Goal: Task Accomplishment & Management: Manage account settings

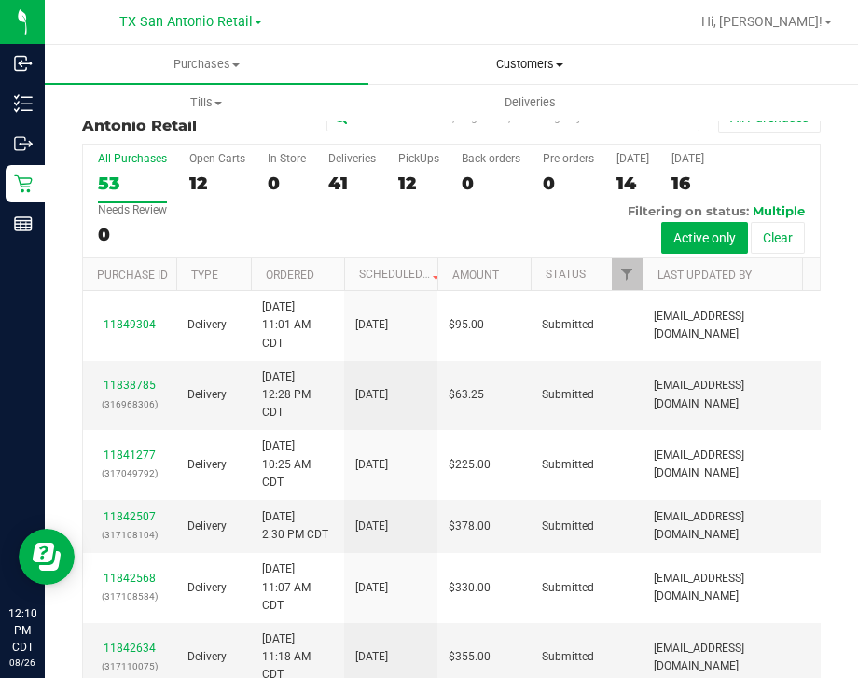
click at [524, 65] on span "Customers" at bounding box center [530, 64] width 322 height 17
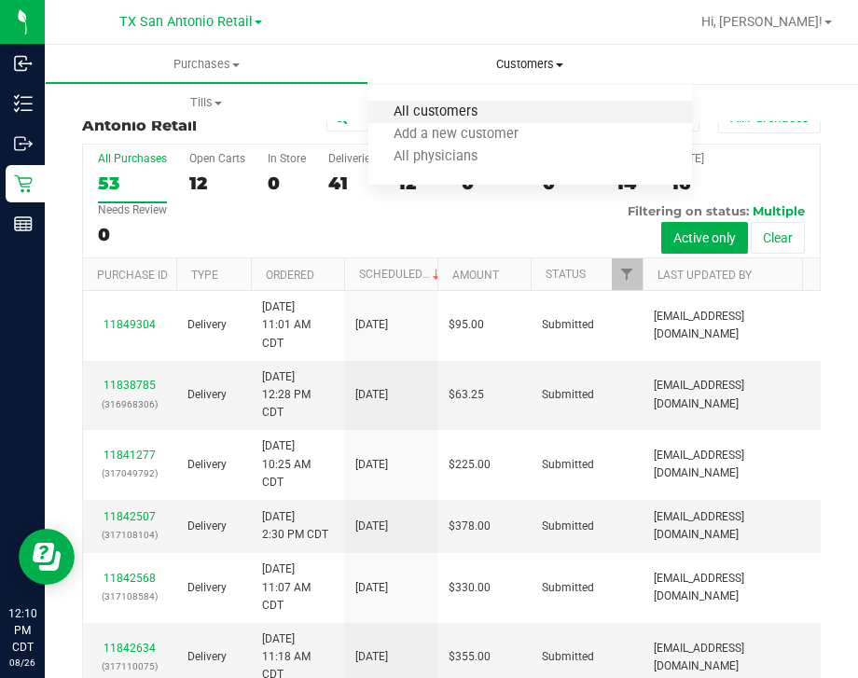
click at [438, 109] on span "All customers" at bounding box center [435, 112] width 134 height 16
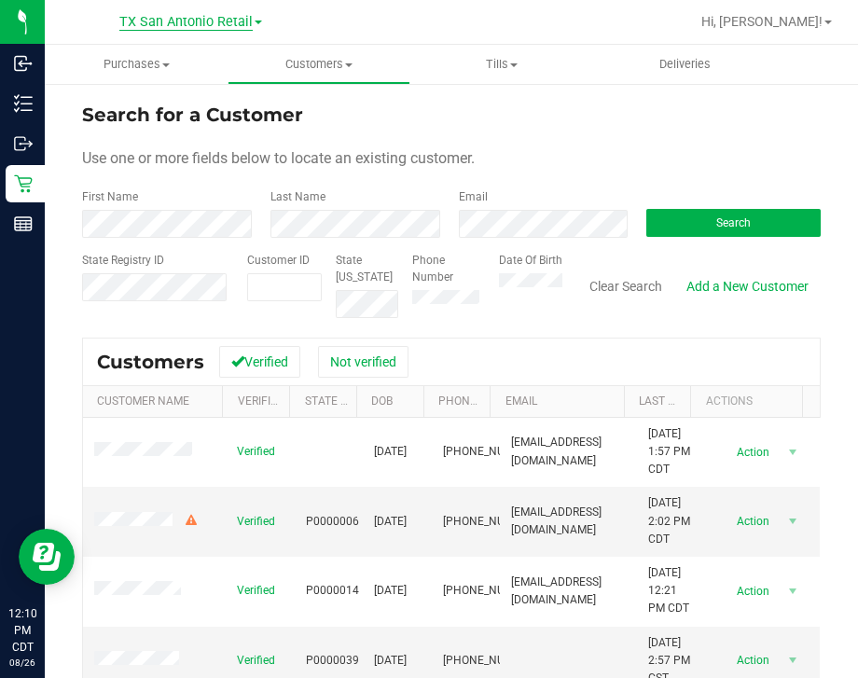
click at [192, 16] on span "TX San Antonio Retail" at bounding box center [185, 22] width 133 height 17
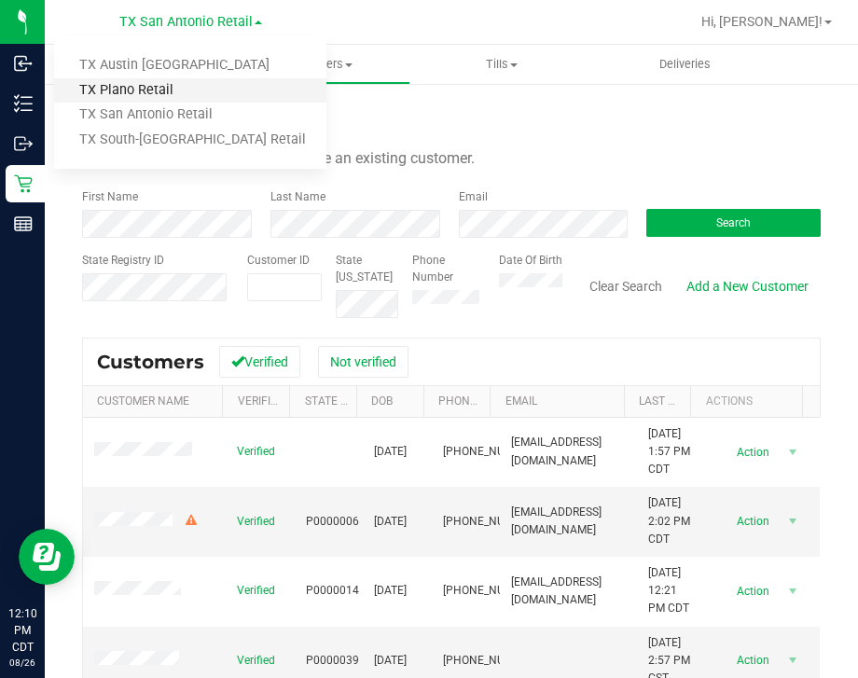
click at [158, 92] on link "TX Plano Retail" at bounding box center [190, 90] width 272 height 25
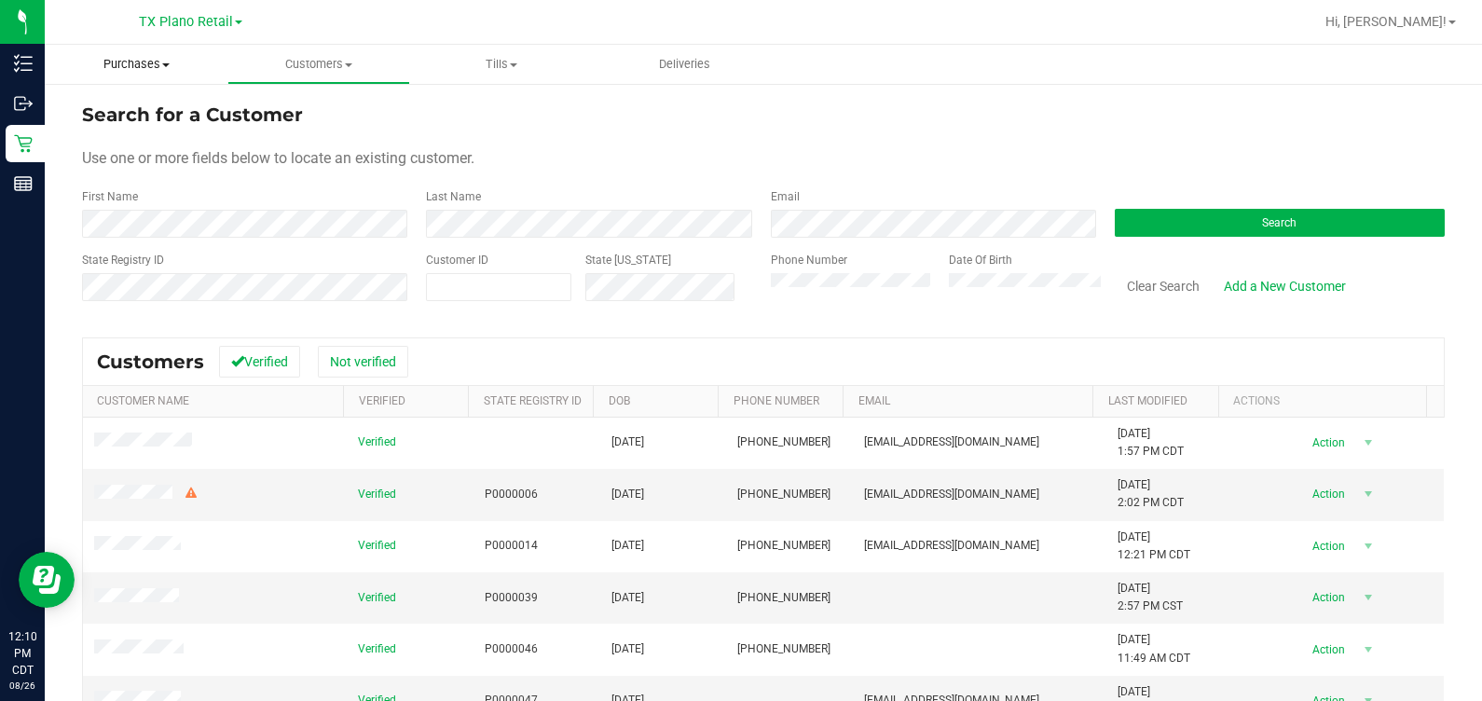
click at [168, 60] on span "Purchases" at bounding box center [136, 64] width 183 height 17
click at [144, 103] on li "Summary of purchases" at bounding box center [140, 113] width 191 height 22
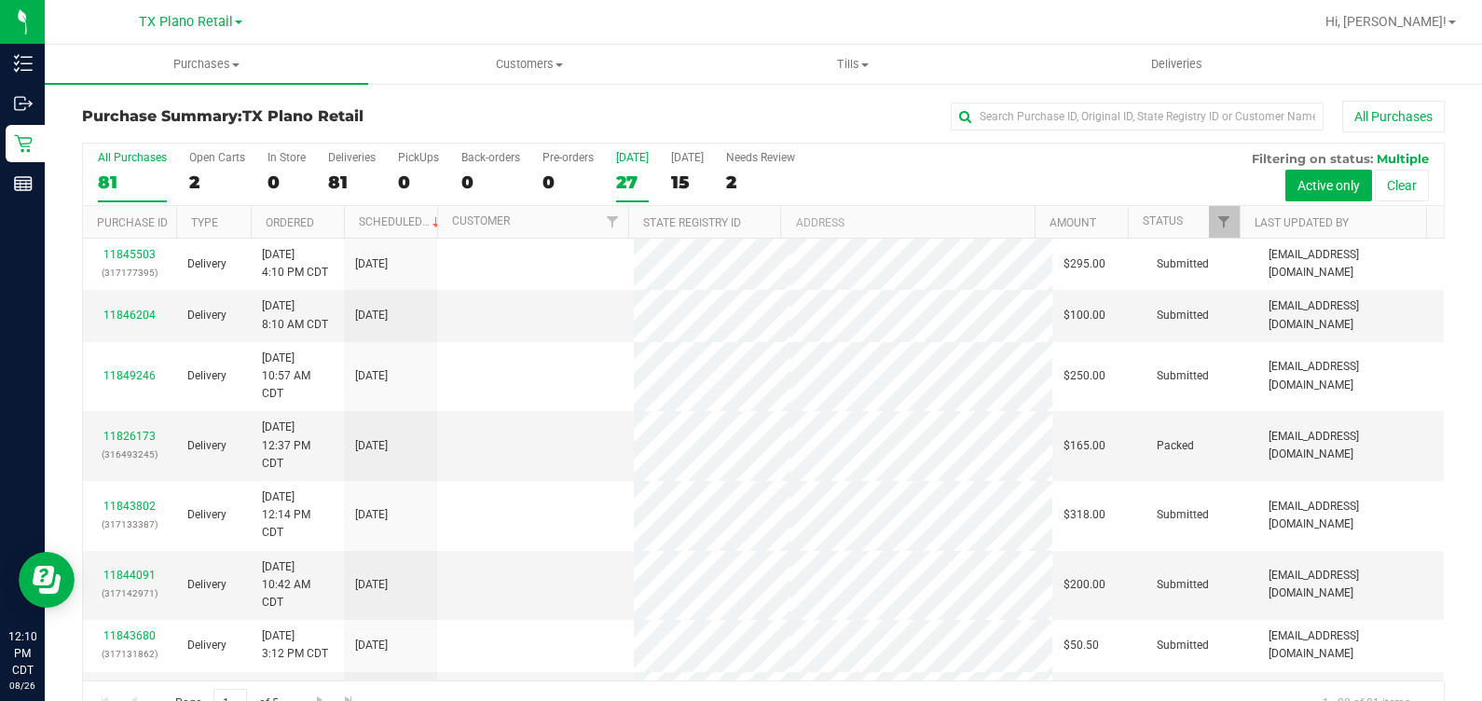
click at [622, 187] on div "27" at bounding box center [632, 182] width 33 height 21
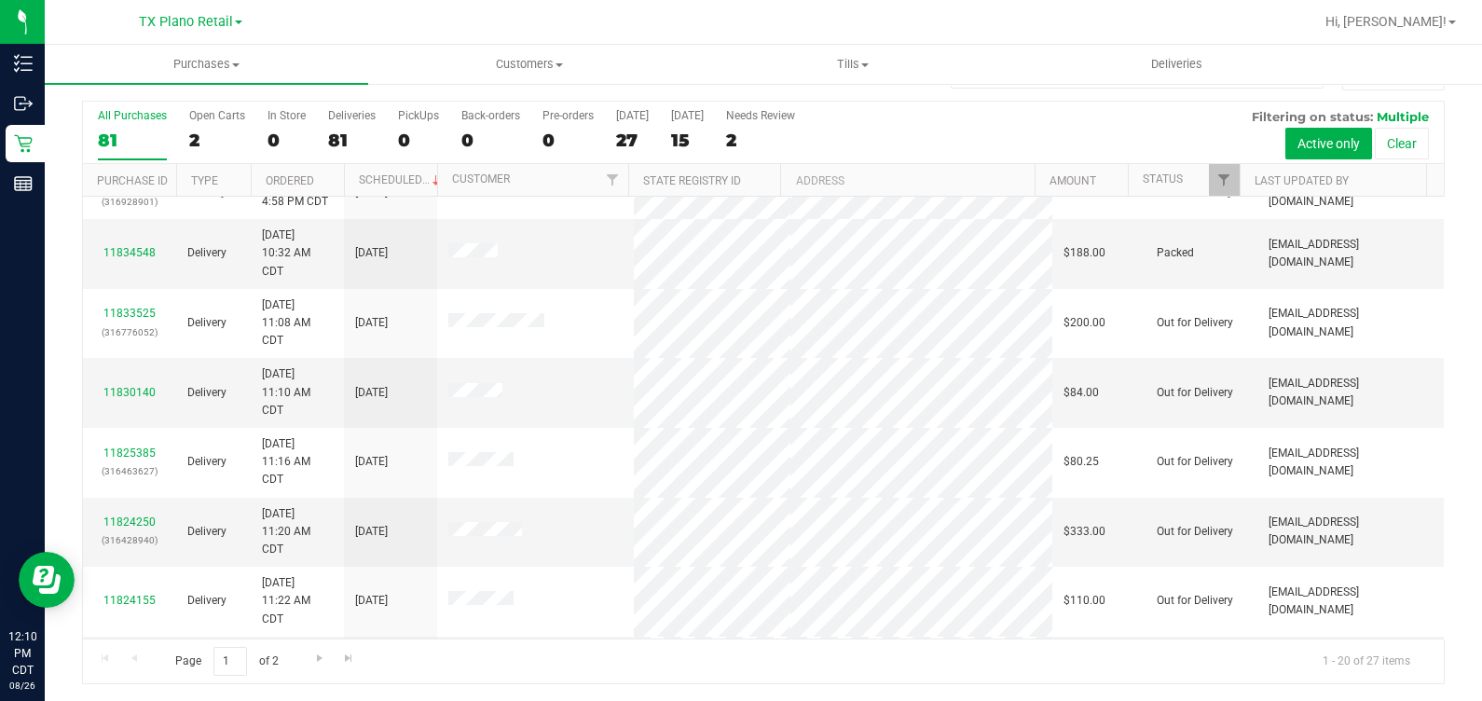
scroll to position [872, 0]
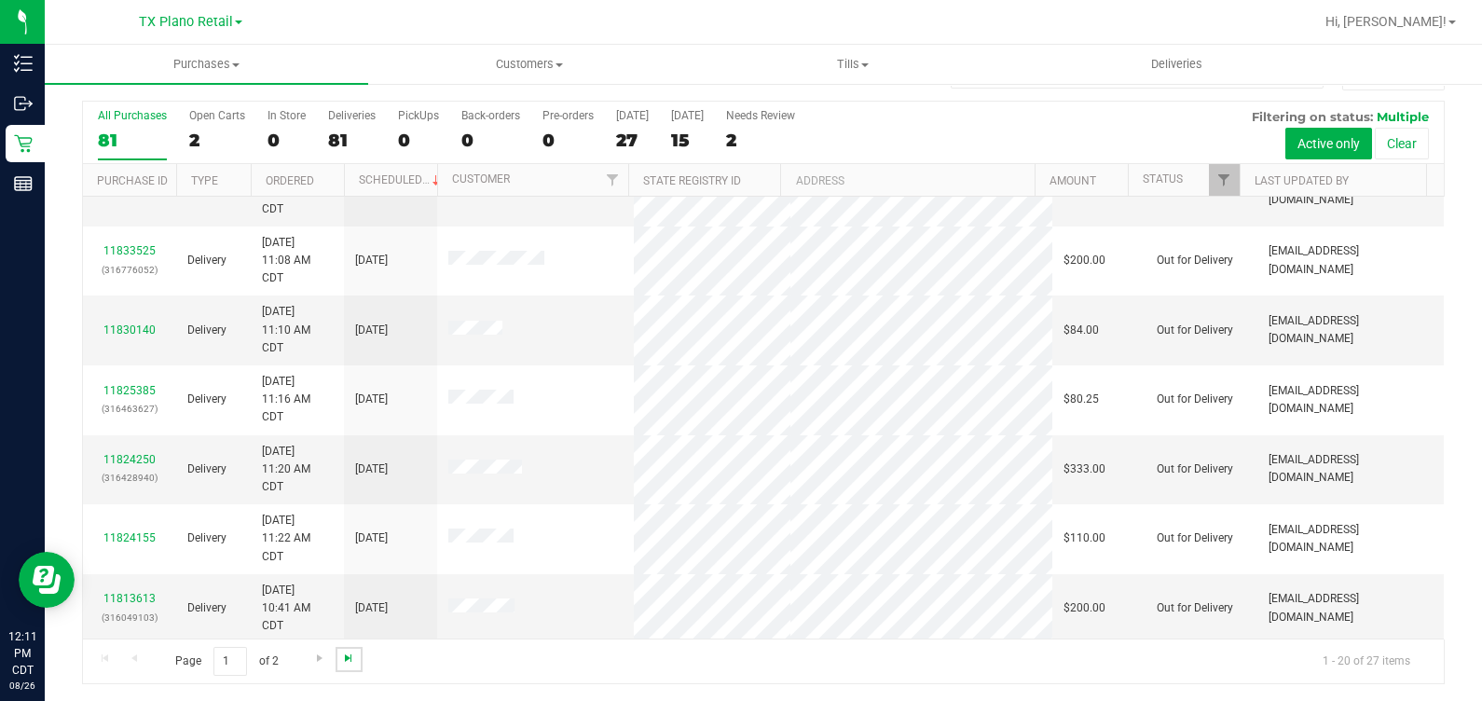
click at [346, 660] on span "Go to the last page" at bounding box center [348, 658] width 15 height 15
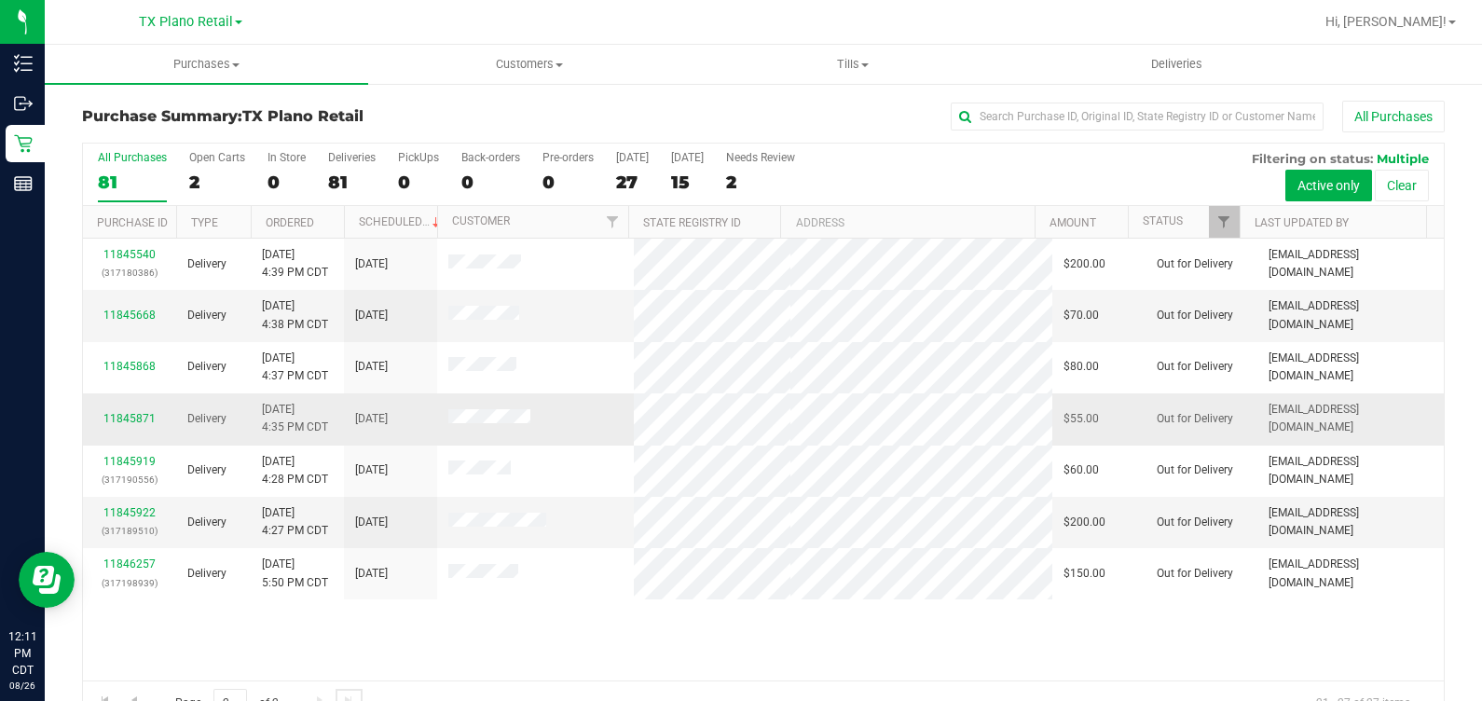
scroll to position [1, 0]
click at [694, 177] on div "15" at bounding box center [687, 181] width 33 height 21
click at [0, 0] on input "[DATE] 15" at bounding box center [0, 0] width 0 height 0
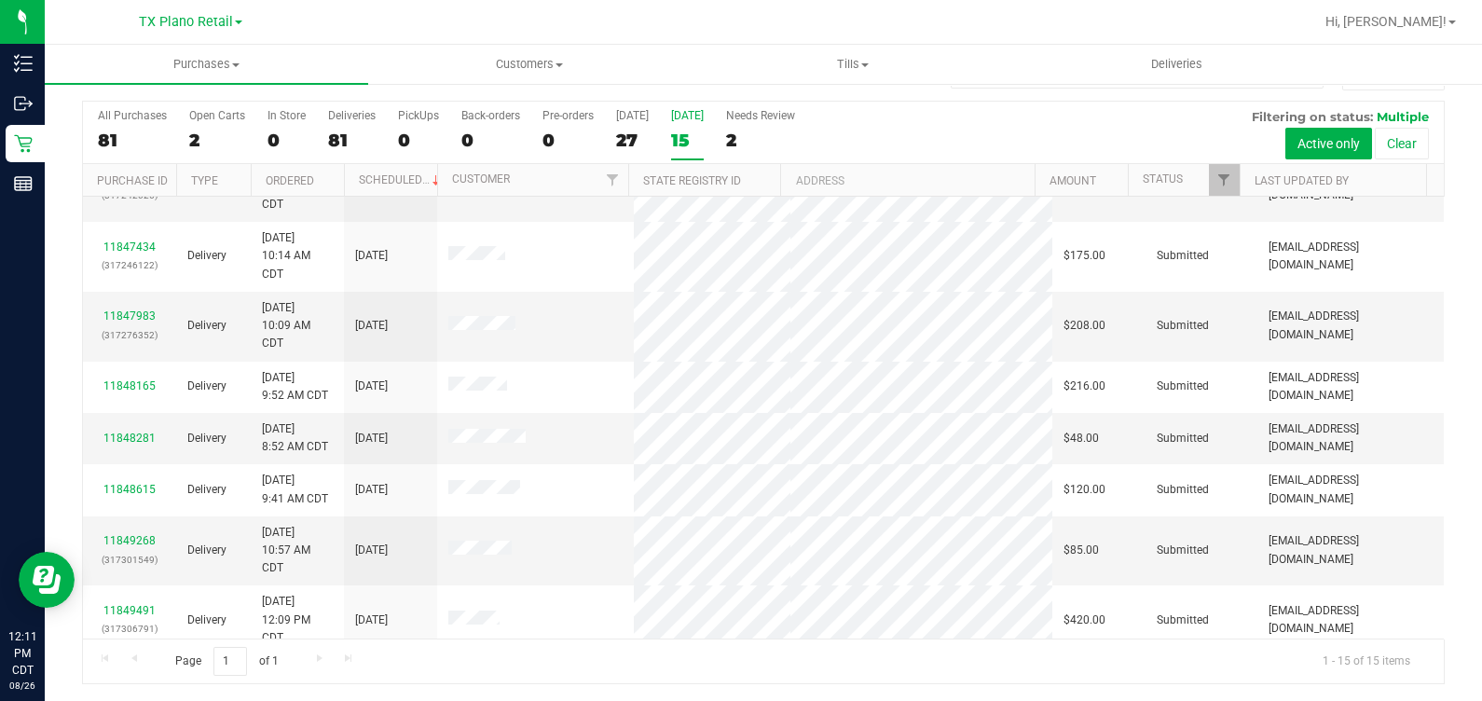
scroll to position [508, 0]
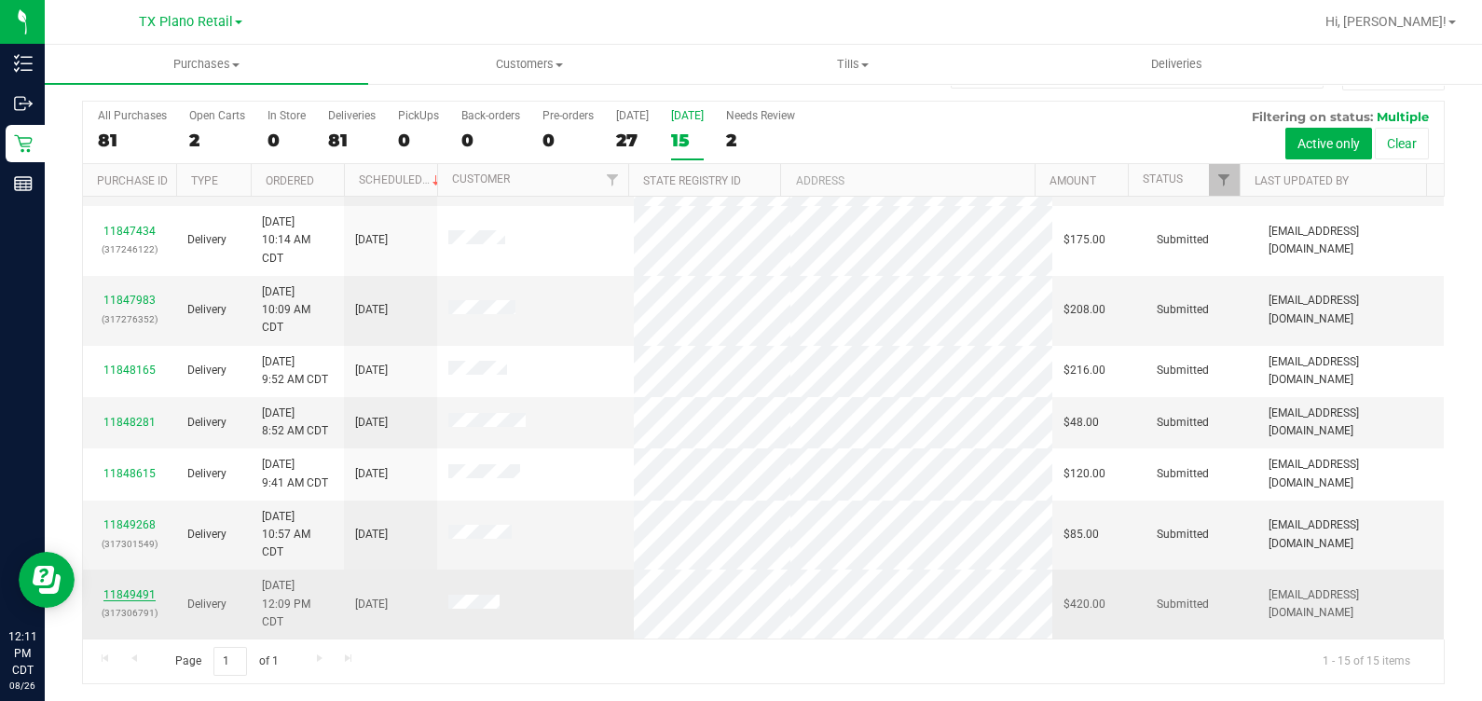
click at [135, 588] on link "11849491" at bounding box center [129, 594] width 52 height 13
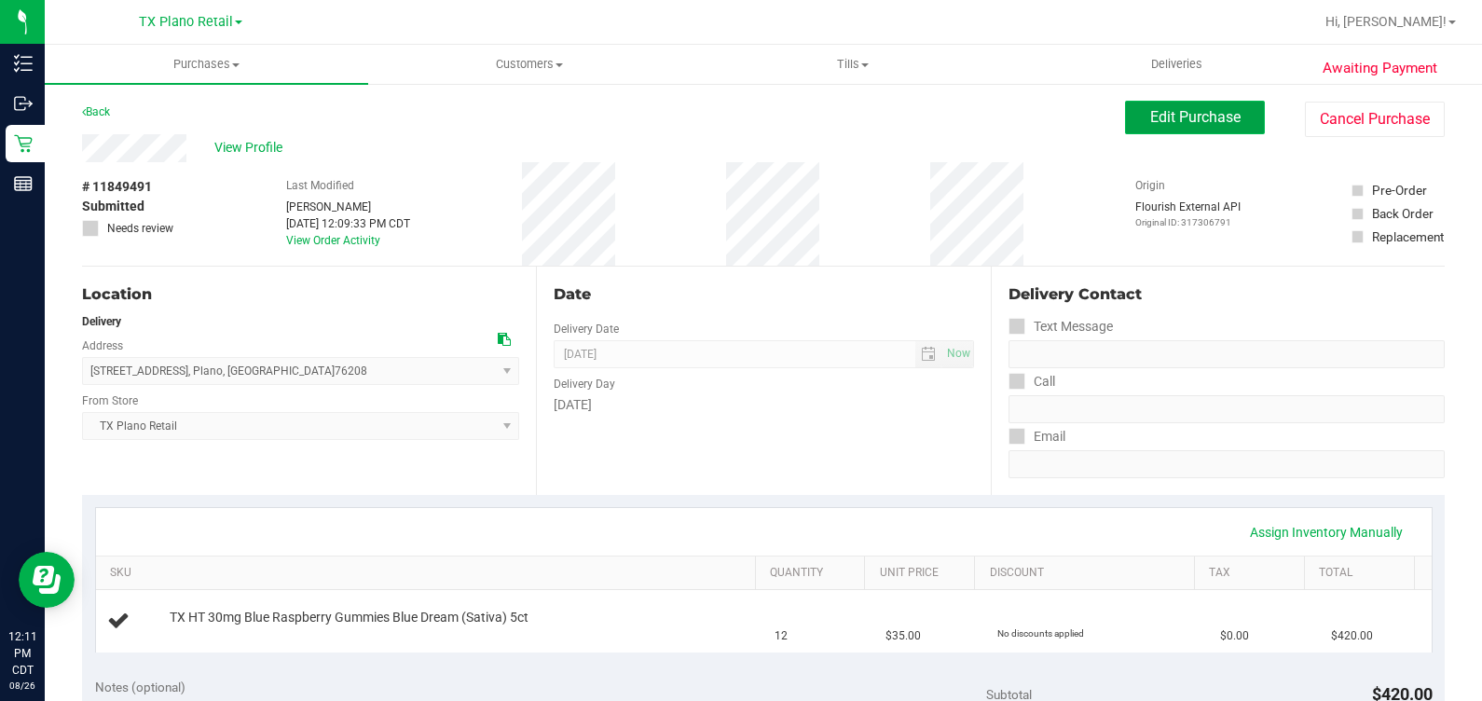
click at [857, 109] on span "Edit Purchase" at bounding box center [1195, 117] width 90 height 18
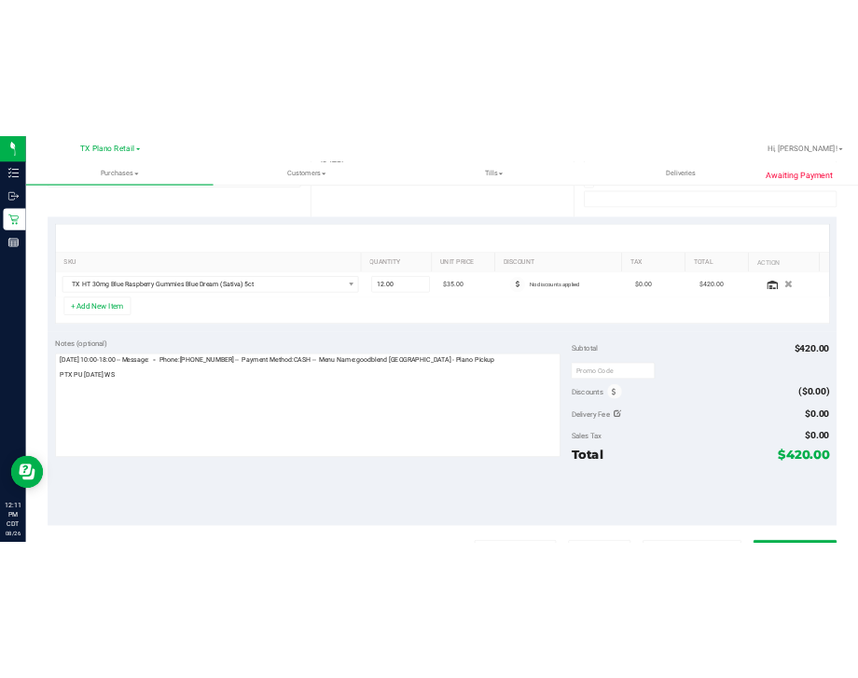
scroll to position [355, 0]
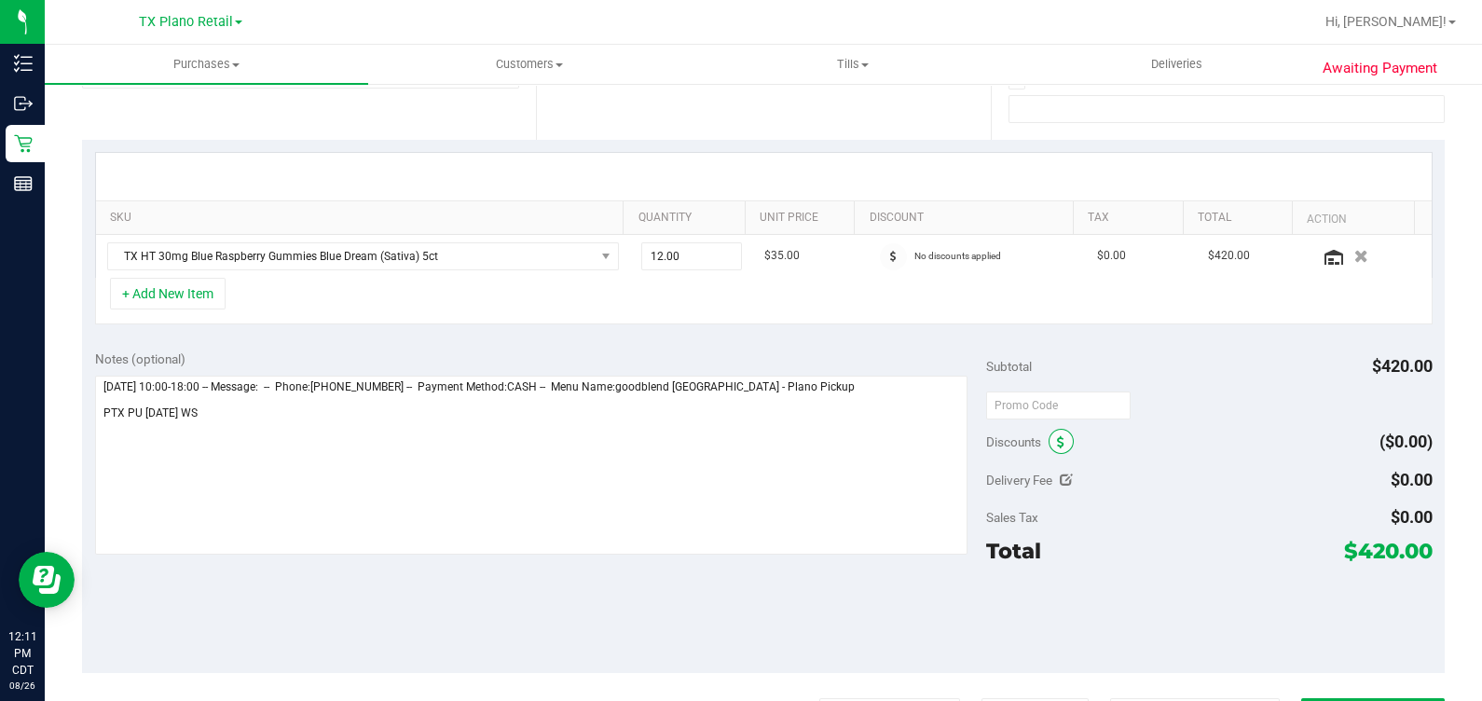
click at [857, 436] on span at bounding box center [1061, 441] width 25 height 25
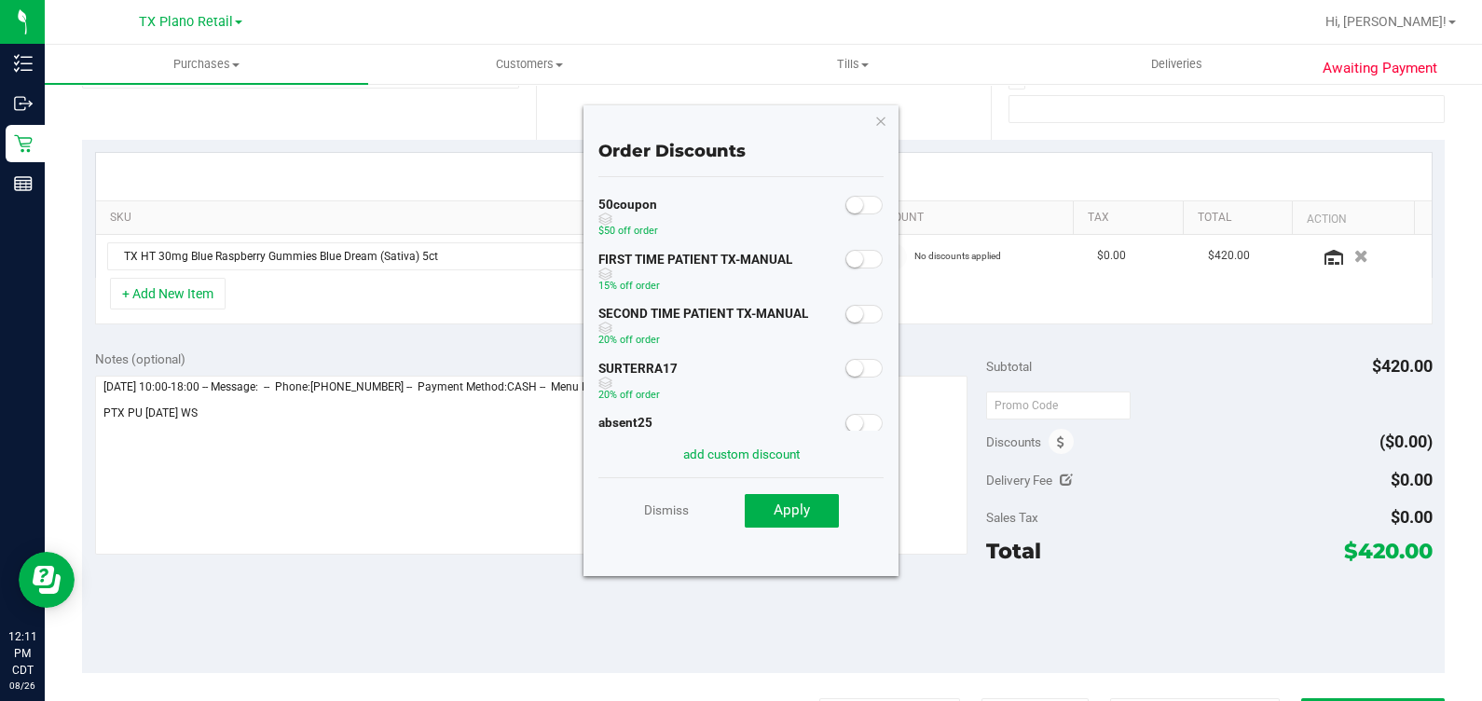
click at [857, 426] on div "Discounts Order Discounts 50coupon $50 off order FIRST TIME PATIENT TX-MANUAL 1…" at bounding box center [1030, 442] width 88 height 34
click at [857, 394] on input "text" at bounding box center [1058, 406] width 144 height 28
click at [857, 388] on div "txaiq10" at bounding box center [1058, 405] width 144 height 34
type input "TXAIQ10"
click at [857, 368] on div "Subtotal $420.00" at bounding box center [1209, 367] width 446 height 34
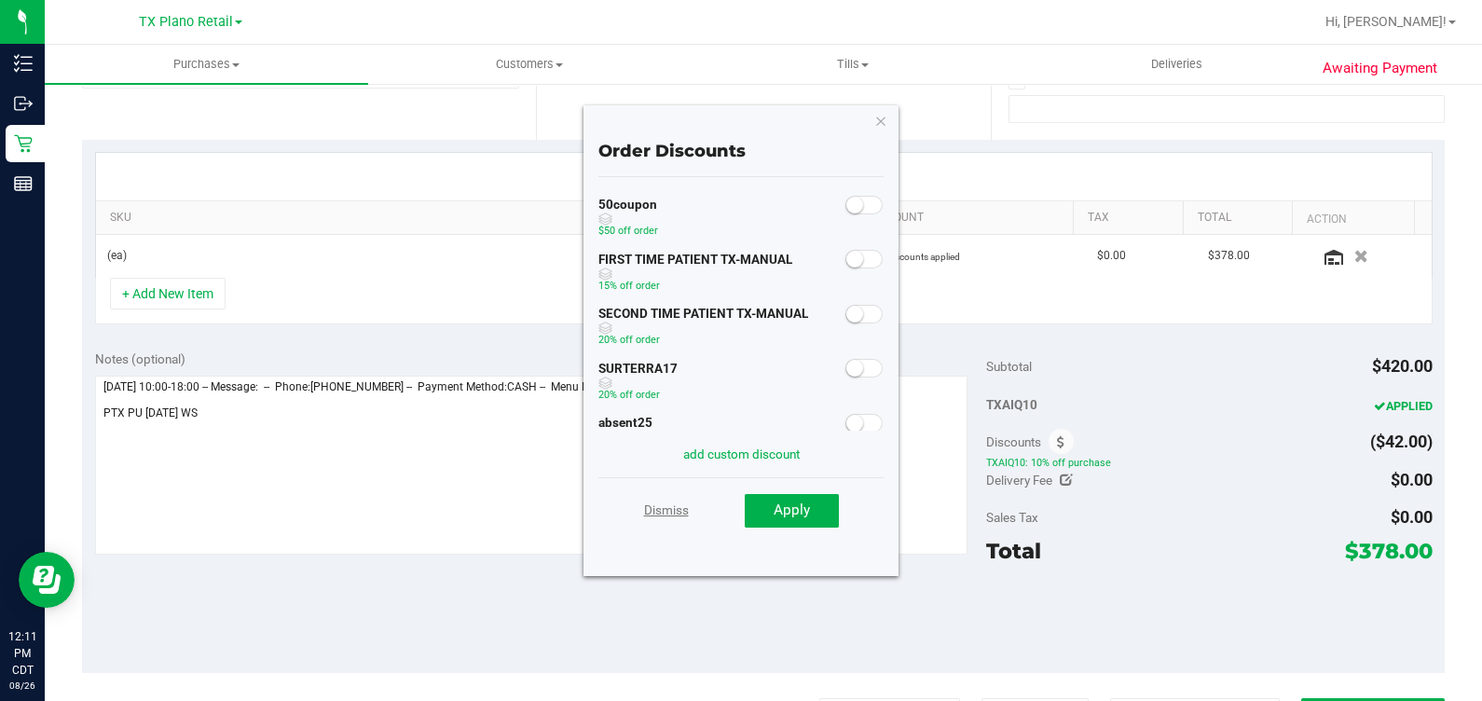
click at [653, 511] on link "Dismiss" at bounding box center [666, 510] width 45 height 34
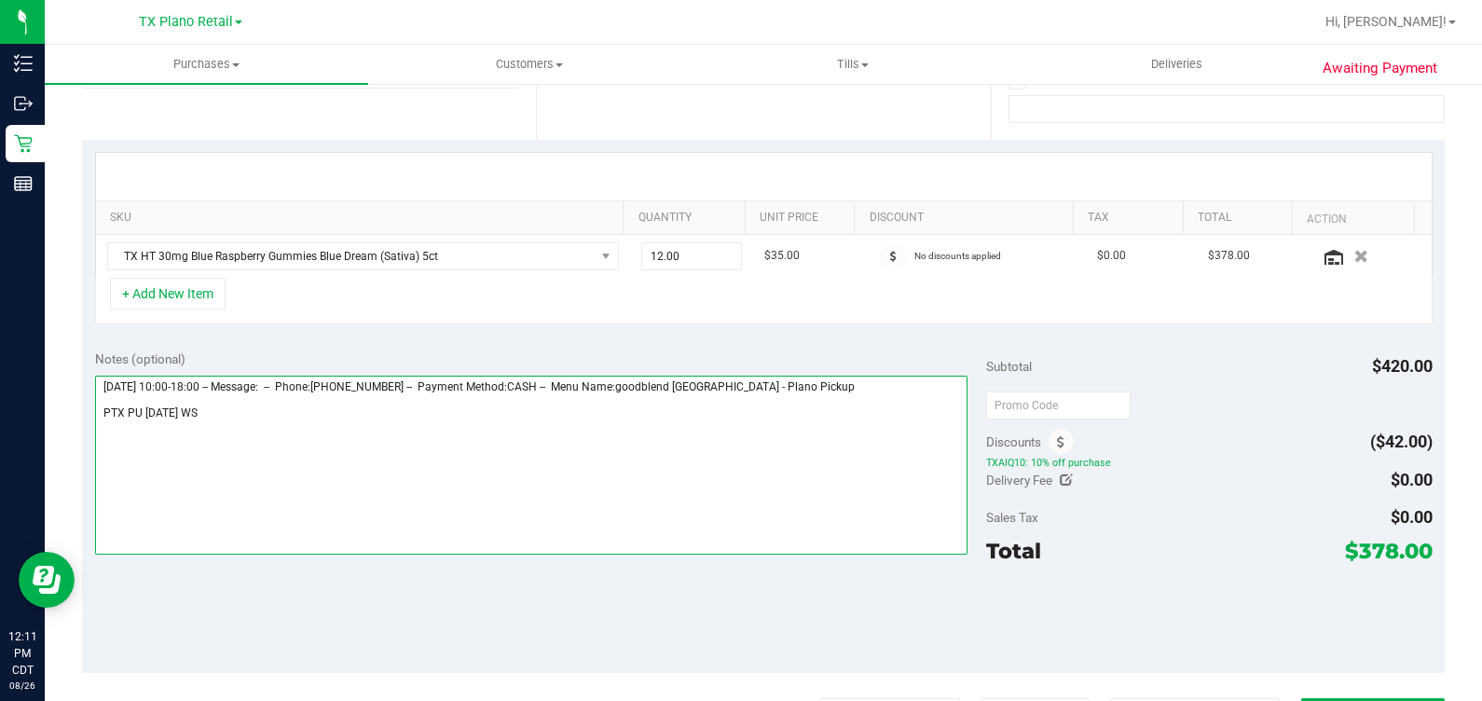
click at [857, 403] on textarea at bounding box center [531, 465] width 873 height 179
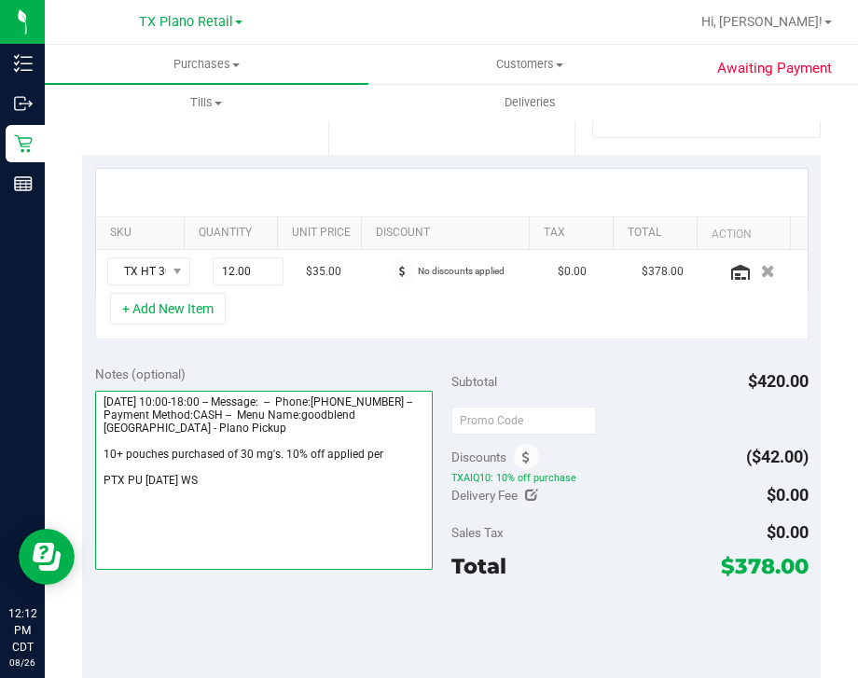
click at [386, 454] on textarea at bounding box center [264, 480] width 338 height 179
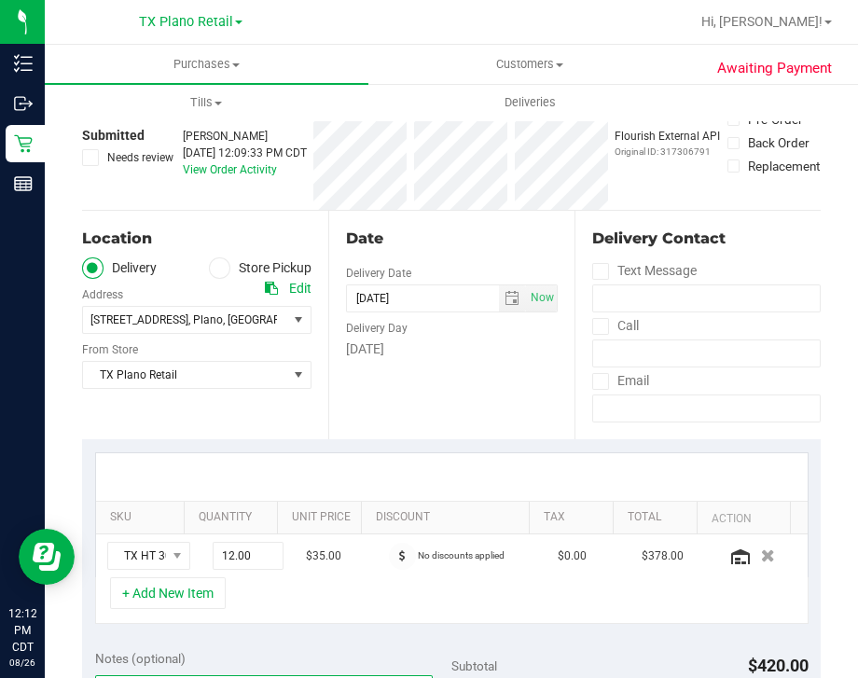
scroll to position [0, 0]
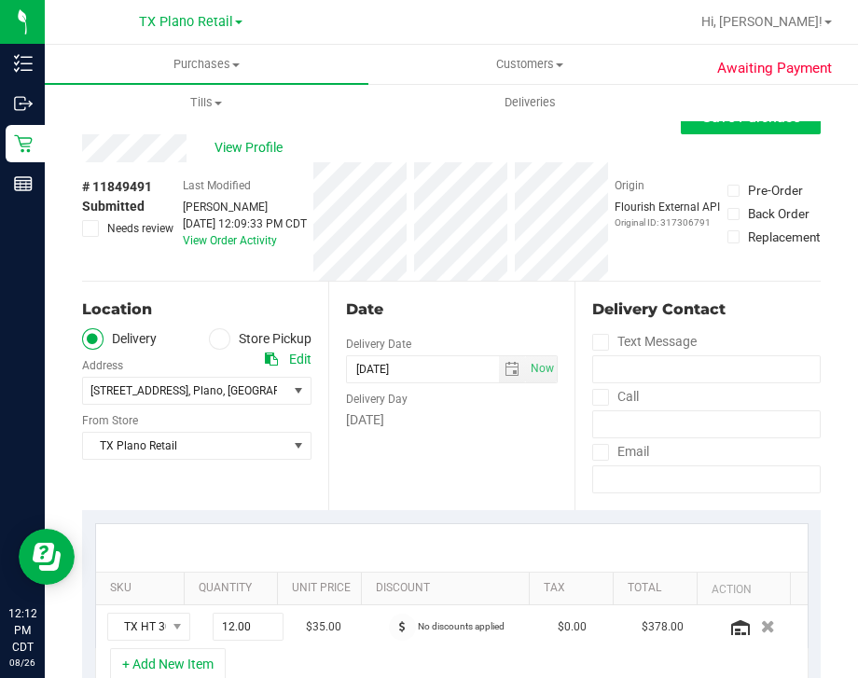
type textarea "Wednesday 08/27/2025 10:00-18:00 -- Message: -- Phone:2143643102 -- Payment Met…"
click at [728, 130] on button "Save Purchase" at bounding box center [750, 118] width 140 height 34
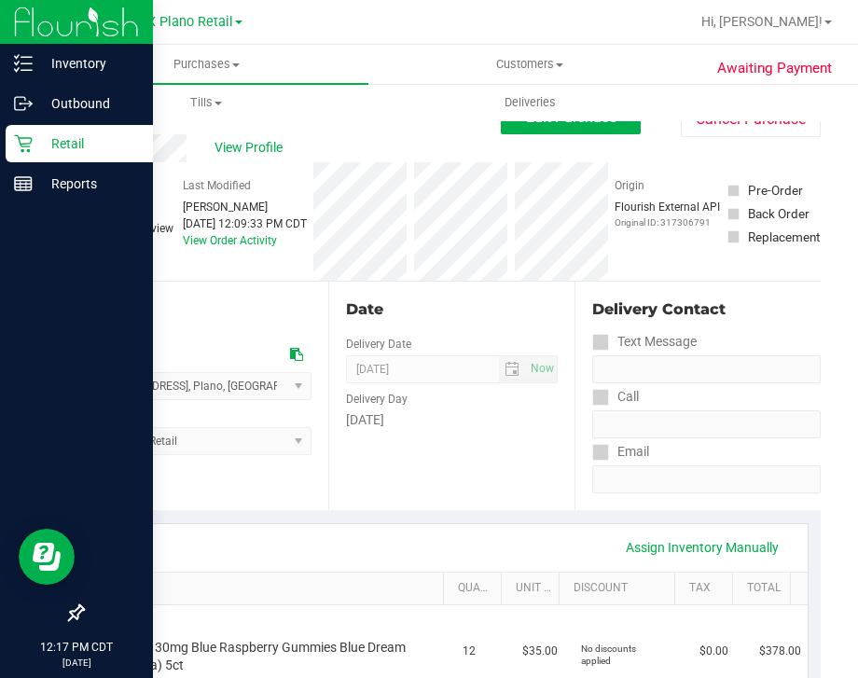
click at [51, 148] on p "Retail" at bounding box center [89, 143] width 112 height 22
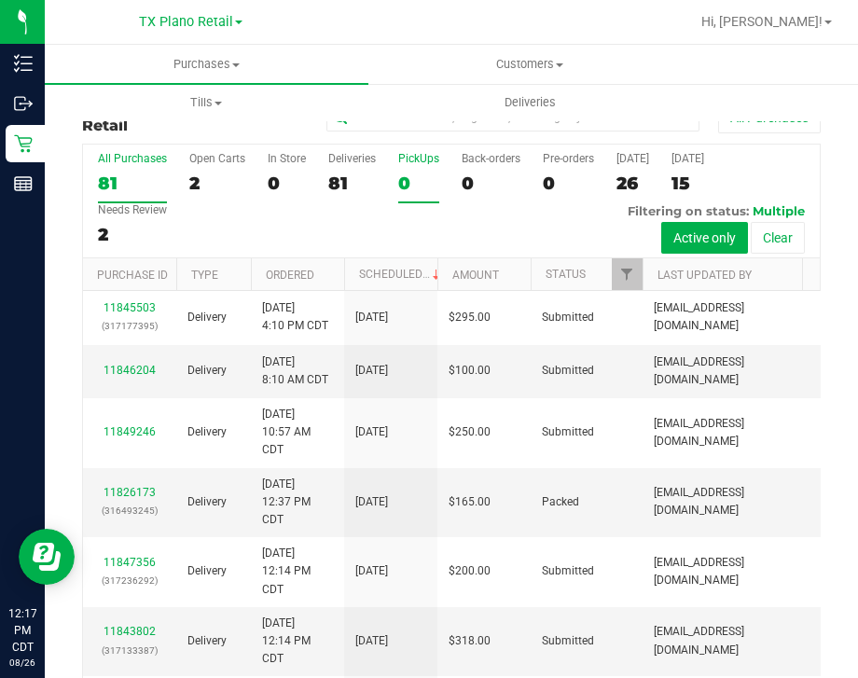
click at [417, 179] on div "0" at bounding box center [418, 182] width 41 height 21
click at [0, 0] on input "PickUps 0" at bounding box center [0, 0] width 0 height 0
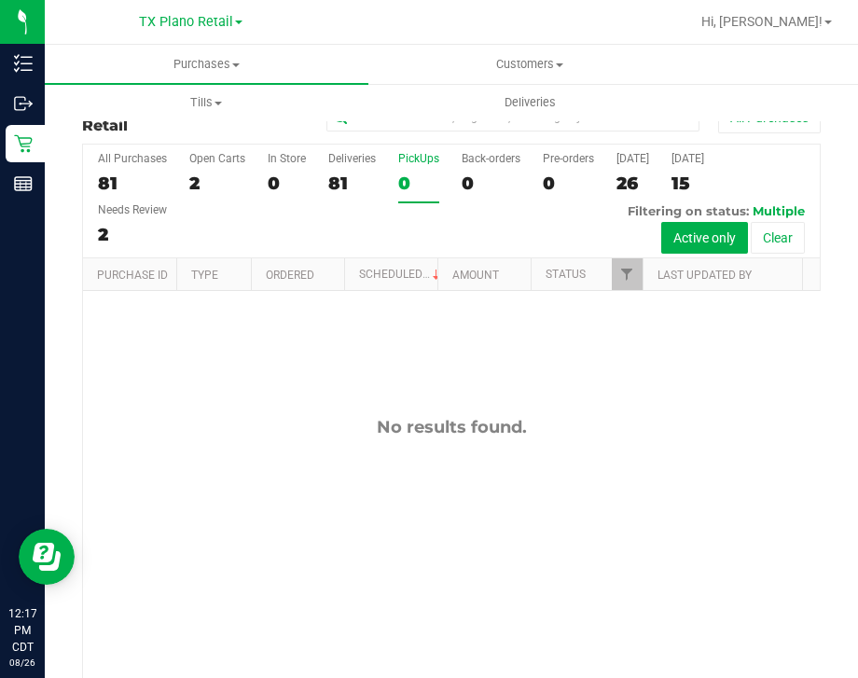
click at [168, 13] on link "TX Plano Retail" at bounding box center [190, 21] width 103 height 18
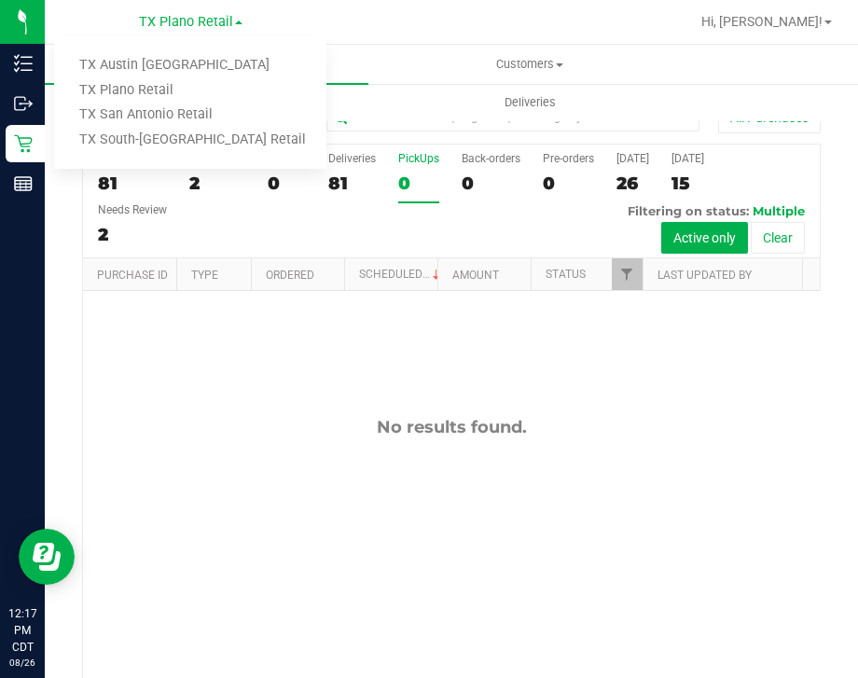
click at [156, 50] on ul "TX Austin DC TX Plano Retail TX San Antonio Retail TX South-Austin Retail" at bounding box center [190, 102] width 272 height 132
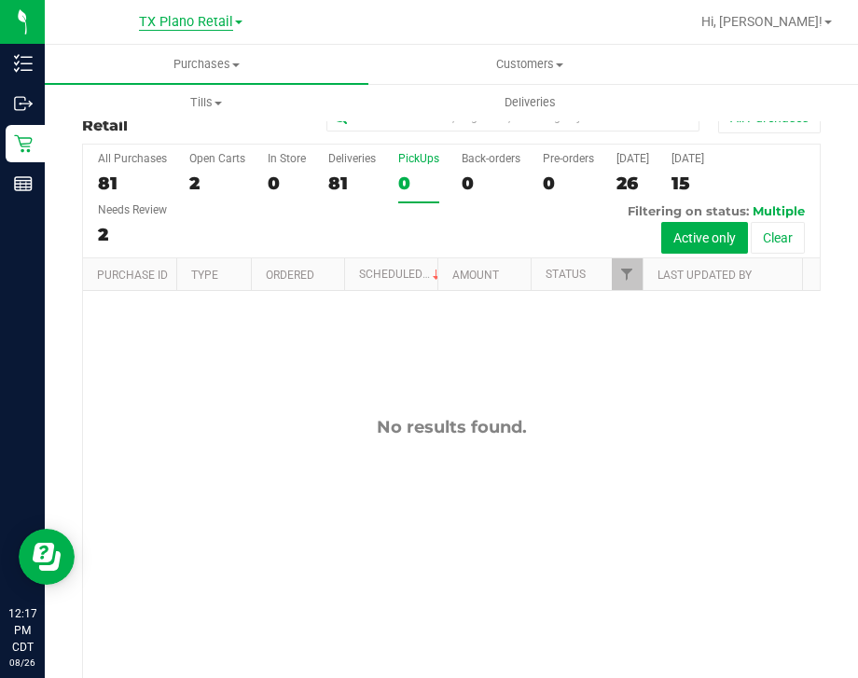
click at [177, 14] on span "TX Plano Retail" at bounding box center [186, 22] width 94 height 17
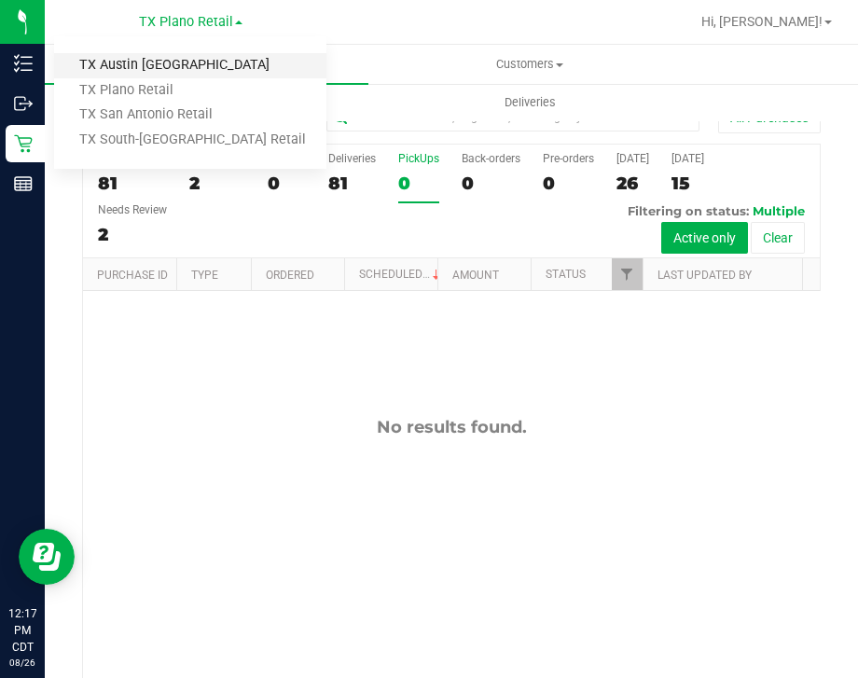
click at [160, 67] on link "TX Austin [GEOGRAPHIC_DATA]" at bounding box center [190, 65] width 272 height 25
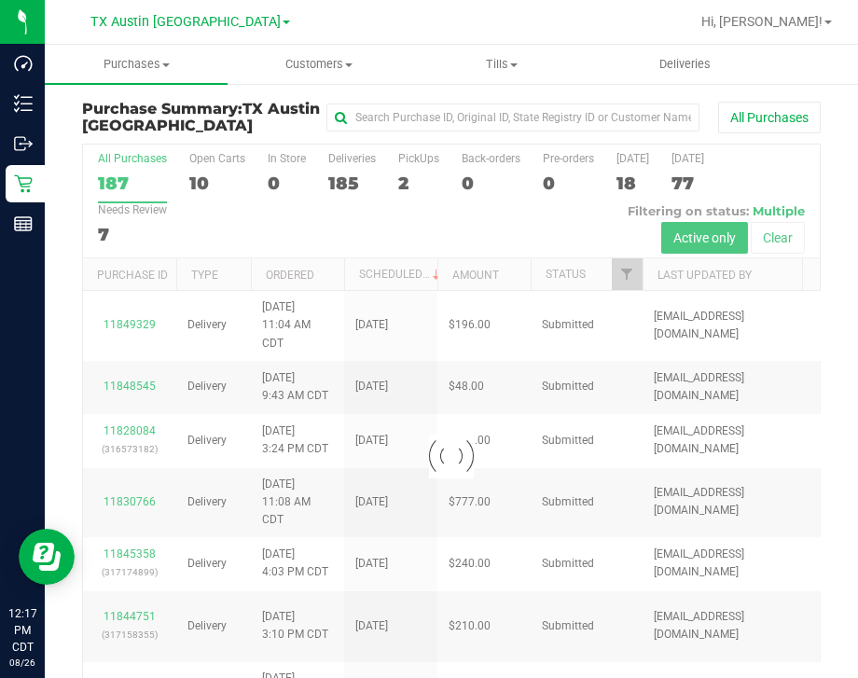
click at [410, 187] on div at bounding box center [451, 455] width 736 height 622
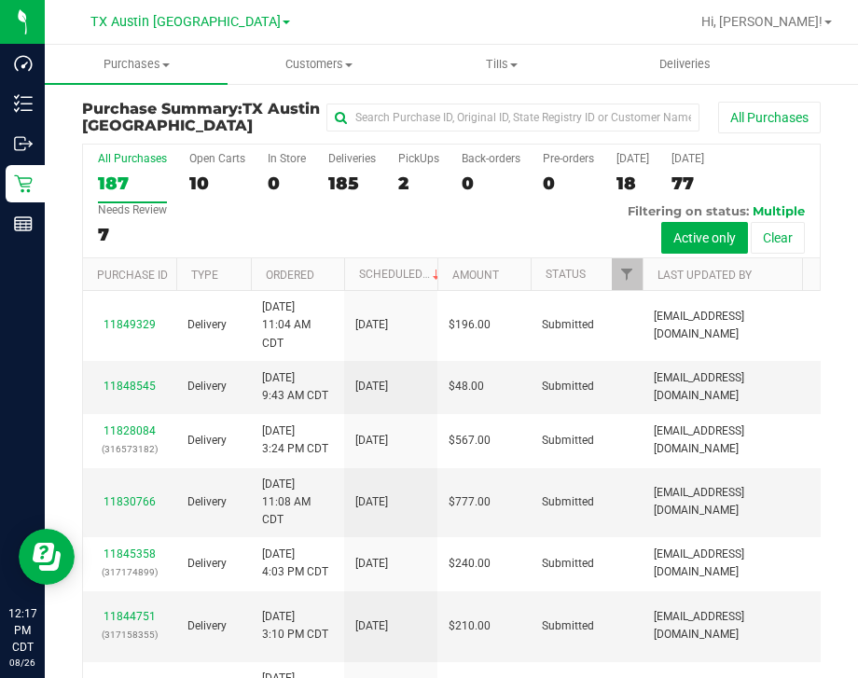
click at [410, 187] on div "2" at bounding box center [418, 182] width 41 height 21
click at [0, 0] on input "PickUps 2" at bounding box center [0, 0] width 0 height 0
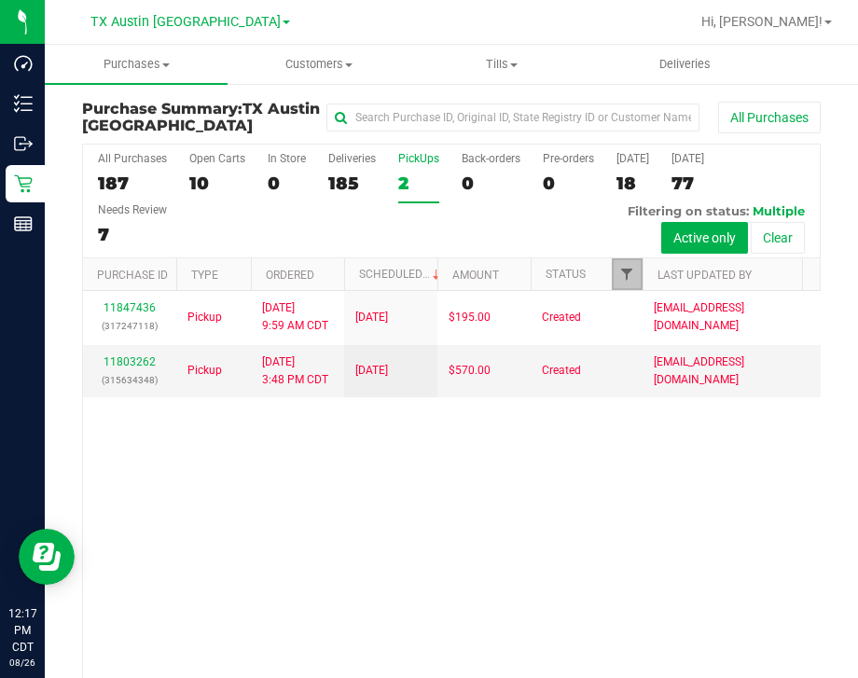
click at [631, 277] on span "Filter" at bounding box center [626, 274] width 15 height 15
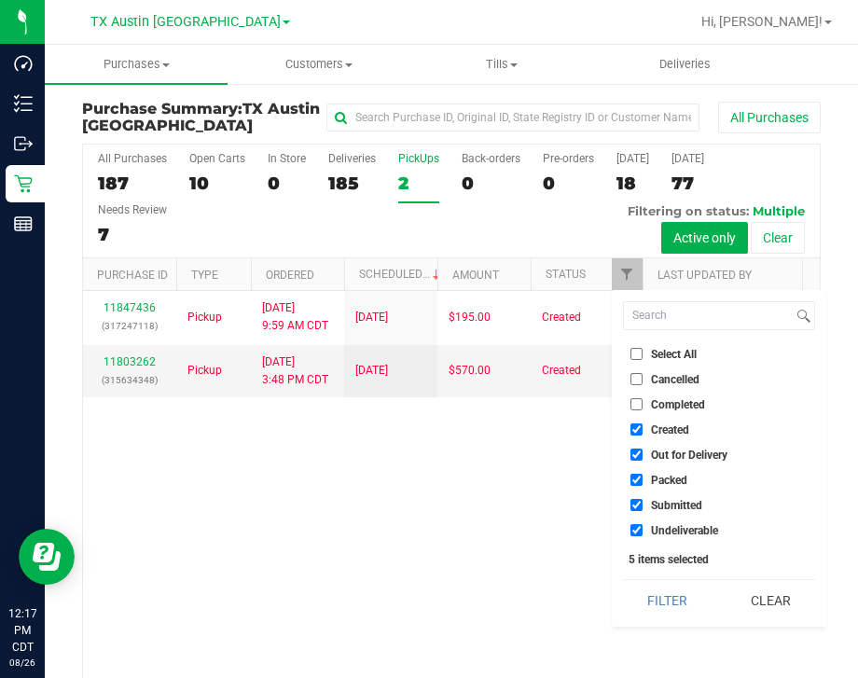
click at [632, 455] on input "Out for Delivery" at bounding box center [636, 454] width 12 height 12
checkbox input "false"
click at [632, 477] on input "Packed" at bounding box center [636, 480] width 12 height 12
checkbox input "false"
click at [634, 501] on input "Submitted" at bounding box center [636, 505] width 12 height 12
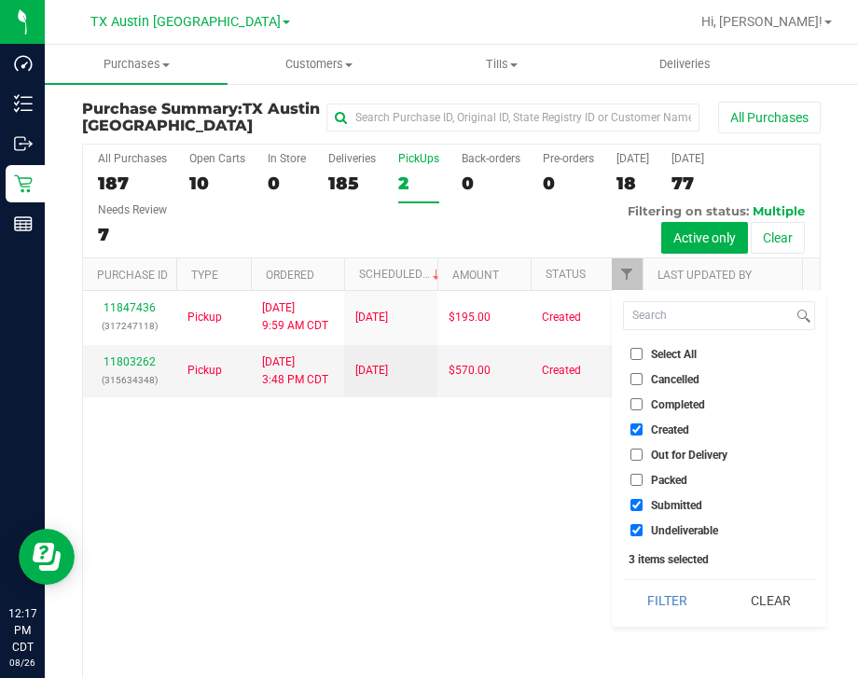
checkbox input "false"
click at [634, 535] on input "Undeliverable" at bounding box center [636, 530] width 12 height 12
checkbox input "false"
click at [657, 606] on button "Filter" at bounding box center [667, 600] width 89 height 41
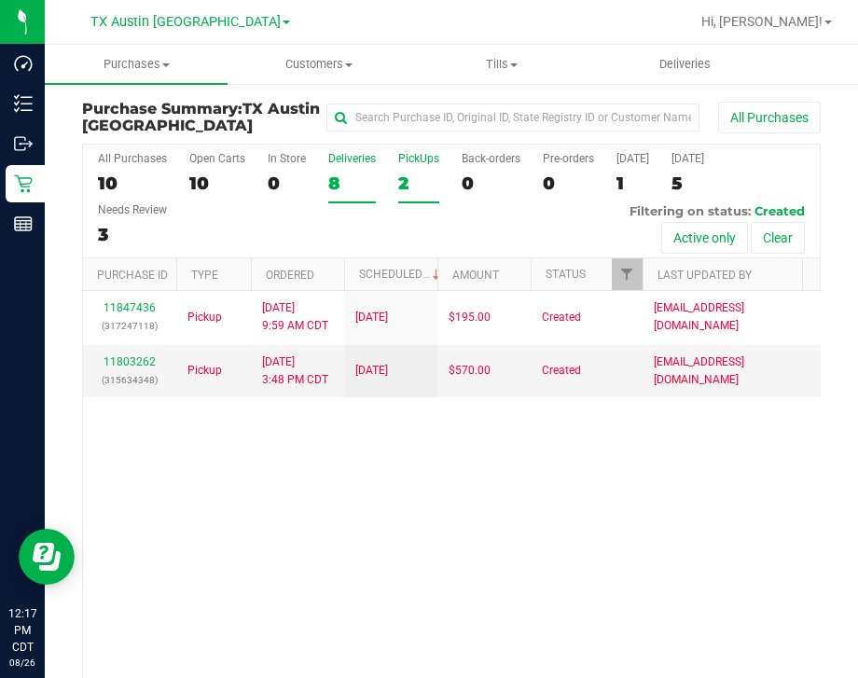
click at [364, 180] on div "8" at bounding box center [352, 182] width 48 height 21
click at [0, 0] on input "Deliveries 8" at bounding box center [0, 0] width 0 height 0
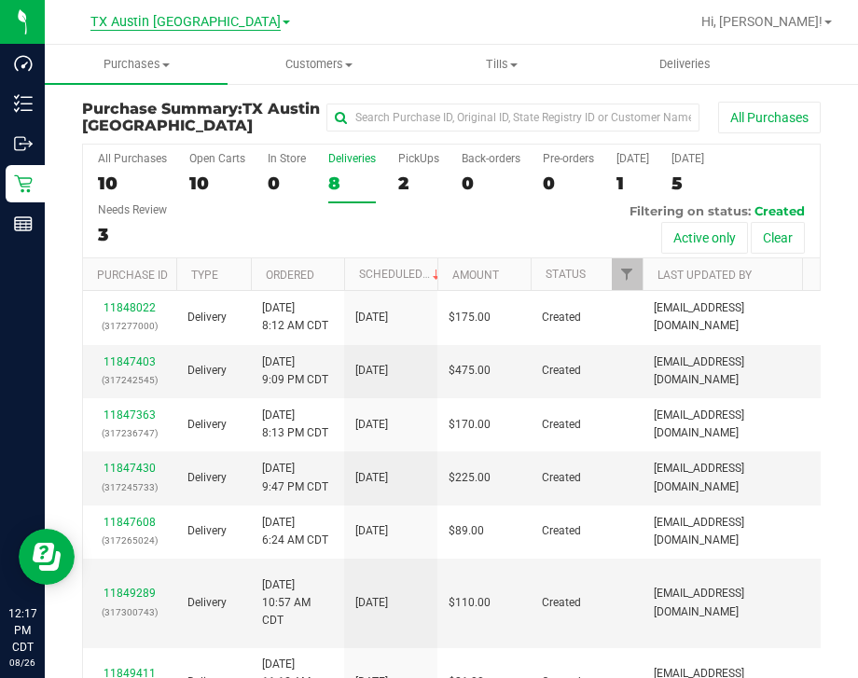
click at [210, 25] on span "TX Austin [GEOGRAPHIC_DATA]" at bounding box center [185, 22] width 190 height 17
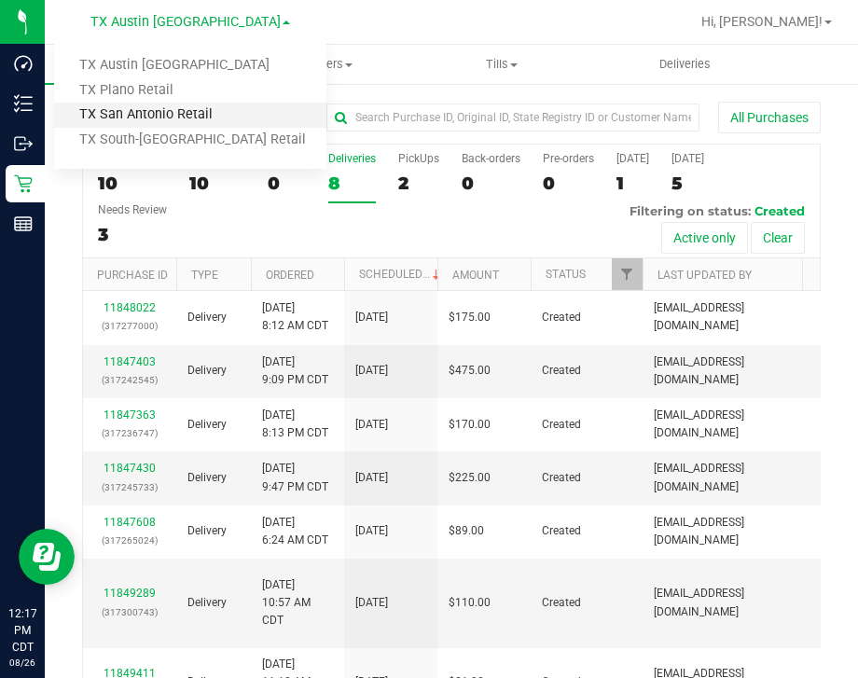
click at [195, 117] on link "TX San Antonio Retail" at bounding box center [190, 115] width 272 height 25
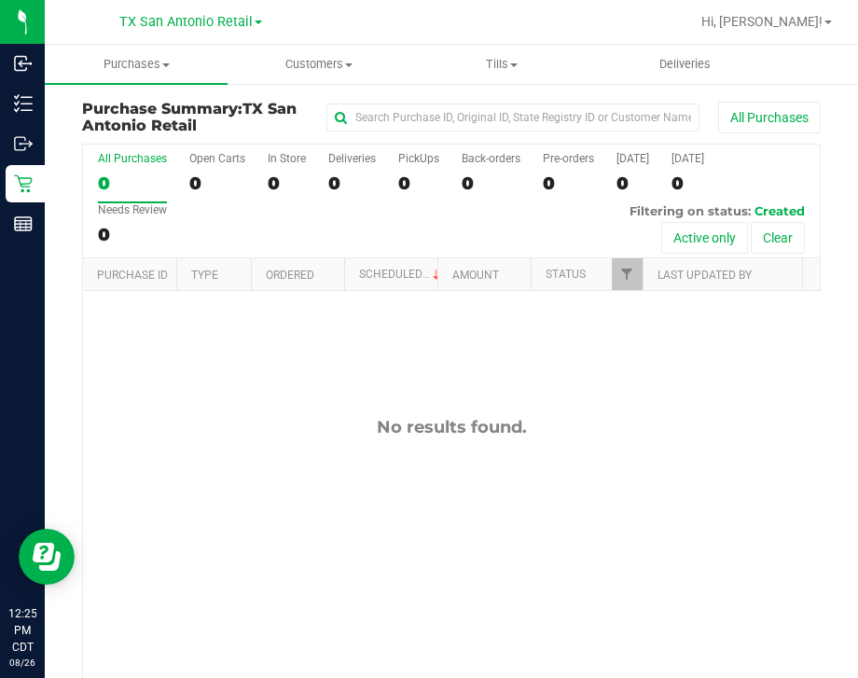
click at [163, 356] on div "No results found." at bounding box center [451, 567] width 736 height 553
click at [643, 53] on uib-tab-heading "Deliveries" at bounding box center [685, 64] width 181 height 37
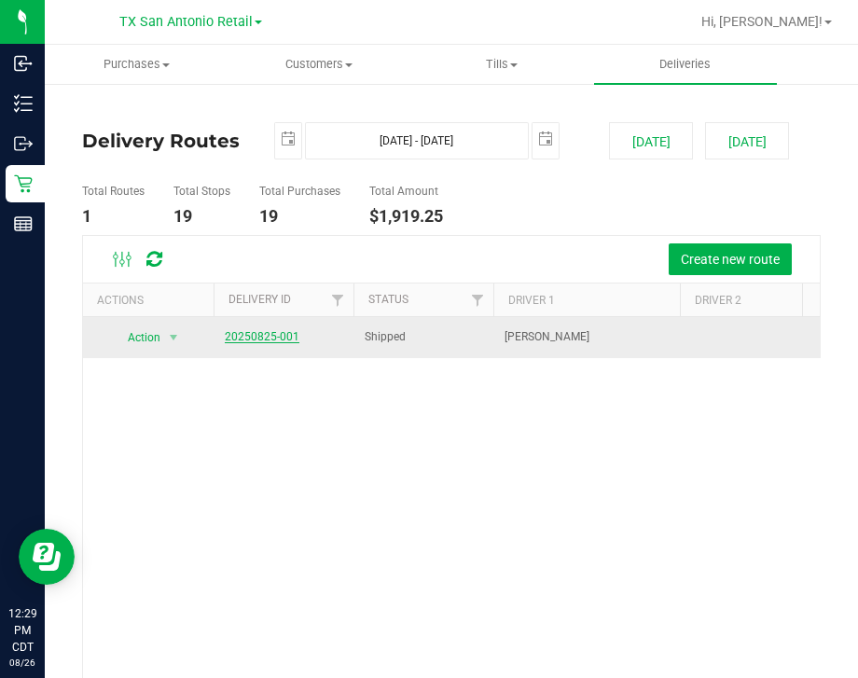
click at [261, 336] on link "20250825-001" at bounding box center [262, 336] width 75 height 13
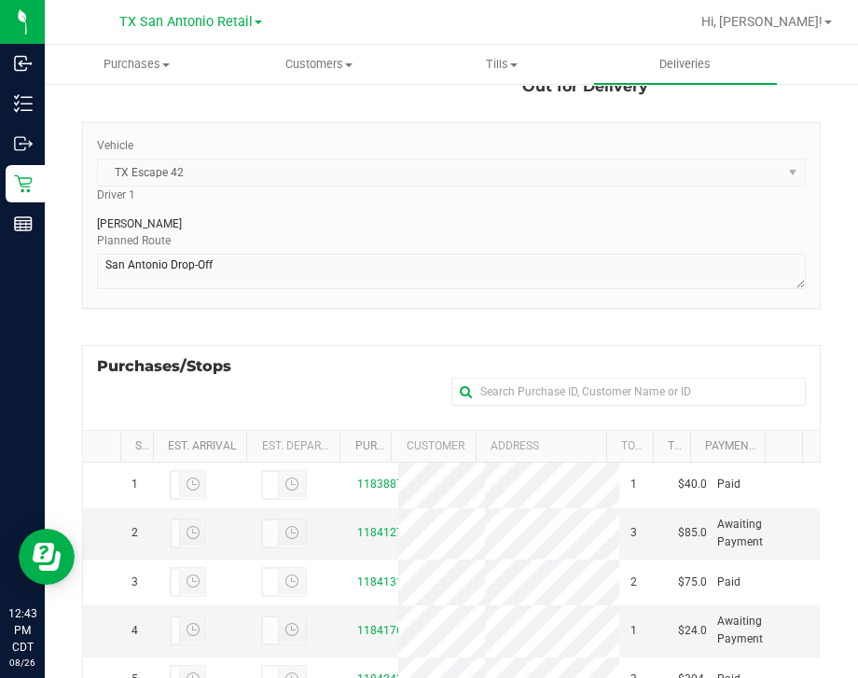
scroll to position [437, 0]
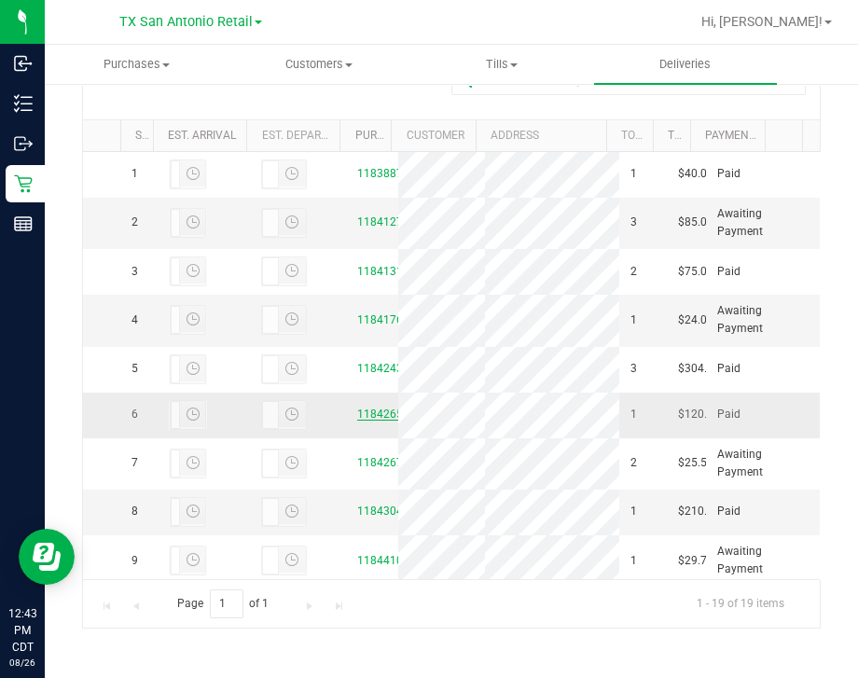
click at [369, 420] on link "11842651" at bounding box center [383, 413] width 52 height 13
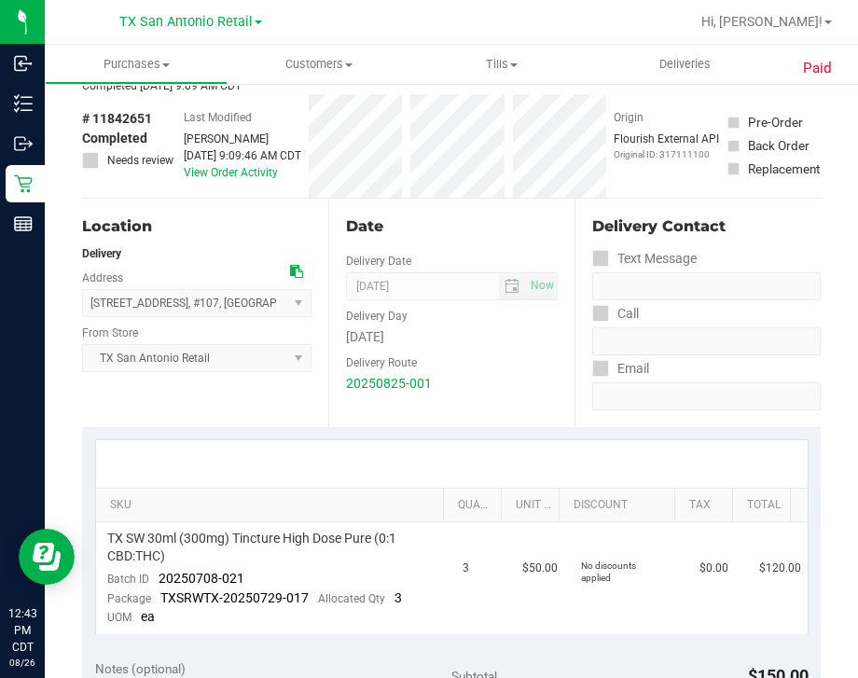
scroll to position [116, 0]
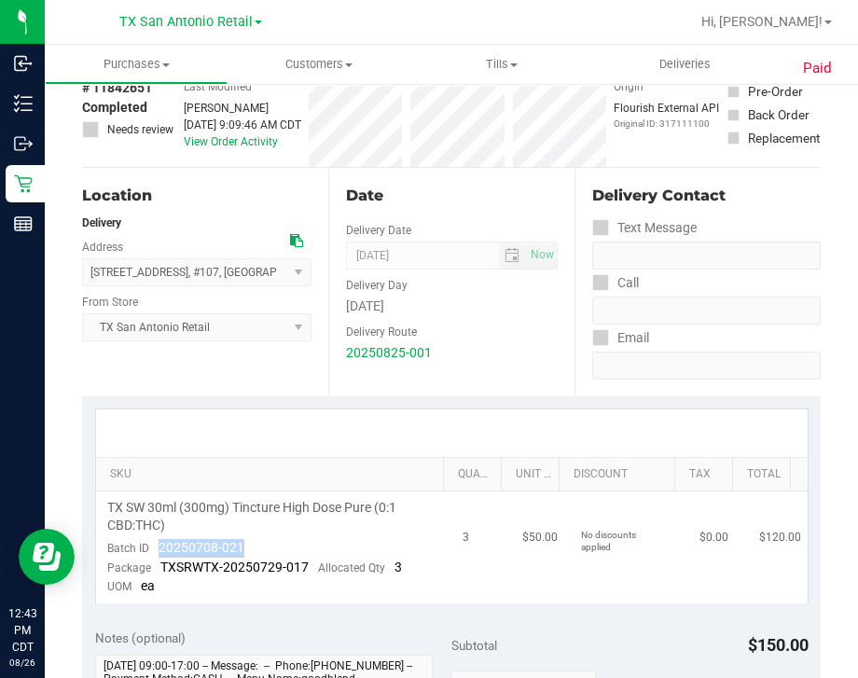
drag, startPoint x: 295, startPoint y: 536, endPoint x: 158, endPoint y: 548, distance: 137.6
click at [158, 548] on td "TX SW 30ml (300mg) Tincture High Dose Pure (0:1 CBD:THC) Batch ID 20250708-021 …" at bounding box center [274, 547] width 356 height 112
click at [489, 182] on div "Date Delivery Date 08/26/2025 Now 08/26/2025 07:00 AM Now Delivery Day Tuesday …" at bounding box center [451, 282] width 246 height 228
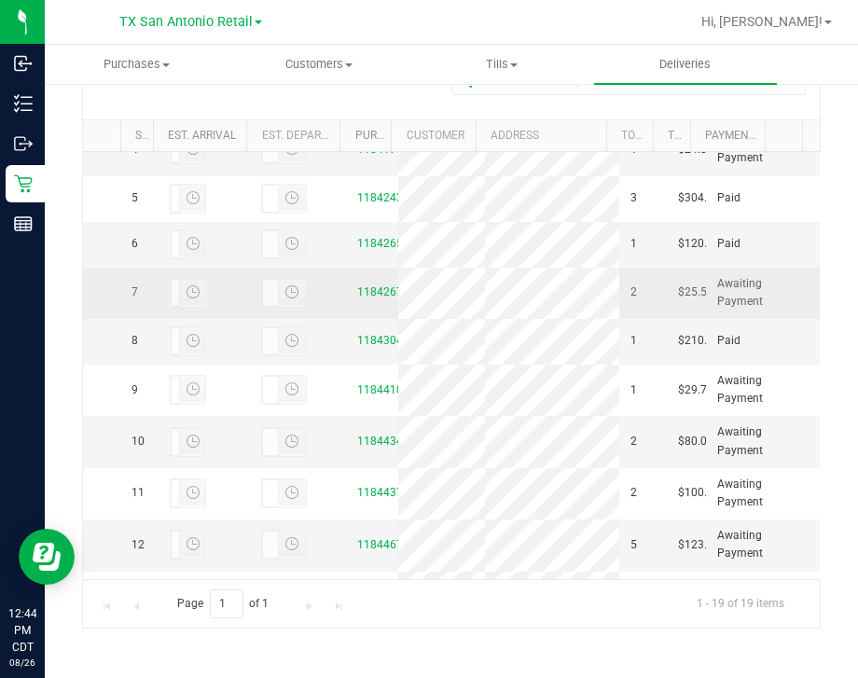
scroll to position [232, 0]
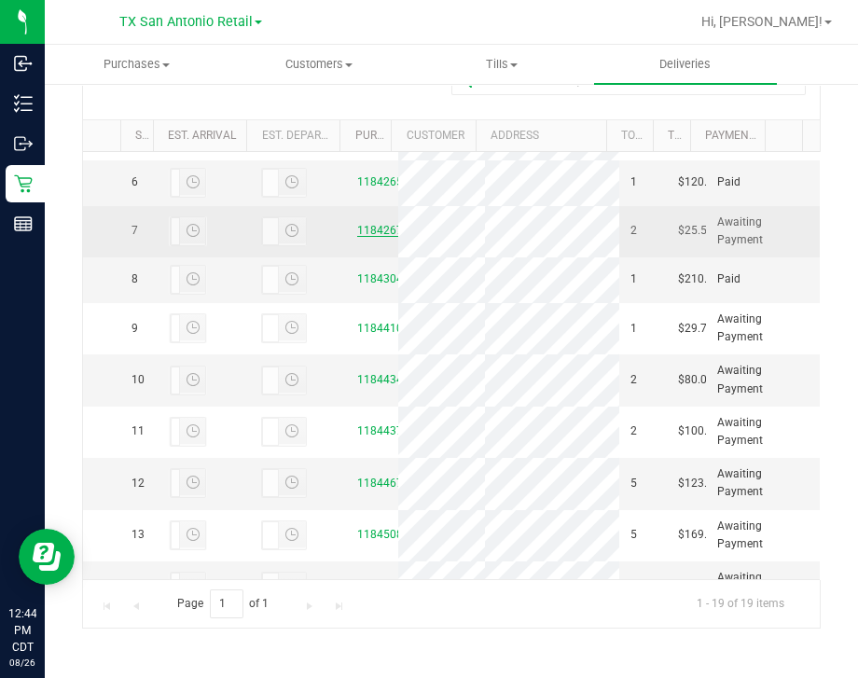
click at [359, 237] on link "11842675" at bounding box center [383, 230] width 52 height 13
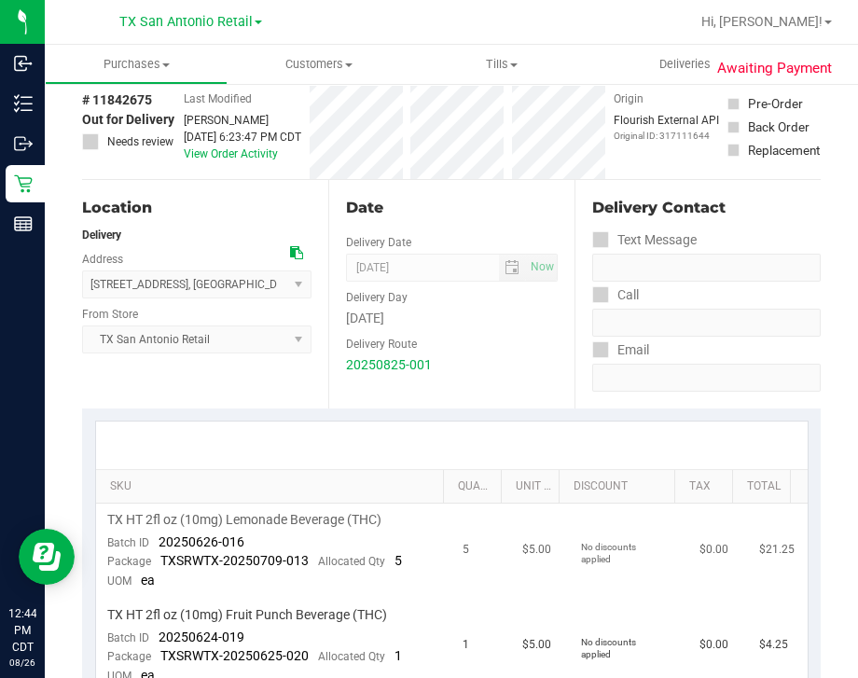
scroll to position [232, 0]
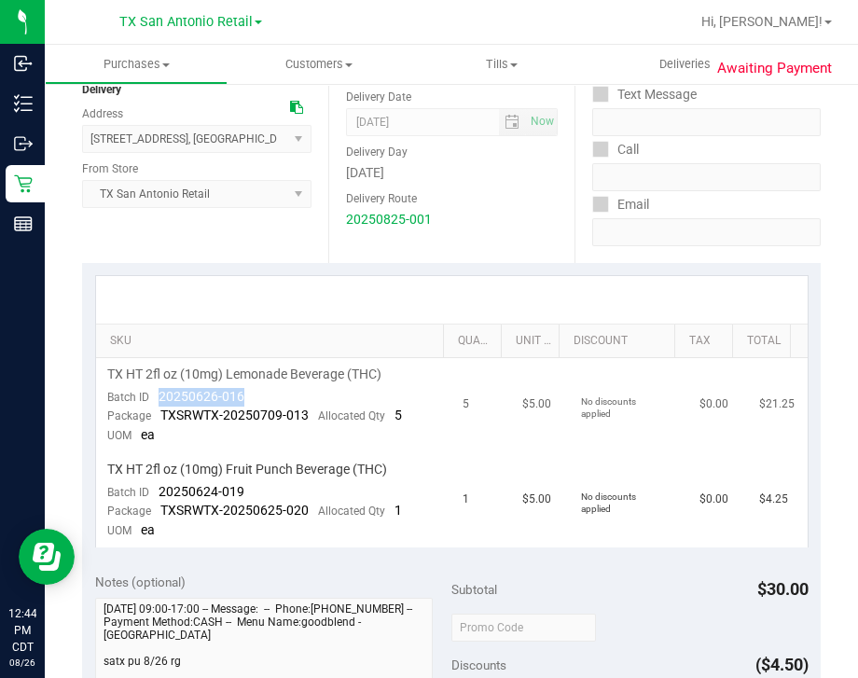
drag, startPoint x: 240, startPoint y: 399, endPoint x: 151, endPoint y: 396, distance: 89.5
click at [151, 396] on td "TX HT 2fl oz (10mg) Lemonade Beverage (THC) Batch ID 20250626-016 Package TXSRW…" at bounding box center [274, 405] width 356 height 95
drag, startPoint x: 251, startPoint y: 492, endPoint x: 152, endPoint y: 496, distance: 98.9
click at [152, 496] on td "TX HT 2fl oz (10mg) Fruit Punch Beverage (THC) Batch ID 20250624-019 Package TX…" at bounding box center [274, 500] width 356 height 94
click at [494, 213] on div "20250825-001" at bounding box center [452, 220] width 212 height 20
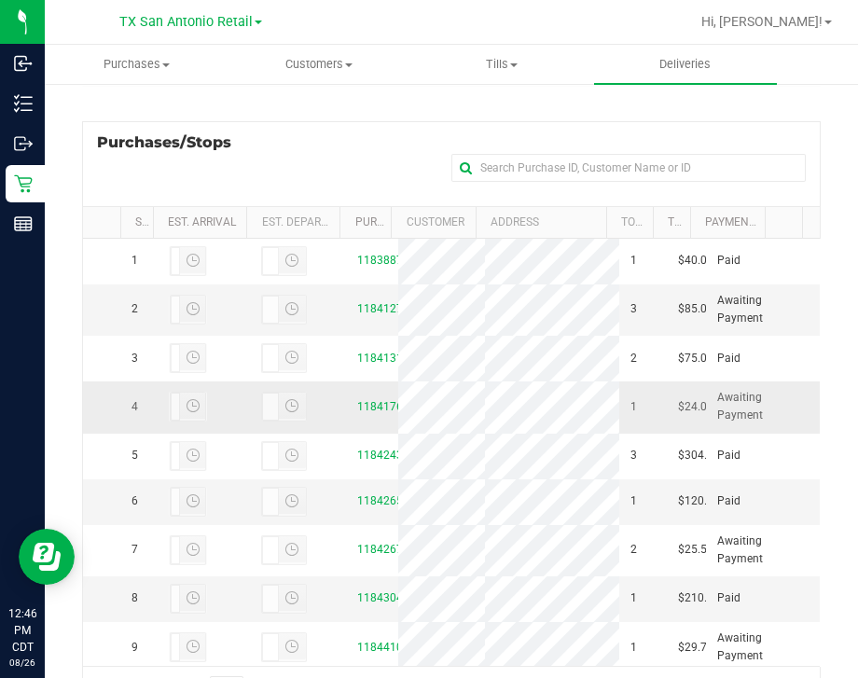
scroll to position [232, 0]
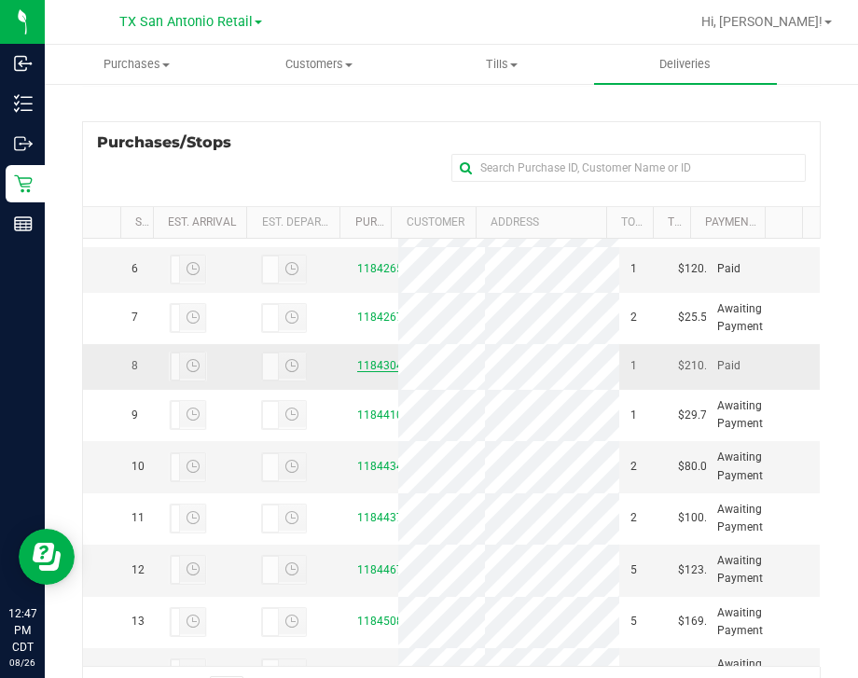
click at [357, 372] on link "11843049" at bounding box center [383, 365] width 52 height 13
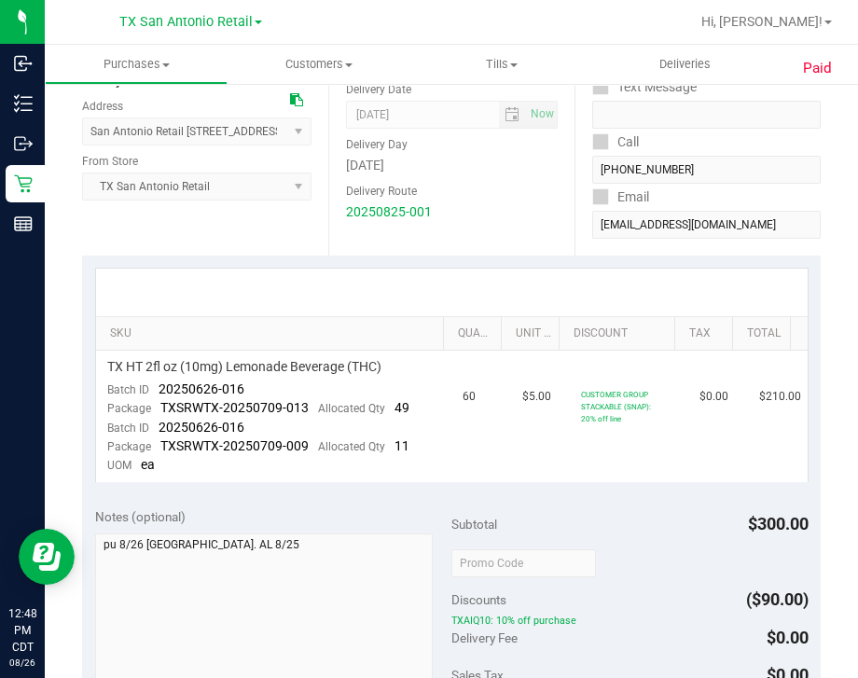
scroll to position [350, 0]
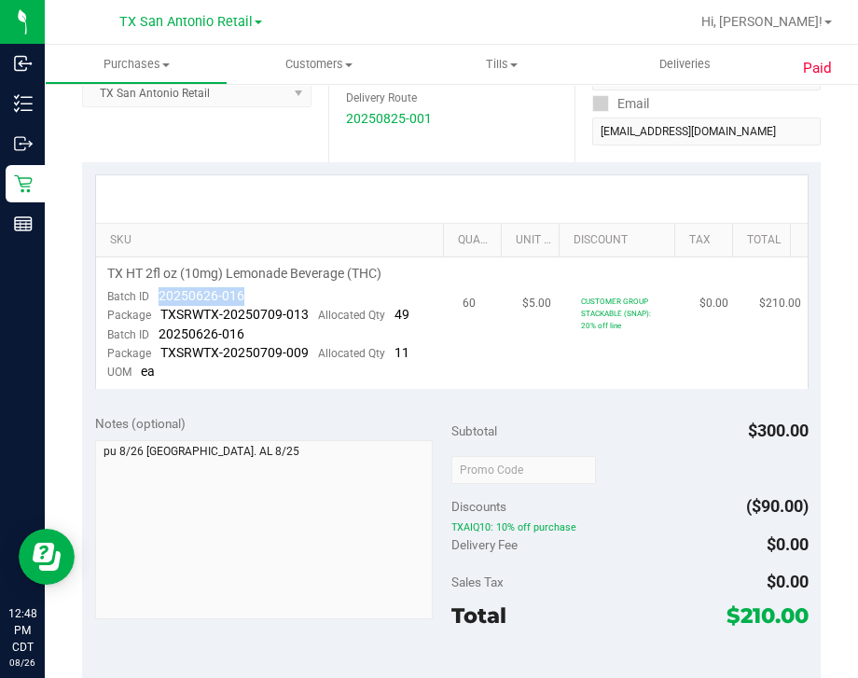
drag, startPoint x: 243, startPoint y: 295, endPoint x: 154, endPoint y: 294, distance: 89.5
click at [154, 294] on td "TX HT 2fl oz (10mg) Lemonade Beverage (THC) Batch ID 20250626-016 Package TXSRW…" at bounding box center [274, 322] width 356 height 131
click at [429, 199] on div at bounding box center [452, 199] width 678 height 1
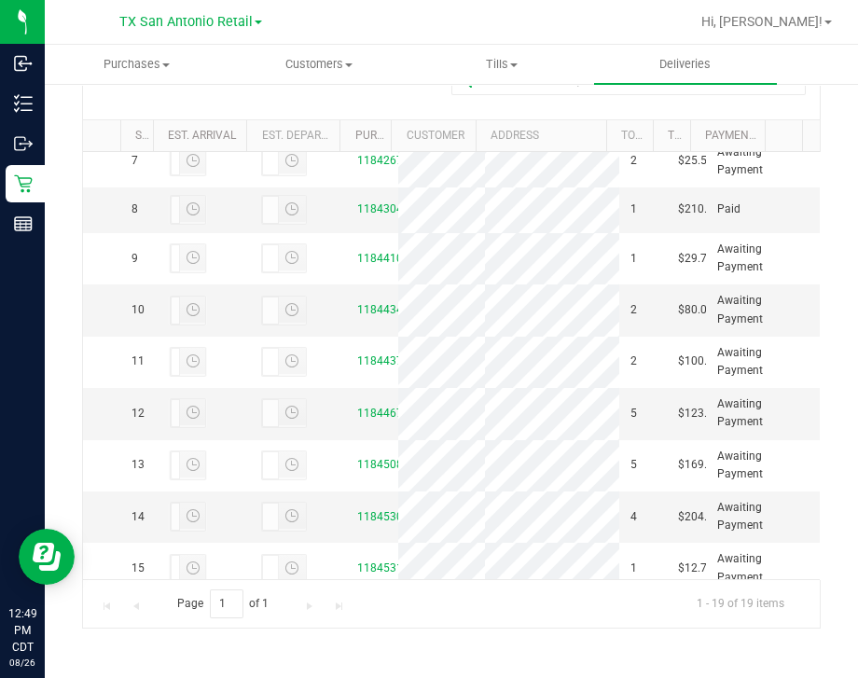
scroll to position [350, 0]
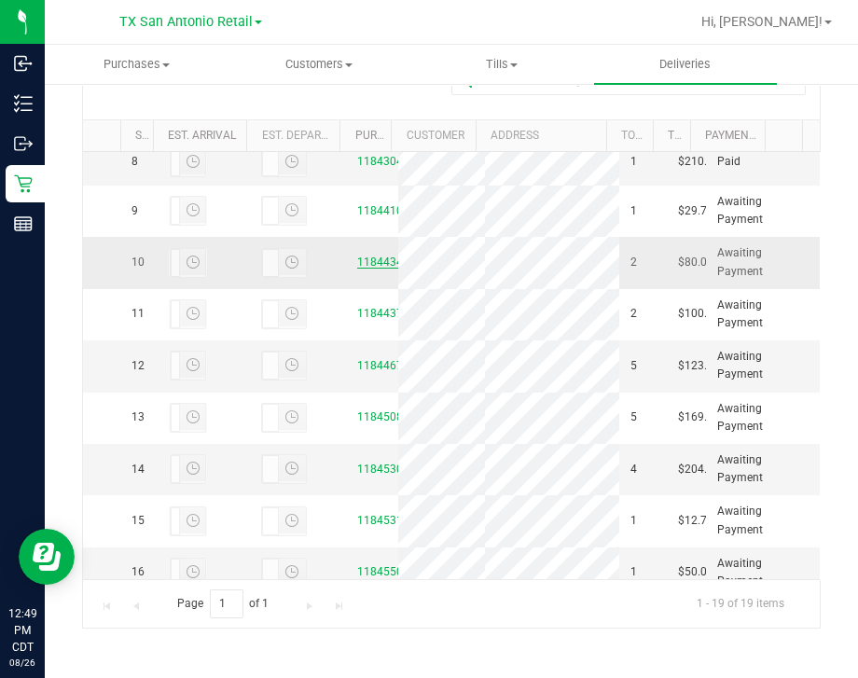
click at [364, 268] on link "11844346" at bounding box center [383, 261] width 52 height 13
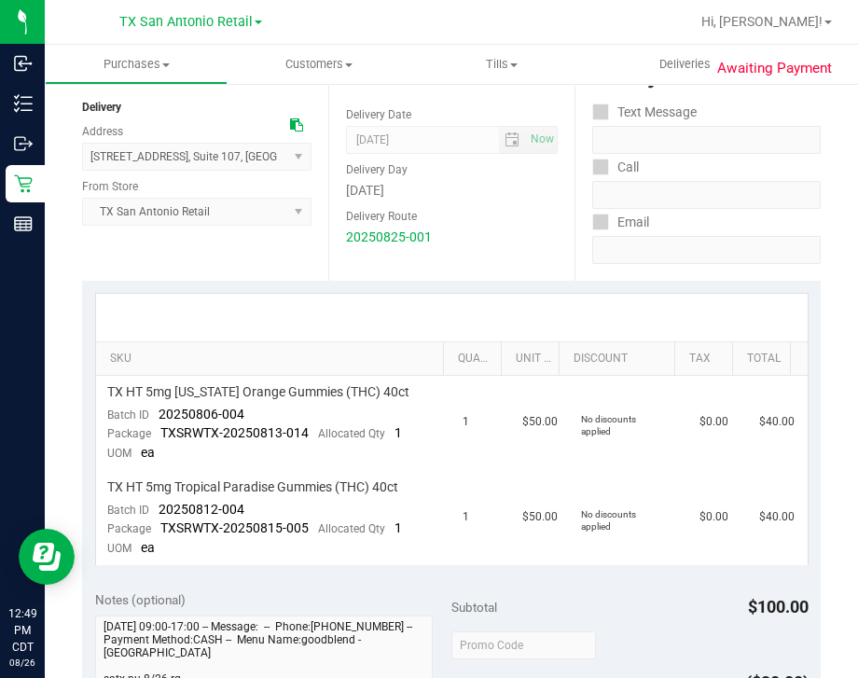
scroll to position [232, 0]
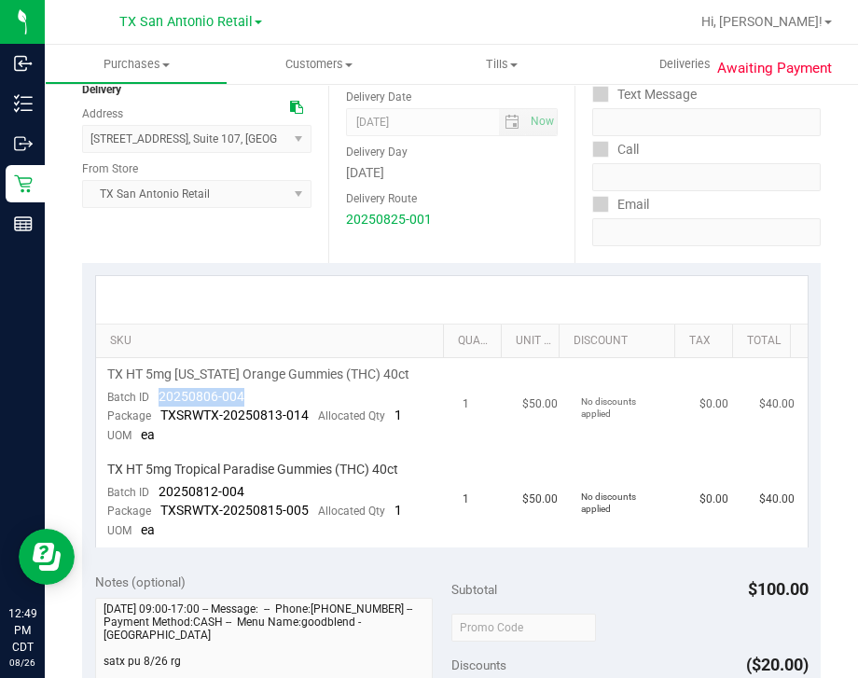
drag, startPoint x: 264, startPoint y: 397, endPoint x: 149, endPoint y: 390, distance: 114.9
click at [149, 390] on td "TX HT 5mg Texas Orange Gummies (THC) 40ct Batch ID 20250806-004 Package TXSRWTX…" at bounding box center [274, 405] width 356 height 95
drag, startPoint x: 249, startPoint y: 483, endPoint x: 157, endPoint y: 485, distance: 92.3
click at [157, 485] on td "TX HT 5mg Tropical Paradise Gummies (THC) 40ct Batch ID 20250812-004 Package TX…" at bounding box center [274, 500] width 356 height 94
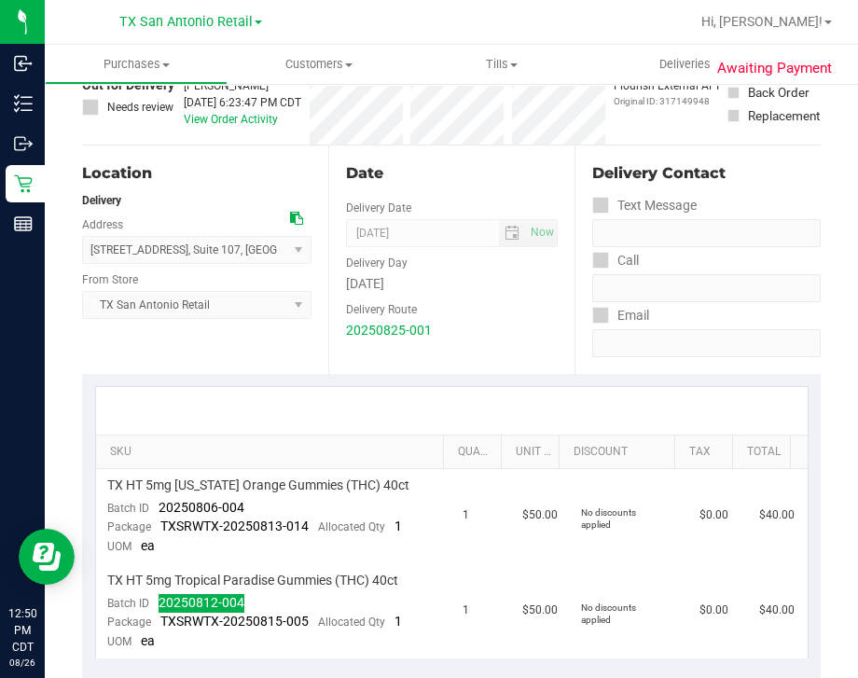
scroll to position [0, 0]
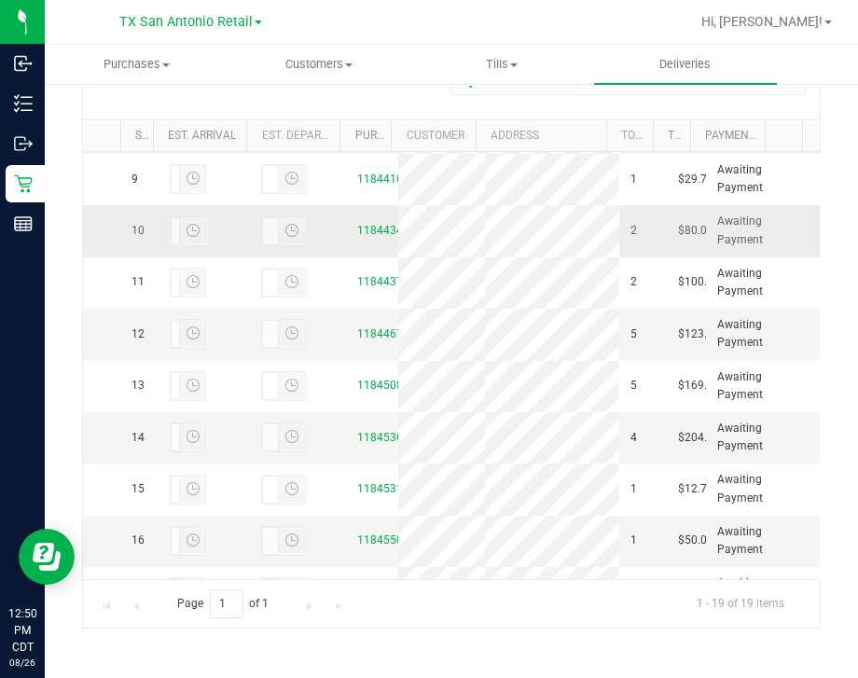
scroll to position [465, 0]
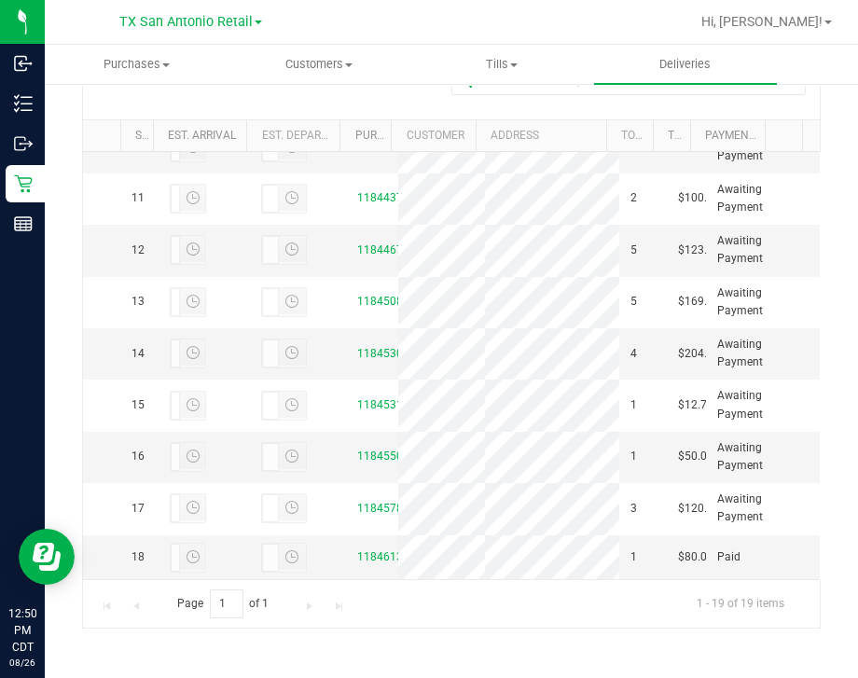
click at [368, 102] on link "11844109" at bounding box center [383, 95] width 52 height 13
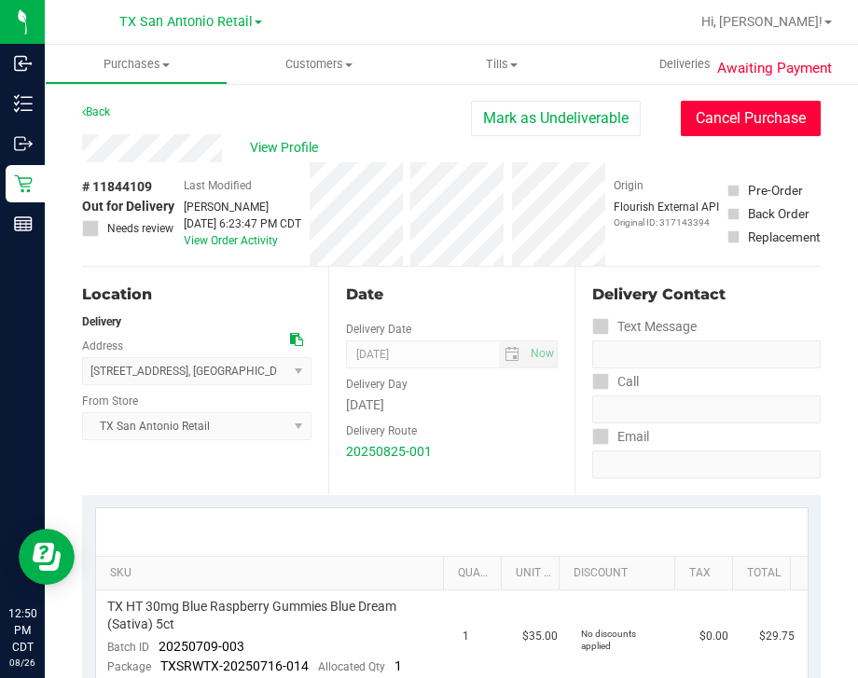
click at [732, 118] on button "Cancel Purchase" at bounding box center [750, 118] width 140 height 35
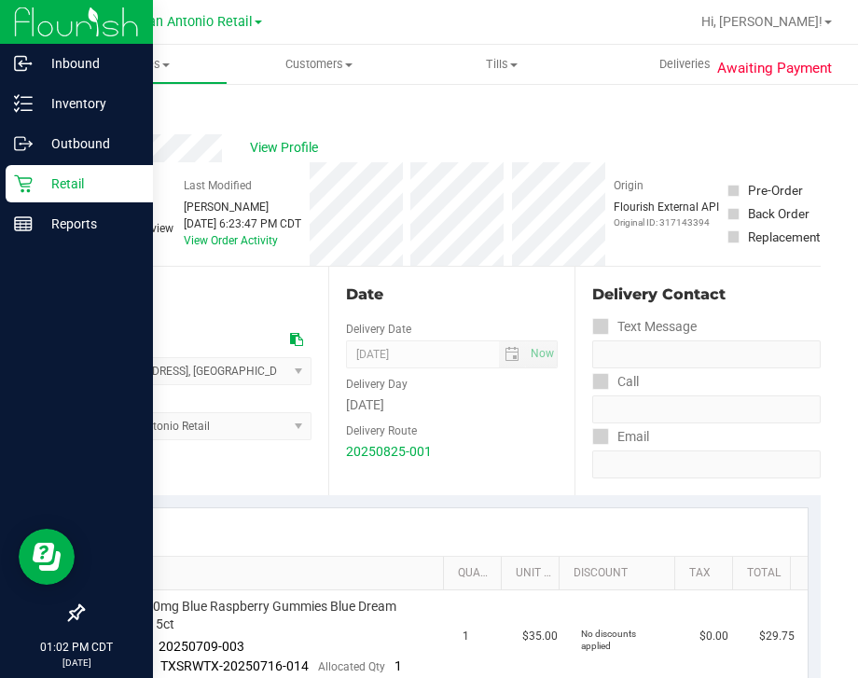
click at [45, 179] on p "Retail" at bounding box center [89, 183] width 112 height 22
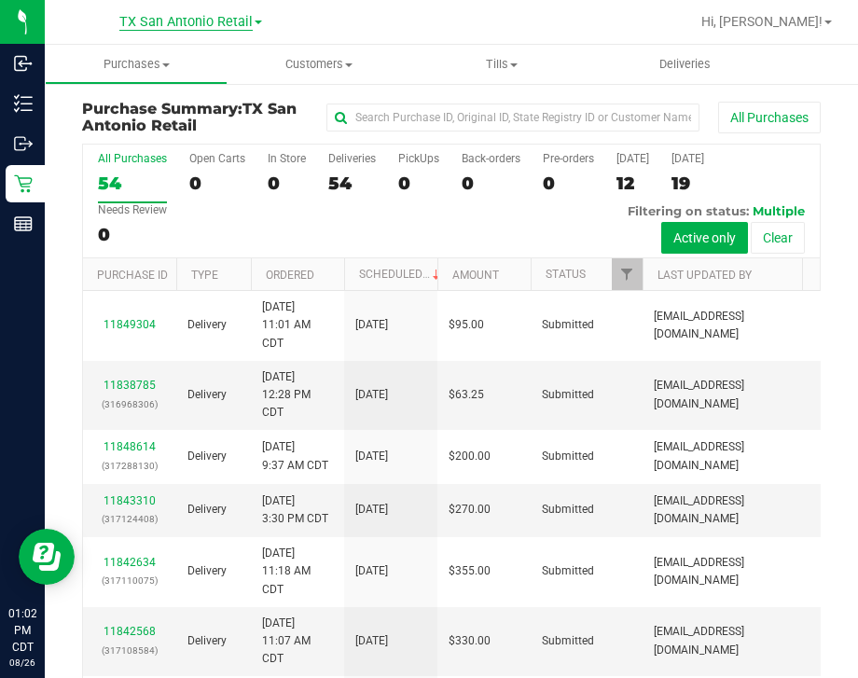
click at [168, 19] on span "TX San Antonio Retail" at bounding box center [185, 22] width 133 height 17
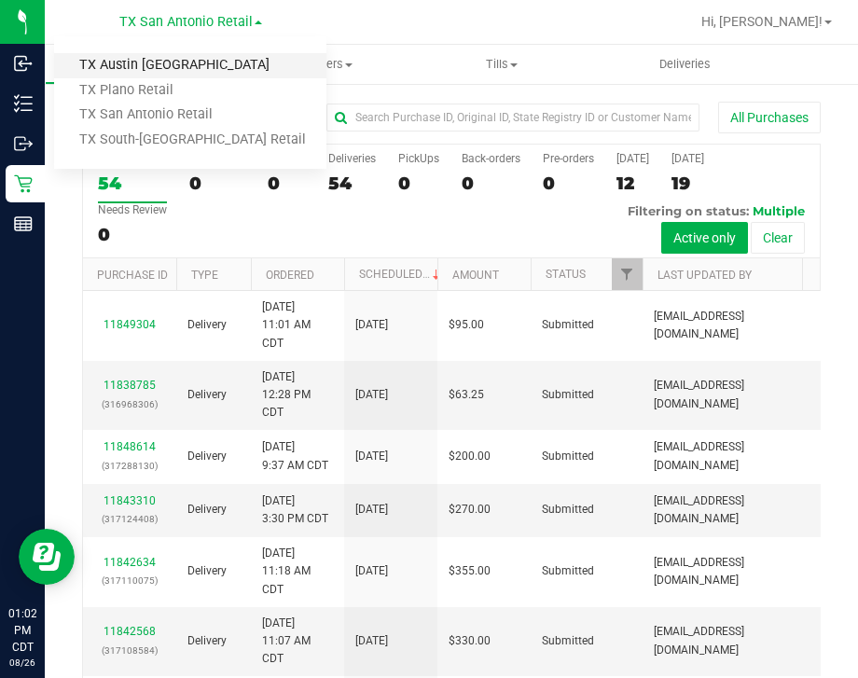
click at [139, 66] on link "TX Austin [GEOGRAPHIC_DATA]" at bounding box center [190, 65] width 272 height 25
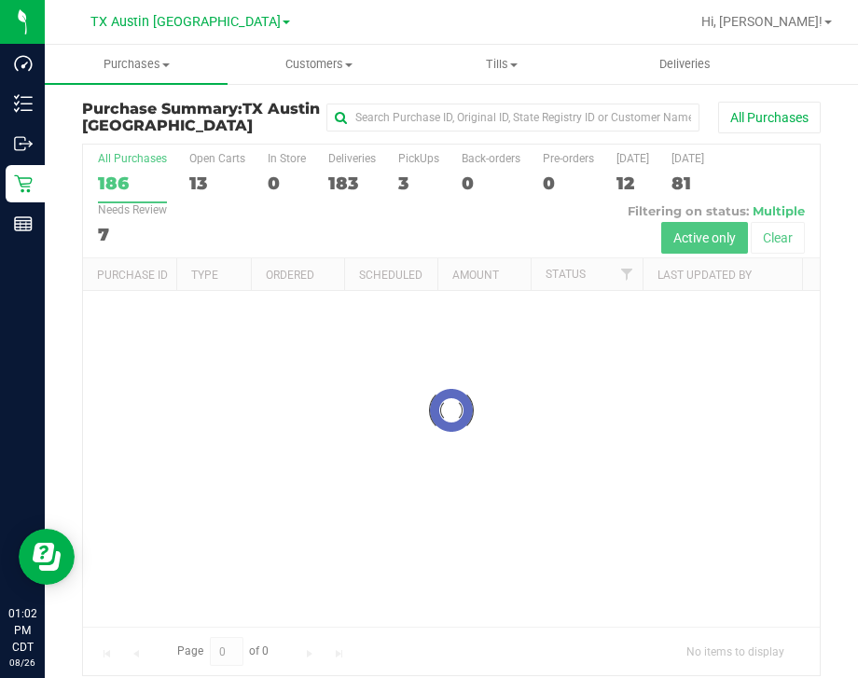
click at [405, 171] on div at bounding box center [451, 409] width 736 height 530
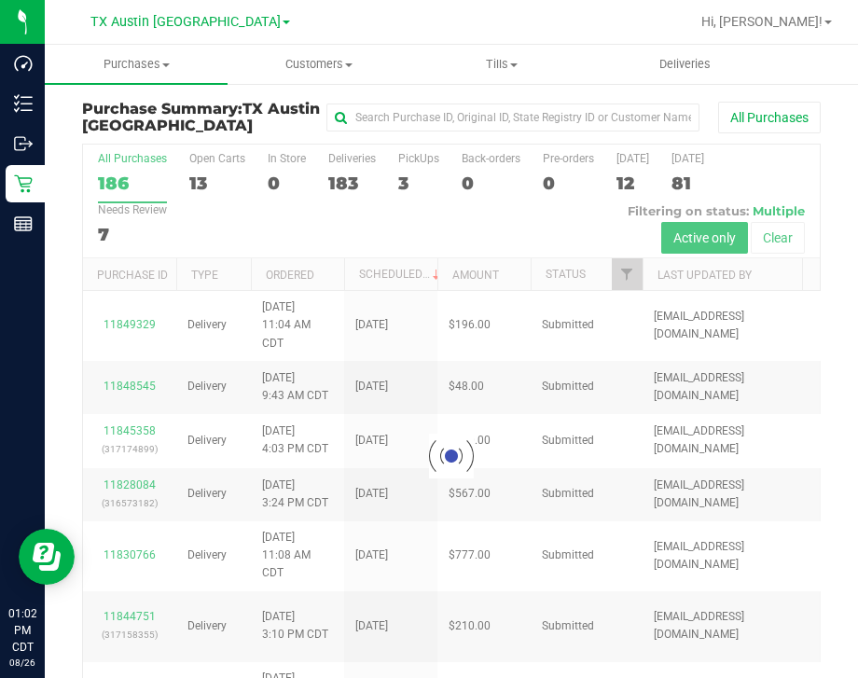
click at [404, 185] on div at bounding box center [451, 455] width 736 height 622
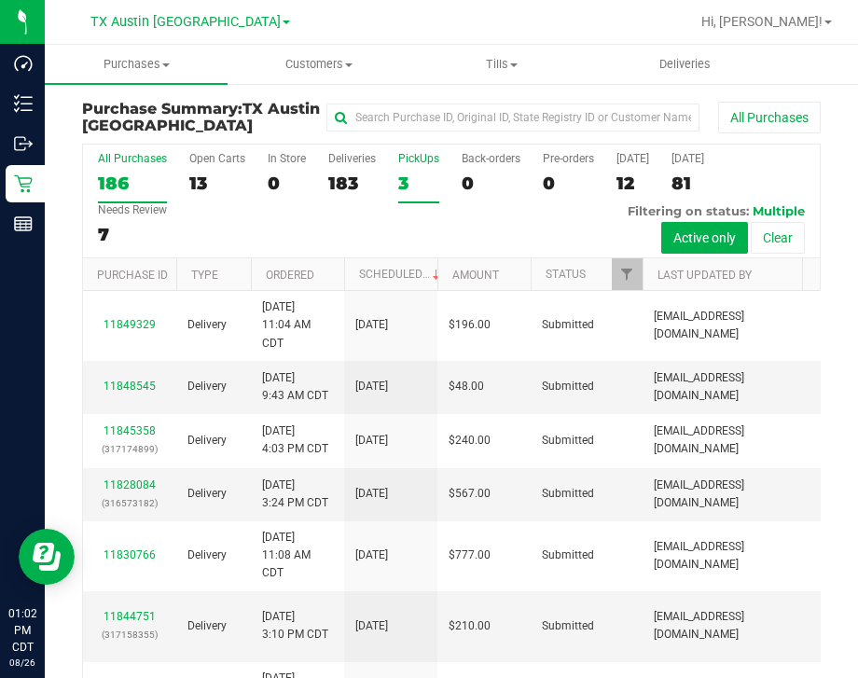
click at [410, 179] on div "3" at bounding box center [418, 182] width 41 height 21
click at [0, 0] on input "PickUps 3" at bounding box center [0, 0] width 0 height 0
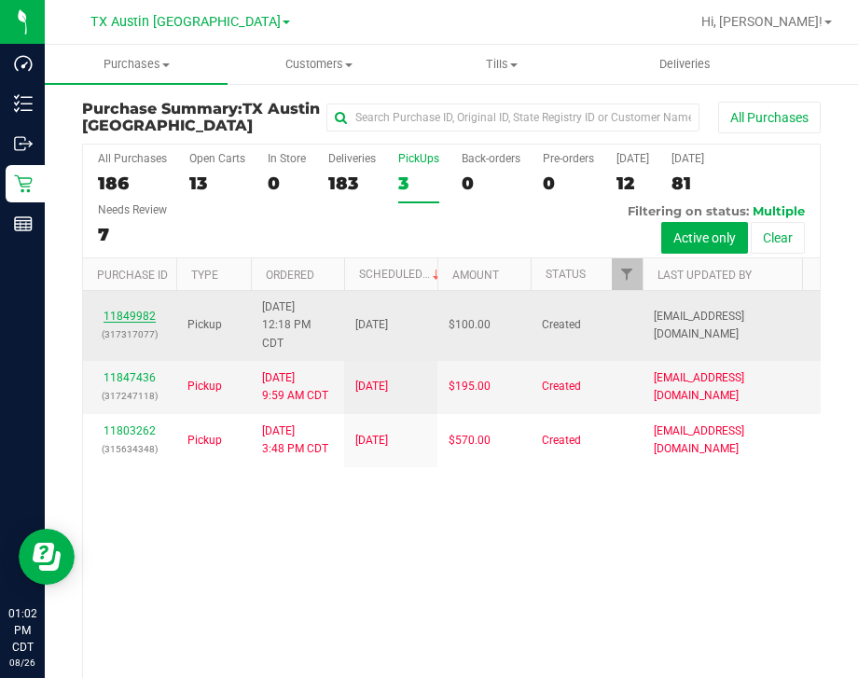
click at [120, 316] on link "11849982" at bounding box center [129, 315] width 52 height 13
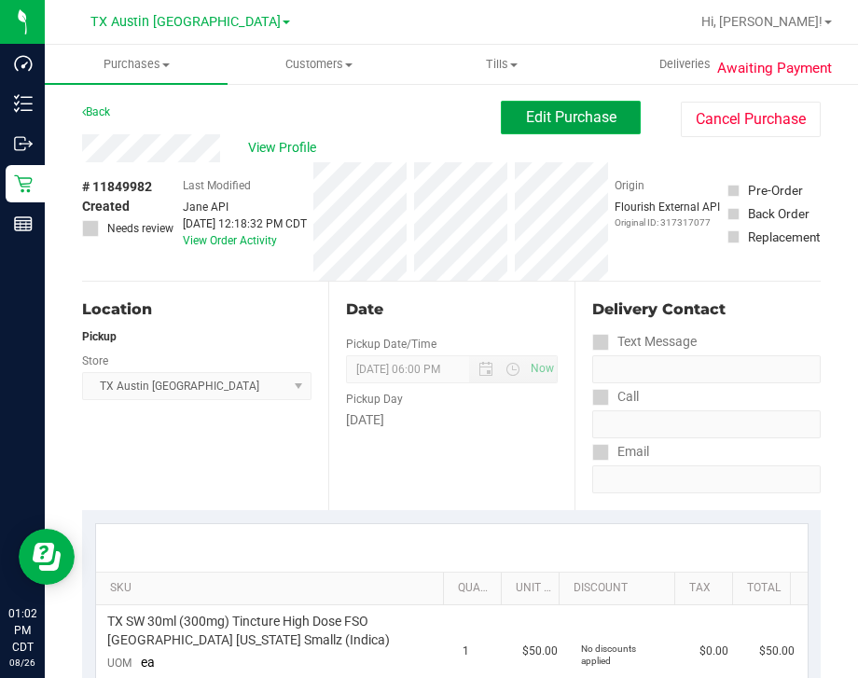
click at [573, 110] on span "Edit Purchase" at bounding box center [571, 117] width 90 height 18
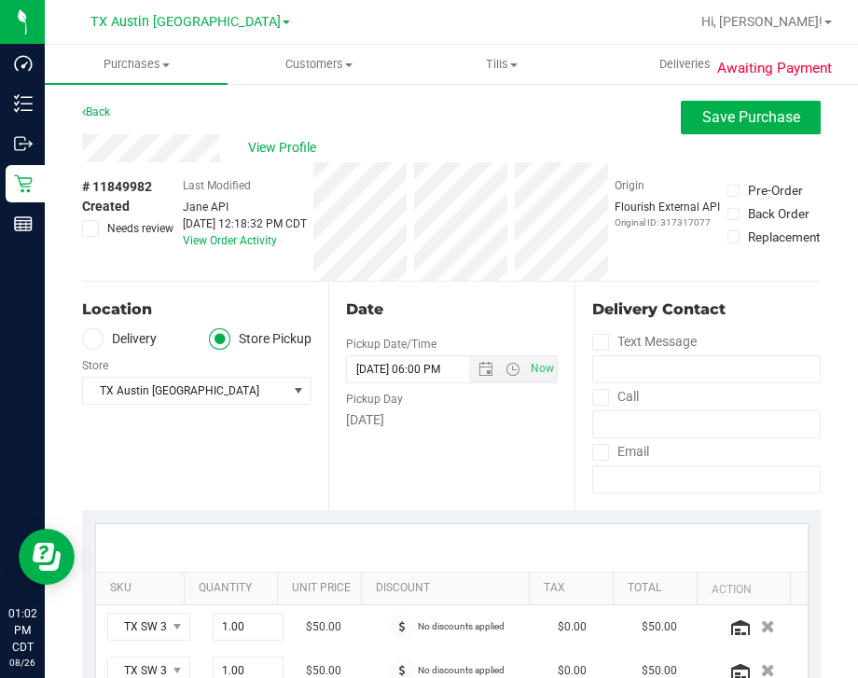
click at [133, 333] on label "Delivery" at bounding box center [119, 338] width 75 height 21
click at [0, 0] on input "Delivery" at bounding box center [0, 0] width 0 height 0
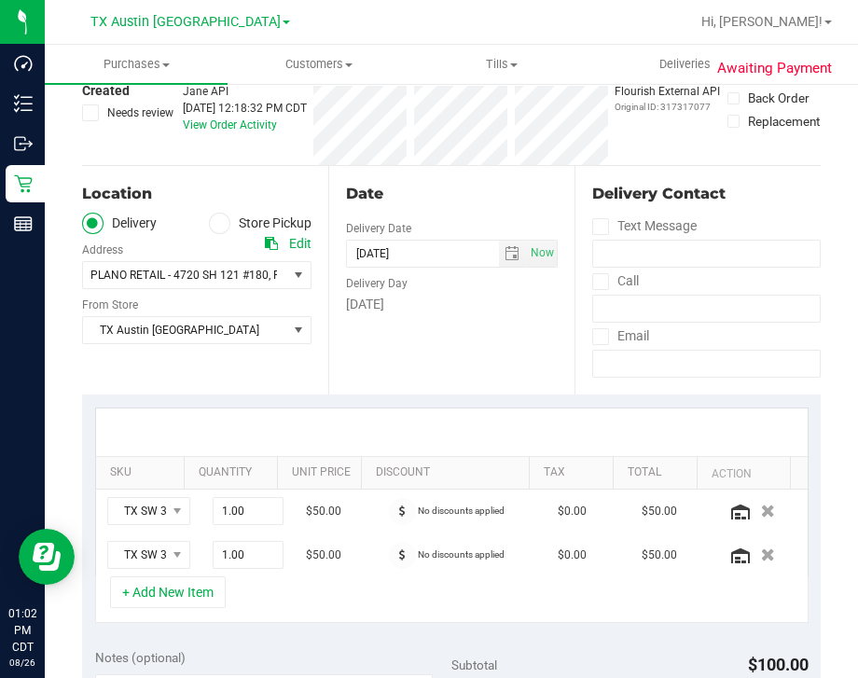
scroll to position [232, 0]
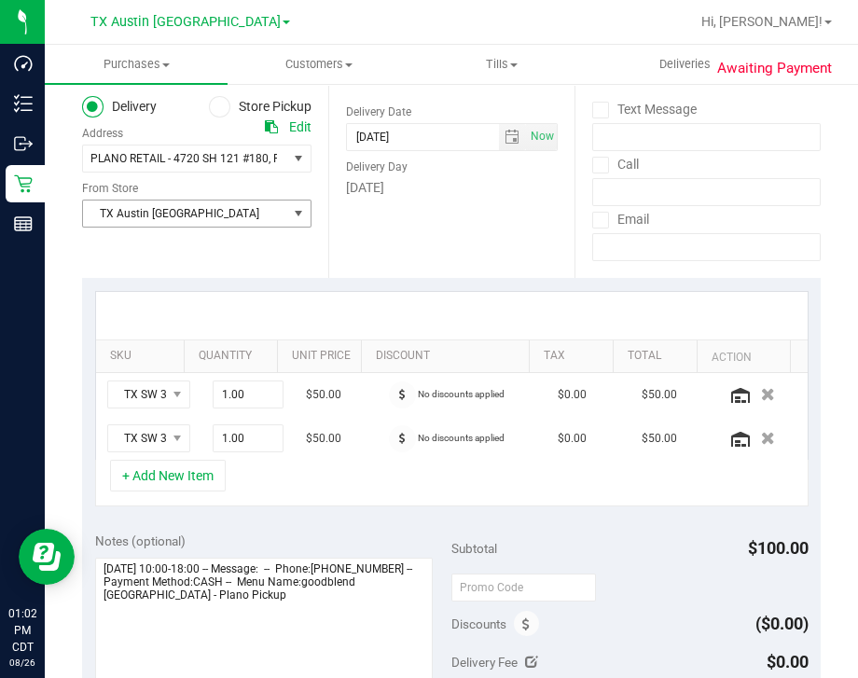
click at [253, 215] on span "TX Austin [GEOGRAPHIC_DATA]" at bounding box center [185, 213] width 204 height 26
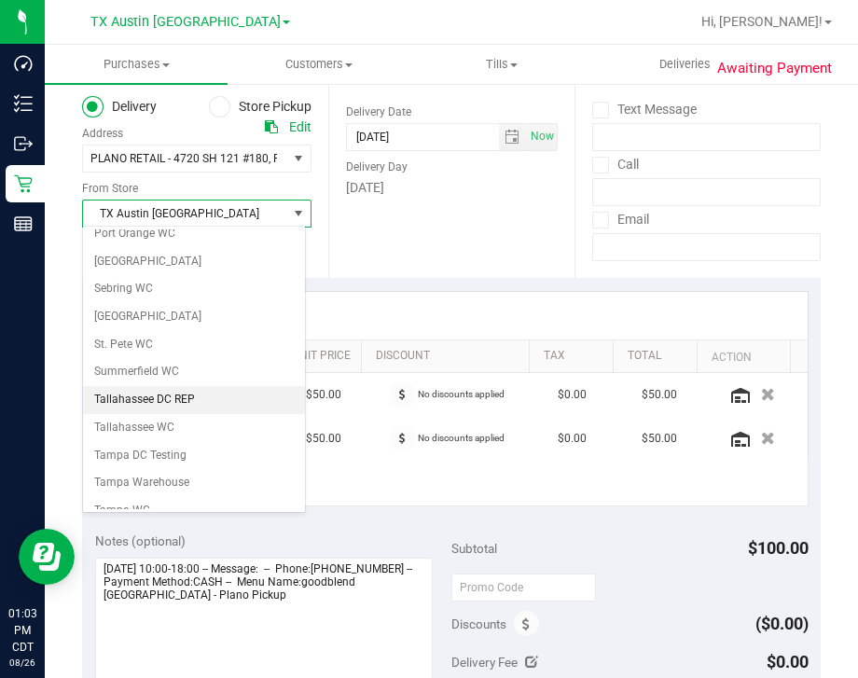
scroll to position [1258, 0]
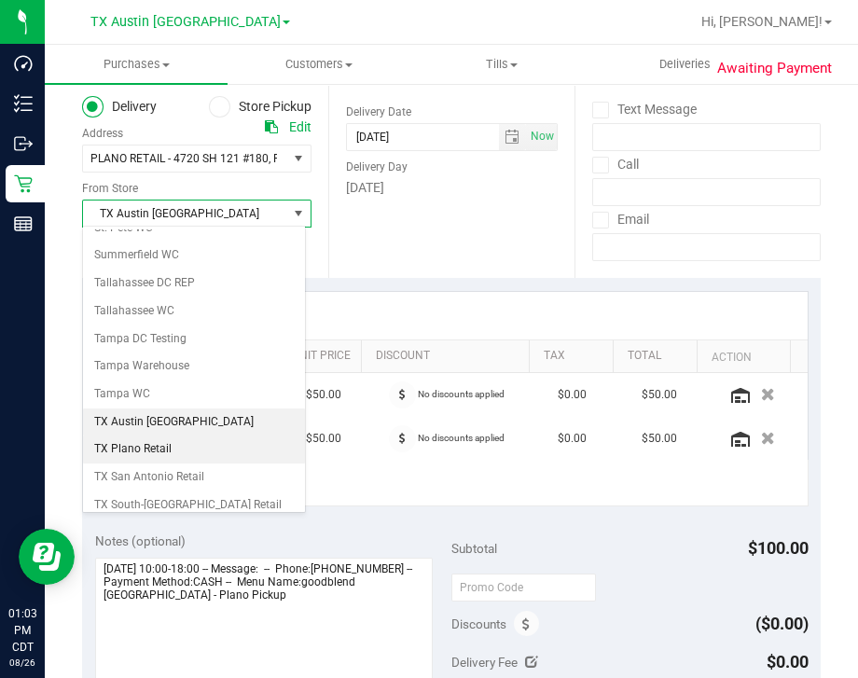
drag, startPoint x: 158, startPoint y: 411, endPoint x: 187, endPoint y: 412, distance: 29.8
click at [157, 435] on li "TX Plano Retail" at bounding box center [194, 449] width 222 height 28
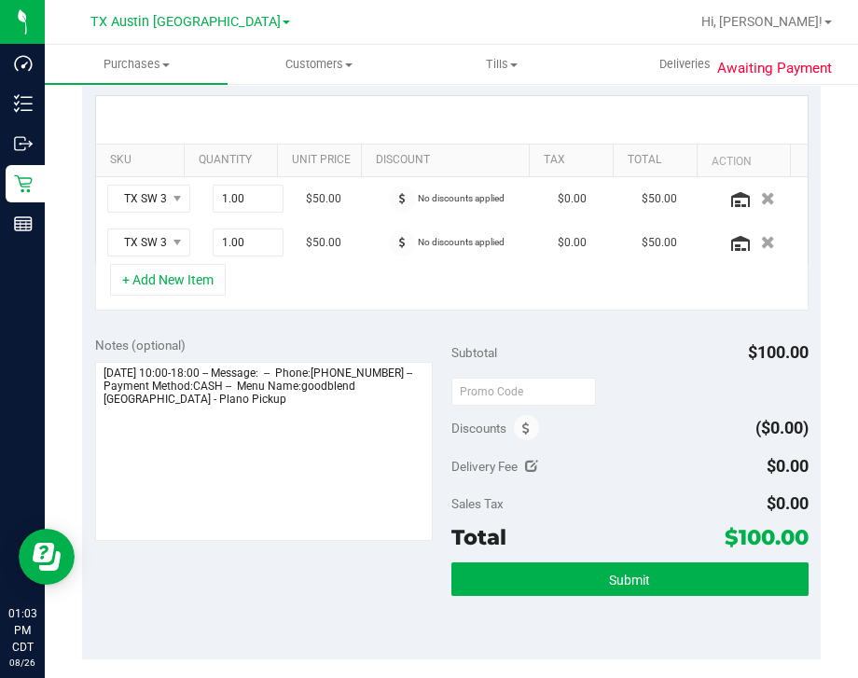
scroll to position [465, 0]
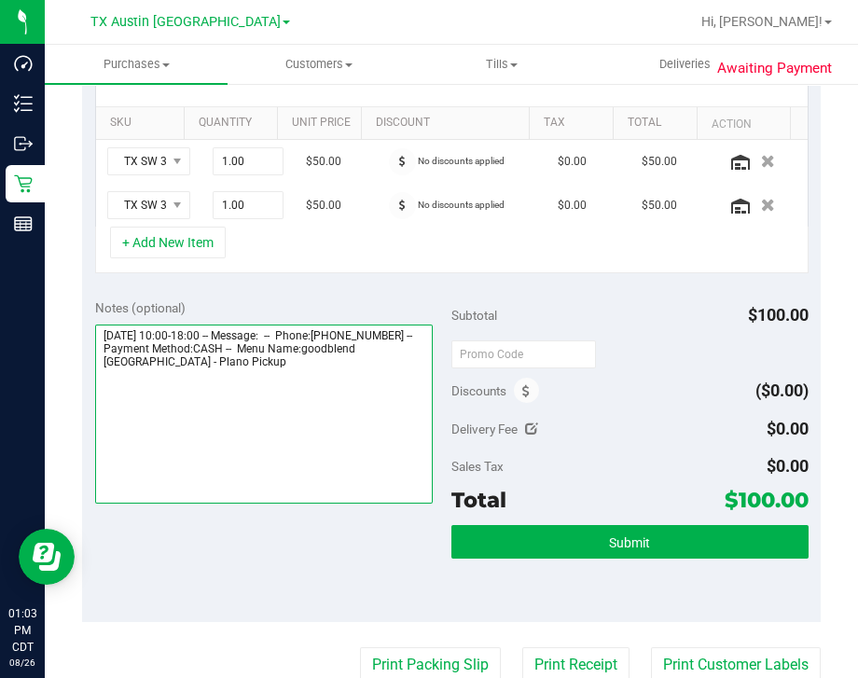
click at [359, 362] on textarea at bounding box center [264, 413] width 338 height 179
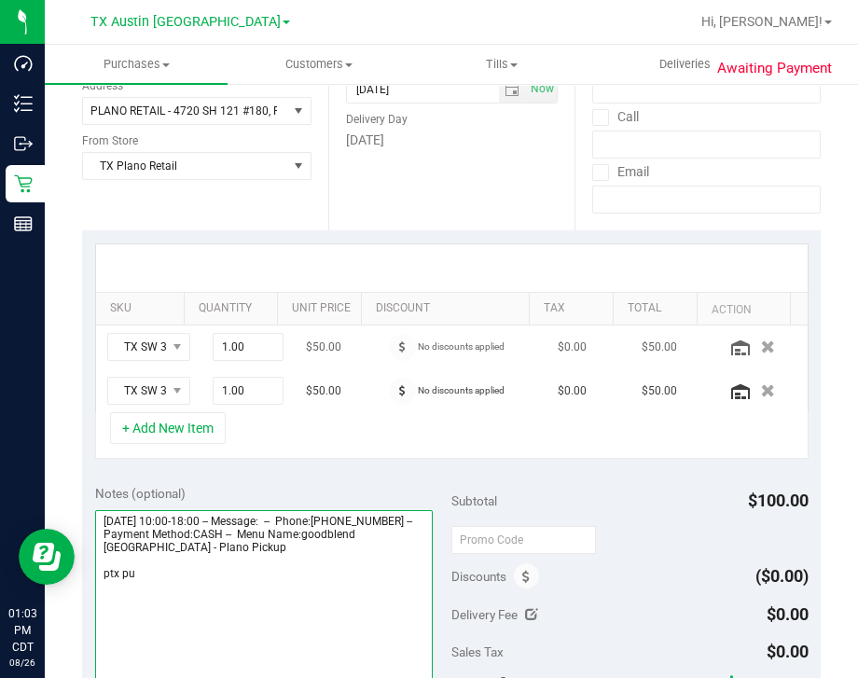
scroll to position [232, 0]
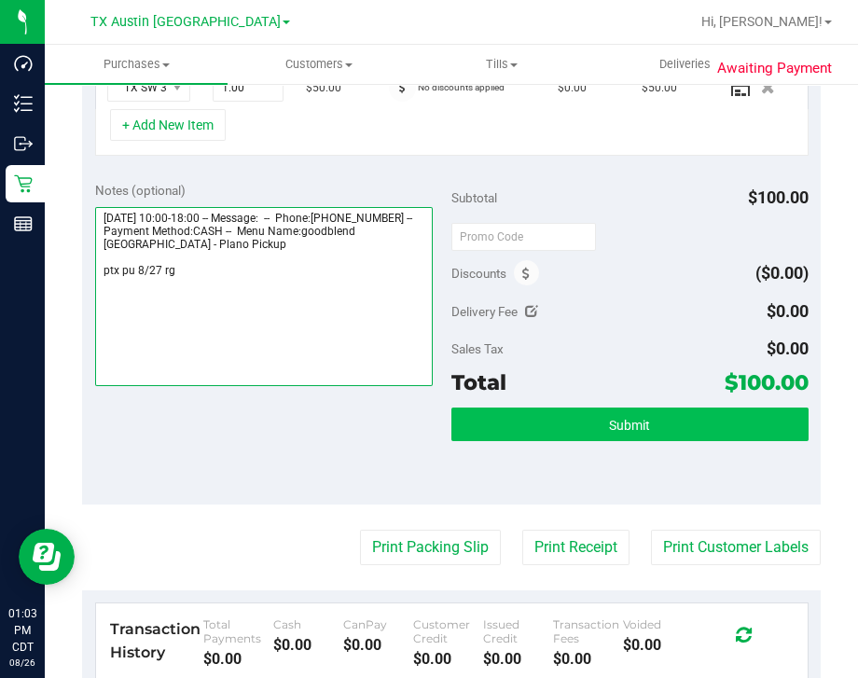
type textarea "Wednesday 08/27/2025 10:00-18:00 -- Message: -- Phone:2147633858 -- Payment Met…"
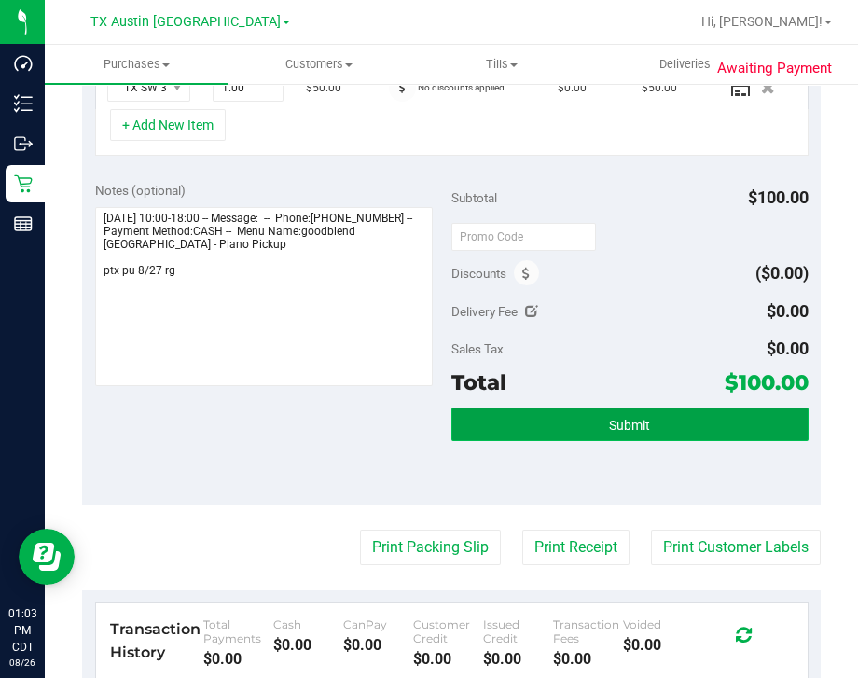
click at [622, 412] on button "Submit" at bounding box center [629, 424] width 357 height 34
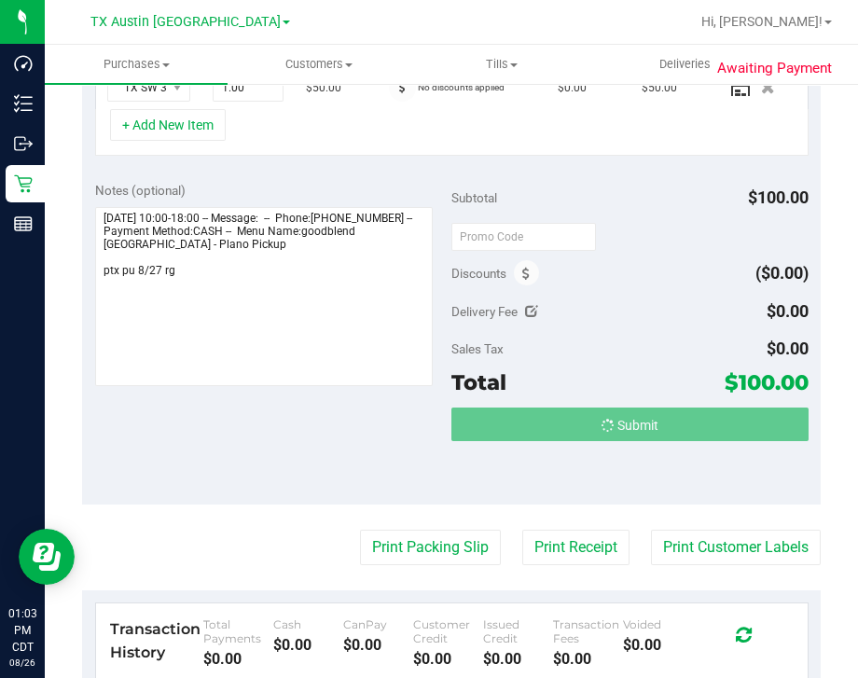
scroll to position [553, 0]
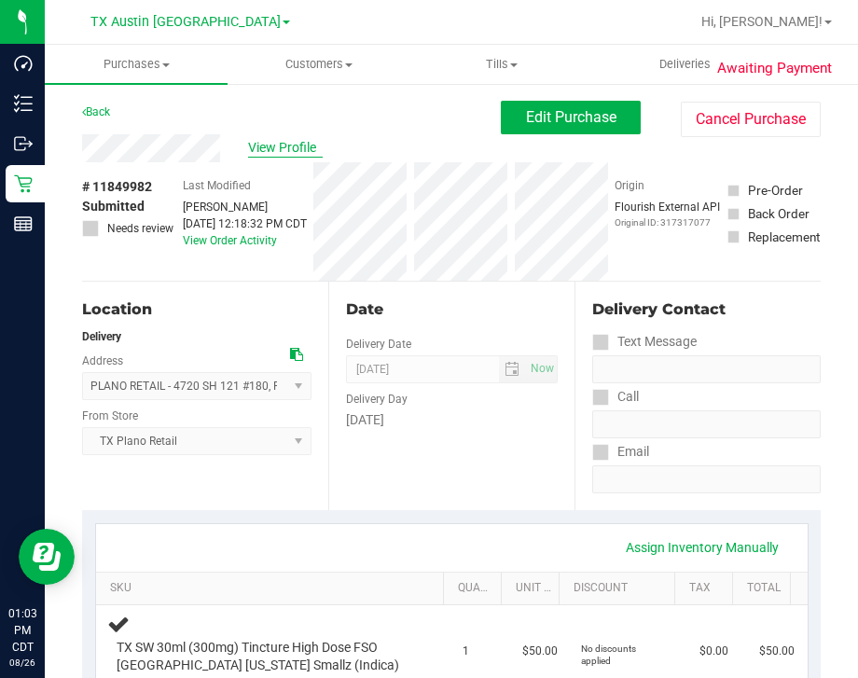
click at [261, 149] on span "View Profile" at bounding box center [285, 148] width 75 height 20
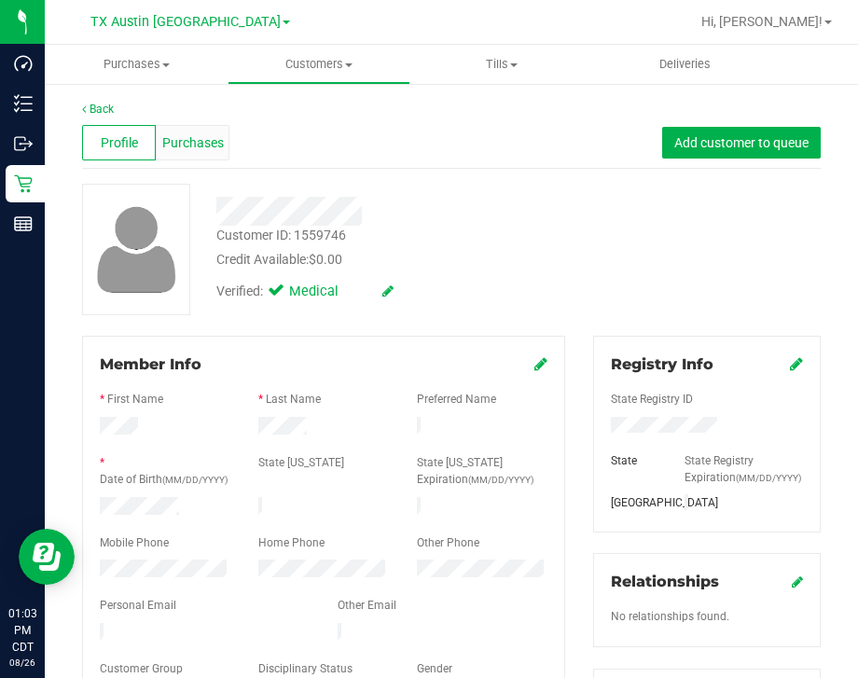
click at [186, 144] on span "Purchases" at bounding box center [193, 143] width 62 height 20
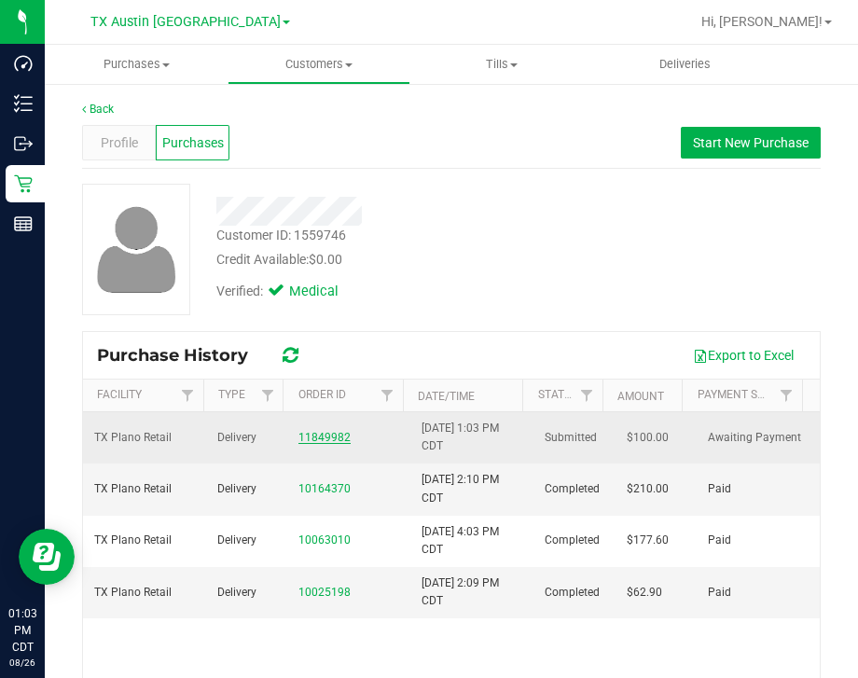
click at [322, 433] on link "11849982" at bounding box center [324, 437] width 52 height 13
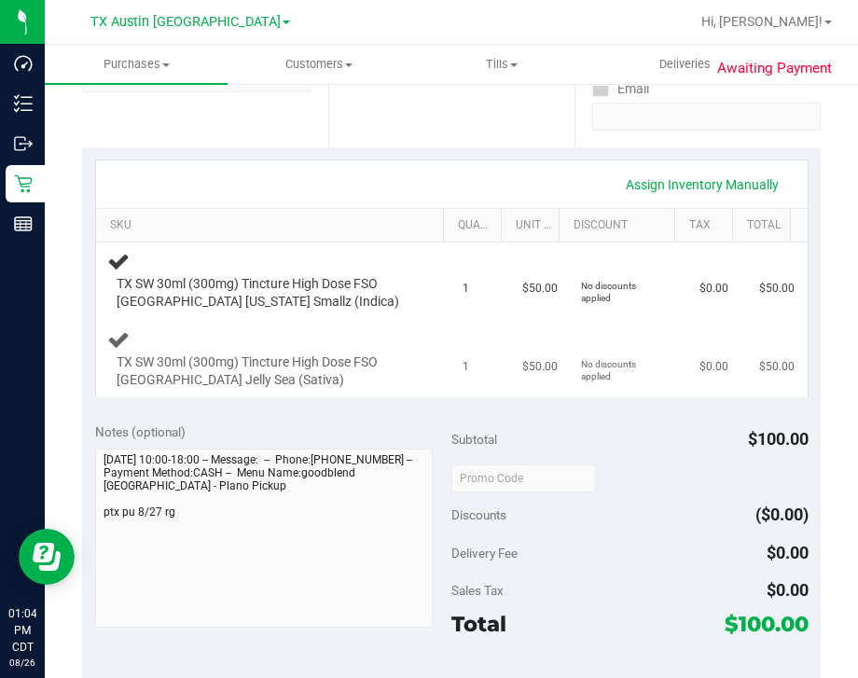
scroll to position [350, 0]
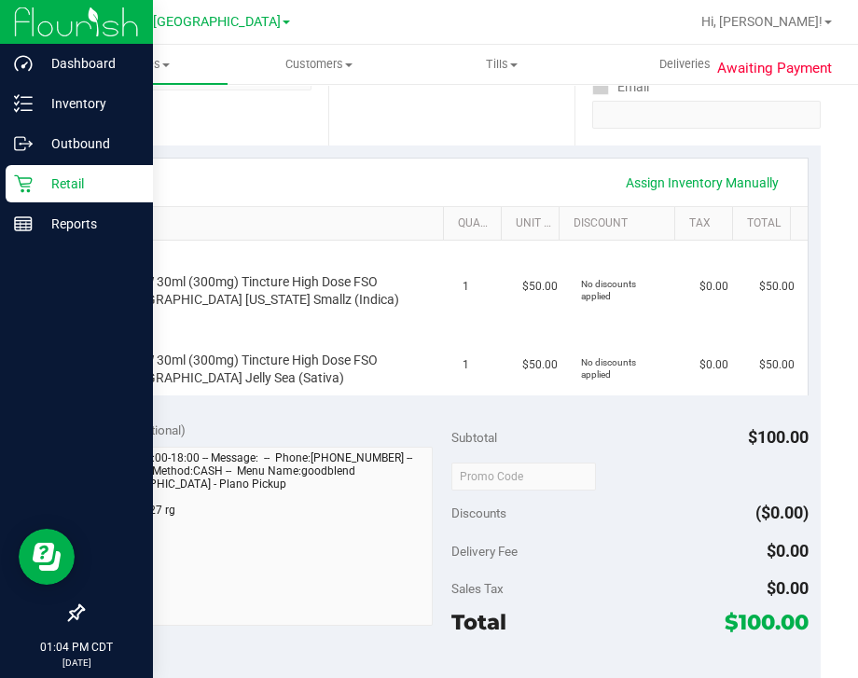
click at [24, 185] on icon at bounding box center [23, 184] width 18 height 18
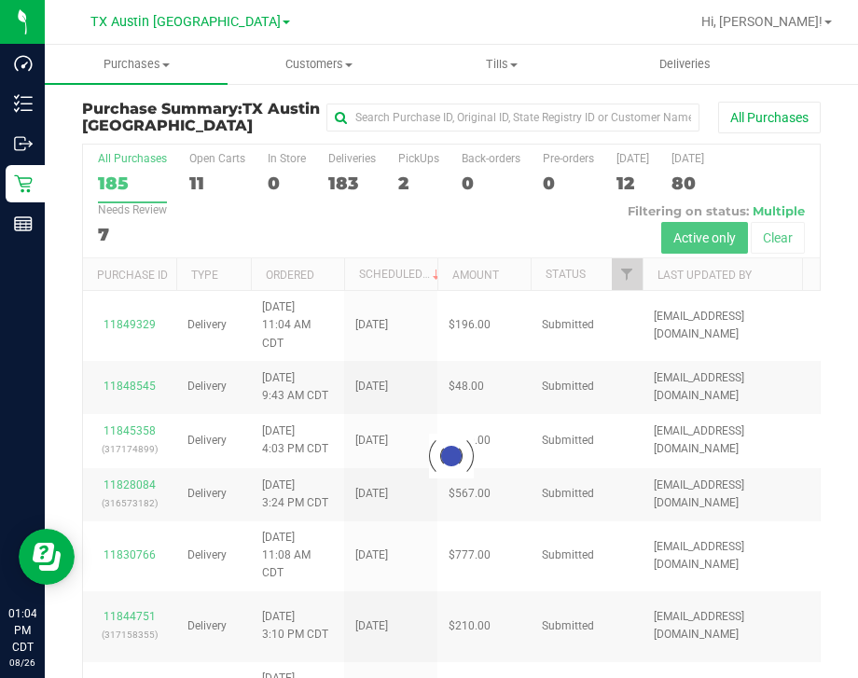
click at [404, 178] on div at bounding box center [451, 455] width 736 height 622
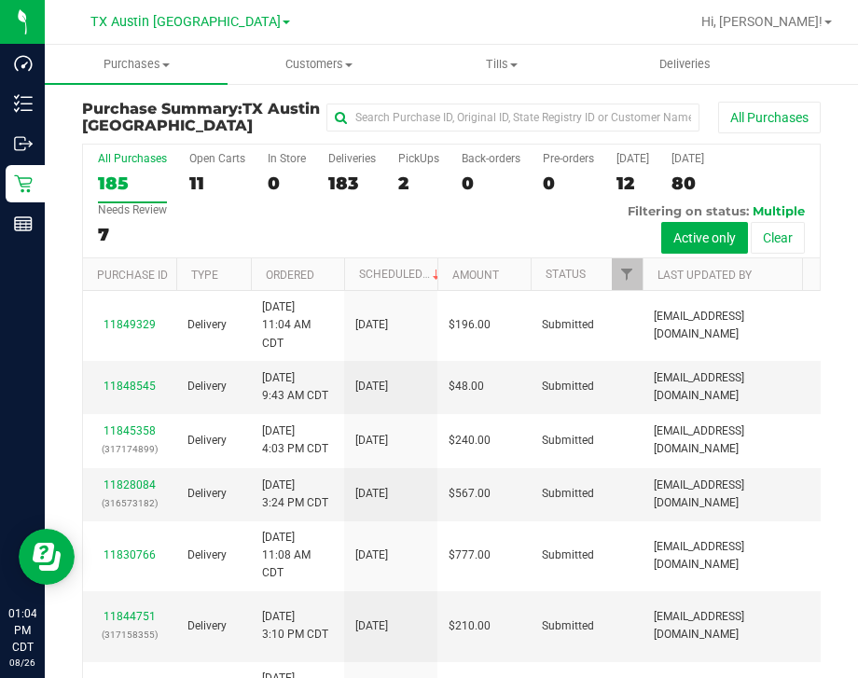
click at [407, 178] on div "2" at bounding box center [418, 182] width 41 height 21
click at [0, 0] on input "PickUps 2" at bounding box center [0, 0] width 0 height 0
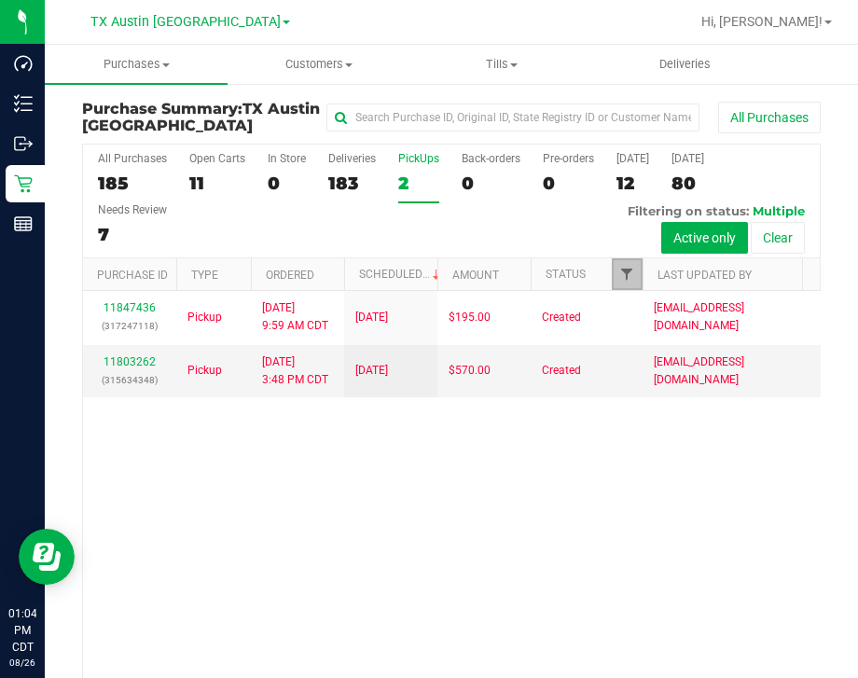
click at [626, 269] on span "Filter" at bounding box center [626, 274] width 15 height 15
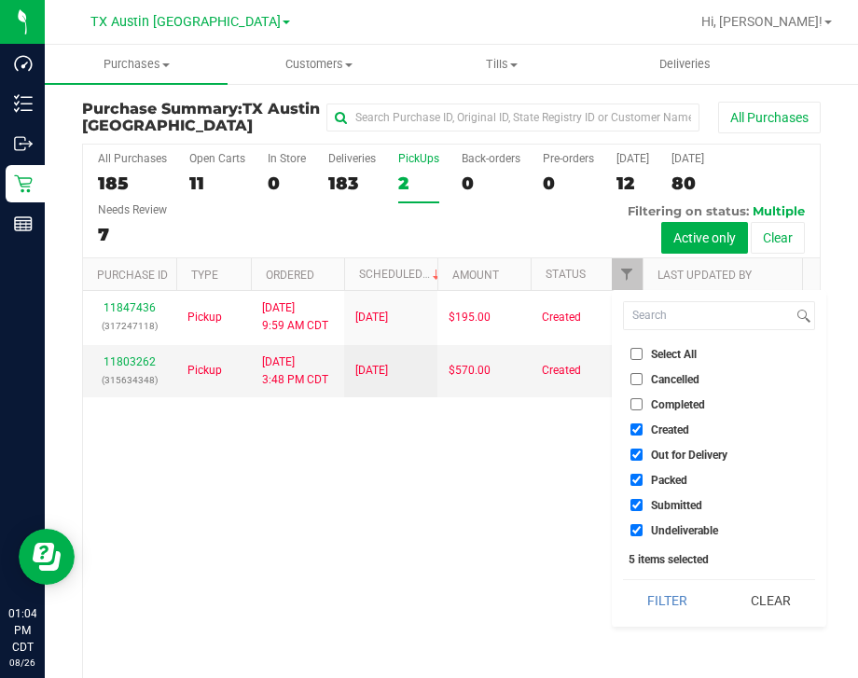
click at [672, 455] on span "Out for Delivery" at bounding box center [689, 454] width 76 height 11
click at [642, 455] on input "Out for Delivery" at bounding box center [636, 454] width 12 height 12
checkbox input "false"
click at [672, 482] on span "Packed" at bounding box center [669, 479] width 36 height 11
click at [642, 482] on input "Packed" at bounding box center [636, 480] width 12 height 12
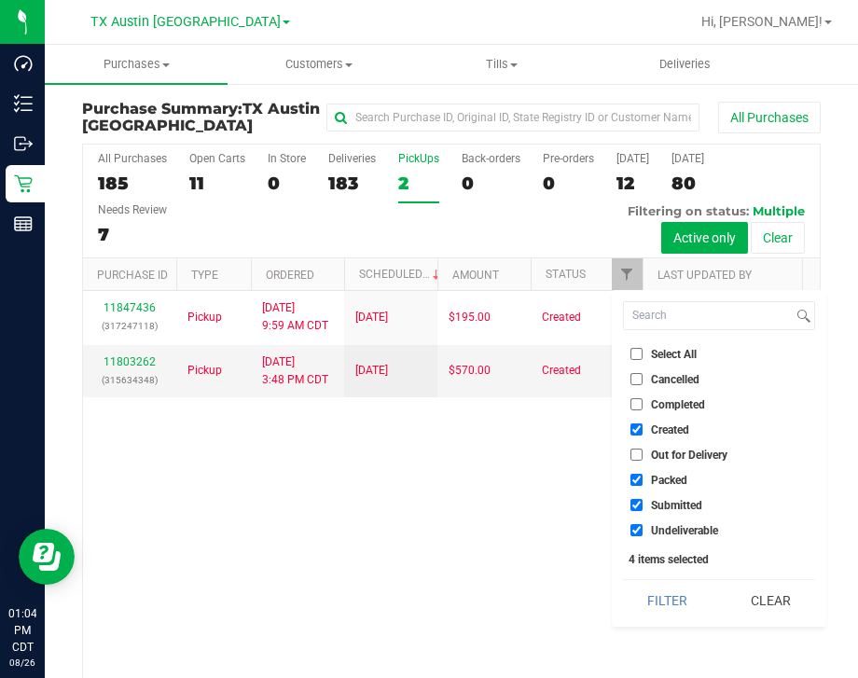
checkbox input "false"
click at [676, 497] on li "Submitted" at bounding box center [719, 505] width 192 height 20
click at [679, 505] on span "Submitted" at bounding box center [676, 505] width 51 height 11
click at [642, 505] on input "Submitted" at bounding box center [636, 505] width 12 height 12
checkbox input "false"
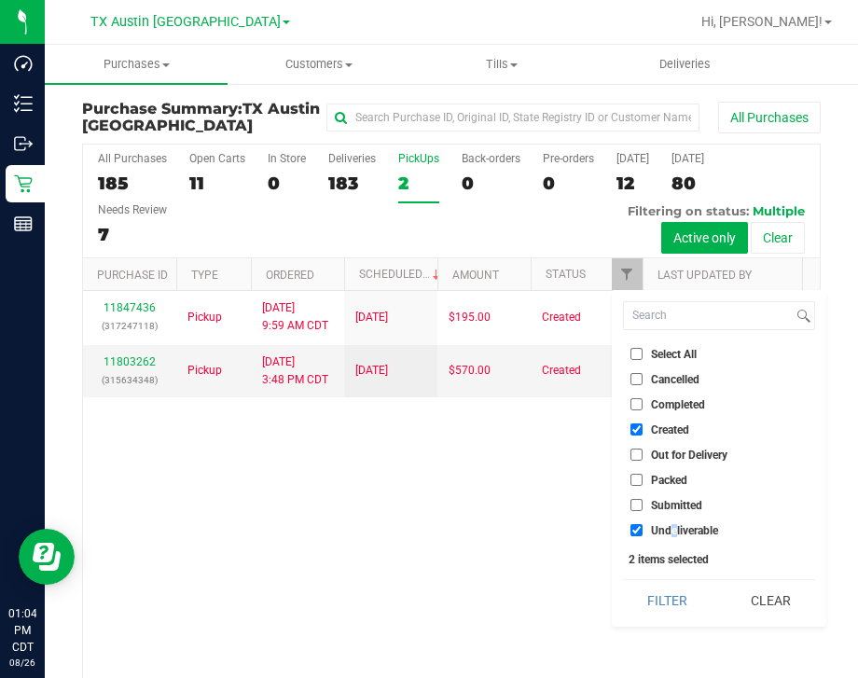
click at [673, 525] on span "Undeliverable" at bounding box center [684, 530] width 67 height 11
drag, startPoint x: 673, startPoint y: 524, endPoint x: 631, endPoint y: 529, distance: 42.3
click at [631, 529] on input "Undeliverable" at bounding box center [636, 530] width 12 height 12
checkbox input "false"
click at [654, 586] on button "Filter" at bounding box center [667, 600] width 89 height 41
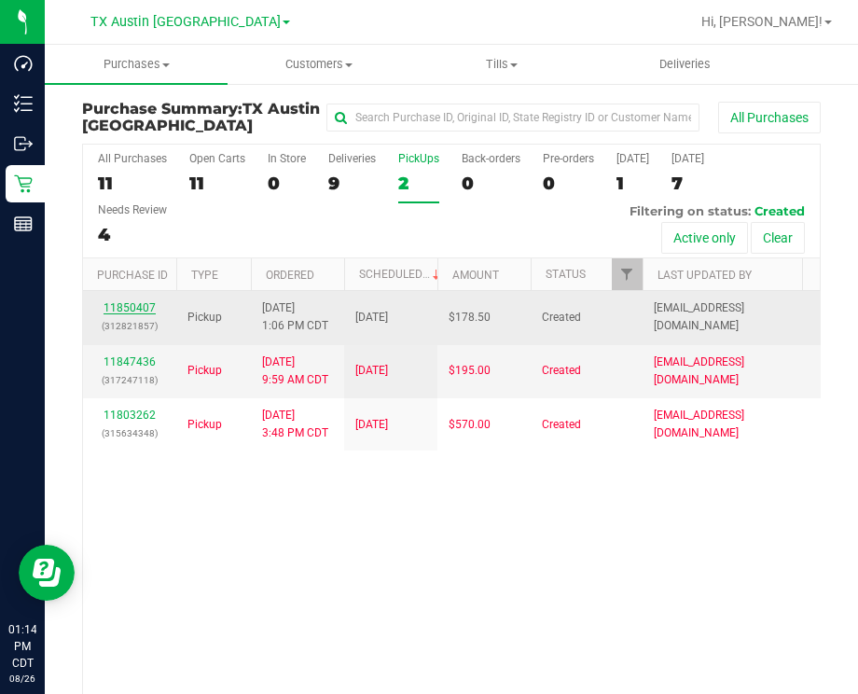
click at [114, 313] on link "11850407" at bounding box center [129, 307] width 52 height 13
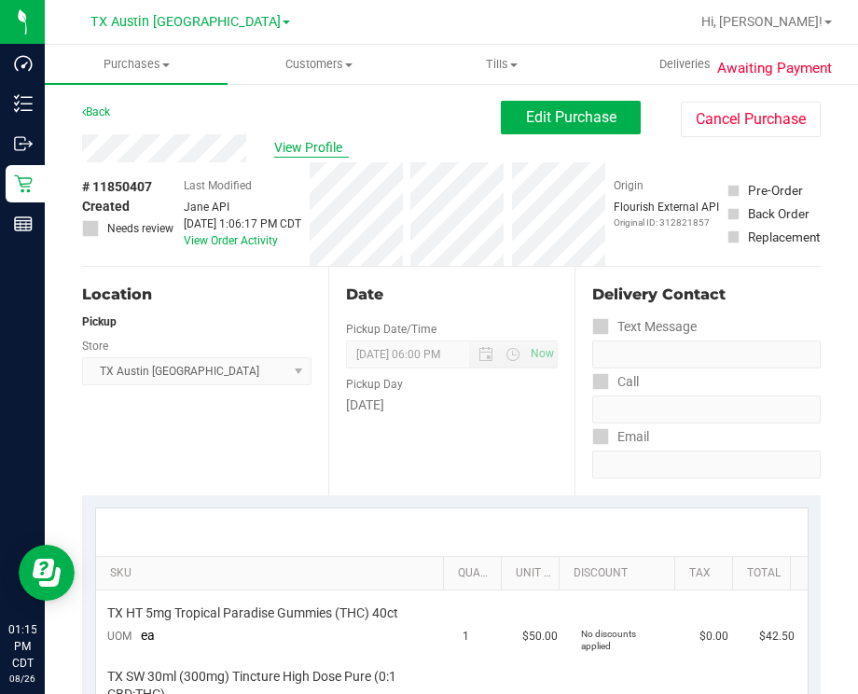
click at [308, 149] on span "View Profile" at bounding box center [311, 148] width 75 height 20
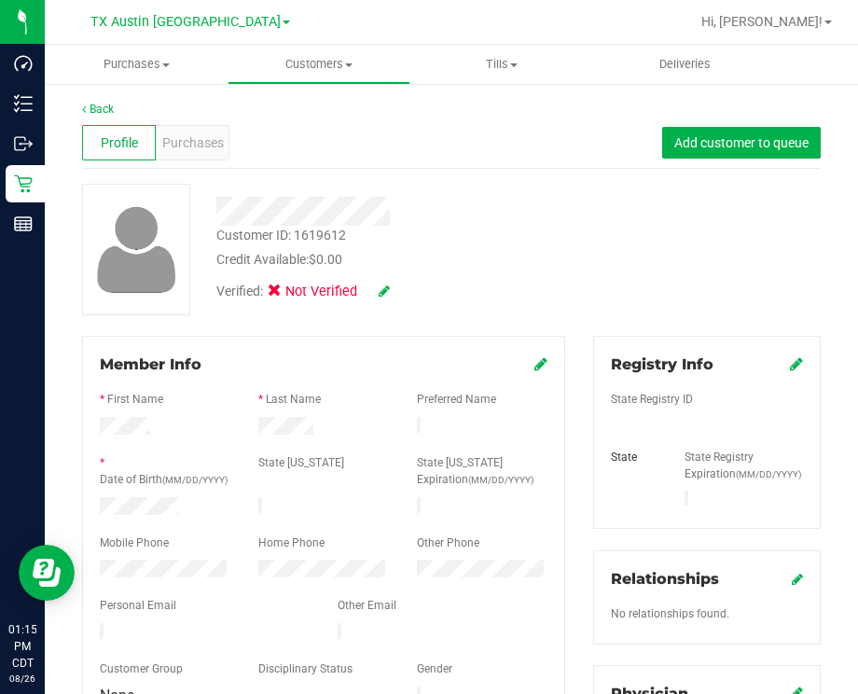
click at [377, 289] on div "Verified: Not Verified" at bounding box center [302, 292] width 173 height 21
click at [382, 293] on icon at bounding box center [383, 290] width 11 height 13
click at [271, 295] on span at bounding box center [279, 293] width 17 height 17
click at [0, 0] on input "Medical" at bounding box center [0, 0] width 0 height 0
drag, startPoint x: 405, startPoint y: 294, endPoint x: 457, endPoint y: 295, distance: 52.2
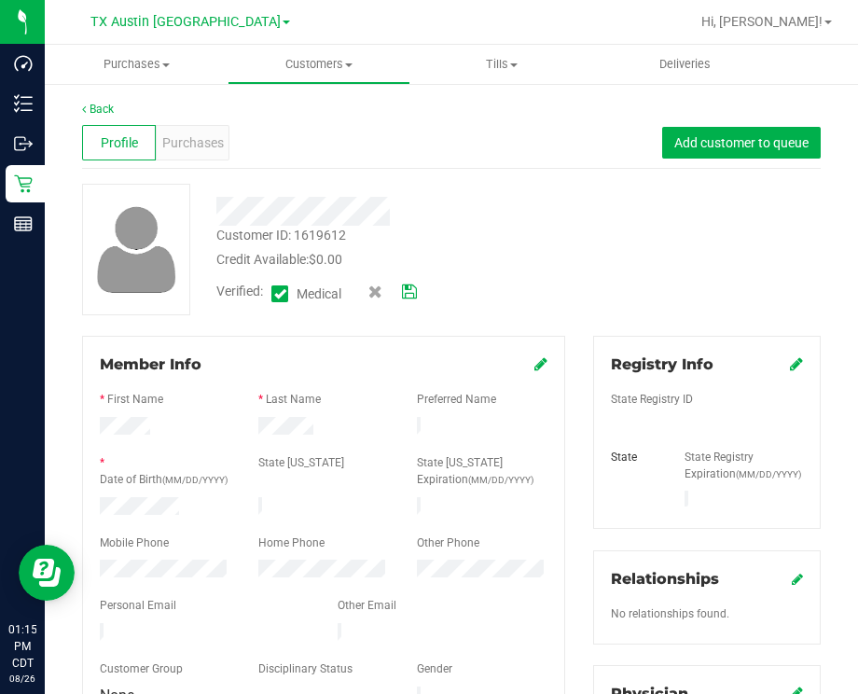
click at [405, 294] on icon at bounding box center [409, 291] width 15 height 13
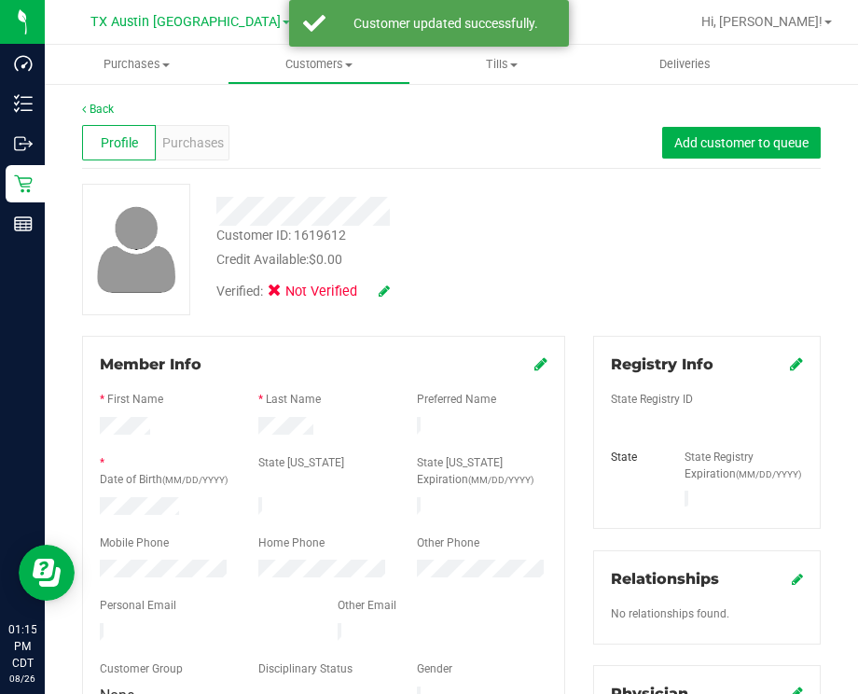
click at [790, 371] on icon at bounding box center [796, 363] width 13 height 15
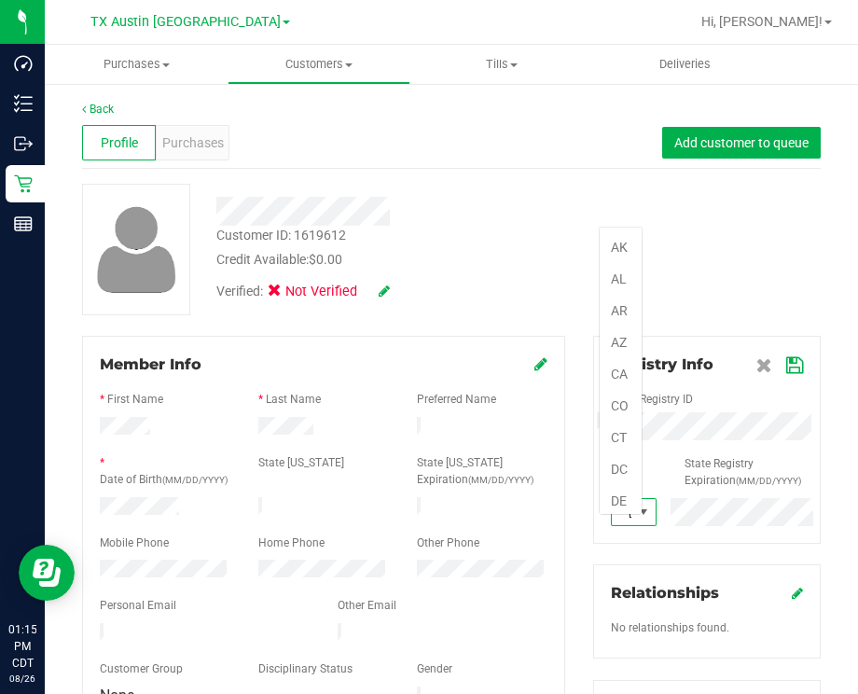
scroll to position [27, 42]
click at [786, 366] on icon at bounding box center [794, 365] width 17 height 15
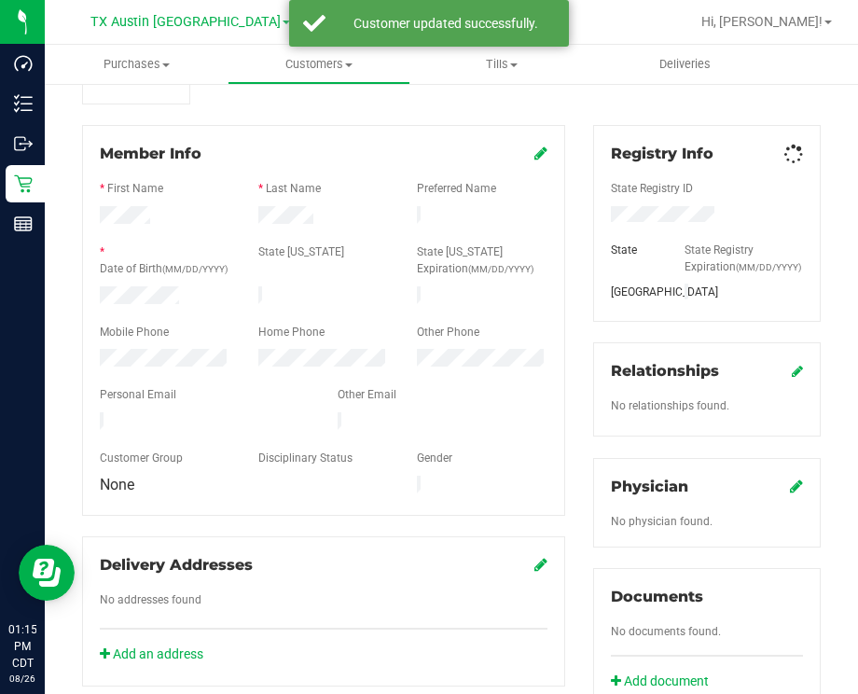
scroll to position [232, 0]
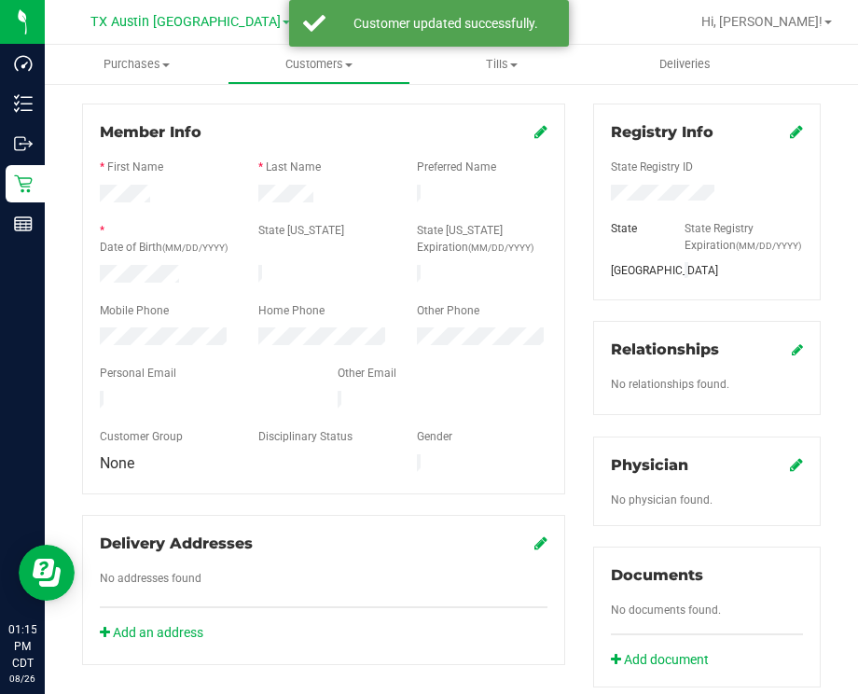
click at [790, 472] on icon at bounding box center [796, 464] width 13 height 15
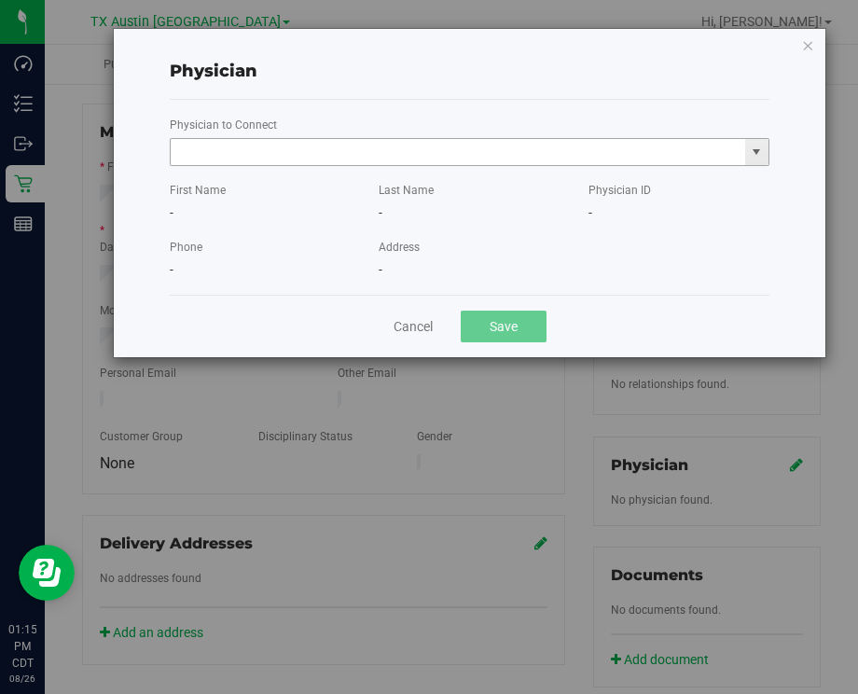
click at [480, 156] on input "text" at bounding box center [458, 152] width 574 height 26
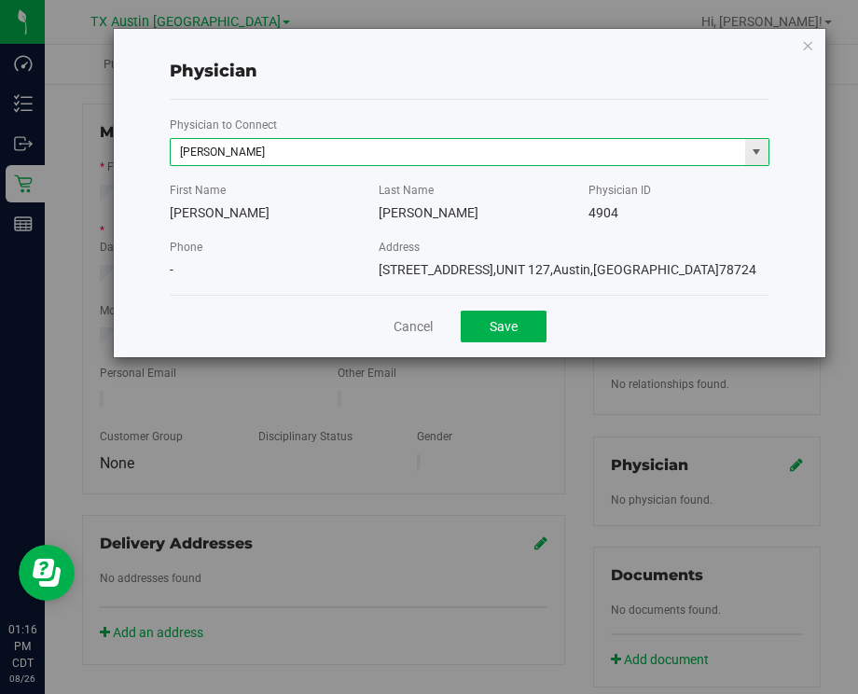
type input "Matthew Reynolds"
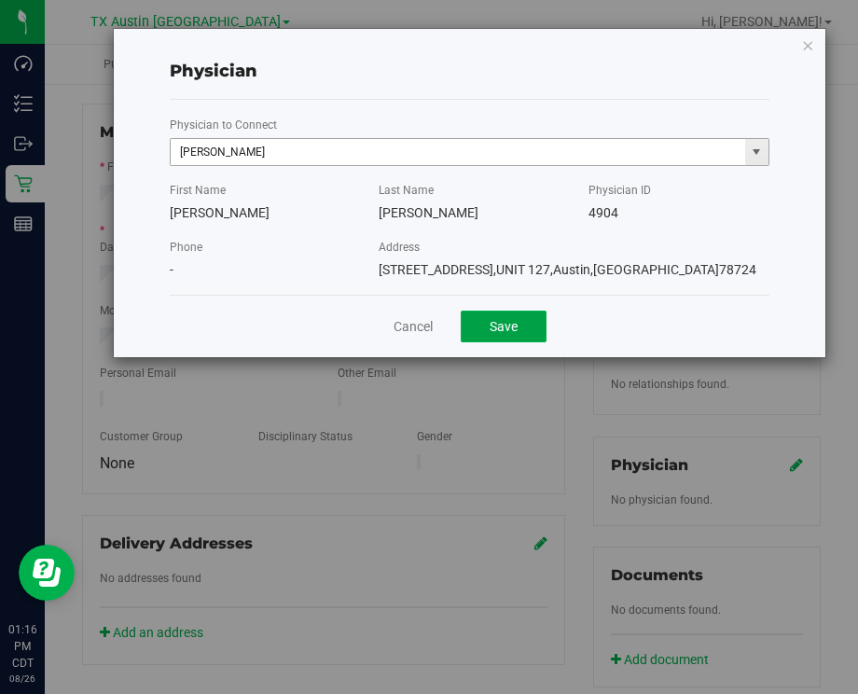
click at [460, 310] on button "Save" at bounding box center [503, 326] width 86 height 32
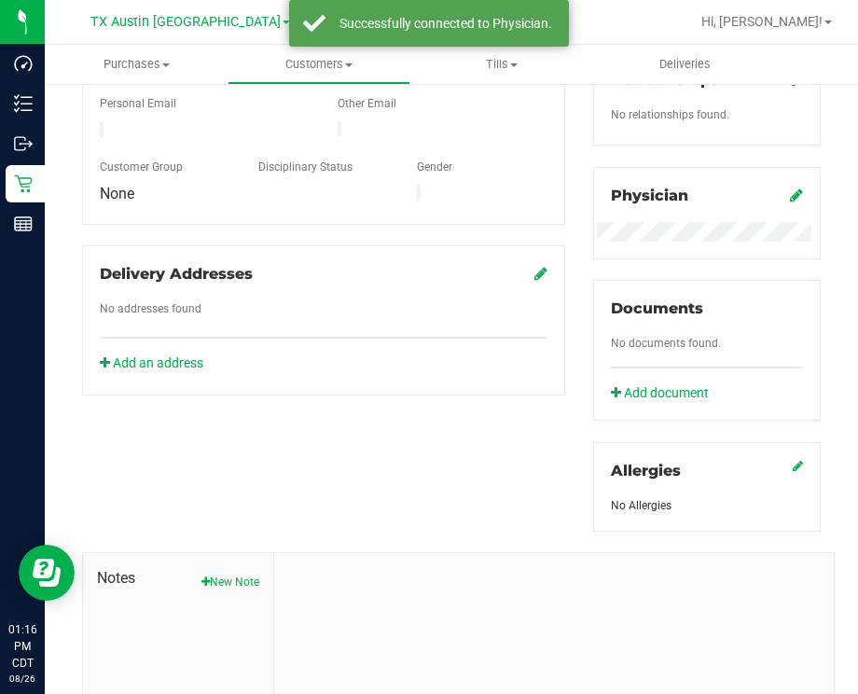
scroll to position [583, 0]
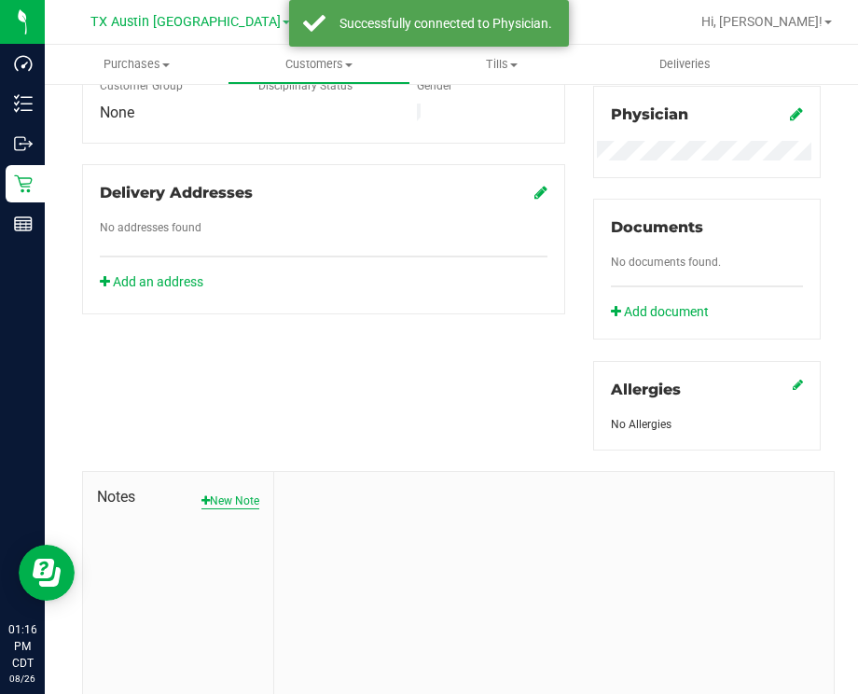
click at [217, 509] on button "New Note" at bounding box center [230, 500] width 58 height 17
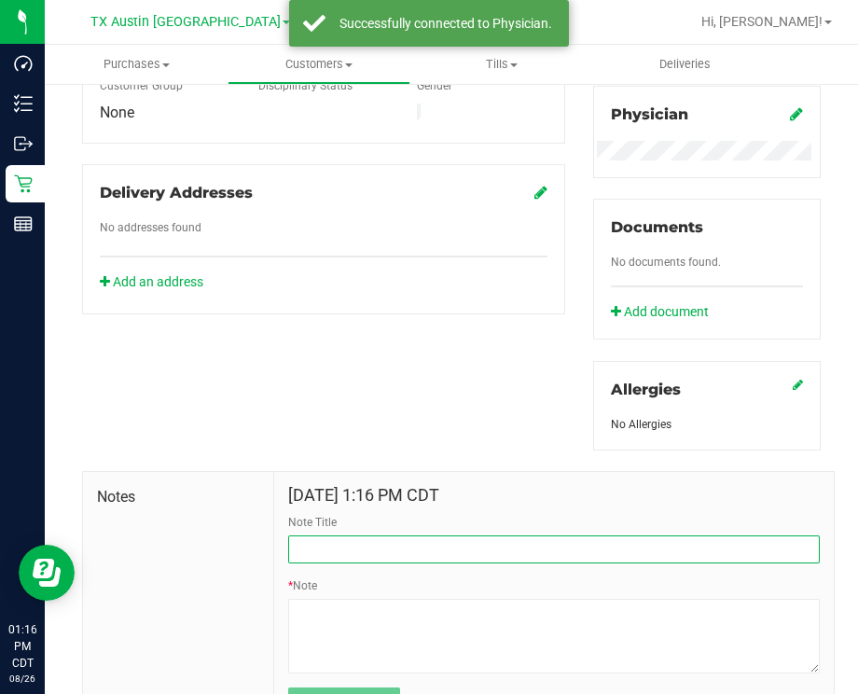
click at [357, 549] on input "Note Title" at bounding box center [553, 549] width 531 height 28
type input "[PERSON_NAME] Info"
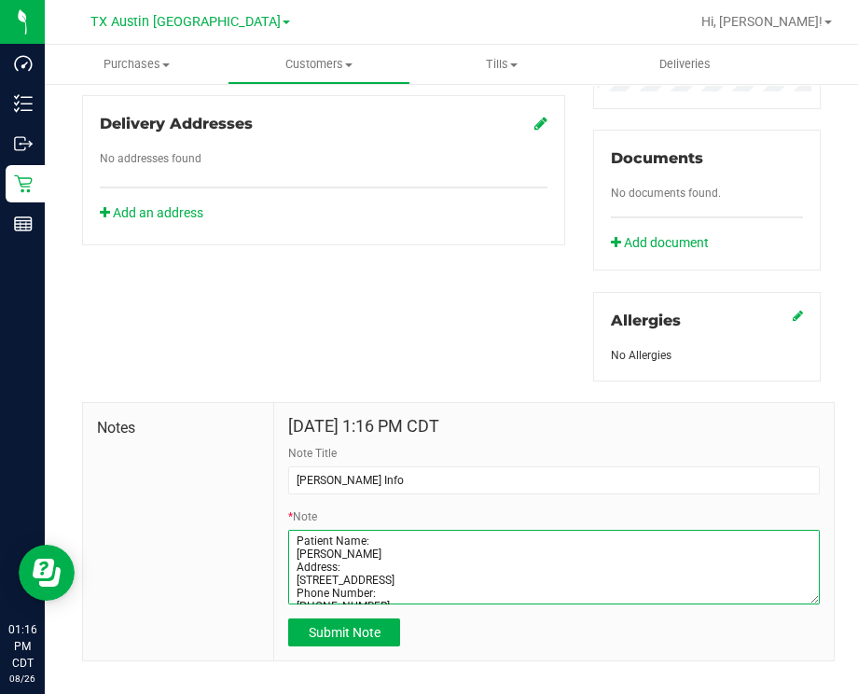
scroll to position [696, 0]
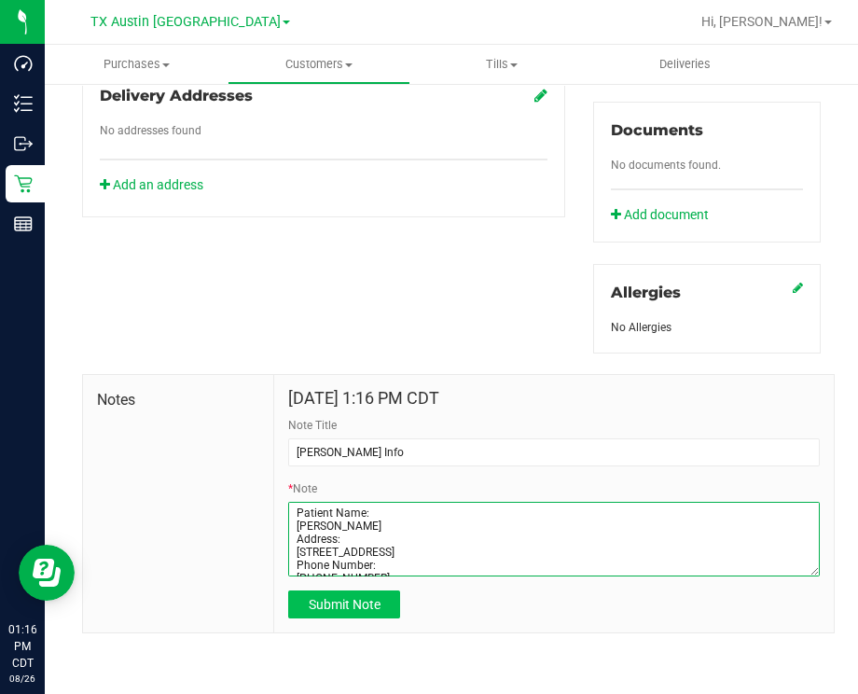
type textarea "Patient Name: Richard Portales Address: 1912 Belmont Park Drive Denton, TX, 762…"
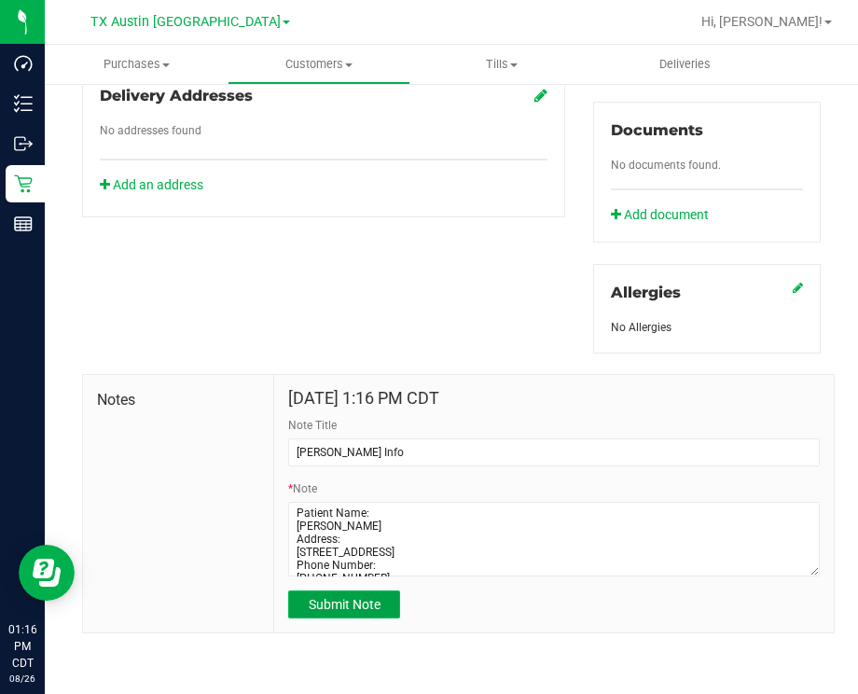
click at [337, 604] on span "Submit Note" at bounding box center [345, 604] width 72 height 15
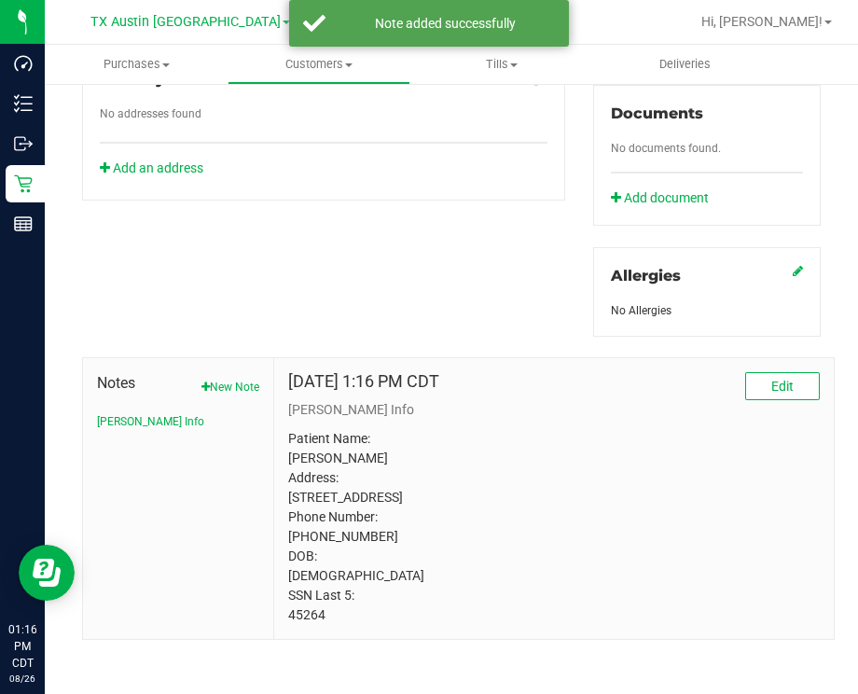
scroll to position [0, 0]
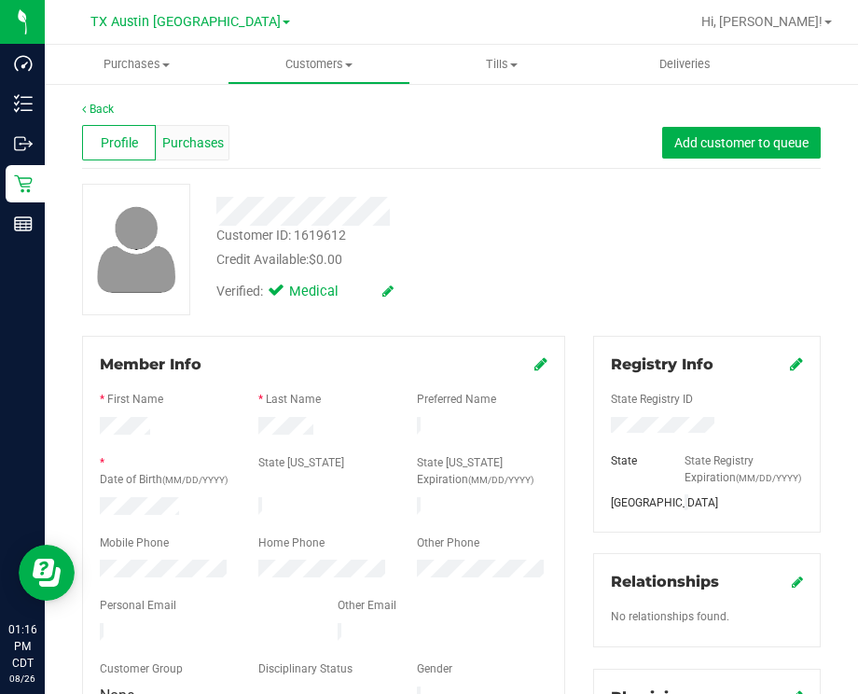
click at [175, 141] on span "Purchases" at bounding box center [193, 143] width 62 height 20
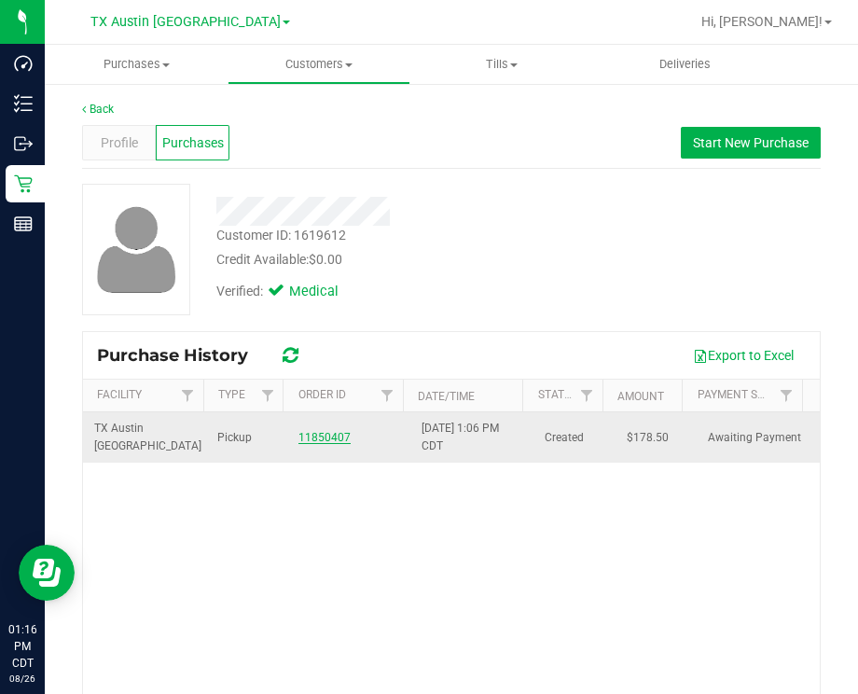
click at [309, 433] on link "11850407" at bounding box center [324, 437] width 52 height 13
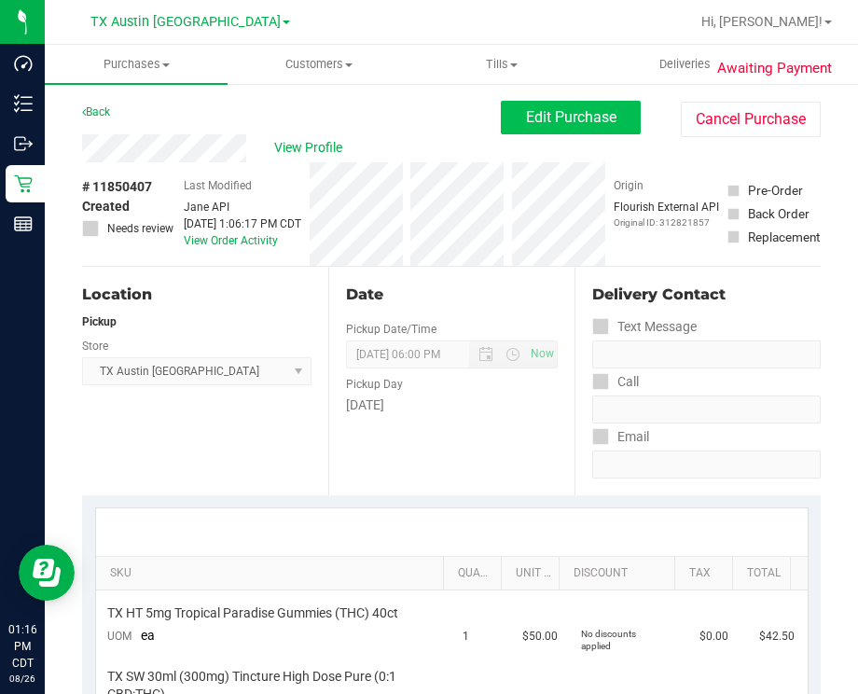
drag, startPoint x: 528, startPoint y: 139, endPoint x: 528, endPoint y: 128, distance: 11.2
click at [528, 139] on div "View Profile # 11850407 Created Needs review Last Modified Jane API Aug 26, 202…" at bounding box center [451, 200] width 738 height 132
click at [527, 116] on span "Edit Purchase" at bounding box center [571, 117] width 90 height 18
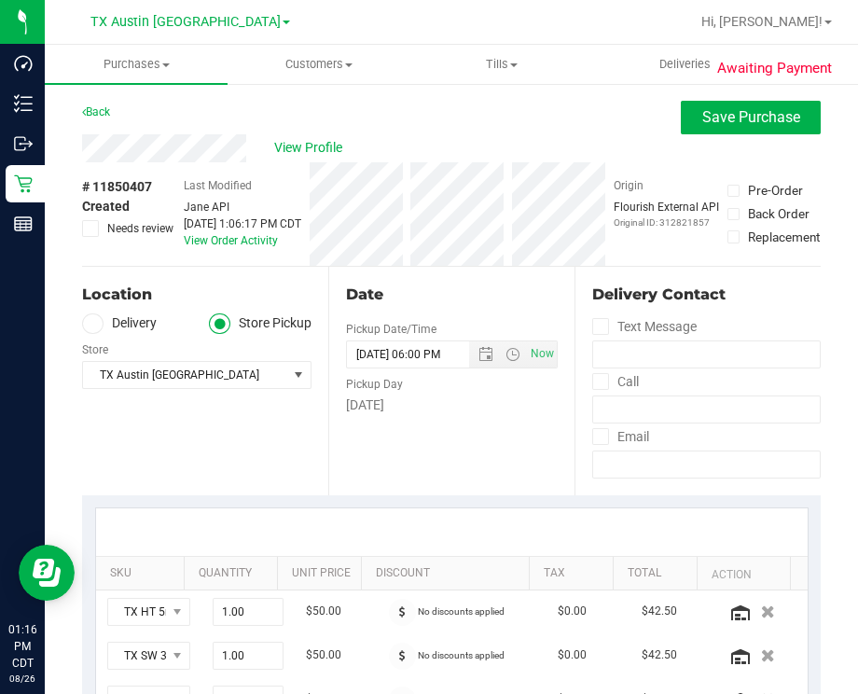
click at [126, 311] on div "Location Delivery Store Pickup Store TX Austin DC Select Store Bonita Springs W…" at bounding box center [205, 381] width 246 height 228
click at [117, 331] on label "Delivery" at bounding box center [119, 323] width 75 height 21
click at [0, 0] on input "Delivery" at bounding box center [0, 0] width 0 height 0
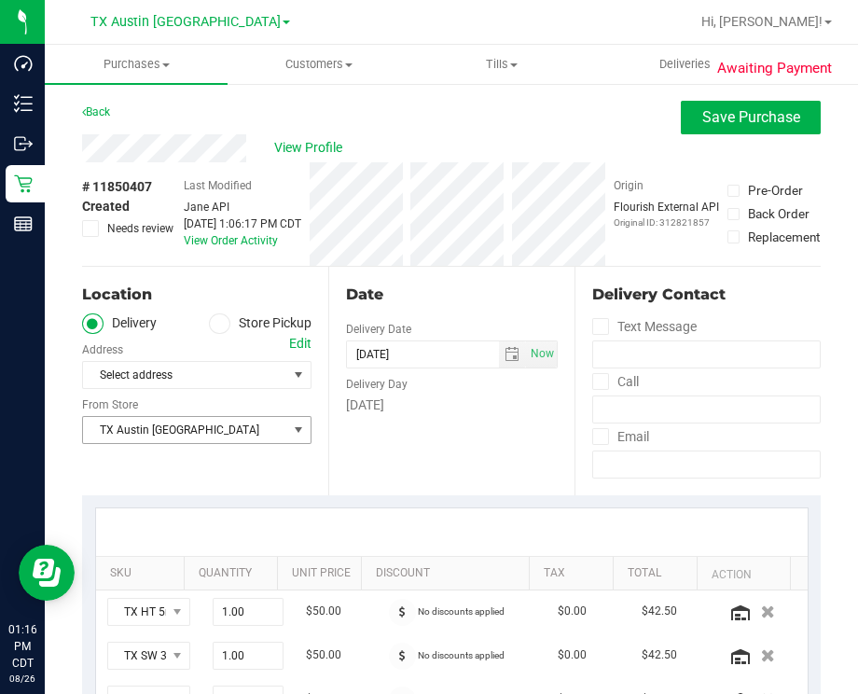
click at [214, 435] on span "TX Austin DC" at bounding box center [185, 430] width 204 height 26
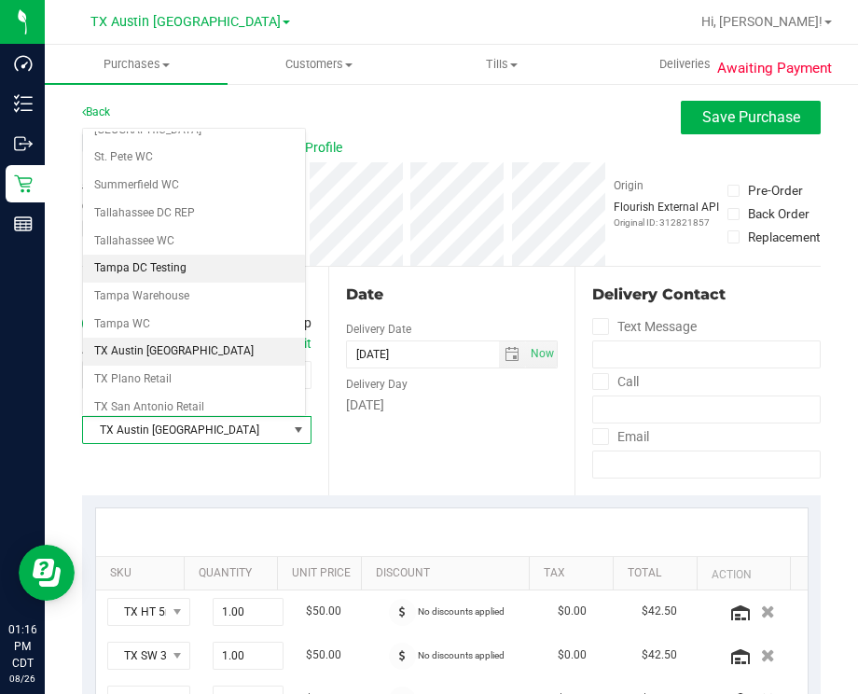
scroll to position [1258, 0]
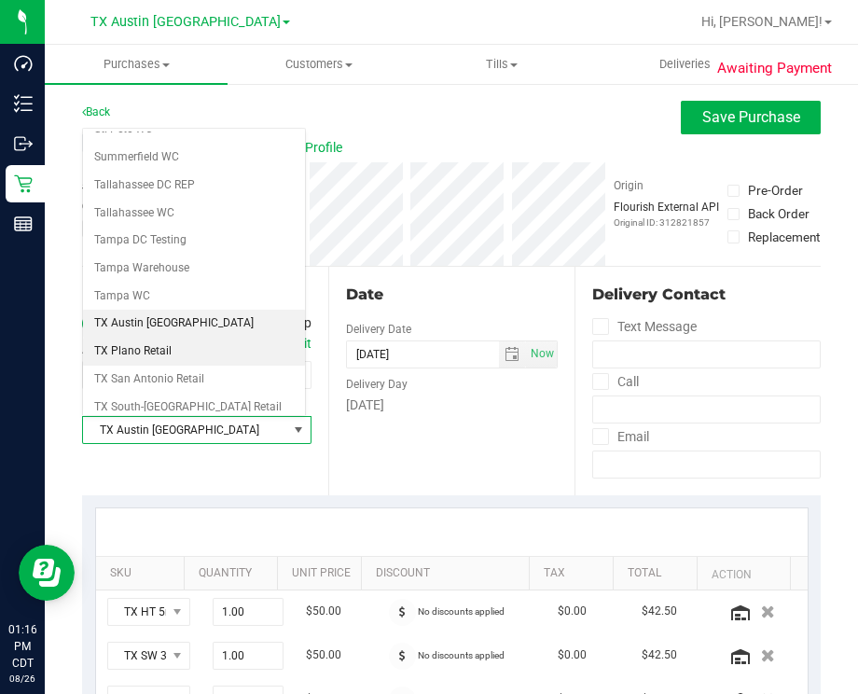
click at [157, 337] on li "TX Plano Retail" at bounding box center [194, 351] width 222 height 28
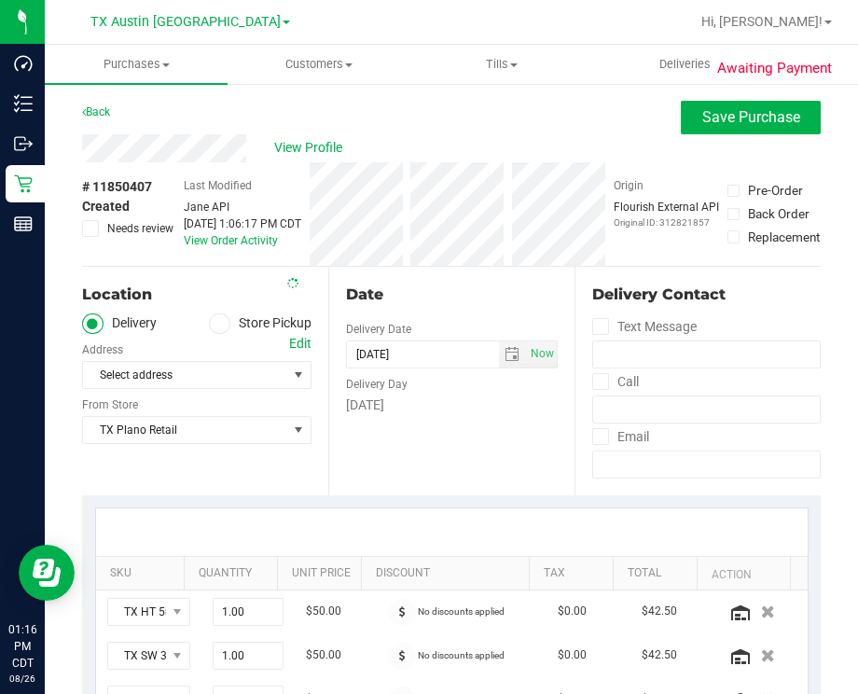
click at [289, 340] on div "Edit" at bounding box center [300, 344] width 22 height 20
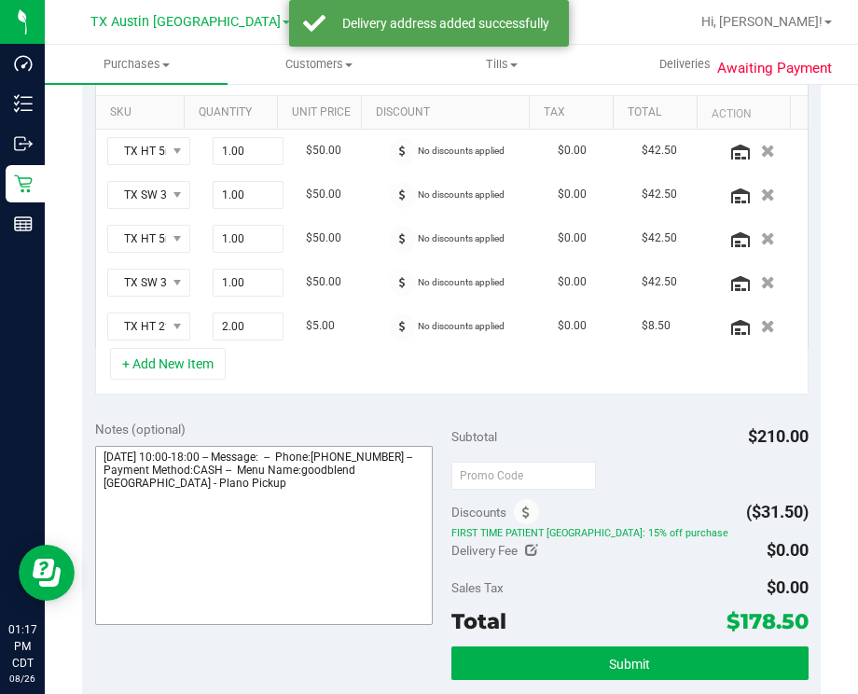
scroll to position [465, 0]
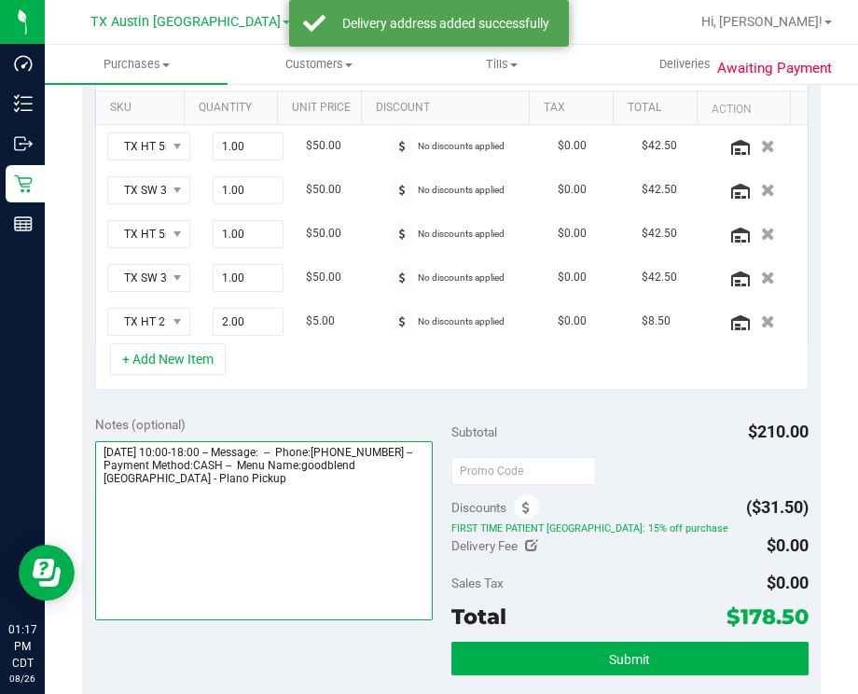
click at [390, 509] on textarea at bounding box center [264, 530] width 338 height 179
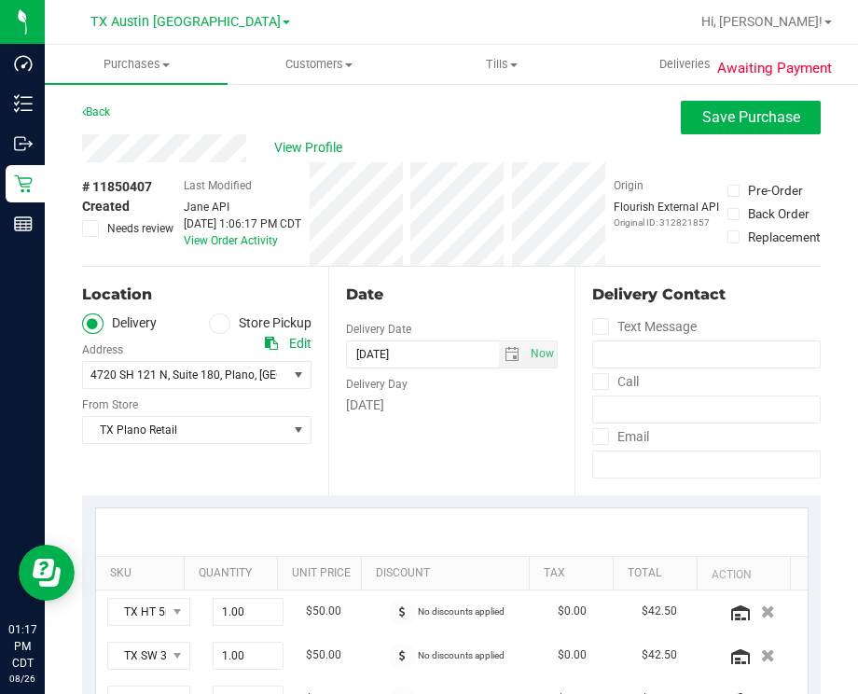
scroll to position [282, 0]
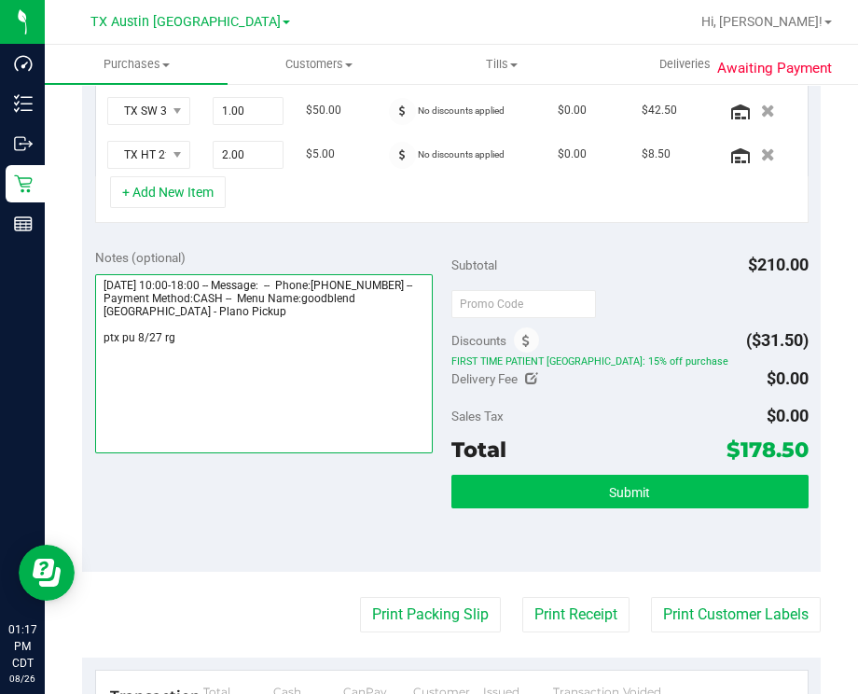
type textarea "Wednesday 08/27/2025 10:00-18:00 -- Message: -- Phone:9729537784 -- Payment Met…"
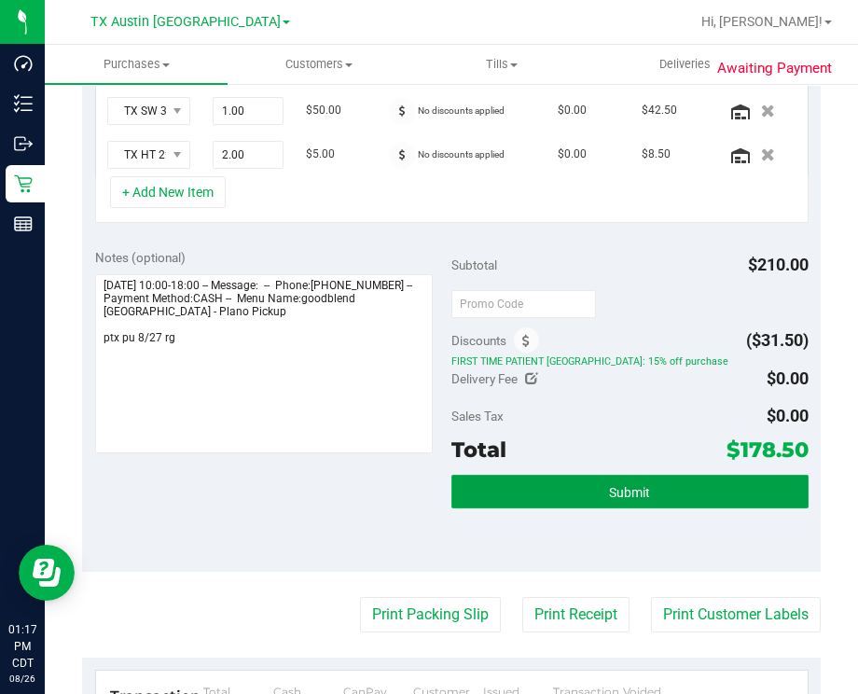
click at [615, 500] on button "Submit" at bounding box center [629, 491] width 357 height 34
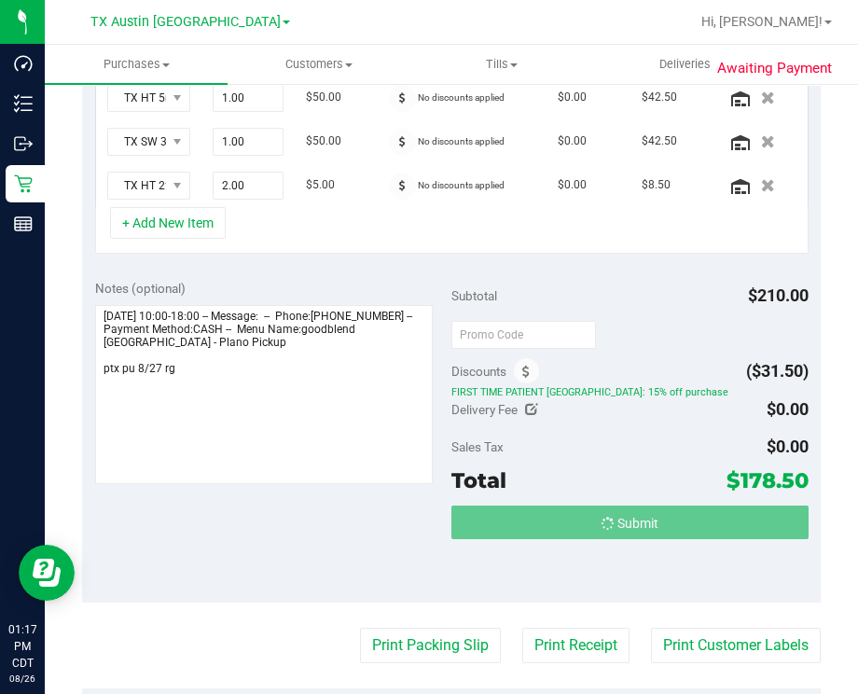
scroll to position [572, 0]
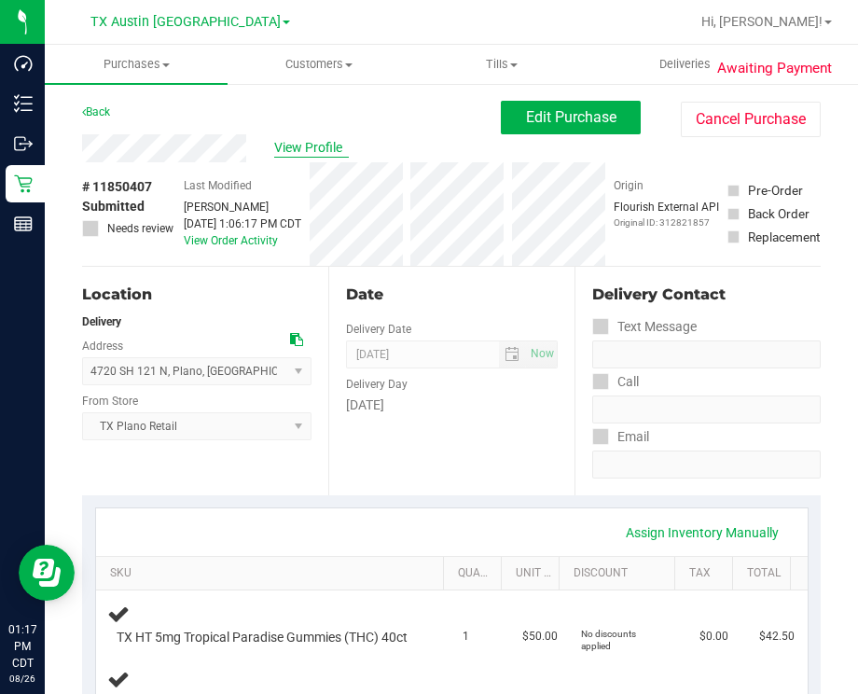
click at [292, 148] on span "View Profile" at bounding box center [311, 148] width 75 height 20
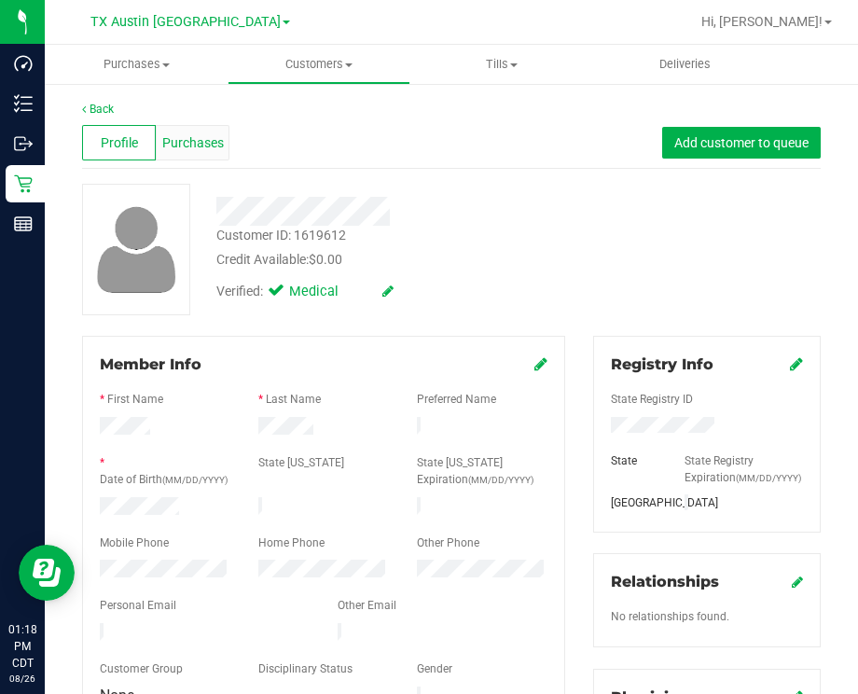
click at [199, 131] on div "Purchases" at bounding box center [193, 142] width 74 height 35
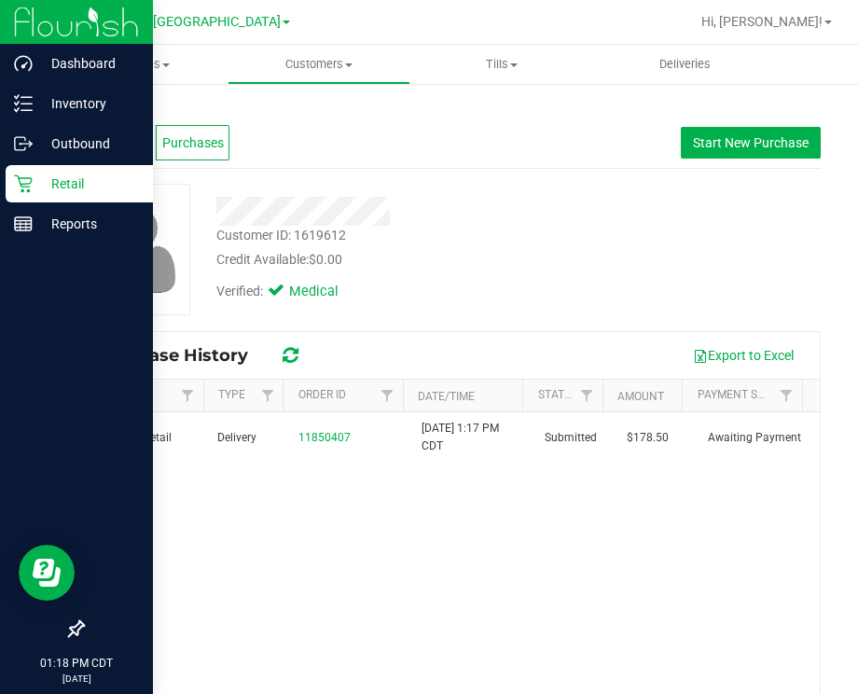
click at [25, 174] on icon at bounding box center [23, 183] width 19 height 19
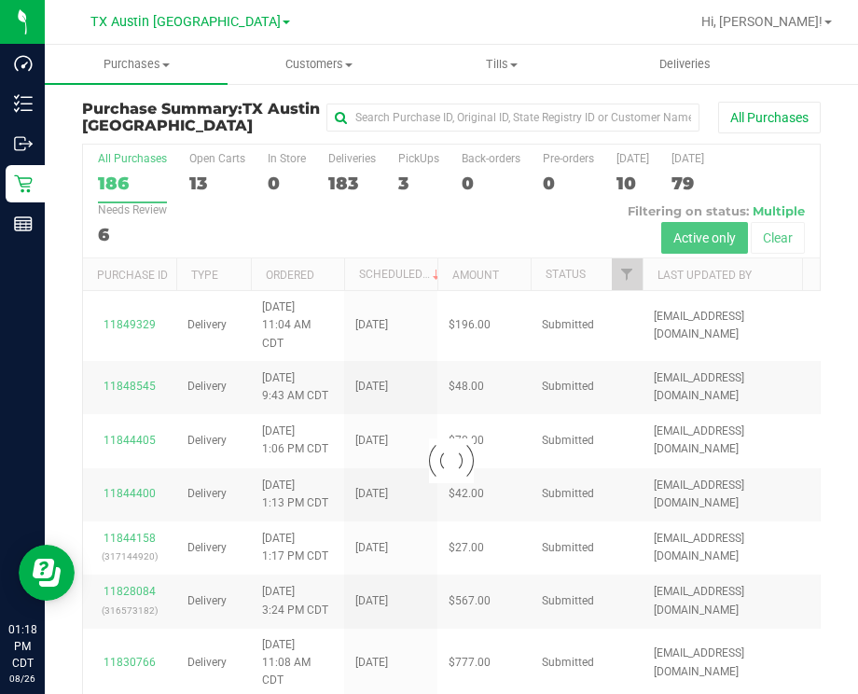
click at [405, 167] on div at bounding box center [451, 460] width 736 height 632
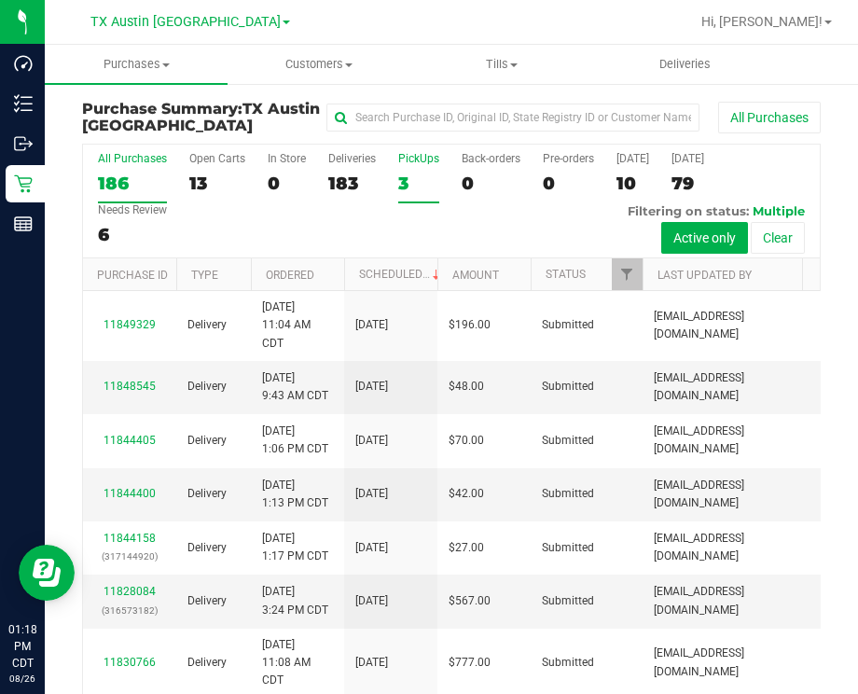
click at [401, 169] on label "PickUps 3" at bounding box center [418, 177] width 41 height 51
click at [0, 0] on input "PickUps 3" at bounding box center [0, 0] width 0 height 0
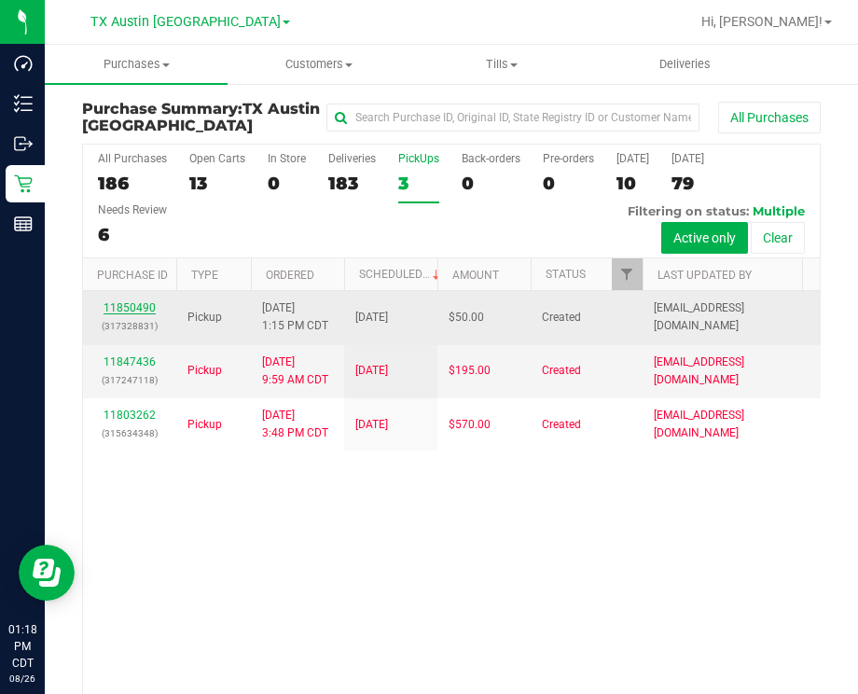
click at [149, 305] on link "11850490" at bounding box center [129, 307] width 52 height 13
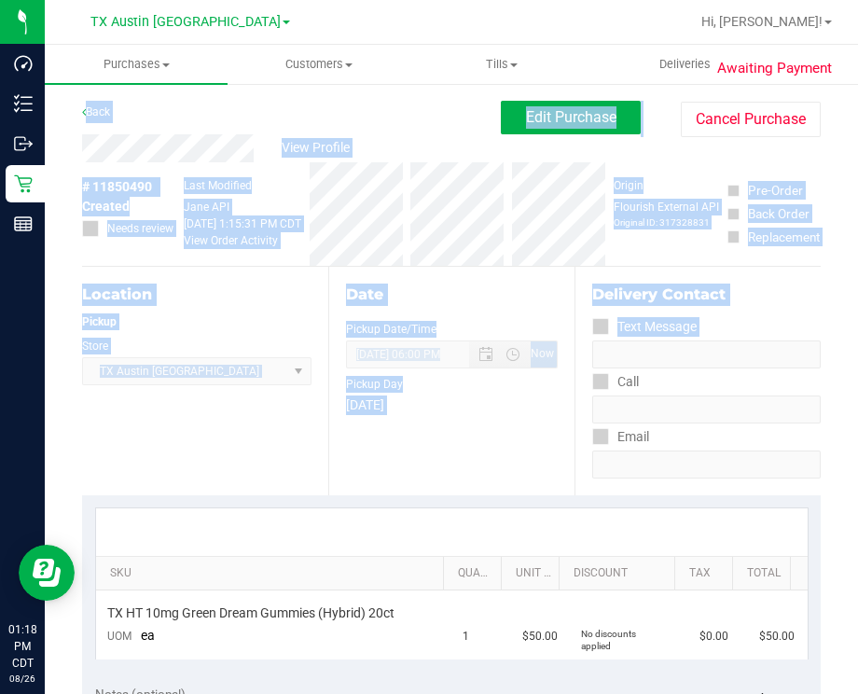
drag, startPoint x: 227, startPoint y: 162, endPoint x: 983, endPoint y: 337, distance: 776.9
click at [857, 337] on html "Dashboard Inventory Outbound Retail Reports 01:18 PM CDT 08/26/2025 08/26 TX Au…" at bounding box center [429, 347] width 858 height 694
click at [436, 267] on div "Date Pickup Date/Time 08/27/2025 Now 08/27/2025 06:00 PM Now Pickup Day Wednesd…" at bounding box center [451, 381] width 246 height 228
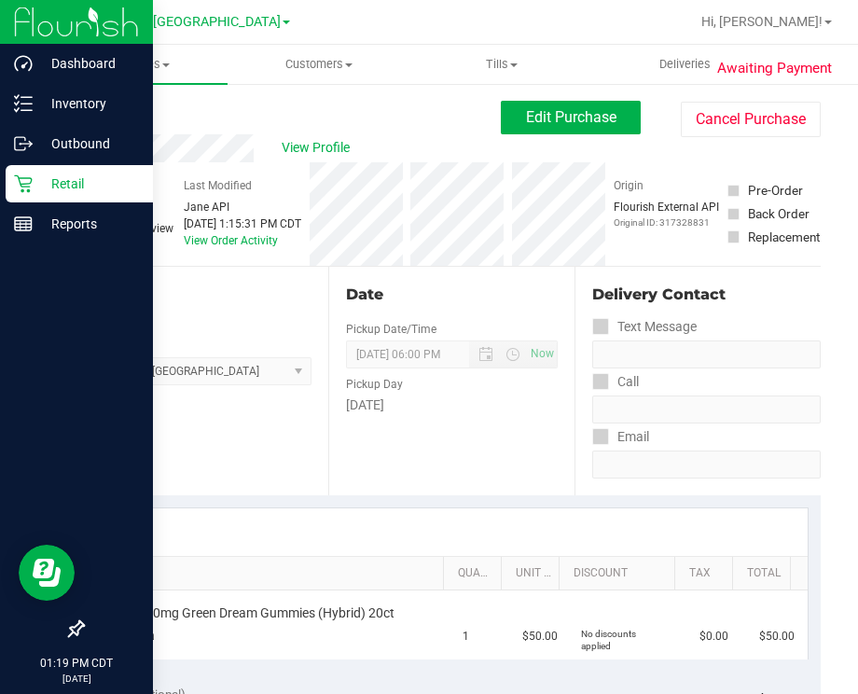
click at [38, 182] on p "Retail" at bounding box center [89, 183] width 112 height 22
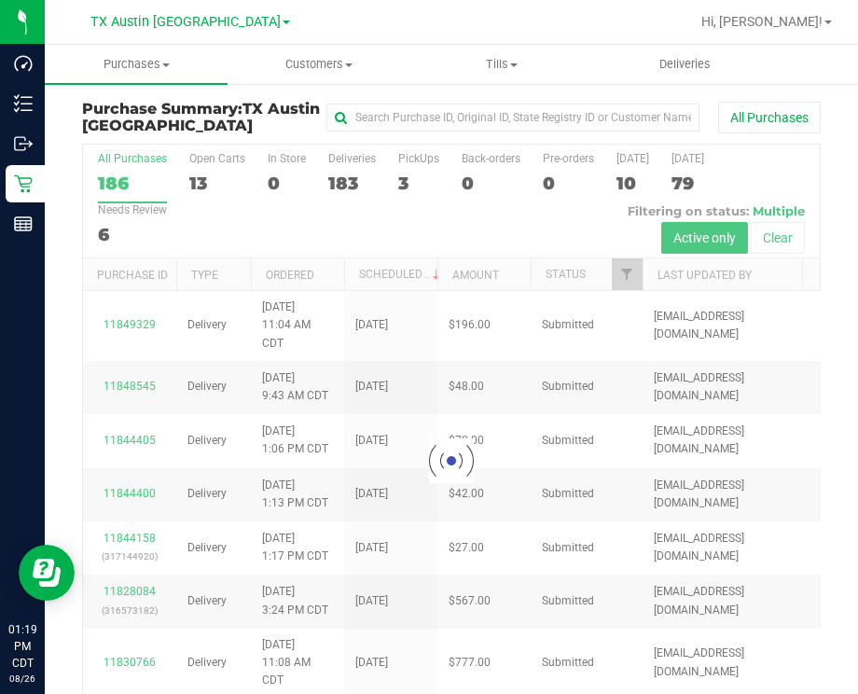
click at [628, 282] on div at bounding box center [451, 460] width 736 height 632
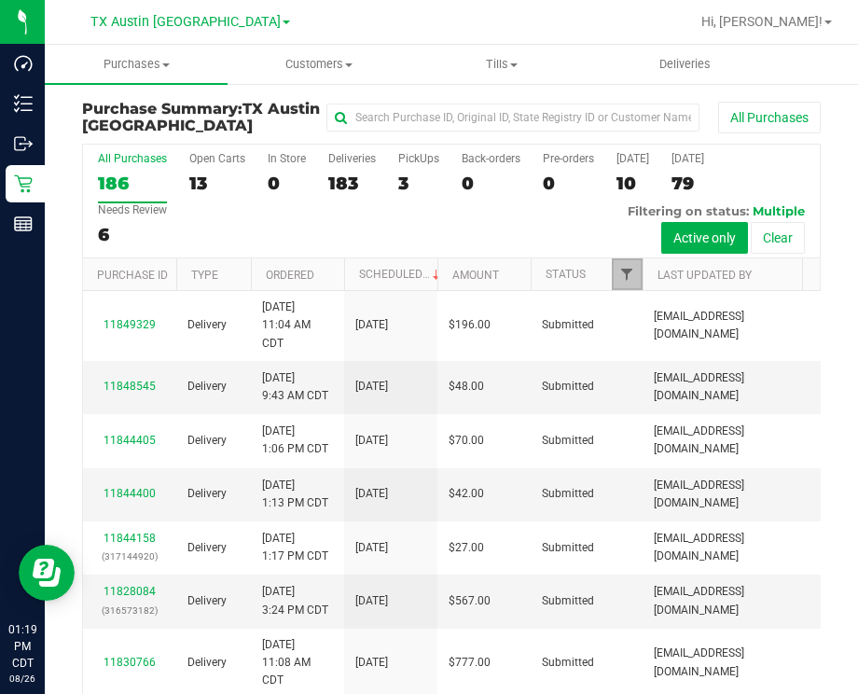
click at [623, 268] on span "Filter" at bounding box center [626, 274] width 15 height 15
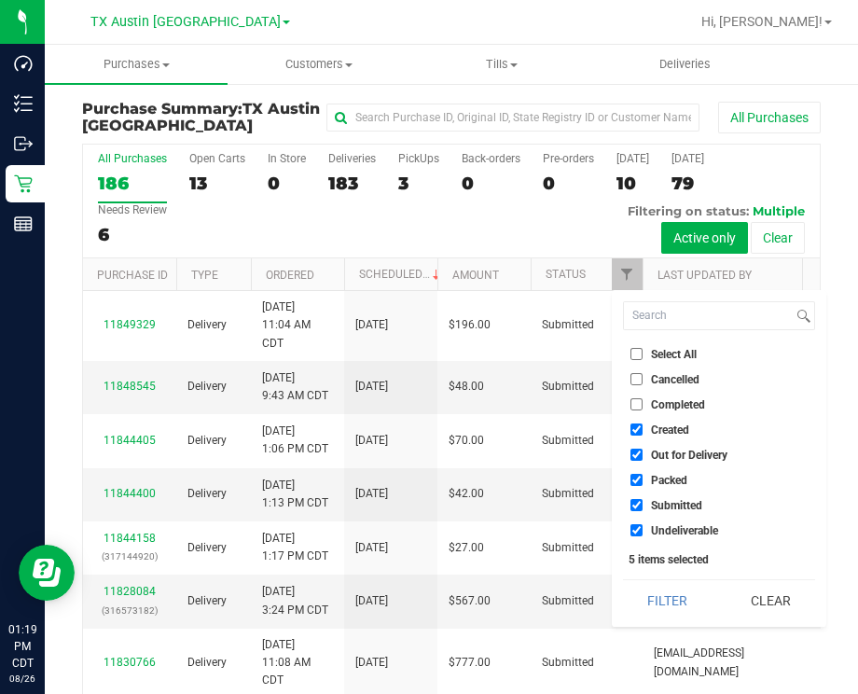
click at [671, 449] on span "Out for Delivery" at bounding box center [689, 454] width 76 height 11
click at [642, 448] on input "Out for Delivery" at bounding box center [636, 454] width 12 height 12
checkbox input "false"
click at [676, 485] on span "Packed" at bounding box center [669, 479] width 36 height 11
click at [642, 485] on input "Packed" at bounding box center [636, 480] width 12 height 12
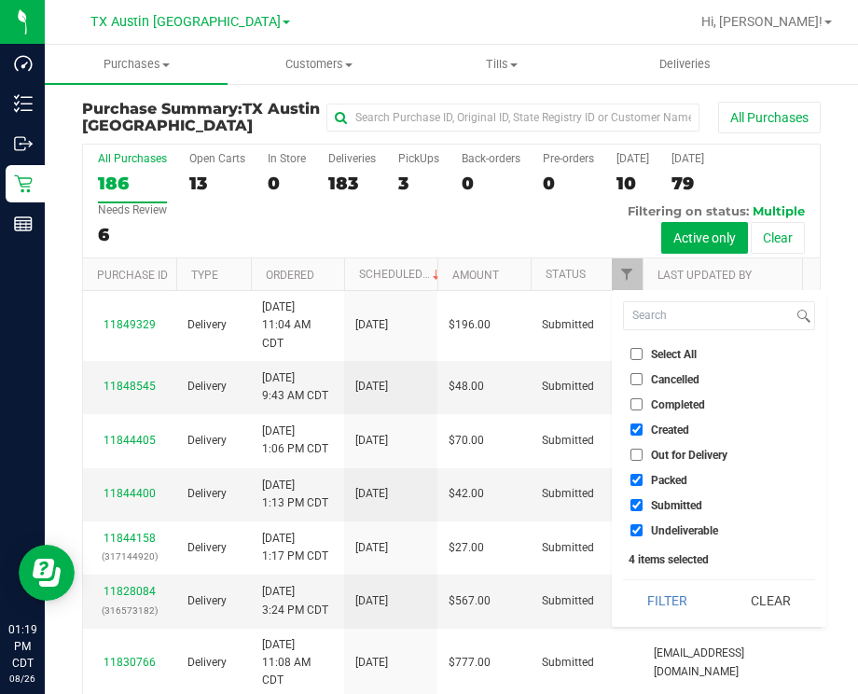
checkbox input "false"
click at [671, 501] on span "Submitted" at bounding box center [676, 505] width 51 height 11
click at [642, 501] on input "Submitted" at bounding box center [636, 505] width 12 height 12
checkbox input "false"
click at [683, 529] on span "Undeliverable" at bounding box center [684, 530] width 67 height 11
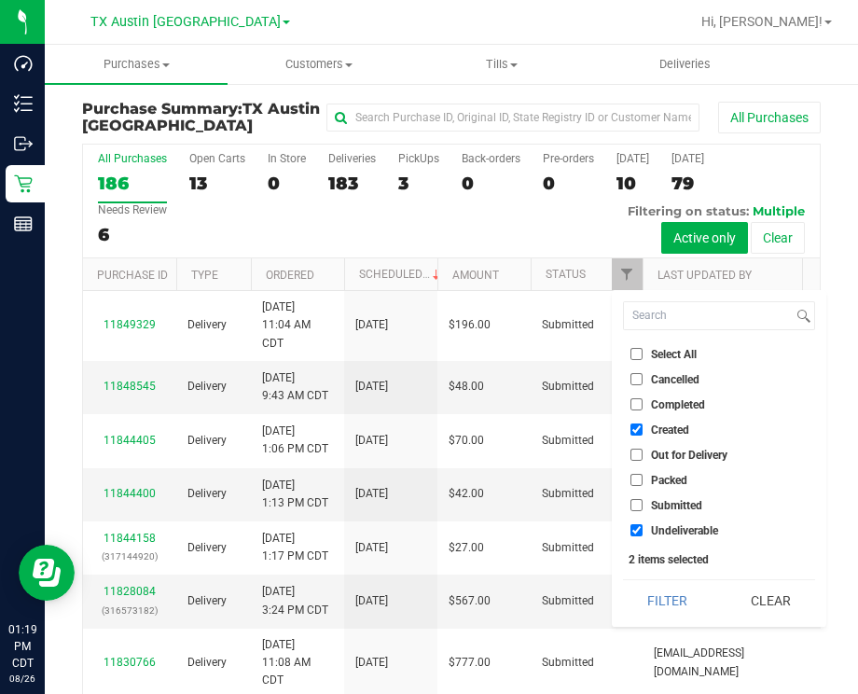
click at [642, 529] on input "Undeliverable" at bounding box center [636, 530] width 12 height 12
checkbox input "false"
click at [672, 598] on button "Filter" at bounding box center [667, 600] width 89 height 41
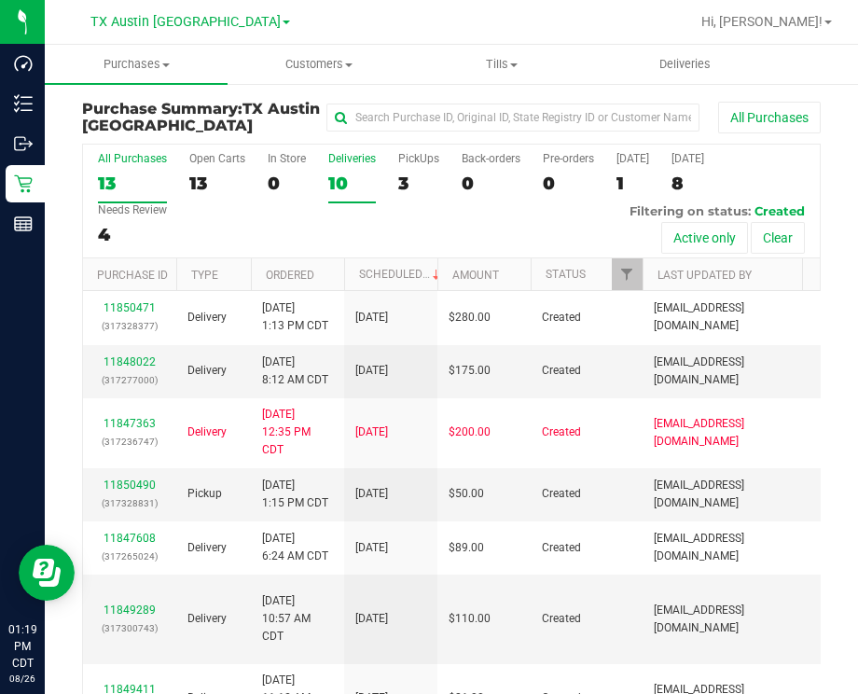
click at [345, 172] on label "Deliveries 10" at bounding box center [352, 177] width 48 height 51
click at [0, 0] on input "Deliveries 10" at bounding box center [0, 0] width 0 height 0
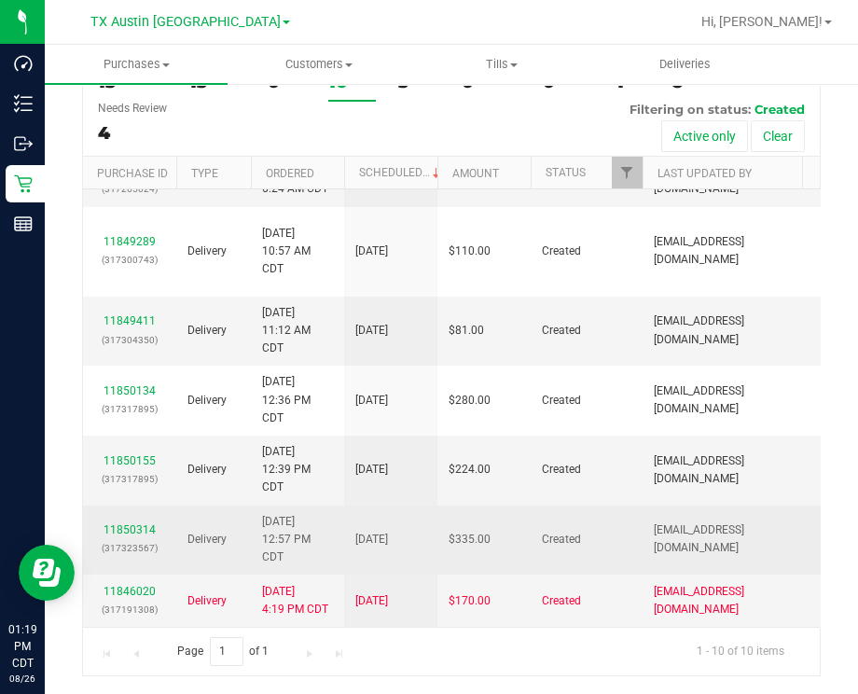
scroll to position [792, 0]
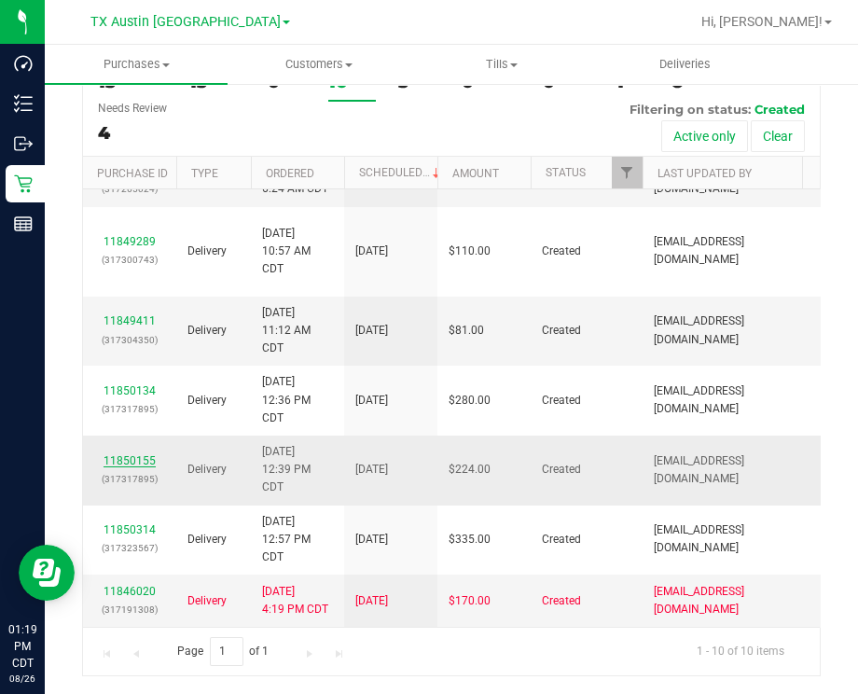
click at [105, 454] on link "11850155" at bounding box center [129, 460] width 52 height 13
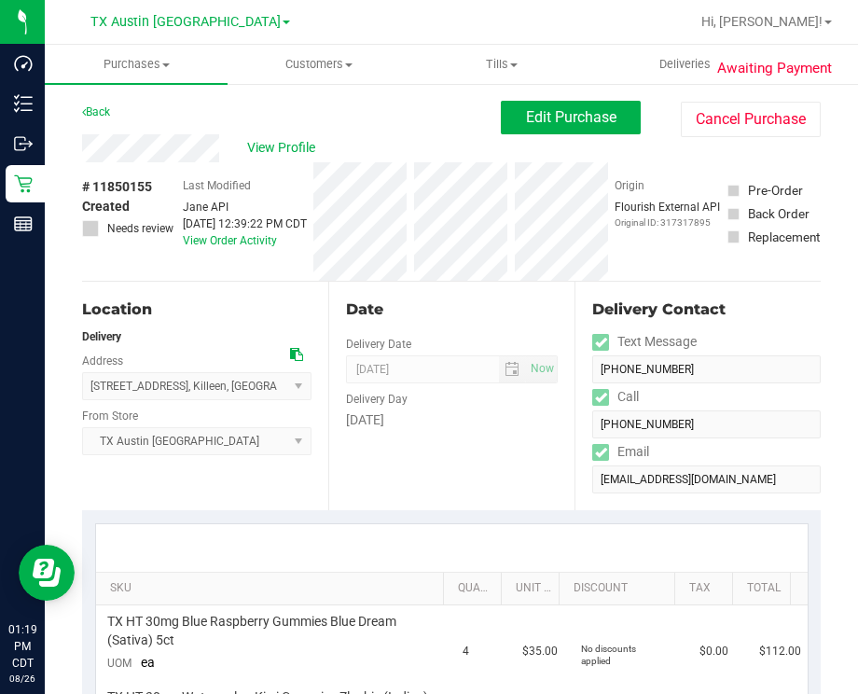
click at [290, 350] on icon at bounding box center [296, 354] width 13 height 13
click at [268, 155] on span "View Profile" at bounding box center [284, 148] width 75 height 20
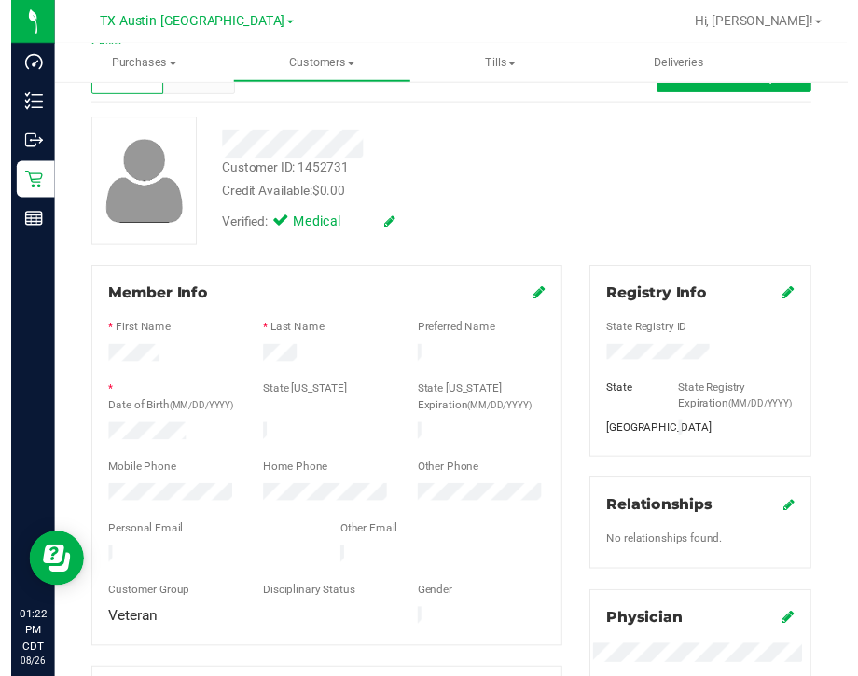
scroll to position [116, 0]
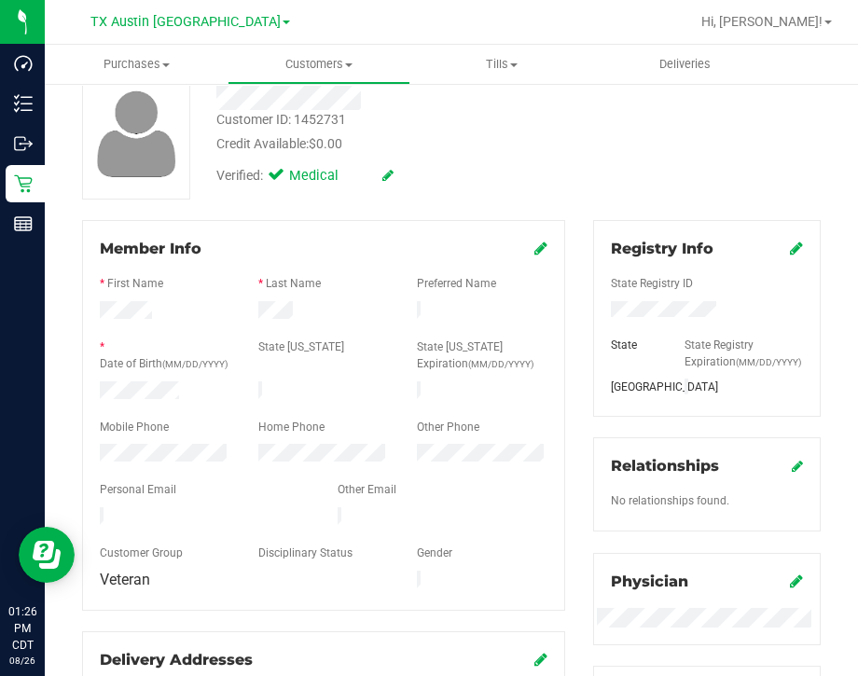
click at [476, 156] on div "Verified: Medical" at bounding box center [393, 174] width 383 height 41
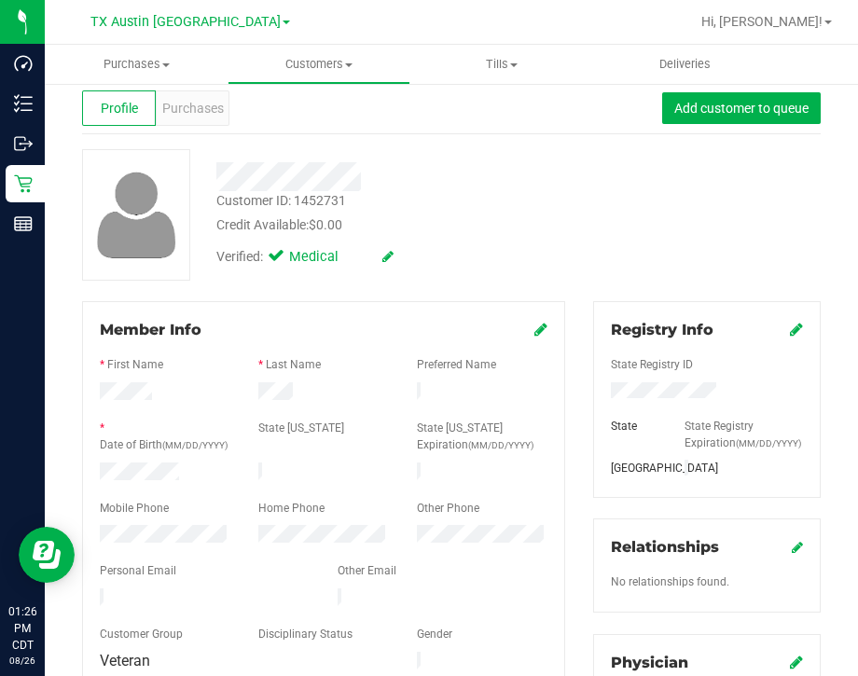
scroll to position [0, 0]
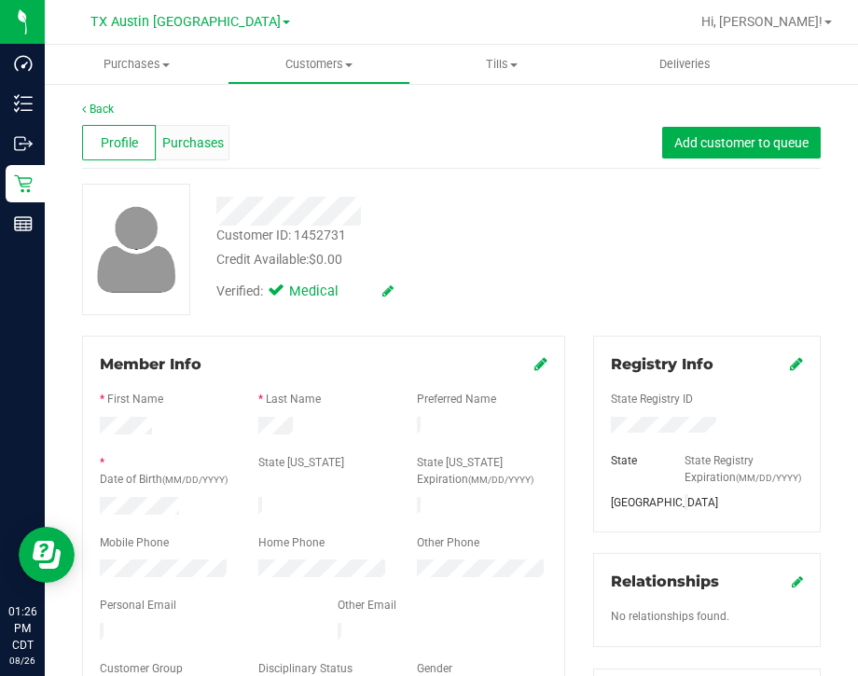
click at [182, 153] on div "Purchases" at bounding box center [193, 142] width 74 height 35
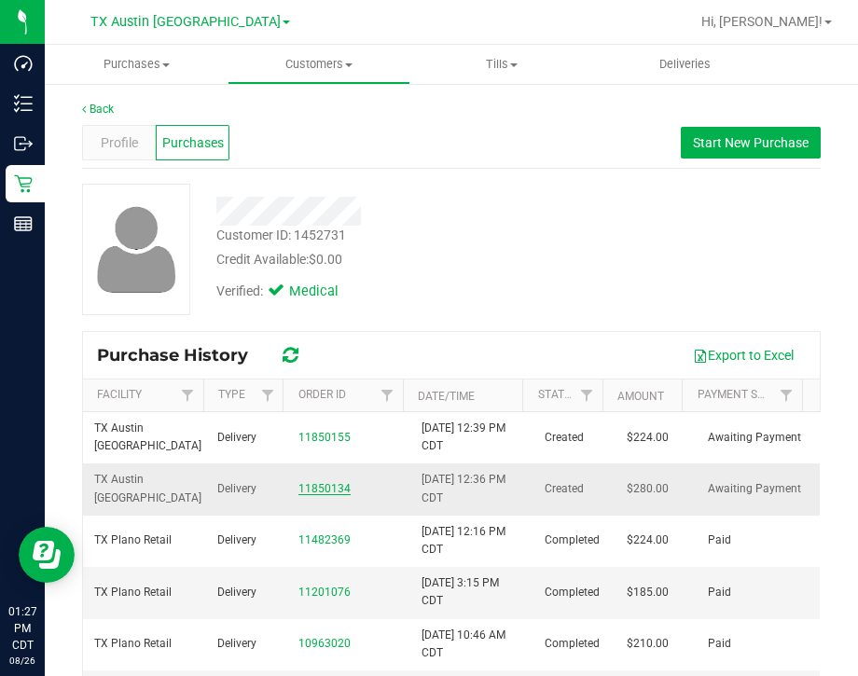
click at [314, 482] on link "11850134" at bounding box center [324, 488] width 52 height 13
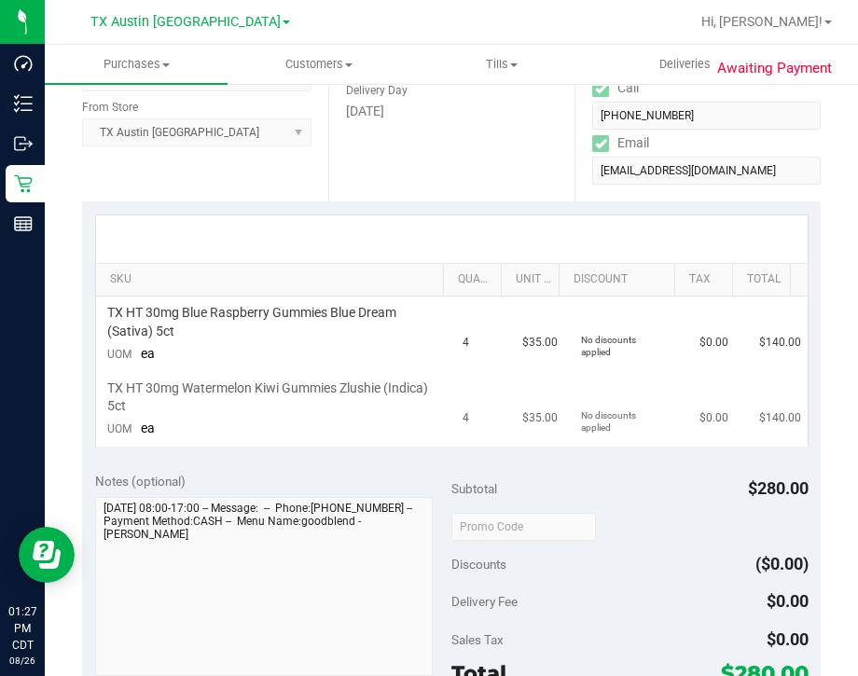
scroll to position [350, 0]
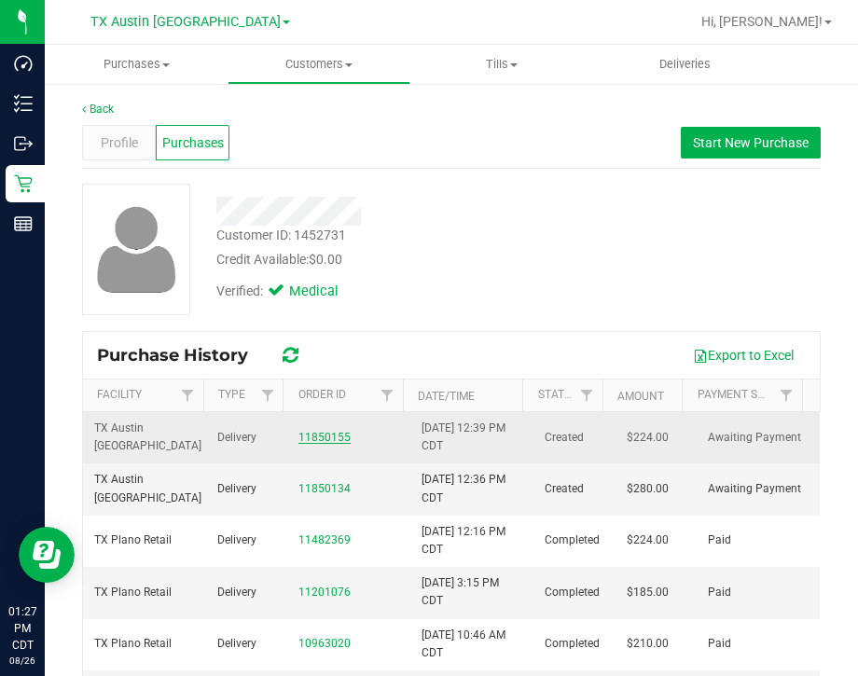
click at [328, 436] on link "11850155" at bounding box center [324, 437] width 52 height 13
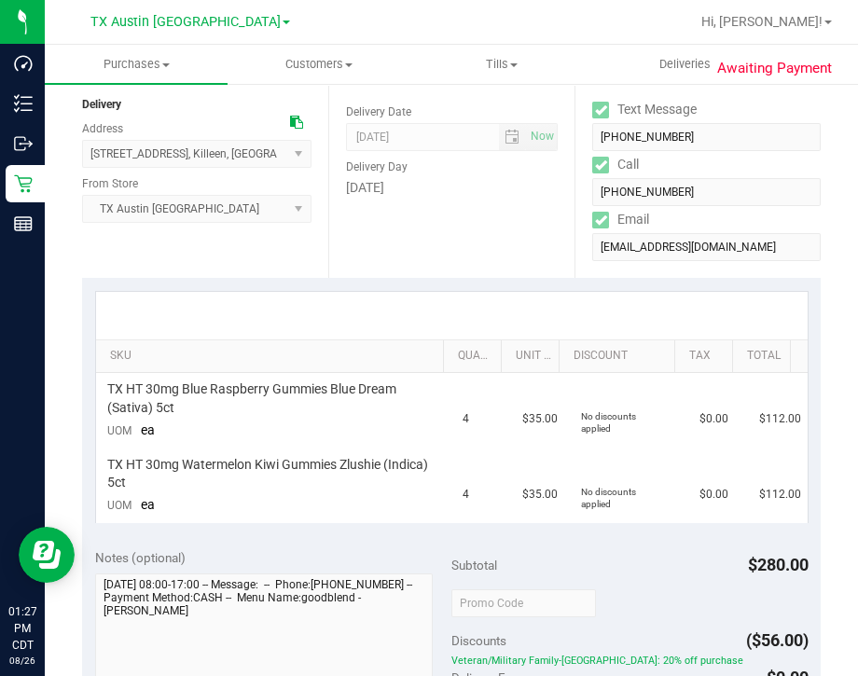
scroll to position [350, 0]
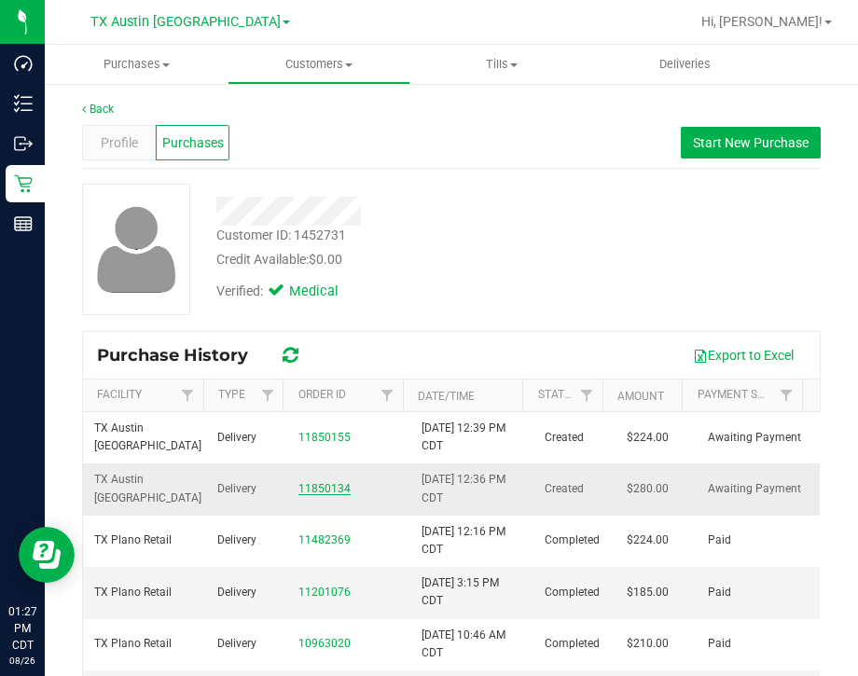
click at [318, 483] on link "11850134" at bounding box center [324, 488] width 52 height 13
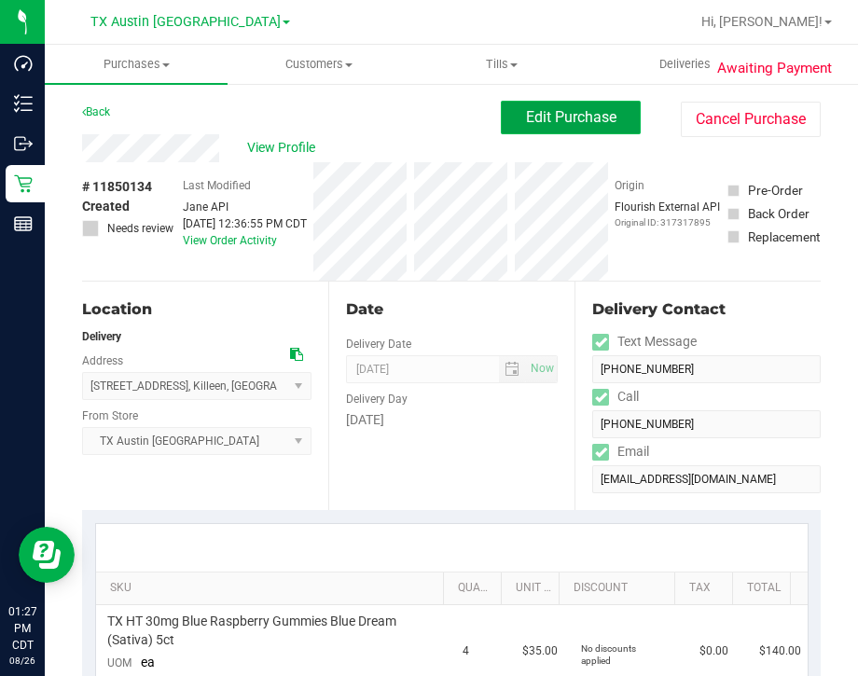
click at [568, 130] on button "Edit Purchase" at bounding box center [571, 118] width 140 height 34
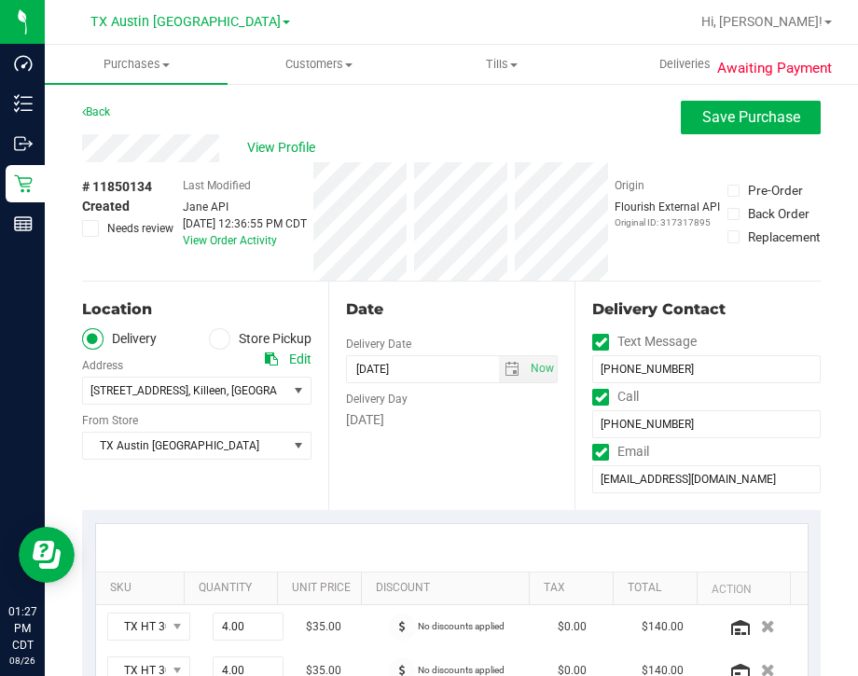
click at [88, 228] on icon at bounding box center [91, 228] width 12 height 0
click at [0, 0] on input "Needs review" at bounding box center [0, 0] width 0 height 0
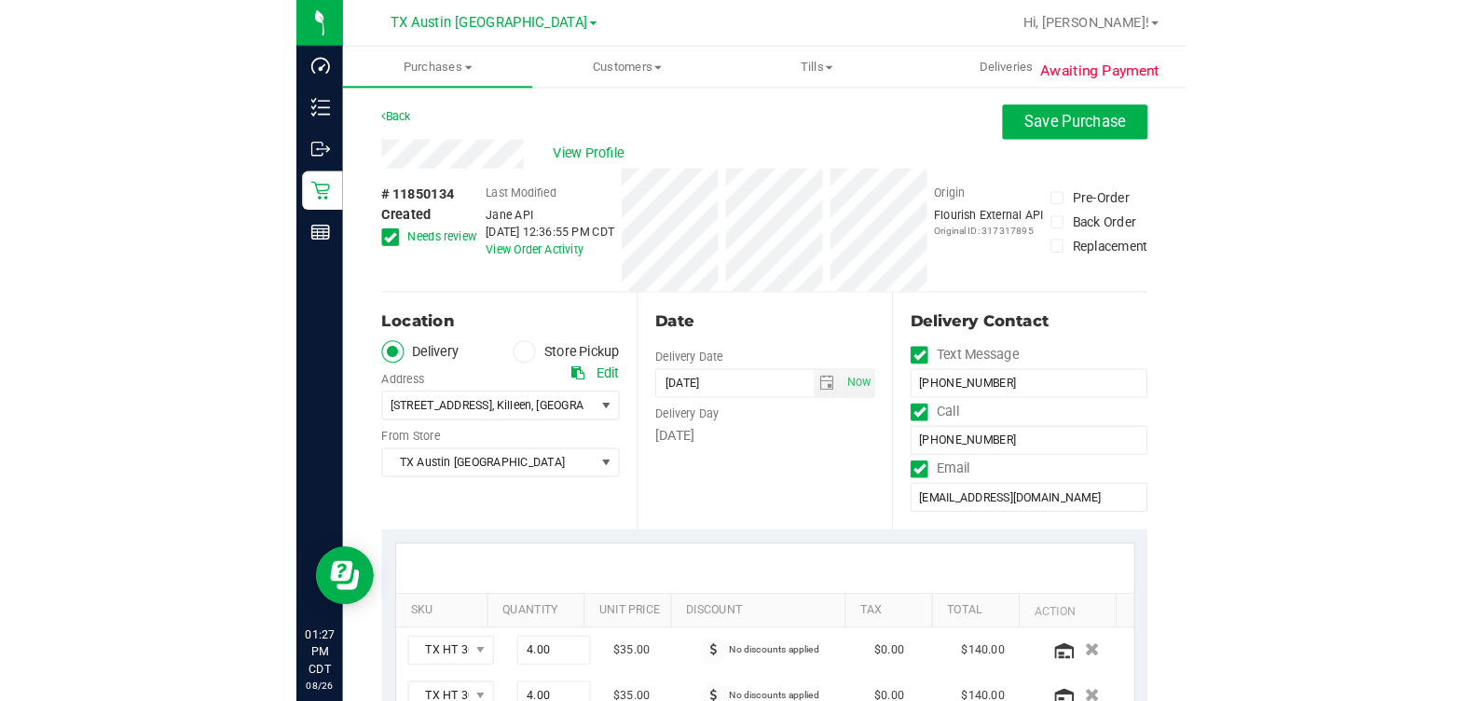
scroll to position [465, 0]
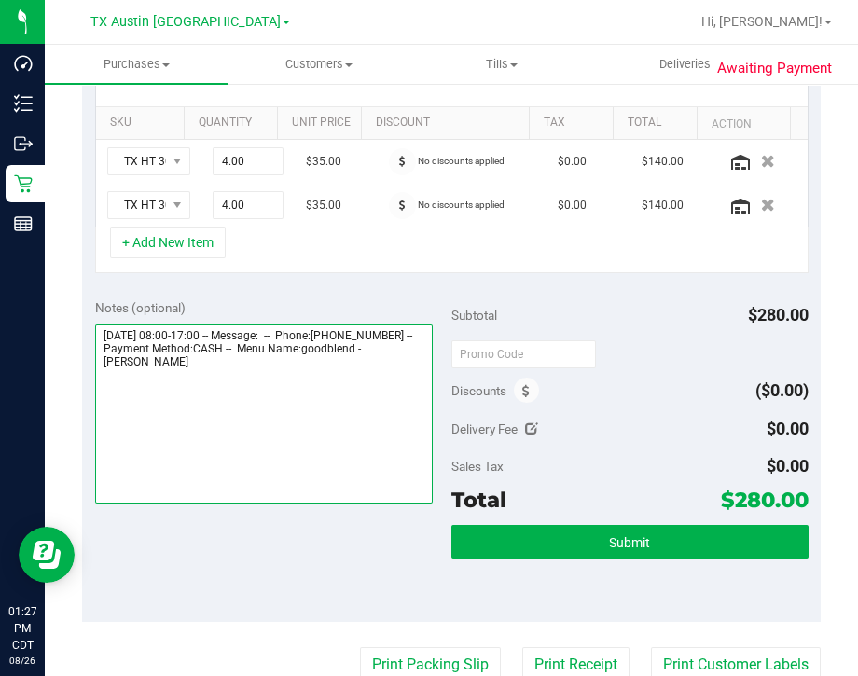
click at [374, 432] on textarea at bounding box center [264, 413] width 338 height 179
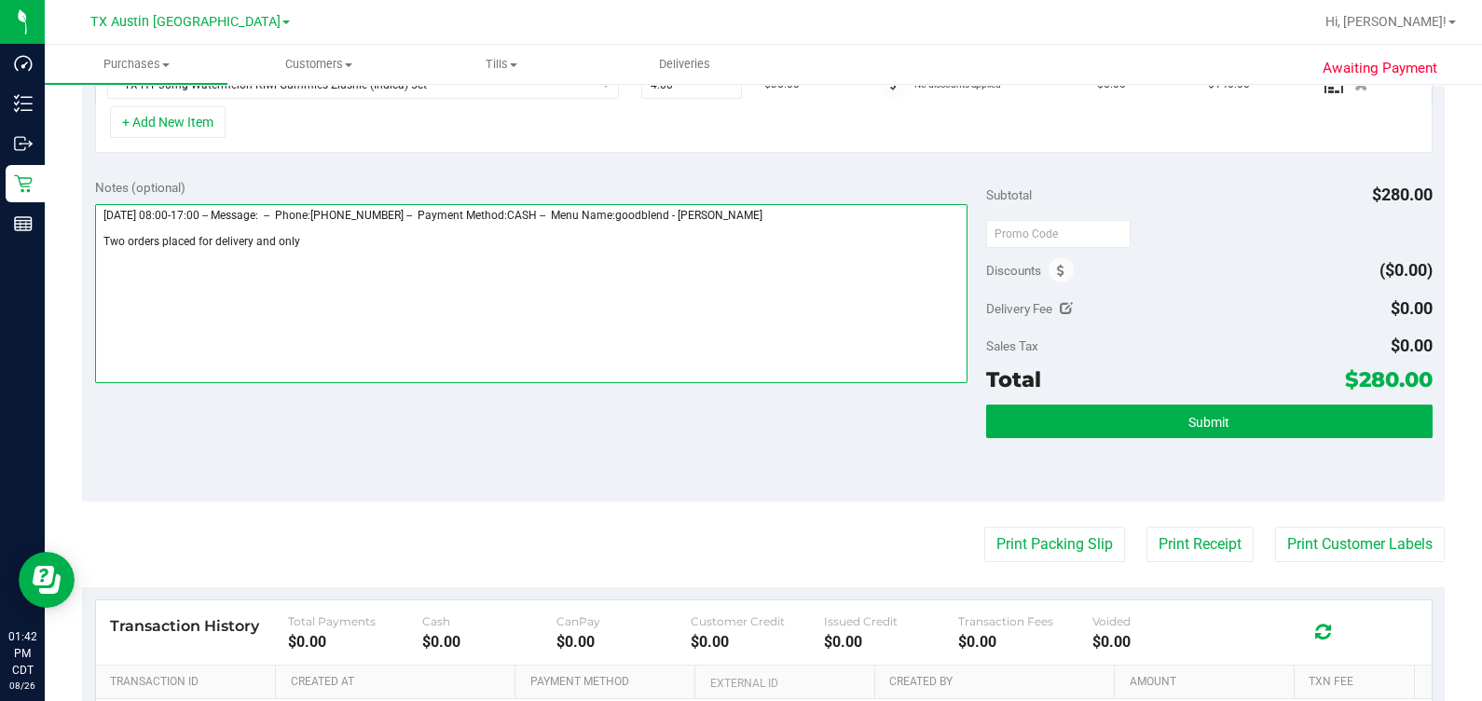
scroll to position [583, 0]
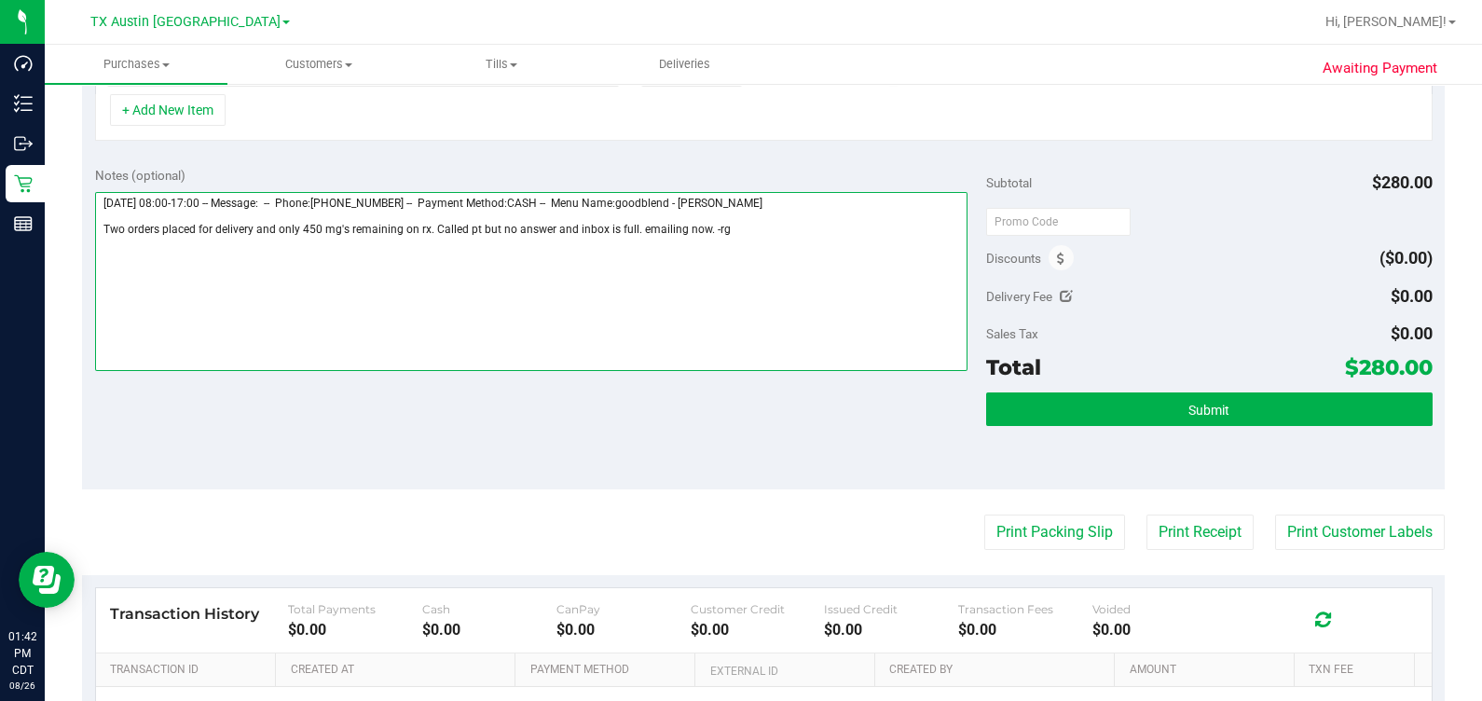
drag, startPoint x: 638, startPoint y: 235, endPoint x: -5, endPoint y: 196, distance: 643.4
click at [0, 196] on html "Dashboard Inventory Outbound Retail Reports 01:42 PM CDT 08/26/2025 08/26 TX Au…" at bounding box center [741, 350] width 1482 height 701
drag, startPoint x: 753, startPoint y: 254, endPoint x: 84, endPoint y: 258, distance: 669.3
click at [84, 258] on div "Notes (optional) Subtotal $280.00 Discounts ($0.00) Delivery Fee $0.00 Sales Ta…" at bounding box center [763, 322] width 1363 height 336
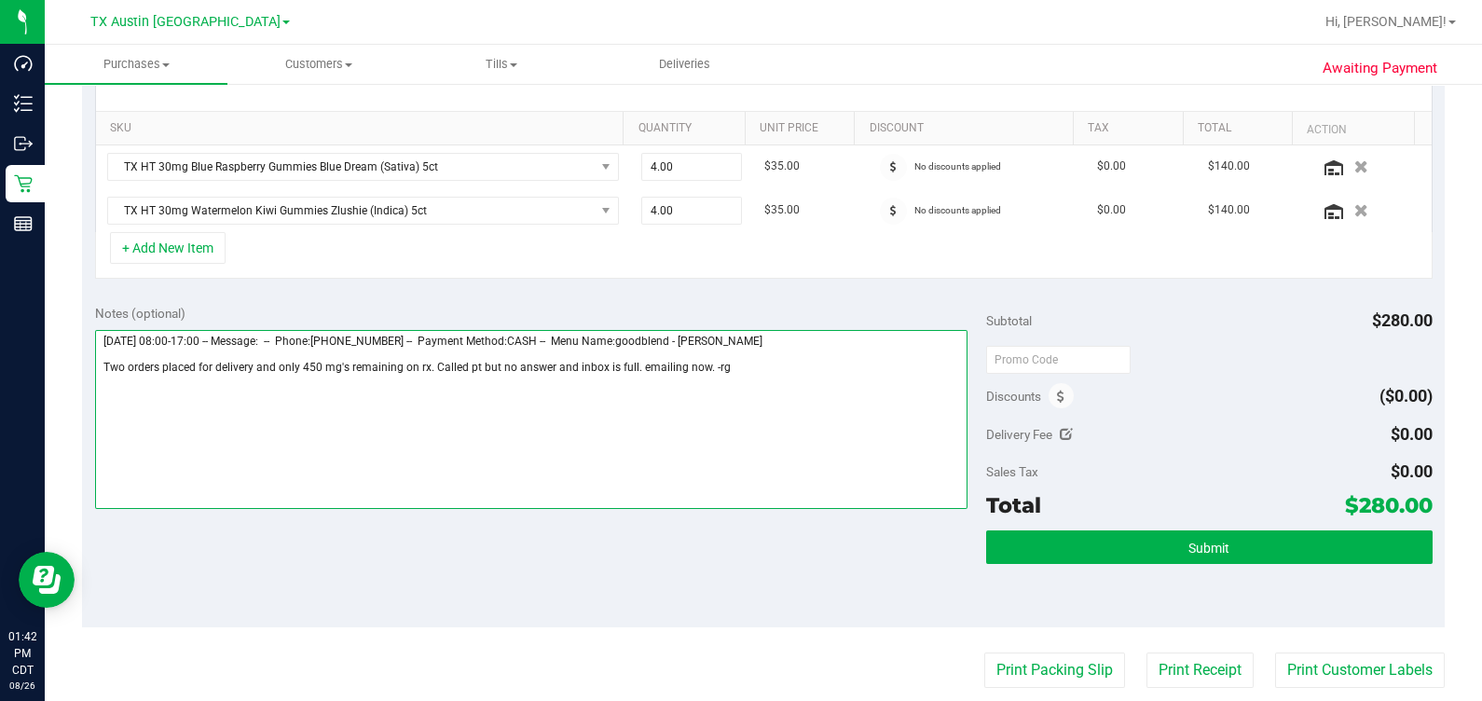
scroll to position [0, 0]
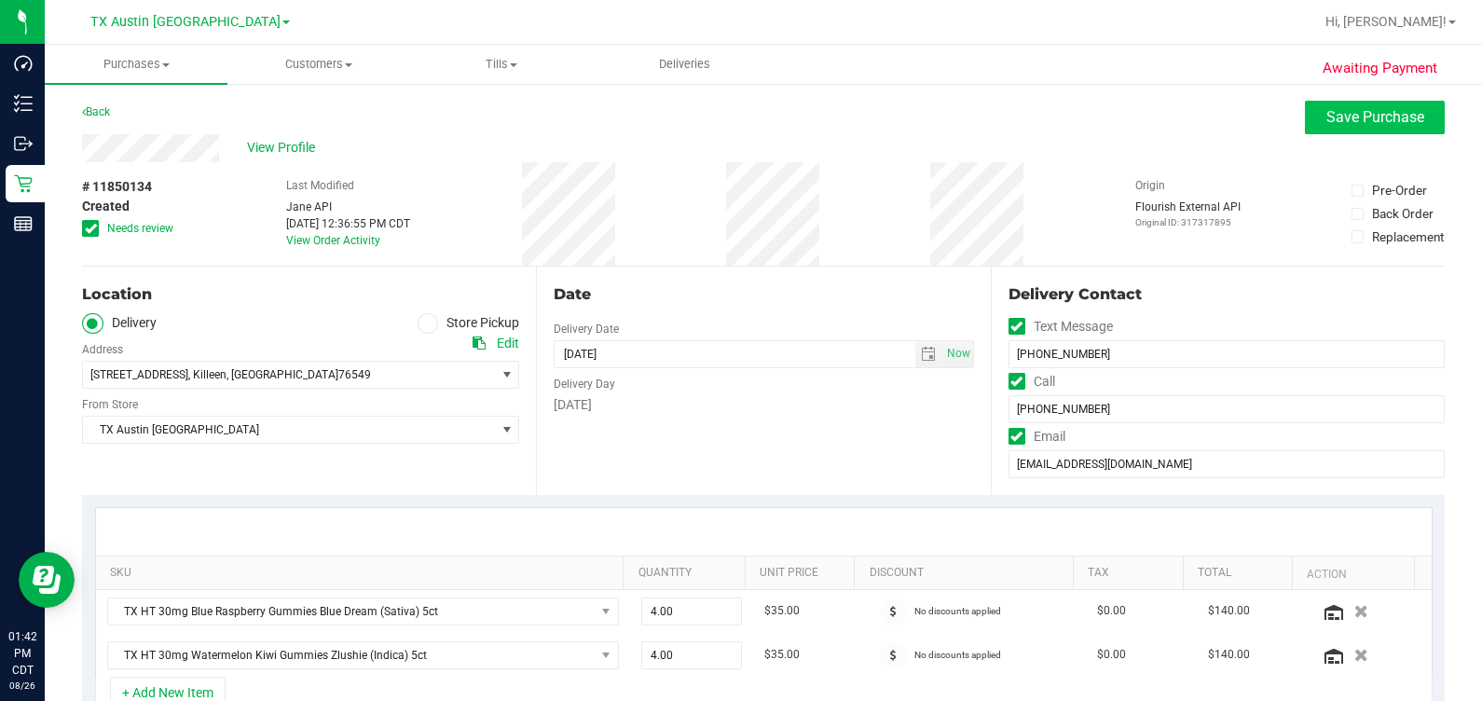
type textarea "Wednesday 08/27/2025 08:00-17:00 -- Message: -- Phone:2547020509 -- Payment Met…"
click at [857, 117] on span "Save Purchase" at bounding box center [1375, 117] width 98 height 18
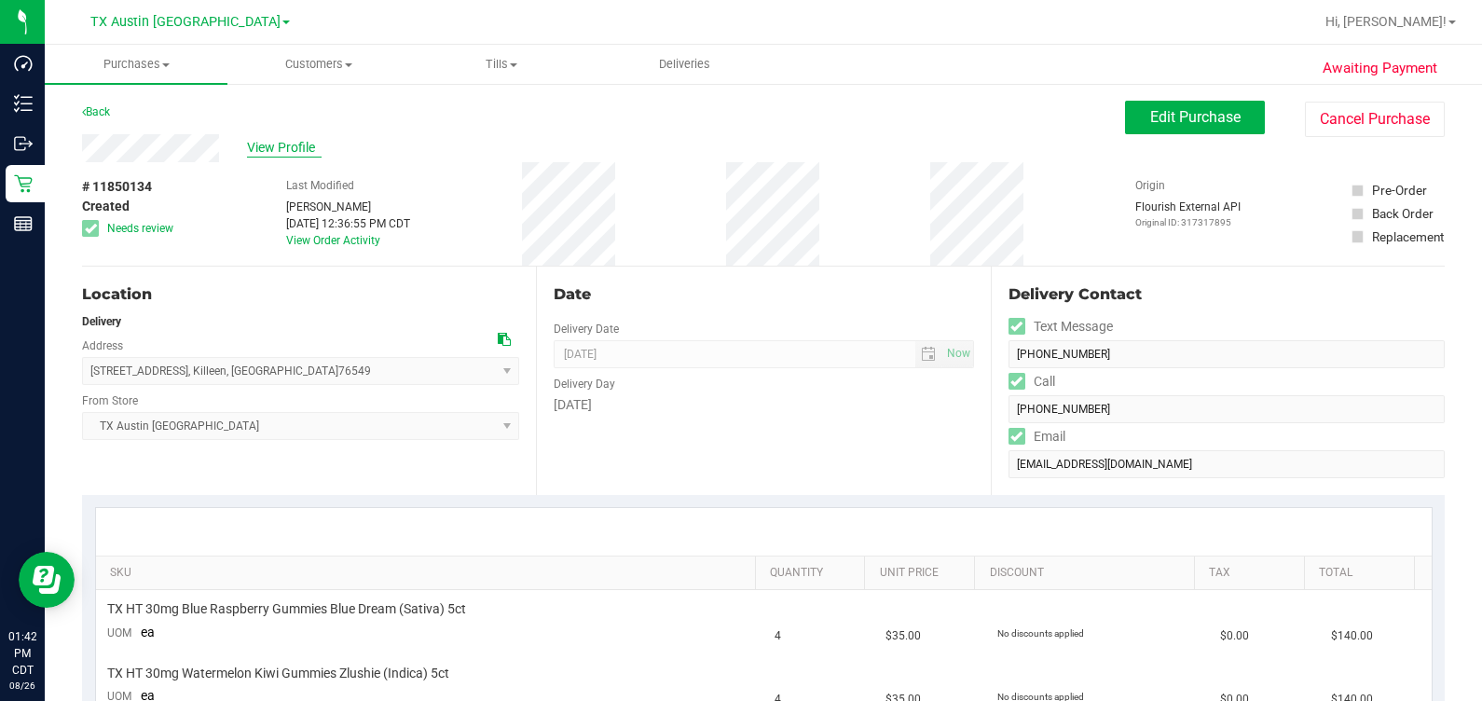
click at [289, 143] on span "View Profile" at bounding box center [284, 148] width 75 height 20
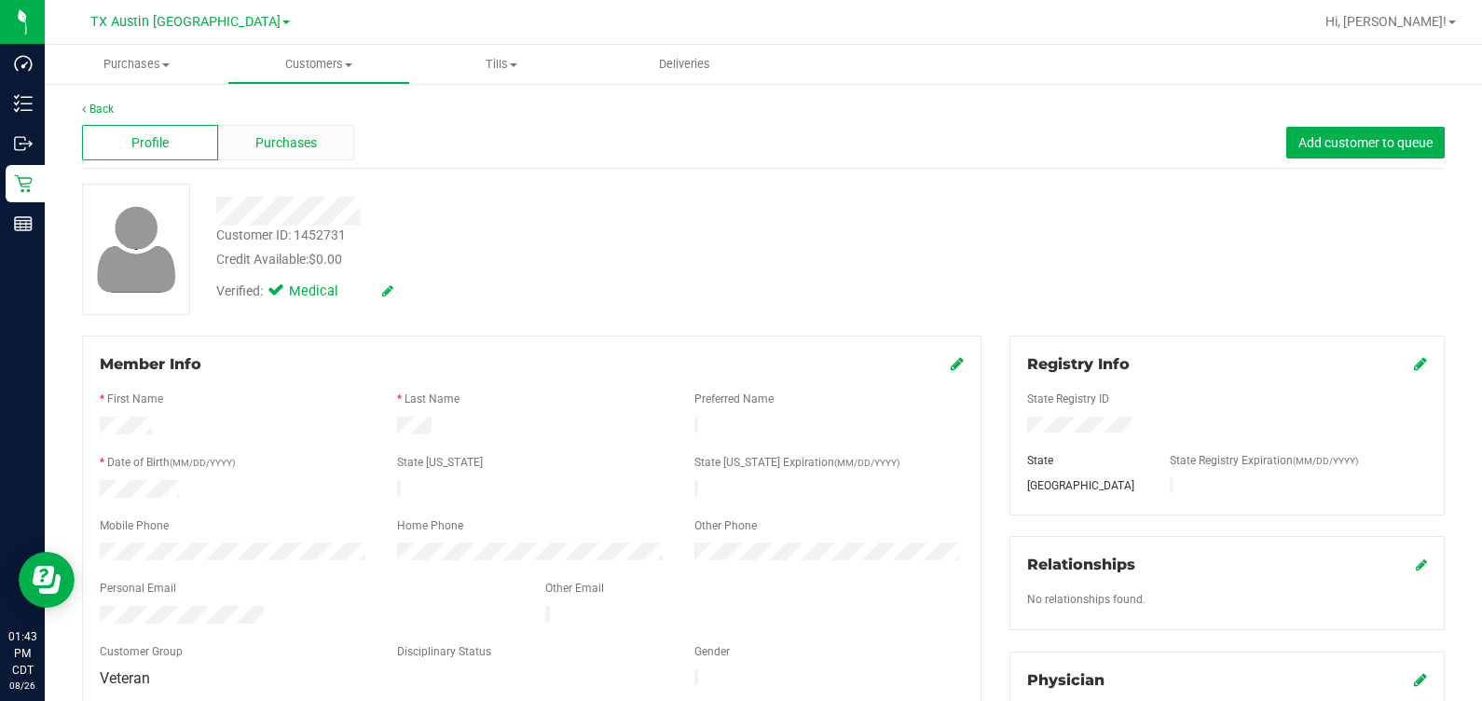
click at [298, 144] on span "Purchases" at bounding box center [286, 143] width 62 height 20
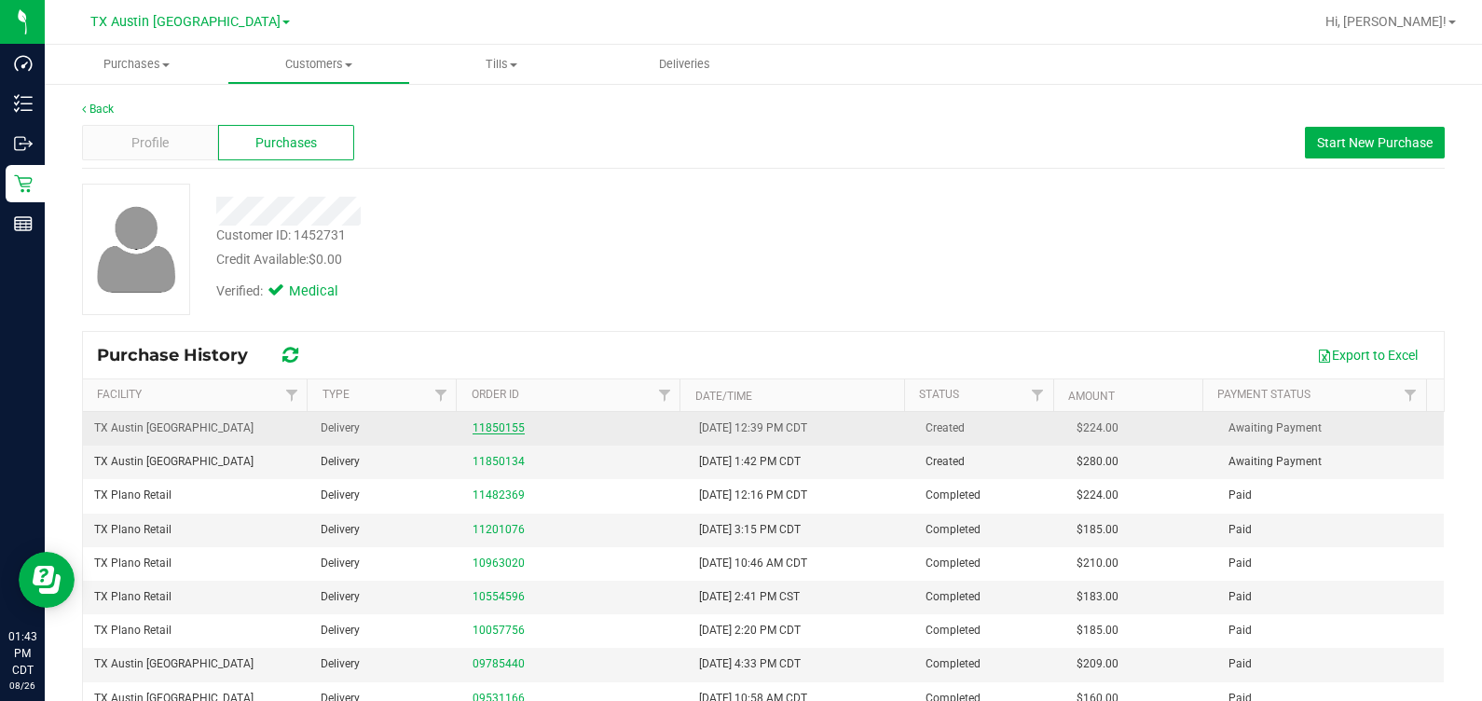
click at [489, 424] on link "11850155" at bounding box center [499, 427] width 52 height 13
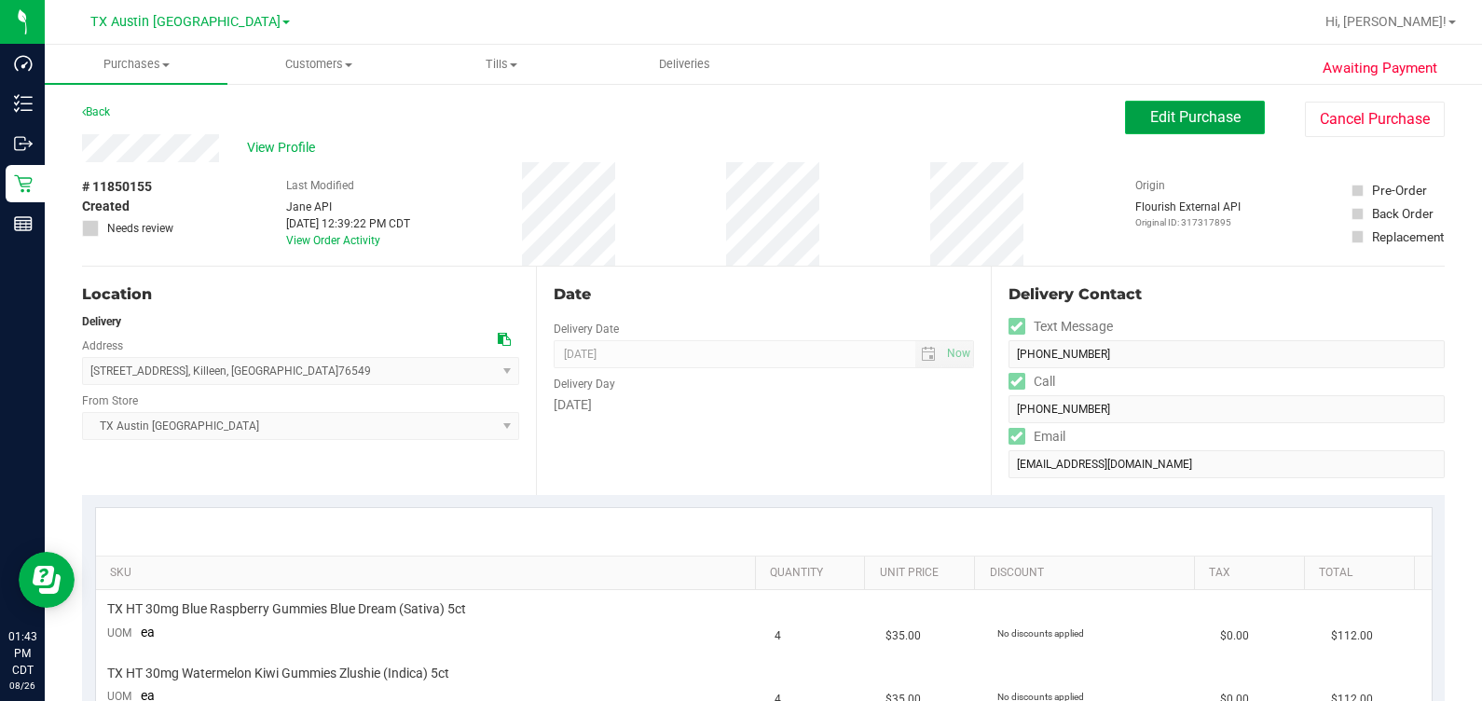
click at [857, 128] on button "Edit Purchase" at bounding box center [1195, 118] width 140 height 34
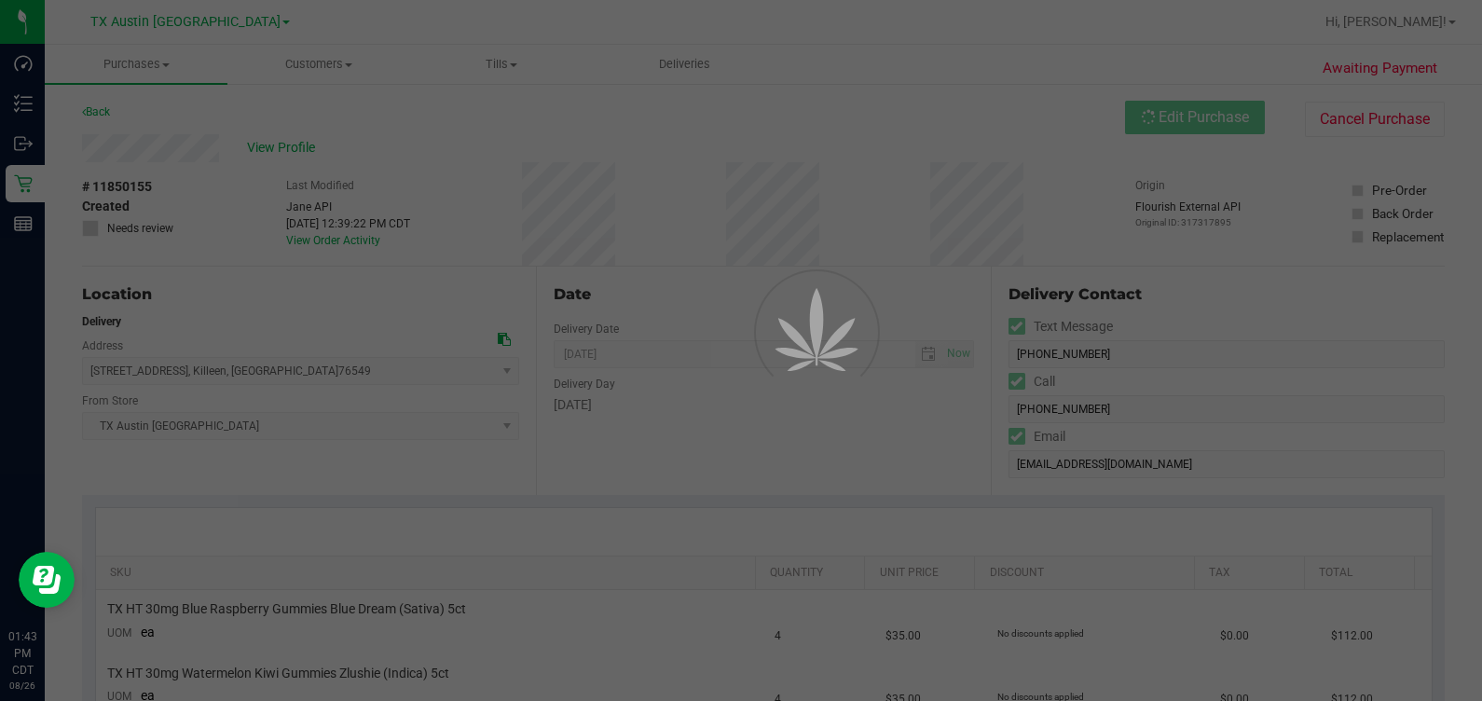
click at [93, 219] on div at bounding box center [741, 350] width 1482 height 701
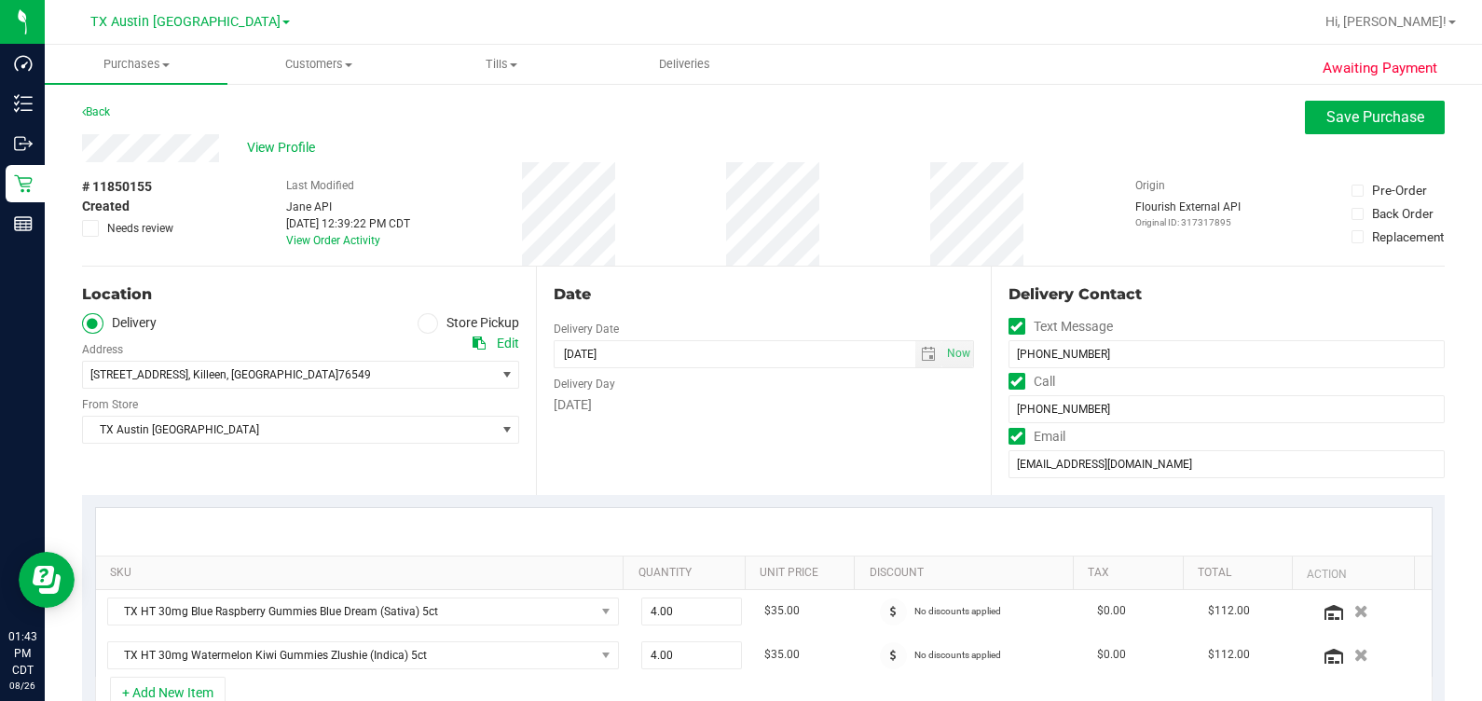
click at [100, 227] on label "Needs review" at bounding box center [128, 228] width 93 height 17
click at [0, 0] on input "Needs review" at bounding box center [0, 0] width 0 height 0
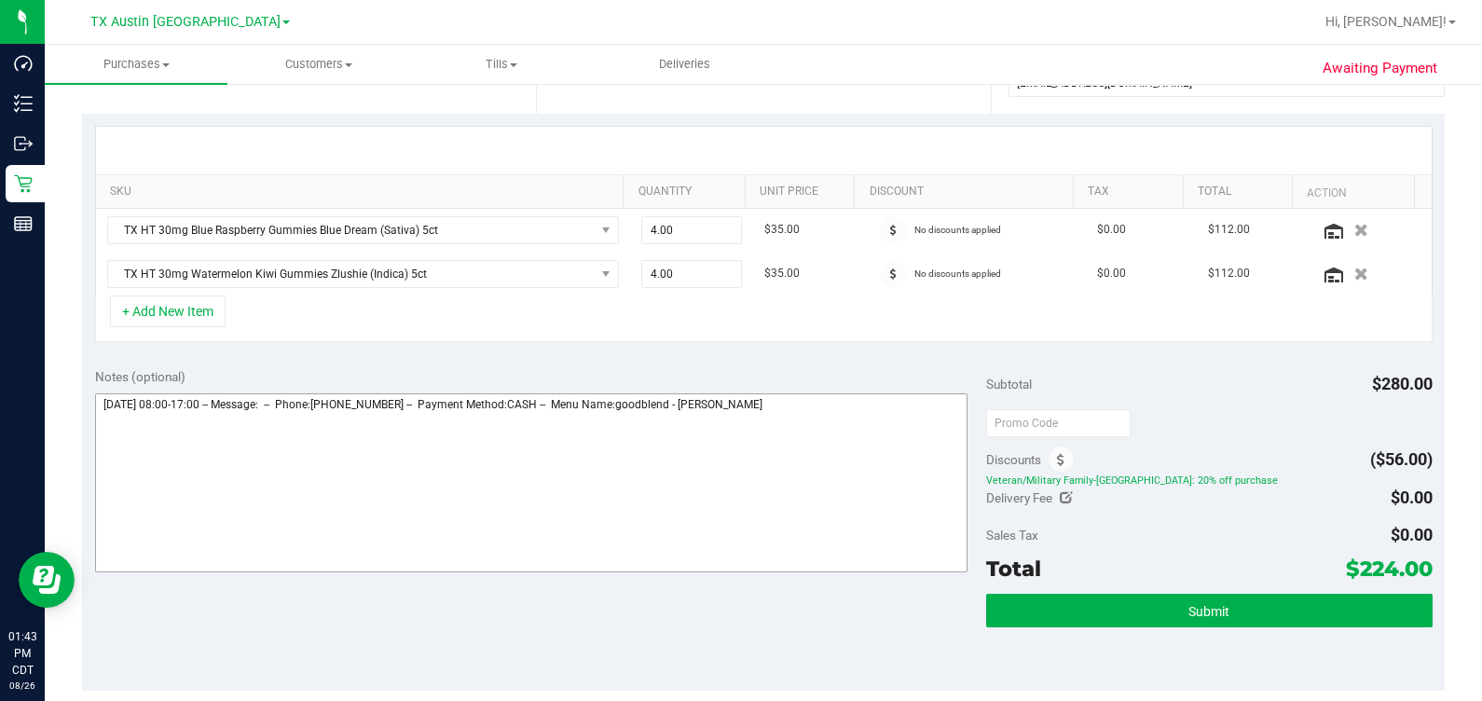
scroll to position [699, 0]
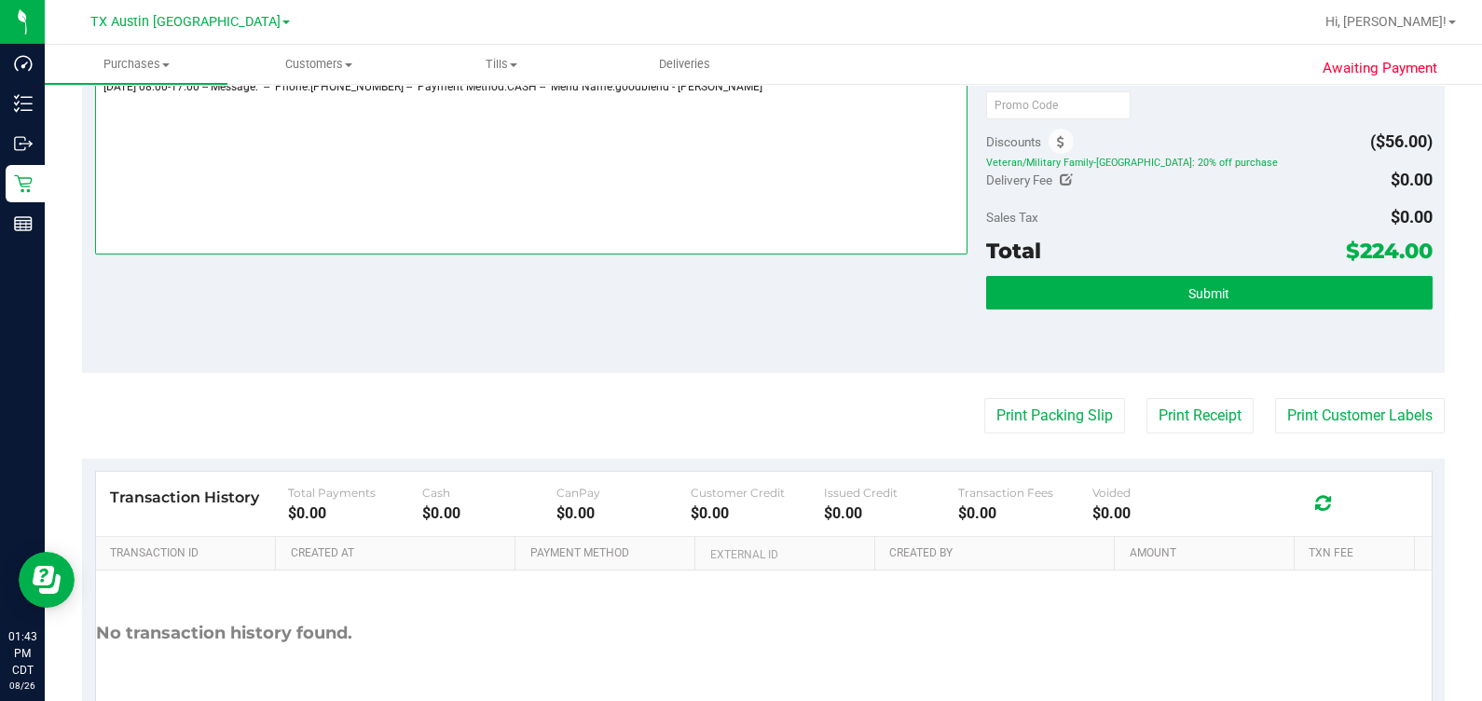
click at [857, 154] on textarea at bounding box center [531, 165] width 873 height 179
paste textarea "Two orders placed for delivery and only 450 mg's remaining on rx. Called pt but…"
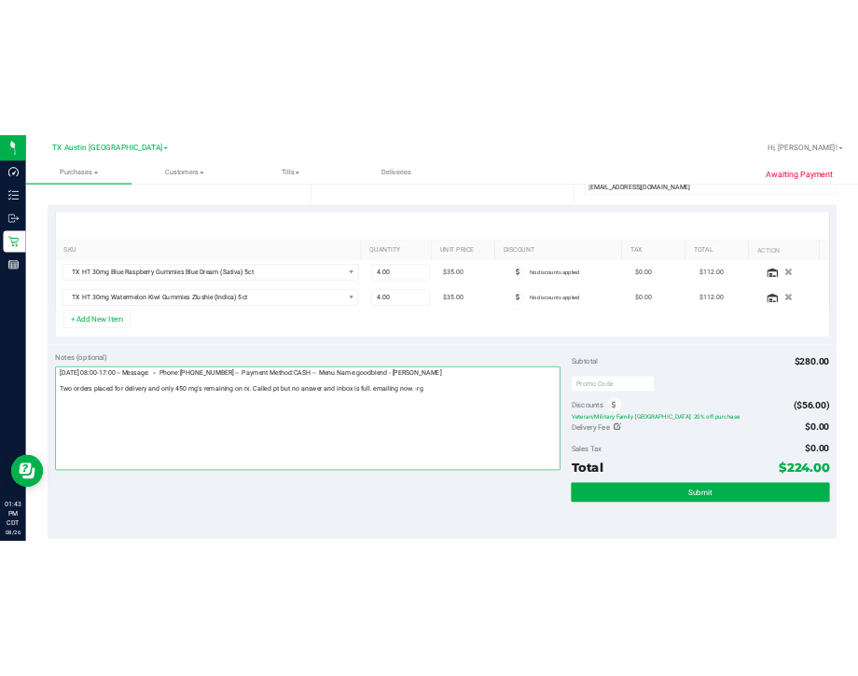
scroll to position [0, 0]
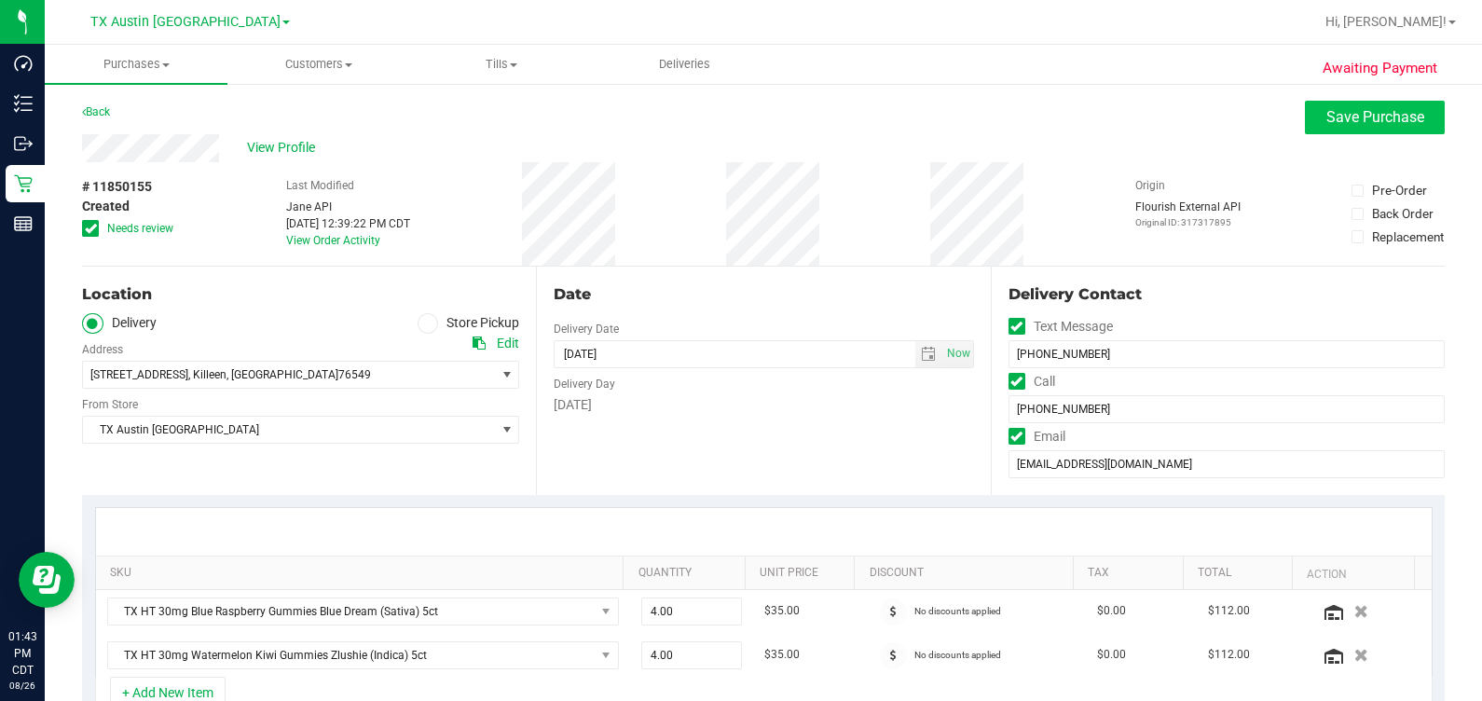
type textarea "Wednesday 08/27/2025 08:00-17:00 -- Message: -- Phone:2547020509 -- Payment Met…"
click at [857, 127] on button "Save Purchase" at bounding box center [1375, 118] width 140 height 34
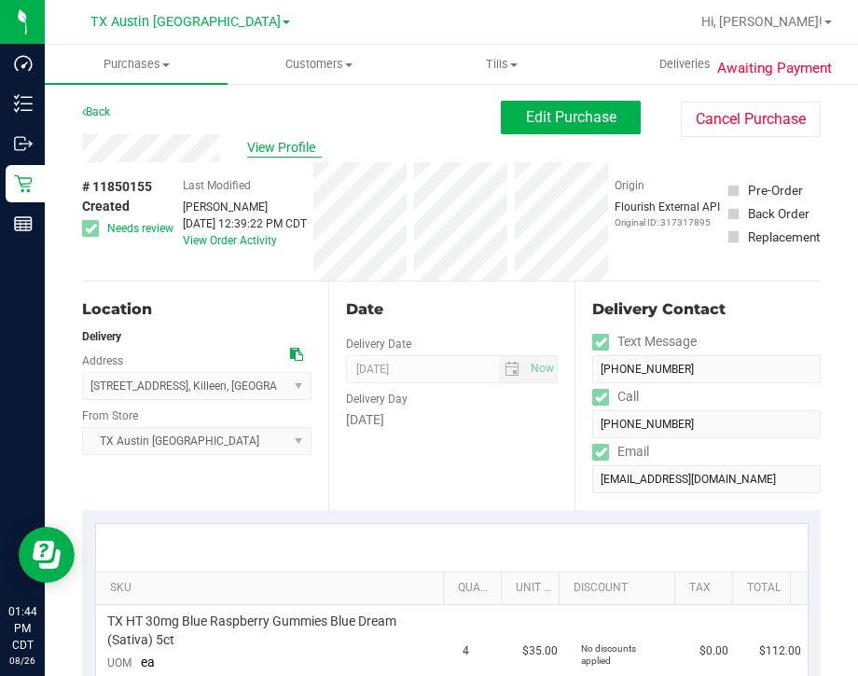
click at [268, 154] on span "View Profile" at bounding box center [284, 148] width 75 height 20
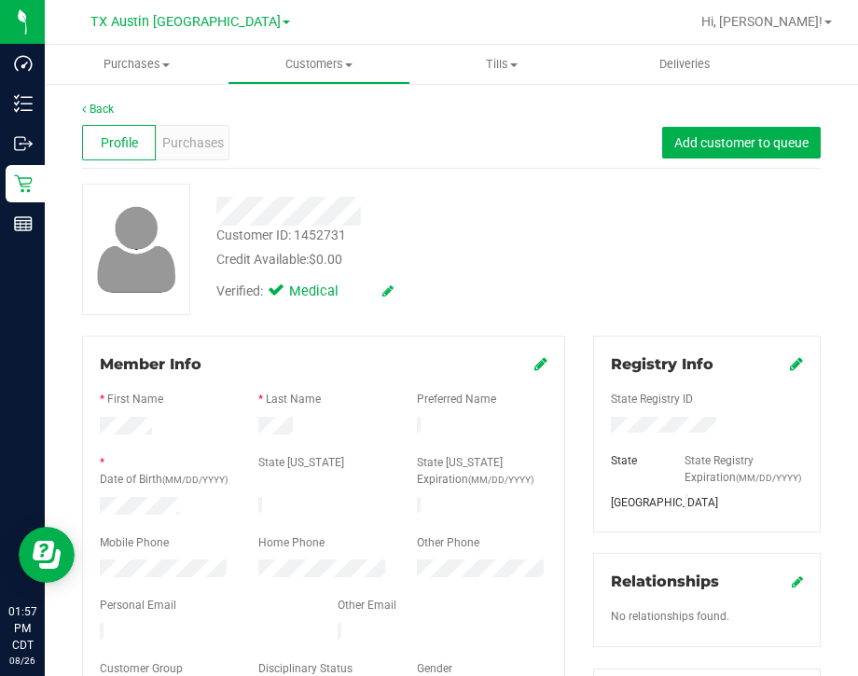
drag, startPoint x: 471, startPoint y: 156, endPoint x: 462, endPoint y: 161, distance: 10.1
click at [462, 160] on div "Profile Purchases Add customer to queue" at bounding box center [451, 142] width 738 height 51
click at [370, 189] on div at bounding box center [393, 205] width 383 height 42
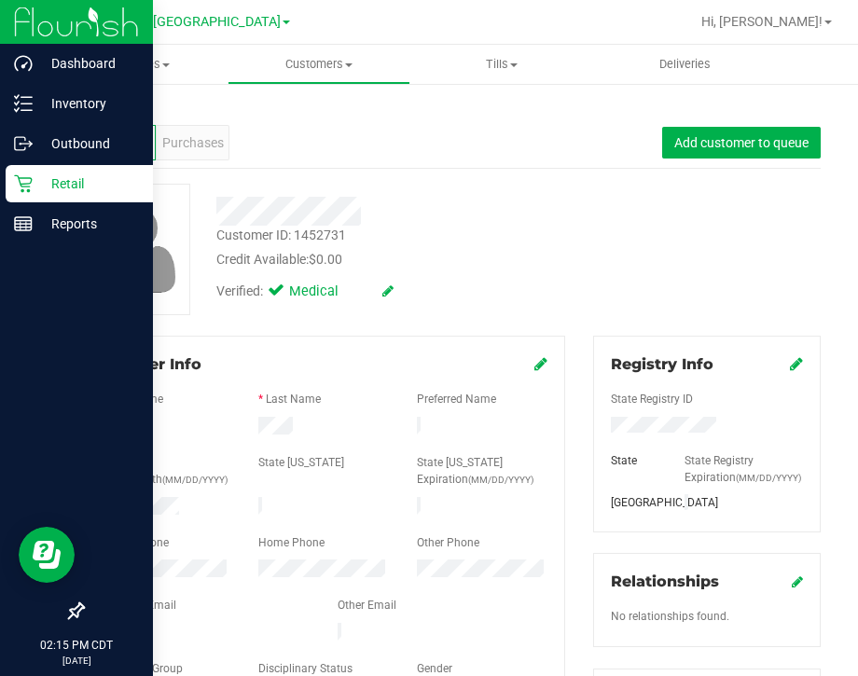
click at [27, 181] on icon at bounding box center [23, 183] width 19 height 19
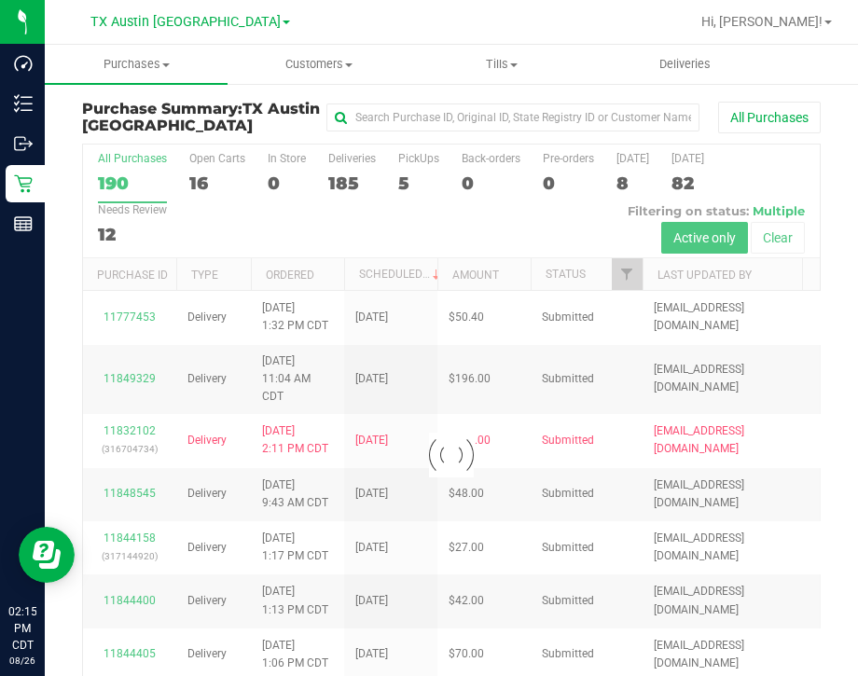
click at [405, 174] on div at bounding box center [451, 454] width 736 height 621
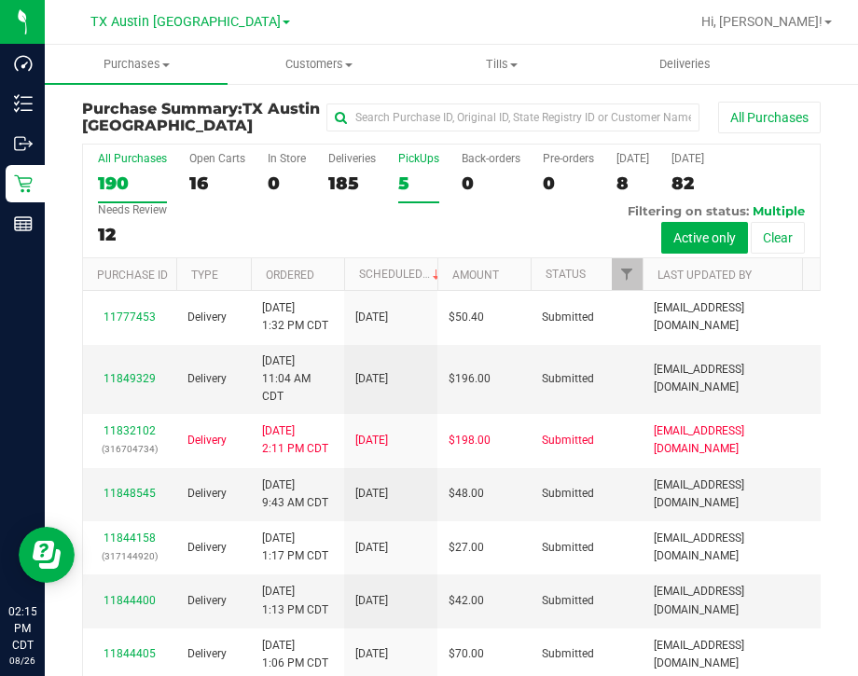
click at [407, 189] on div "5" at bounding box center [418, 182] width 41 height 21
click at [0, 0] on input "PickUps 5" at bounding box center [0, 0] width 0 height 0
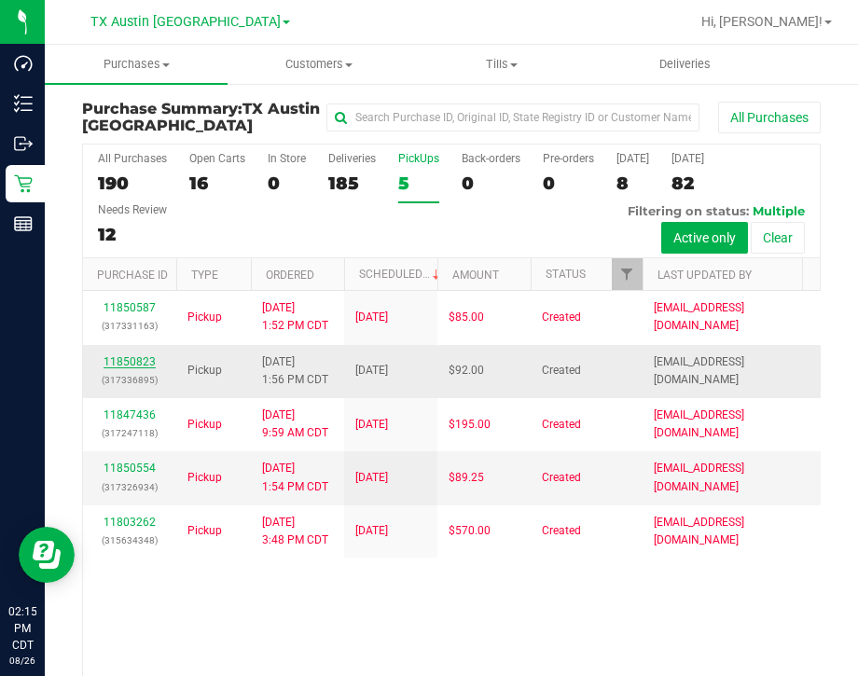
click at [119, 360] on link "11850823" at bounding box center [129, 361] width 52 height 13
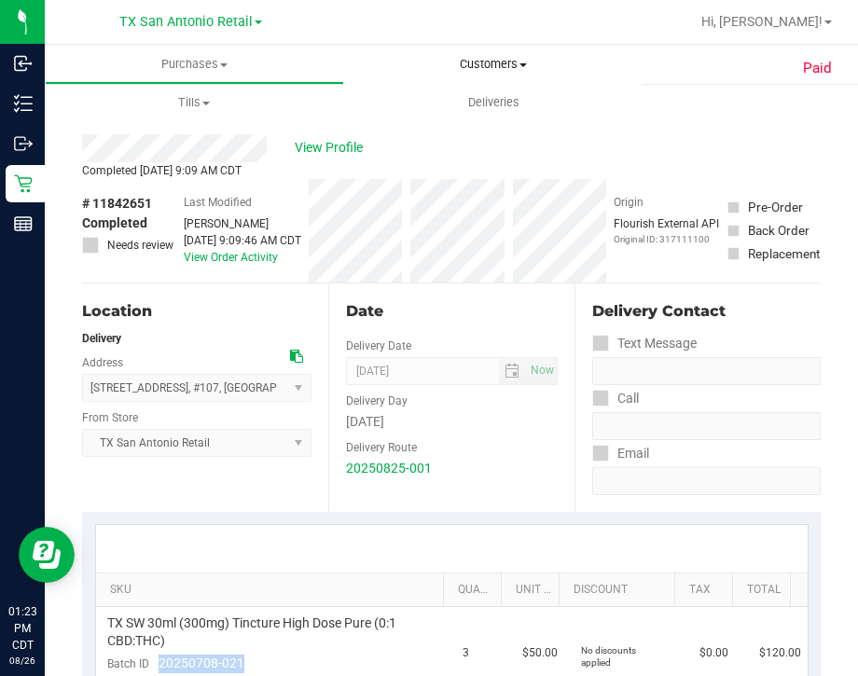
scroll to position [232, 0]
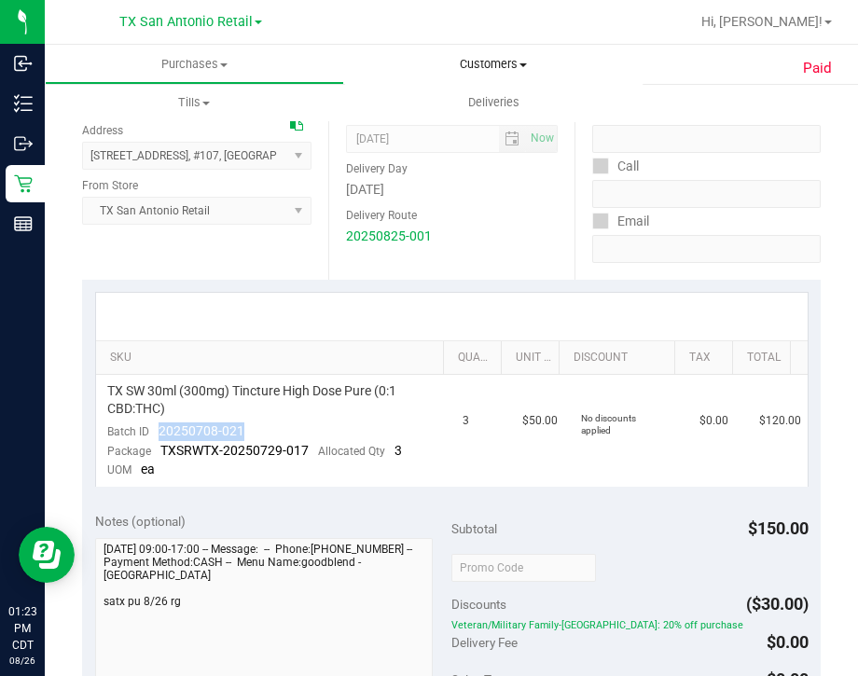
click at [485, 59] on span "Customers" at bounding box center [493, 64] width 297 height 17
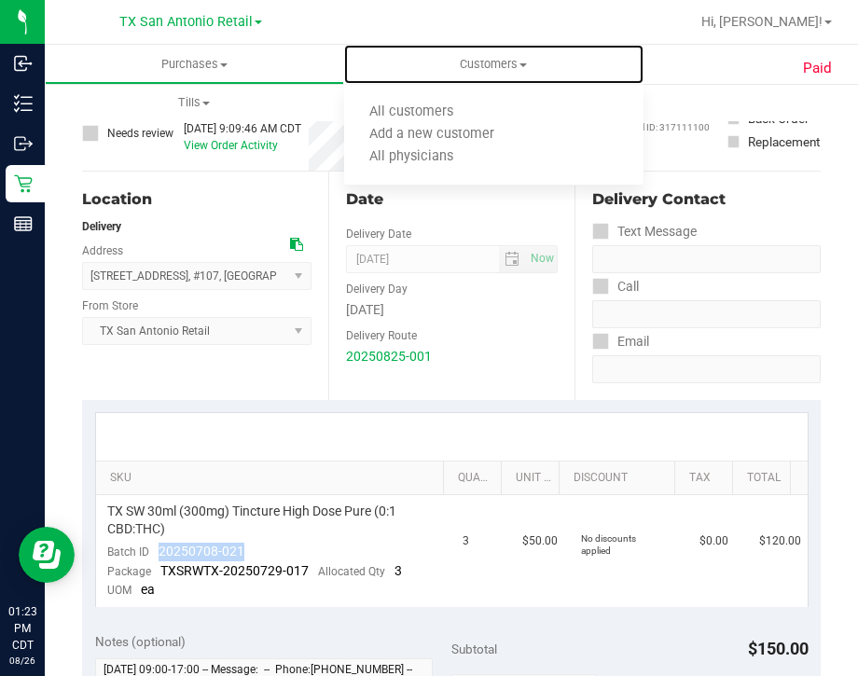
scroll to position [0, 0]
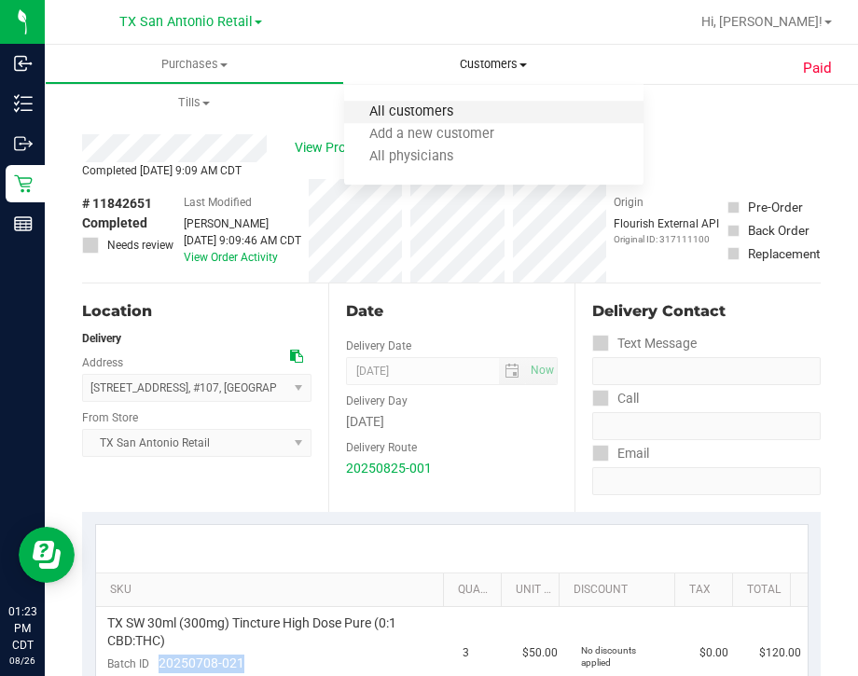
click at [429, 118] on span "All customers" at bounding box center [411, 112] width 134 height 16
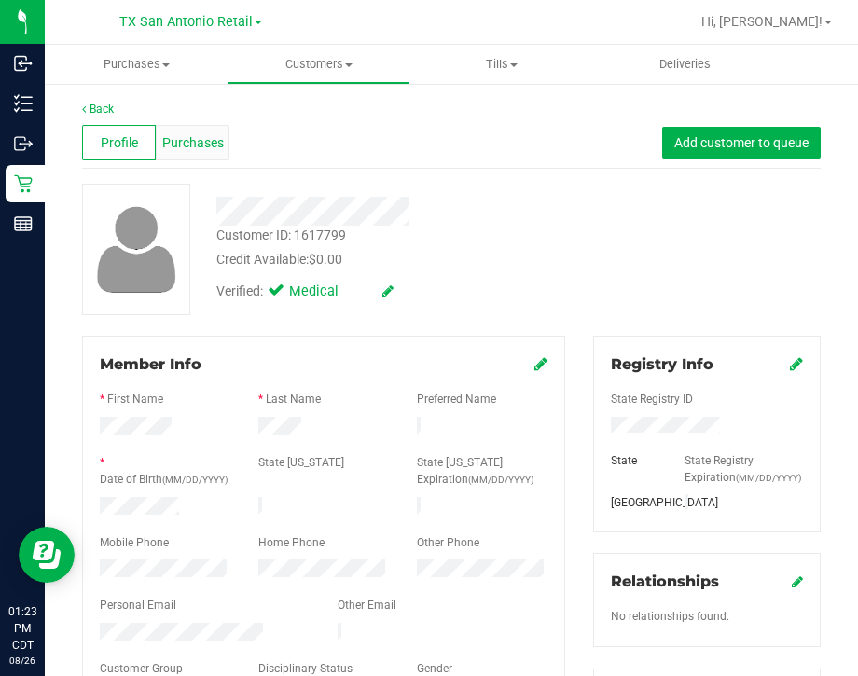
click at [191, 152] on div "Purchases" at bounding box center [193, 142] width 74 height 35
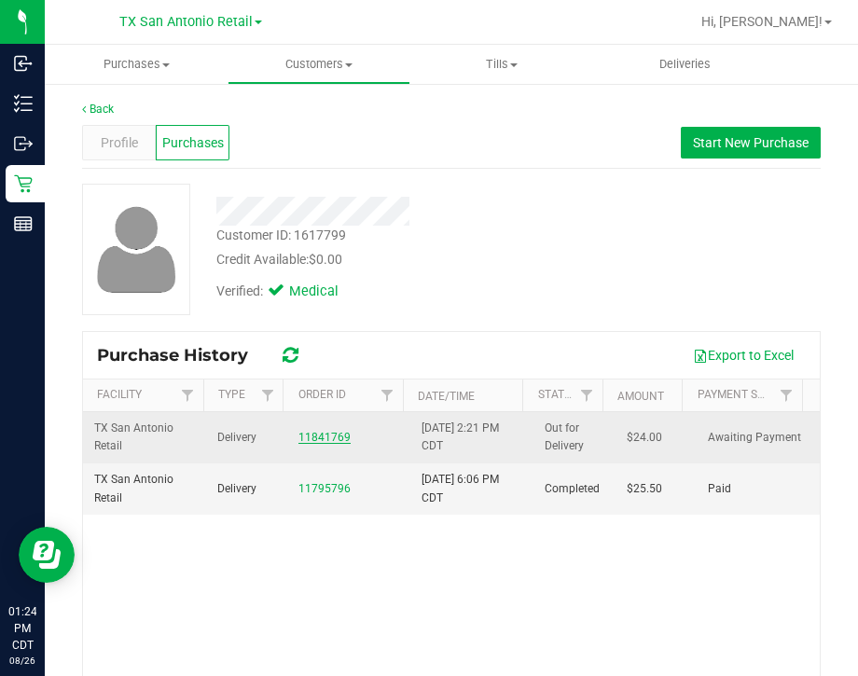
click at [311, 432] on link "11841769" at bounding box center [324, 437] width 52 height 13
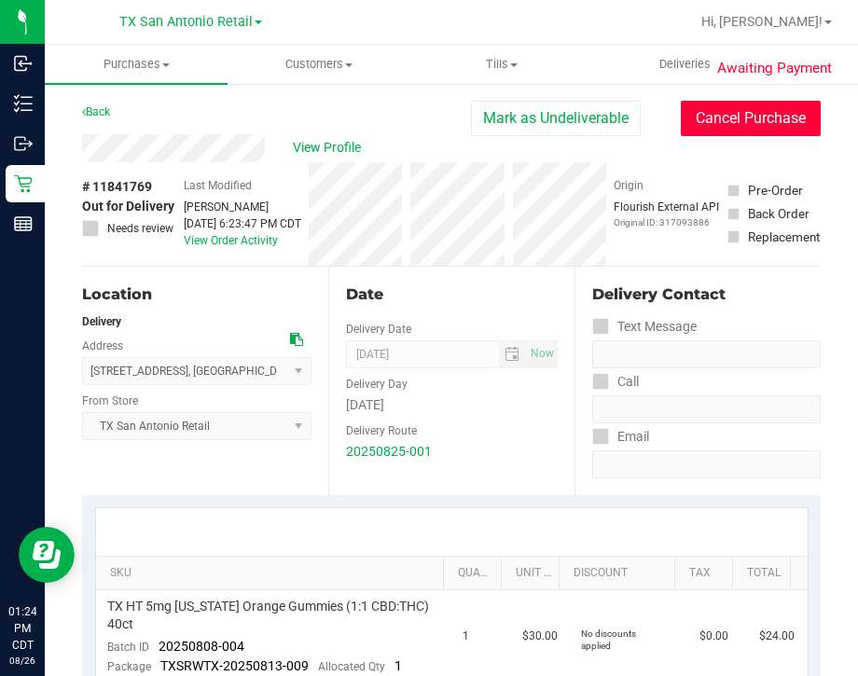
click at [722, 118] on button "Cancel Purchase" at bounding box center [750, 118] width 140 height 35
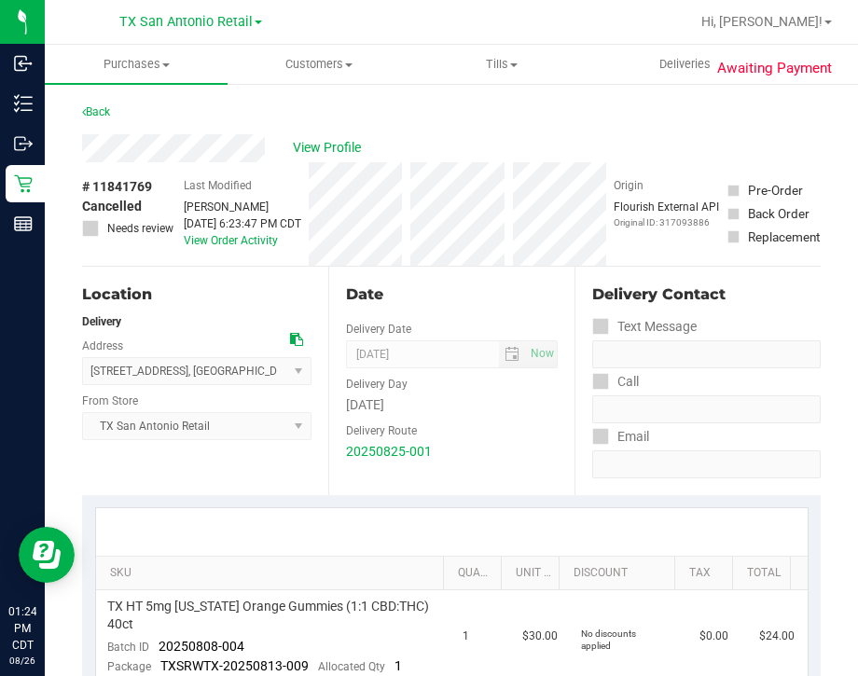
click at [643, 219] on p "Original ID: 317093886" at bounding box center [665, 222] width 105 height 14
click at [343, 74] on uib-tab-heading "Customers All customers Add a new customer All physicians" at bounding box center [318, 64] width 181 height 37
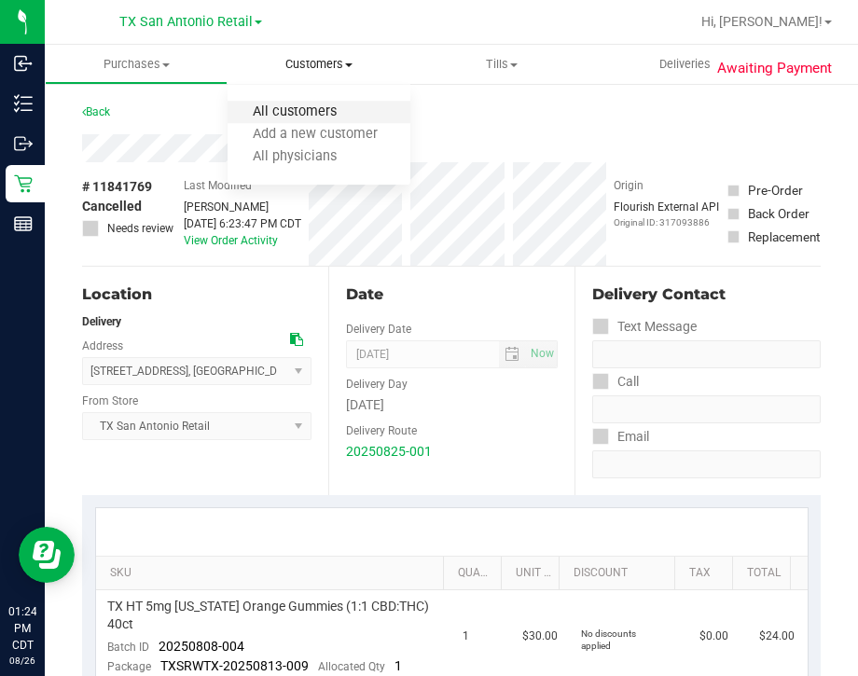
click at [350, 119] on li "All customers" at bounding box center [318, 113] width 183 height 22
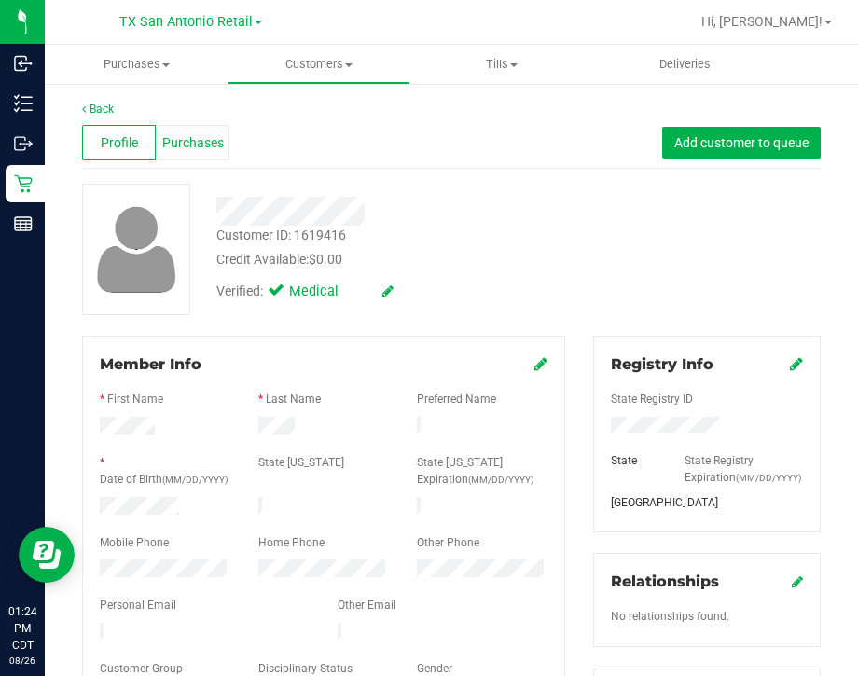
click at [203, 127] on div "Purchases" at bounding box center [193, 142] width 74 height 35
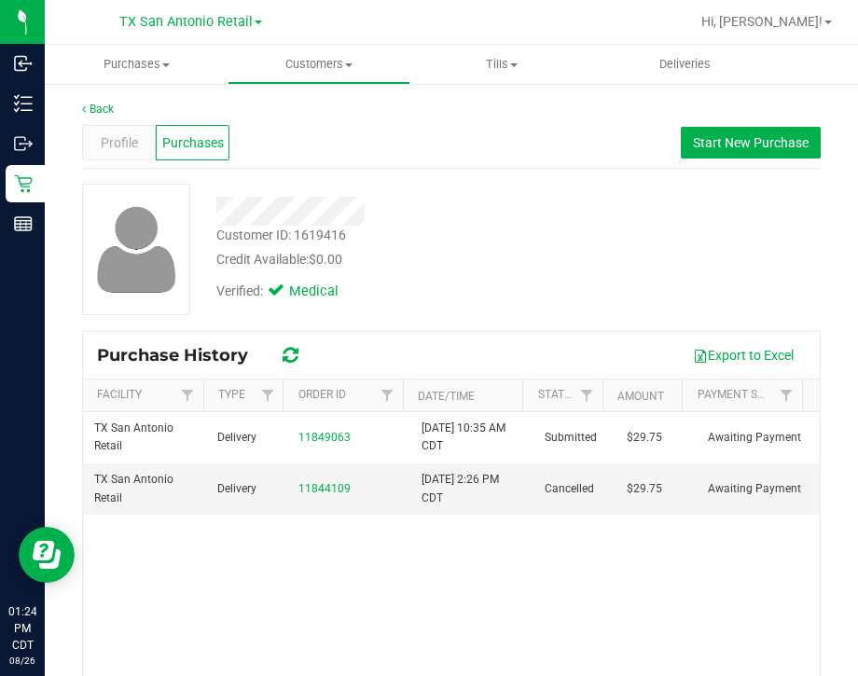
click at [461, 237] on div "Customer ID: 1619416 Credit Available: $0.00" at bounding box center [393, 248] width 383 height 44
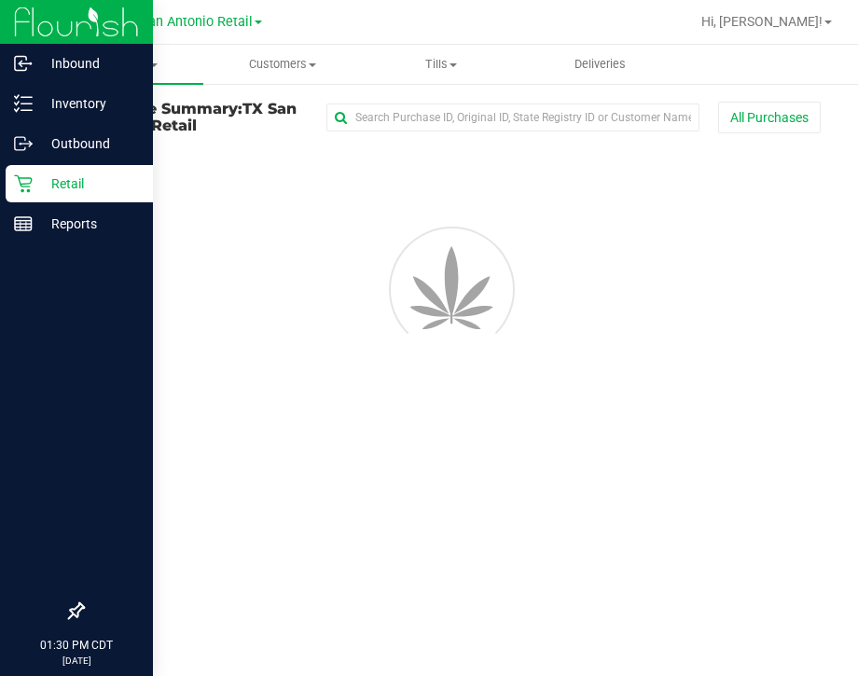
click at [28, 183] on icon at bounding box center [23, 184] width 18 height 18
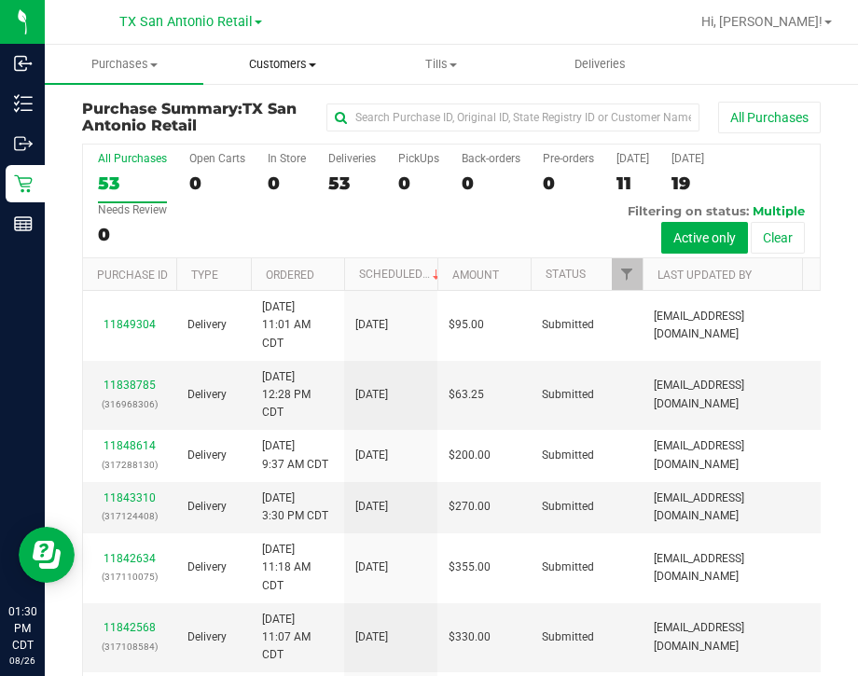
click at [275, 62] on span "Customers" at bounding box center [282, 64] width 157 height 17
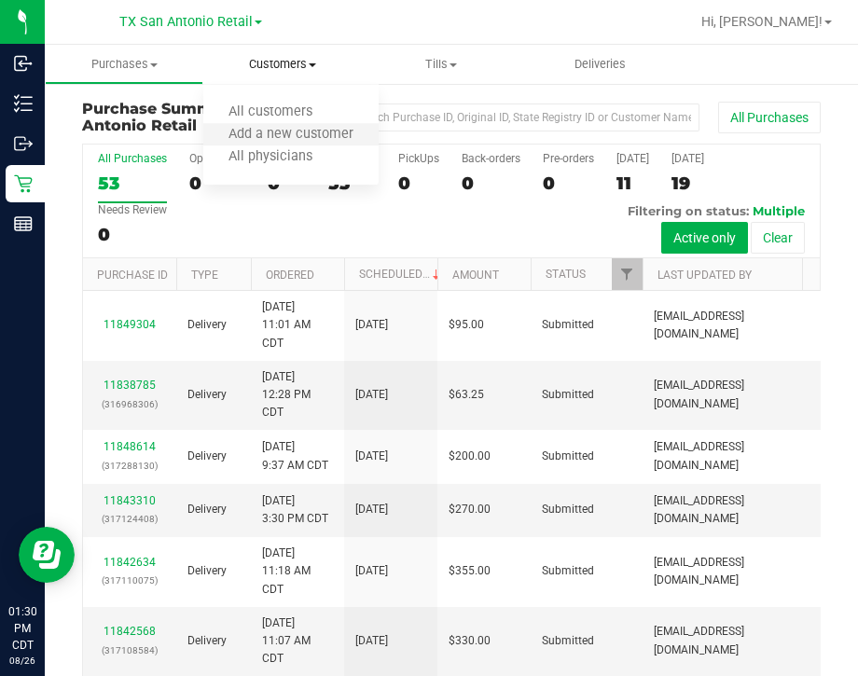
click at [252, 124] on li "Add a new customer" at bounding box center [290, 135] width 175 height 22
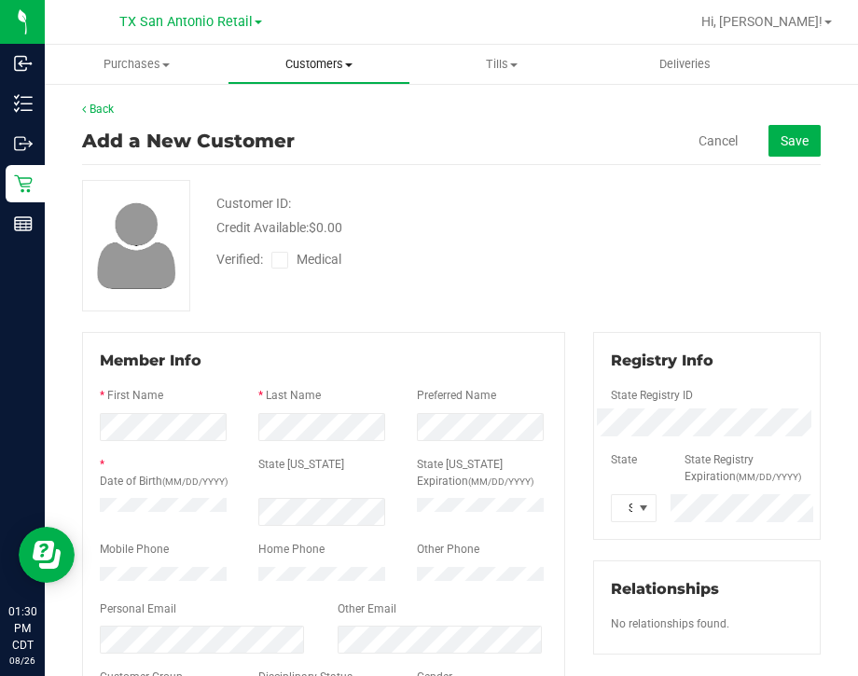
click at [272, 65] on span "Customers" at bounding box center [318, 64] width 181 height 17
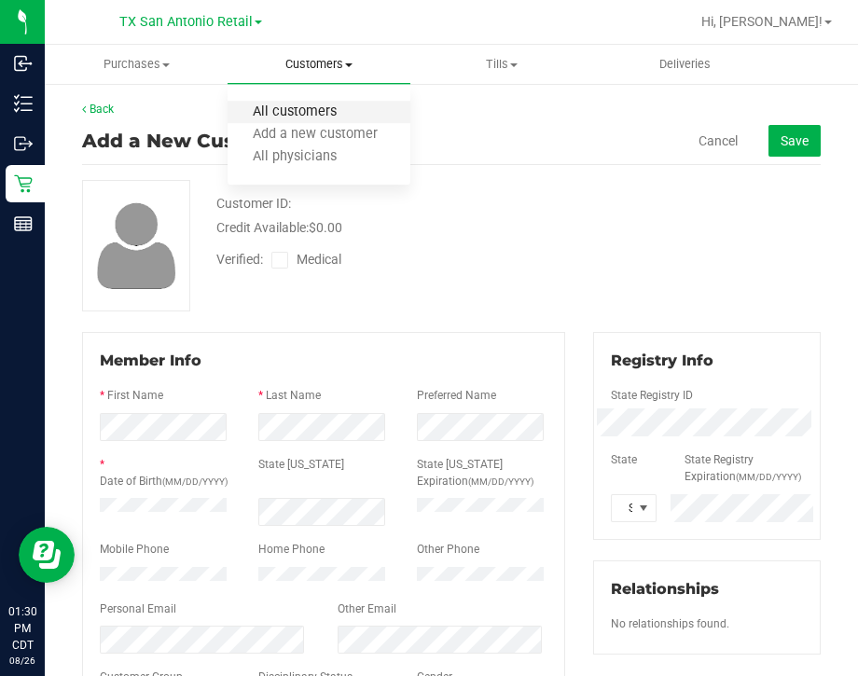
click at [293, 107] on span "All customers" at bounding box center [294, 112] width 134 height 16
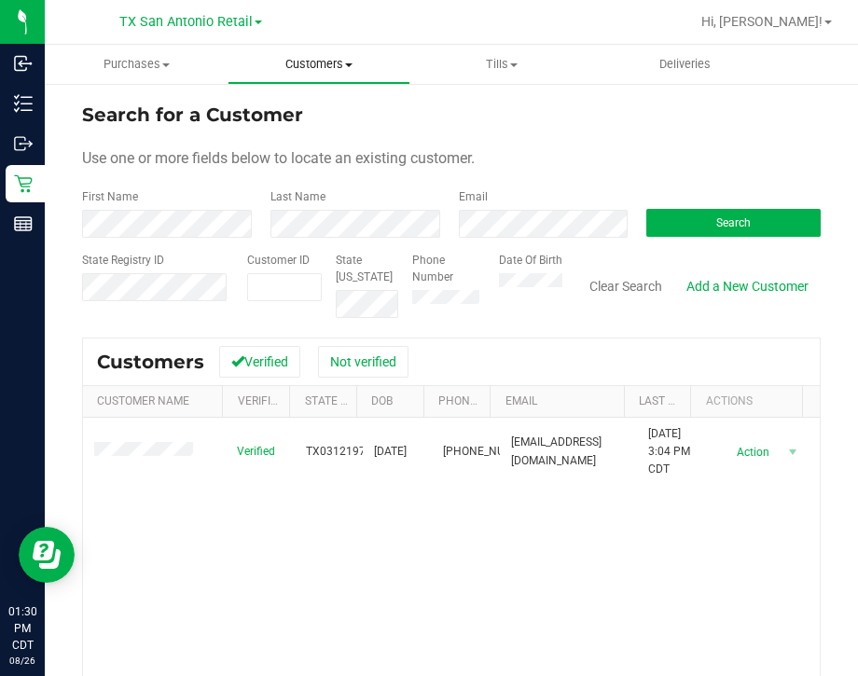
click at [295, 64] on span "Customers" at bounding box center [318, 64] width 181 height 17
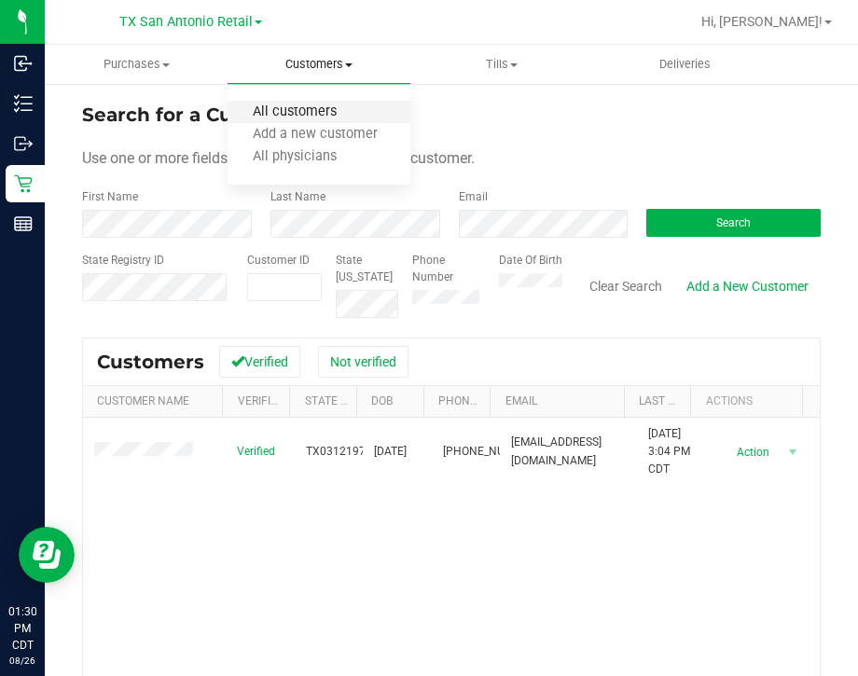
click at [295, 114] on span "All customers" at bounding box center [294, 112] width 134 height 16
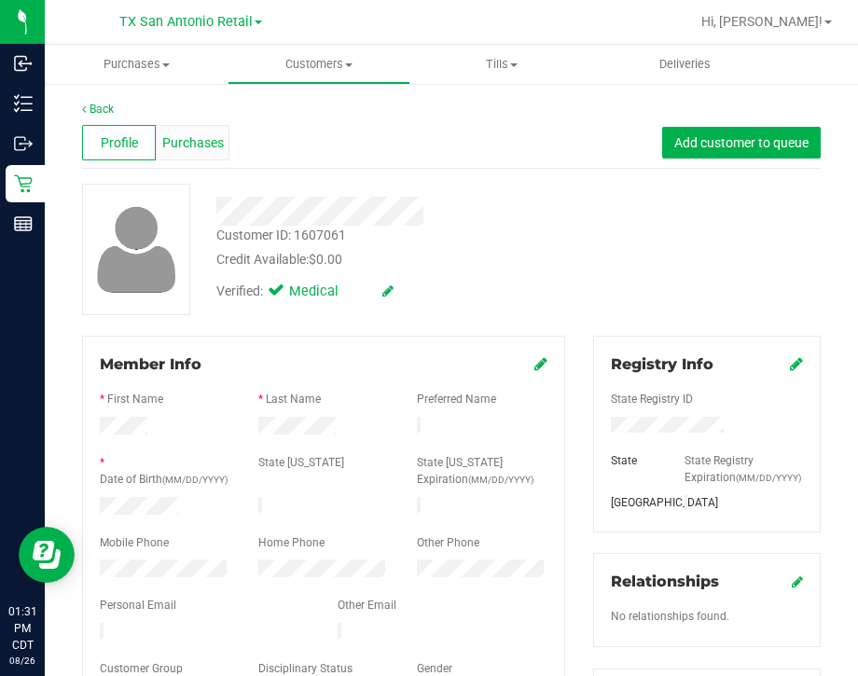
click at [188, 142] on span "Purchases" at bounding box center [193, 143] width 62 height 20
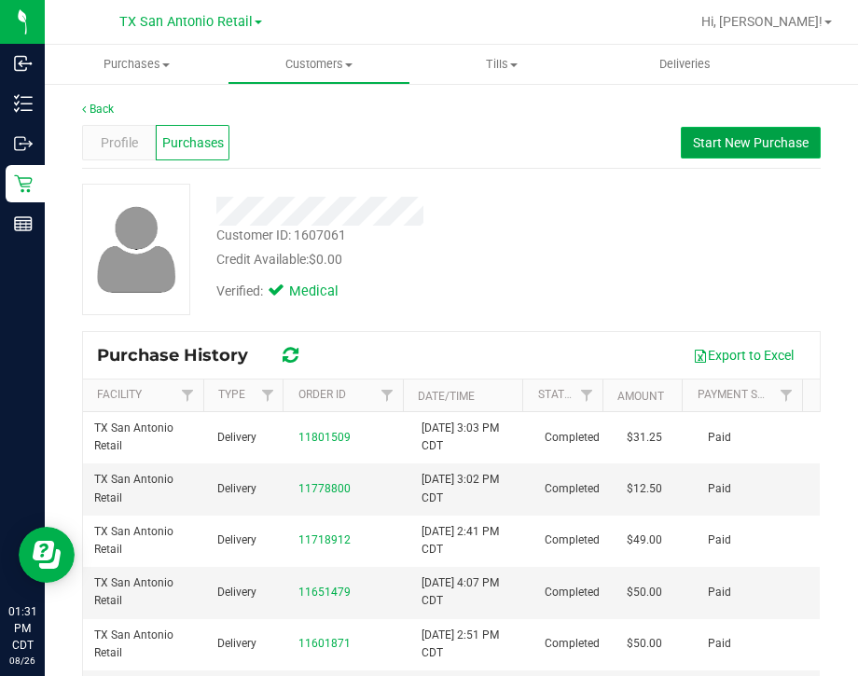
click at [763, 141] on span "Start New Purchase" at bounding box center [751, 142] width 116 height 15
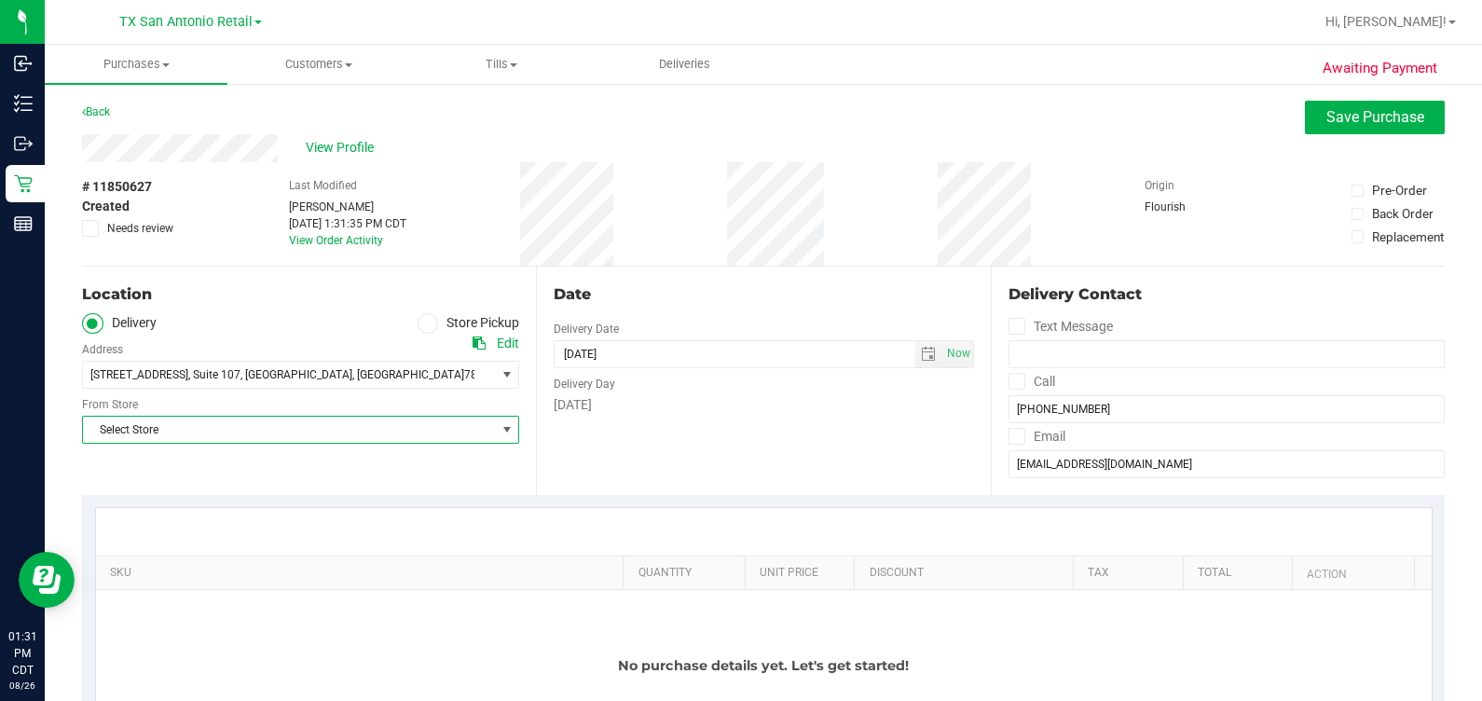
click at [203, 424] on span "Select Store" at bounding box center [289, 430] width 412 height 26
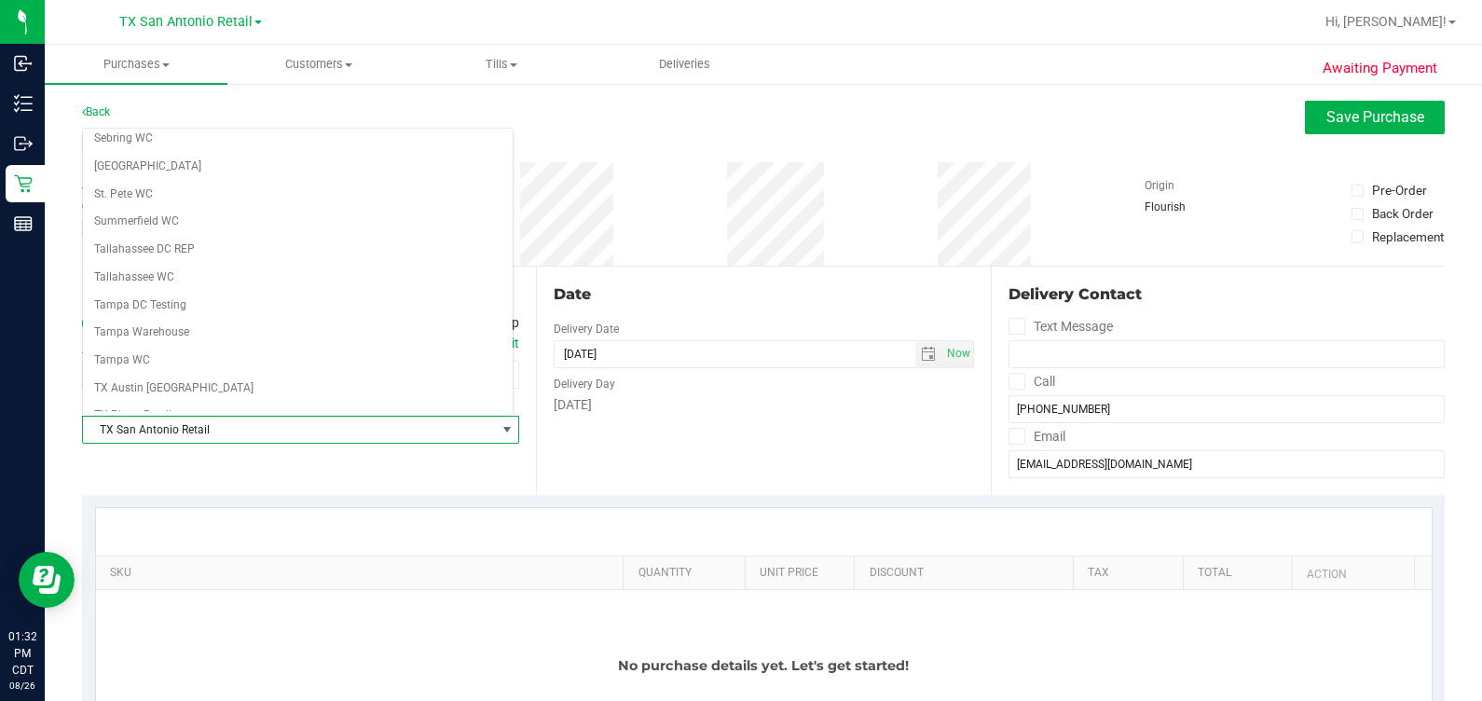
scroll to position [1198, 0]
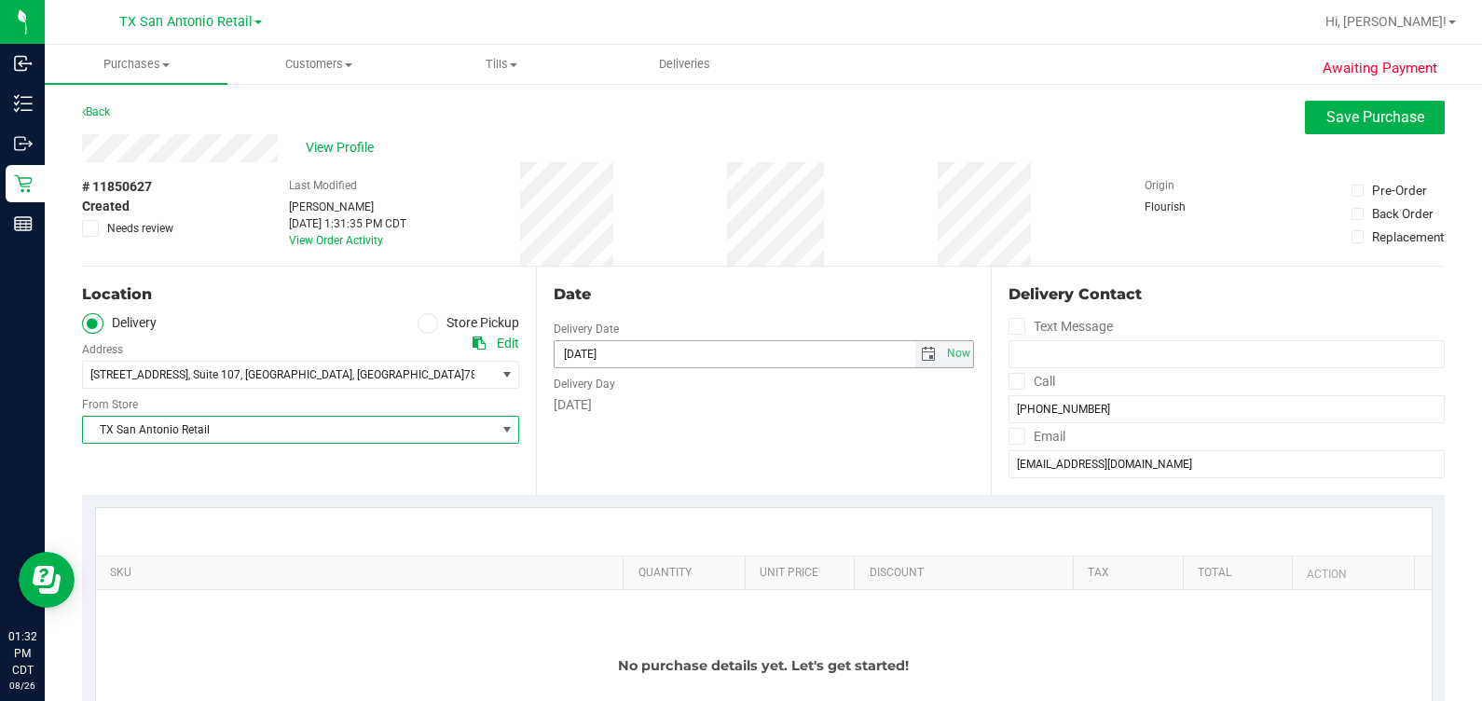
click at [857, 354] on span "select" at bounding box center [928, 354] width 15 height 15
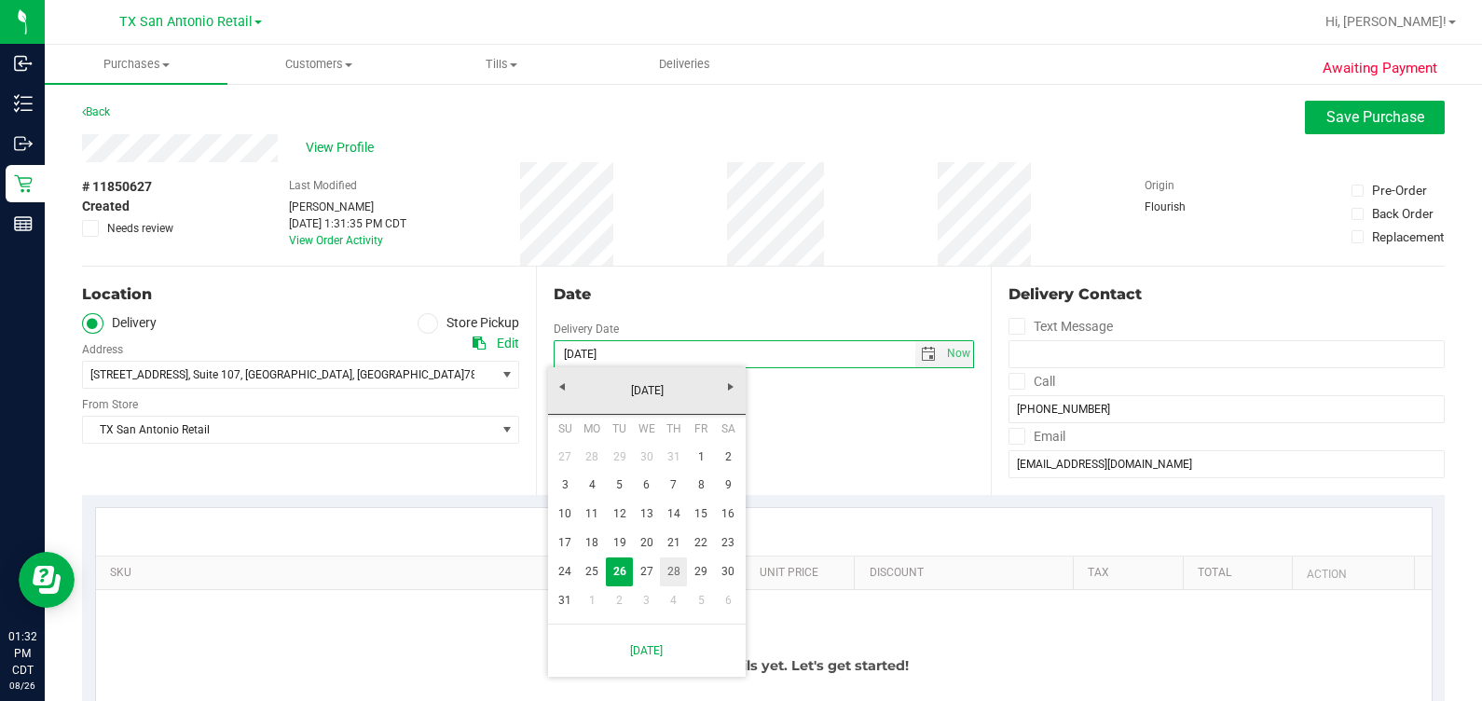
click at [674, 570] on link "28" at bounding box center [673, 571] width 27 height 29
type input "08/28/2025"
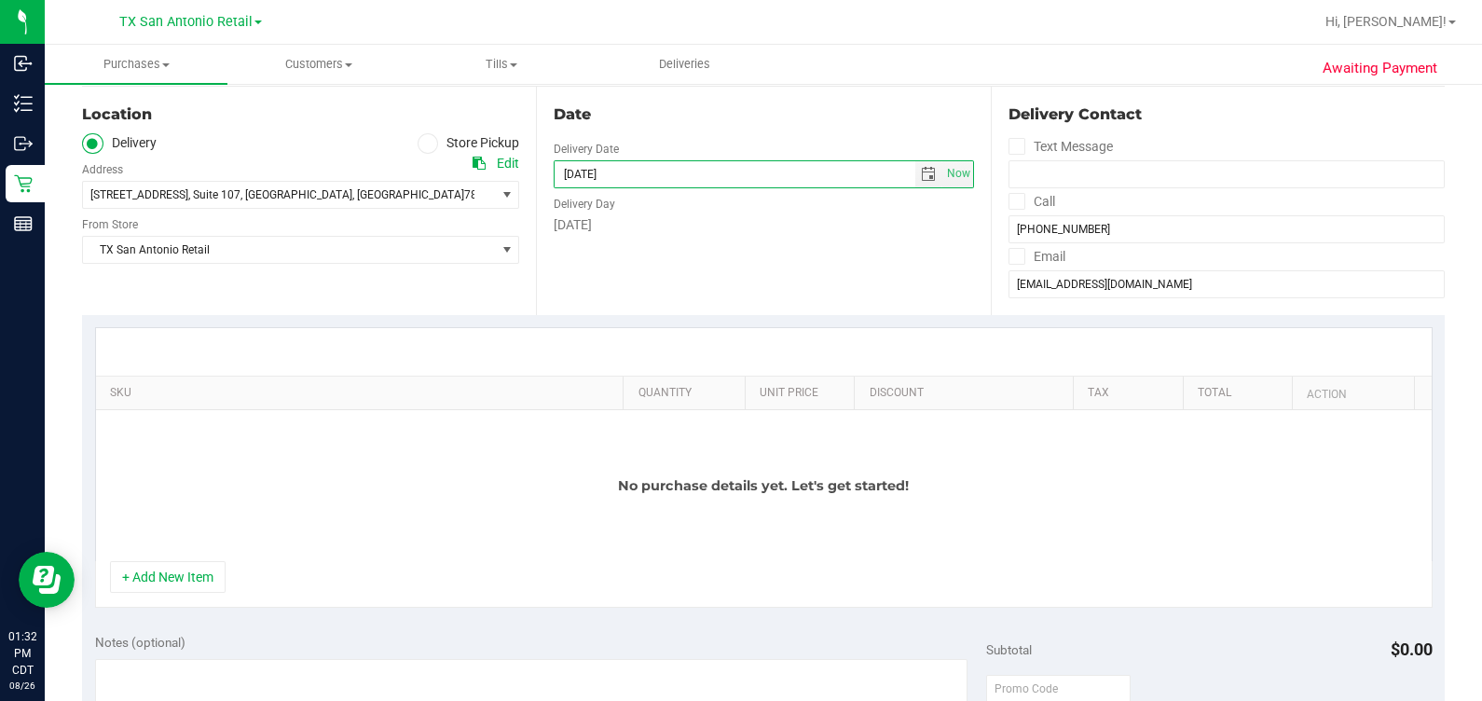
scroll to position [232, 0]
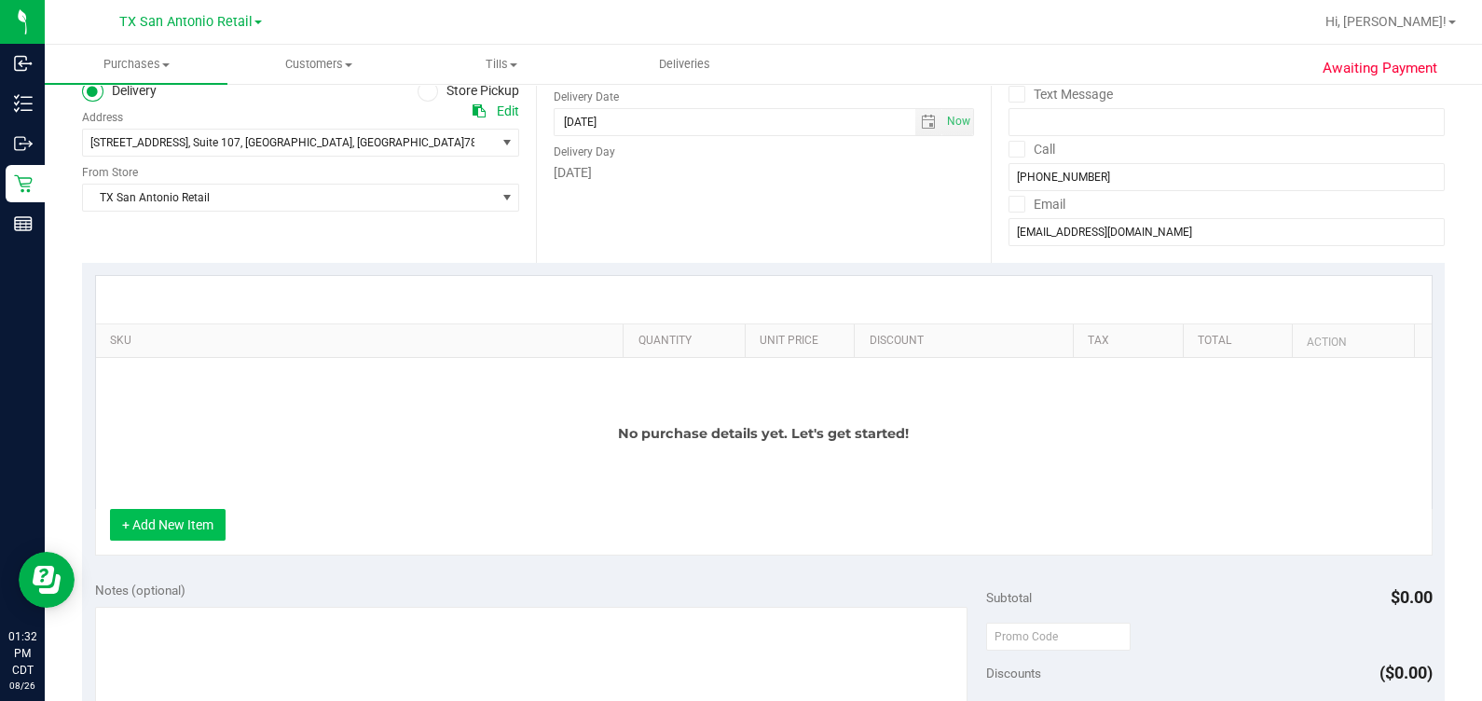
click at [196, 530] on button "+ Add New Item" at bounding box center [168, 525] width 116 height 32
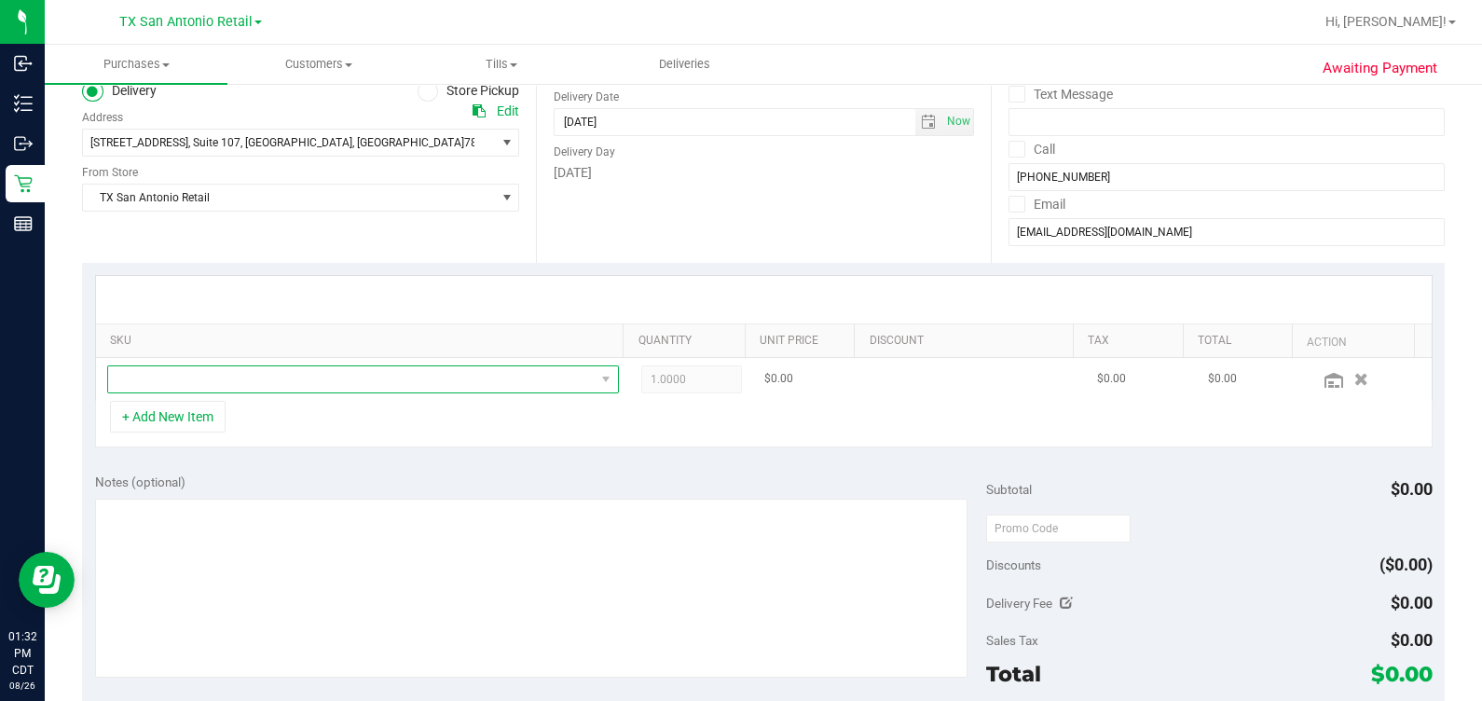
click at [346, 379] on span "NO DATA FOUND" at bounding box center [351, 379] width 487 height 26
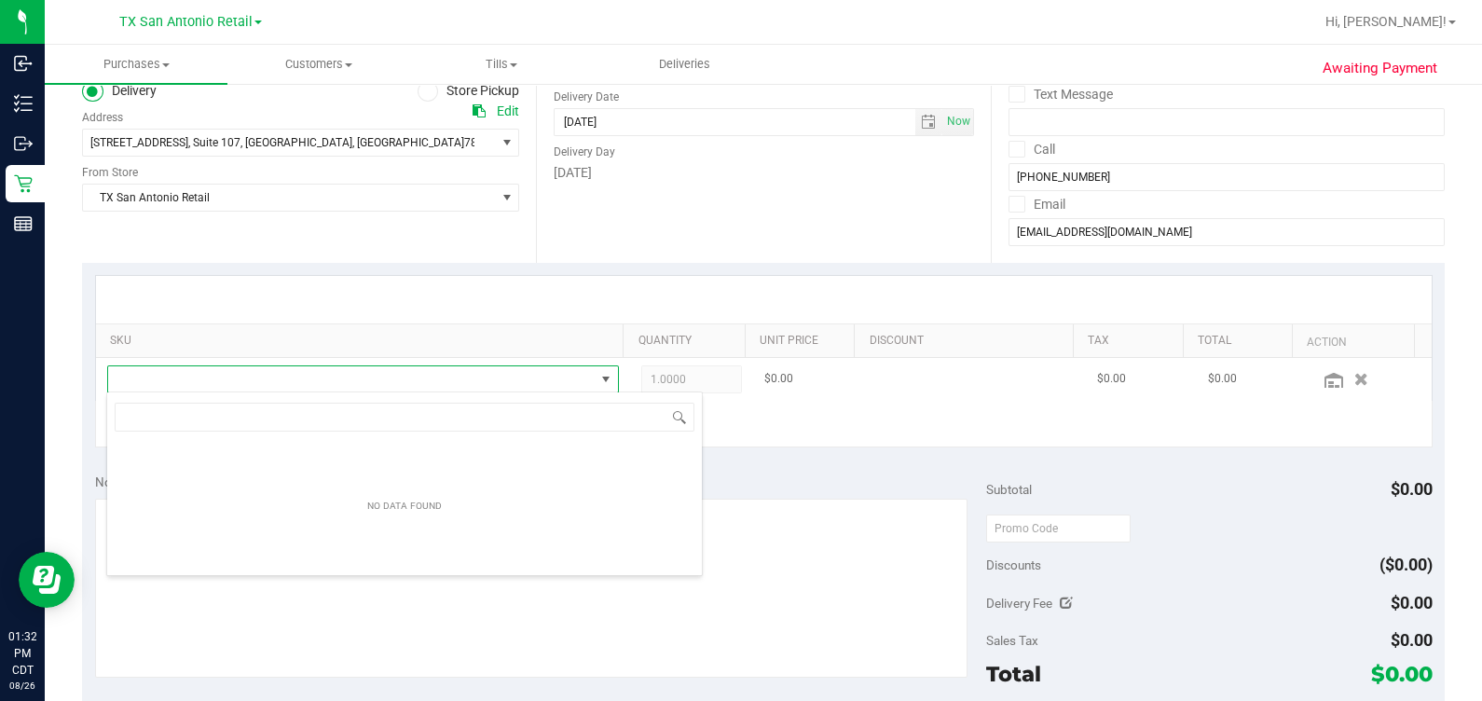
scroll to position [27, 489]
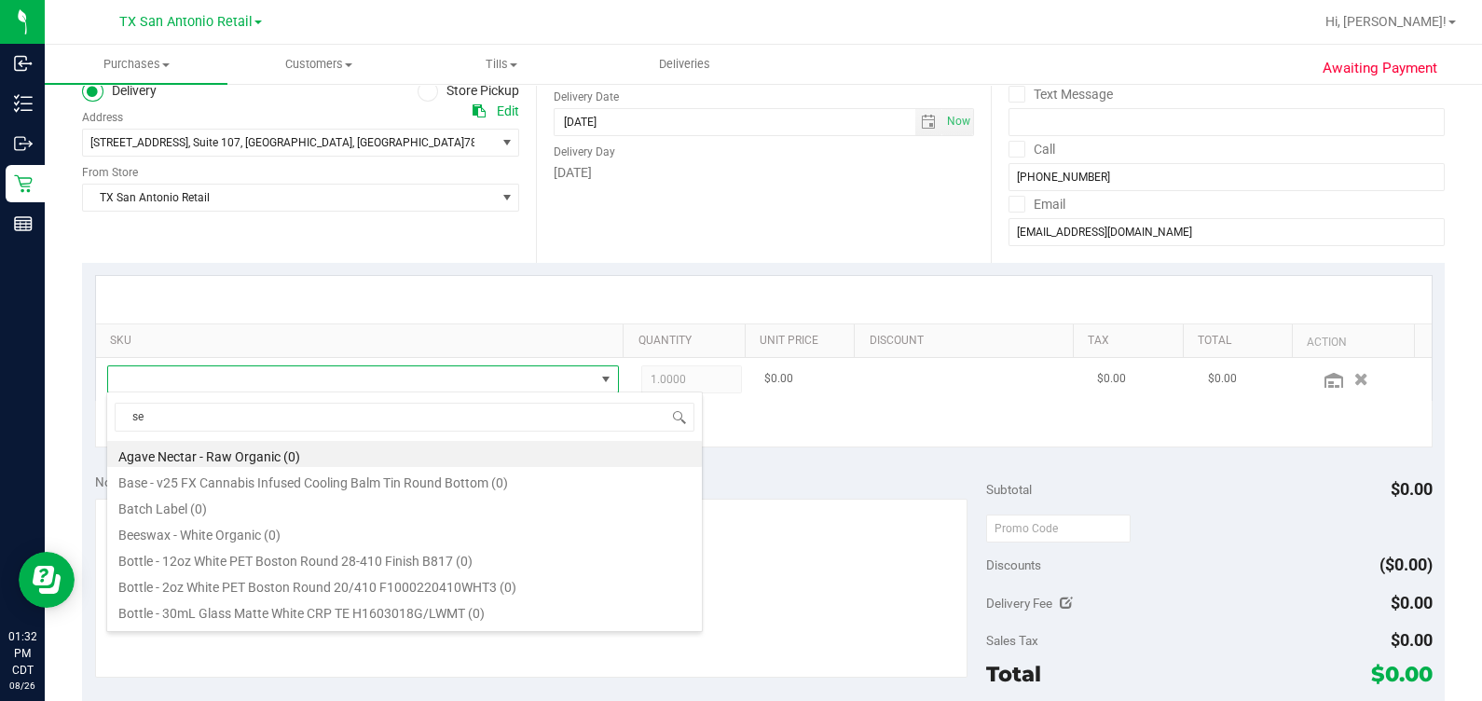
type input "ser"
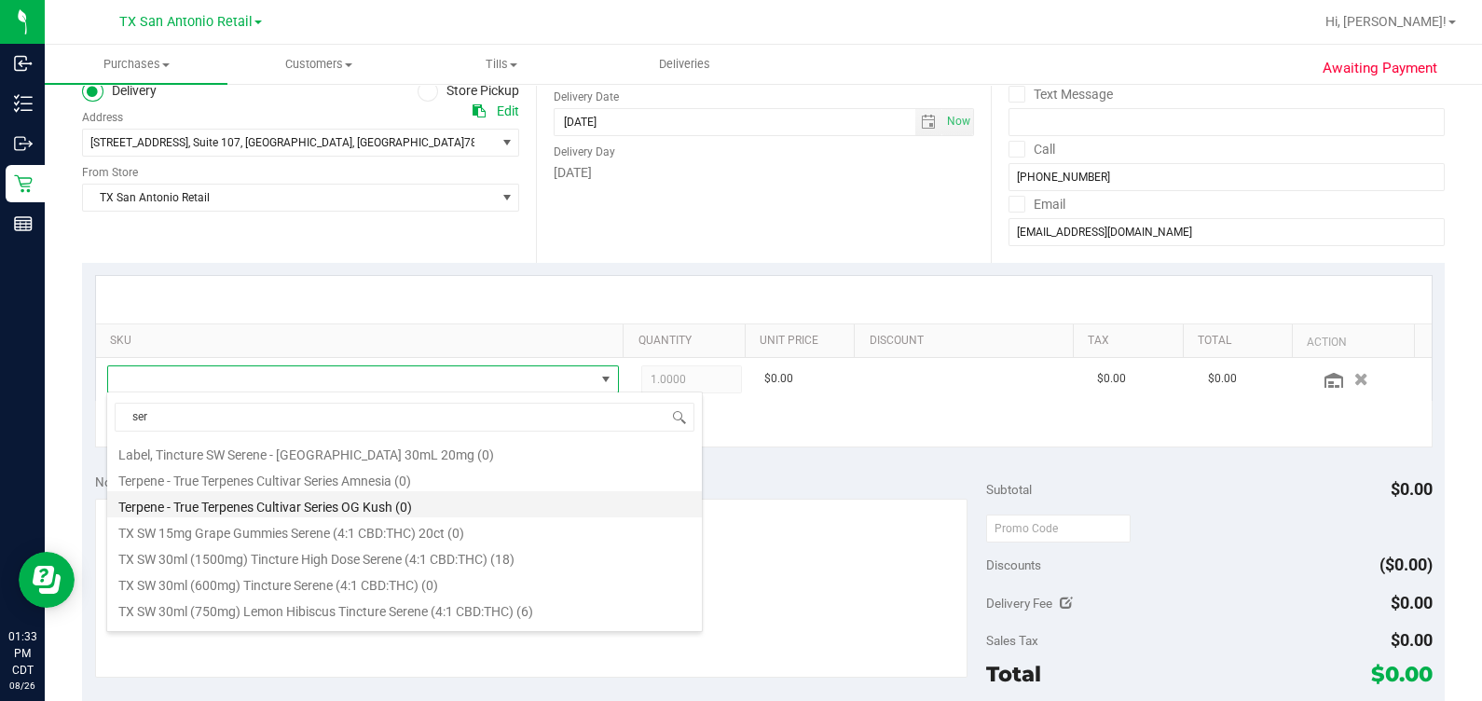
scroll to position [178, 0]
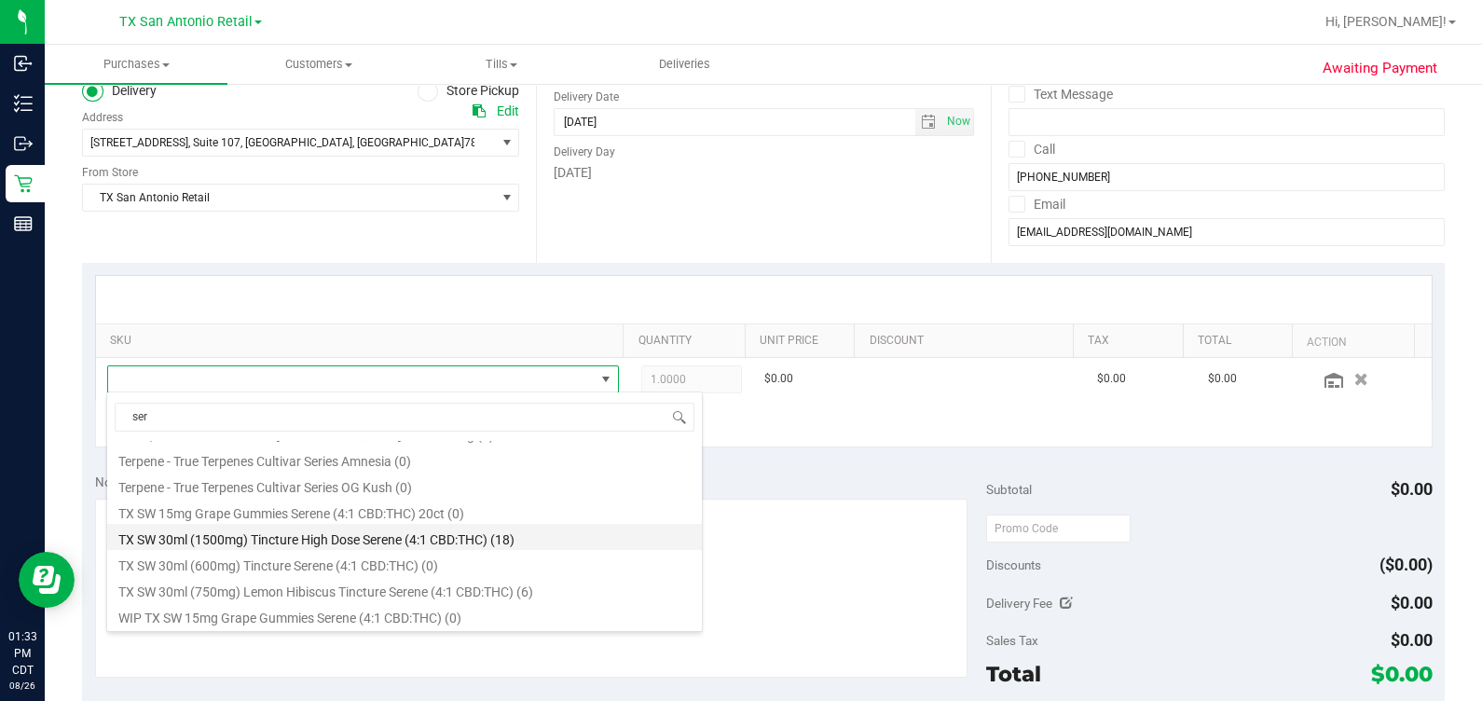
click at [378, 535] on li "TX SW 30ml (1500mg) Tincture High Dose Serene (4:1 CBD:THC) (18)" at bounding box center [404, 537] width 595 height 26
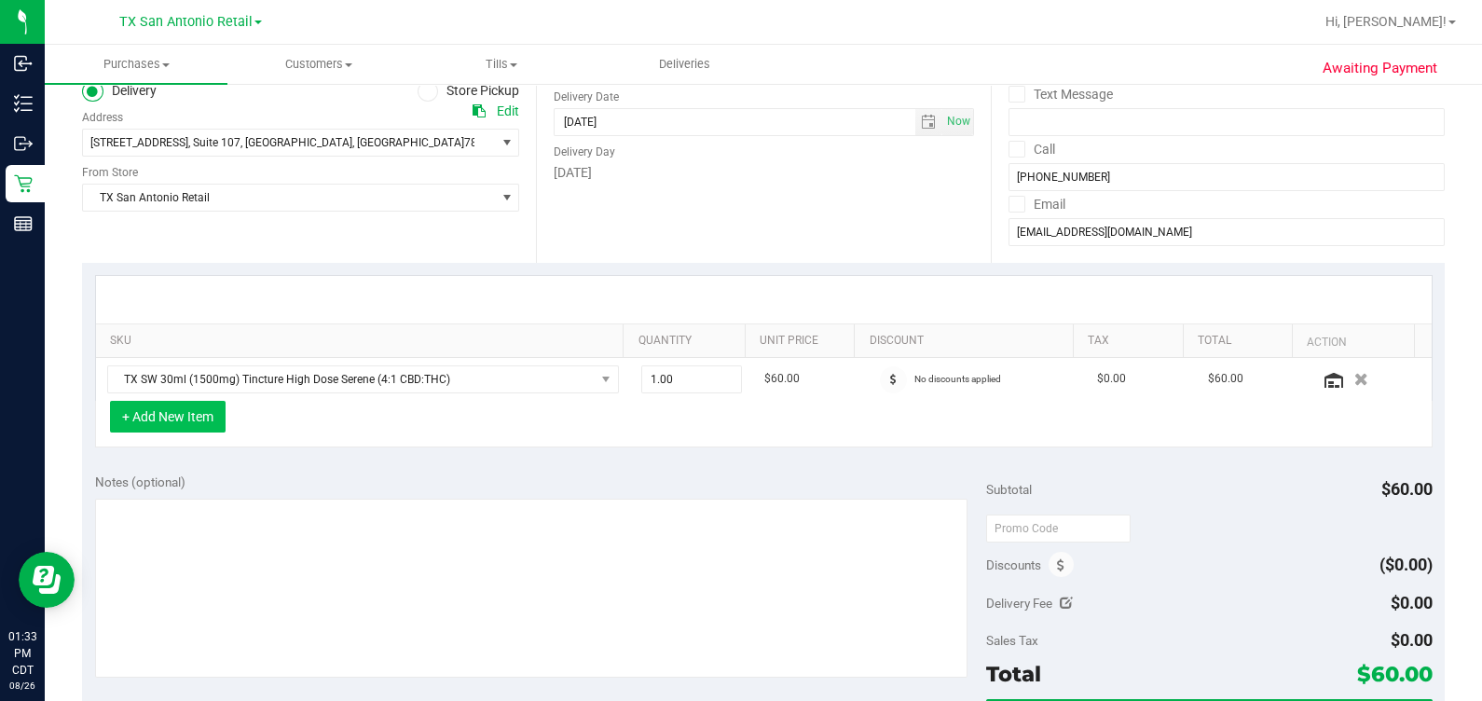
click at [163, 419] on button "+ Add New Item" at bounding box center [168, 417] width 116 height 32
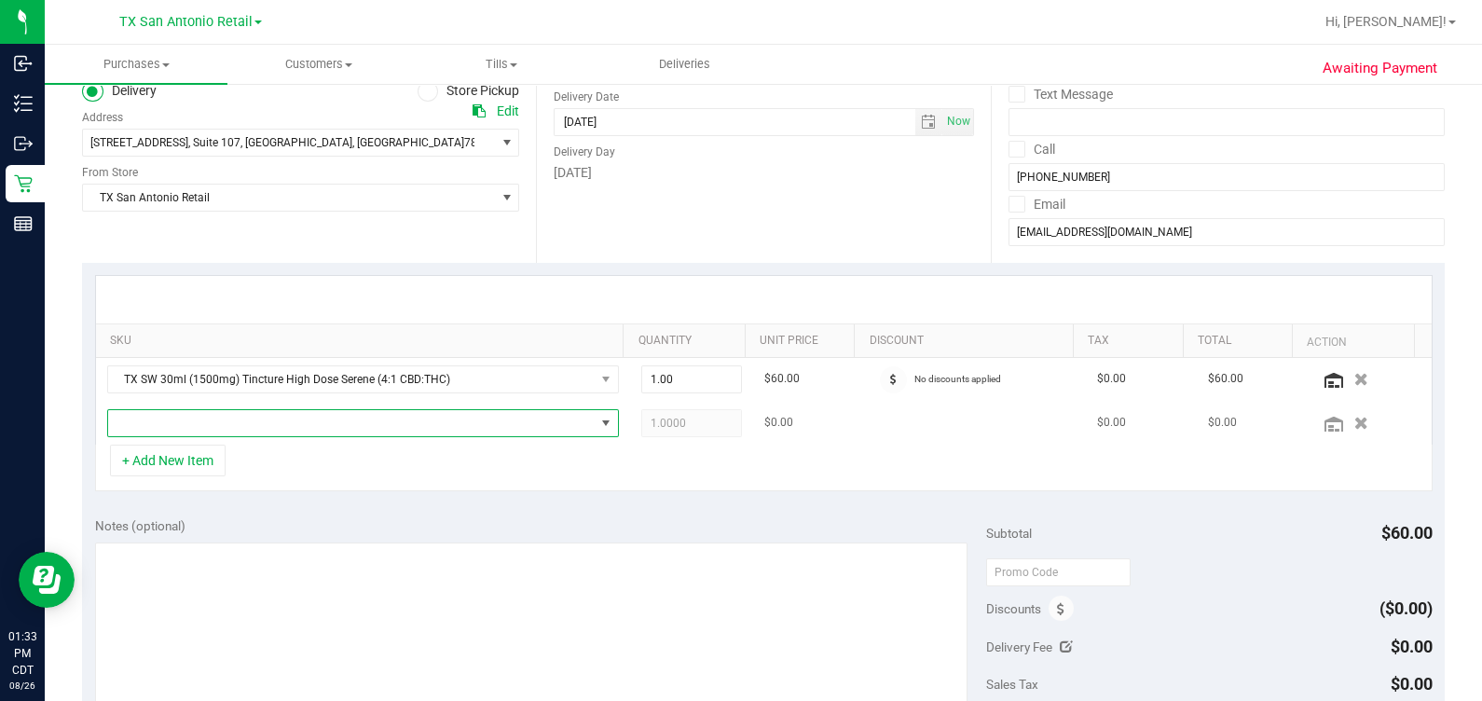
click at [159, 424] on span "NO DATA FOUND" at bounding box center [351, 423] width 487 height 26
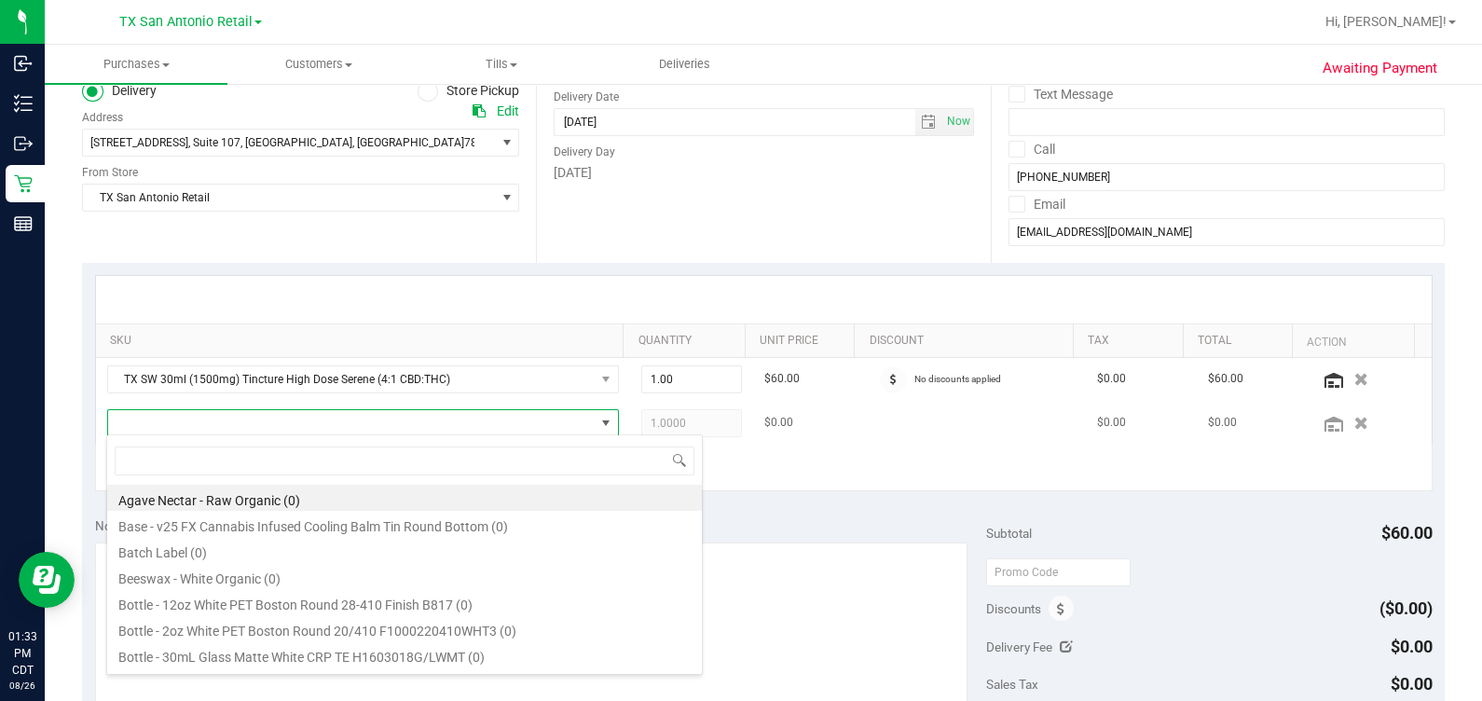
scroll to position [27, 489]
type input "fso"
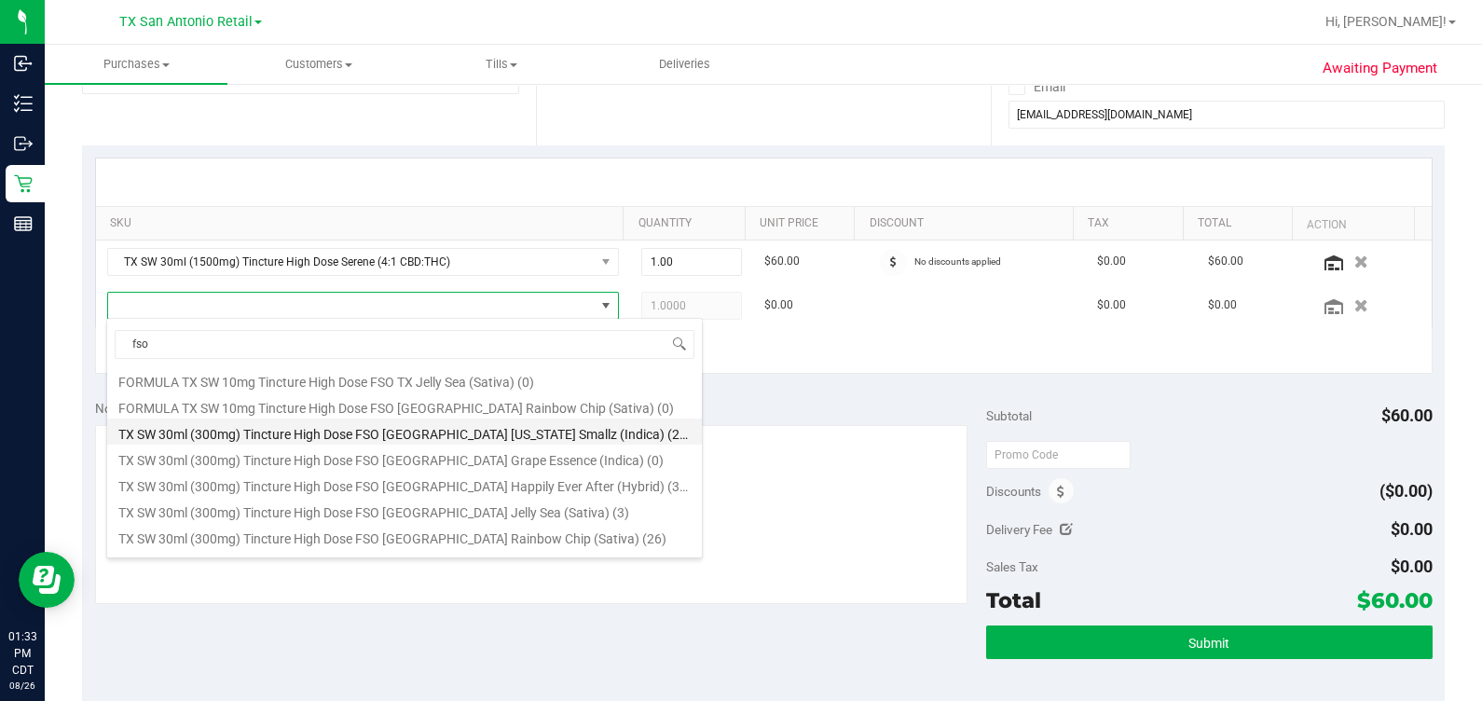
scroll to position [116, 0]
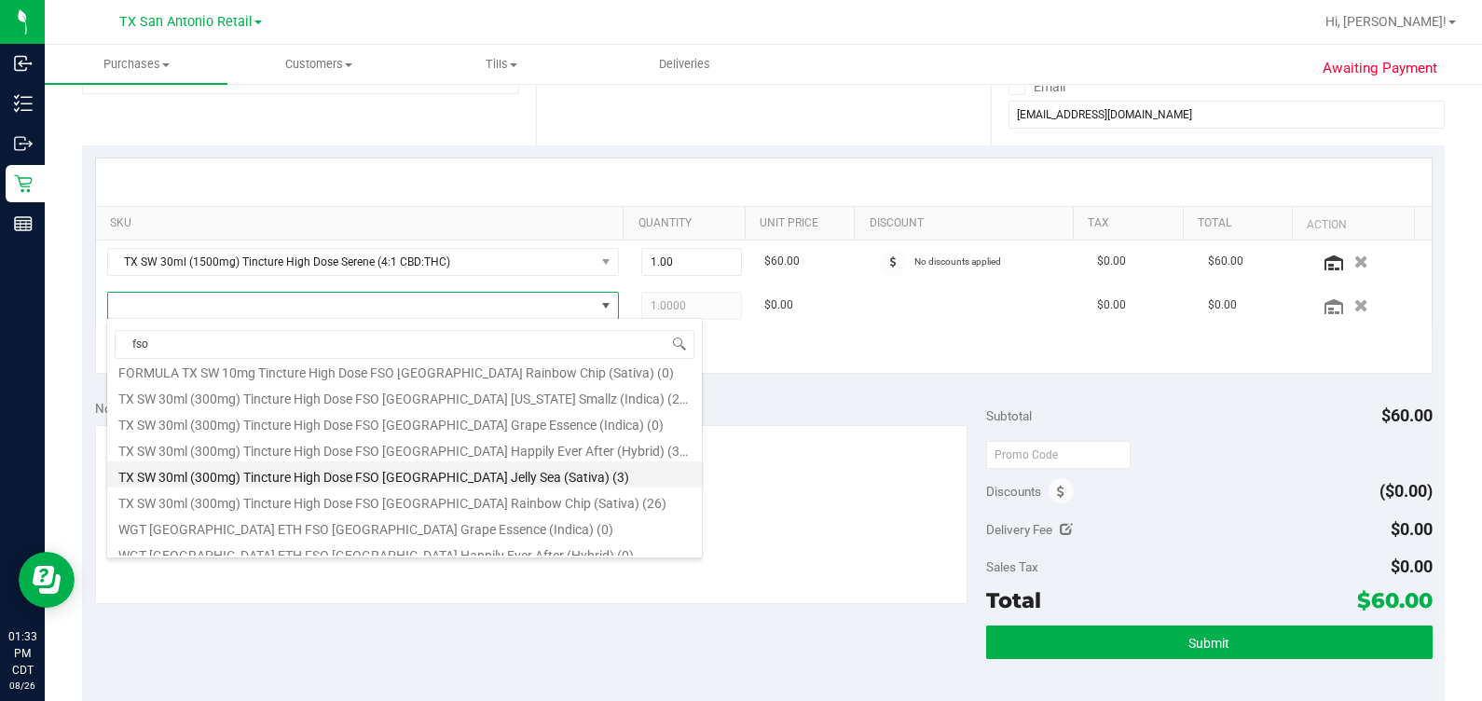
click at [583, 480] on li "TX SW 30ml (300mg) Tincture High Dose FSO TX Jelly Sea (Sativa) (3)" at bounding box center [404, 474] width 595 height 26
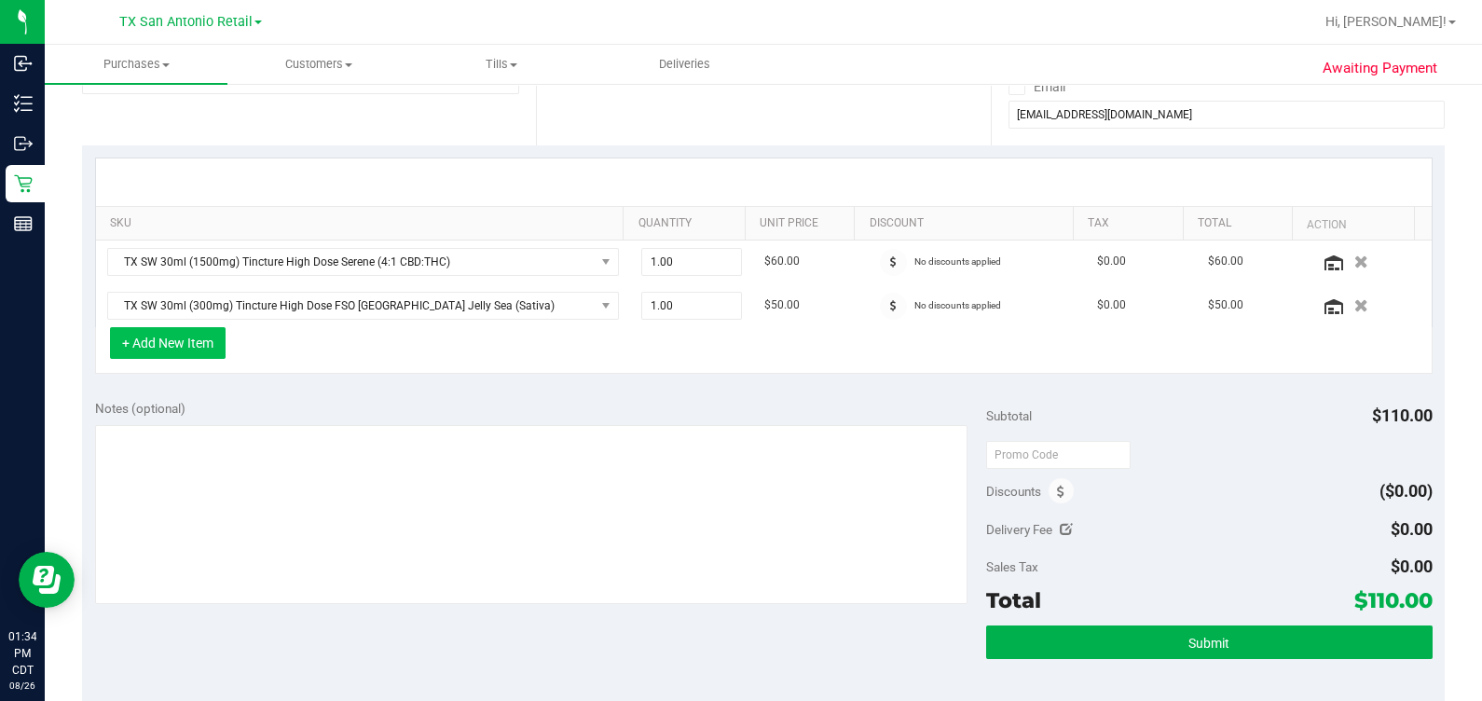
click at [215, 334] on button "+ Add New Item" at bounding box center [168, 343] width 116 height 32
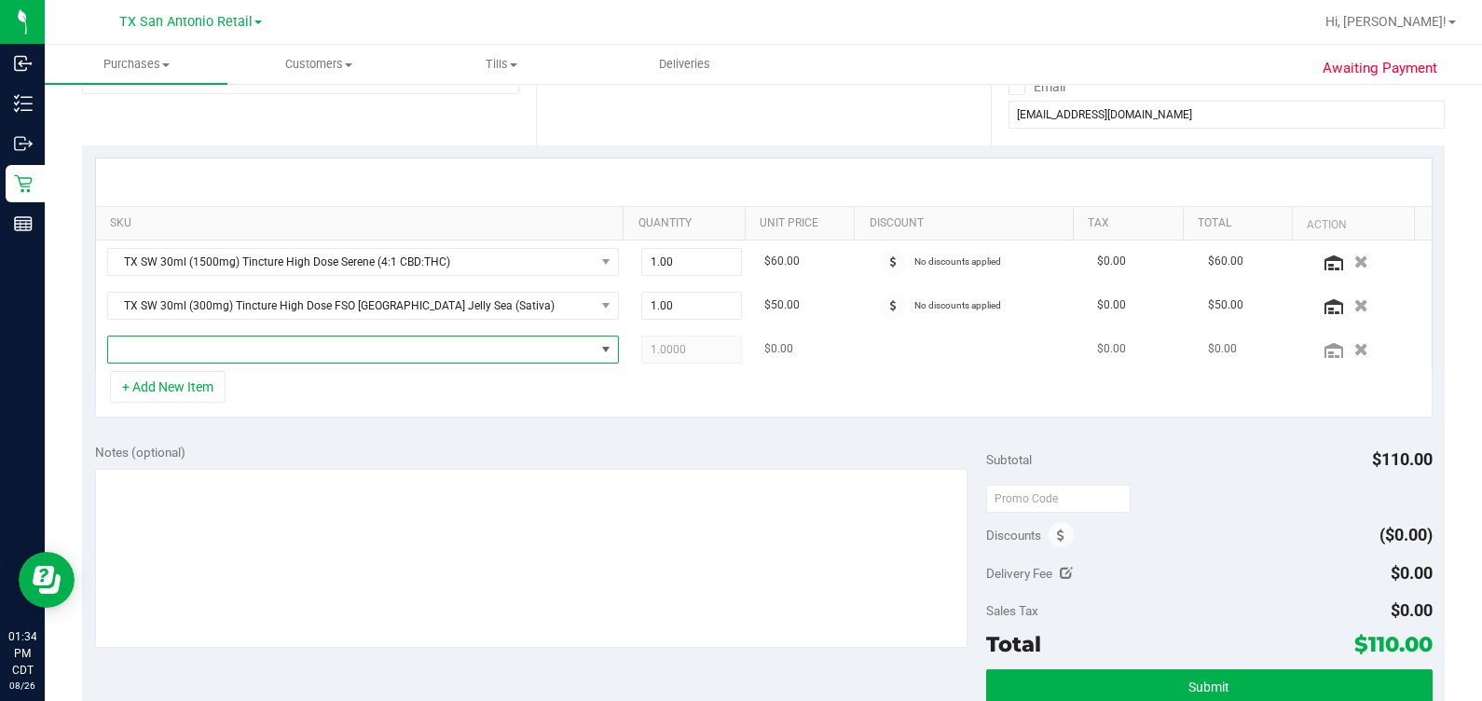
click at [248, 355] on span "NO DATA FOUND" at bounding box center [351, 350] width 487 height 26
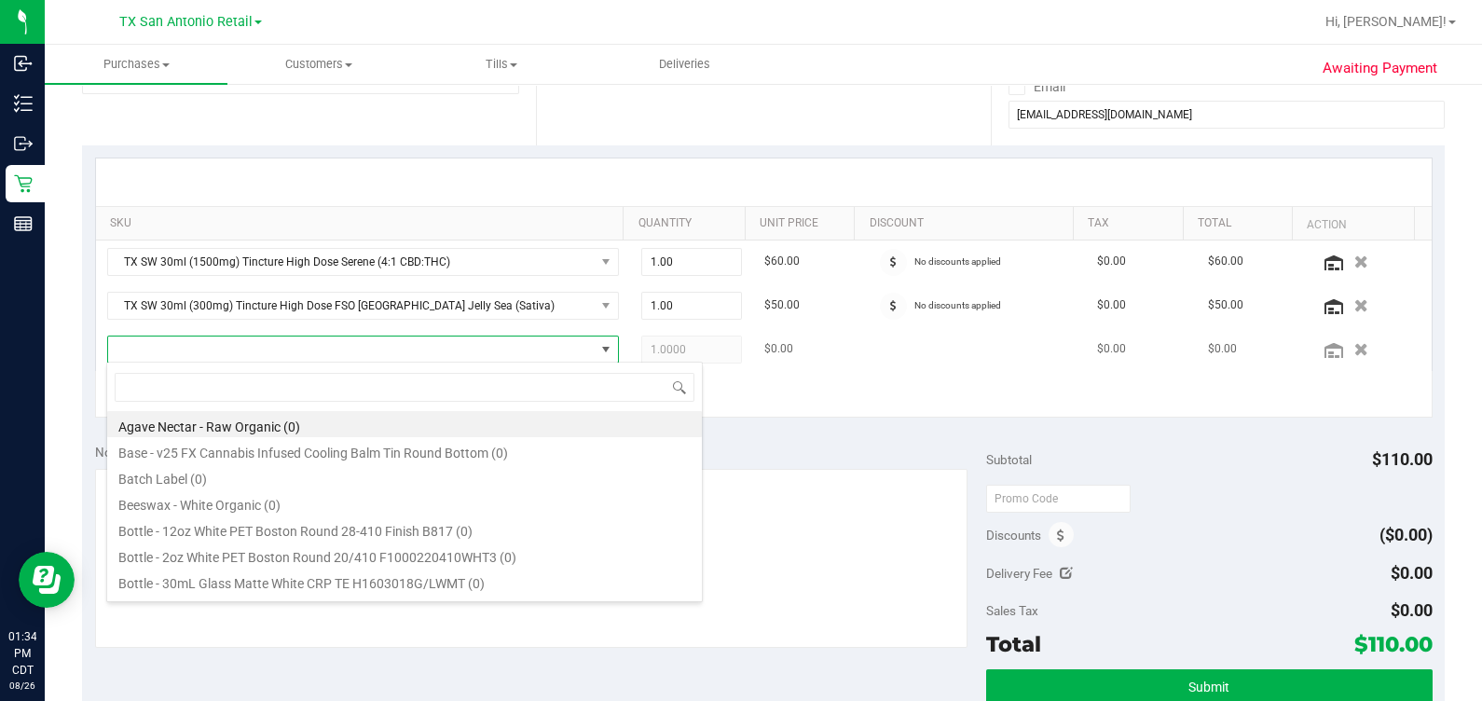
scroll to position [27, 489]
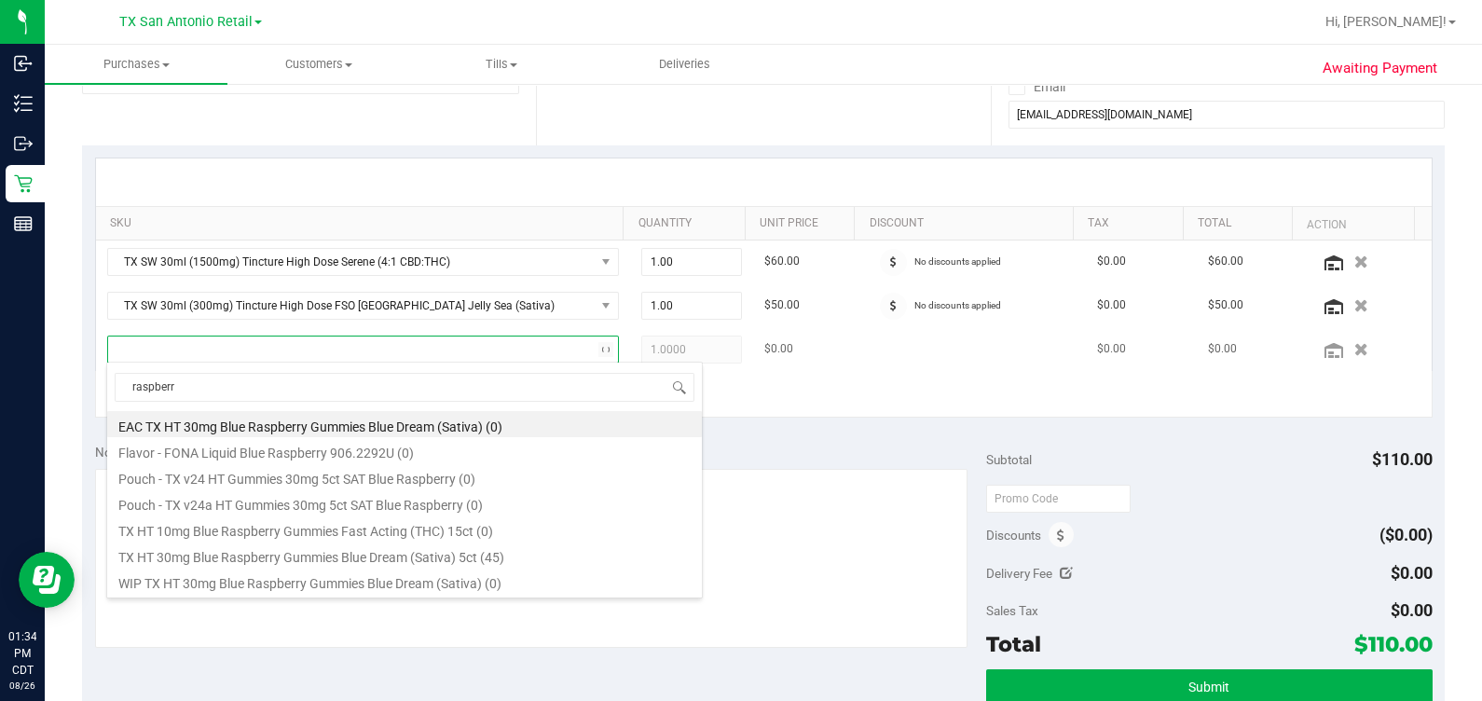
type input "raspberry"
click at [302, 551] on li "TX HT 30mg Blue Raspberry Gummies Blue Dream (Sativa) 5ct (45)" at bounding box center [404, 555] width 595 height 26
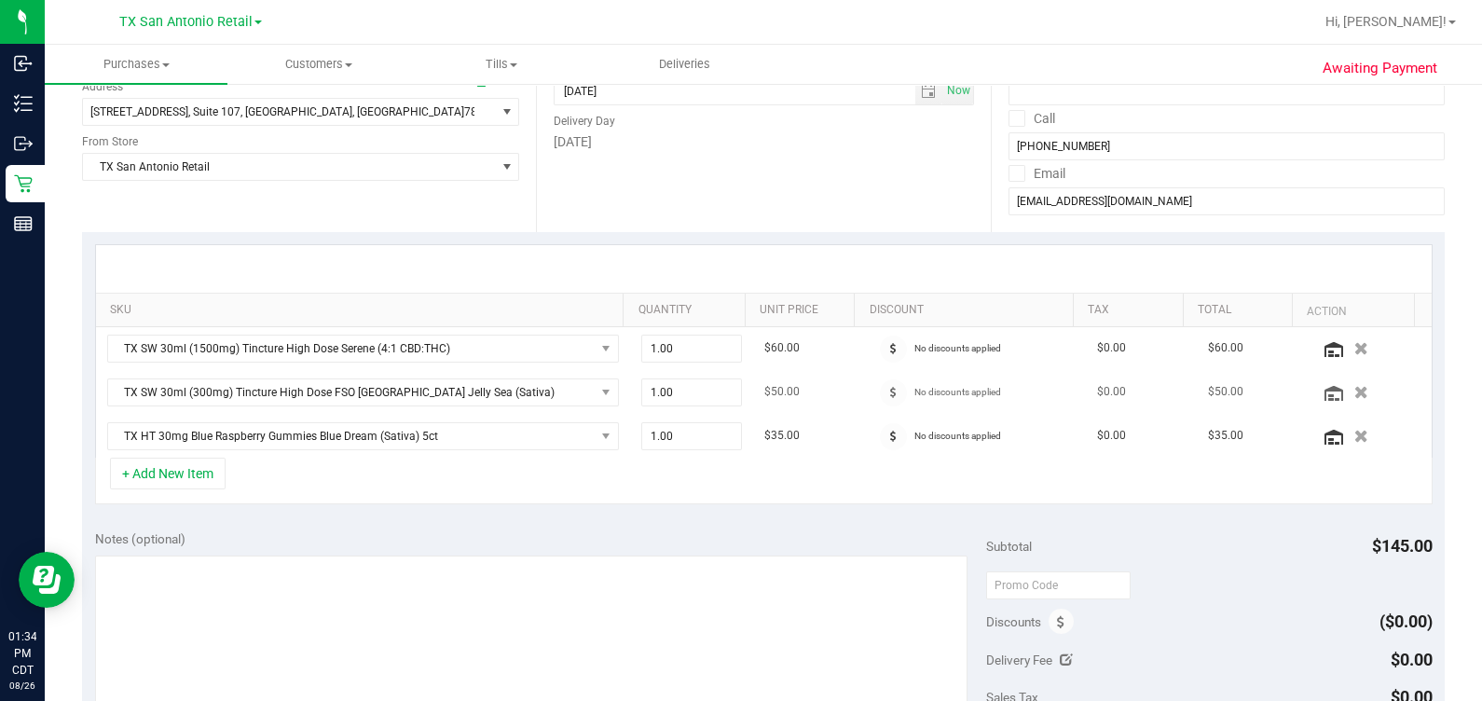
scroll to position [232, 0]
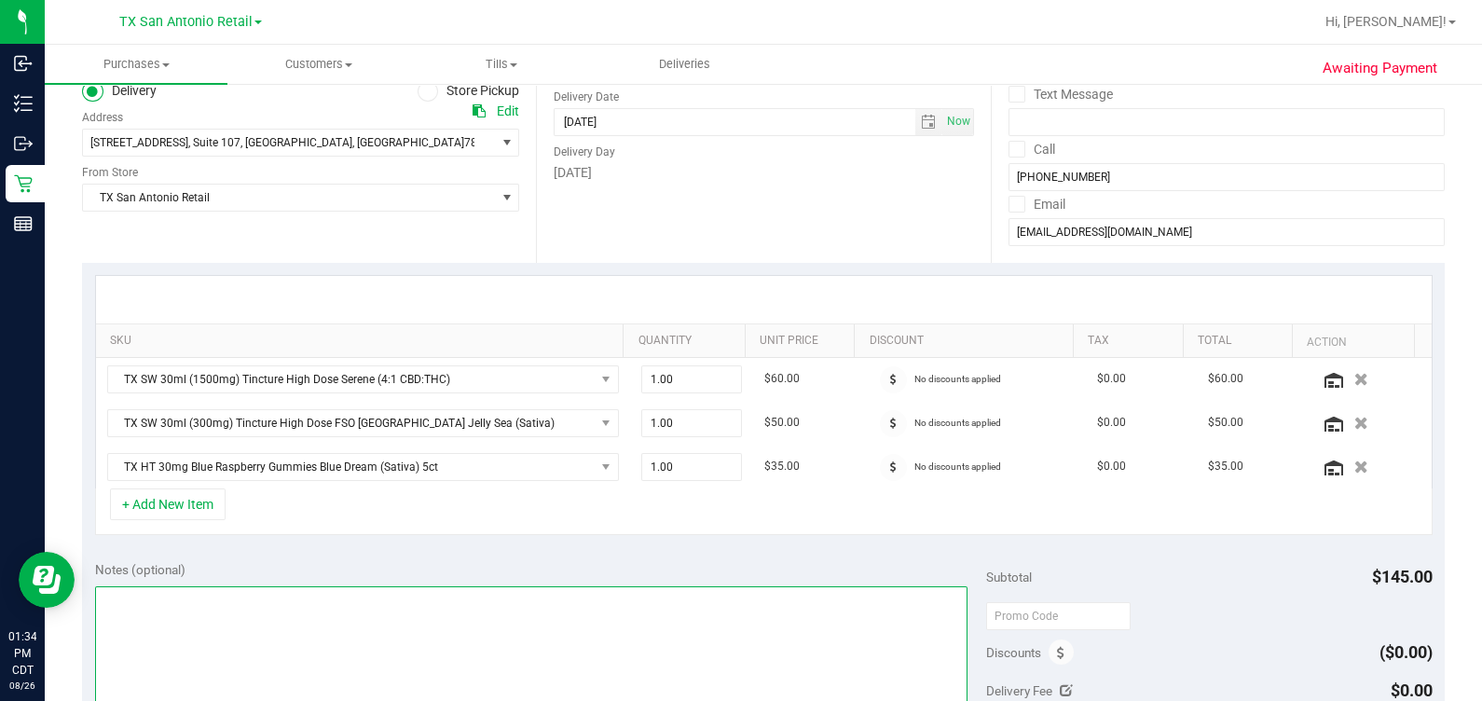
click at [564, 634] on textarea at bounding box center [531, 675] width 873 height 179
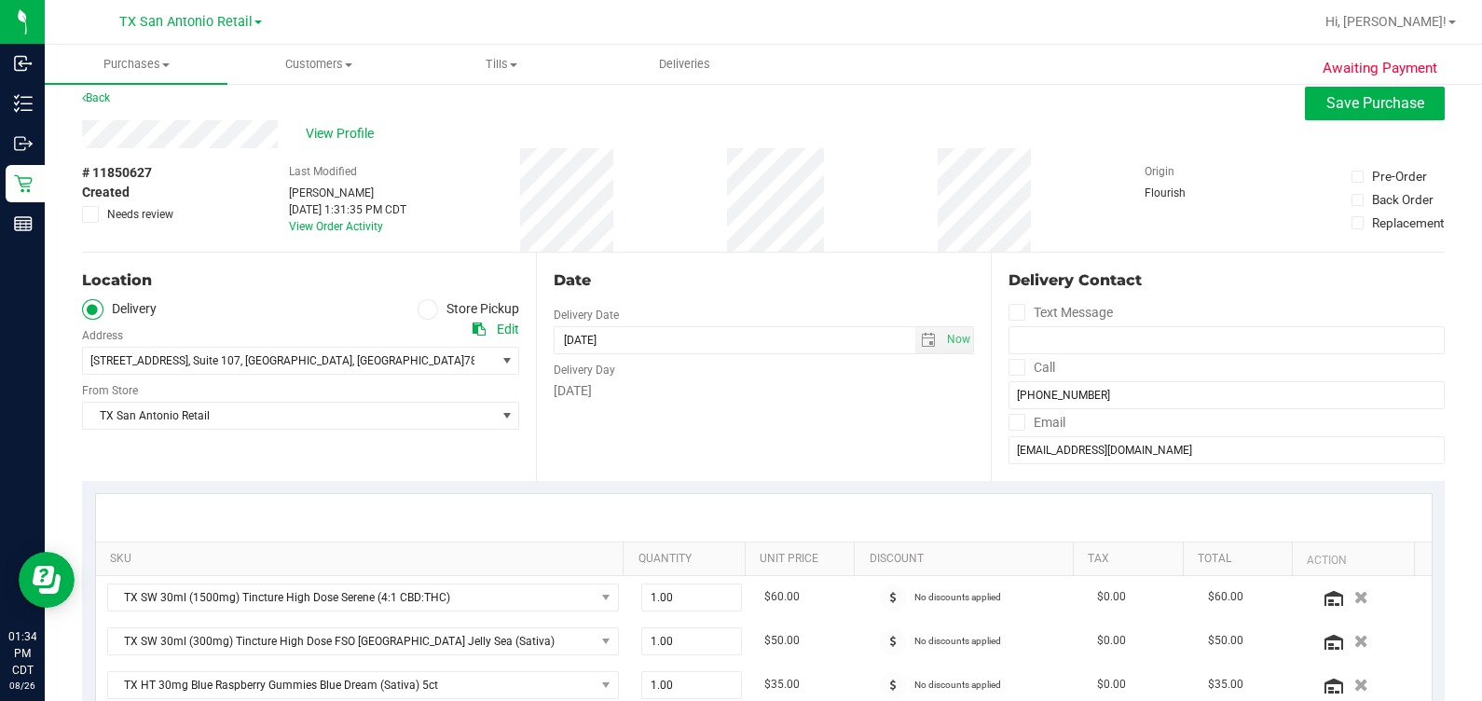
scroll to position [0, 0]
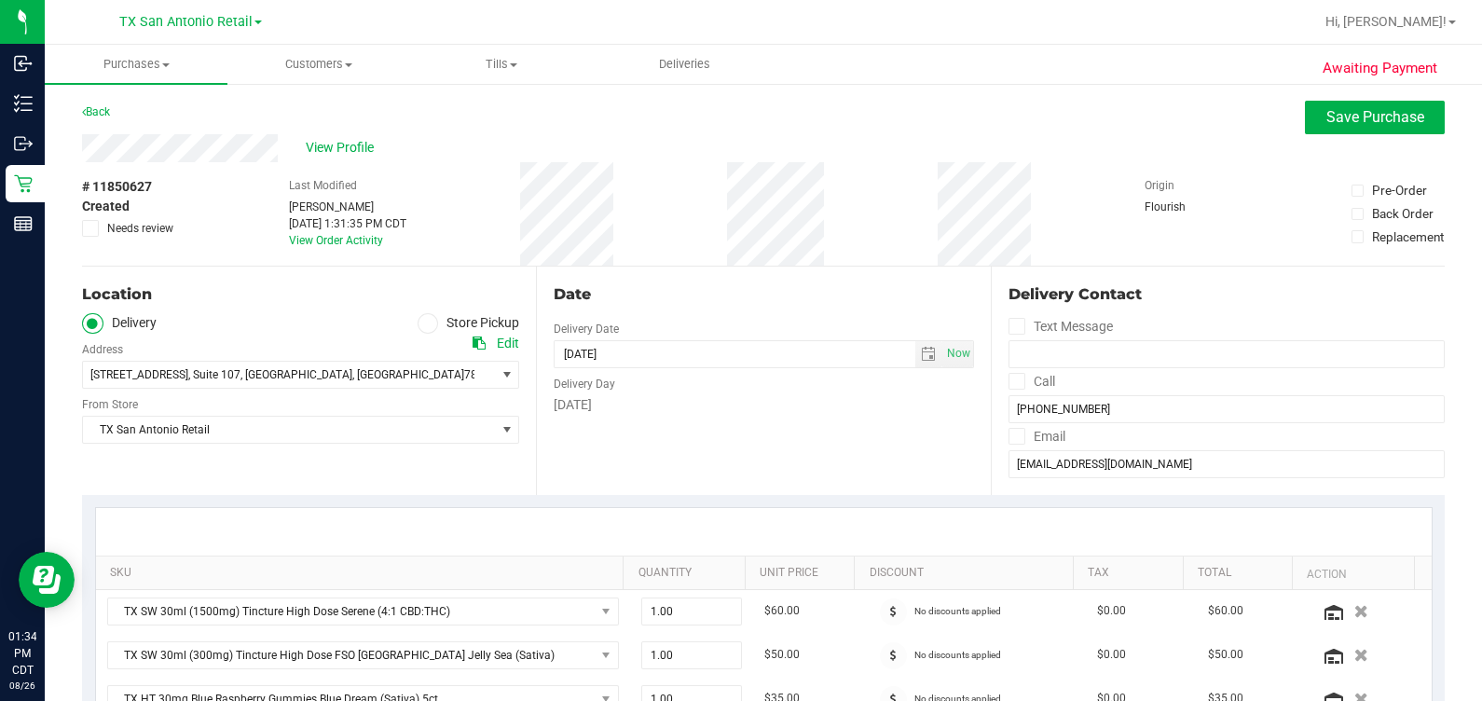
type textarea "satx pu 8/28 rg"
click at [857, 110] on span "Save Purchase" at bounding box center [1375, 117] width 98 height 18
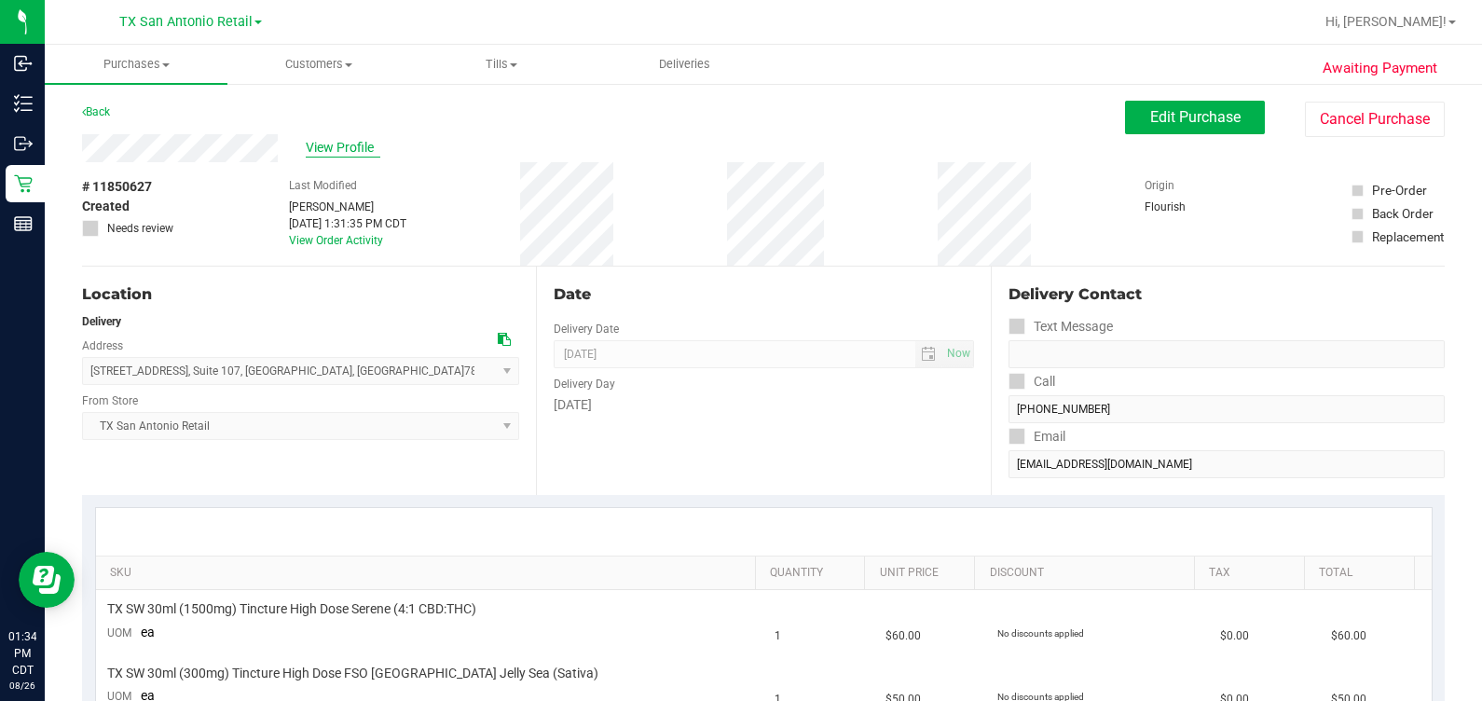
click at [321, 154] on span "View Profile" at bounding box center [343, 148] width 75 height 20
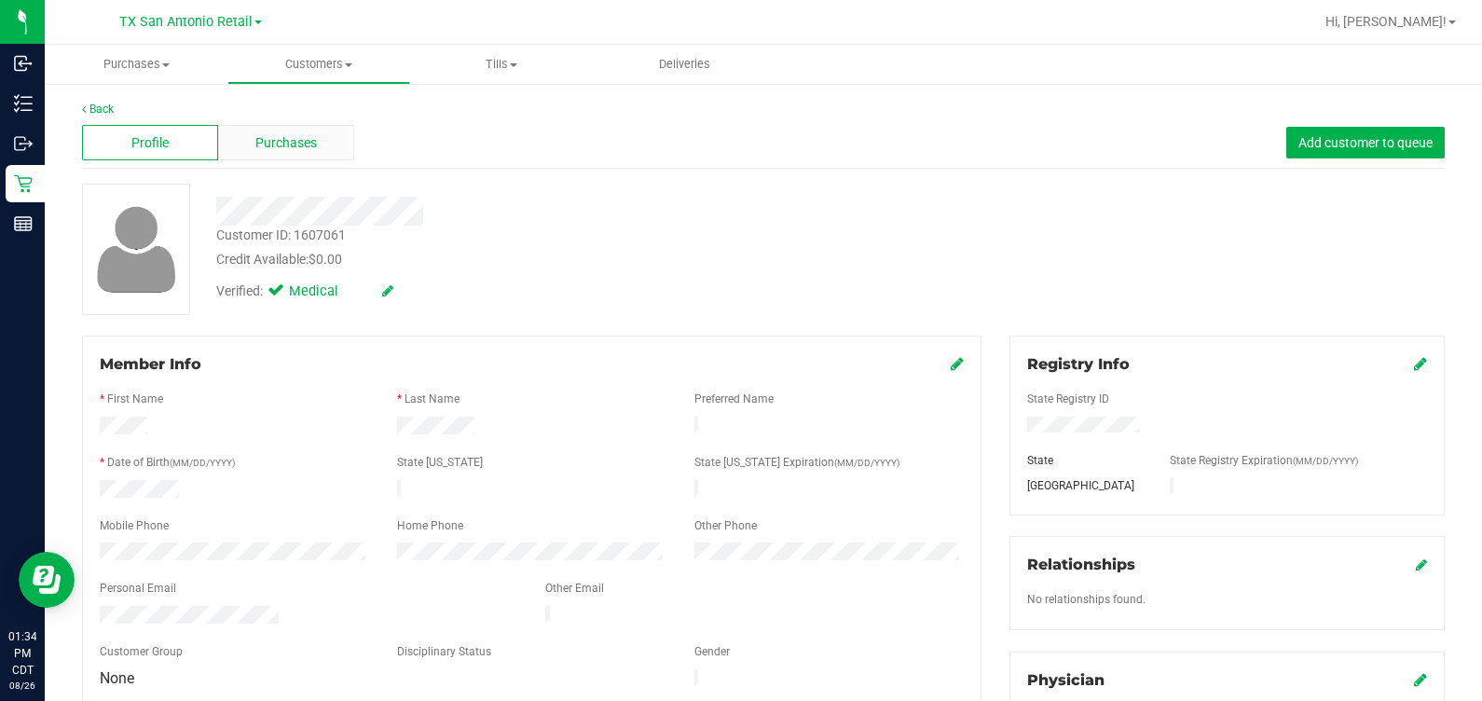
click at [335, 132] on div "Purchases" at bounding box center [286, 142] width 136 height 35
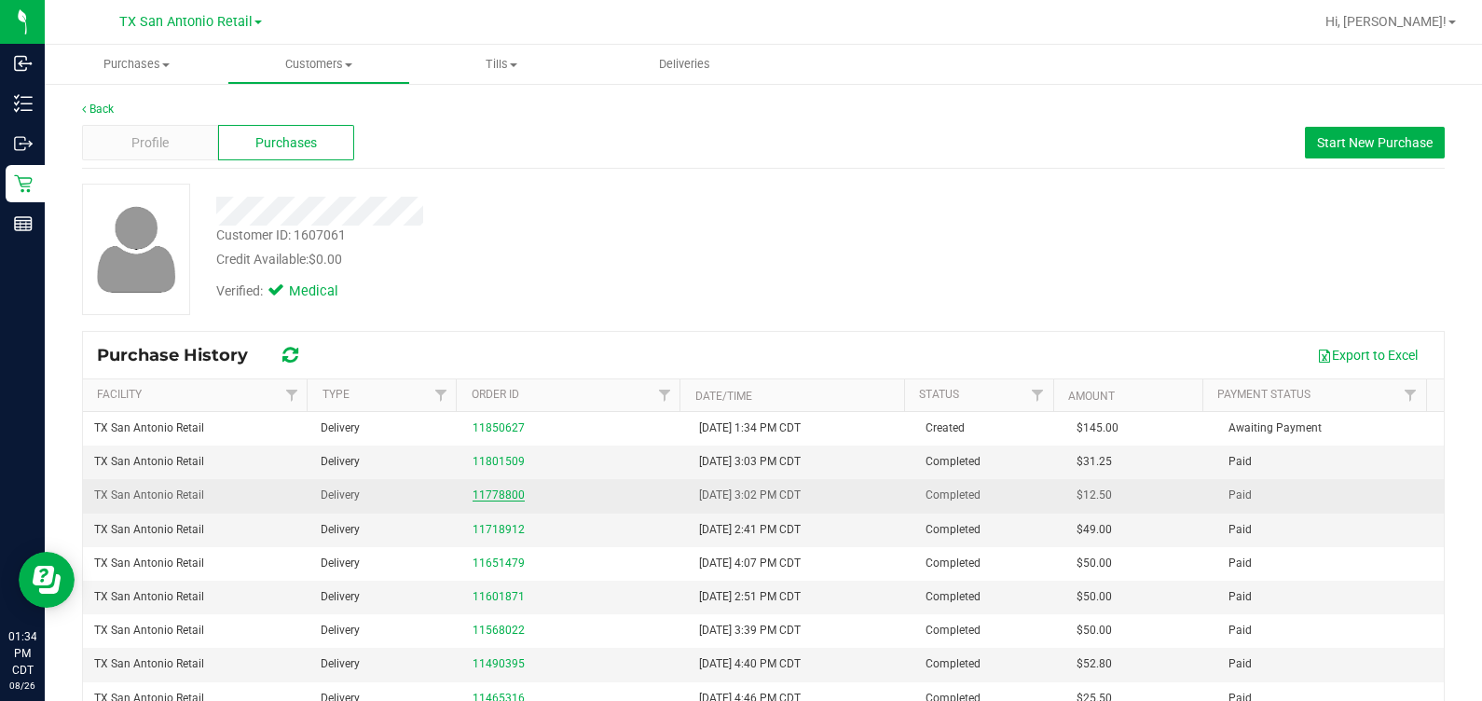
click at [493, 494] on link "11778800" at bounding box center [499, 494] width 52 height 13
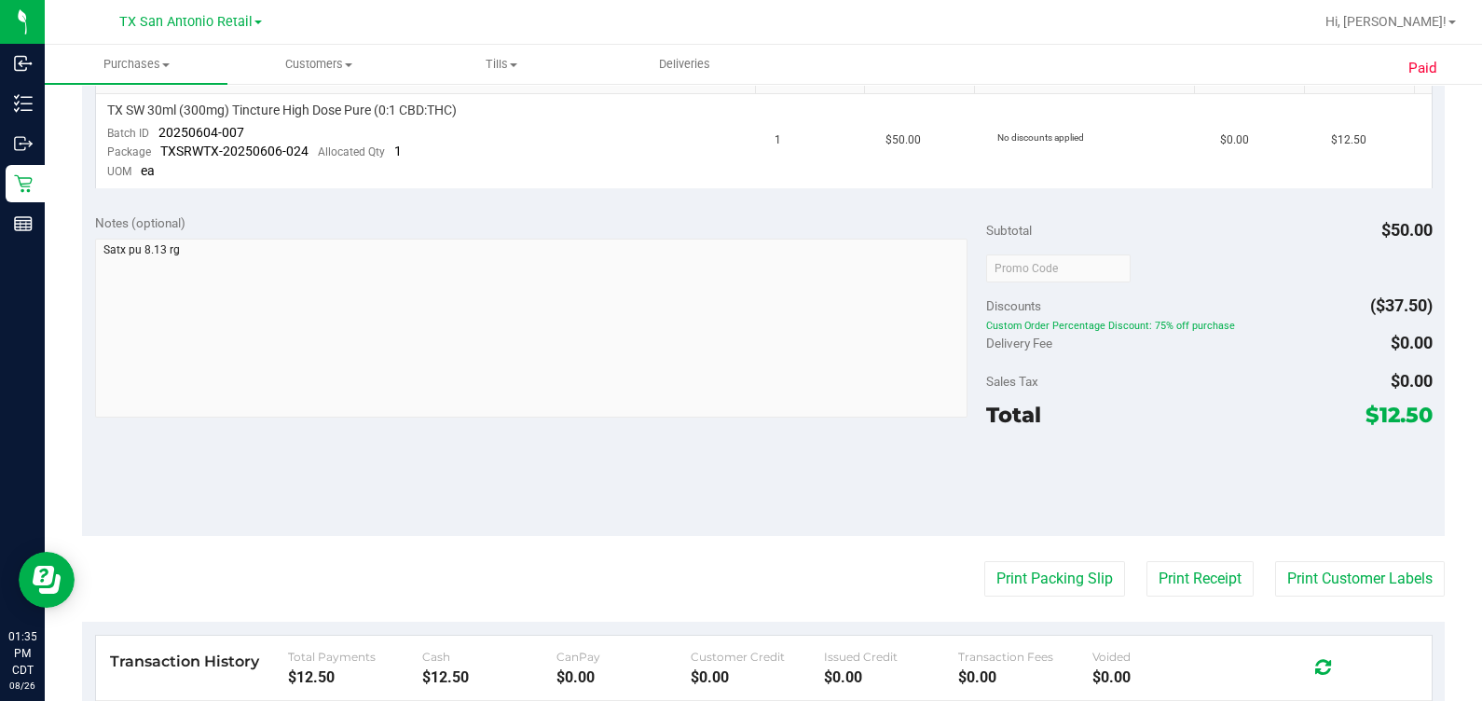
scroll to position [465, 0]
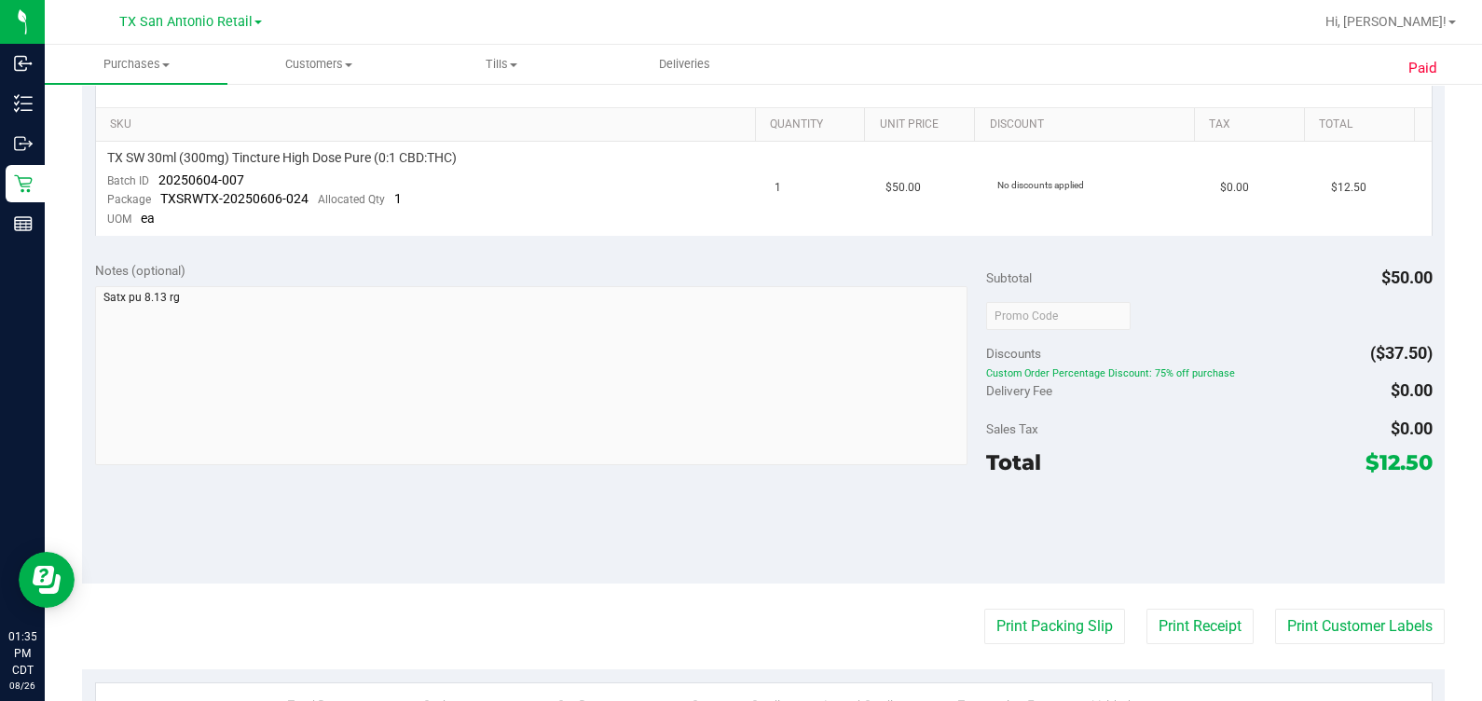
click at [428, 556] on div "Notes (optional) Subtotal $50.00 Discounts ($37.50) Custom Order Percentage Dis…" at bounding box center [763, 416] width 1363 height 336
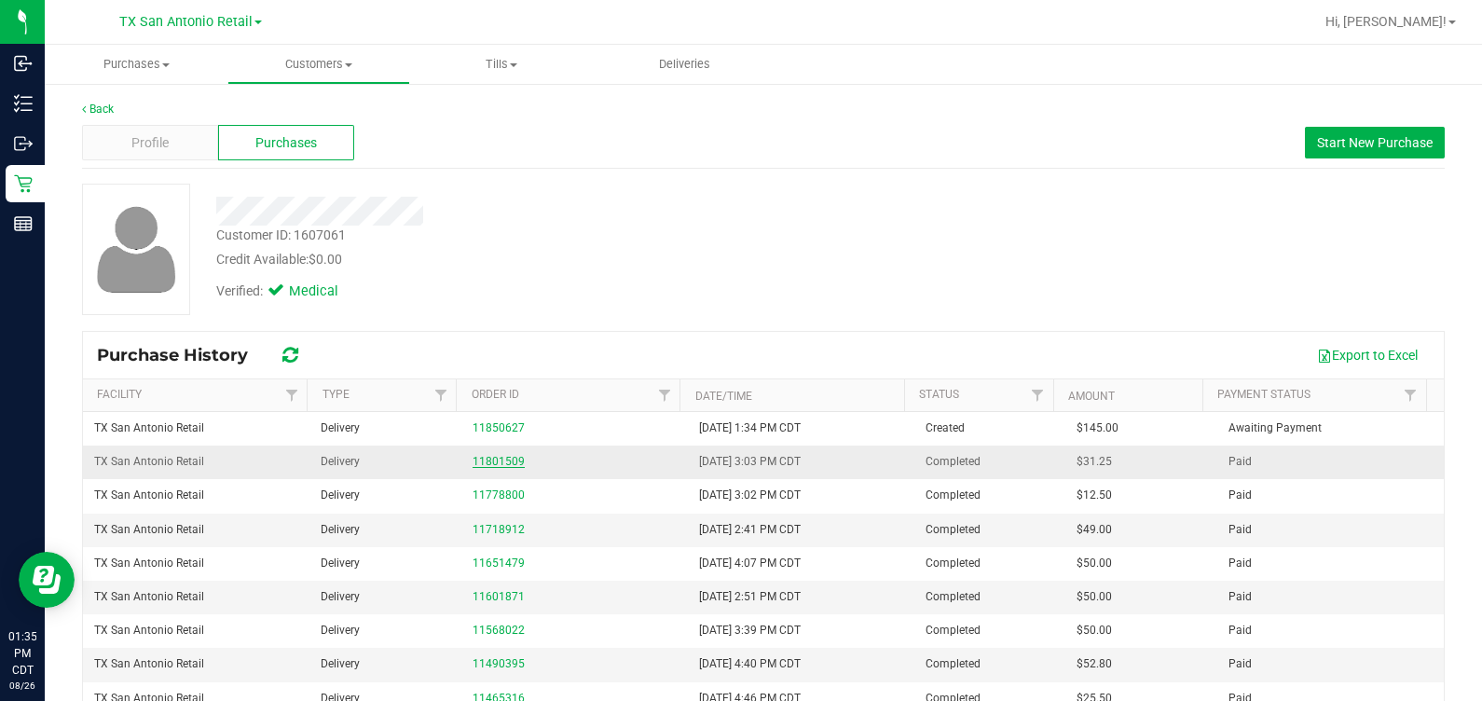
click at [486, 458] on link "11801509" at bounding box center [499, 461] width 52 height 13
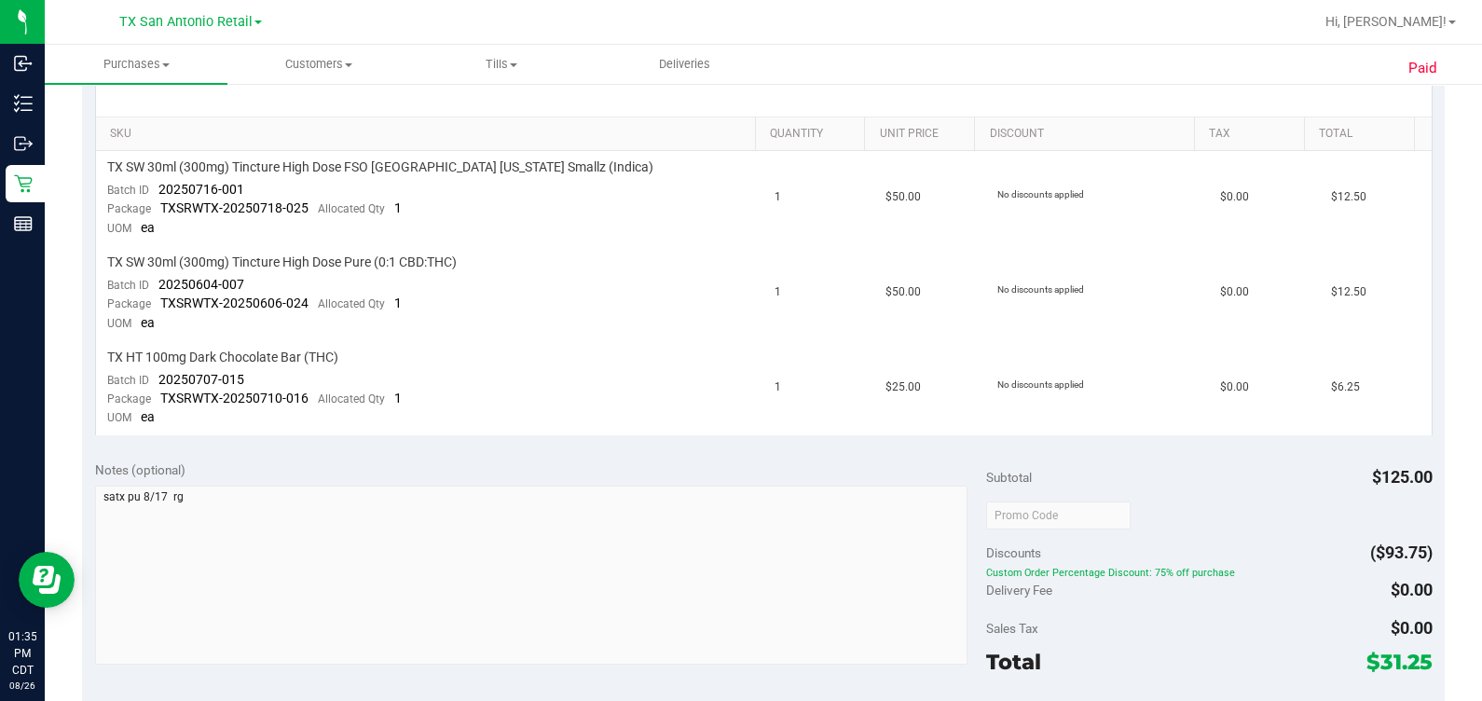
scroll to position [465, 0]
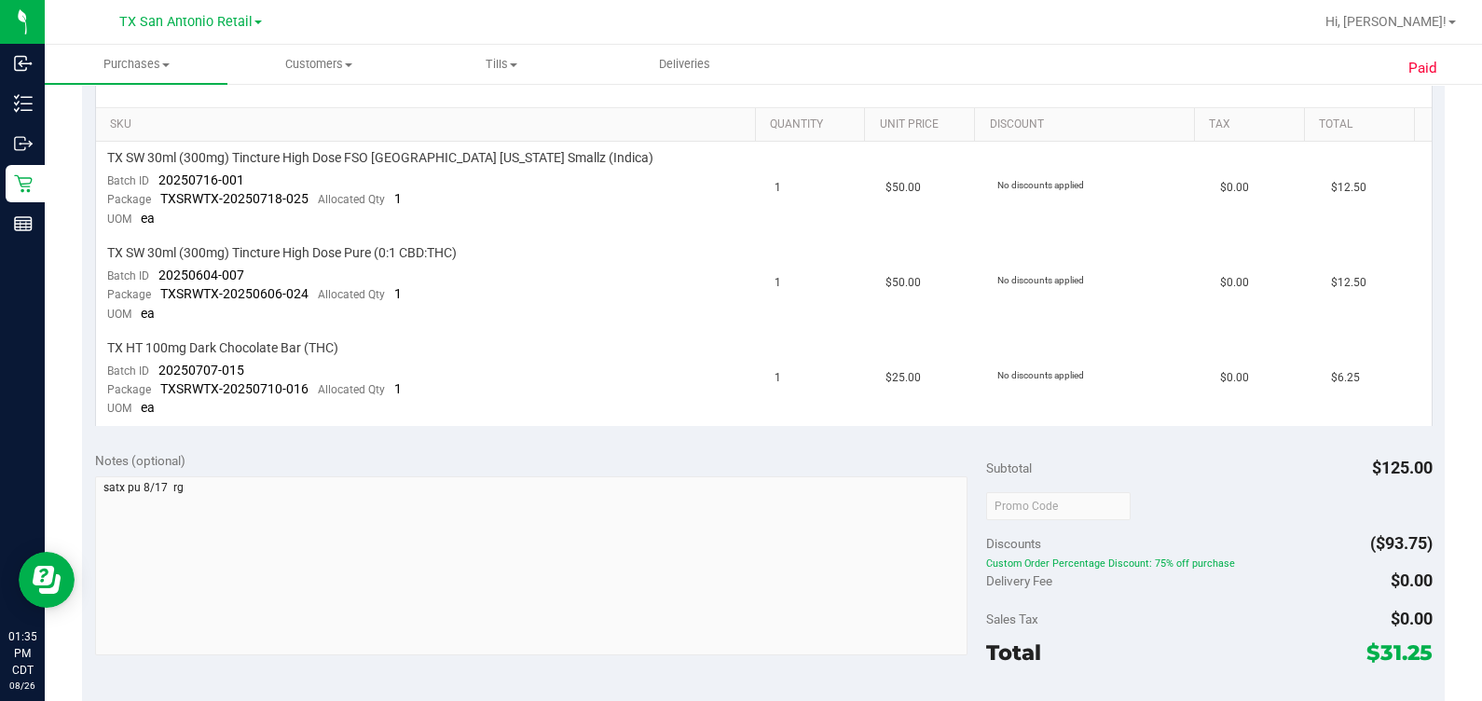
click at [581, 440] on div "Notes (optional) Subtotal $125.00 Discounts ($93.75) Custom Order Percentage Di…" at bounding box center [763, 606] width 1363 height 336
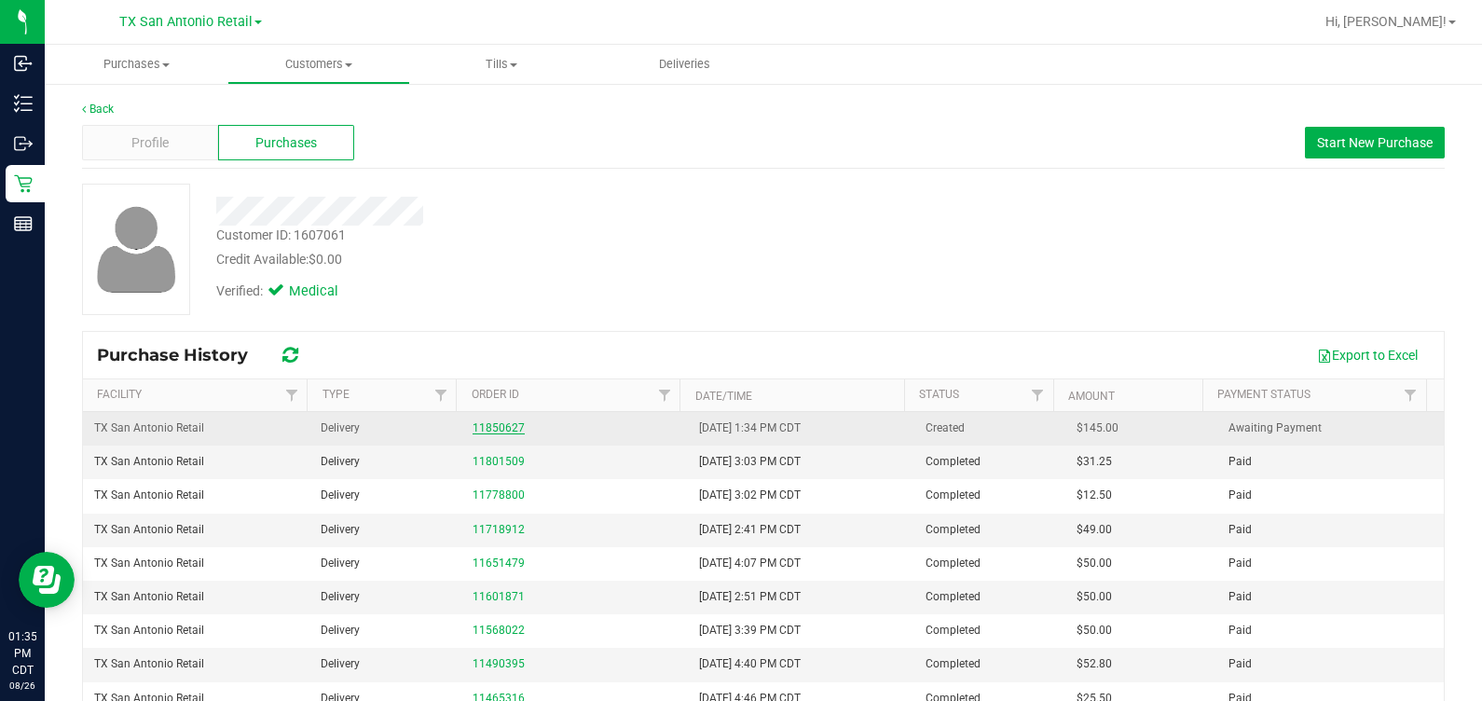
click at [492, 429] on link "11850627" at bounding box center [499, 427] width 52 height 13
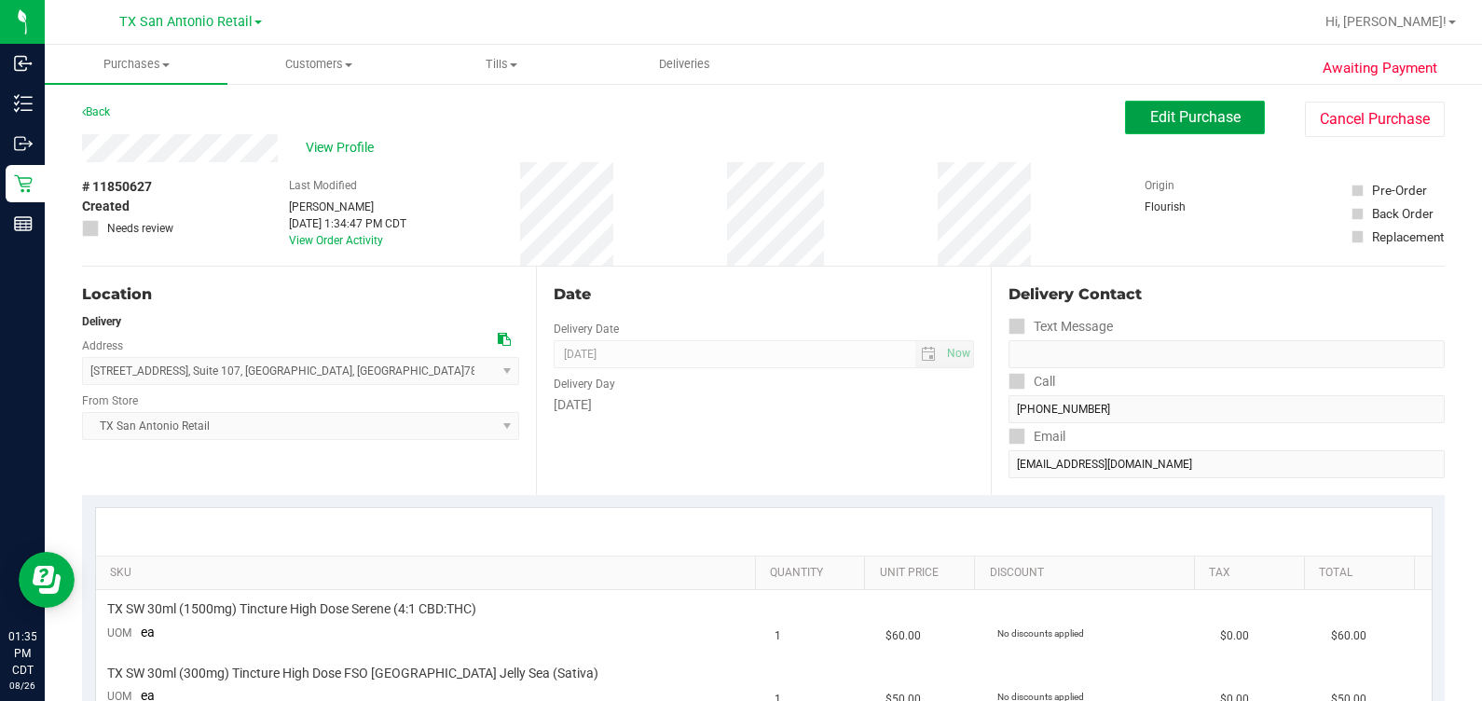
click at [857, 113] on button "Edit Purchase" at bounding box center [1195, 118] width 140 height 34
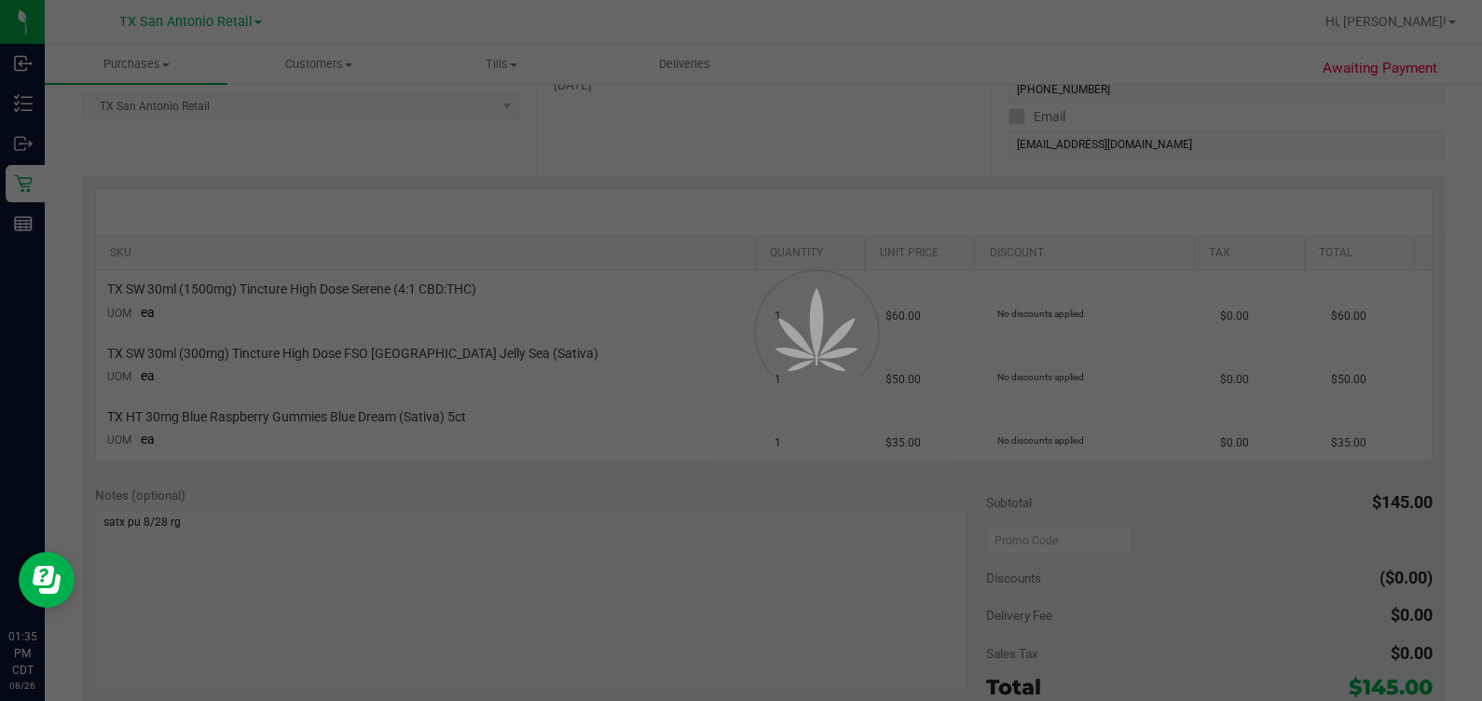
scroll to position [350, 0]
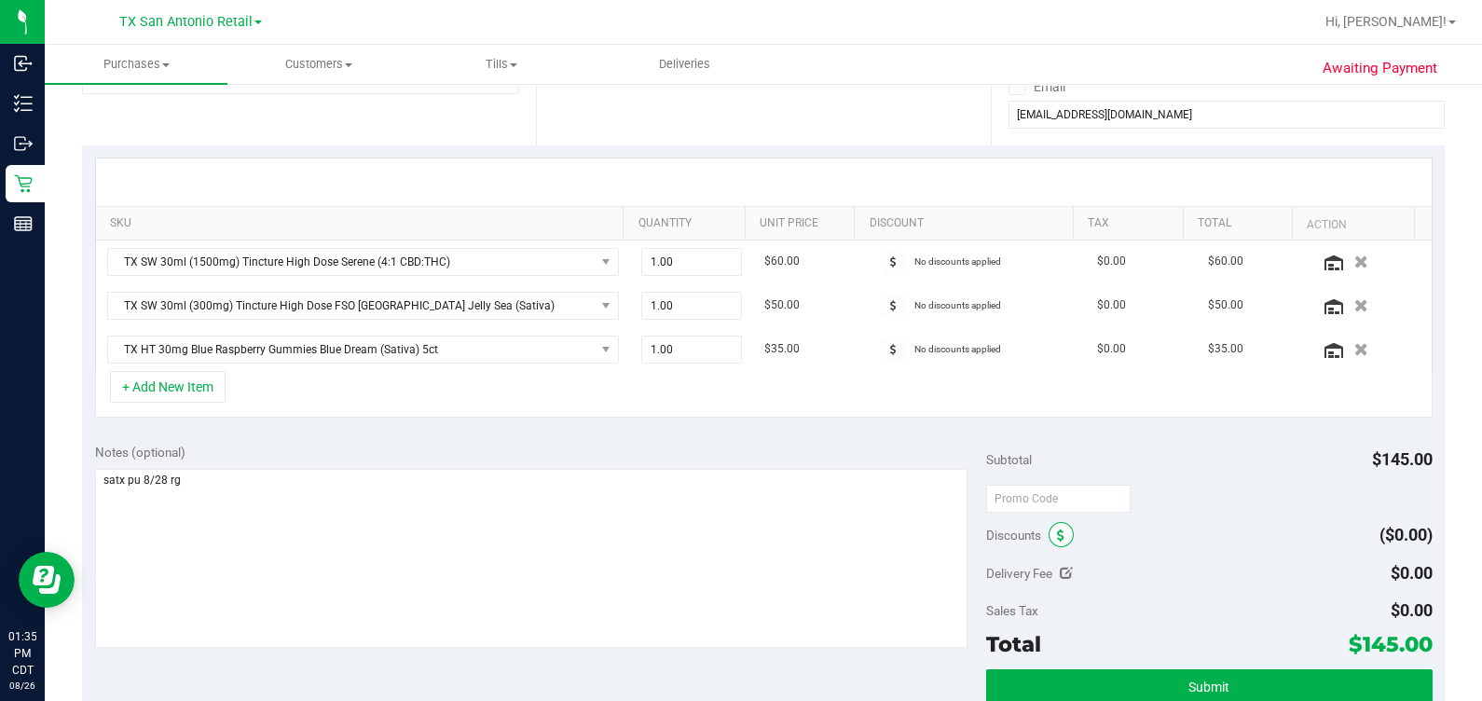
click at [857, 535] on span at bounding box center [1061, 534] width 25 height 25
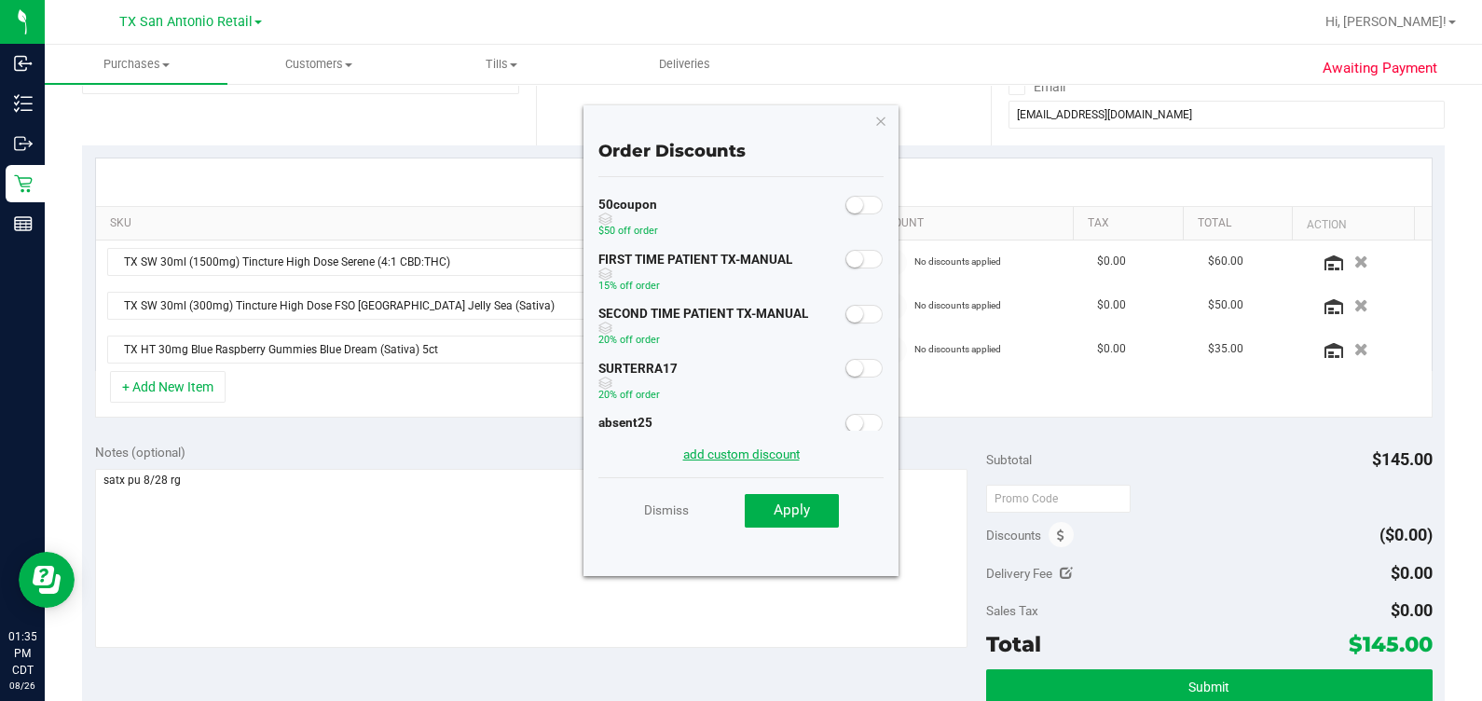
click at [729, 458] on link "add custom discount" at bounding box center [741, 454] width 117 height 15
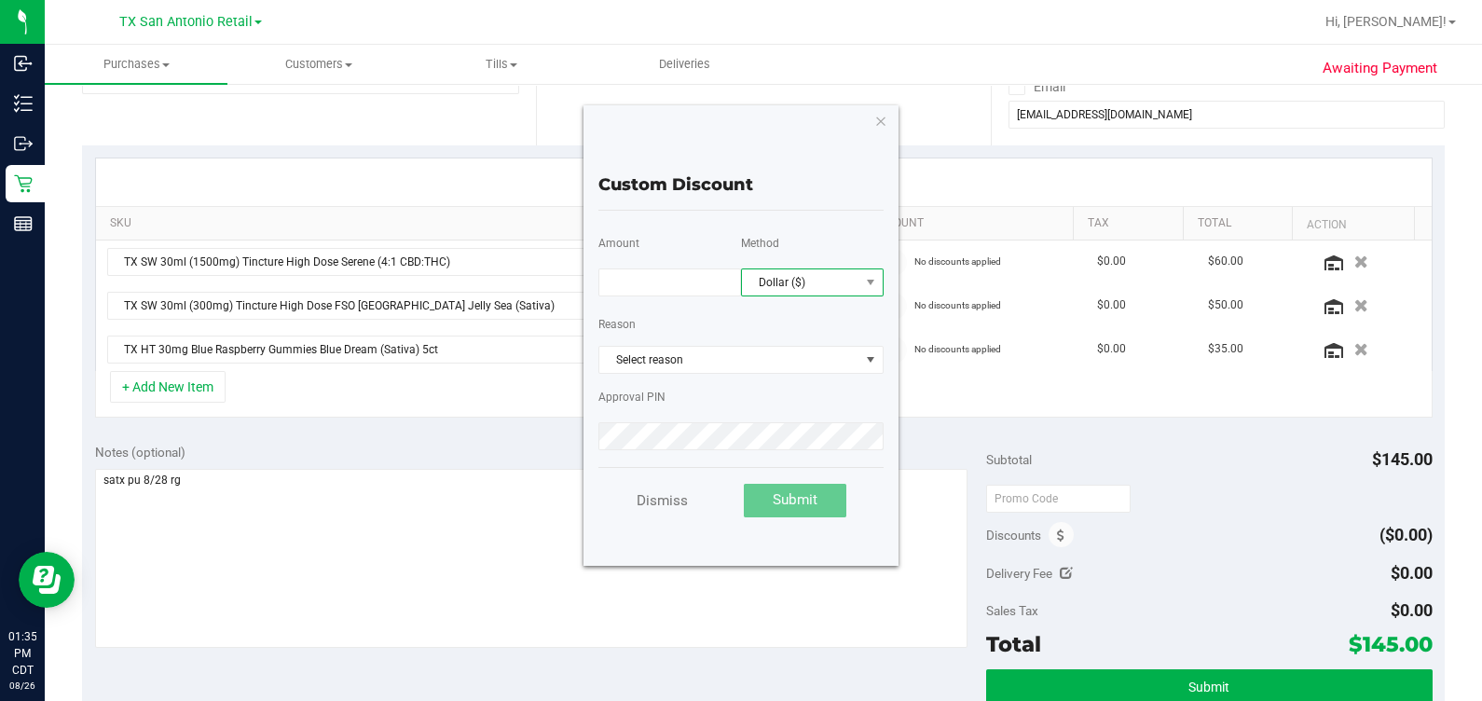
click at [826, 272] on span "Dollar ($)" at bounding box center [800, 282] width 117 height 26
click at [803, 337] on li "Percentage (%)" at bounding box center [812, 348] width 141 height 32
click at [684, 274] on input "text" at bounding box center [669, 282] width 143 height 28
type input "75.00"
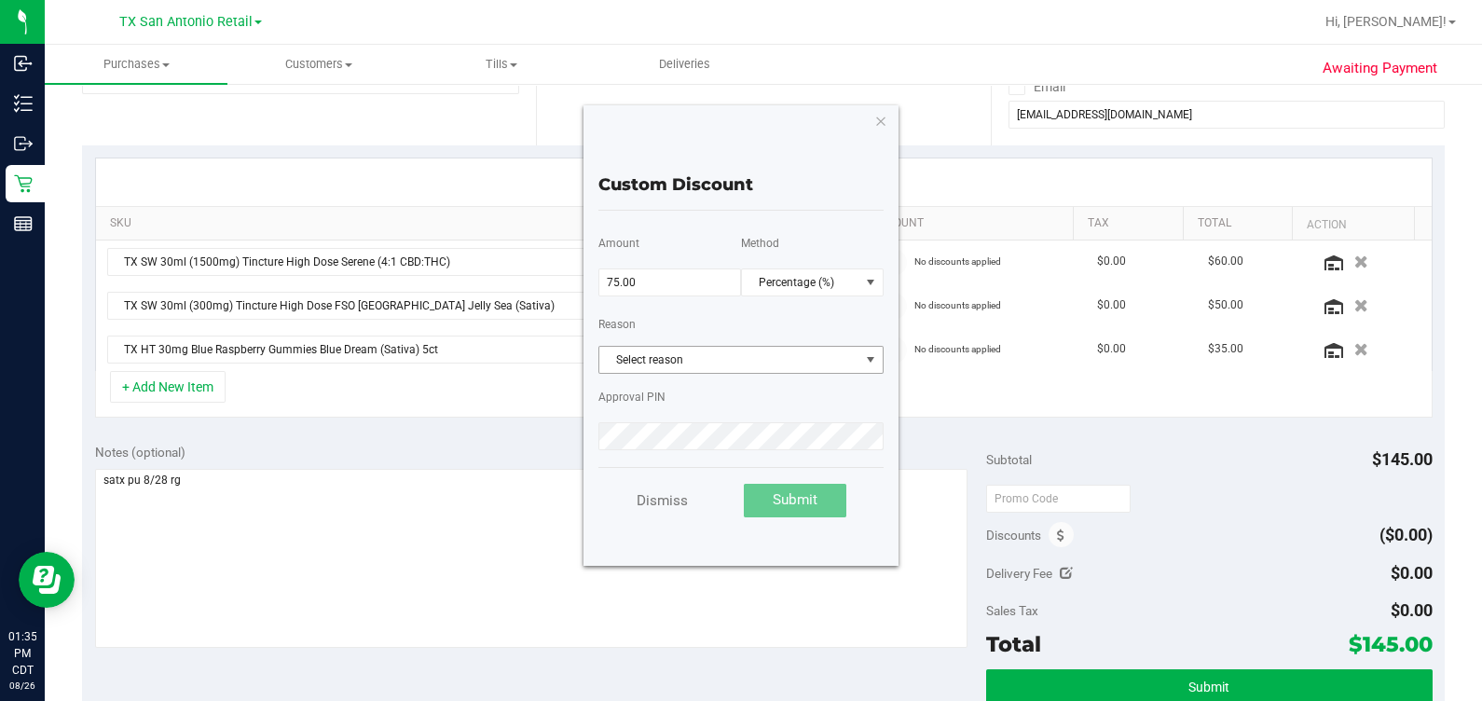
click at [629, 359] on span "Select reason" at bounding box center [729, 360] width 260 height 26
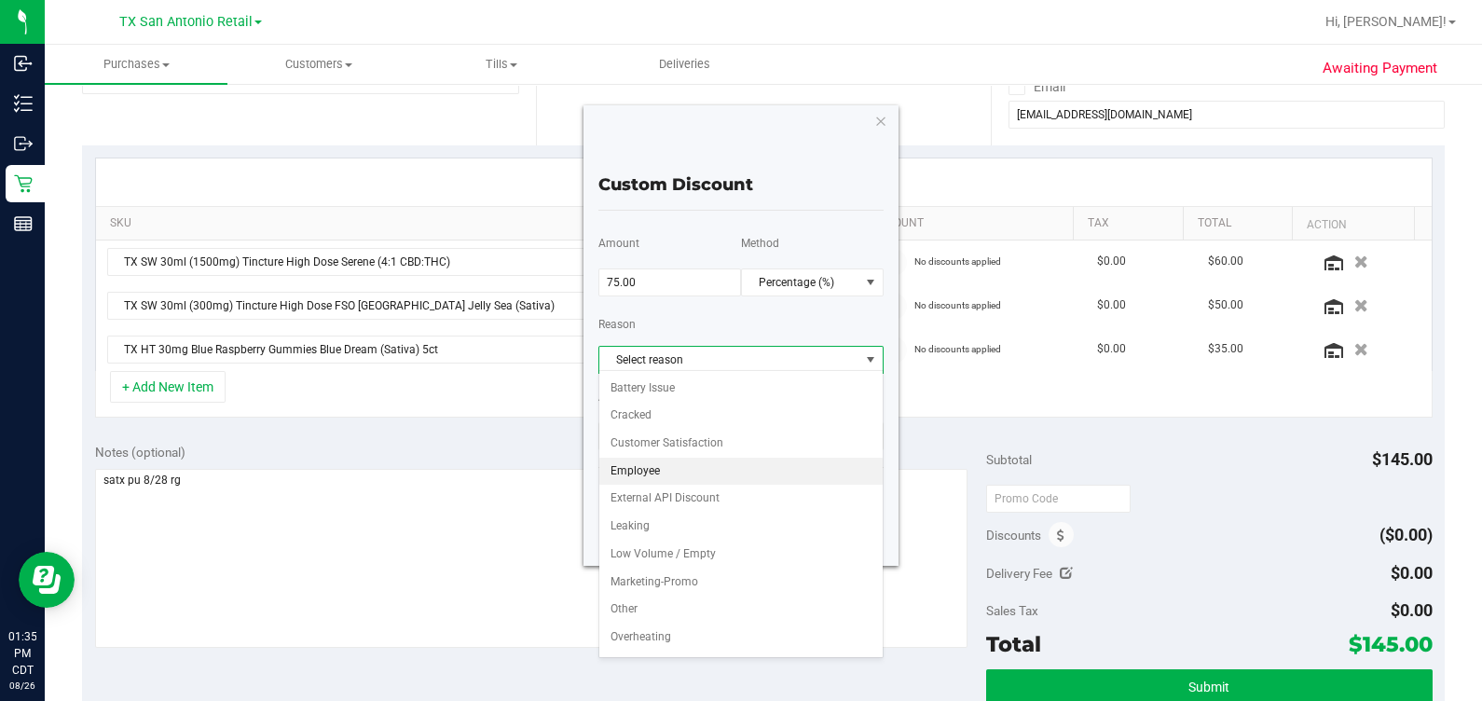
click at [753, 458] on li "Employee" at bounding box center [740, 472] width 283 height 28
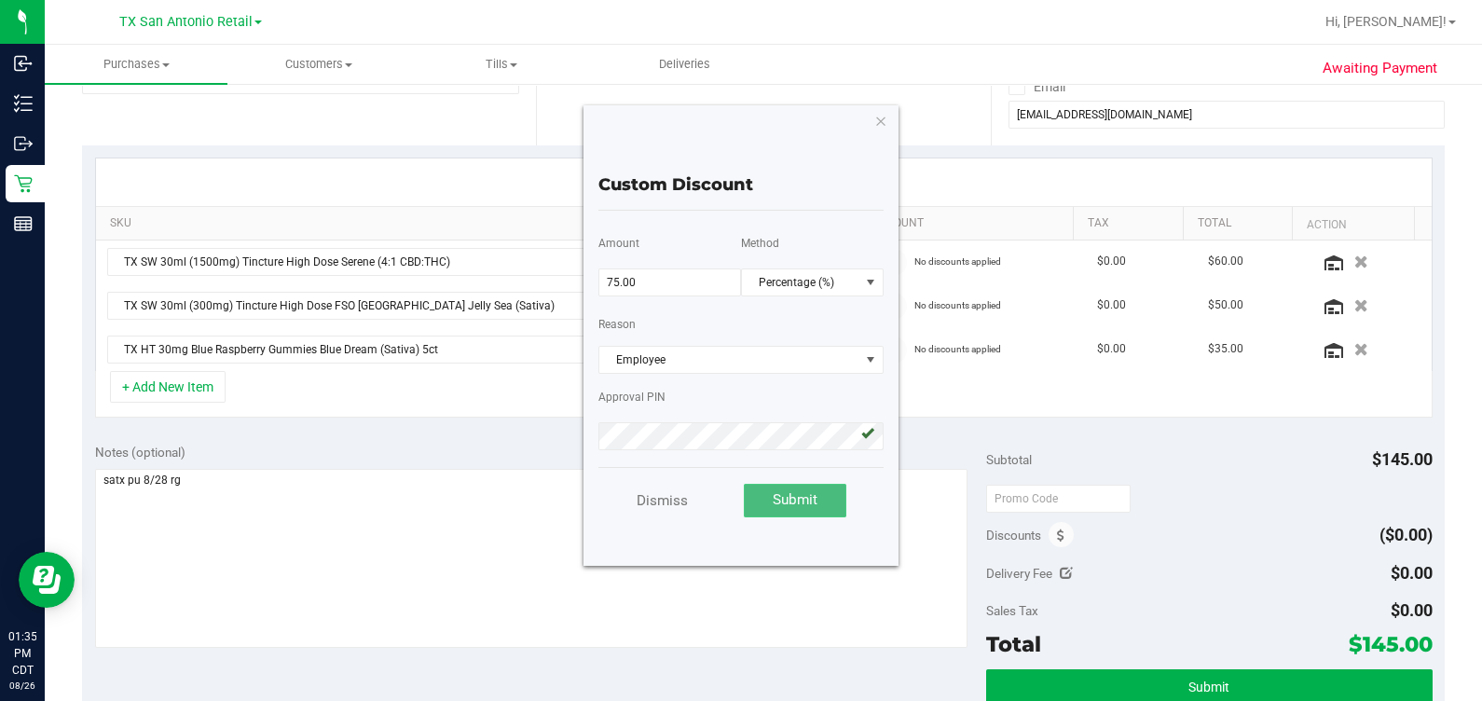
click at [804, 491] on span "Submit" at bounding box center [795, 499] width 45 height 17
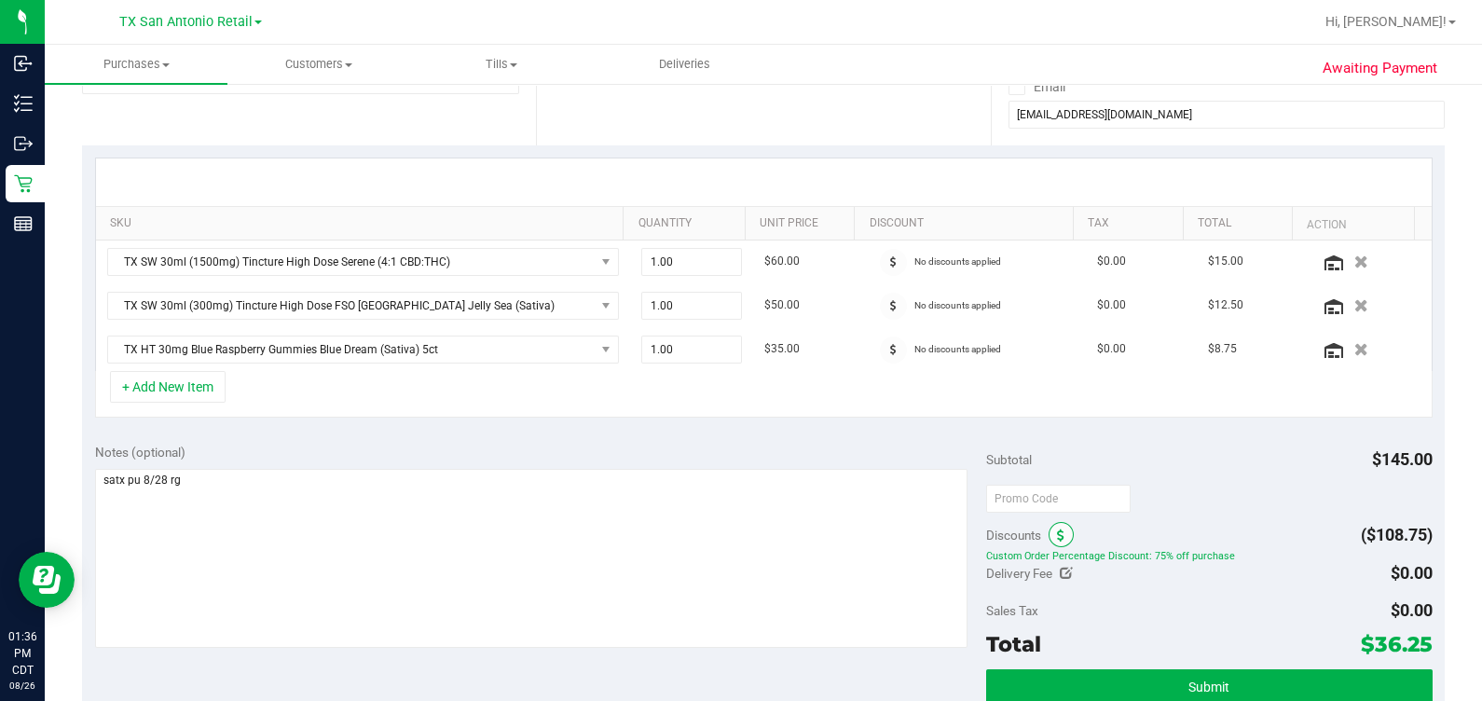
click at [857, 528] on span at bounding box center [1061, 534] width 25 height 25
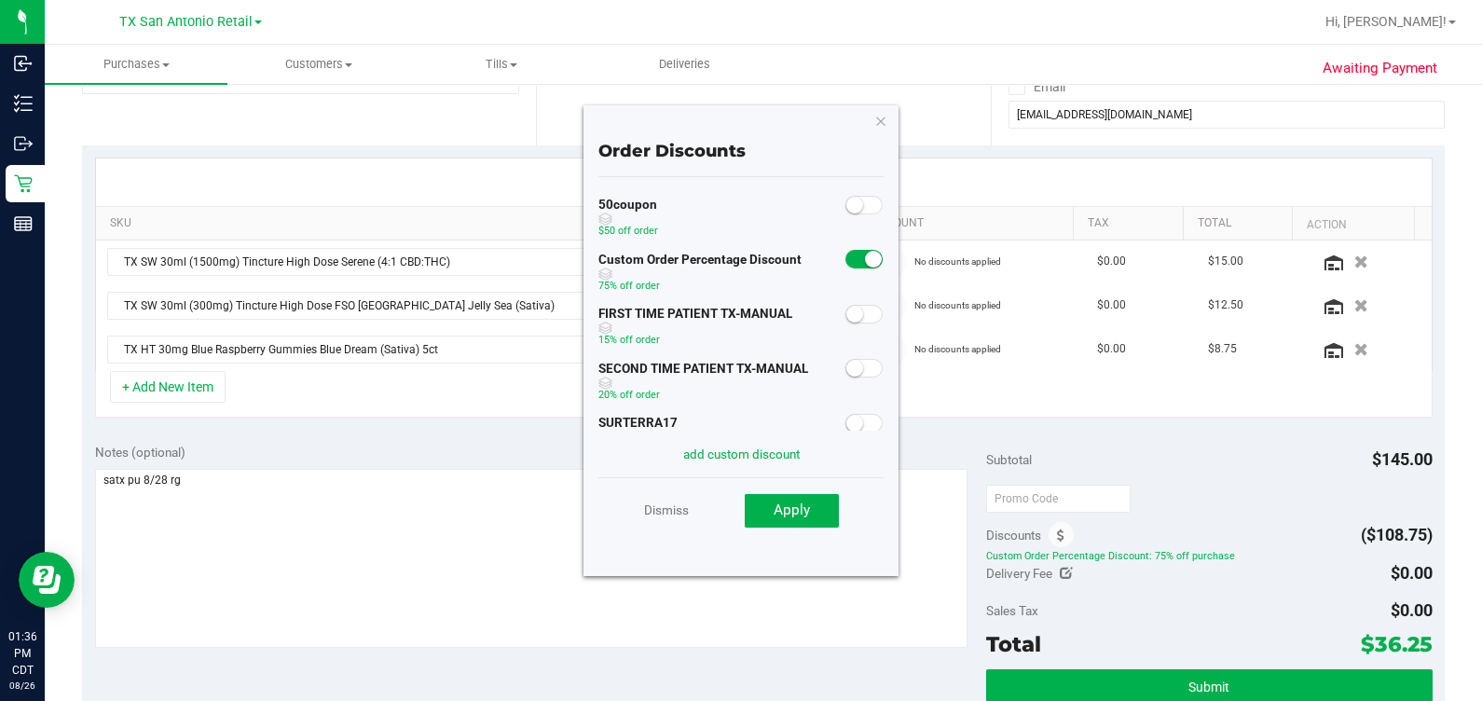
click at [845, 257] on span at bounding box center [863, 259] width 37 height 19
click at [770, 457] on link "add custom discount" at bounding box center [741, 454] width 117 height 15
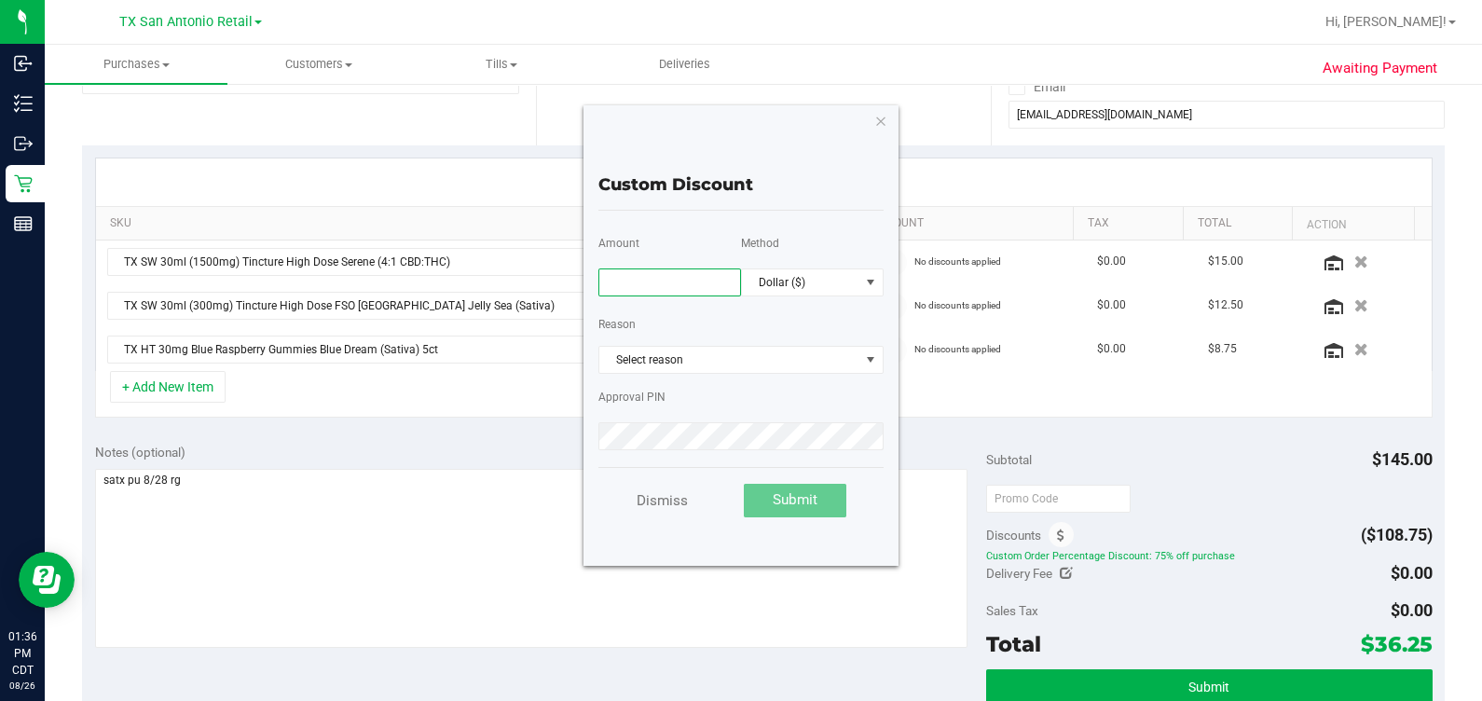
click at [624, 294] on input "text" at bounding box center [669, 282] width 143 height 28
type input "68.75"
drag, startPoint x: 774, startPoint y: 364, endPoint x: 782, endPoint y: 348, distance: 17.9
click at [774, 364] on span "Select reason" at bounding box center [729, 360] width 260 height 26
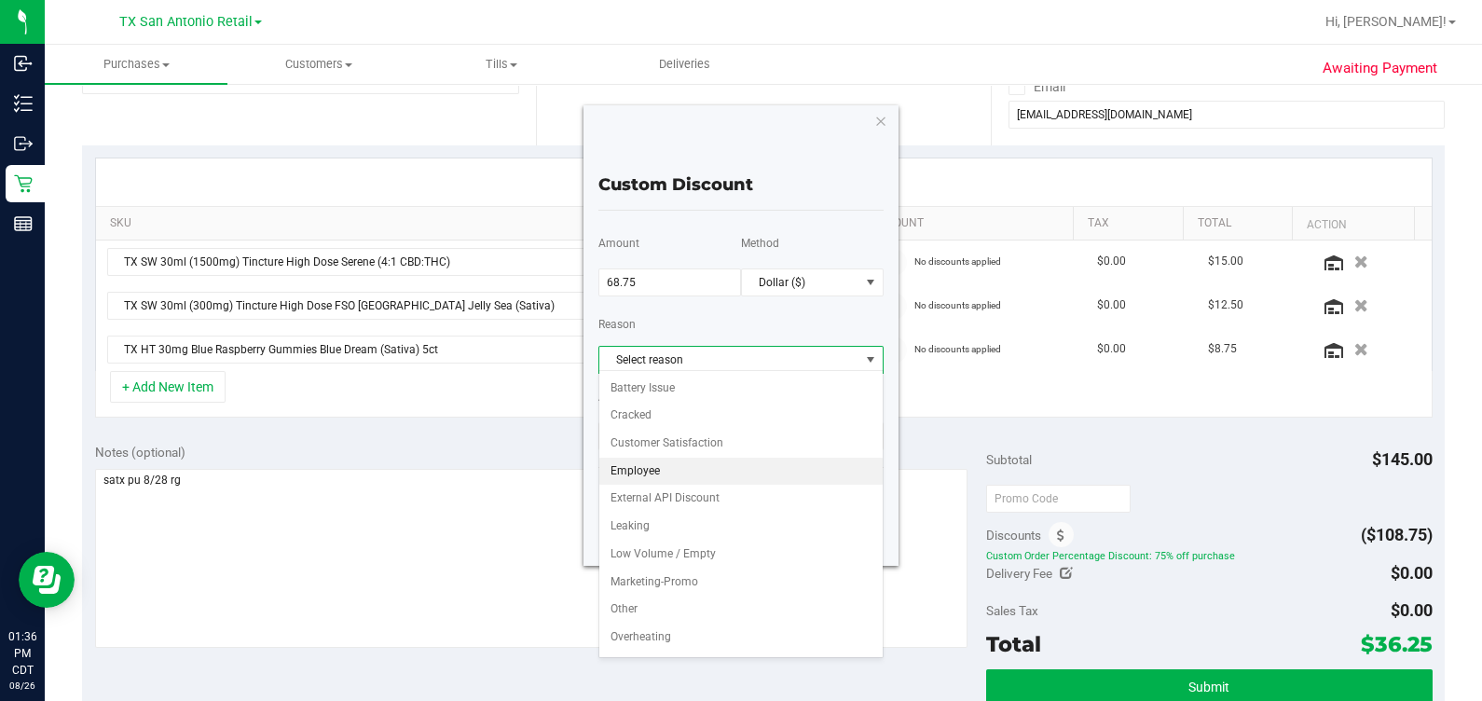
click at [760, 476] on li "Employee" at bounding box center [740, 472] width 283 height 28
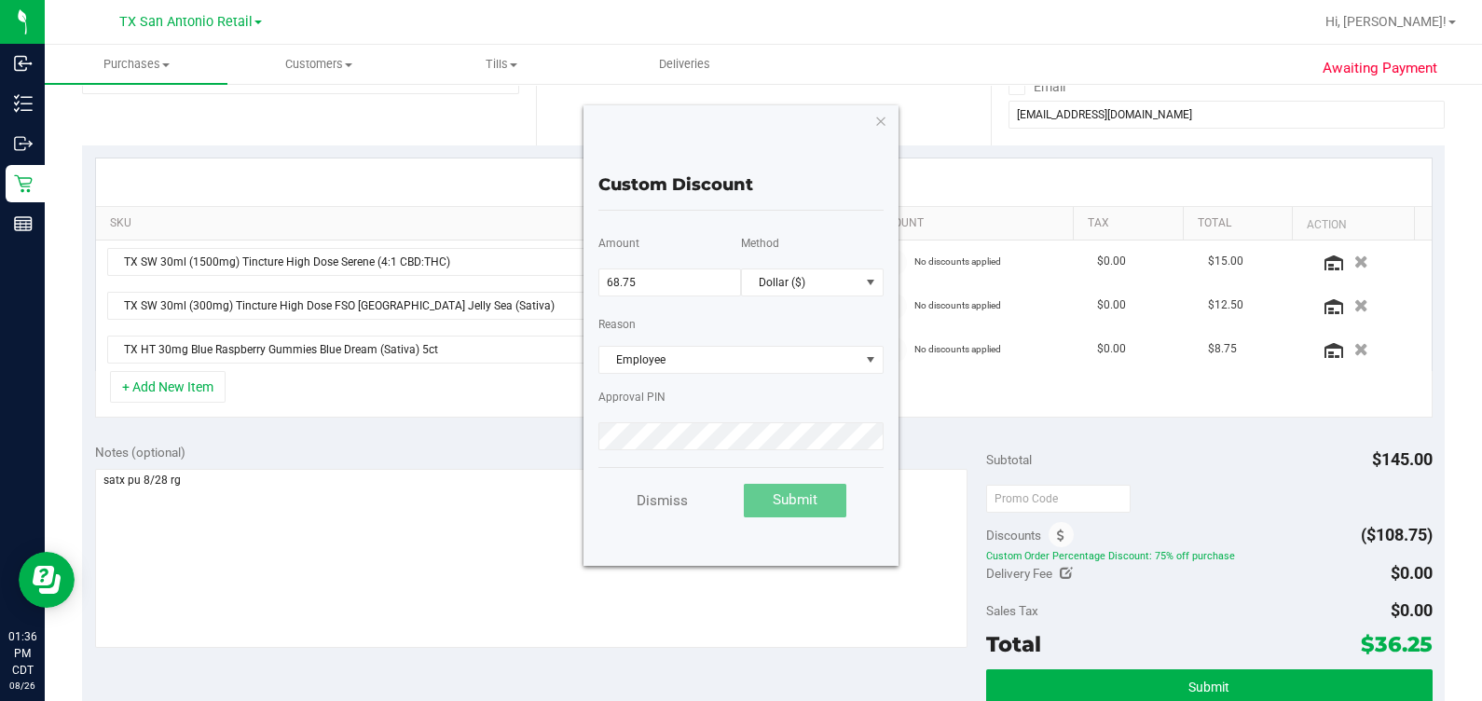
drag, startPoint x: 763, startPoint y: 450, endPoint x: 806, endPoint y: 456, distance: 44.2
click at [763, 451] on div "Amount 68.75 Method Dollar ($) Reason Employee Select reason Battery Issue Crac…" at bounding box center [740, 339] width 285 height 256
click at [792, 494] on span "Submit" at bounding box center [795, 499] width 45 height 17
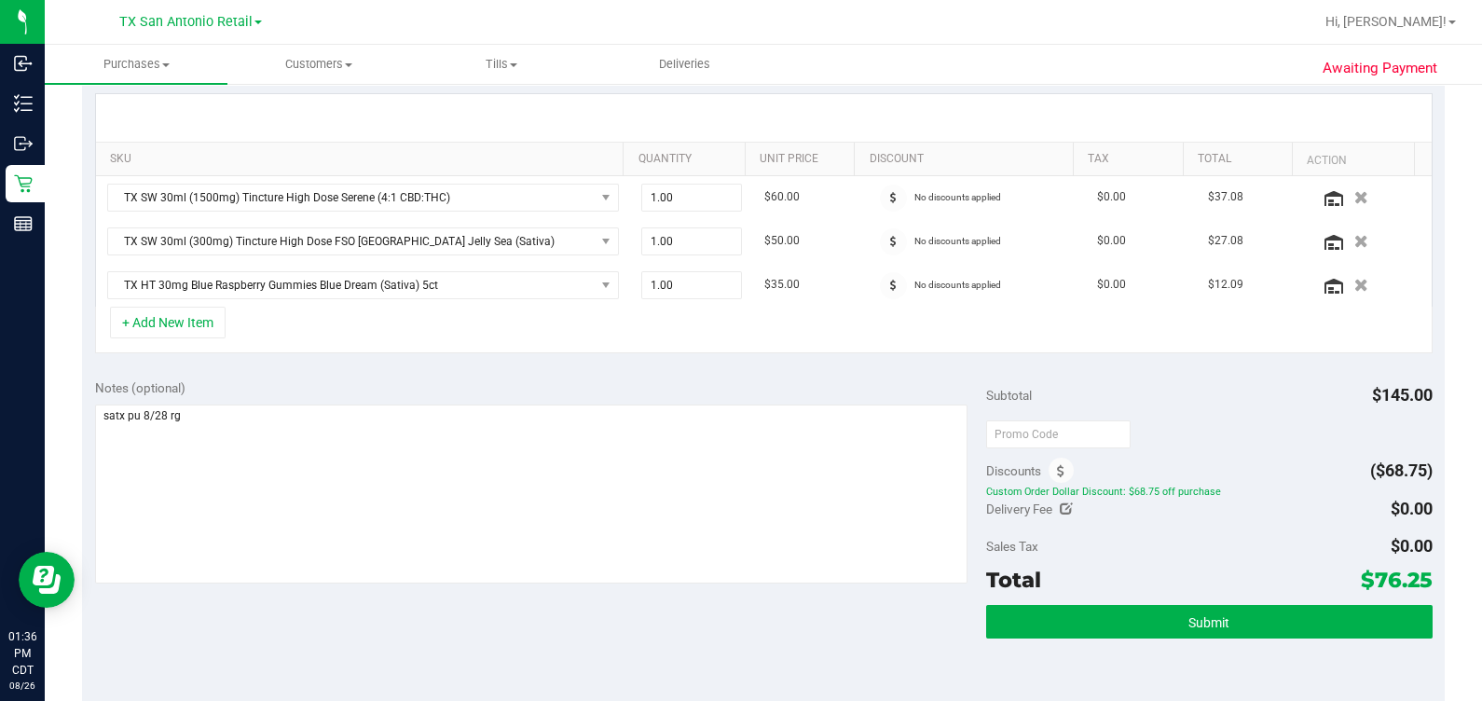
scroll to position [465, 0]
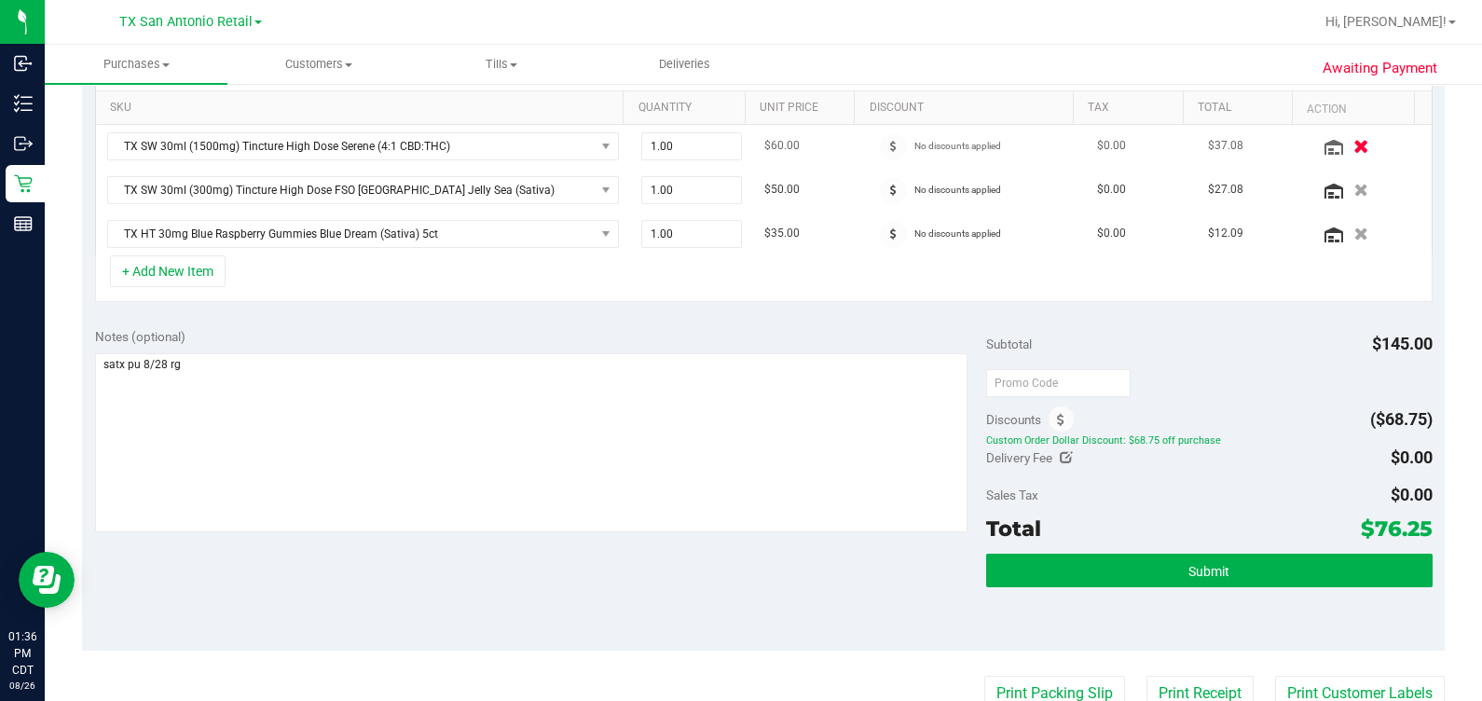
click at [857, 146] on button "button" at bounding box center [1362, 146] width 32 height 20
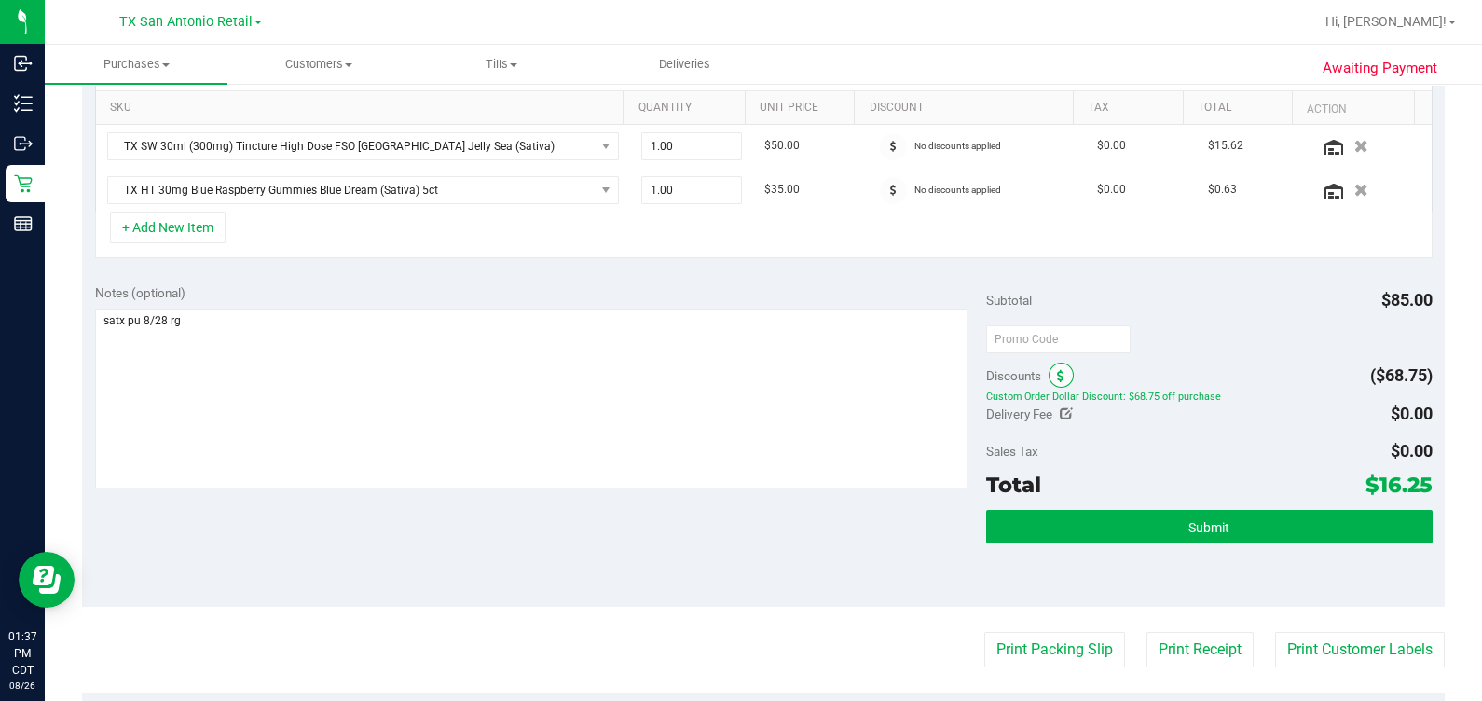
click at [857, 380] on span at bounding box center [1061, 375] width 25 height 25
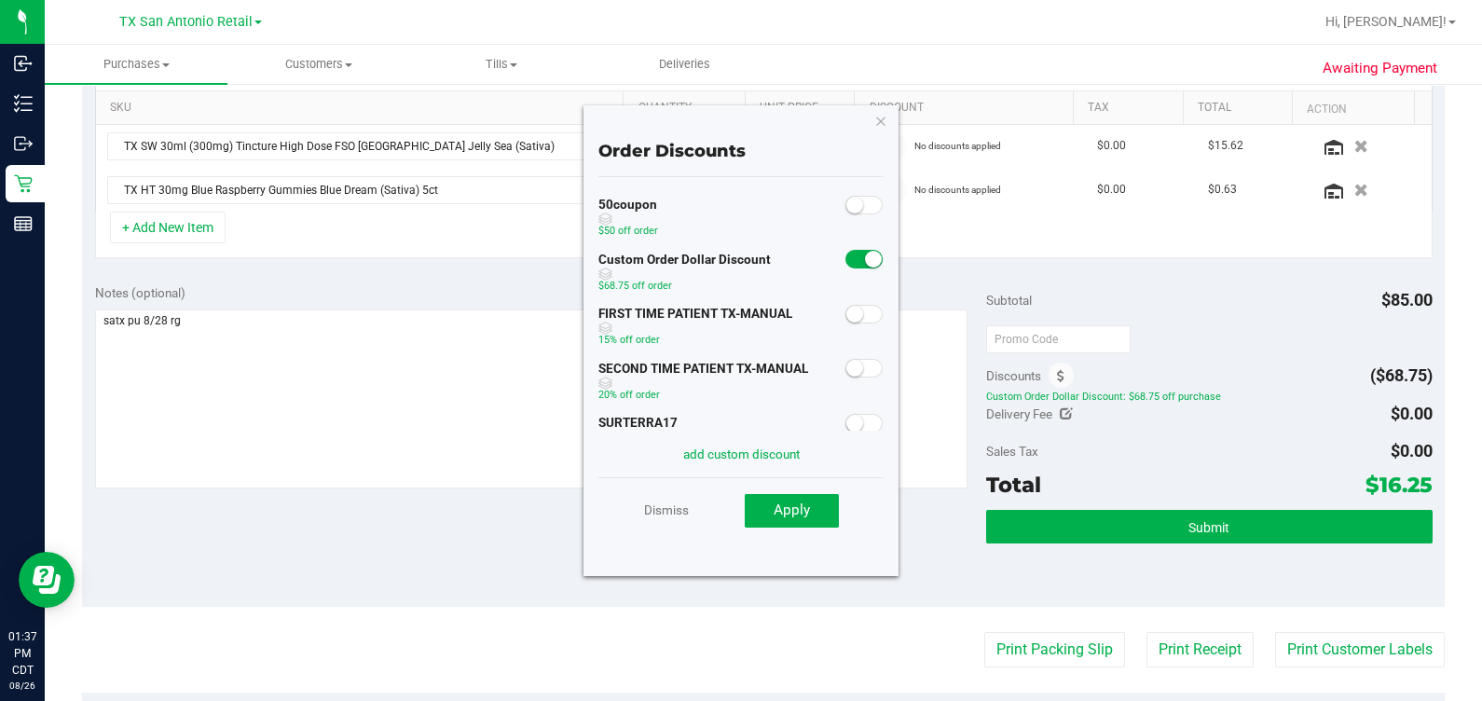
click at [845, 246] on div at bounding box center [864, 257] width 38 height 23
click at [845, 254] on span at bounding box center [863, 259] width 37 height 19
click at [788, 460] on link "add custom discount" at bounding box center [741, 454] width 117 height 15
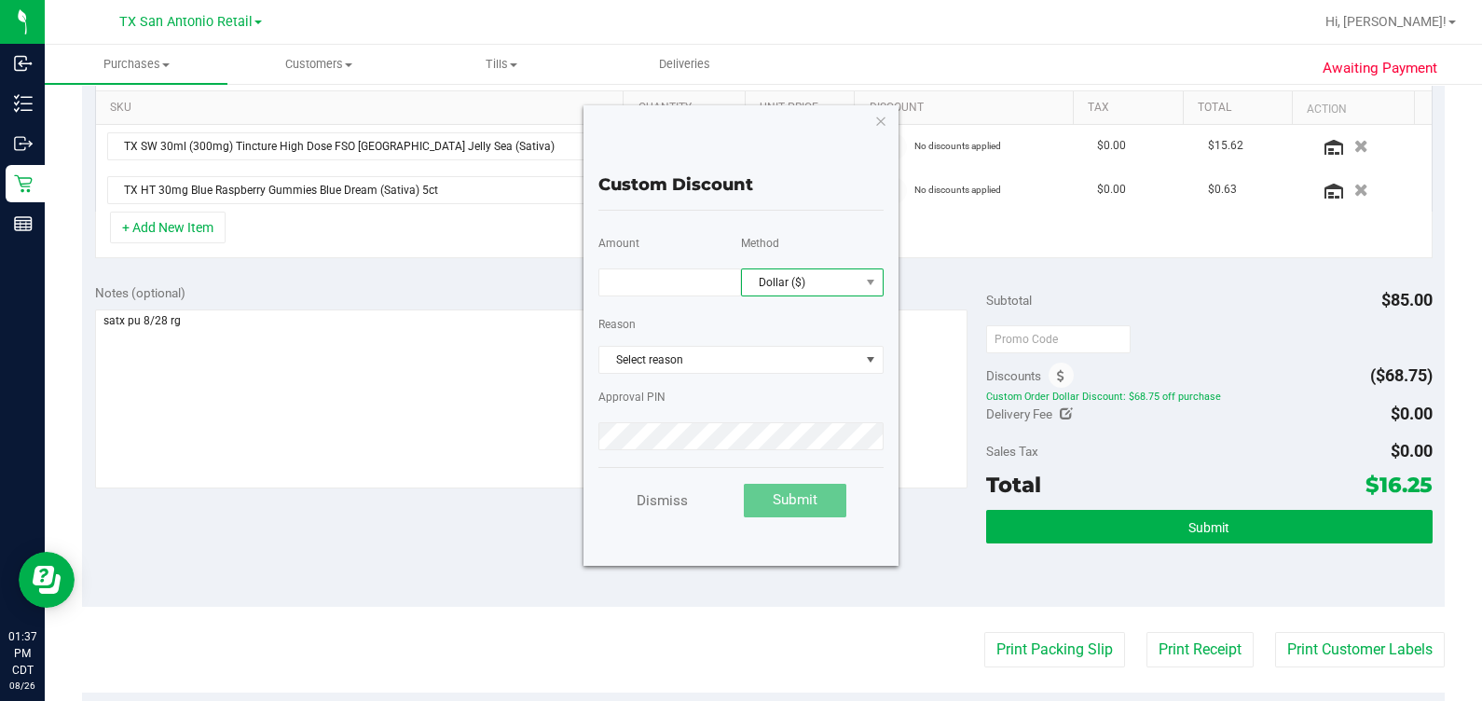
click at [824, 269] on span "Dollar ($)" at bounding box center [800, 282] width 117 height 26
click at [825, 347] on li "Percentage (%)" at bounding box center [812, 348] width 141 height 32
click at [670, 280] on input "text" at bounding box center [669, 282] width 143 height 28
type input "75.00"
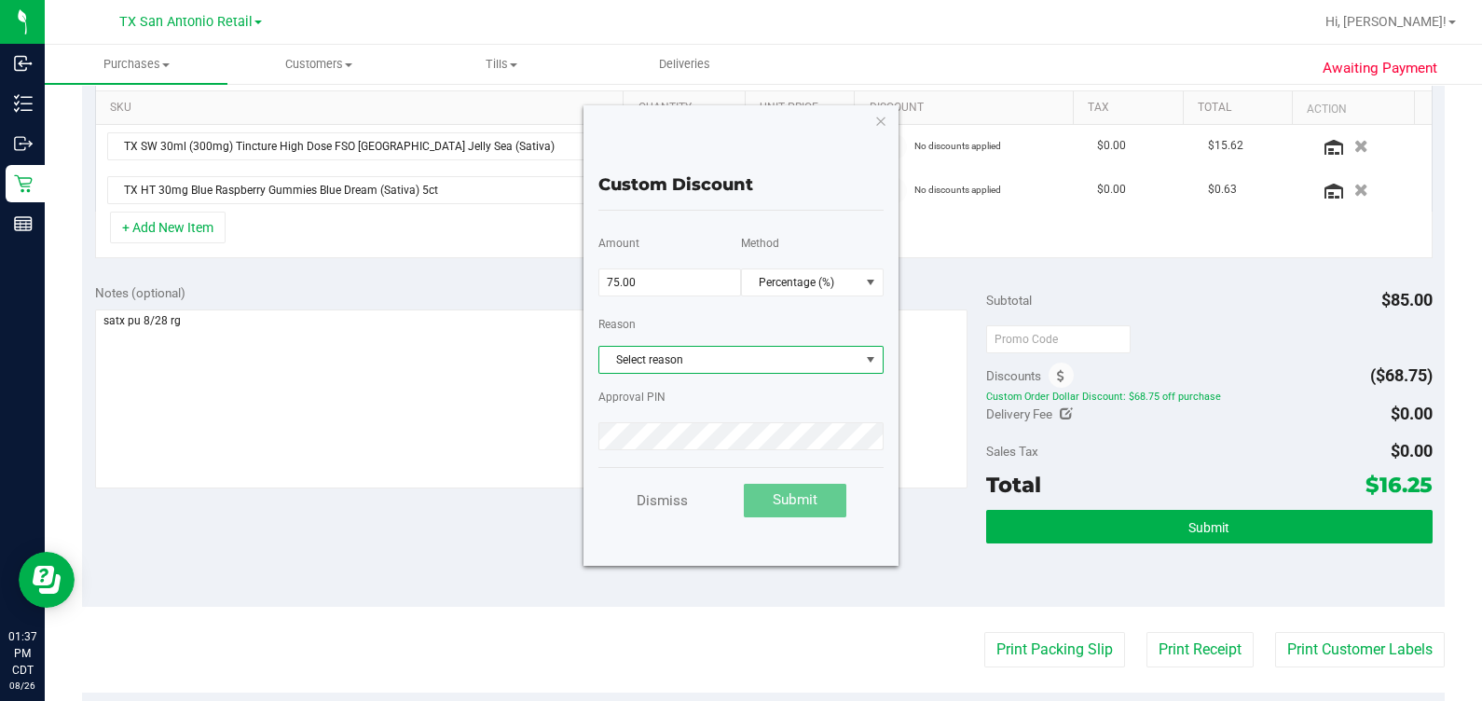
click at [736, 347] on span "Select reason" at bounding box center [729, 360] width 260 height 26
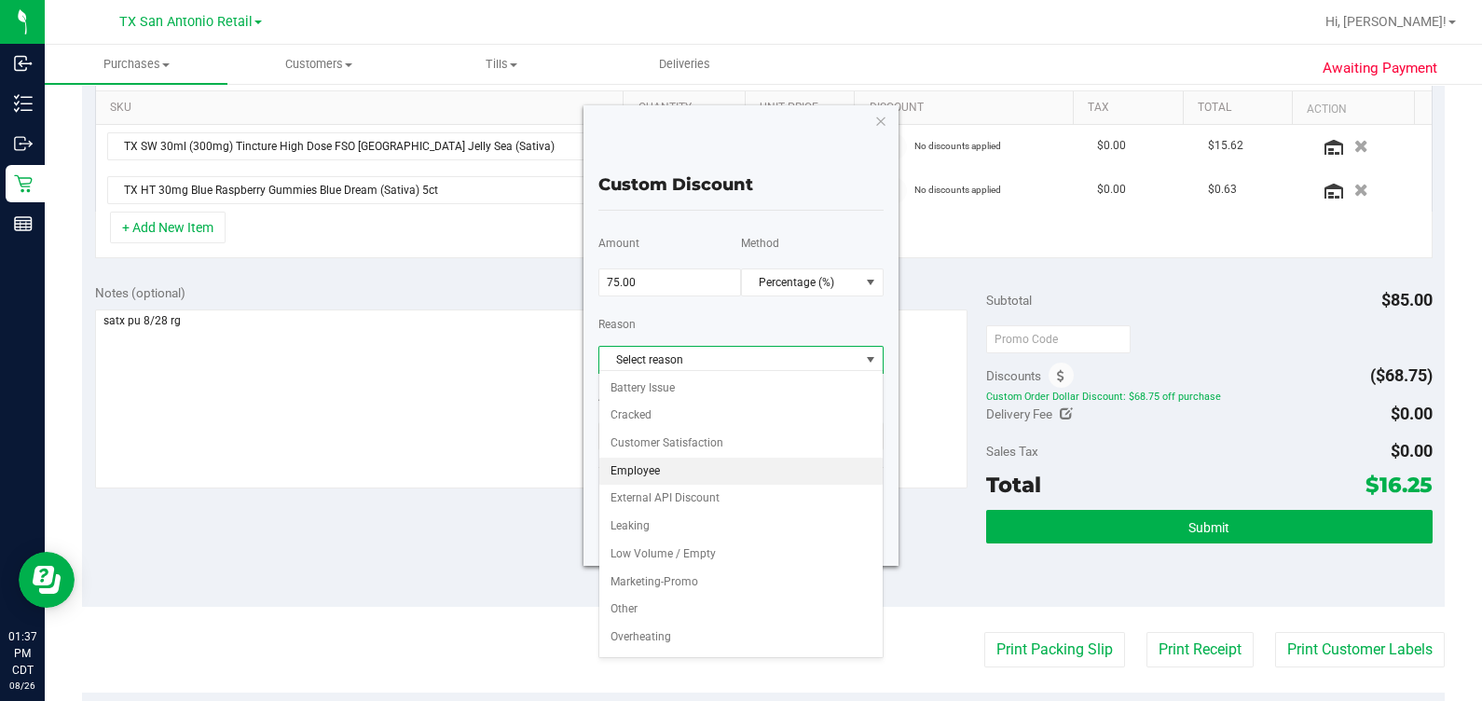
click at [715, 471] on li "Employee" at bounding box center [740, 472] width 283 height 28
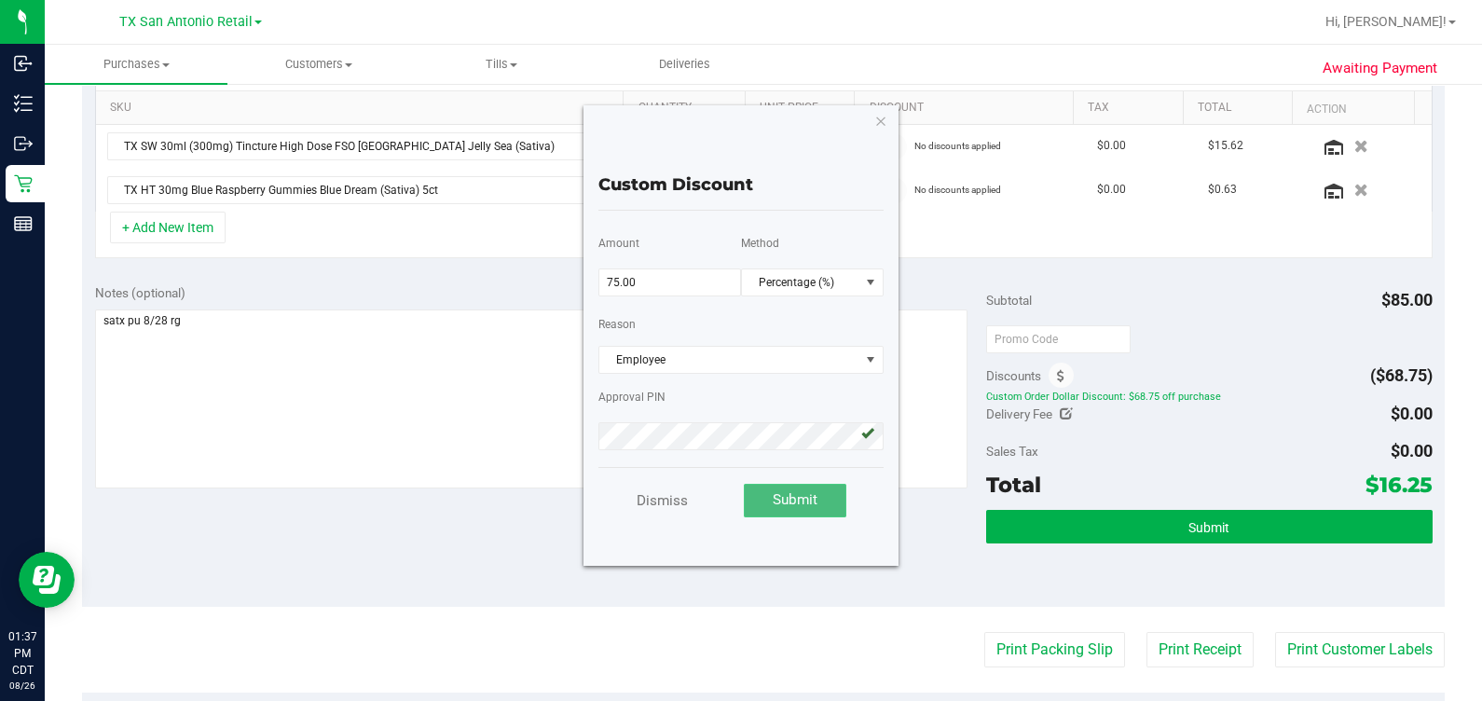
click at [820, 491] on button "Submit" at bounding box center [795, 501] width 103 height 34
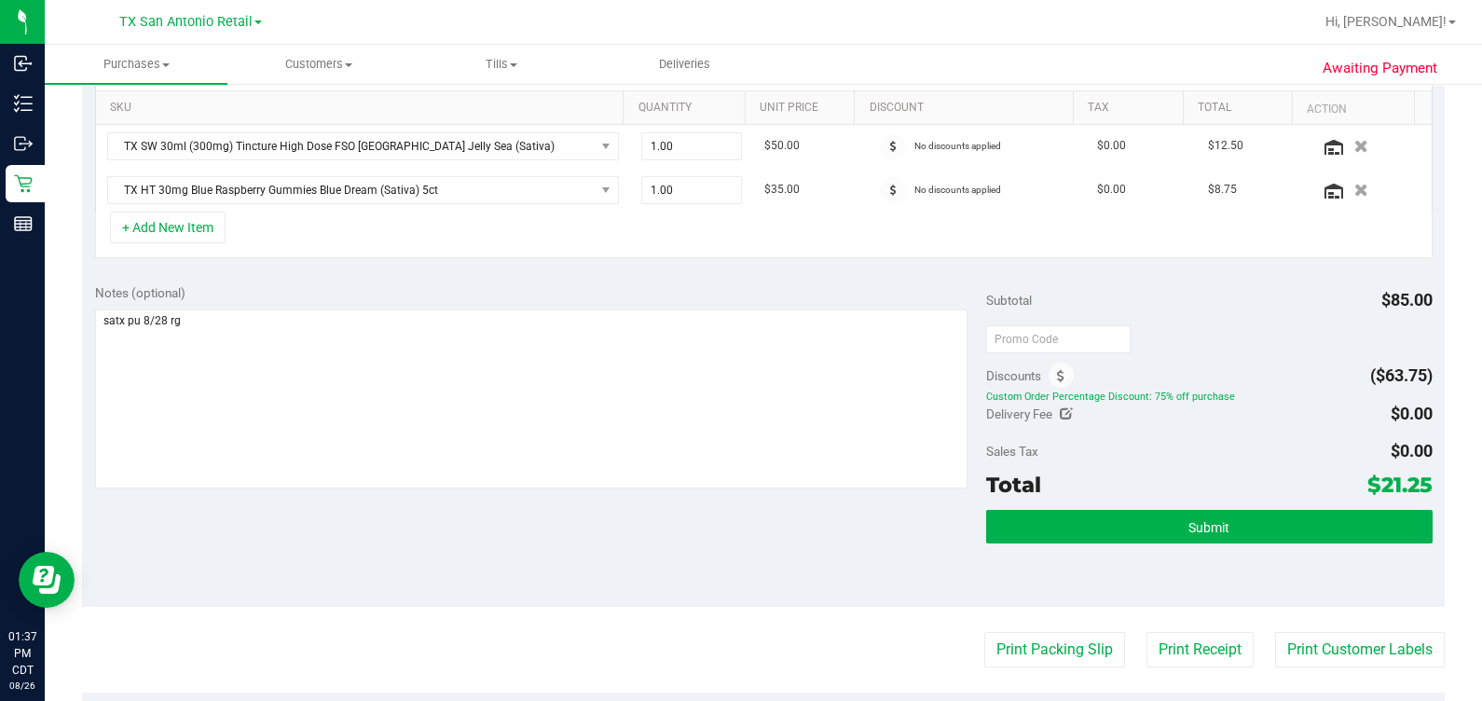
click at [857, 347] on div at bounding box center [1209, 339] width 446 height 34
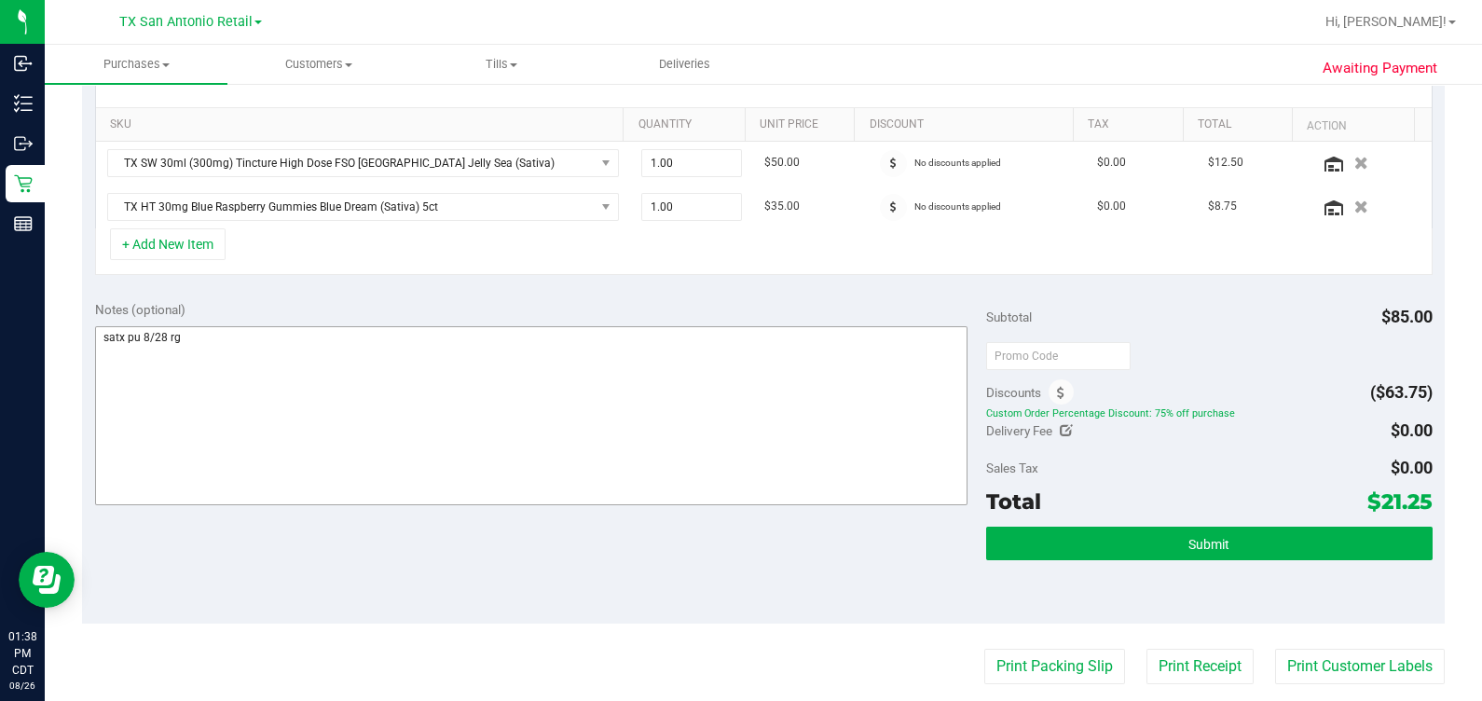
scroll to position [215, 0]
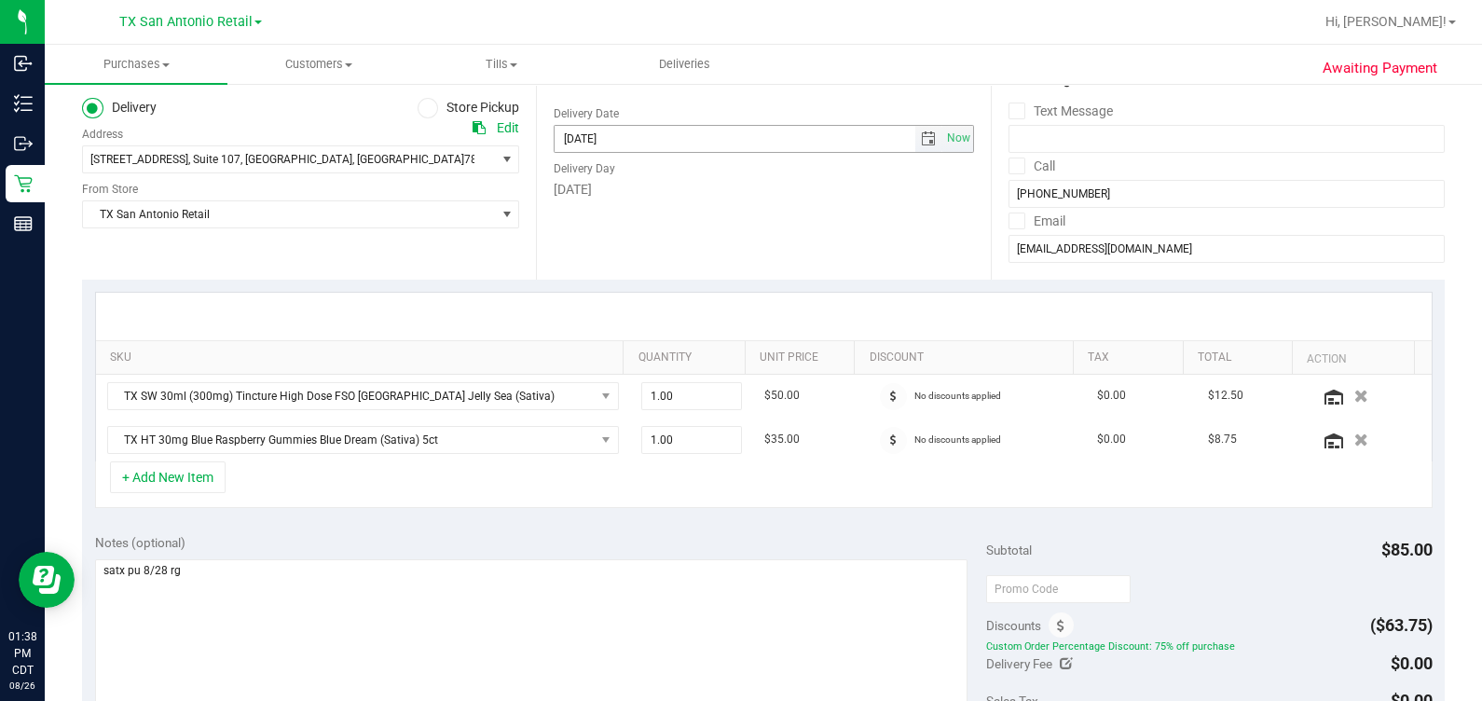
click at [857, 135] on span "select" at bounding box center [928, 138] width 15 height 15
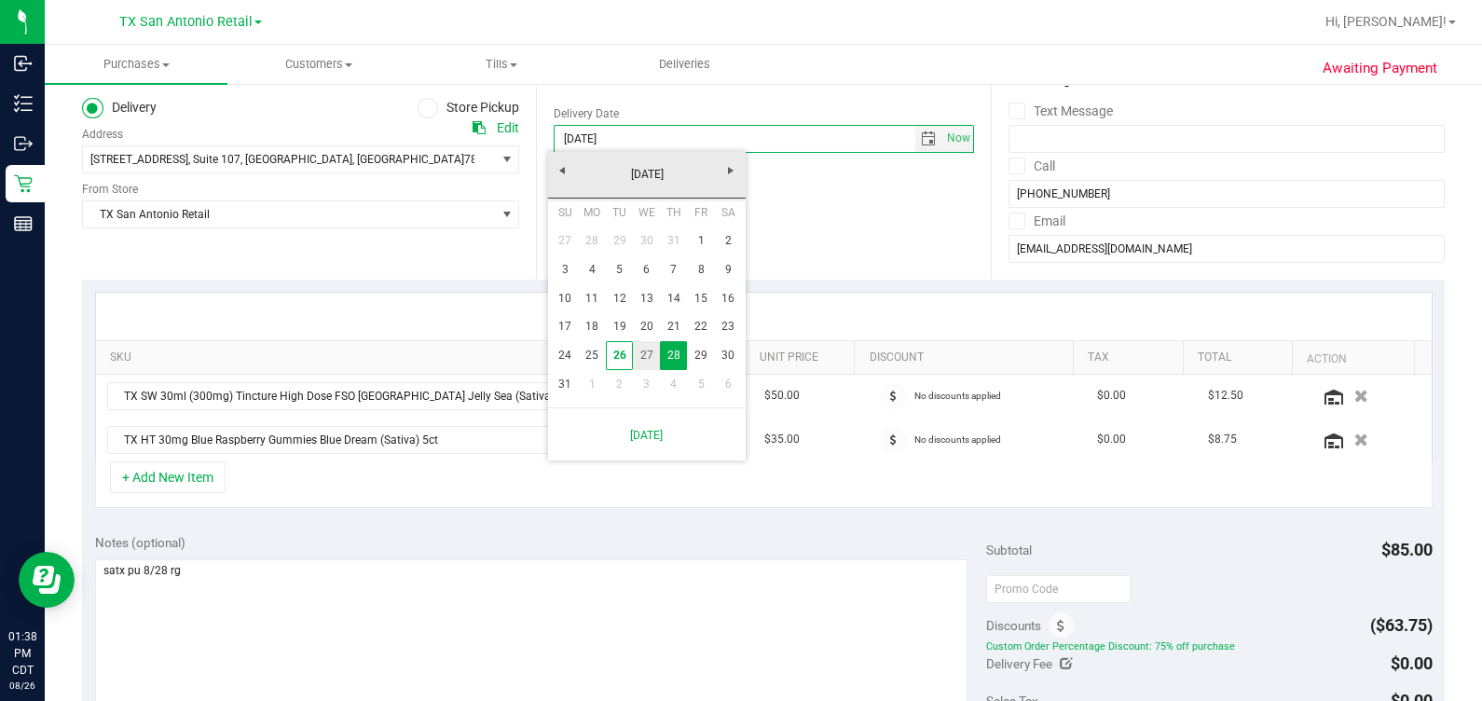
drag, startPoint x: 646, startPoint y: 345, endPoint x: 656, endPoint y: 344, distance: 10.3
click at [645, 346] on link "27" at bounding box center [646, 355] width 27 height 29
type input "[DATE]"
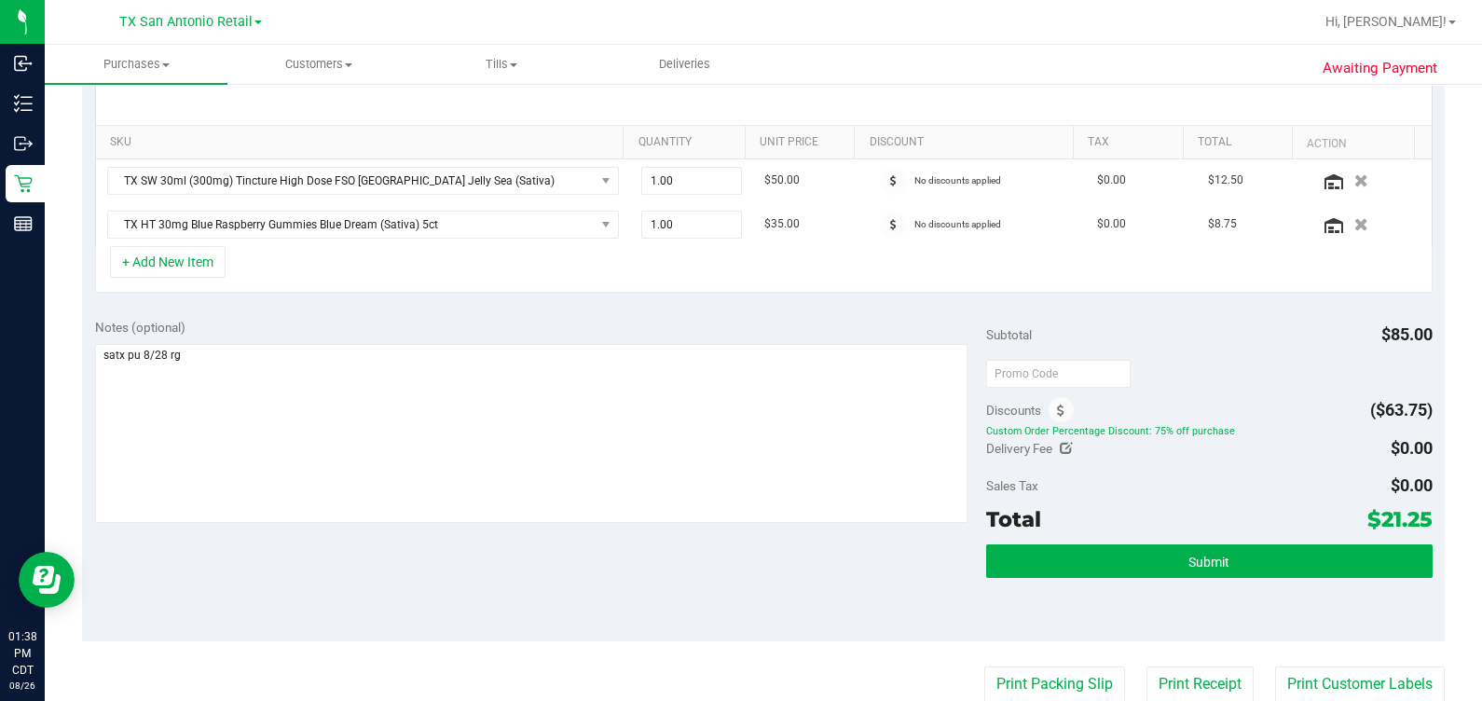
scroll to position [448, 0]
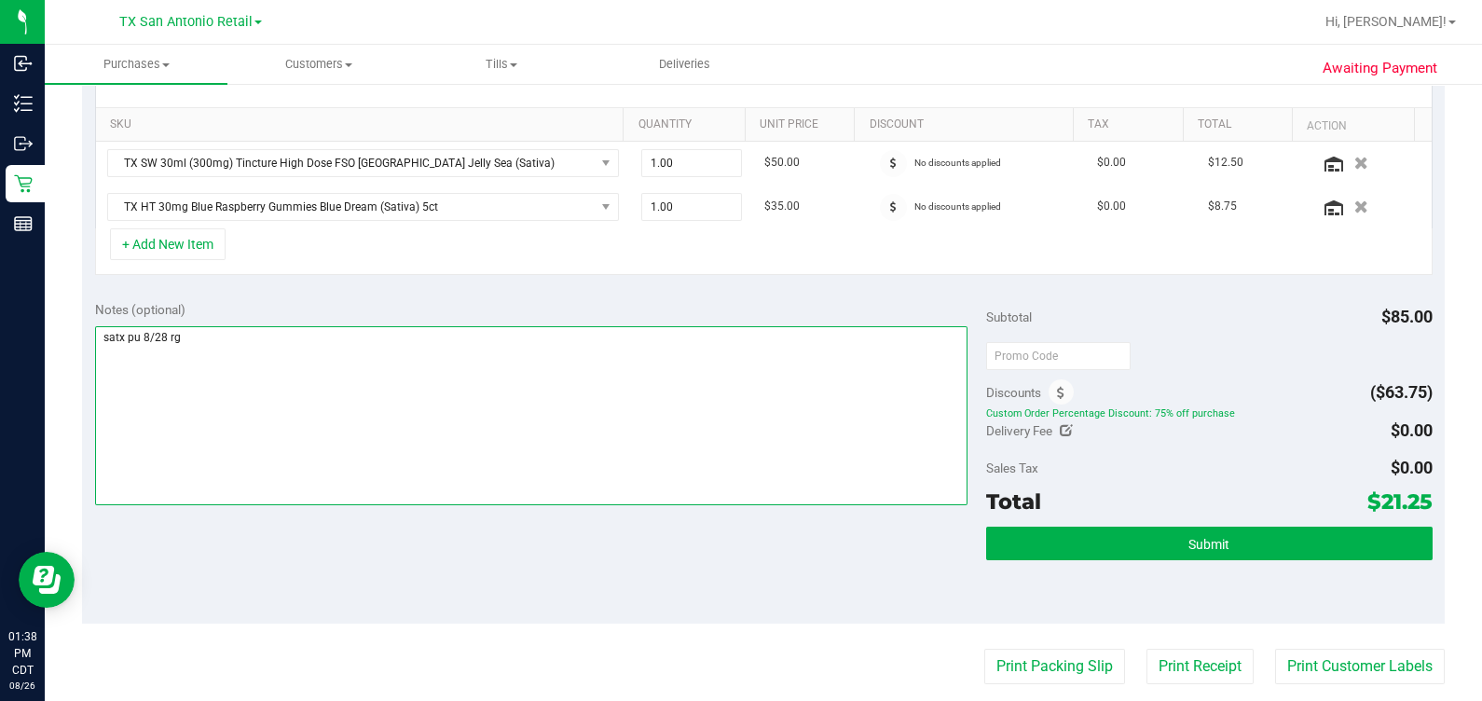
drag, startPoint x: 158, startPoint y: 336, endPoint x: 168, endPoint y: 334, distance: 9.5
click at [164, 335] on textarea at bounding box center [531, 415] width 873 height 179
type textarea "satx pu 8/27 rg"
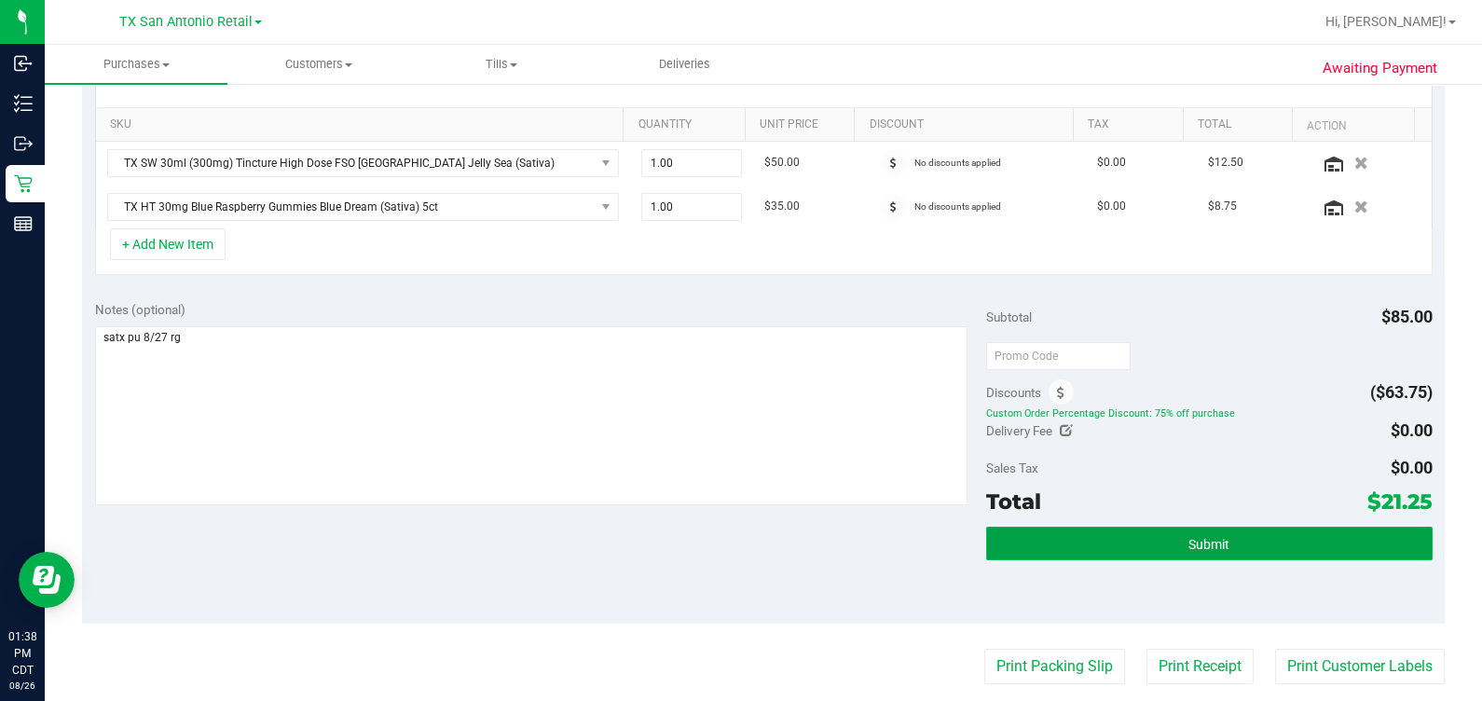
click at [857, 538] on button "Submit" at bounding box center [1209, 544] width 446 height 34
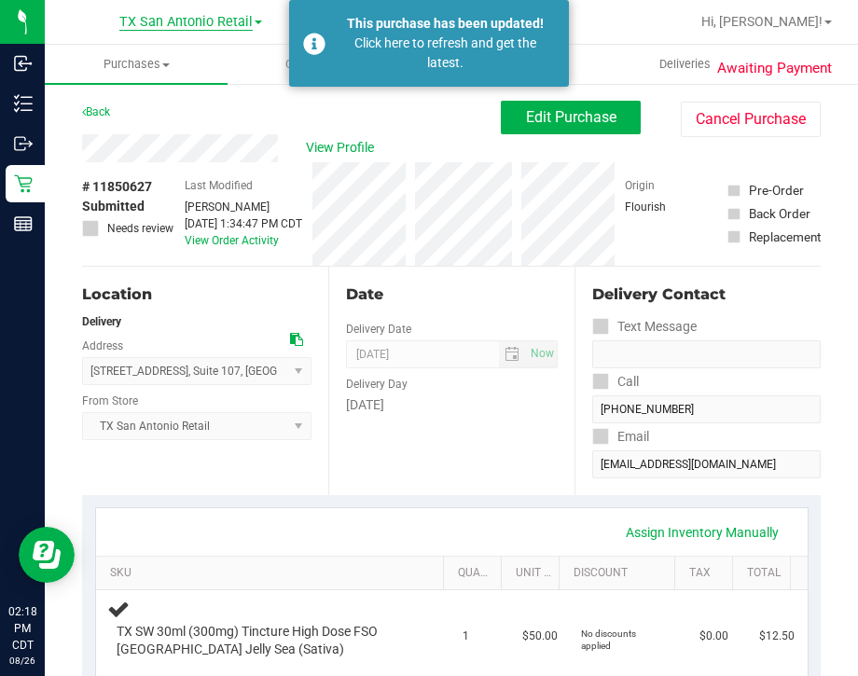
click at [197, 30] on span "TX San Antonio Retail" at bounding box center [185, 22] width 133 height 17
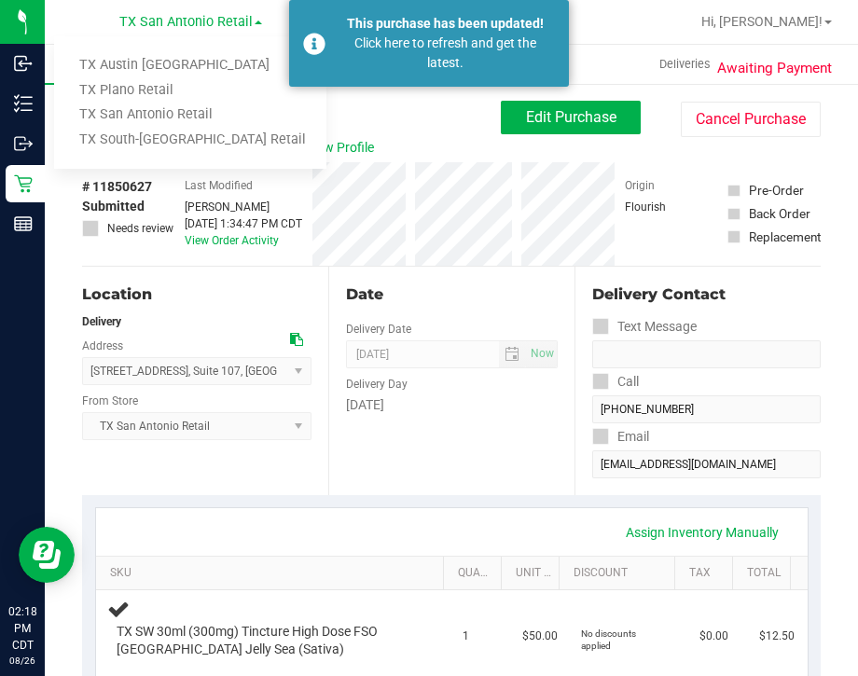
click at [284, 219] on div "Aug 26, 2025 1:34:47 PM CDT" at bounding box center [243, 223] width 117 height 17
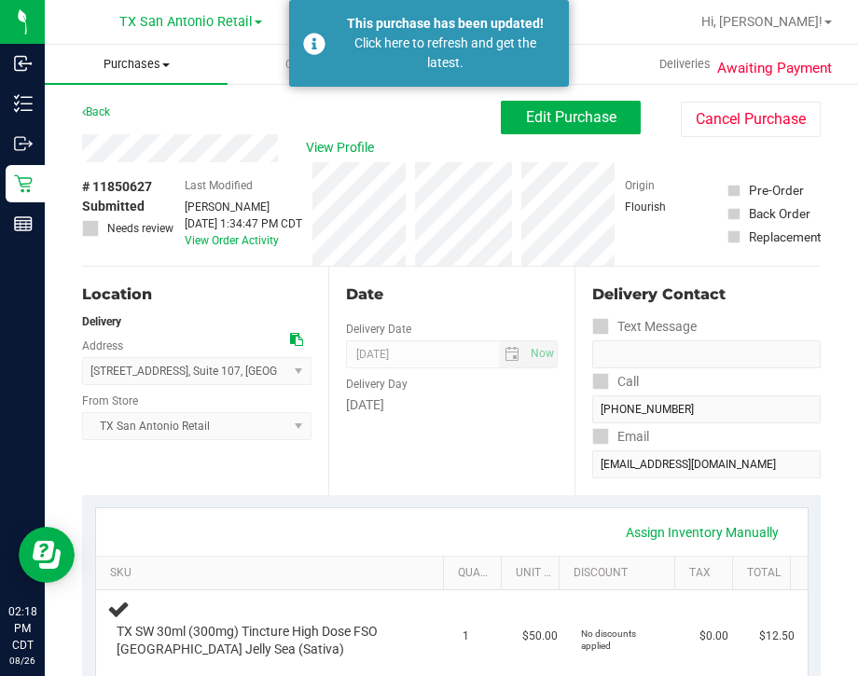
click at [134, 61] on span "Purchases" at bounding box center [136, 64] width 183 height 17
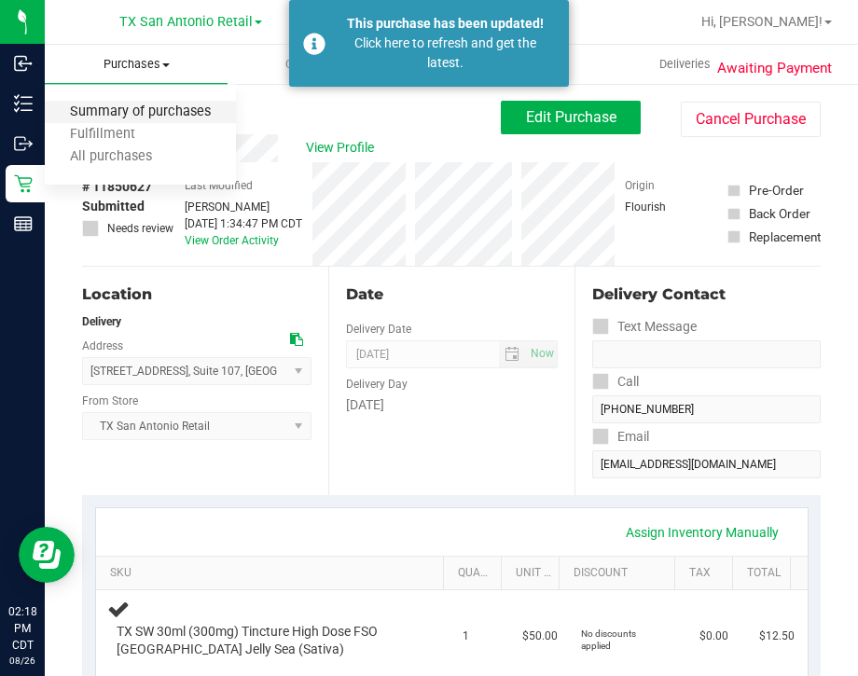
click at [152, 114] on span "Summary of purchases" at bounding box center [140, 112] width 191 height 16
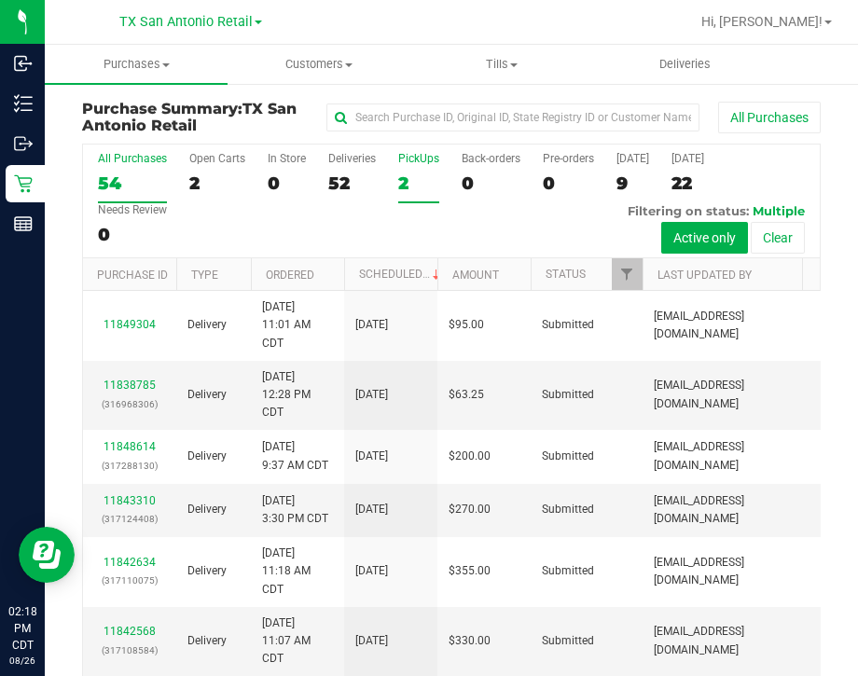
click at [424, 170] on label "PickUps 2" at bounding box center [418, 177] width 41 height 51
click at [0, 0] on input "PickUps 2" at bounding box center [0, 0] width 0 height 0
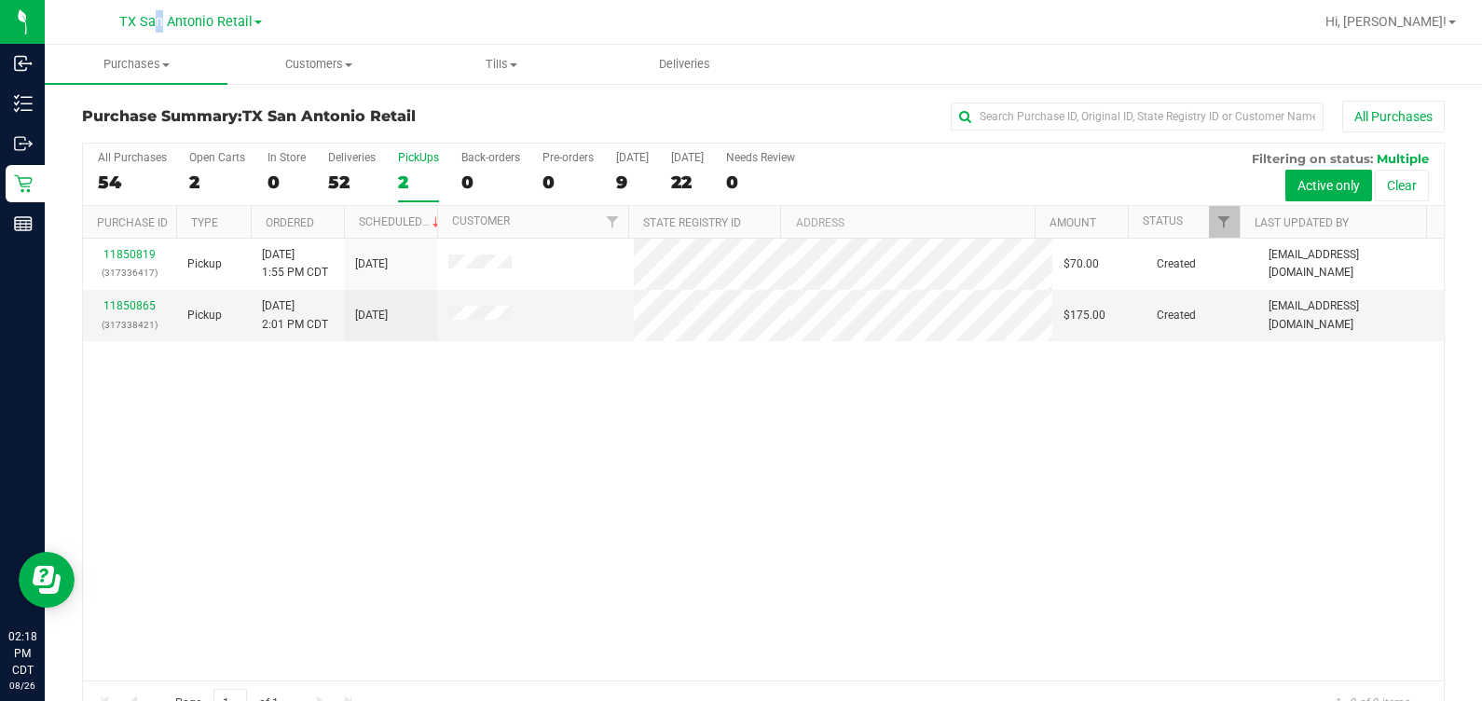
click at [150, 35] on div "TX San Antonio Retail TX Austin DC TX Plano Retail TX San Antonio Retail TX Sou…" at bounding box center [190, 21] width 272 height 29
drag, startPoint x: 150, startPoint y: 35, endPoint x: 128, endPoint y: 23, distance: 25.4
click at [128, 23] on span "TX San Antonio Retail" at bounding box center [185, 22] width 133 height 17
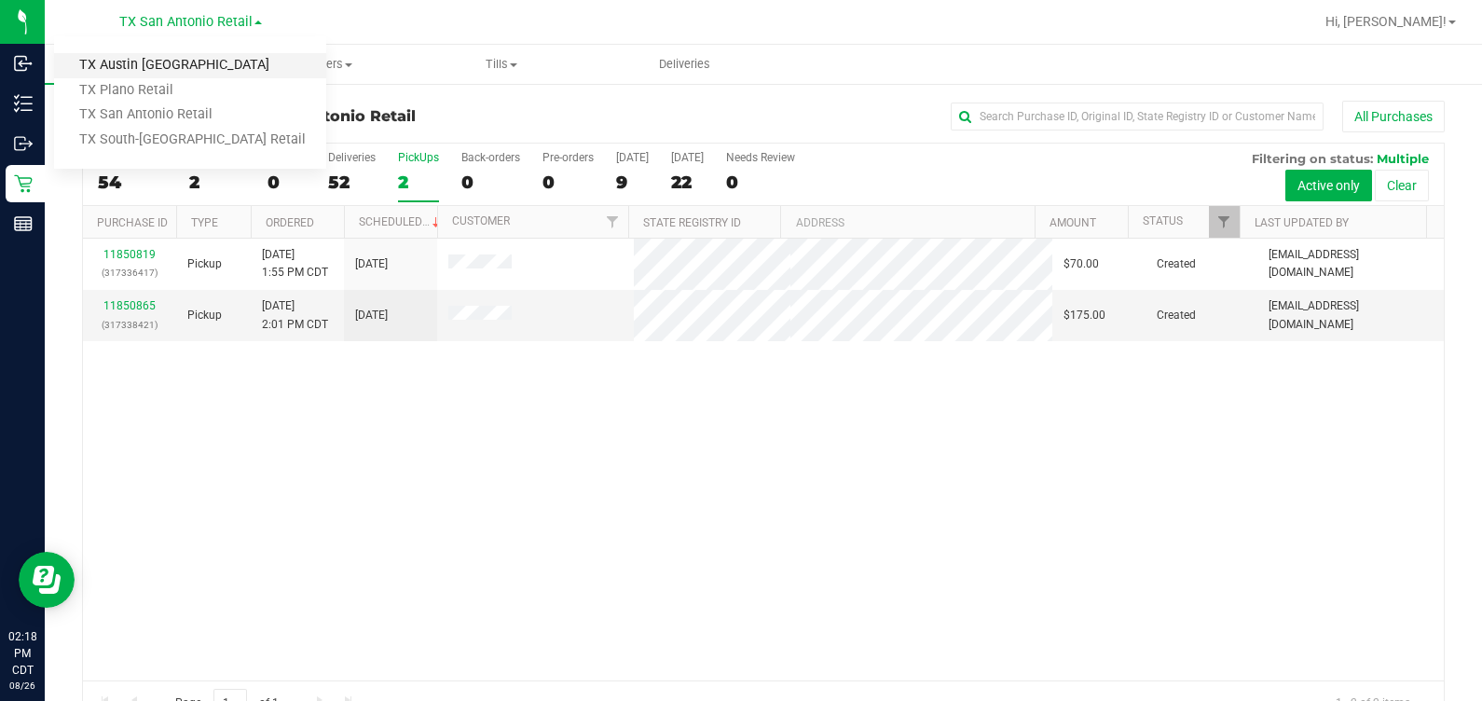
click at [169, 63] on link "TX Austin [GEOGRAPHIC_DATA]" at bounding box center [190, 65] width 272 height 25
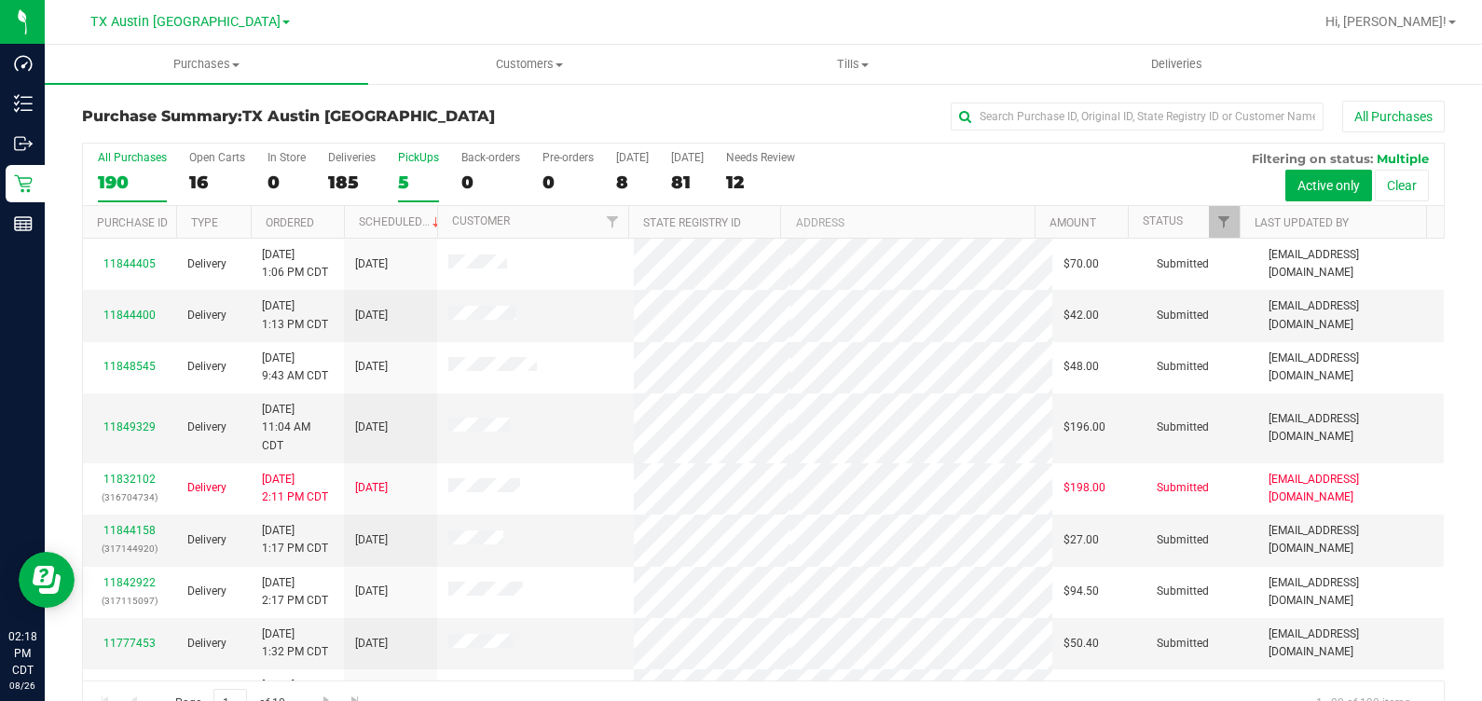
click at [427, 189] on div "5" at bounding box center [418, 182] width 41 height 21
click at [0, 0] on input "PickUps 5" at bounding box center [0, 0] width 0 height 0
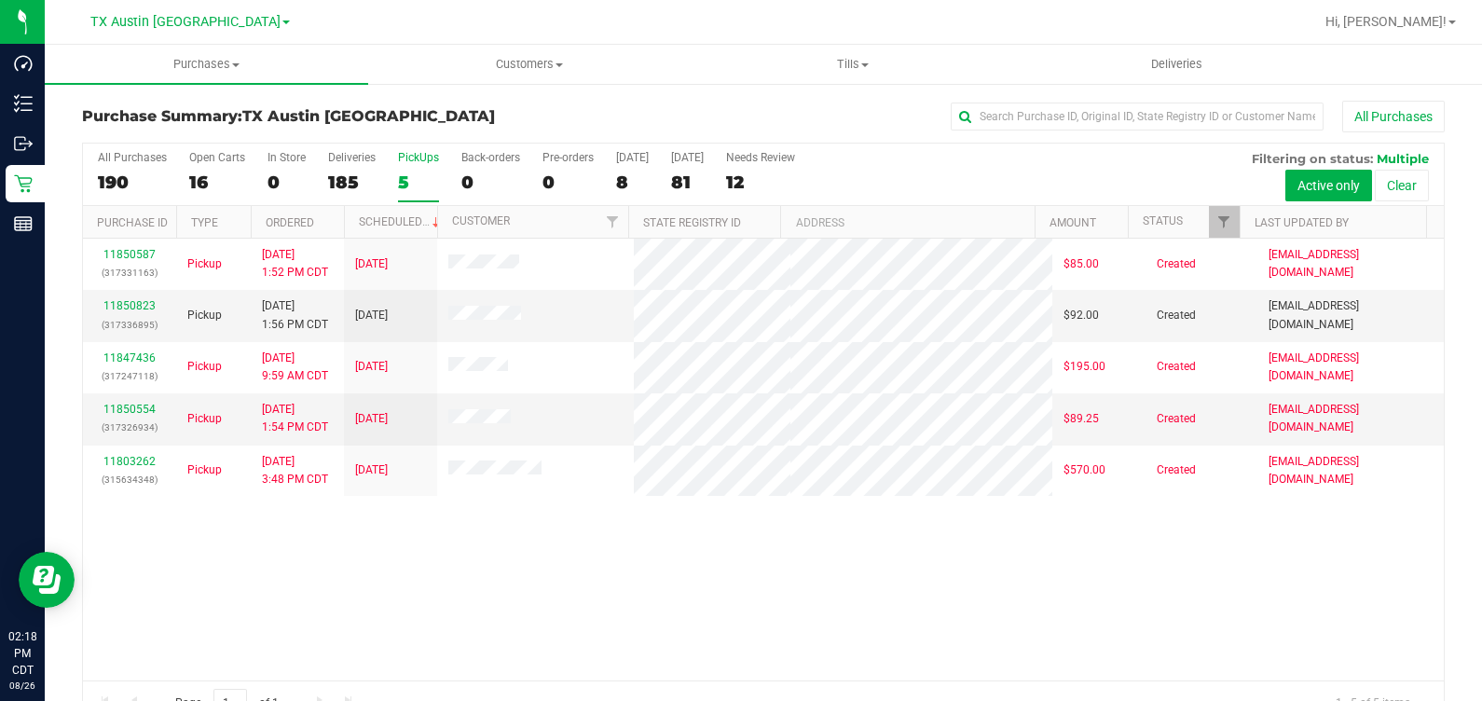
scroll to position [42, 0]
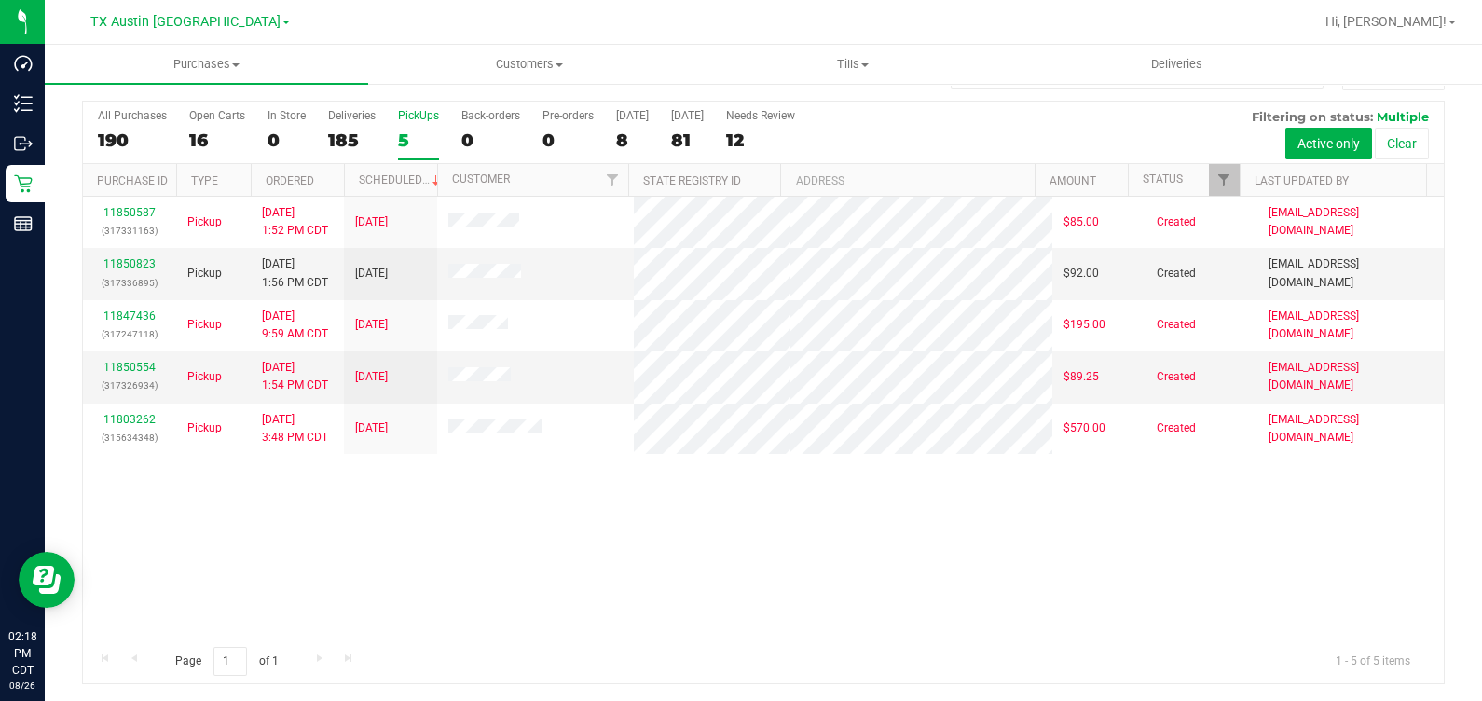
click at [411, 138] on div "5" at bounding box center [418, 140] width 41 height 21
click at [0, 0] on input "PickUps 5" at bounding box center [0, 0] width 0 height 0
click at [149, 266] on link "11850823" at bounding box center [129, 263] width 52 height 13
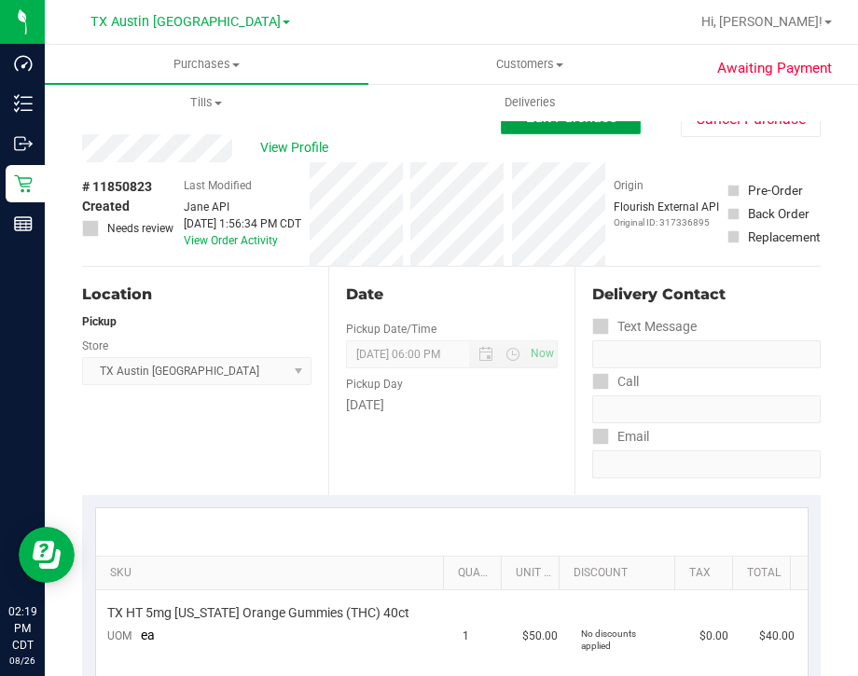
click at [508, 132] on button "Edit Purchase" at bounding box center [571, 118] width 140 height 34
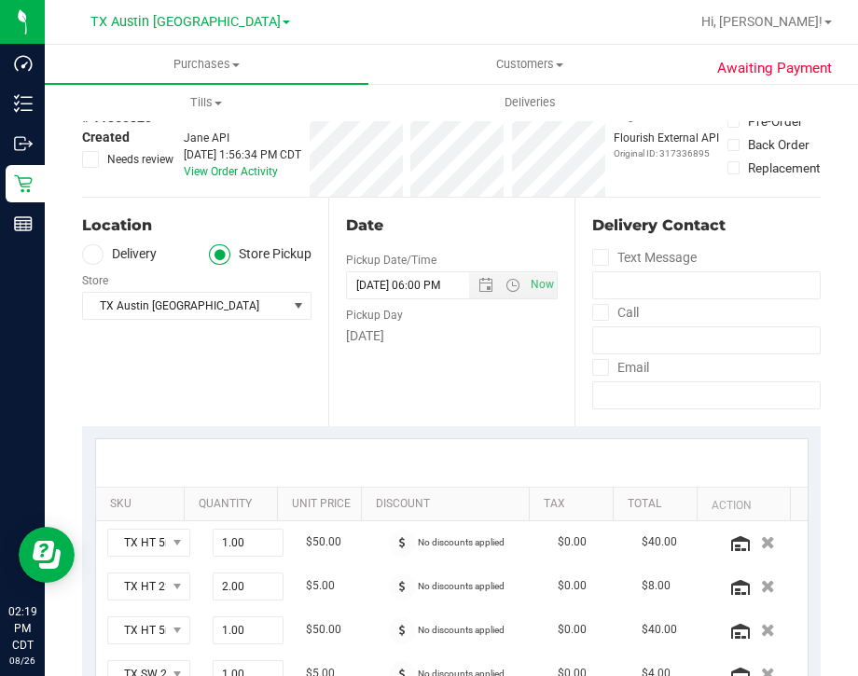
scroll to position [78, 0]
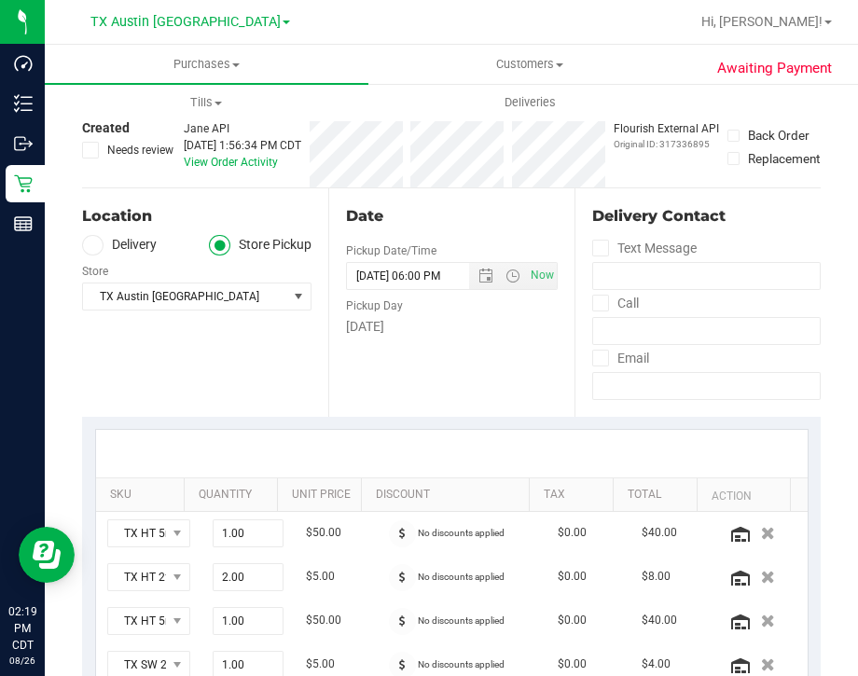
click at [108, 248] on label "Delivery" at bounding box center [119, 245] width 75 height 21
click at [0, 0] on input "Delivery" at bounding box center [0, 0] width 0 height 0
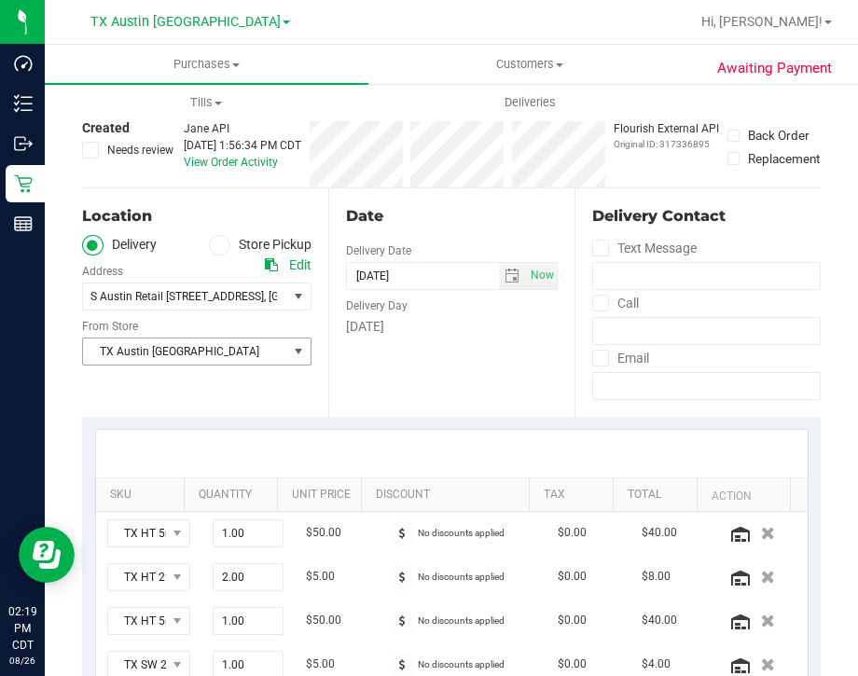
click at [187, 351] on span "TX Austin [GEOGRAPHIC_DATA]" at bounding box center [185, 351] width 204 height 26
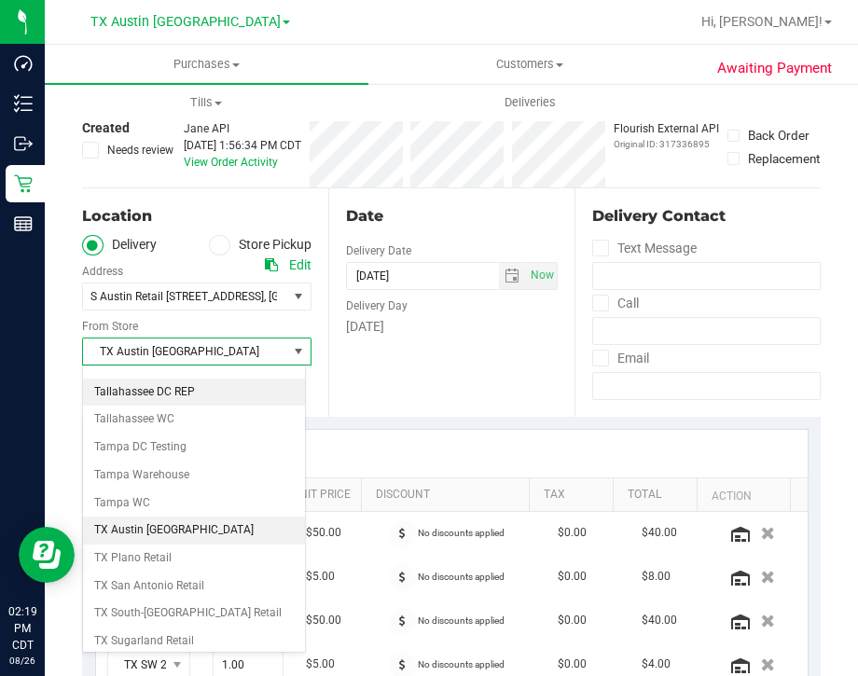
scroll to position [1300, 0]
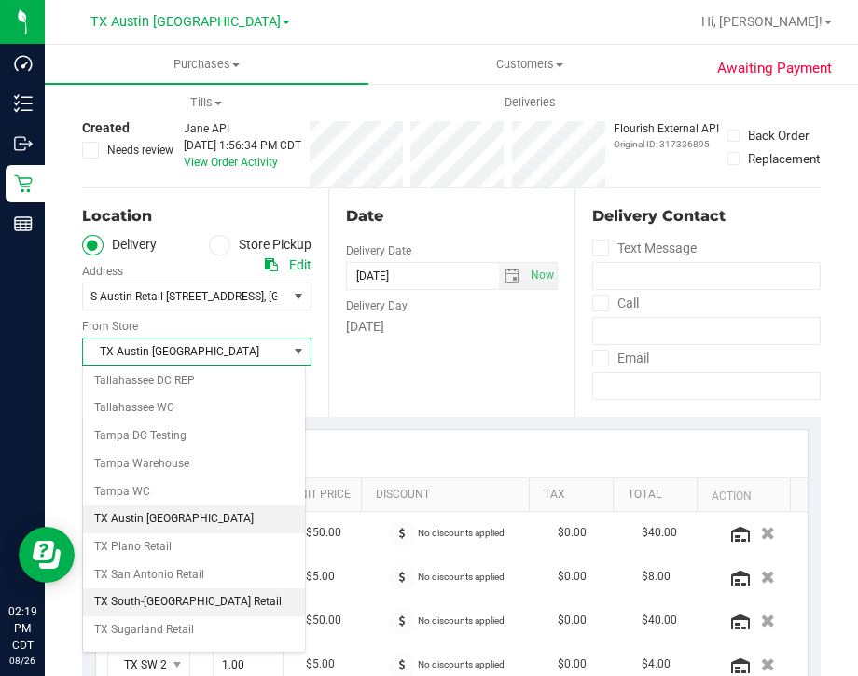
click at [174, 588] on li "TX South-[GEOGRAPHIC_DATA] Retail" at bounding box center [194, 602] width 222 height 28
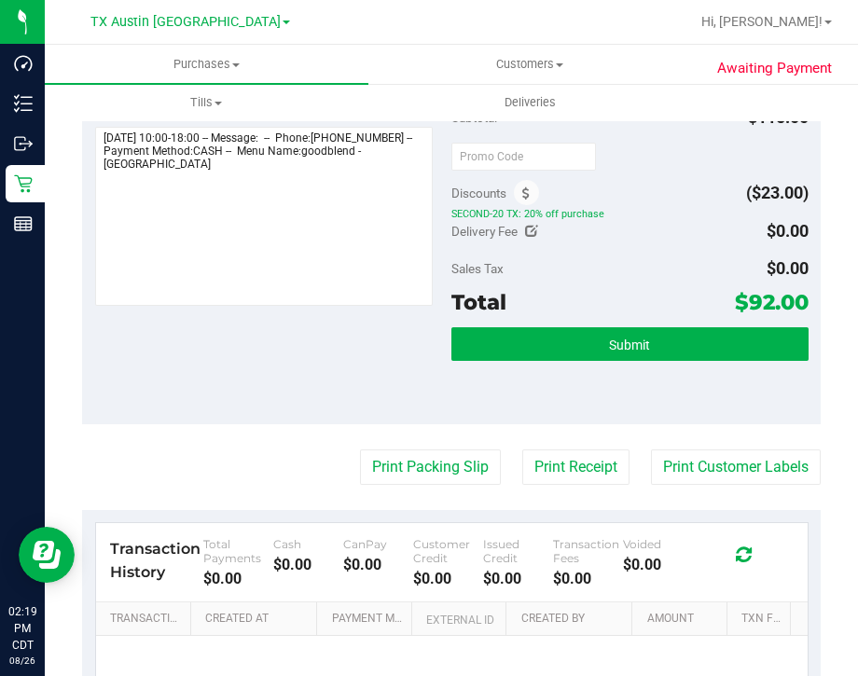
scroll to position [756, 0]
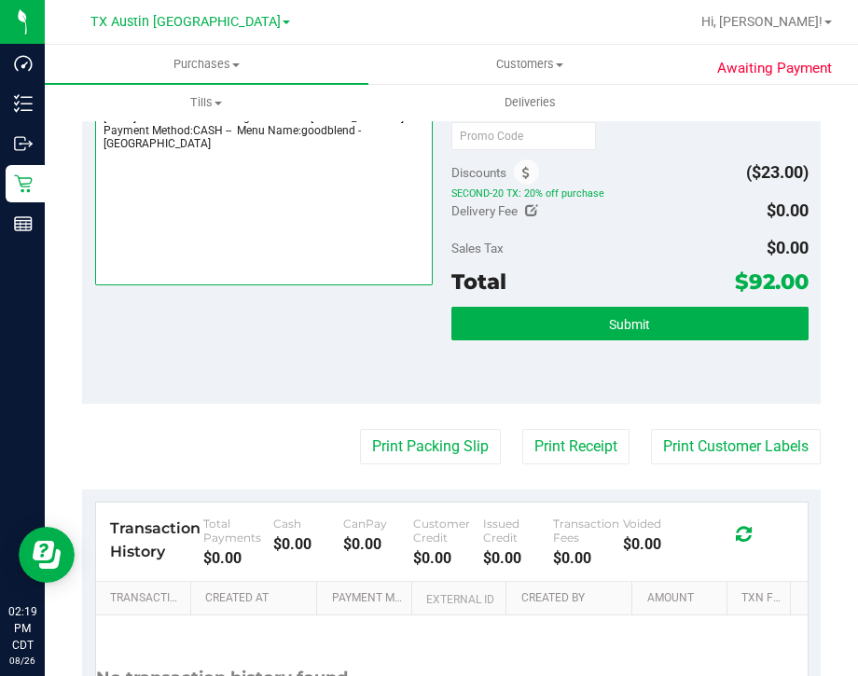
click at [363, 200] on textarea at bounding box center [264, 195] width 338 height 179
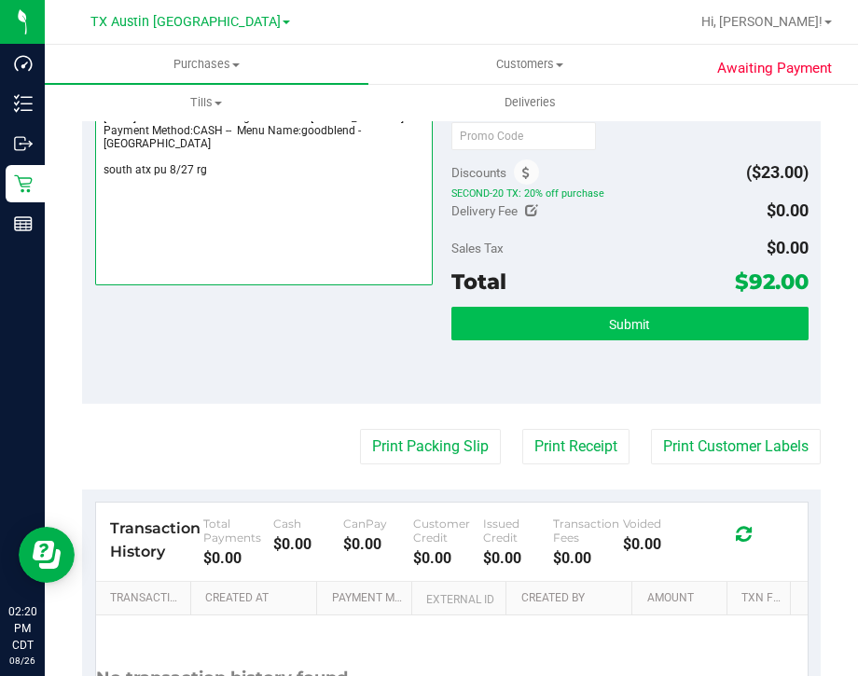
type textarea "Wednesday 08/27/2025 10:00-18:00 -- Message: -- Phone:4328530568 -- Payment Met…"
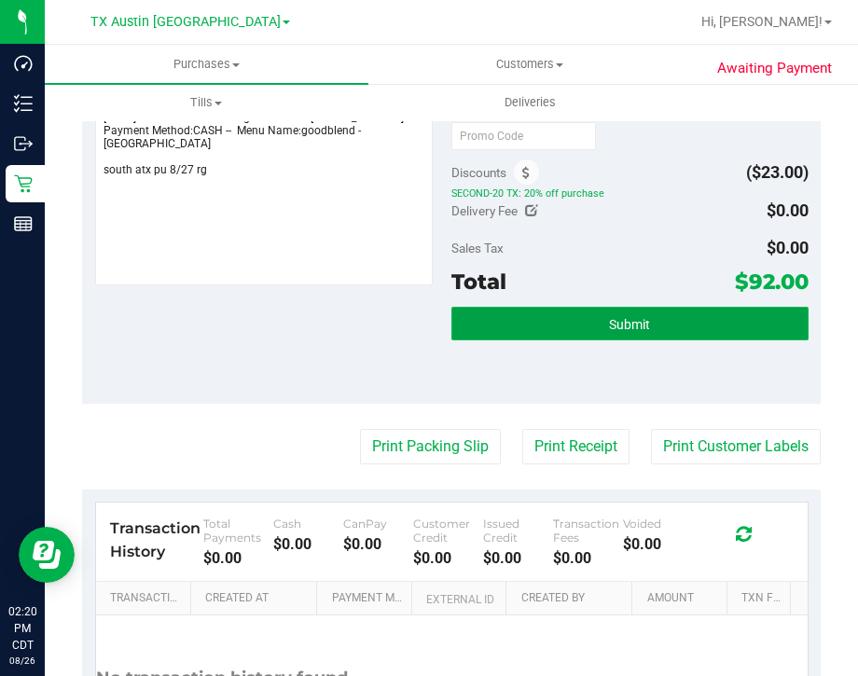
click at [602, 308] on button "Submit" at bounding box center [629, 324] width 357 height 34
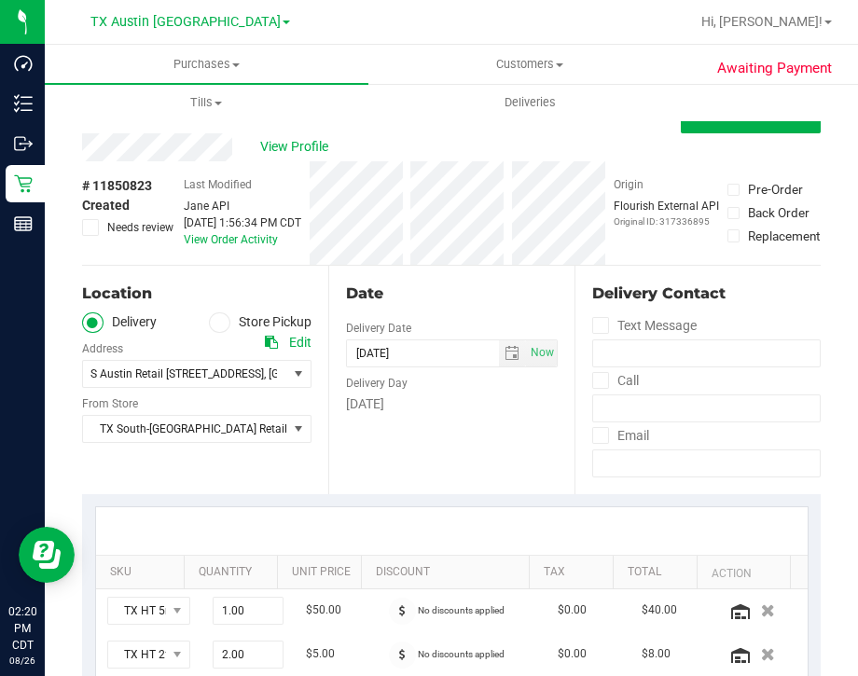
scroll to position [0, 0]
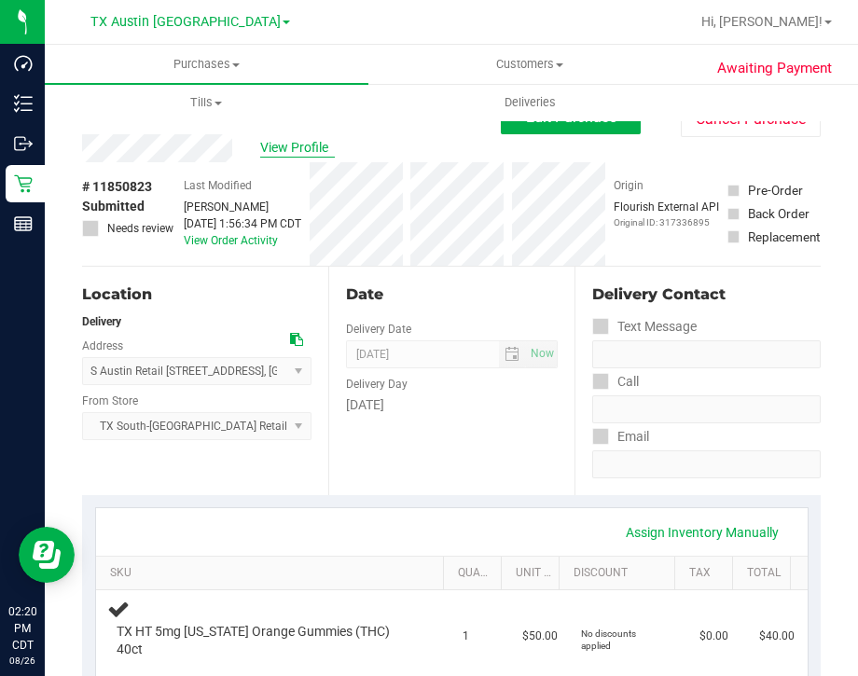
click at [312, 145] on span "View Profile" at bounding box center [297, 148] width 75 height 20
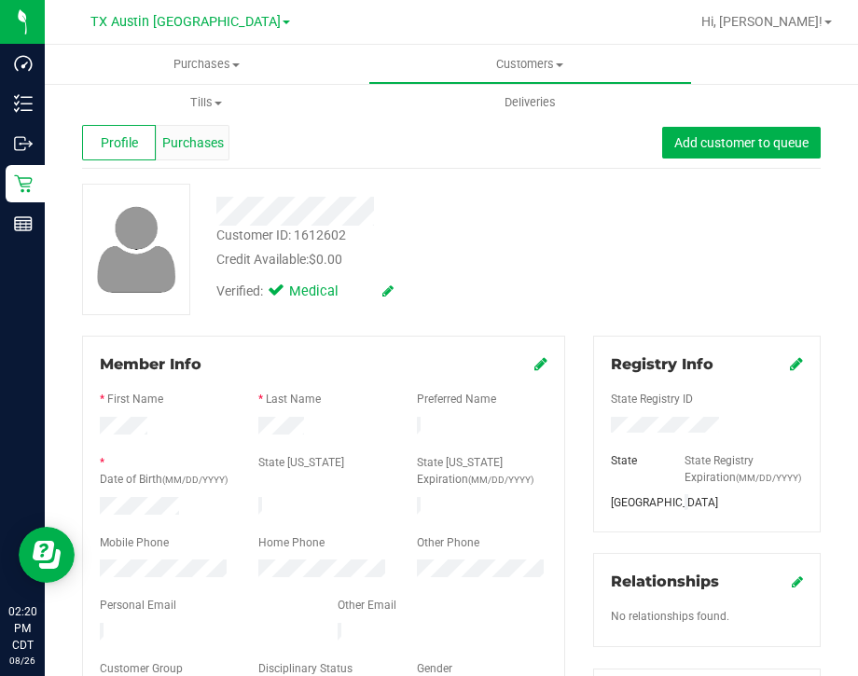
click at [211, 146] on span "Purchases" at bounding box center [193, 143] width 62 height 20
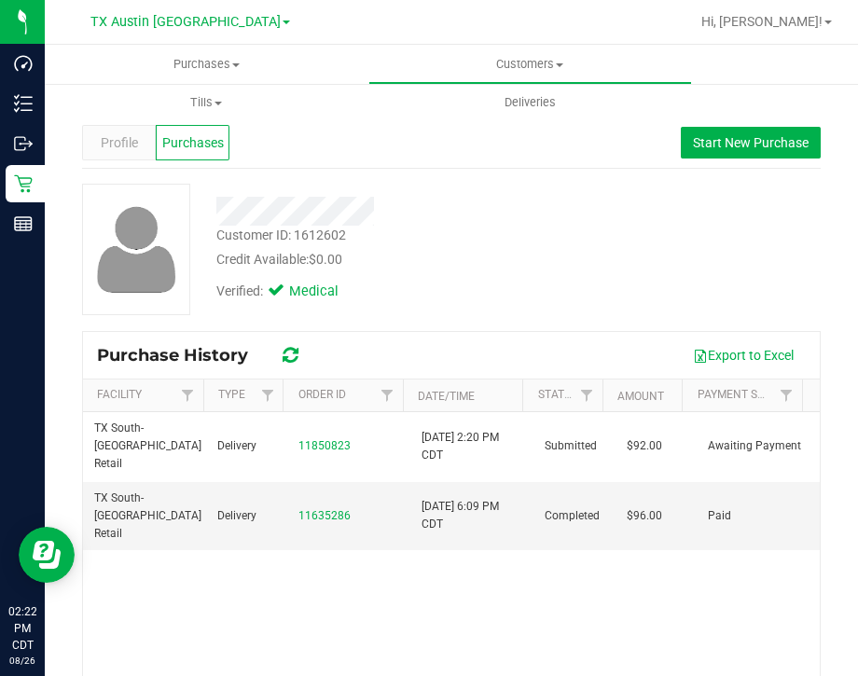
click at [466, 230] on div "Customer ID: 1612602 Credit Available: $0.00" at bounding box center [393, 248] width 383 height 44
click at [488, 155] on div "Profile Purchases Start New Purchase" at bounding box center [451, 142] width 738 height 51
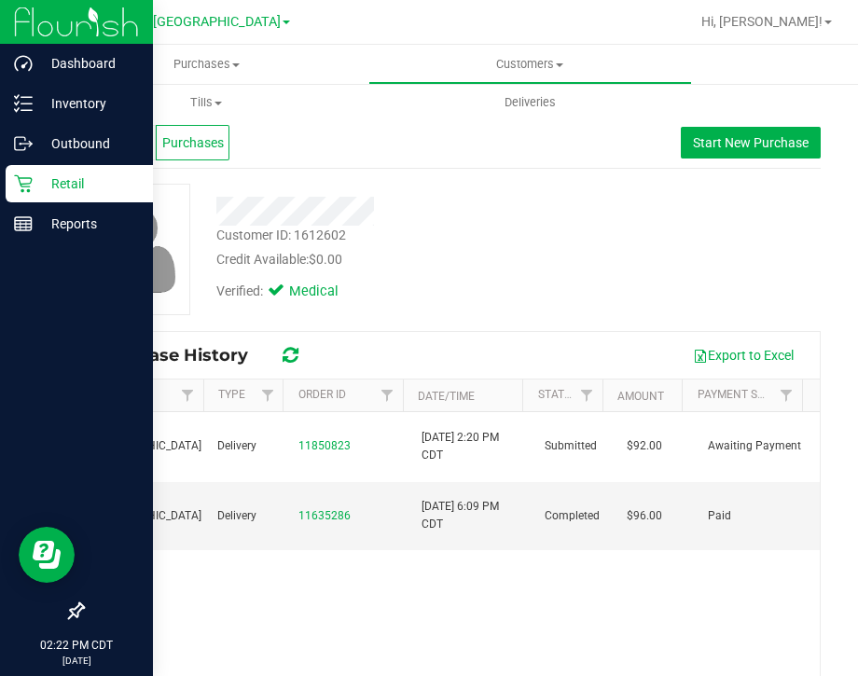
click at [30, 193] on div "Retail" at bounding box center [79, 183] width 147 height 37
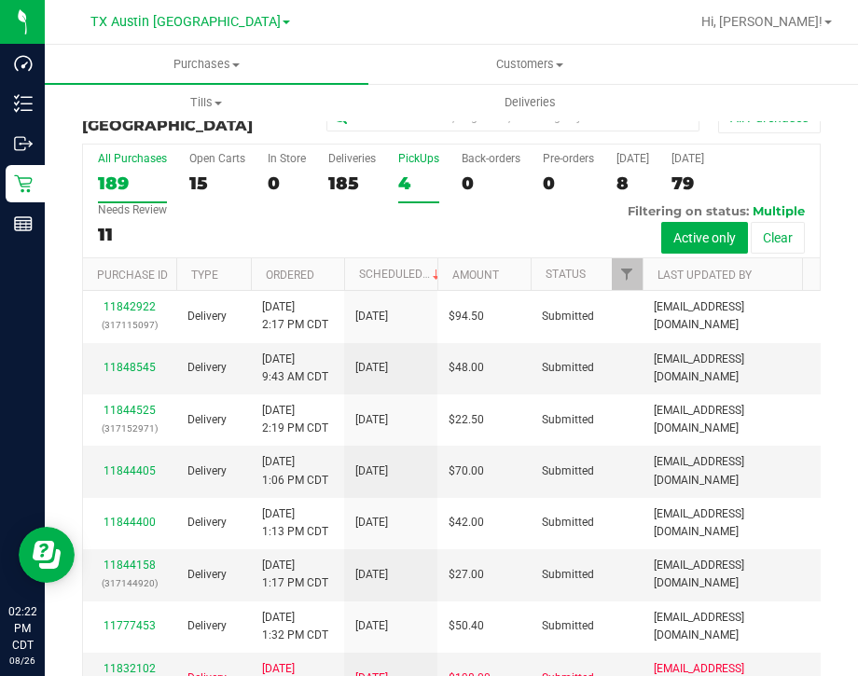
click at [405, 180] on div "4" at bounding box center [418, 182] width 41 height 21
click at [0, 0] on input "PickUps 4" at bounding box center [0, 0] width 0 height 0
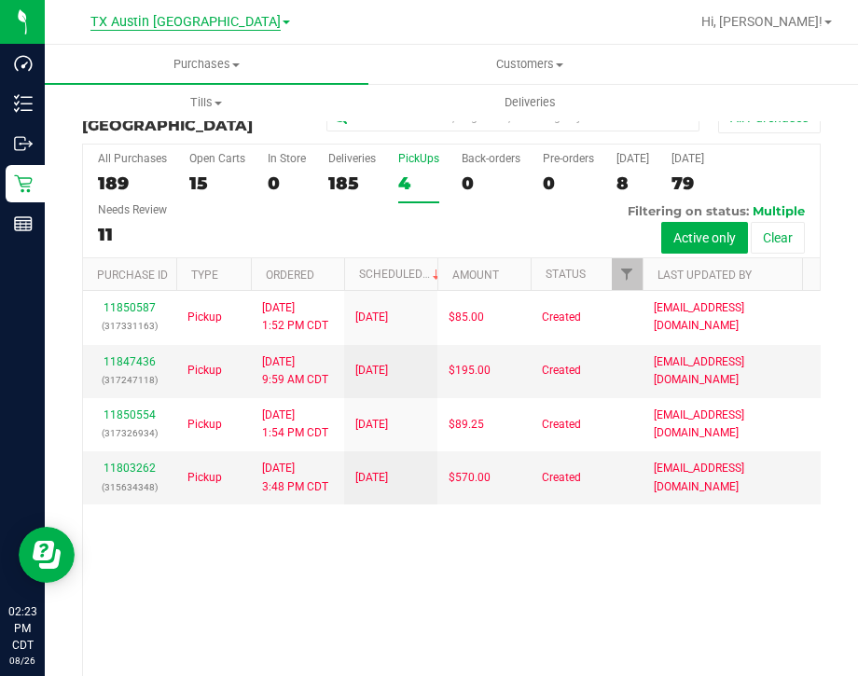
click at [153, 30] on span "TX Austin [GEOGRAPHIC_DATA]" at bounding box center [185, 22] width 190 height 17
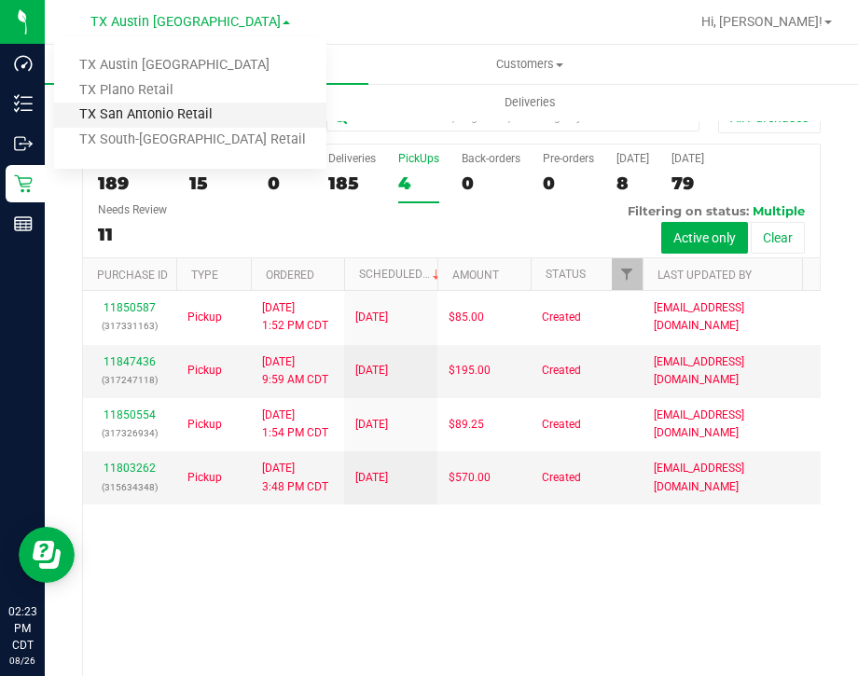
click at [169, 112] on link "TX San Antonio Retail" at bounding box center [190, 115] width 272 height 25
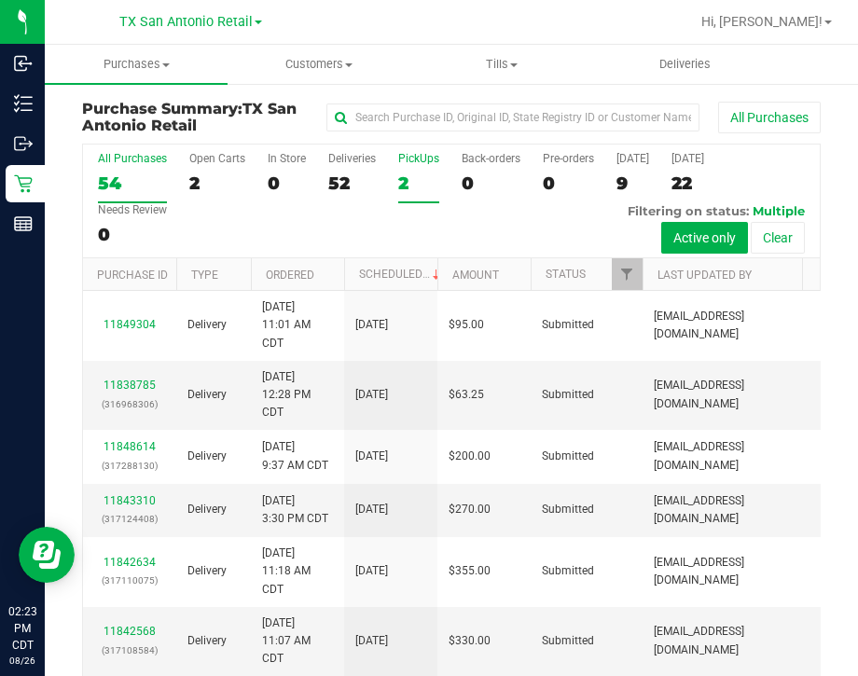
click at [419, 186] on div "2" at bounding box center [418, 182] width 41 height 21
click at [0, 0] on input "PickUps 2" at bounding box center [0, 0] width 0 height 0
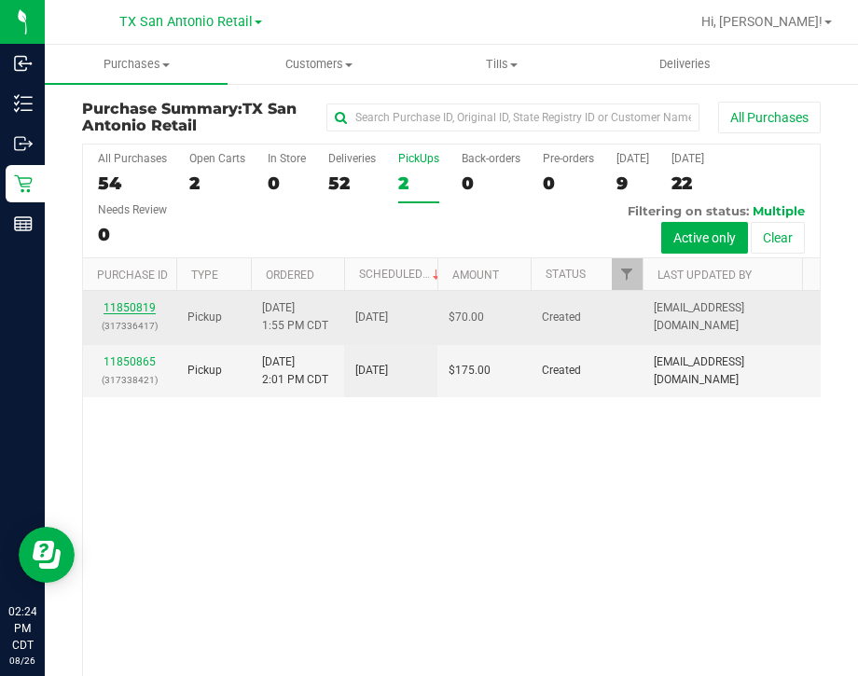
click at [121, 309] on link "11850819" at bounding box center [129, 307] width 52 height 13
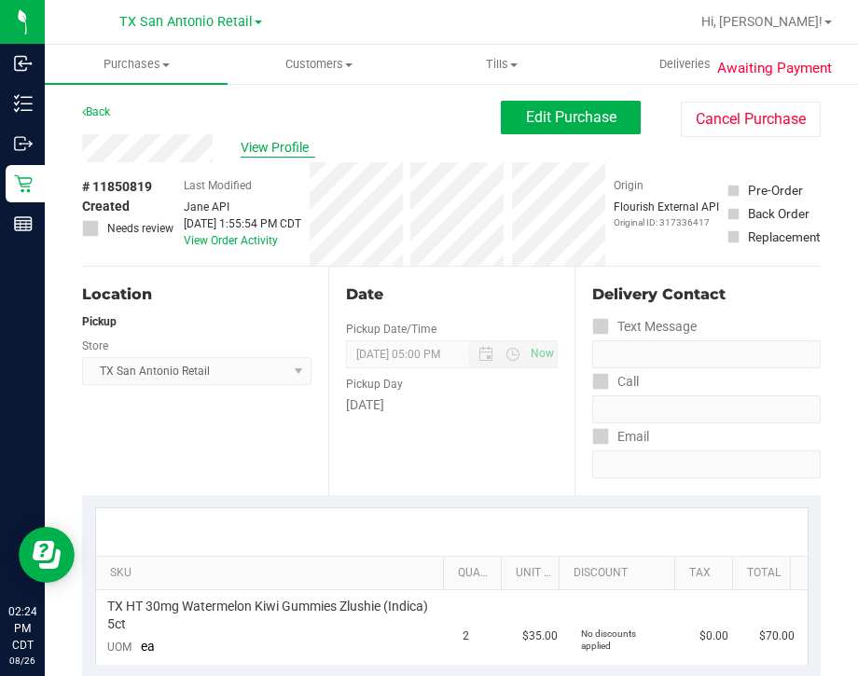
click at [295, 149] on span "View Profile" at bounding box center [277, 148] width 75 height 20
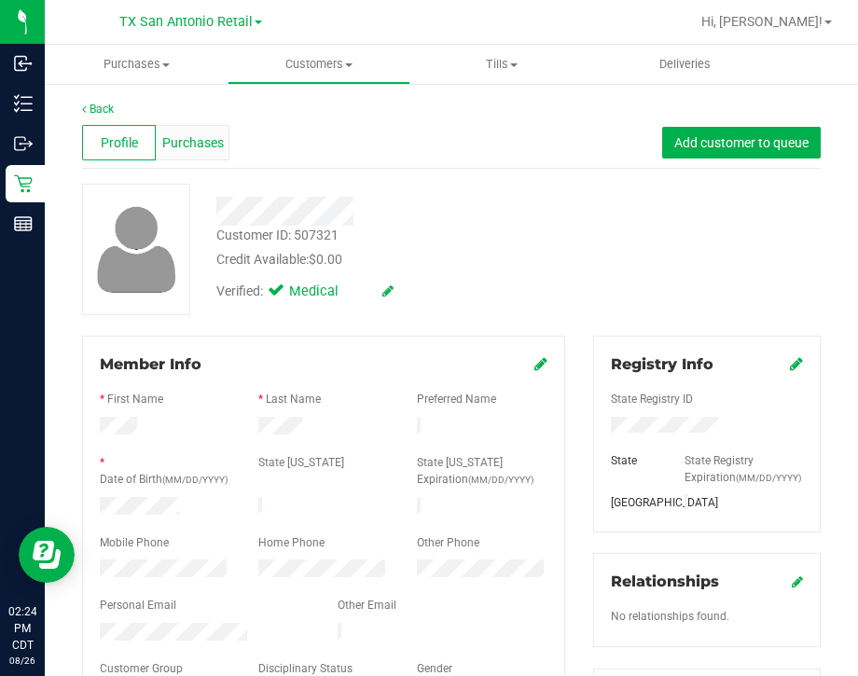
click at [212, 151] on span "Purchases" at bounding box center [193, 143] width 62 height 20
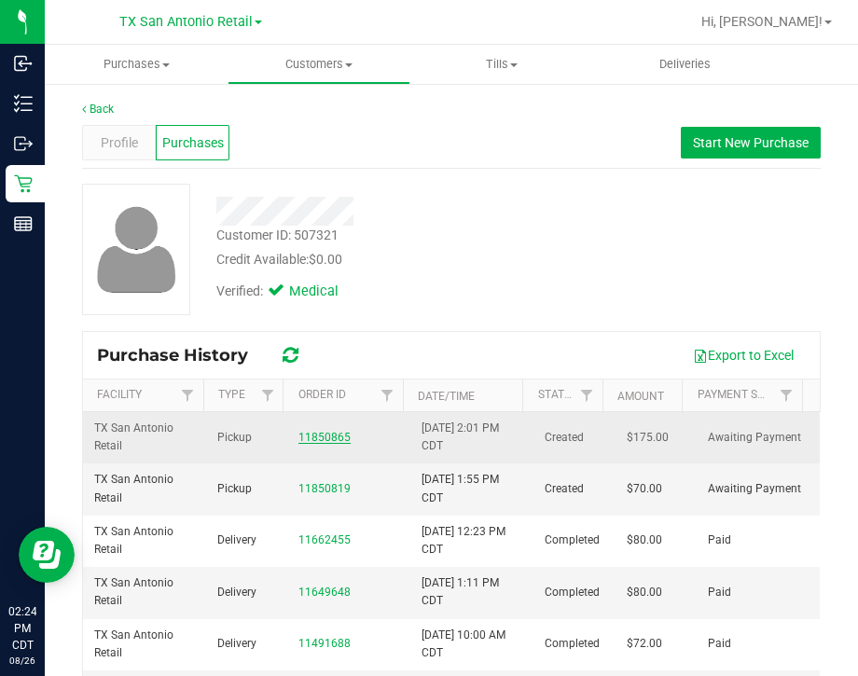
click at [298, 433] on link "11850865" at bounding box center [324, 437] width 52 height 13
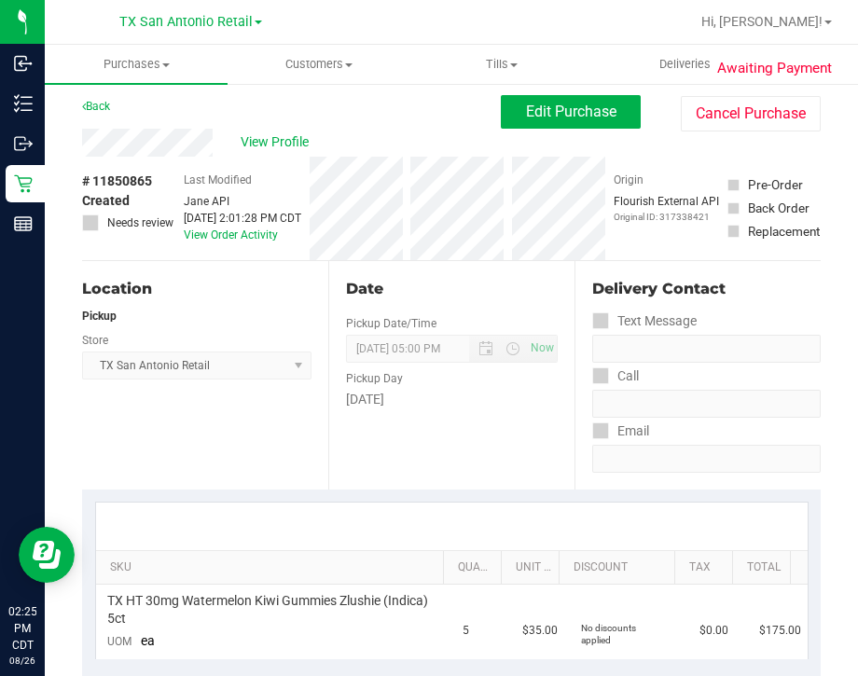
scroll to position [5, 0]
click at [283, 142] on span "View Profile" at bounding box center [277, 143] width 75 height 20
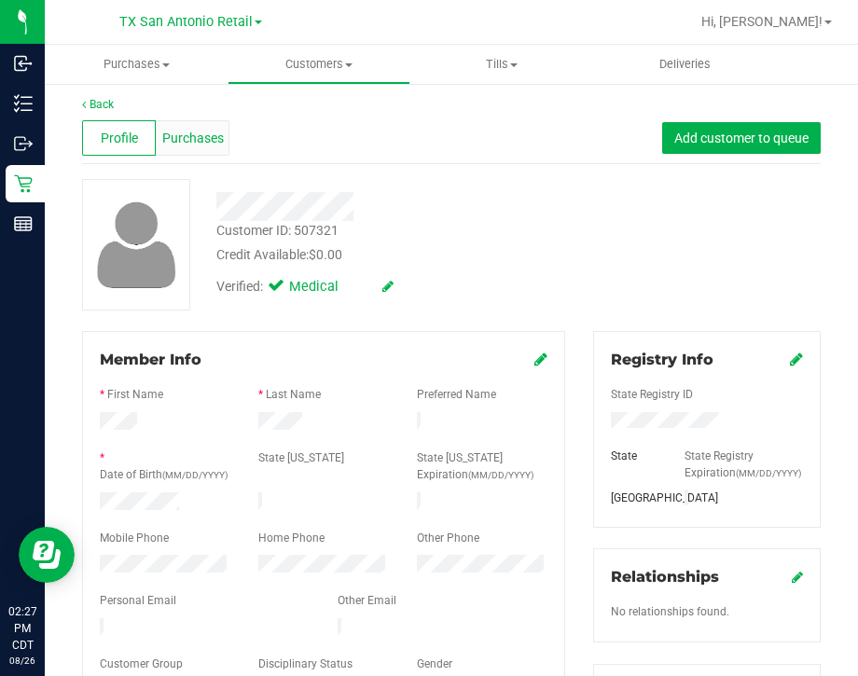
click at [191, 149] on div "Purchases" at bounding box center [193, 137] width 74 height 35
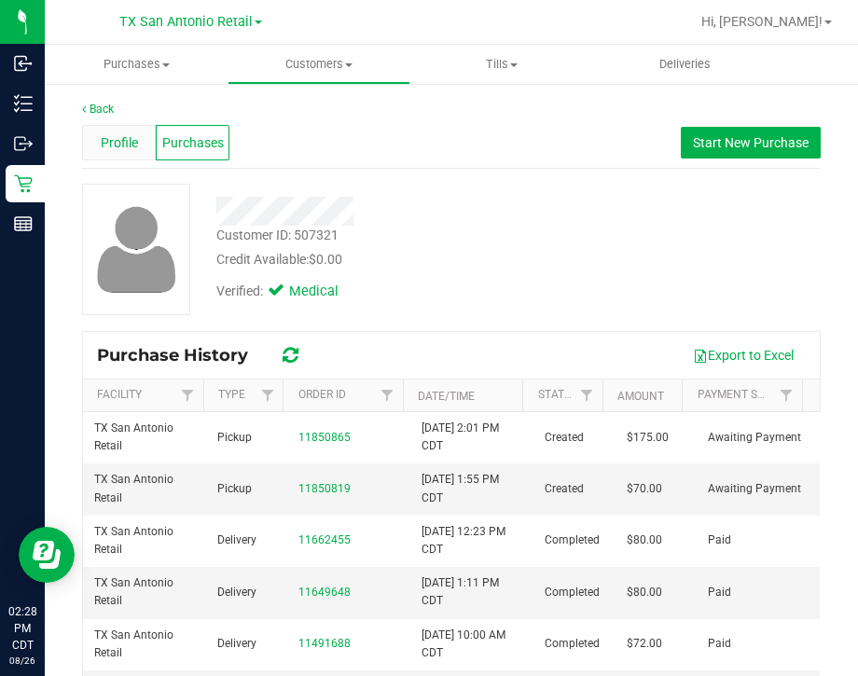
click at [123, 137] on span "Profile" at bounding box center [119, 143] width 37 height 20
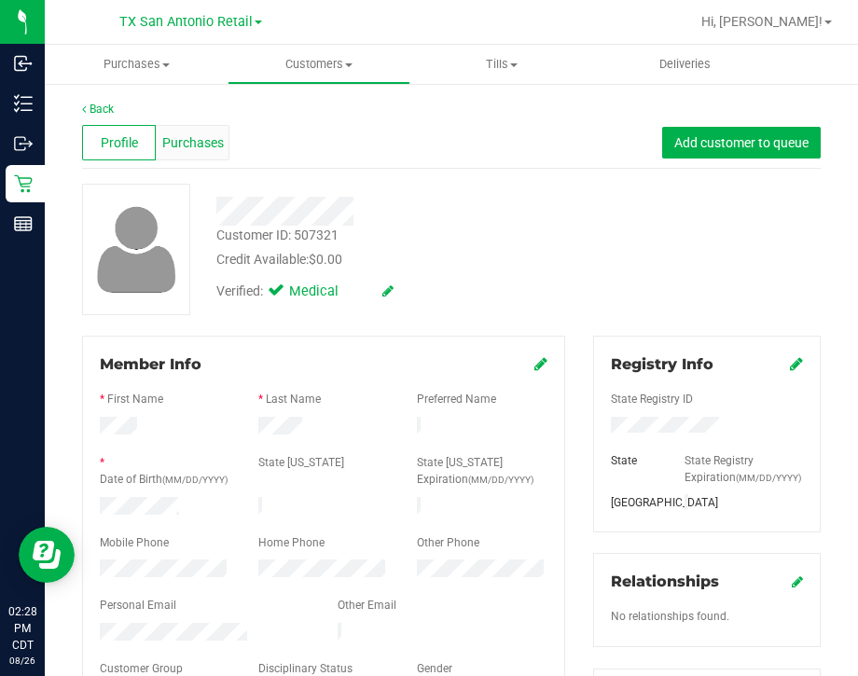
click at [201, 143] on span "Purchases" at bounding box center [193, 143] width 62 height 20
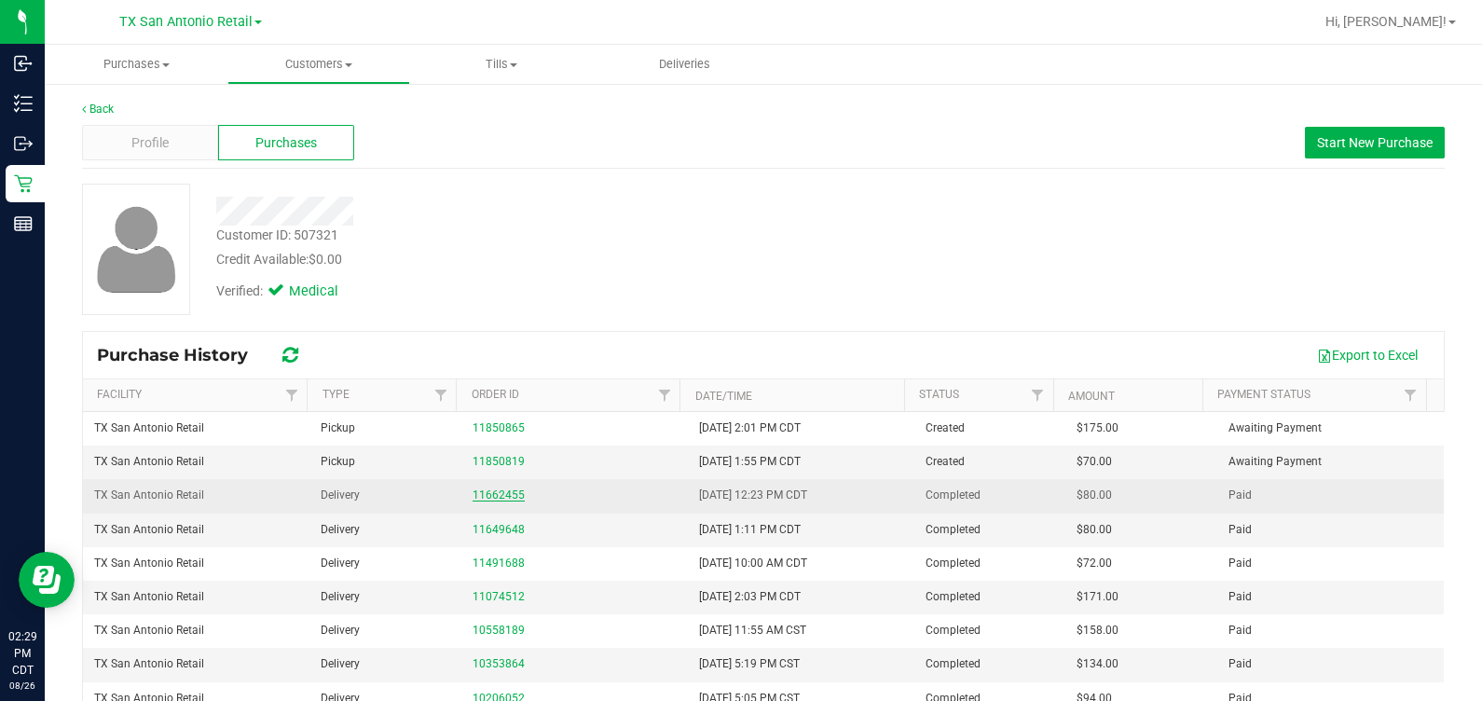
click at [492, 495] on link "11662455" at bounding box center [499, 494] width 52 height 13
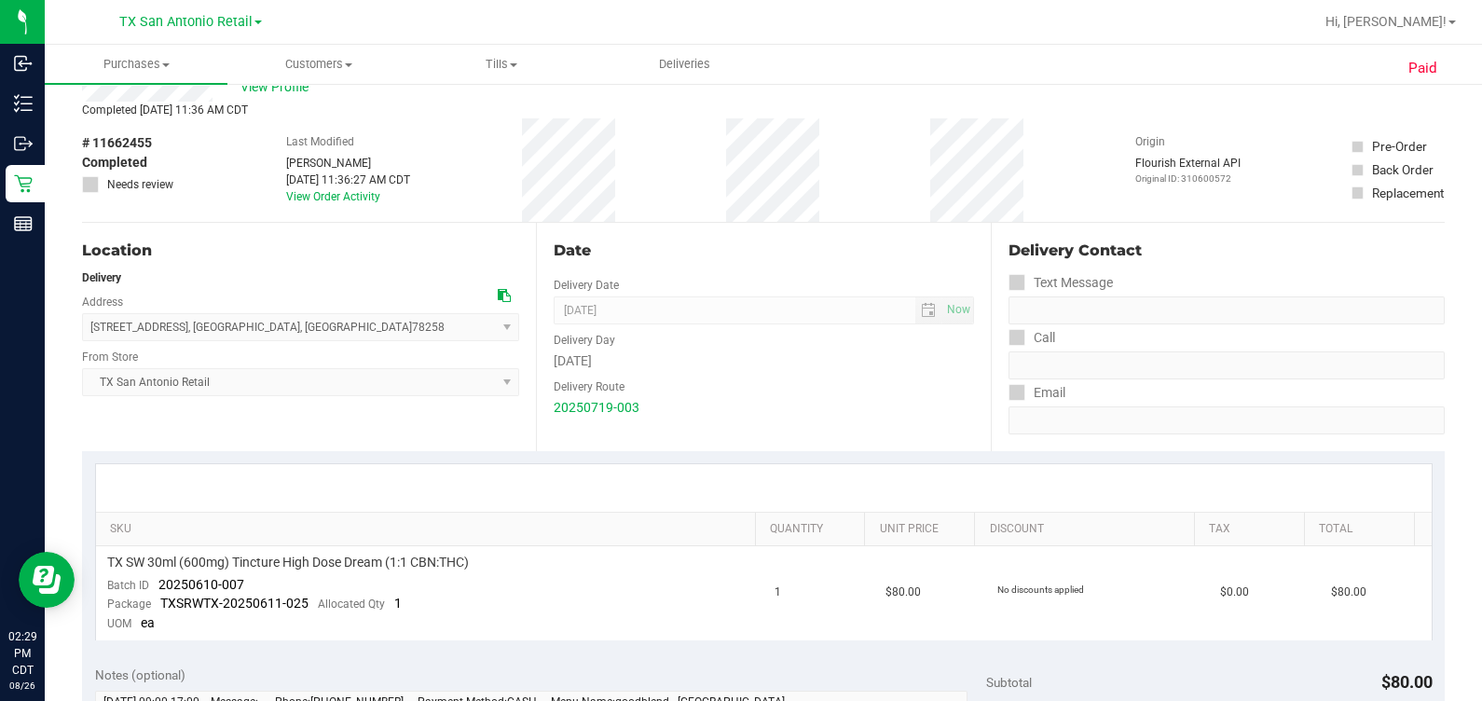
scroll to position [62, 0]
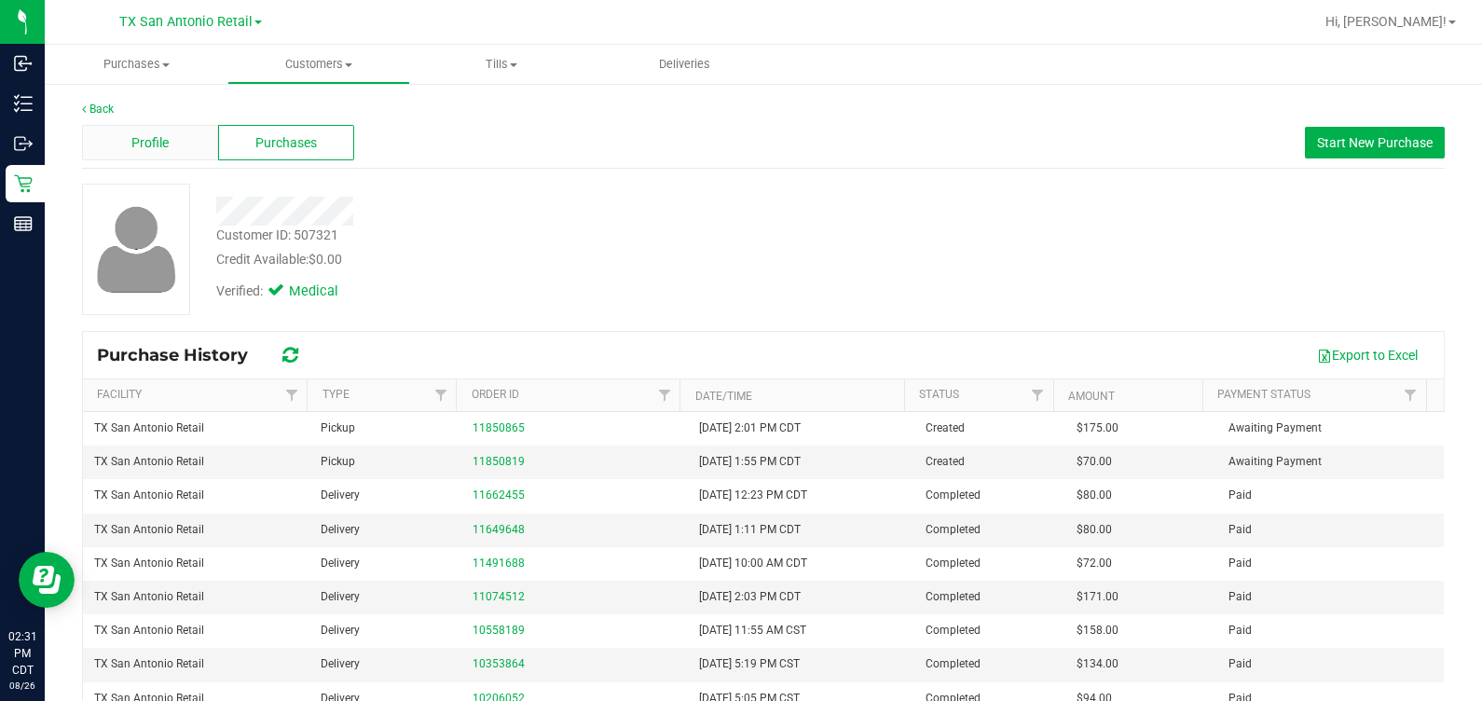
click at [144, 155] on div "Profile" at bounding box center [150, 142] width 136 height 35
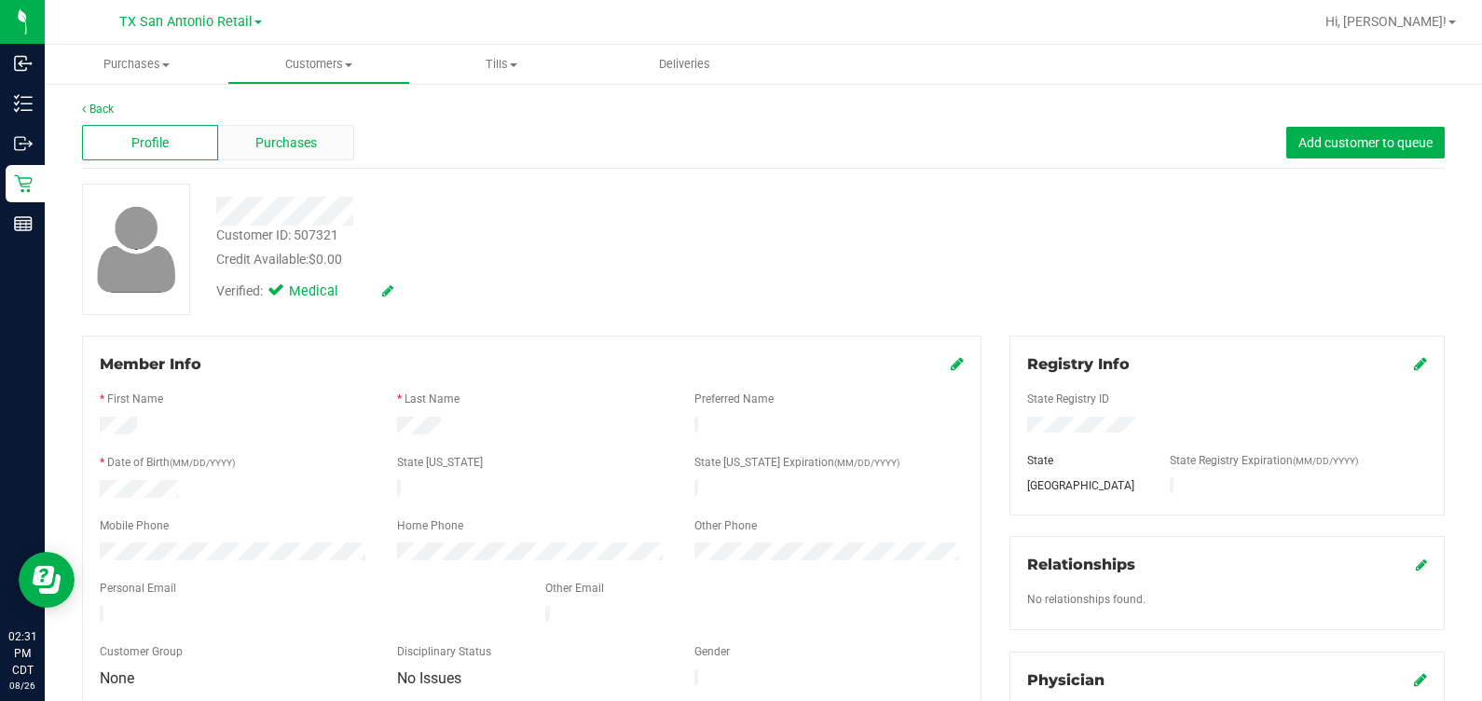
click at [300, 156] on div "Purchases" at bounding box center [286, 142] width 136 height 35
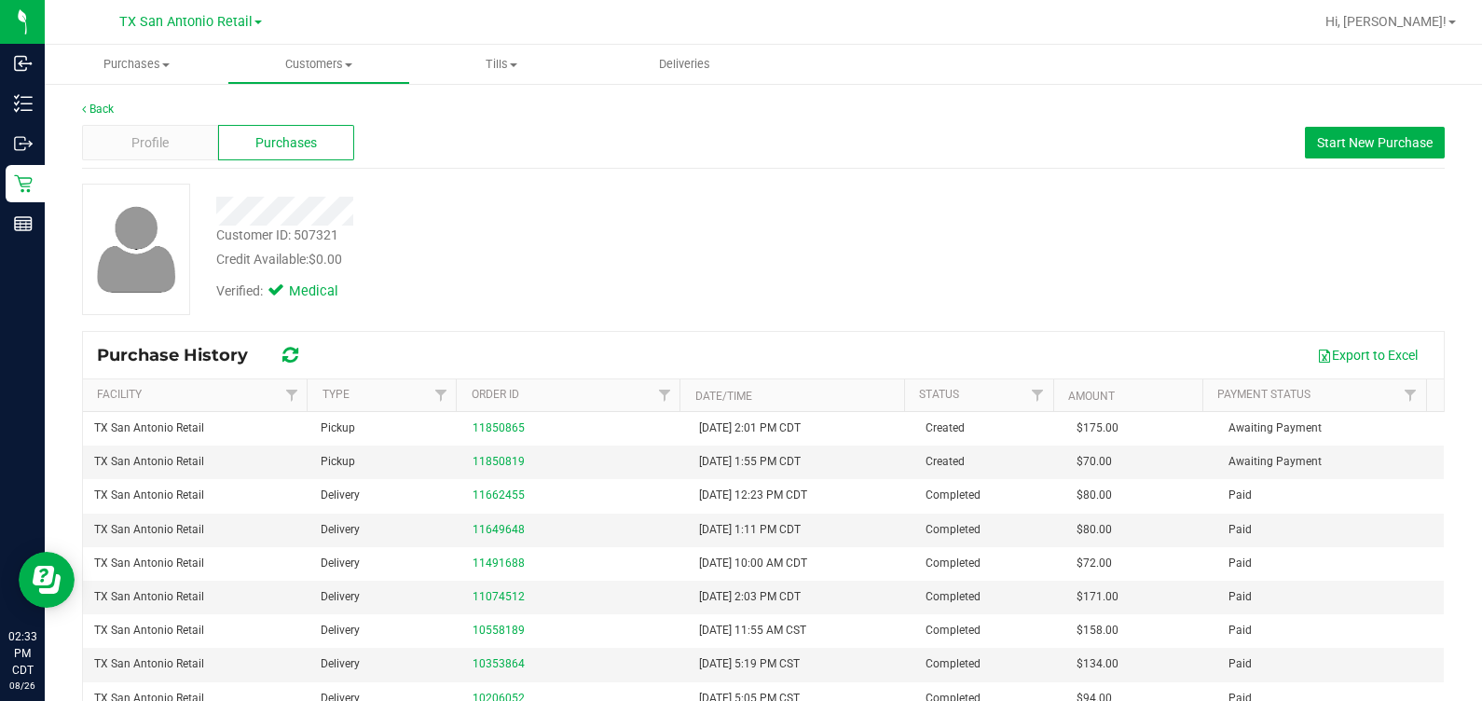
click at [768, 244] on div "Customer ID: 507321 Credit Available: $0.00" at bounding box center [549, 248] width 695 height 44
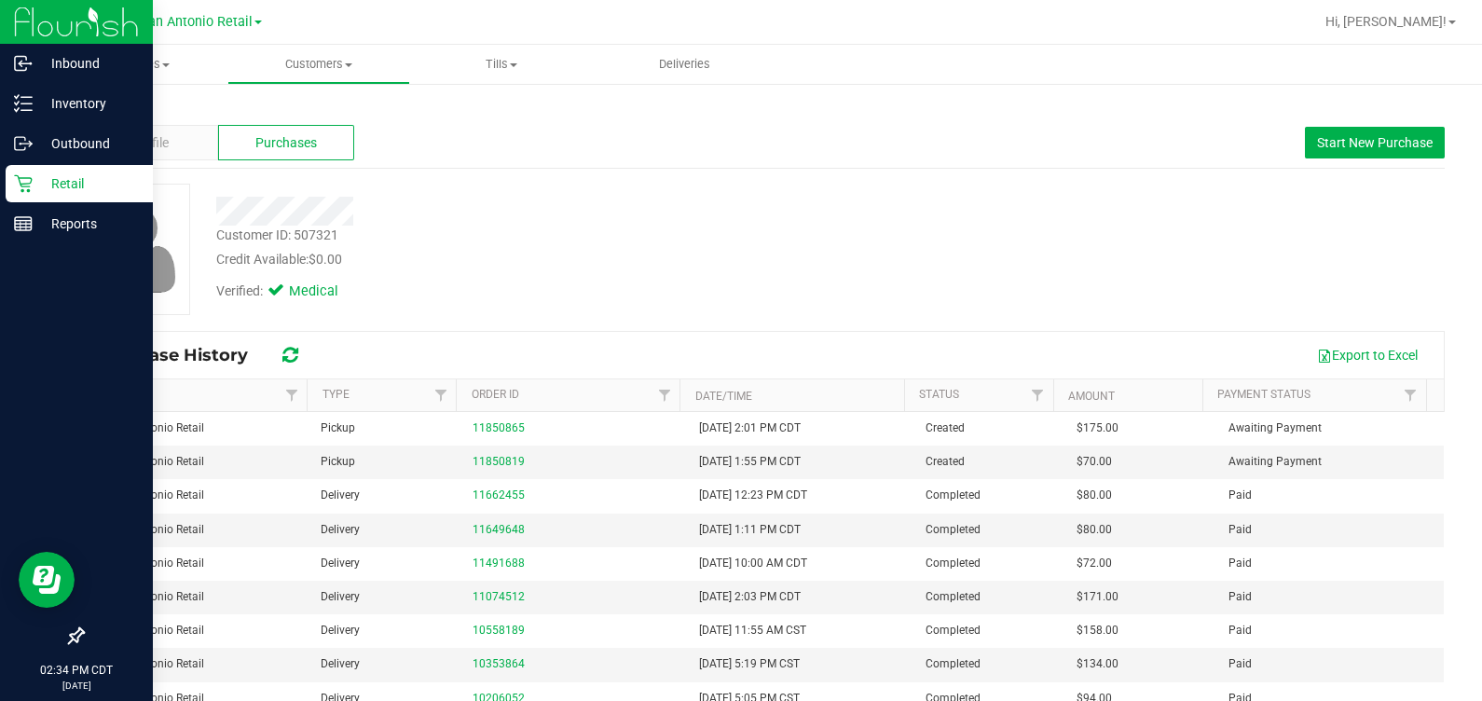
click at [13, 653] on div "02:34 PM CDT 08/26/2025 08/26" at bounding box center [76, 677] width 153 height 48
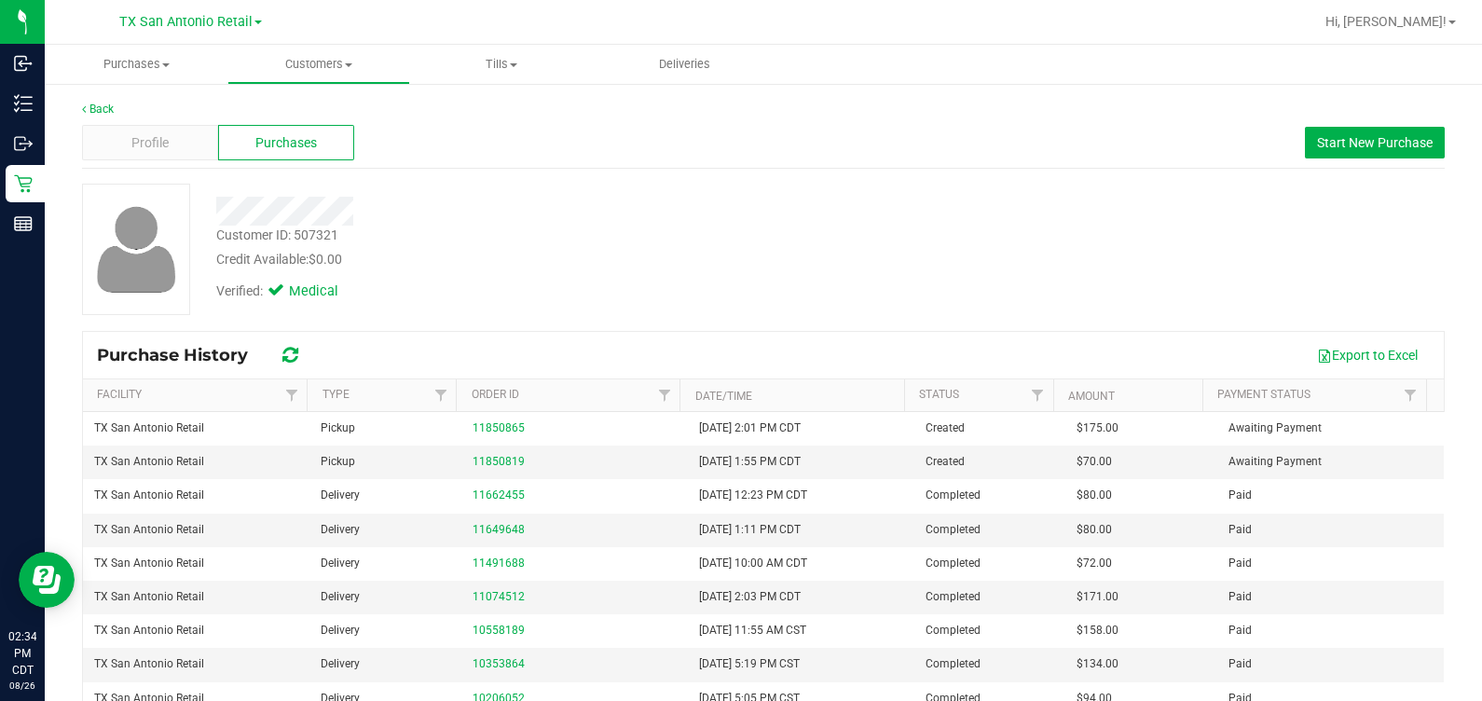
click at [857, 219] on div "Customer ID: 507321 Credit Available: $0.00 Verified: Medical" at bounding box center [763, 249] width 1391 height 131
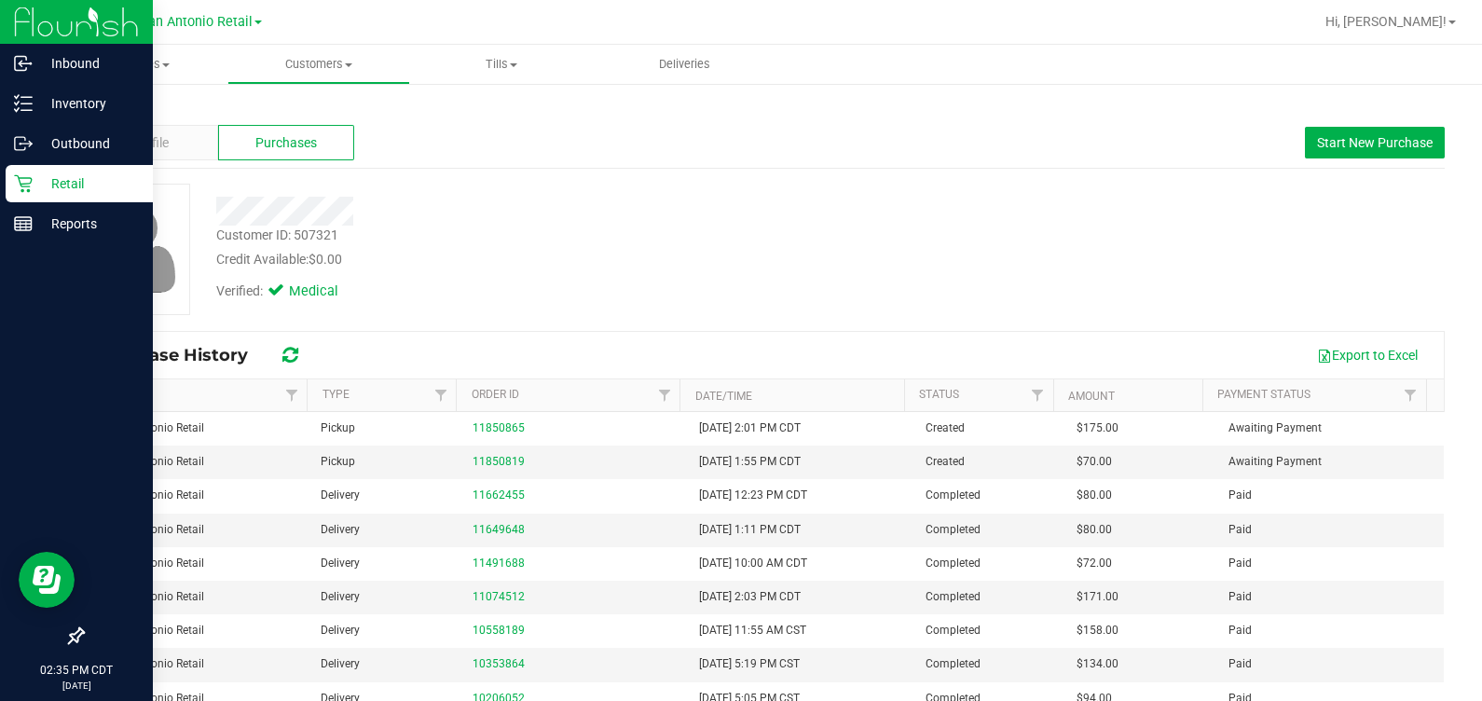
click at [28, 185] on icon at bounding box center [23, 183] width 19 height 19
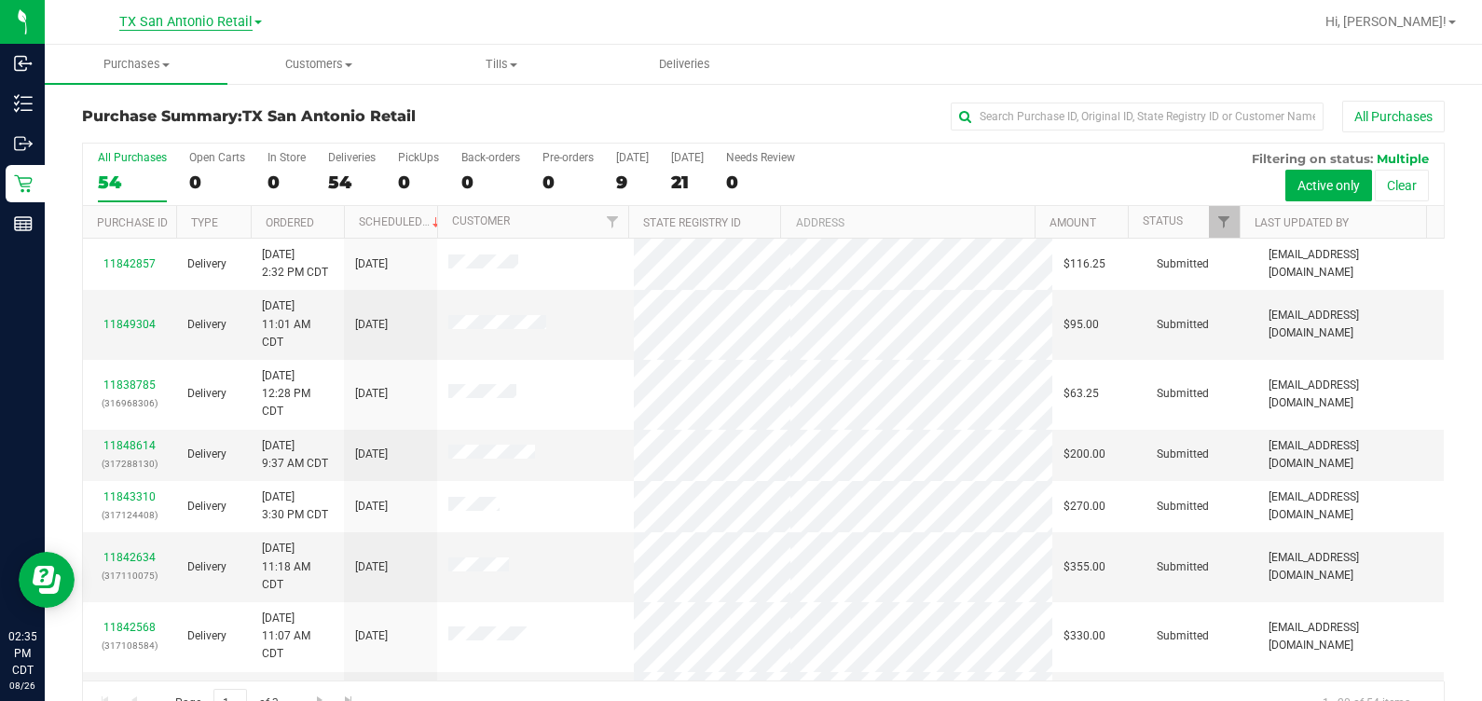
click at [207, 19] on span "TX San Antonio Retail" at bounding box center [185, 22] width 133 height 17
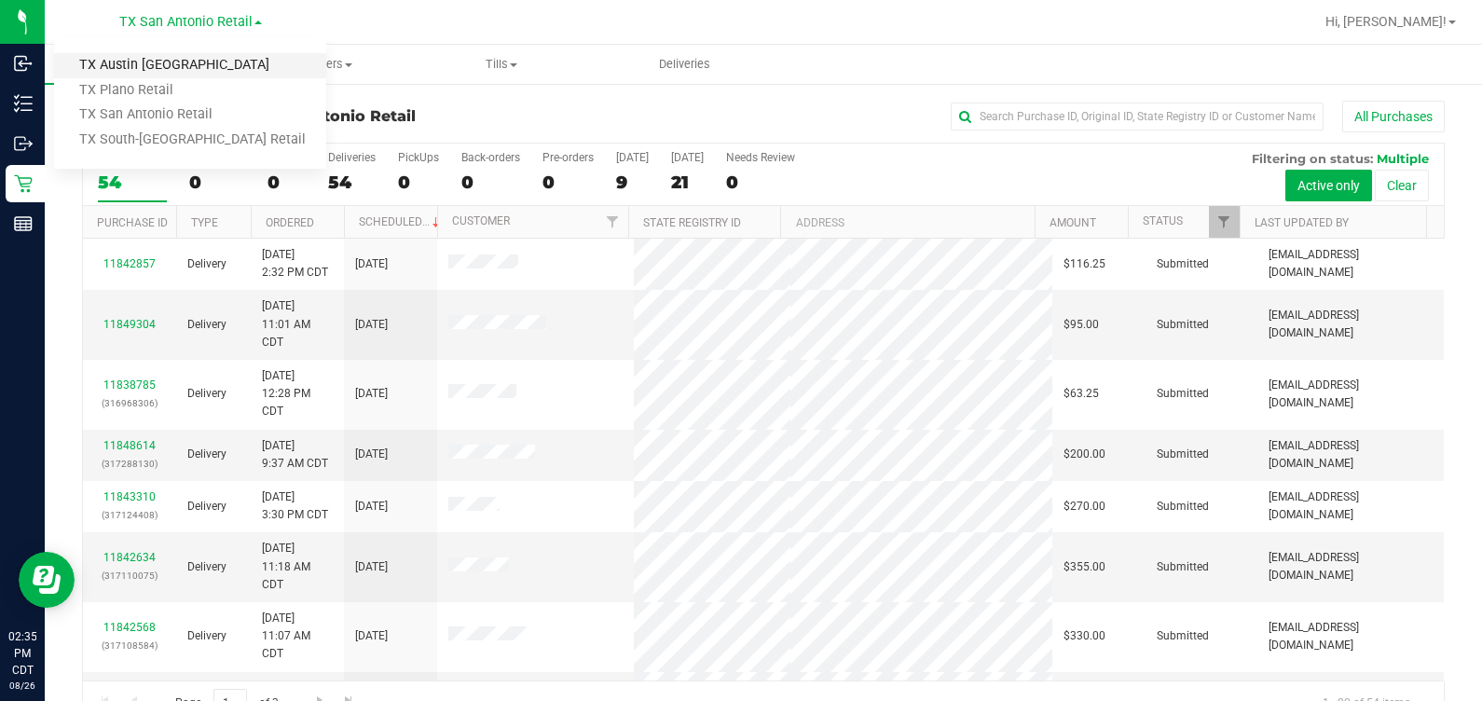
click at [205, 65] on link "TX Austin [GEOGRAPHIC_DATA]" at bounding box center [190, 65] width 272 height 25
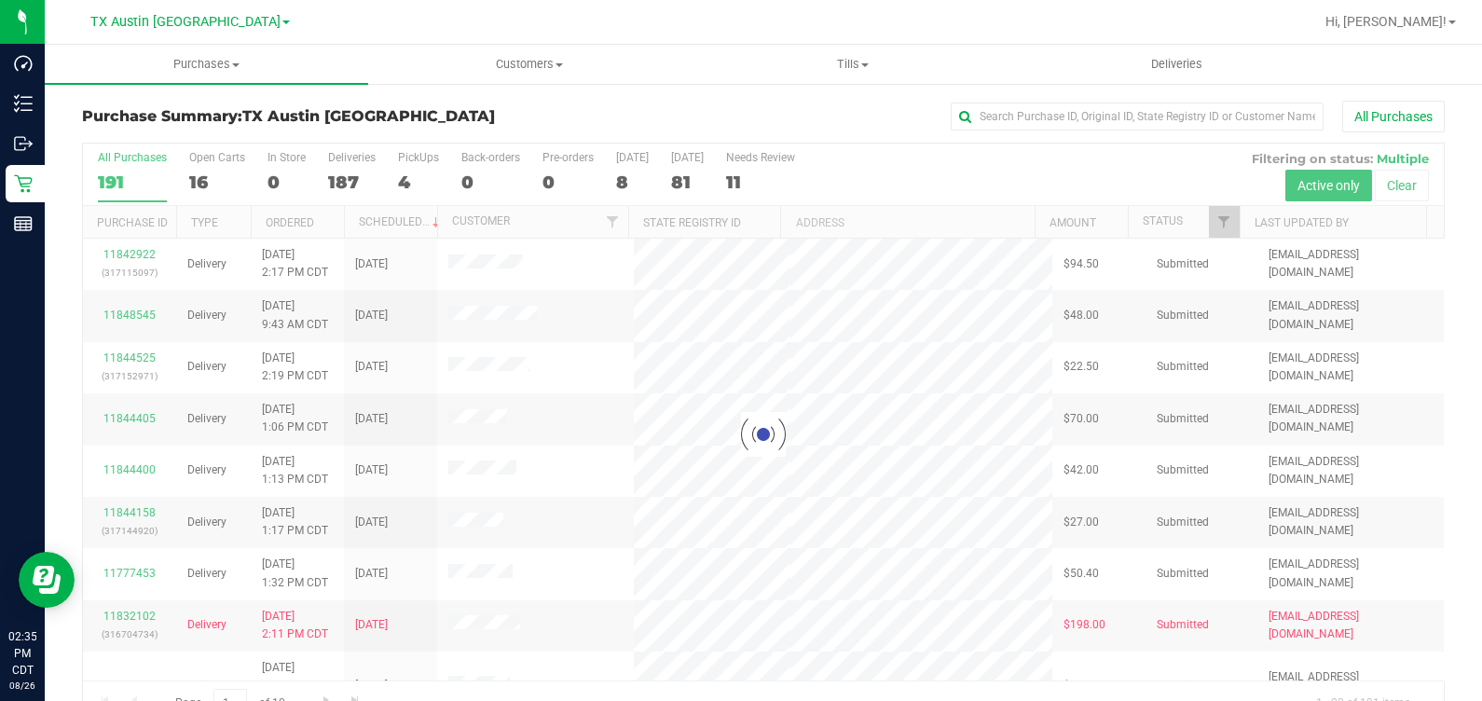
click at [857, 42] on nav "TX Austin DC TX Austin DC TX Plano Retail TX San Antonio Retail TX South-Austin…" at bounding box center [763, 22] width 1437 height 45
click at [857, 65] on span "Deliveries" at bounding box center [1177, 64] width 102 height 17
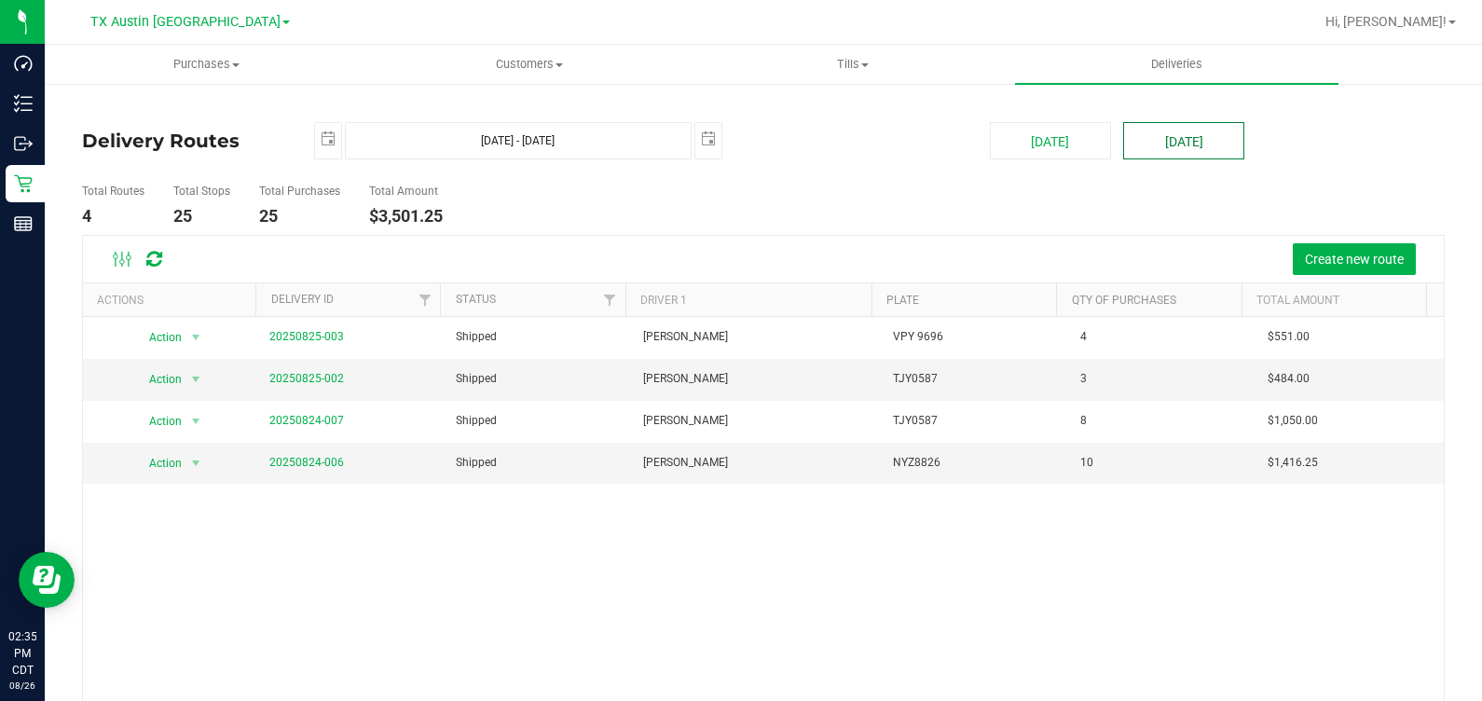
click at [857, 155] on button "[DATE]" at bounding box center [1183, 140] width 121 height 37
type input "Aug 27, 2025 - Aug 27, 2025"
type input "2025-08-27"
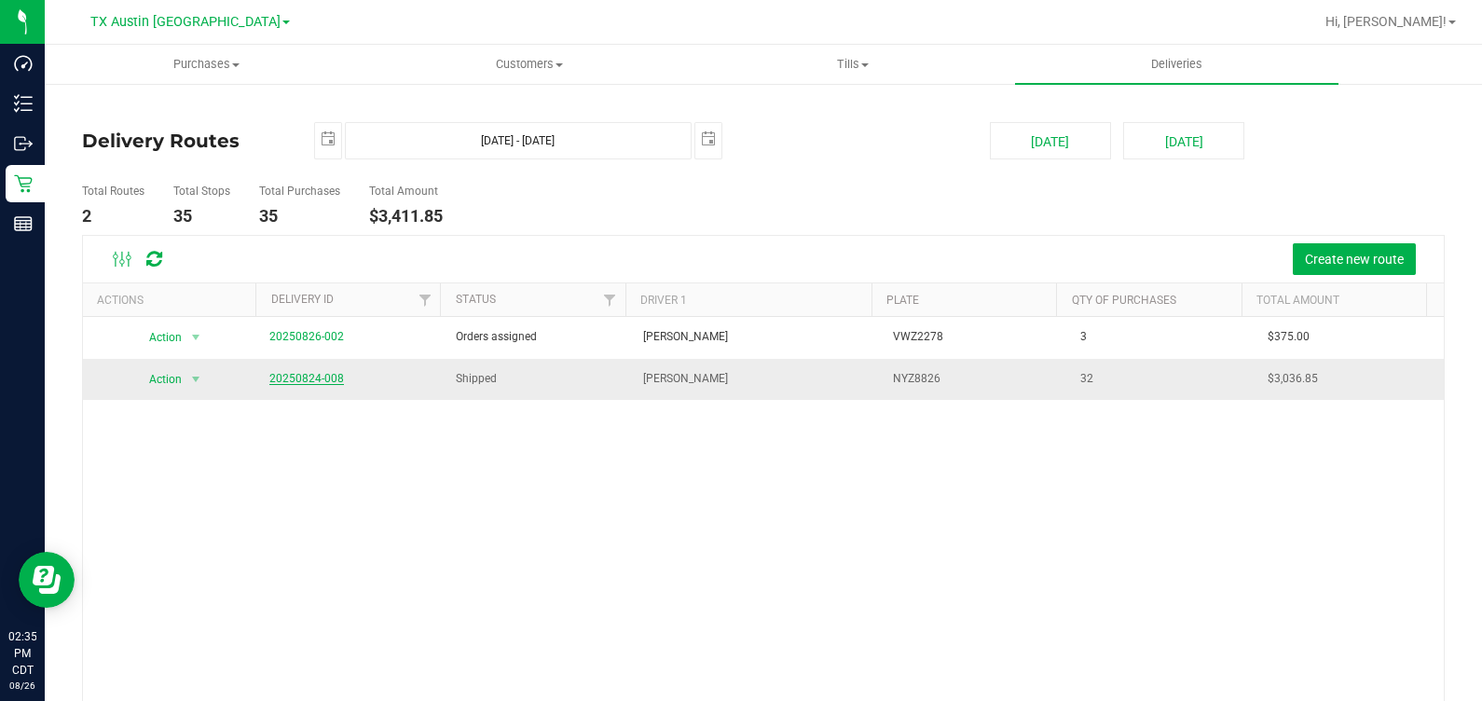
click at [311, 378] on link "20250824-008" at bounding box center [306, 378] width 75 height 13
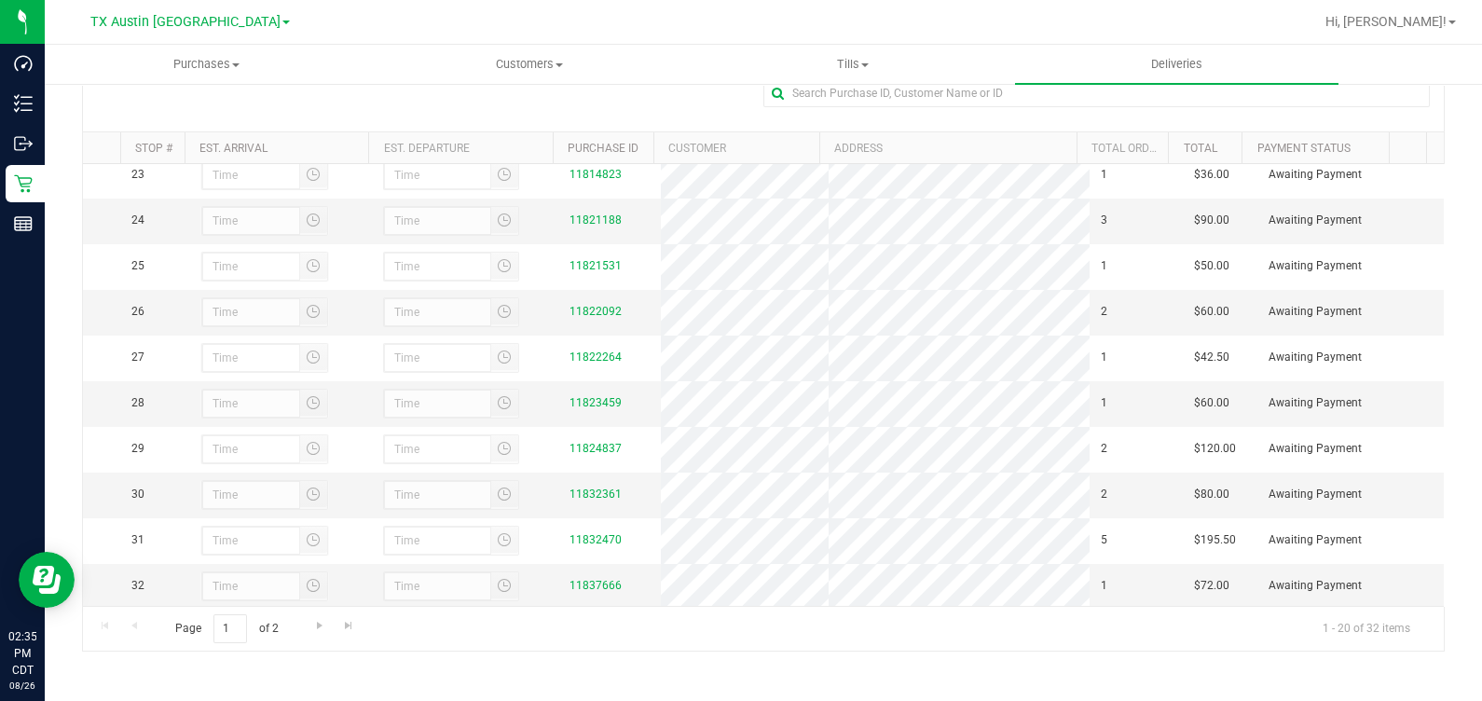
scroll to position [1110, 0]
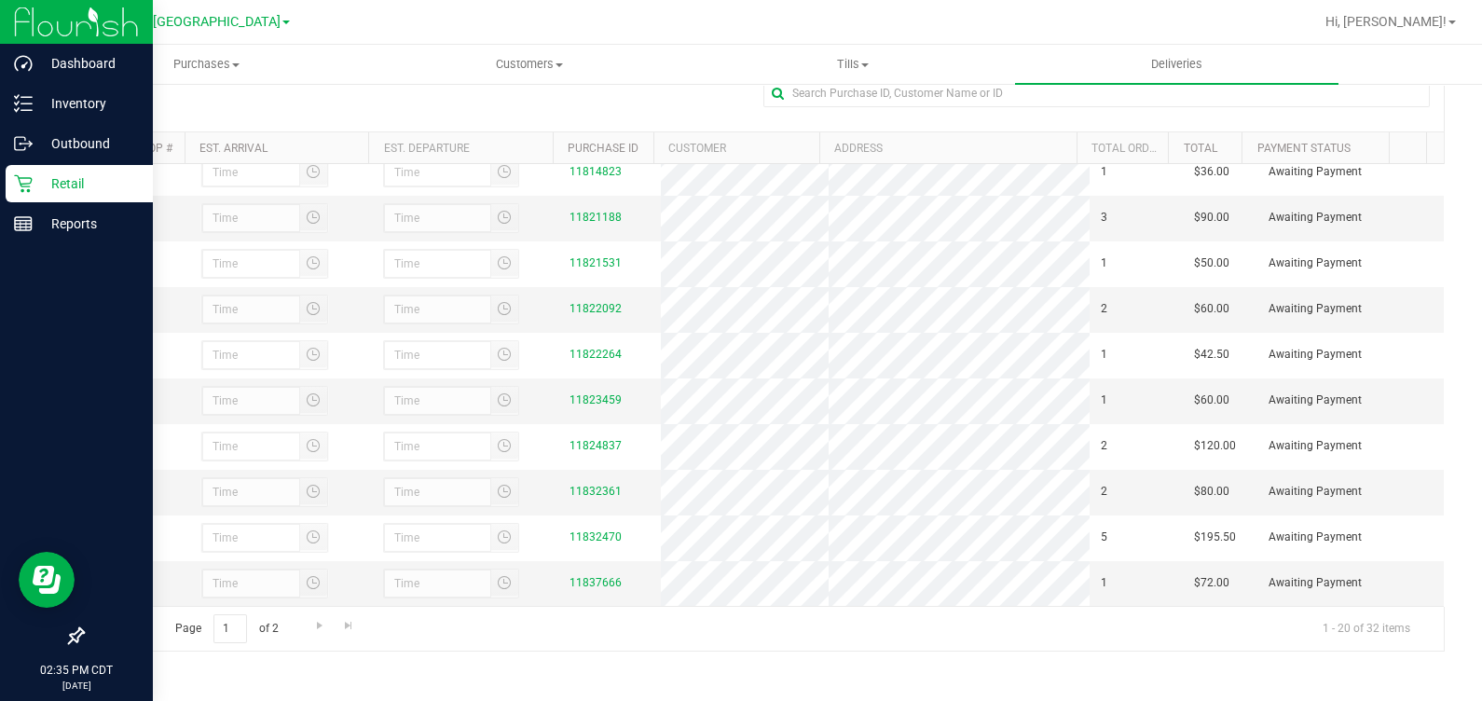
click at [21, 174] on icon at bounding box center [23, 183] width 19 height 19
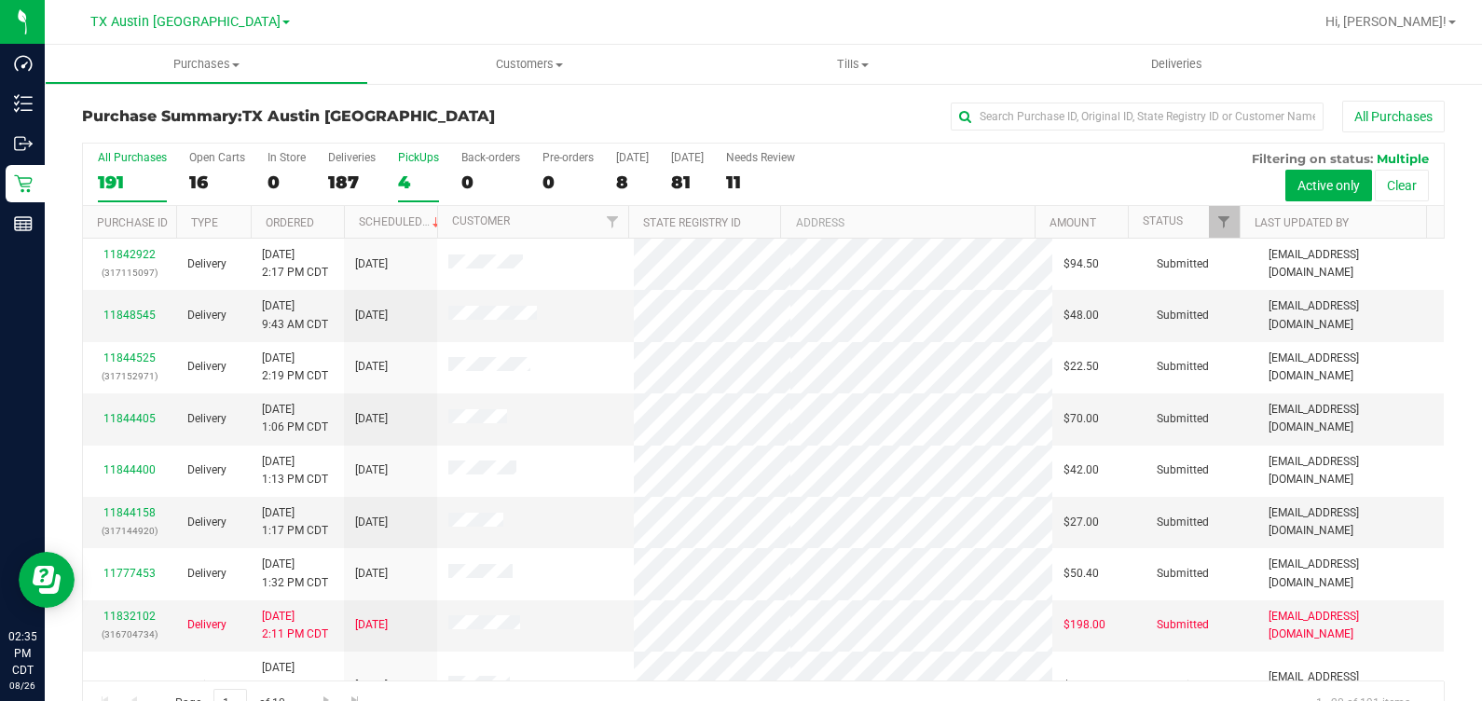
click at [404, 177] on div "4" at bounding box center [418, 182] width 41 height 21
click at [0, 0] on input "PickUps 4" at bounding box center [0, 0] width 0 height 0
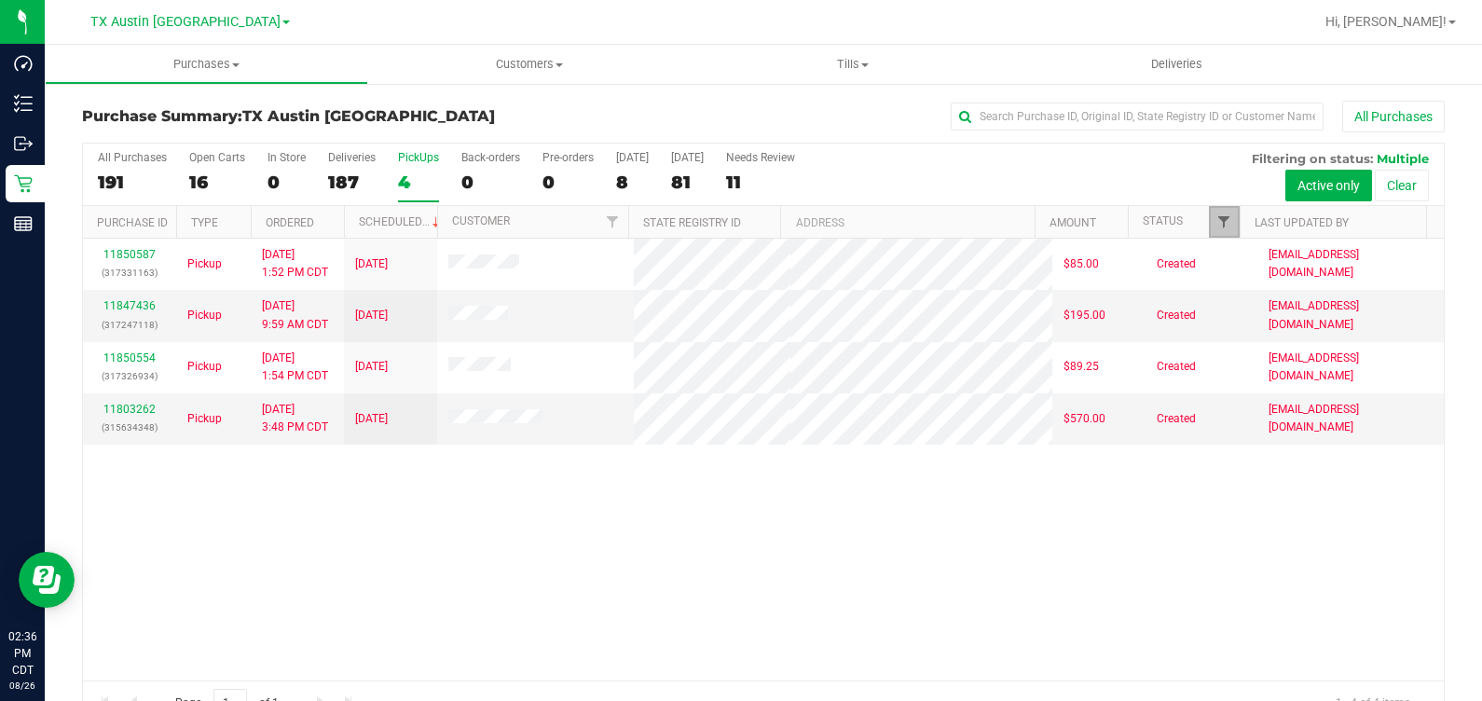
click at [857, 214] on span "Filter" at bounding box center [1223, 221] width 15 height 15
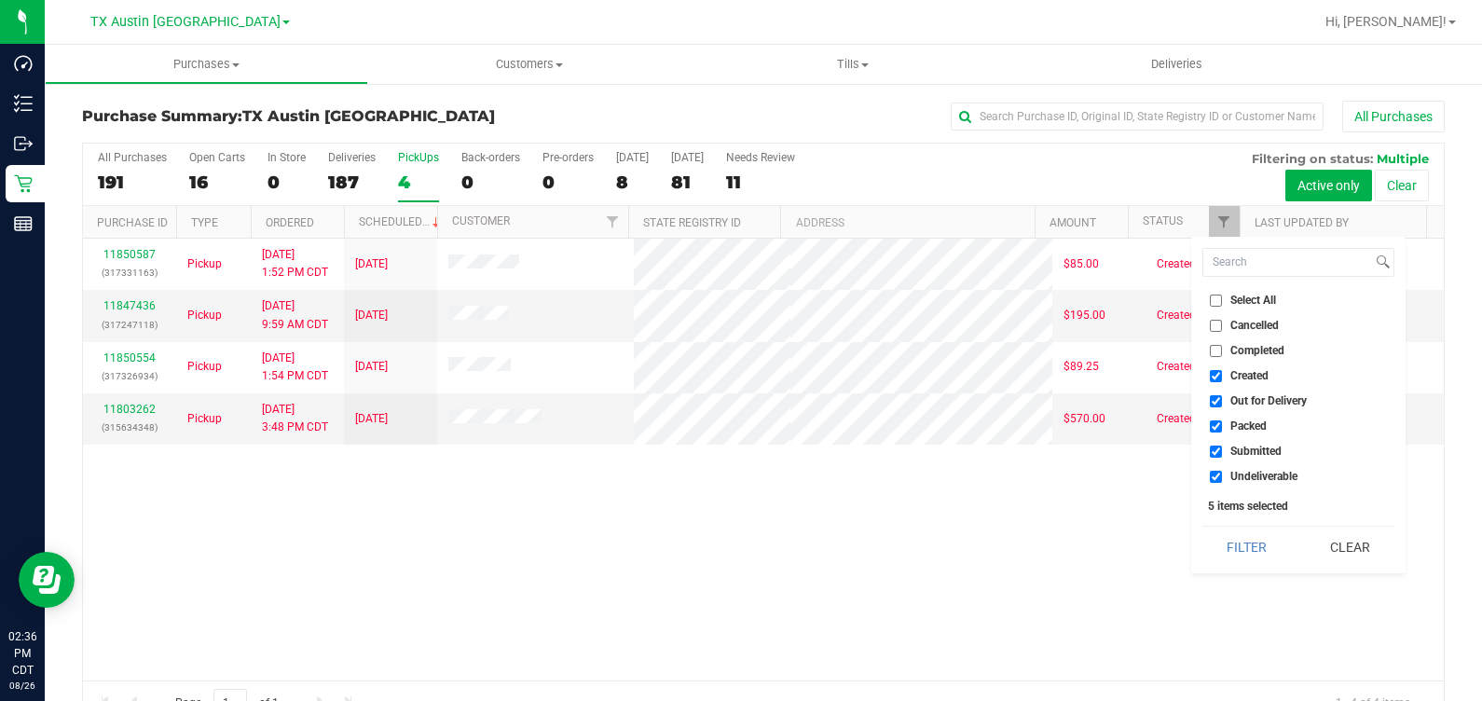
click at [857, 403] on input "Out for Delivery" at bounding box center [1216, 401] width 12 height 12
checkbox input "false"
click at [857, 423] on input "Packed" at bounding box center [1216, 426] width 12 height 12
checkbox input "false"
click at [857, 457] on input "Submitted" at bounding box center [1216, 452] width 12 height 12
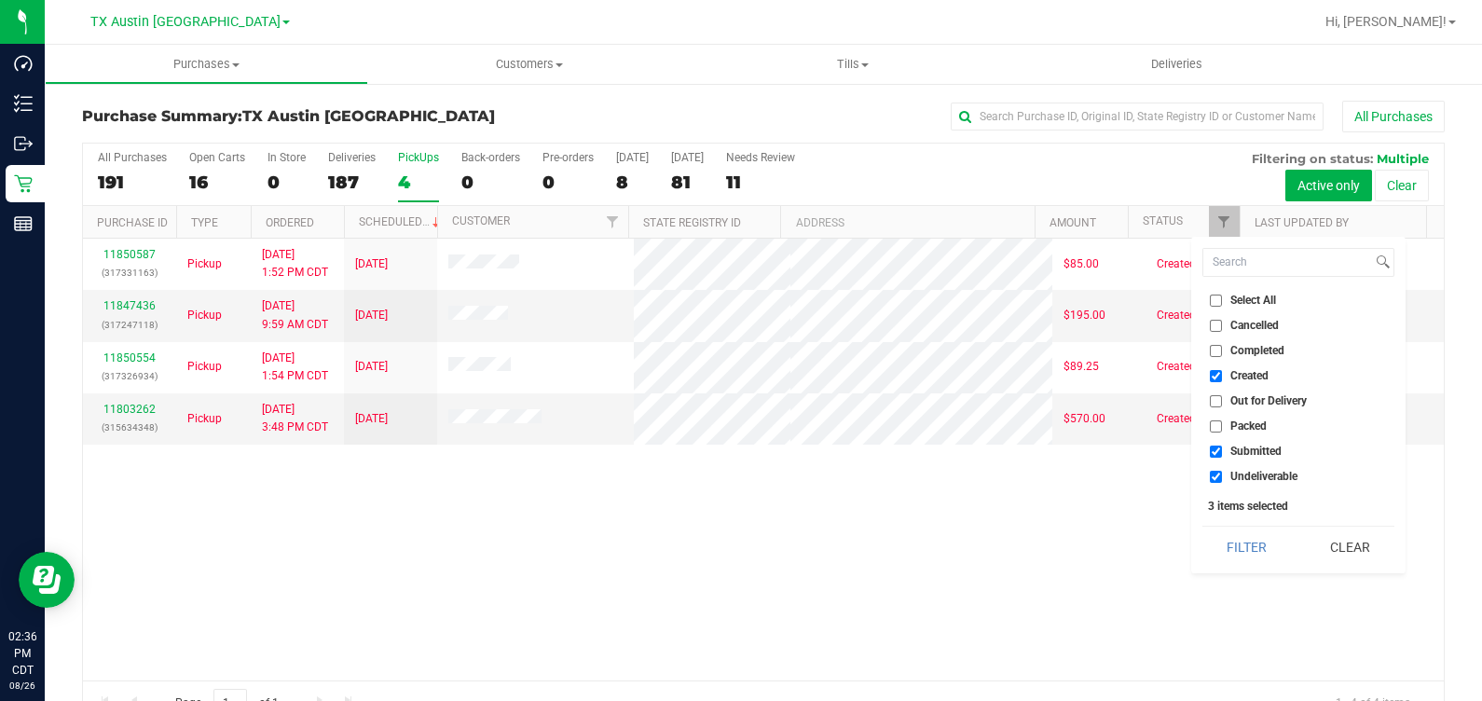
checkbox input "false"
click at [857, 474] on input "Undeliverable" at bounding box center [1216, 477] width 12 height 12
checkbox input "false"
click at [857, 529] on button "Filter" at bounding box center [1246, 547] width 89 height 41
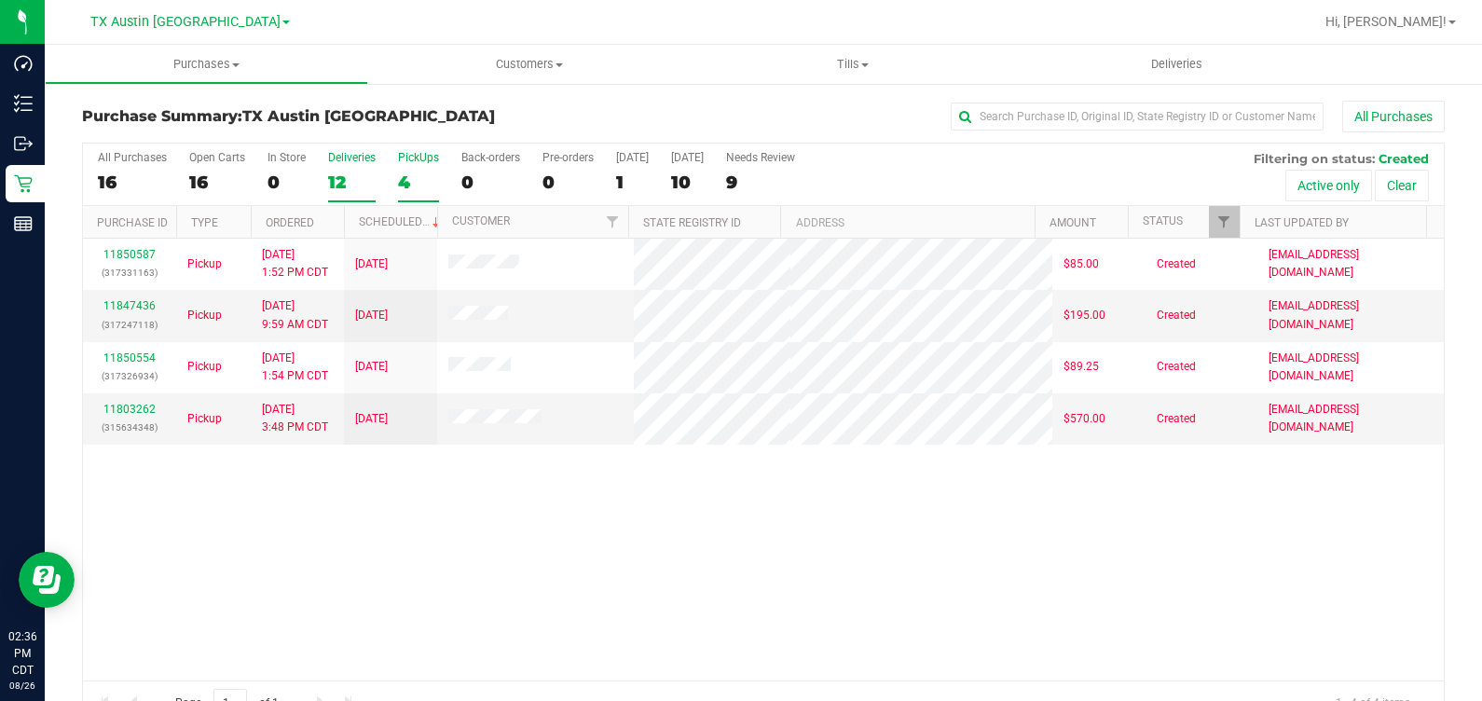
click at [345, 168] on label "Deliveries 12" at bounding box center [352, 176] width 48 height 51
click at [0, 0] on input "Deliveries 12" at bounding box center [0, 0] width 0 height 0
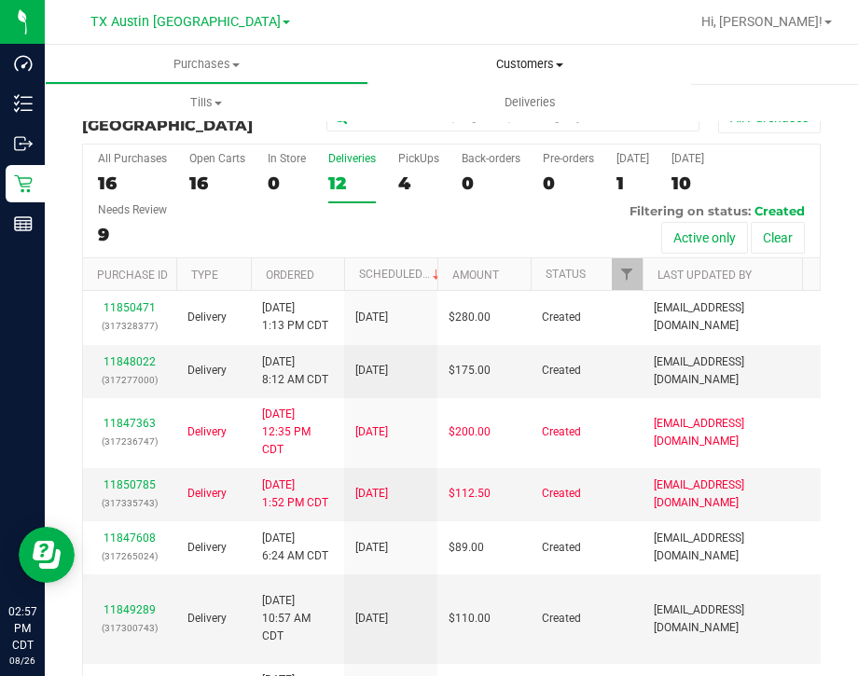
click at [518, 54] on uib-tab-heading "Customers All customers Add a new customer All physicians" at bounding box center [530, 64] width 322 height 37
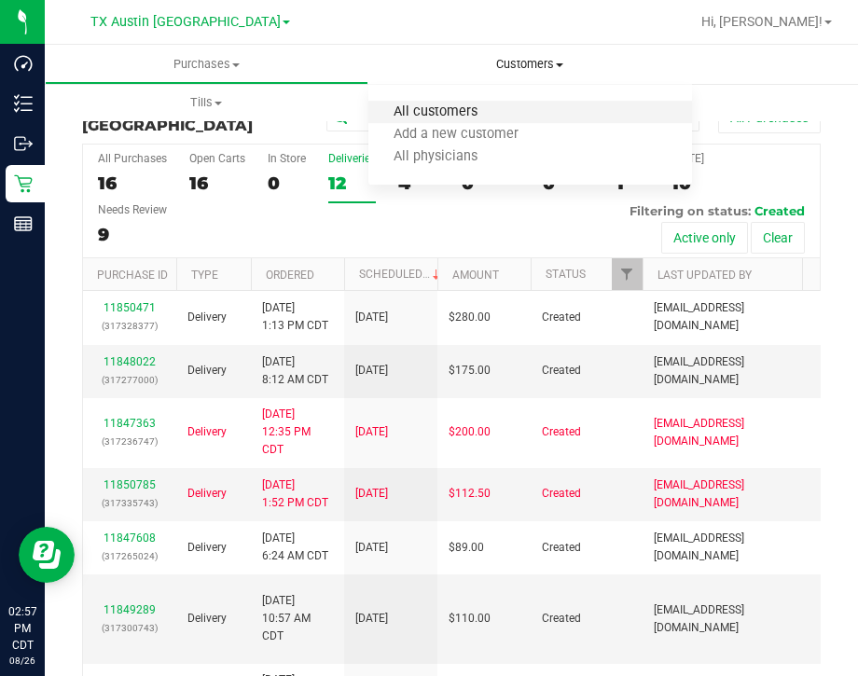
click at [450, 114] on span "All customers" at bounding box center [435, 112] width 134 height 16
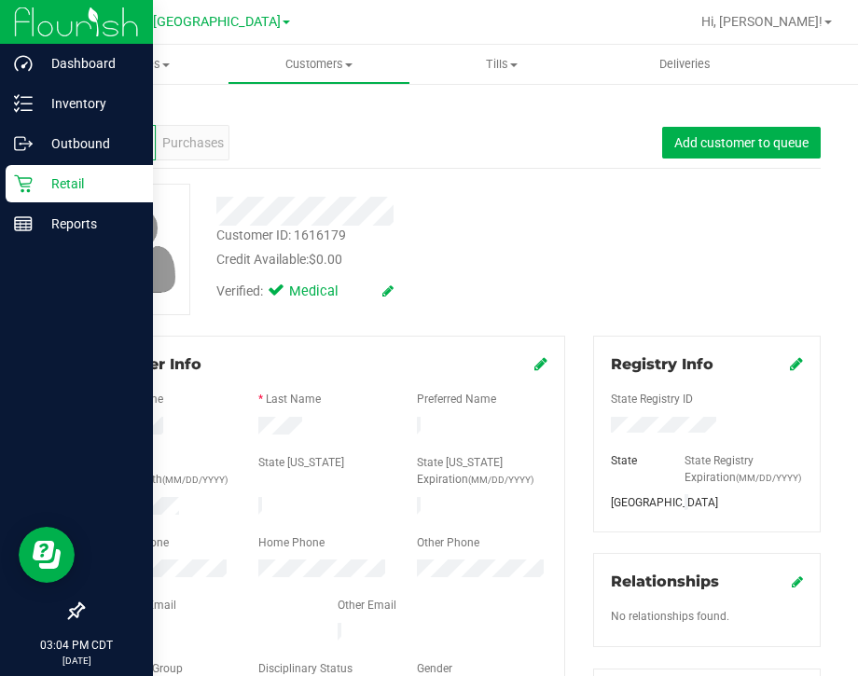
click at [33, 193] on div "Retail" at bounding box center [79, 183] width 147 height 37
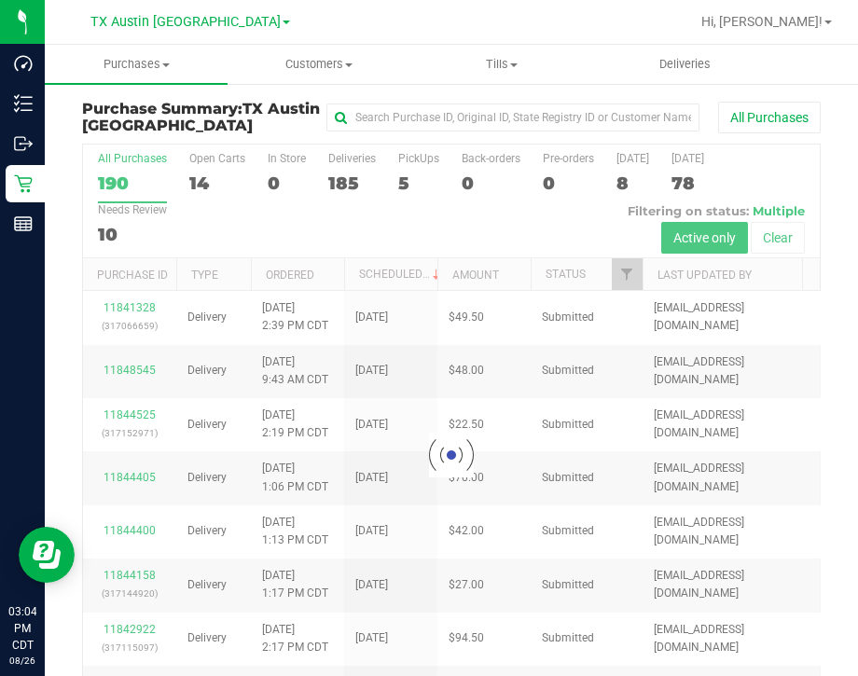
click at [630, 281] on div at bounding box center [451, 454] width 736 height 621
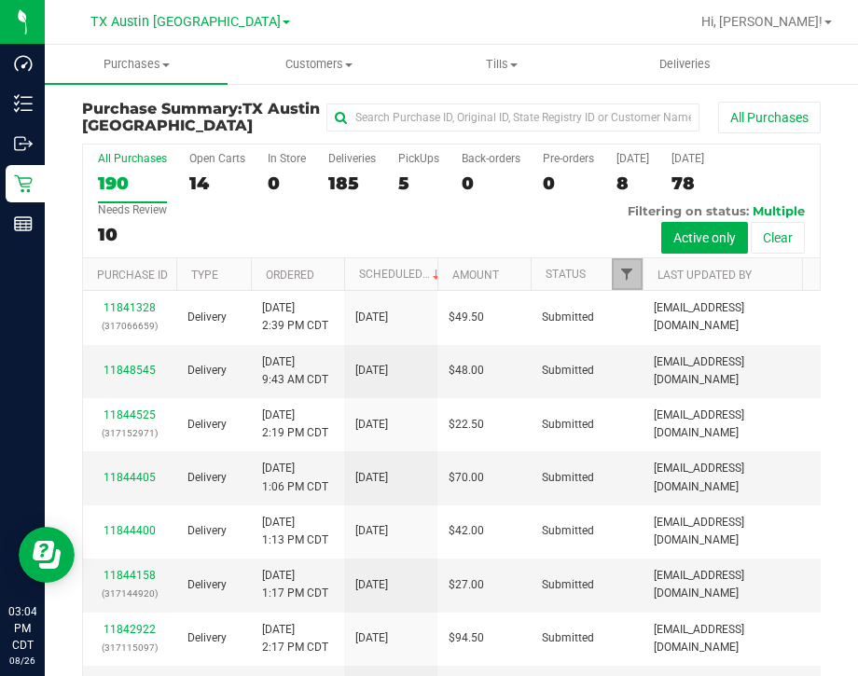
click at [627, 272] on span "Filter" at bounding box center [626, 274] width 15 height 15
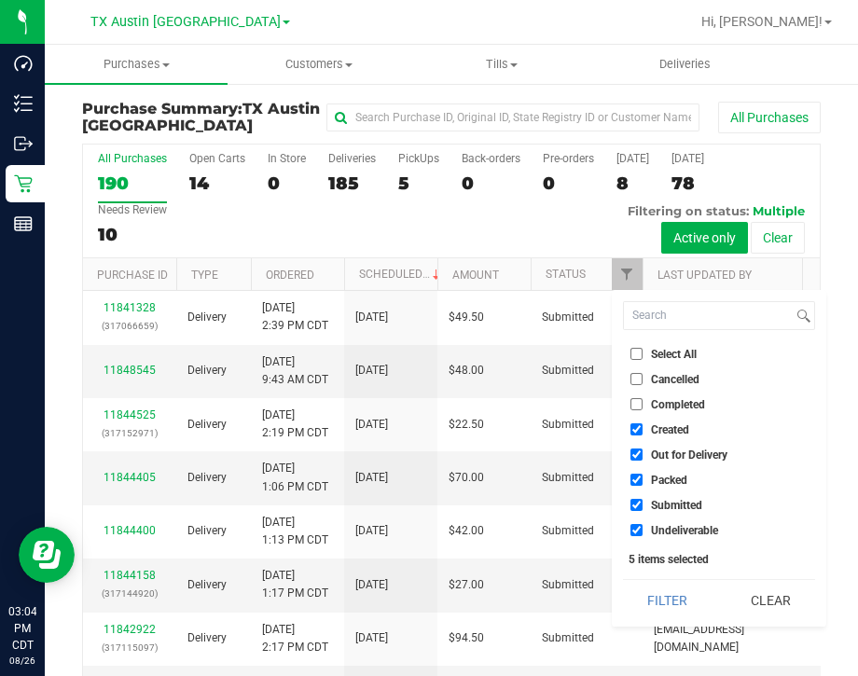
click at [637, 453] on input "Out for Delivery" at bounding box center [636, 454] width 12 height 12
checkbox input "false"
click at [641, 477] on input "Packed" at bounding box center [636, 480] width 12 height 12
checkbox input "false"
click at [643, 500] on label "Submitted" at bounding box center [666, 505] width 72 height 12
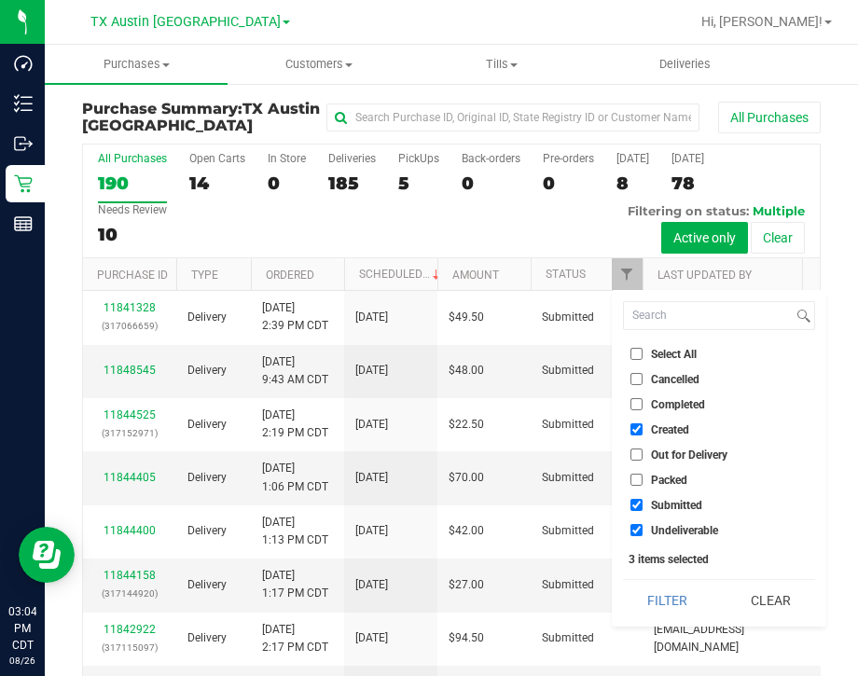
click at [642, 500] on input "Submitted" at bounding box center [636, 505] width 12 height 12
checkbox input "false"
click at [648, 521] on ul "Select All Cancelled Completed Created Out for Delivery Packed Submitted Undeli…" at bounding box center [719, 442] width 192 height 196
click at [652, 537] on li "Undeliverable" at bounding box center [719, 530] width 192 height 20
click at [649, 538] on li "Undeliverable" at bounding box center [719, 530] width 192 height 20
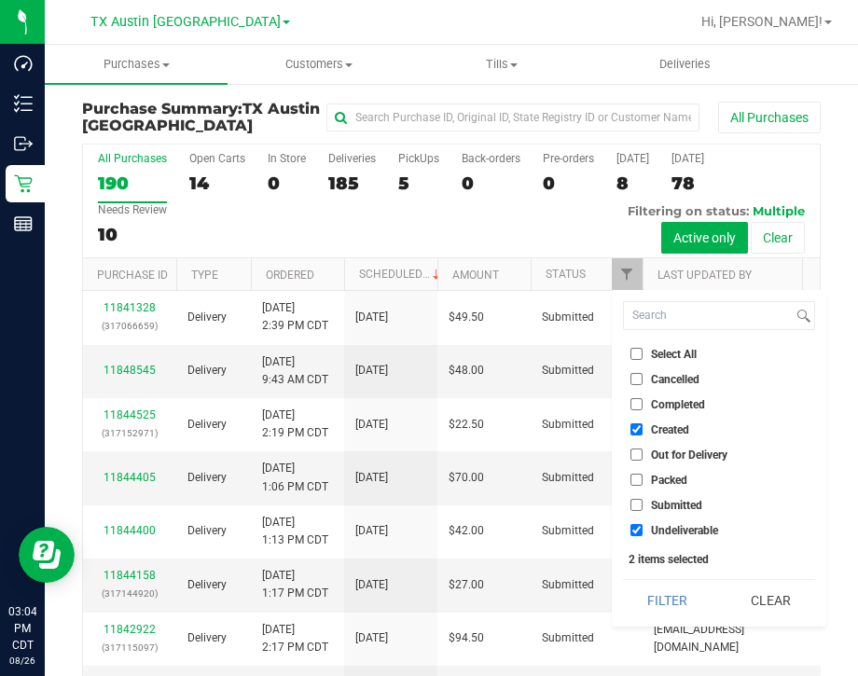
click at [638, 532] on input "Undeliverable" at bounding box center [636, 530] width 12 height 12
checkbox input "false"
click at [653, 597] on button "Filter" at bounding box center [667, 600] width 89 height 41
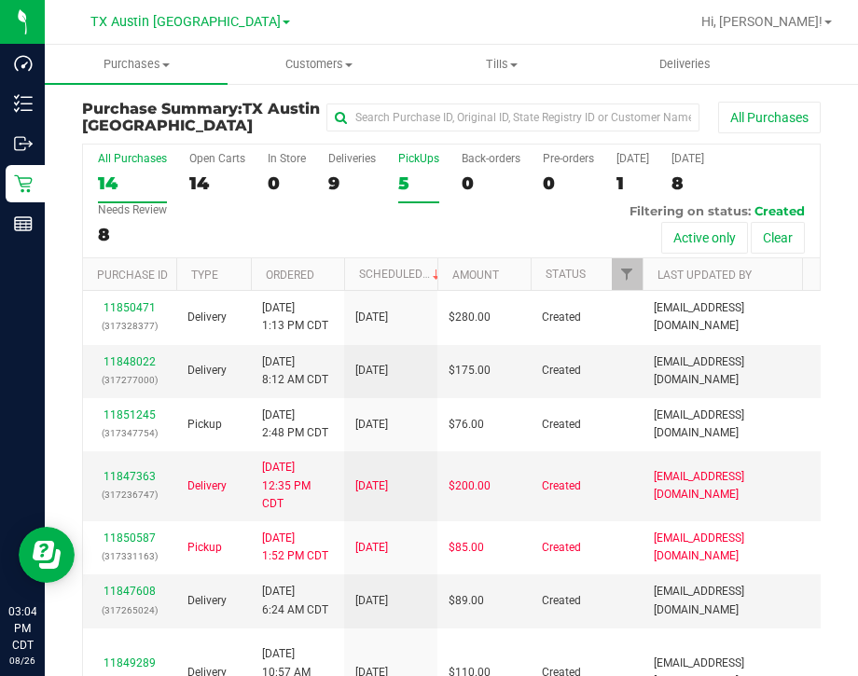
click at [424, 174] on div "5" at bounding box center [418, 182] width 41 height 21
click at [0, 0] on input "PickUps 5" at bounding box center [0, 0] width 0 height 0
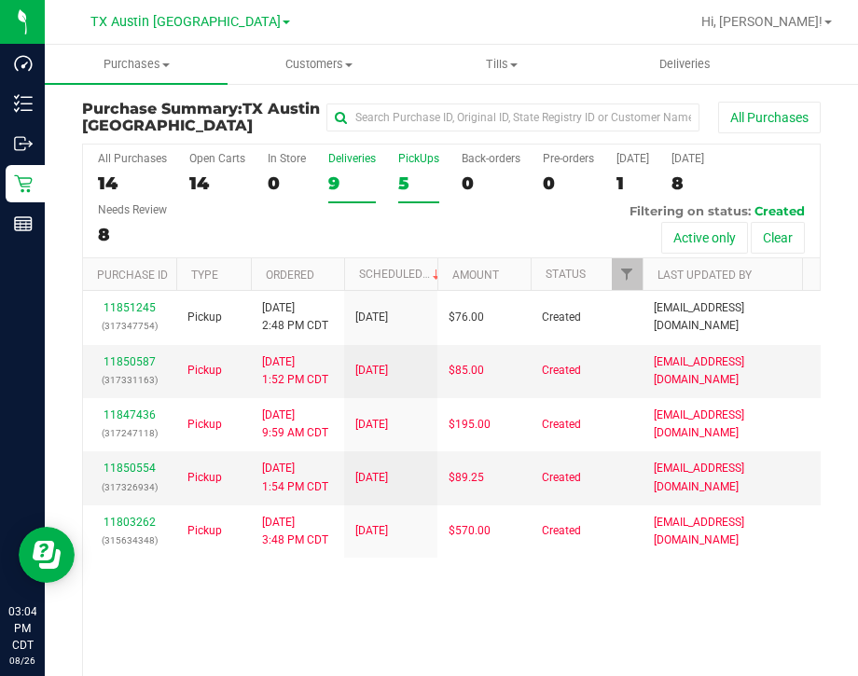
click at [331, 191] on div "9" at bounding box center [352, 182] width 48 height 21
click at [0, 0] on input "Deliveries 9" at bounding box center [0, 0] width 0 height 0
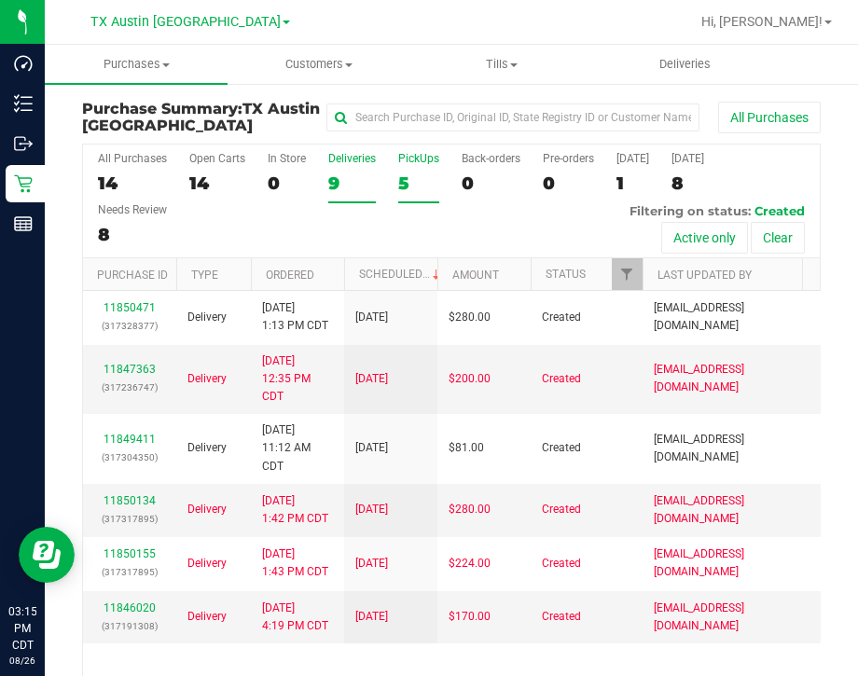
click at [427, 174] on div "5" at bounding box center [418, 182] width 41 height 21
click at [0, 0] on input "PickUps 5" at bounding box center [0, 0] width 0 height 0
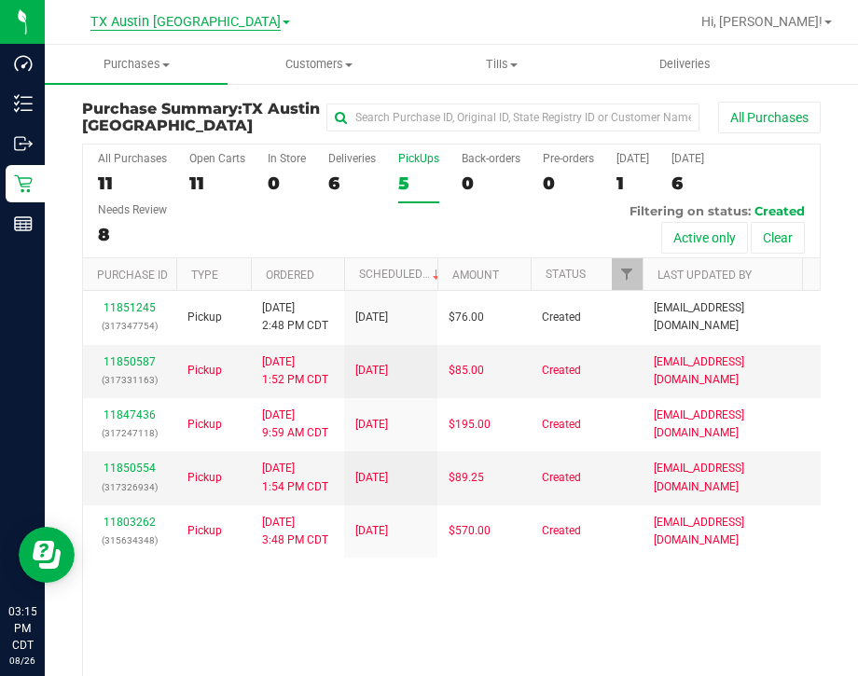
click at [172, 15] on span "TX Austin [GEOGRAPHIC_DATA]" at bounding box center [185, 22] width 190 height 17
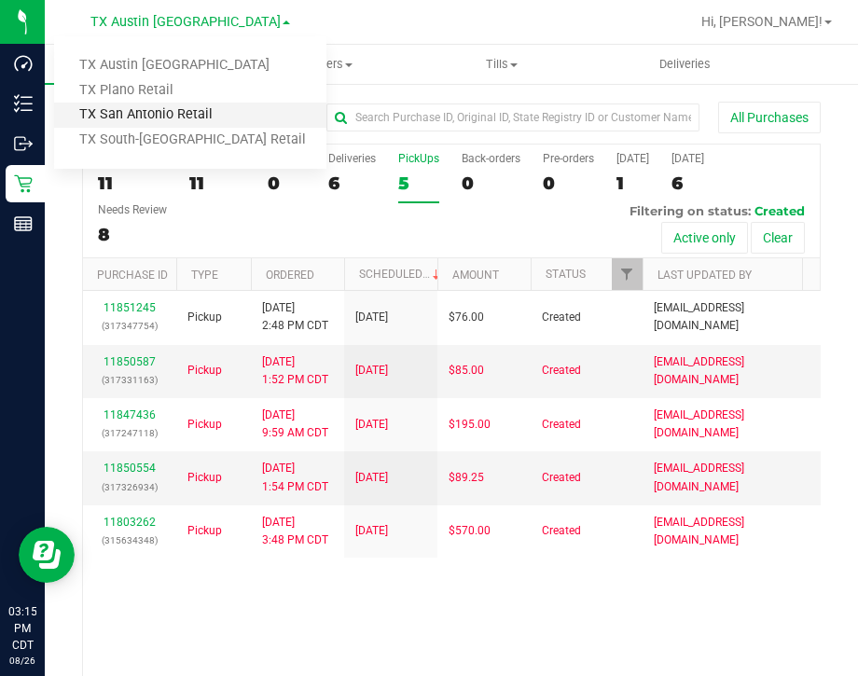
click at [152, 107] on link "TX San Antonio Retail" at bounding box center [190, 115] width 272 height 25
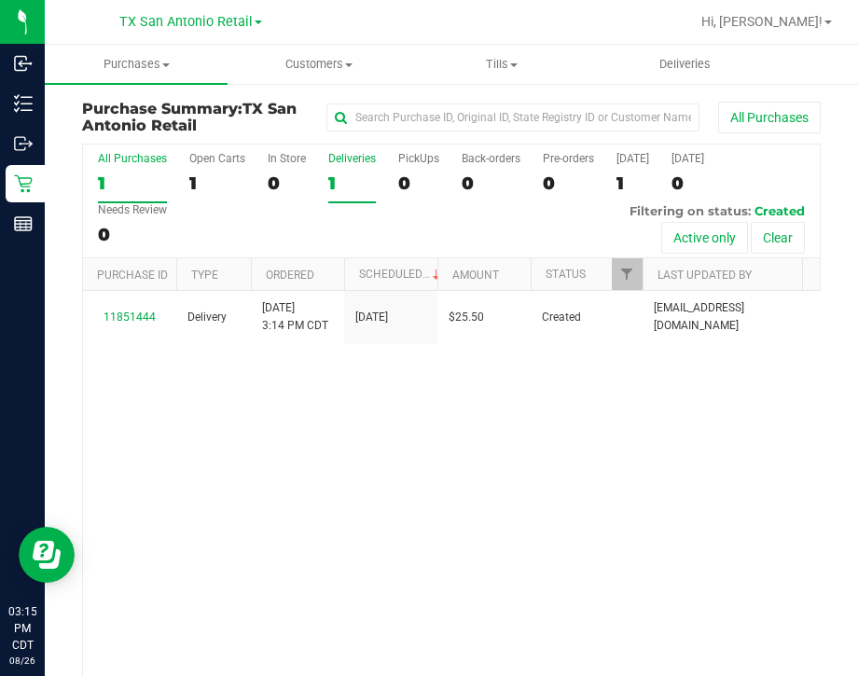
click at [348, 179] on div "1" at bounding box center [352, 182] width 48 height 21
click at [0, 0] on input "Deliveries 1" at bounding box center [0, 0] width 0 height 0
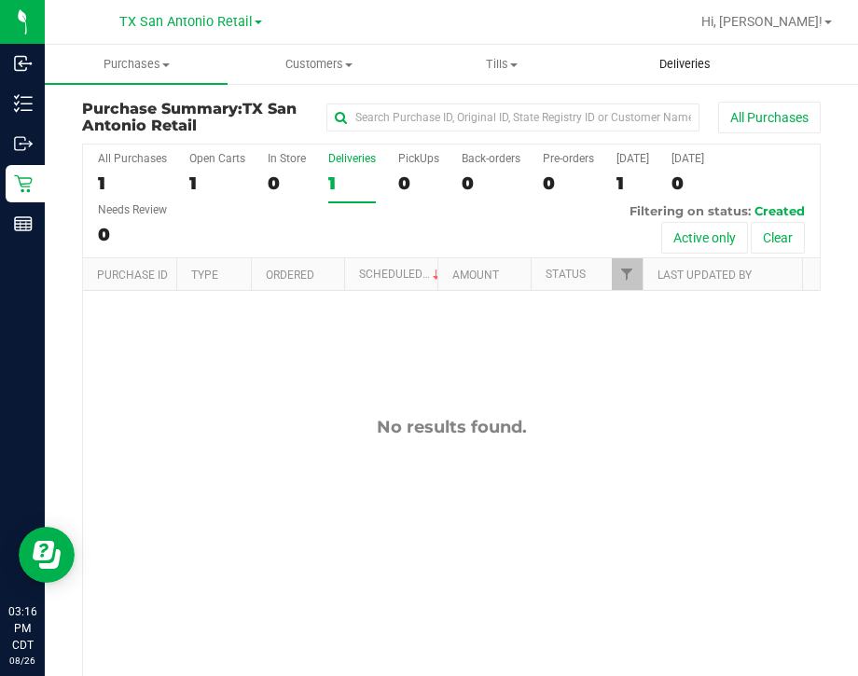
click at [690, 62] on span "Deliveries" at bounding box center [685, 64] width 102 height 17
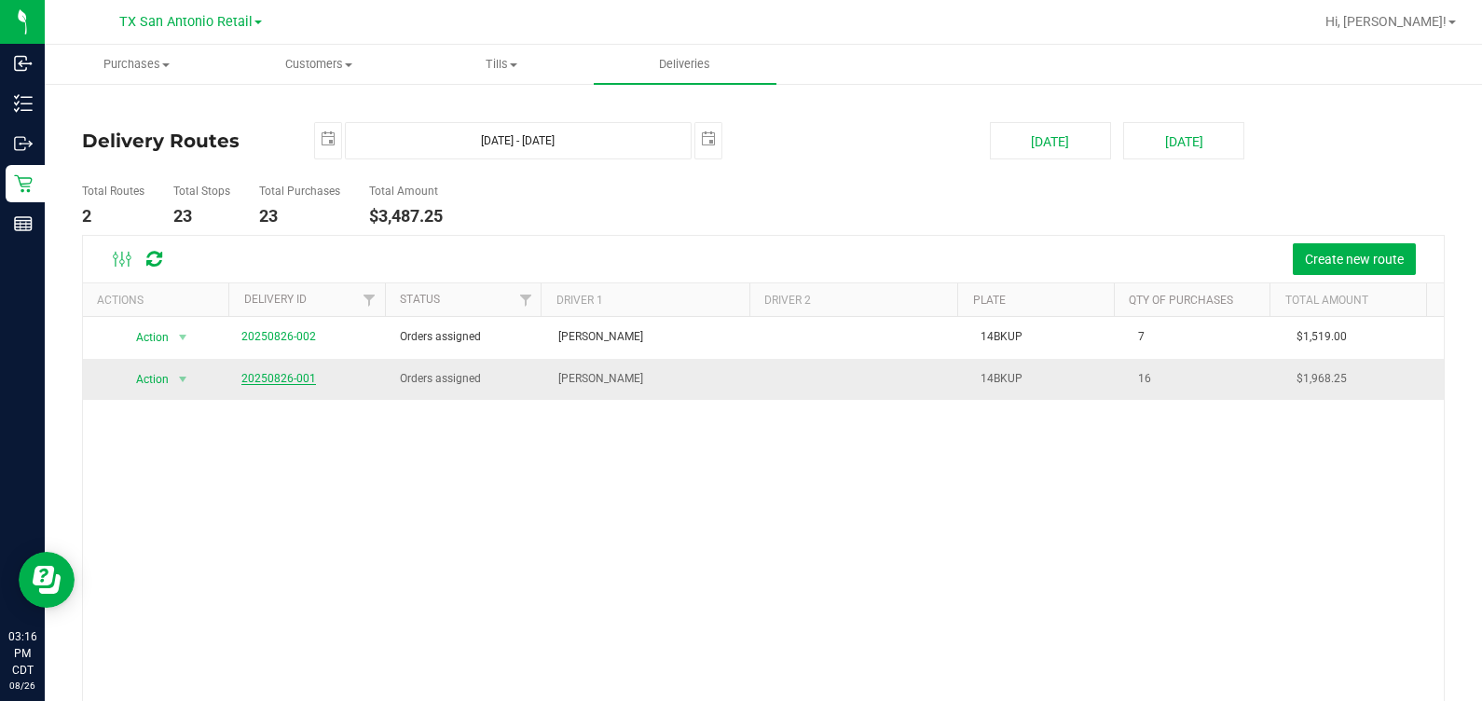
click at [275, 378] on link "20250826-001" at bounding box center [278, 378] width 75 height 13
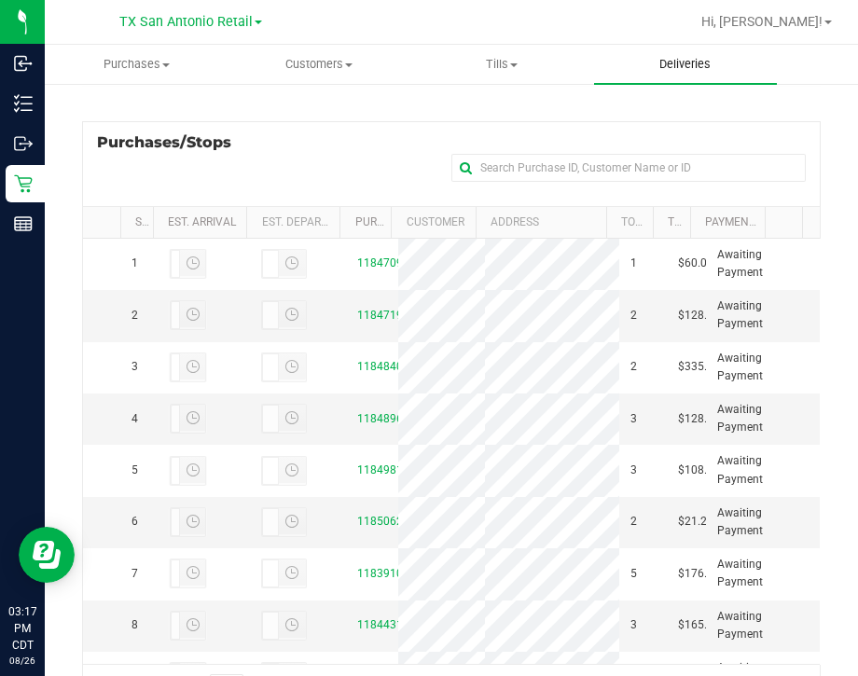
click at [685, 65] on span "Deliveries" at bounding box center [685, 64] width 102 height 17
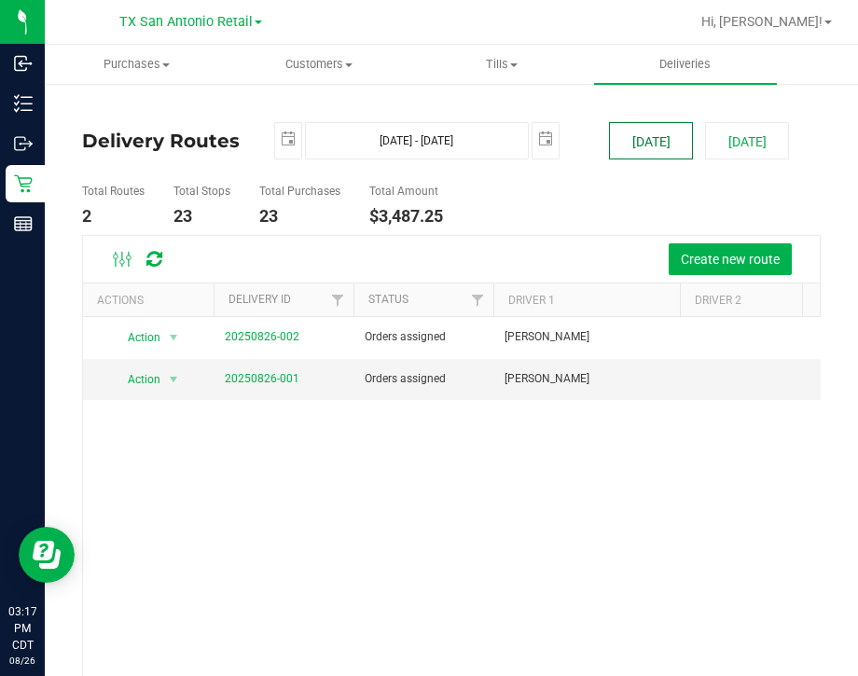
click at [642, 149] on button "[DATE]" at bounding box center [651, 140] width 84 height 37
type input "Aug 26, 2025 - Aug 26, 2025"
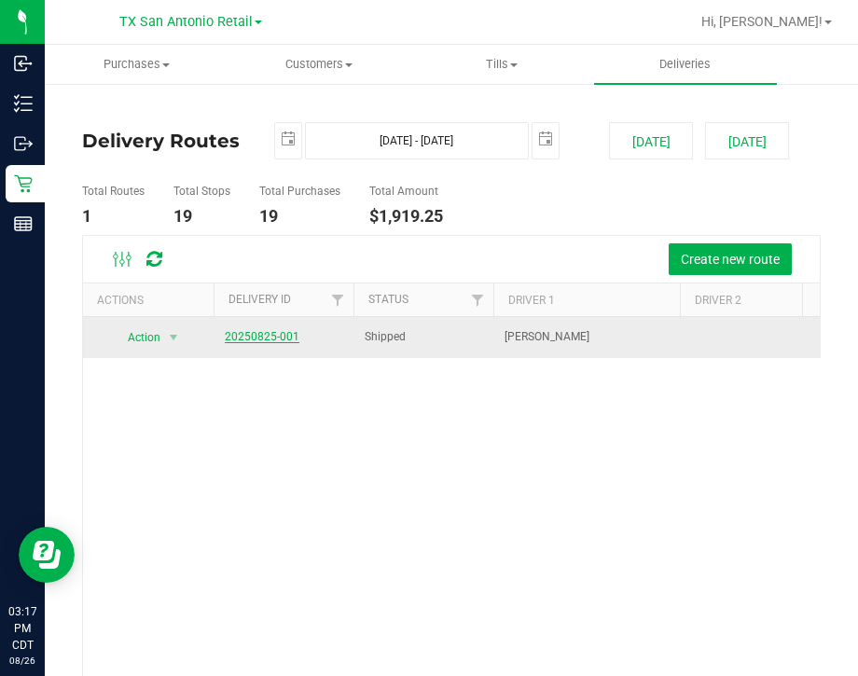
click at [242, 337] on link "20250825-001" at bounding box center [262, 336] width 75 height 13
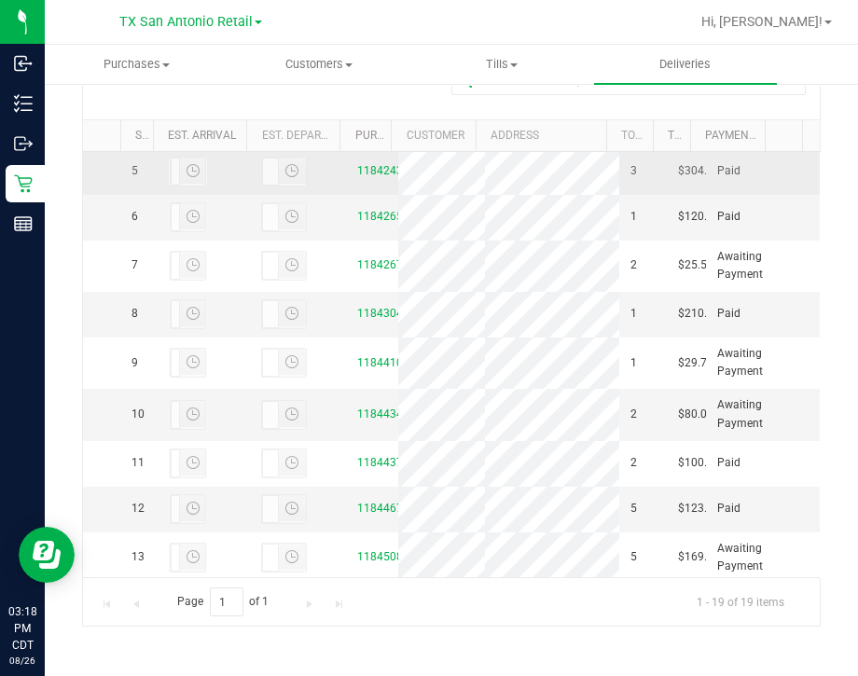
scroll to position [232, 0]
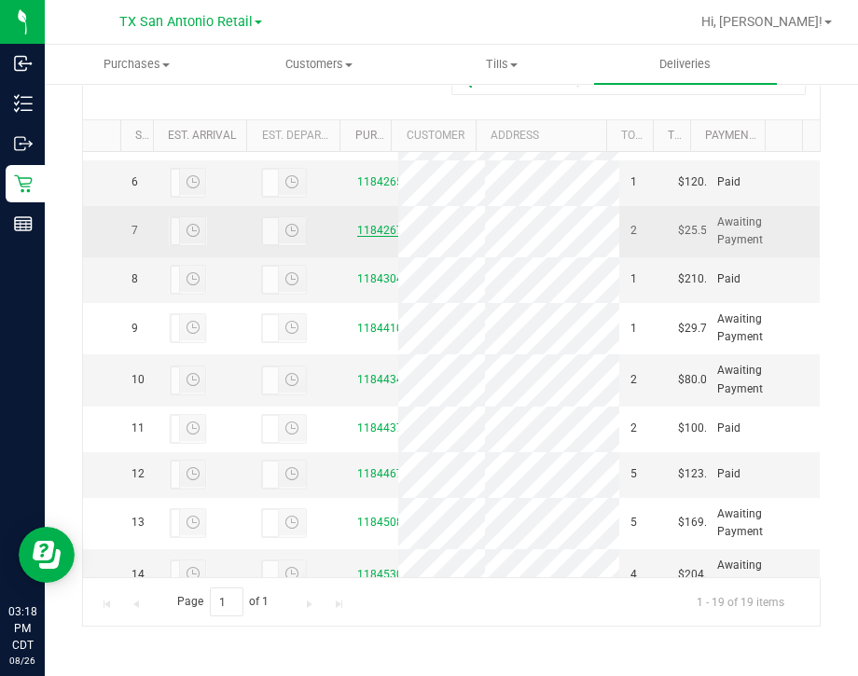
click at [370, 237] on link "11842675" at bounding box center [383, 230] width 52 height 13
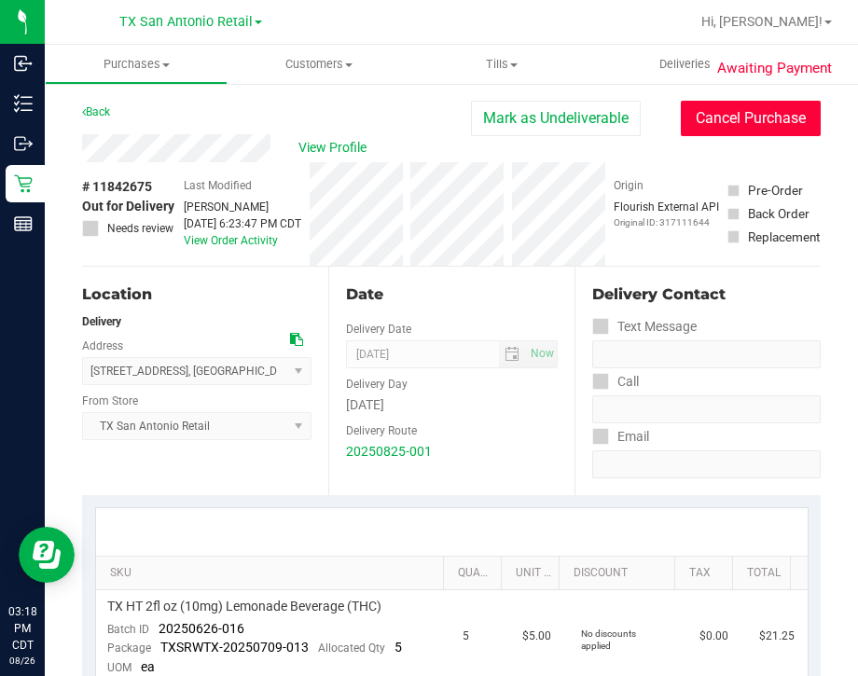
drag, startPoint x: 704, startPoint y: 134, endPoint x: 612, endPoint y: 154, distance: 93.4
click at [704, 134] on button "Cancel Purchase" at bounding box center [750, 118] width 140 height 35
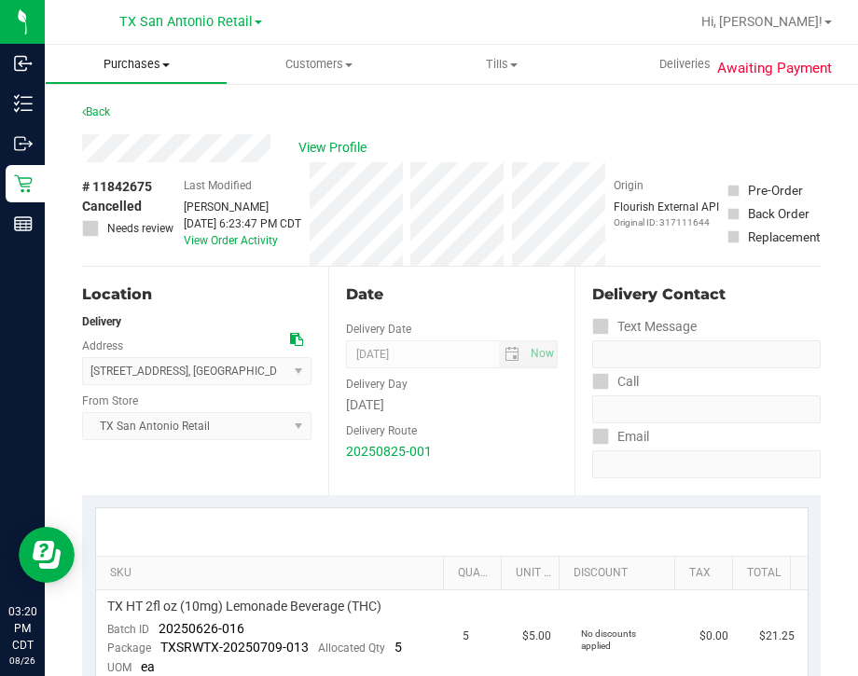
click at [157, 64] on span "Purchases" at bounding box center [136, 64] width 181 height 17
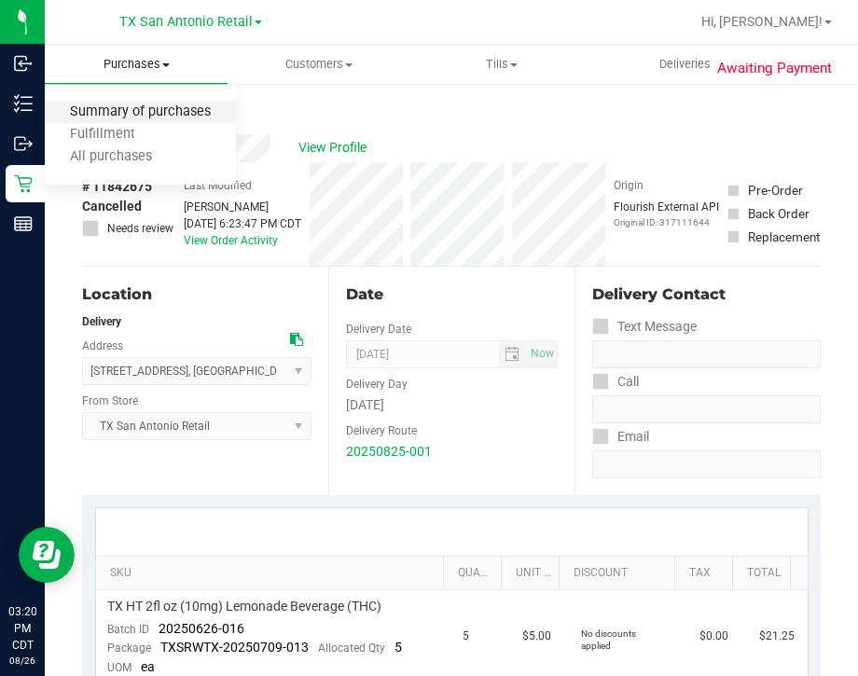
click at [158, 108] on span "Summary of purchases" at bounding box center [140, 112] width 191 height 16
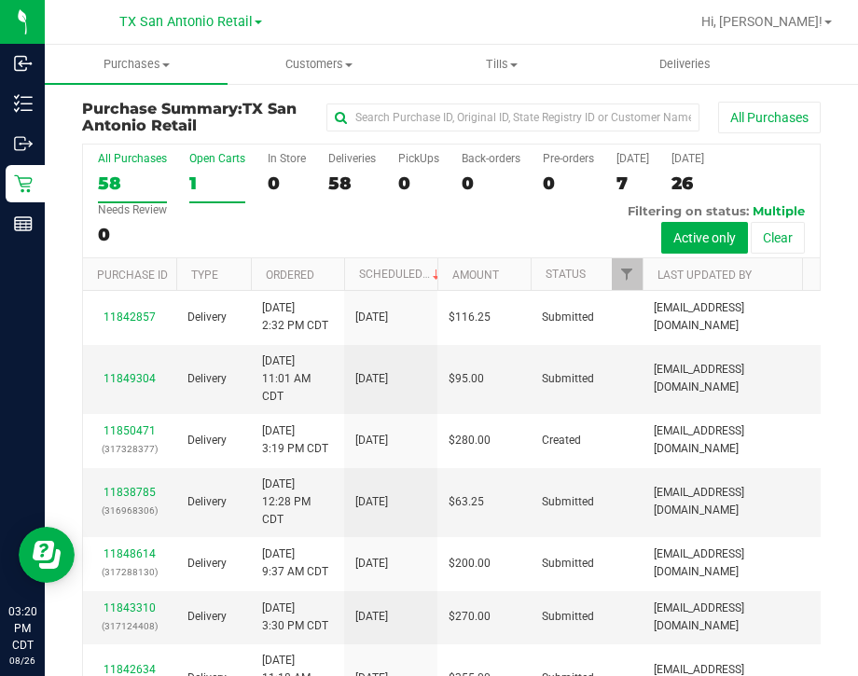
click at [214, 188] on div "1" at bounding box center [217, 182] width 56 height 21
click at [0, 0] on input "Open Carts 1" at bounding box center [0, 0] width 0 height 0
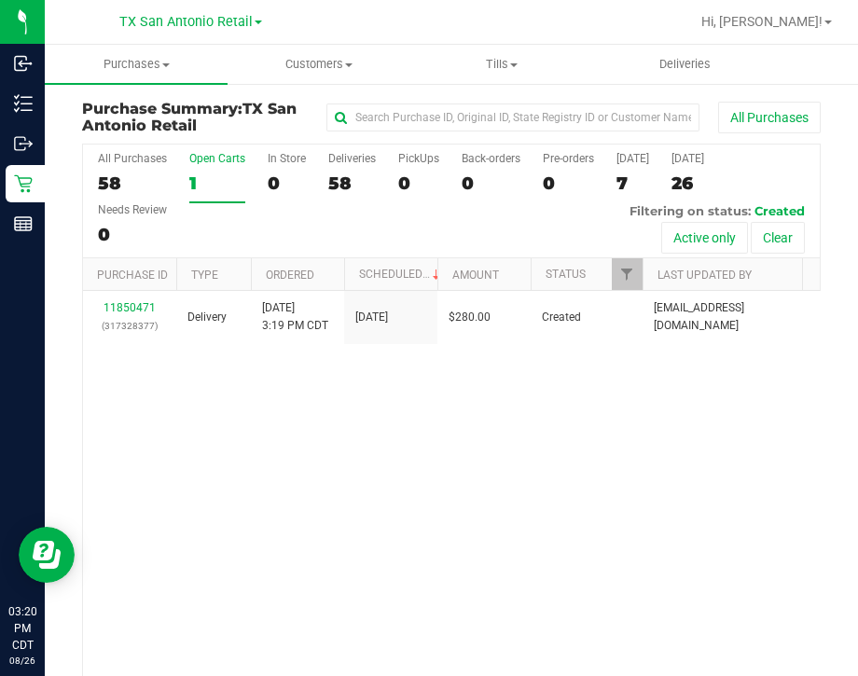
click at [636, 441] on div "11850471 (317328377) Delivery 8/26/2025 3:19 PM CDT 9/2/2025 $280.00 Created dh…" at bounding box center [451, 504] width 736 height 426
click at [440, 503] on div "11850471 (317328377) Delivery 8/26/2025 3:19 PM CDT 9/2/2025 $280.00 Created dh…" at bounding box center [451, 504] width 736 height 426
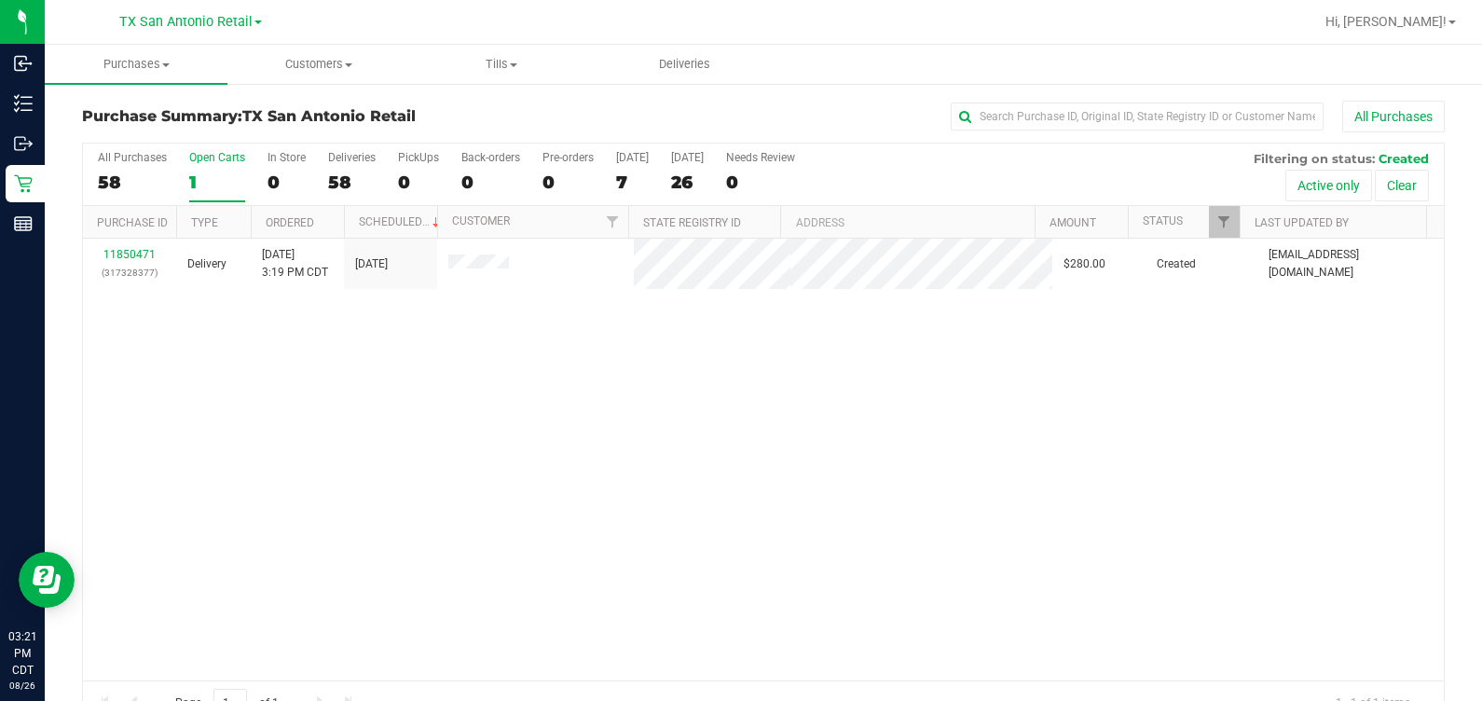
click at [497, 475] on div "11850471 (317328377) Delivery 8/26/2025 3:19 PM CDT 9/2/2025 $280.00 Created dh…" at bounding box center [763, 460] width 1361 height 442
click at [716, 62] on span "Deliveries" at bounding box center [685, 64] width 102 height 17
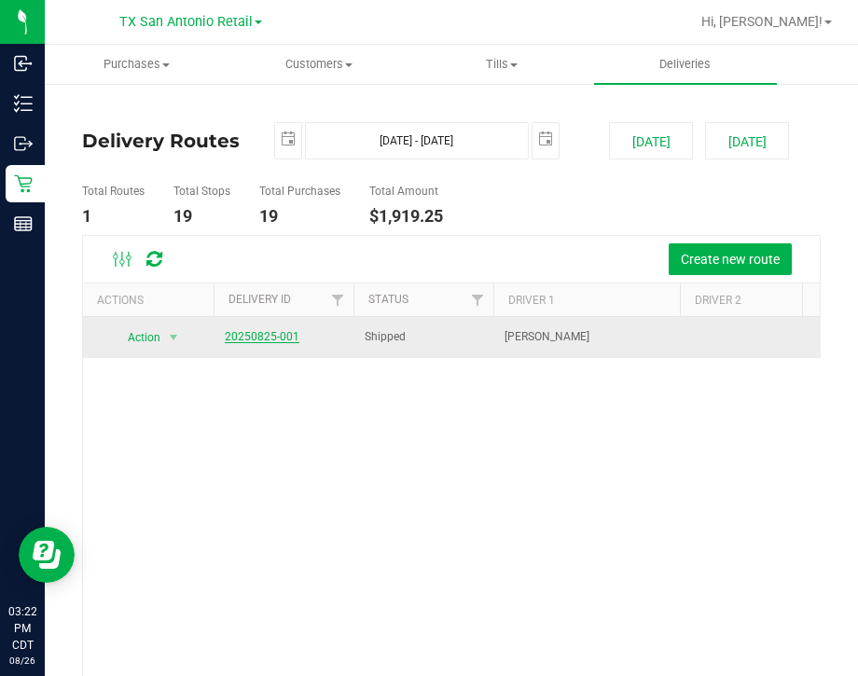
click at [288, 330] on link "20250825-001" at bounding box center [262, 336] width 75 height 13
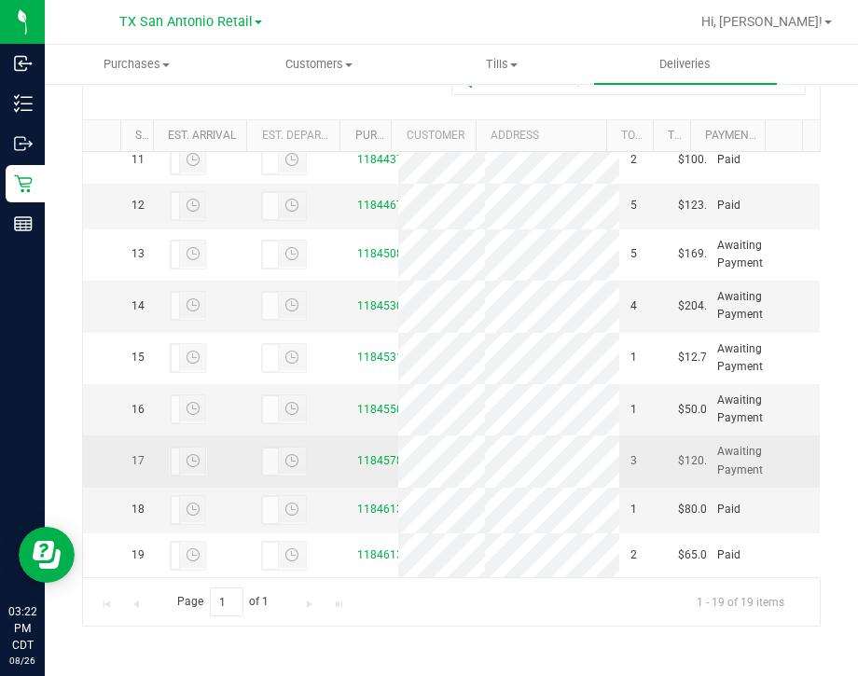
scroll to position [1165, 0]
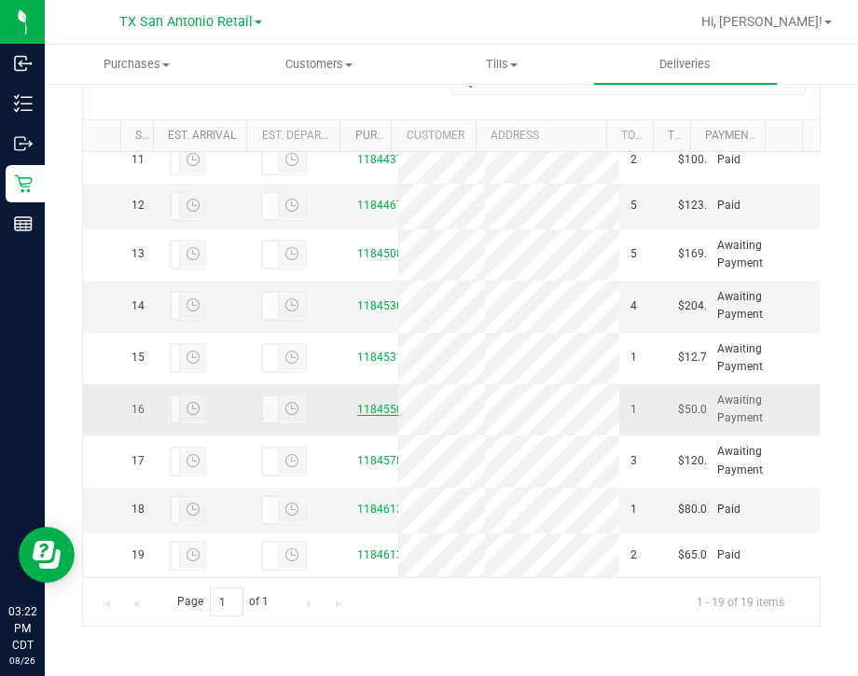
click at [362, 403] on link "11845500" at bounding box center [383, 409] width 52 height 13
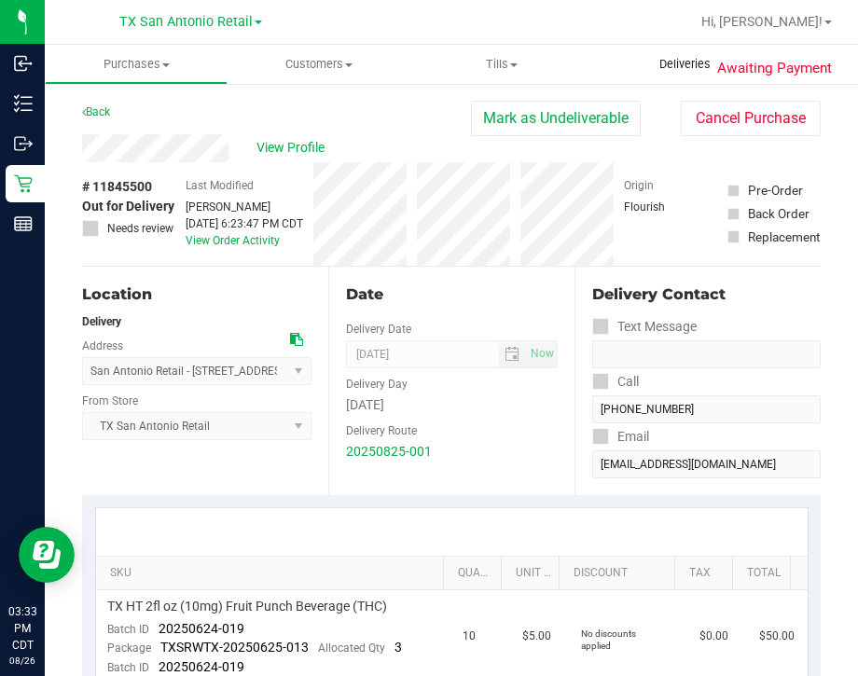
click at [694, 61] on span "Deliveries" at bounding box center [685, 64] width 102 height 17
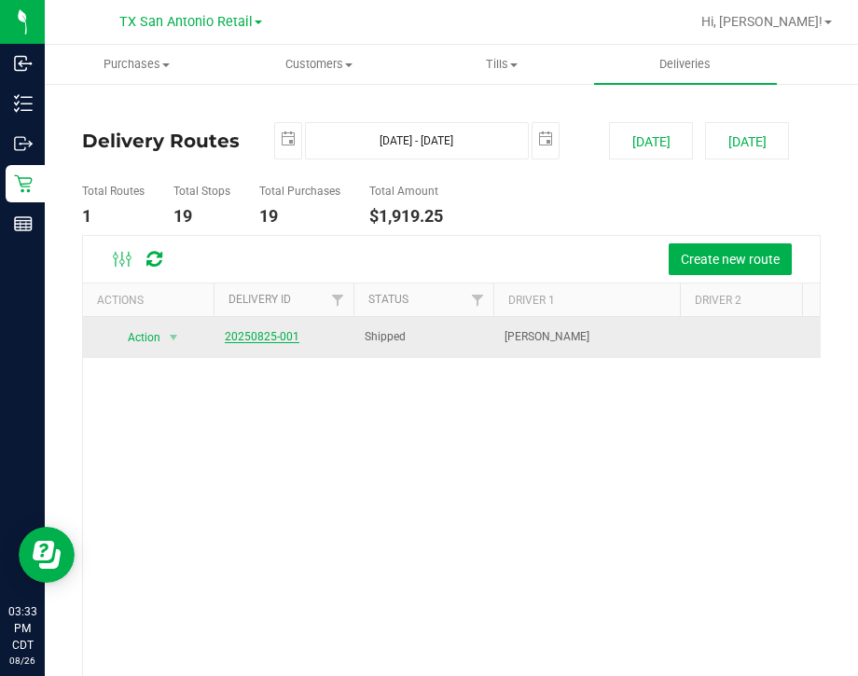
click at [240, 335] on link "20250825-001" at bounding box center [262, 336] width 75 height 13
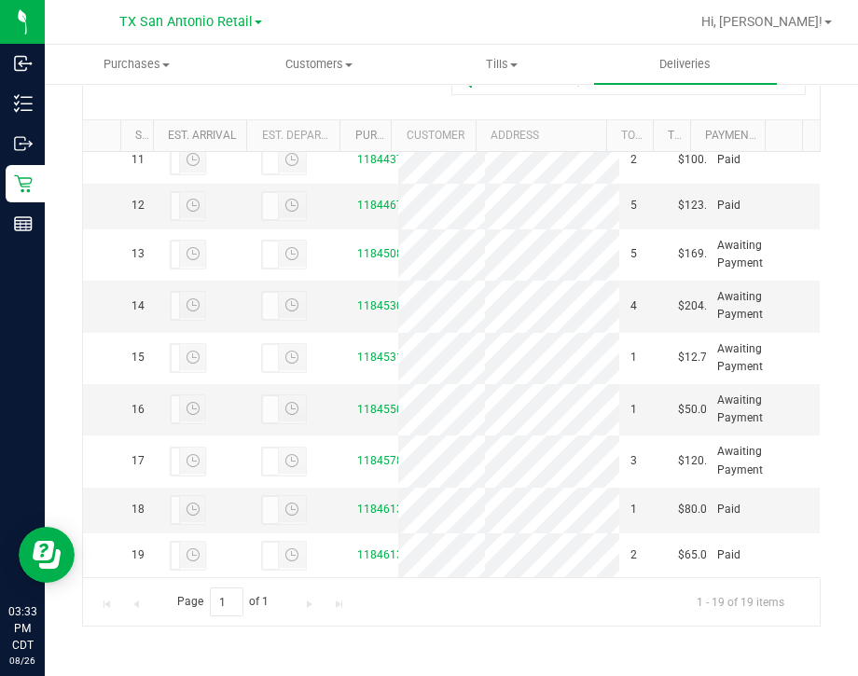
scroll to position [815, 0]
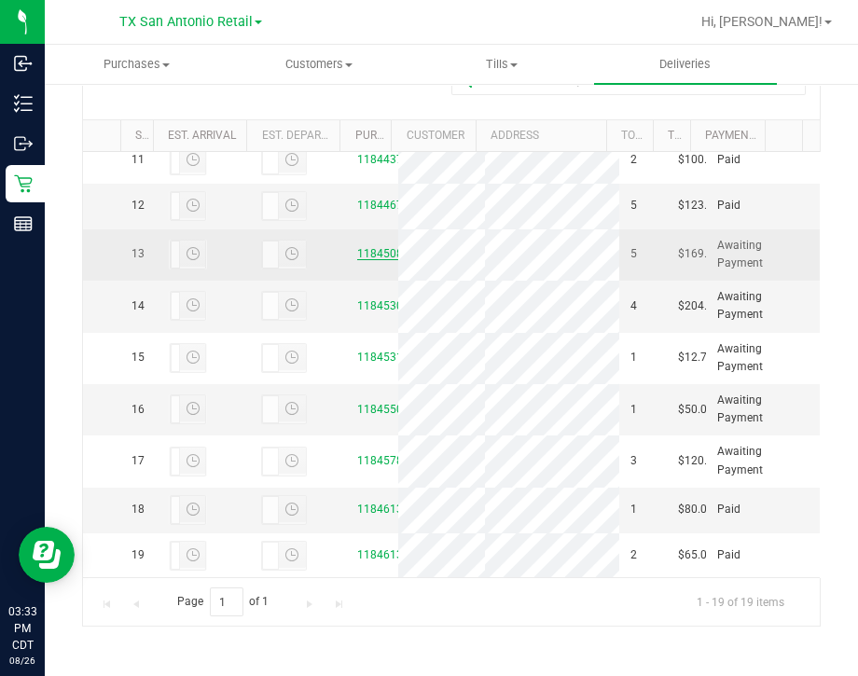
click at [362, 260] on link "11845088" at bounding box center [383, 253] width 52 height 13
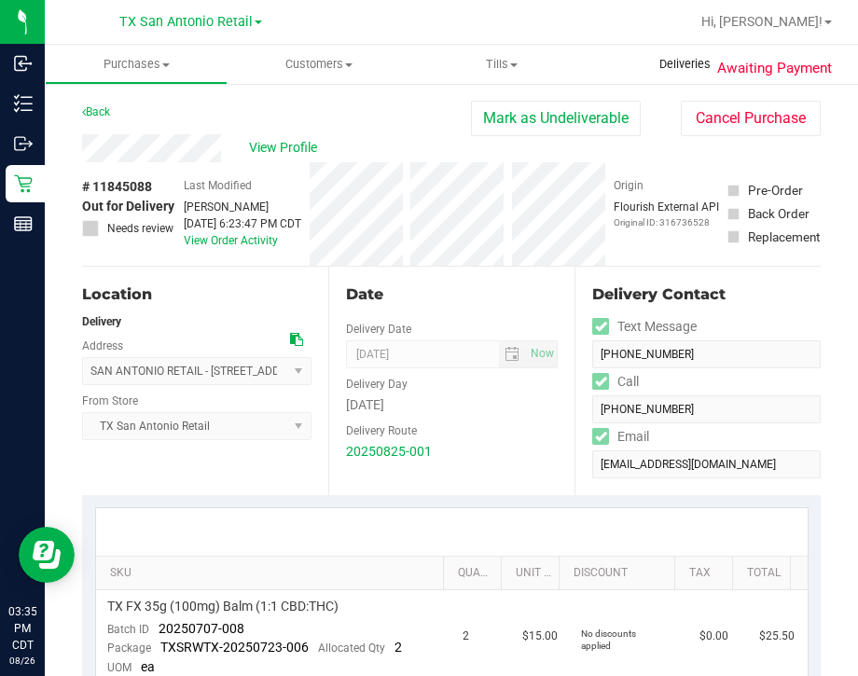
click at [695, 62] on span "Deliveries" at bounding box center [685, 64] width 102 height 17
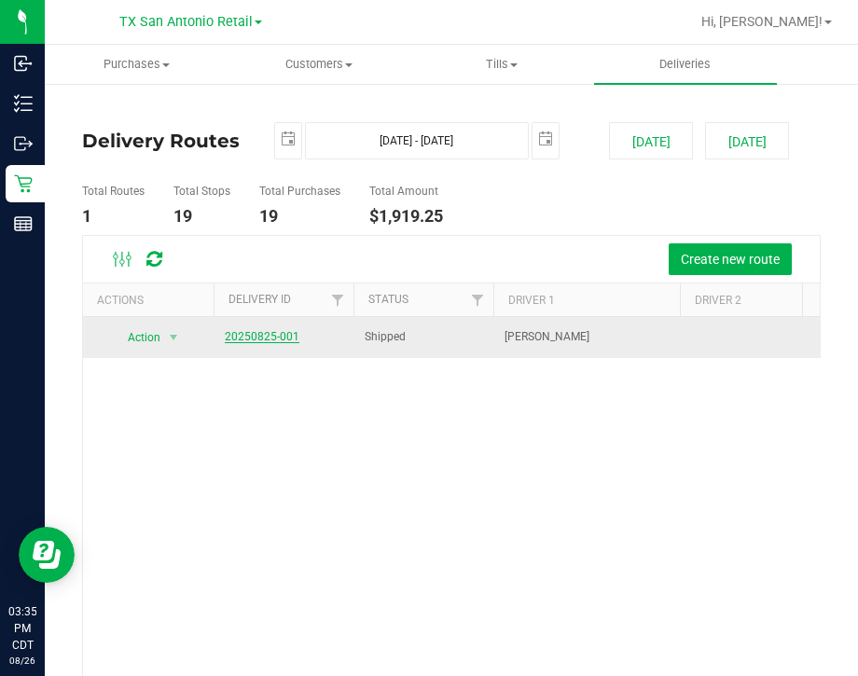
click at [256, 336] on link "20250825-001" at bounding box center [262, 336] width 75 height 13
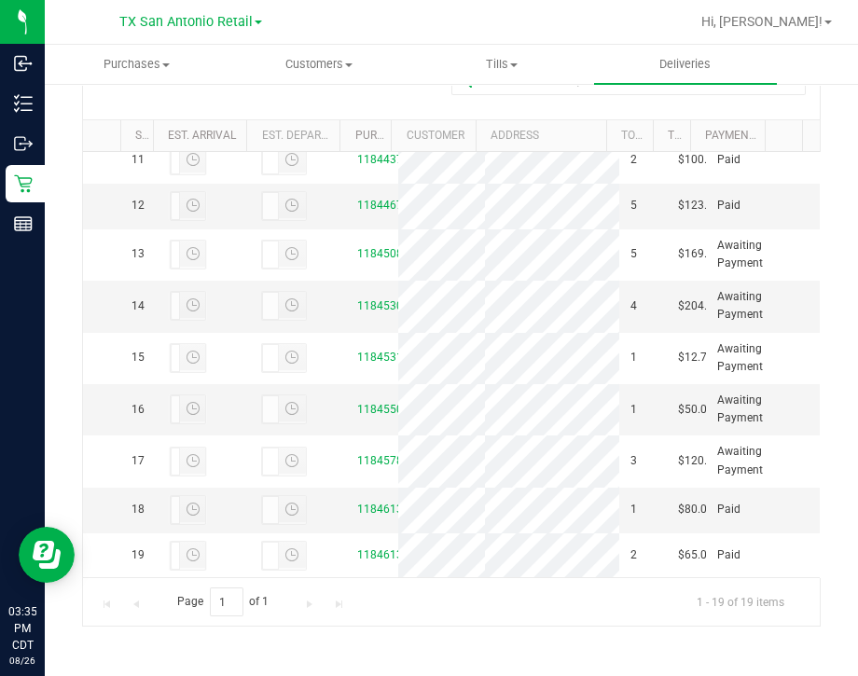
scroll to position [1058, 0]
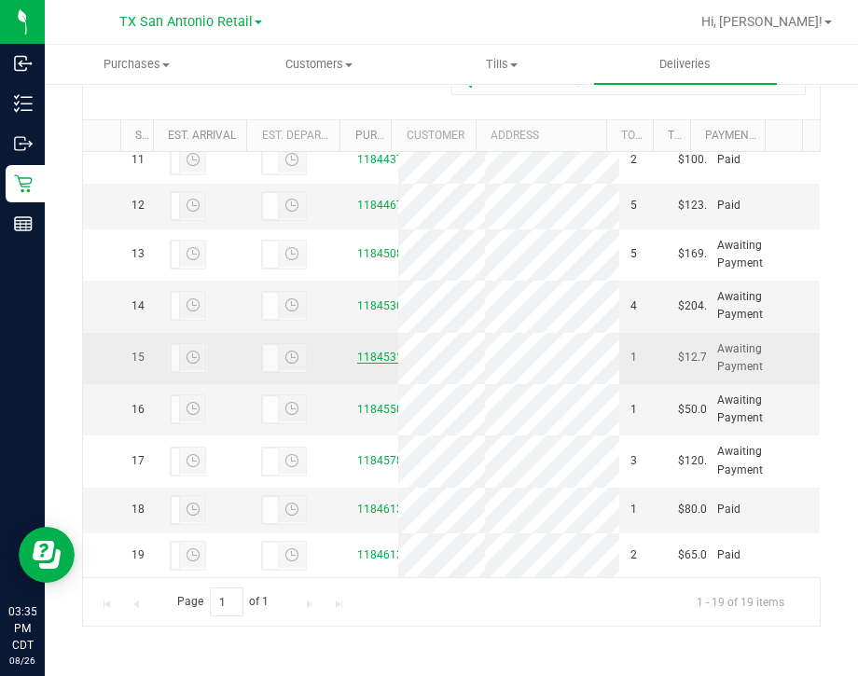
click at [365, 350] on link "11845311" at bounding box center [383, 356] width 52 height 13
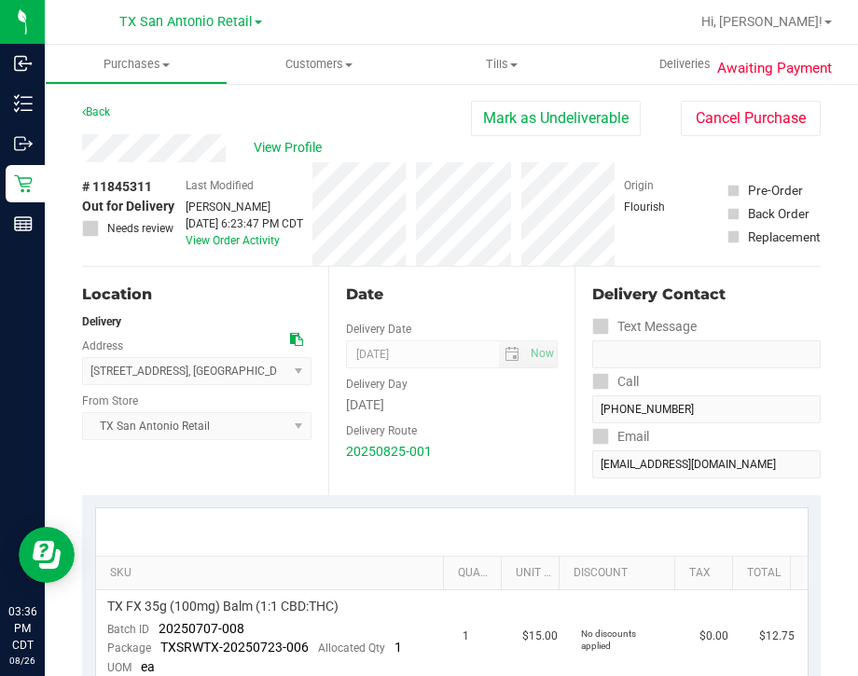
click at [714, 137] on div "View Profile # 11845311 Out for Delivery Needs review Last Modified Lindsey She…" at bounding box center [451, 200] width 738 height 132
click at [718, 128] on button "Cancel Purchase" at bounding box center [750, 118] width 140 height 35
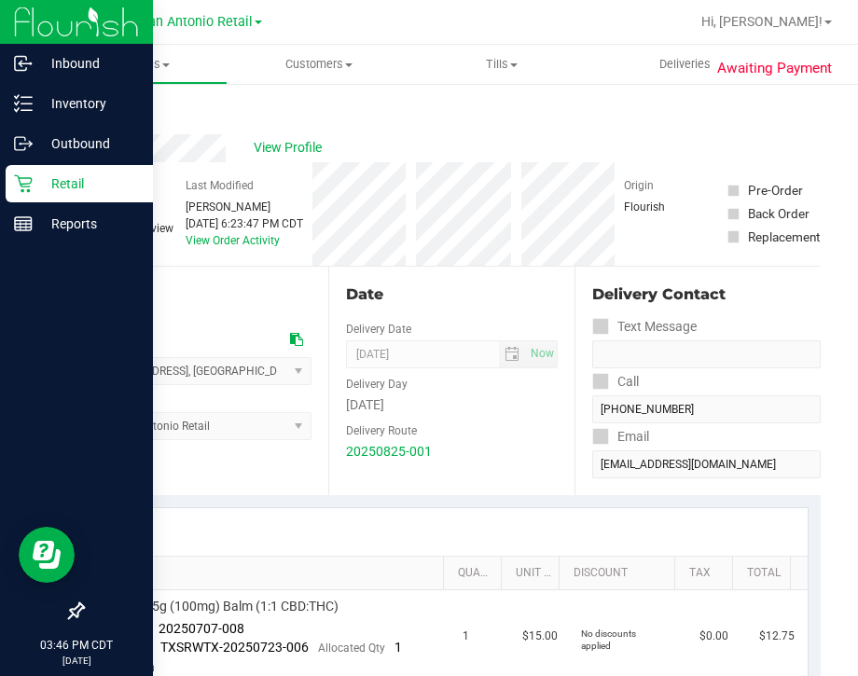
click at [33, 181] on p "Retail" at bounding box center [89, 183] width 112 height 22
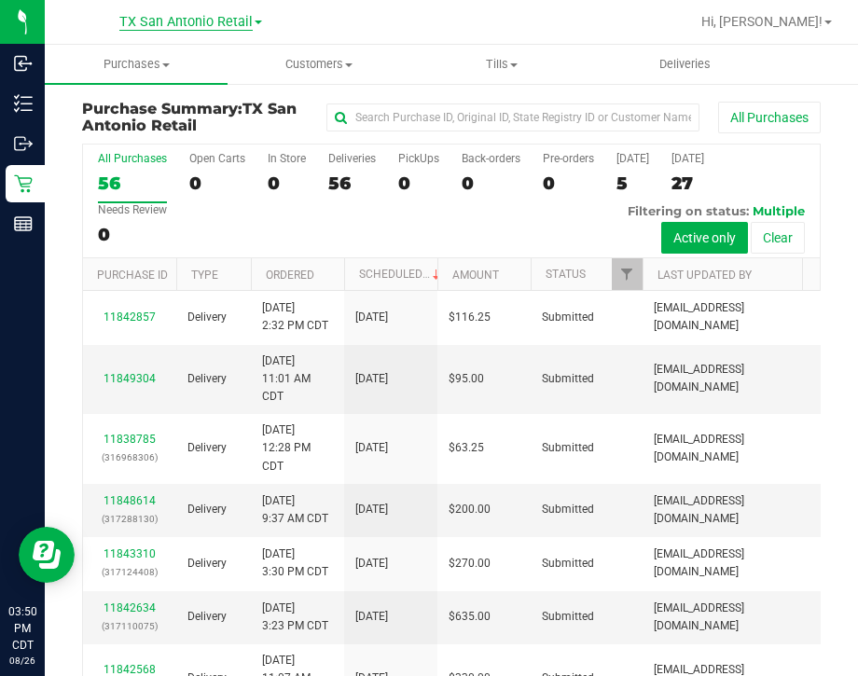
click at [158, 27] on span "TX San Antonio Retail" at bounding box center [185, 22] width 133 height 17
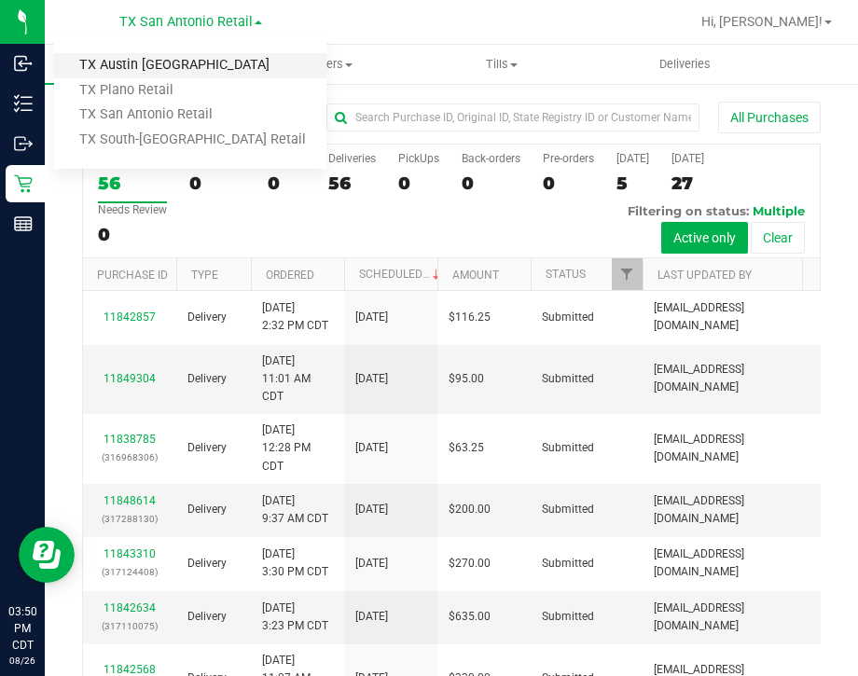
click at [169, 58] on link "TX Austin [GEOGRAPHIC_DATA]" at bounding box center [190, 65] width 272 height 25
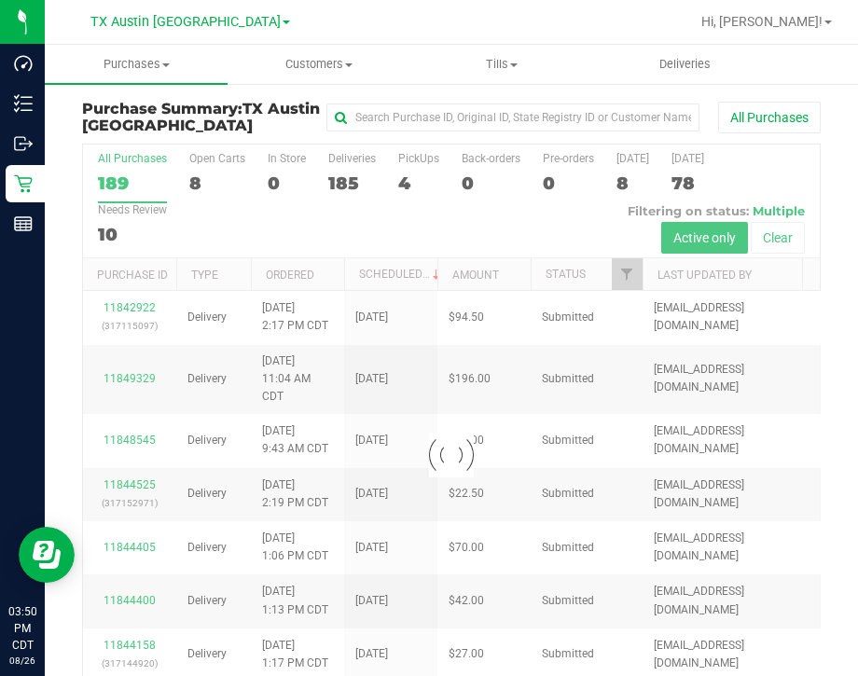
click at [422, 184] on div at bounding box center [451, 454] width 736 height 621
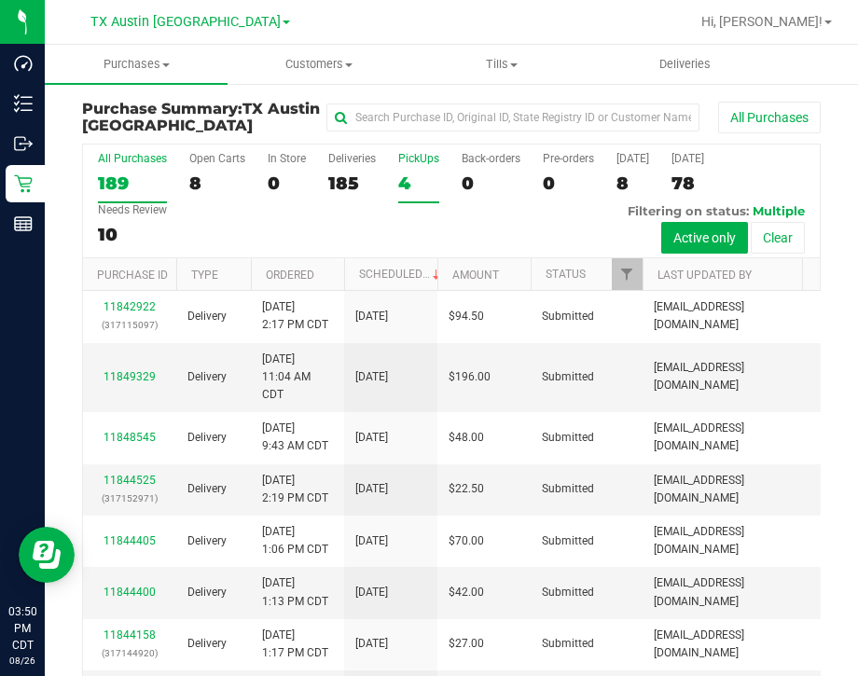
click at [409, 179] on div "4" at bounding box center [418, 182] width 41 height 21
click at [0, 0] on input "PickUps 4" at bounding box center [0, 0] width 0 height 0
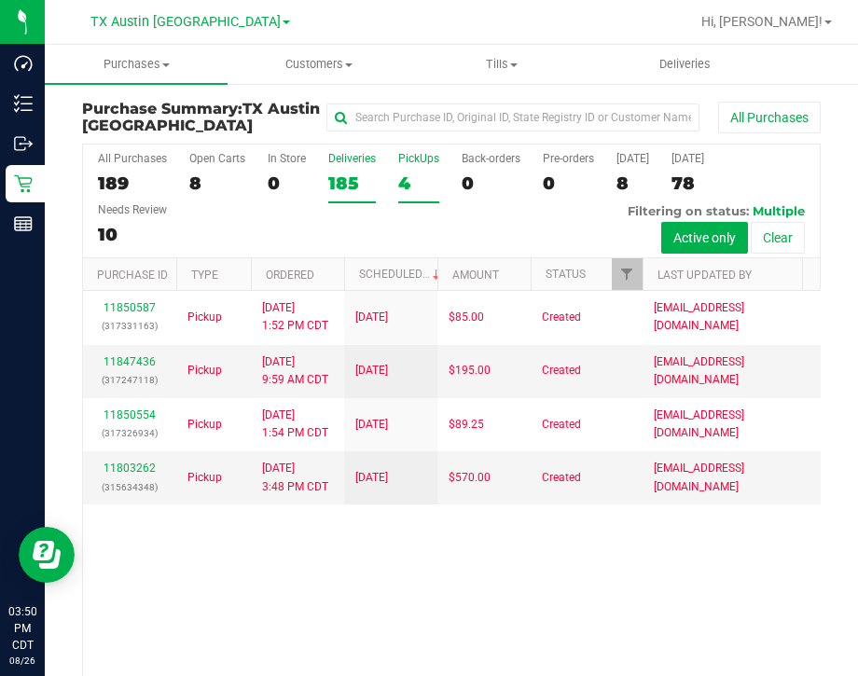
click at [345, 181] on div "185" at bounding box center [352, 182] width 48 height 21
click at [0, 0] on input "Deliveries 185" at bounding box center [0, 0] width 0 height 0
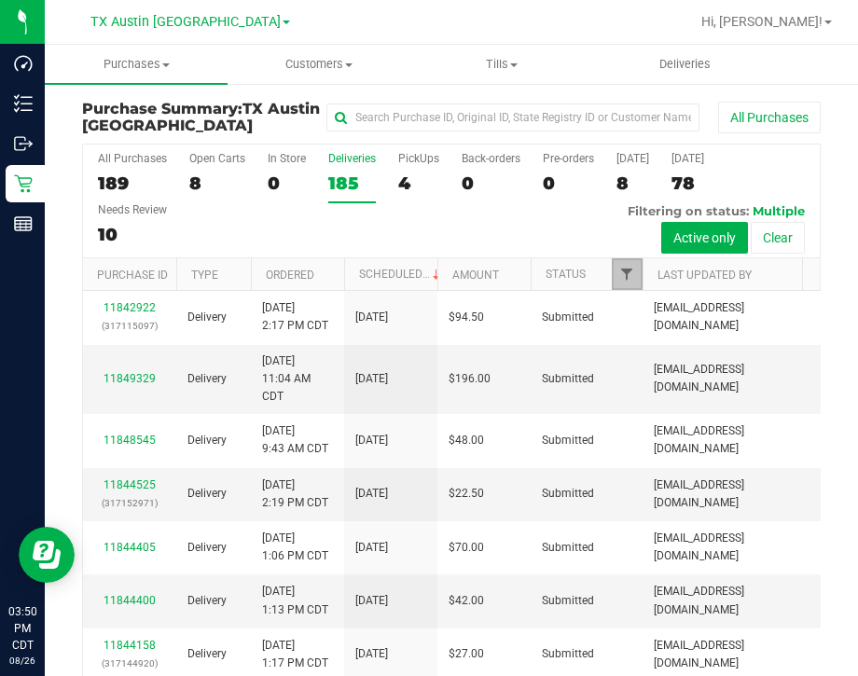
click at [628, 271] on span "Filter" at bounding box center [626, 274] width 15 height 15
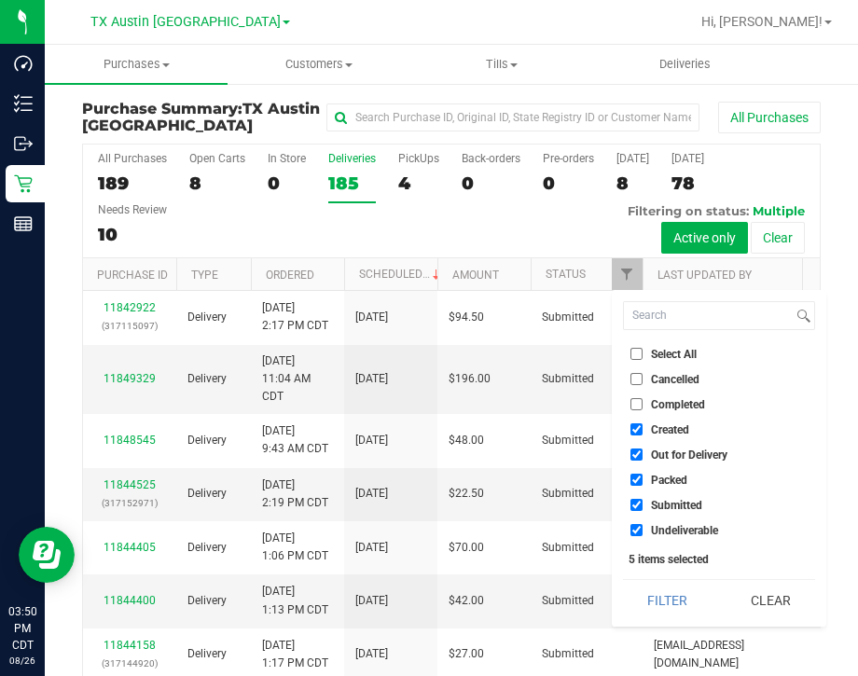
click at [662, 457] on span "Out for Delivery" at bounding box center [689, 454] width 76 height 11
click at [642, 457] on input "Out for Delivery" at bounding box center [636, 454] width 12 height 12
checkbox input "false"
click at [661, 475] on span "Packed" at bounding box center [669, 479] width 36 height 11
click at [642, 475] on input "Packed" at bounding box center [636, 480] width 12 height 12
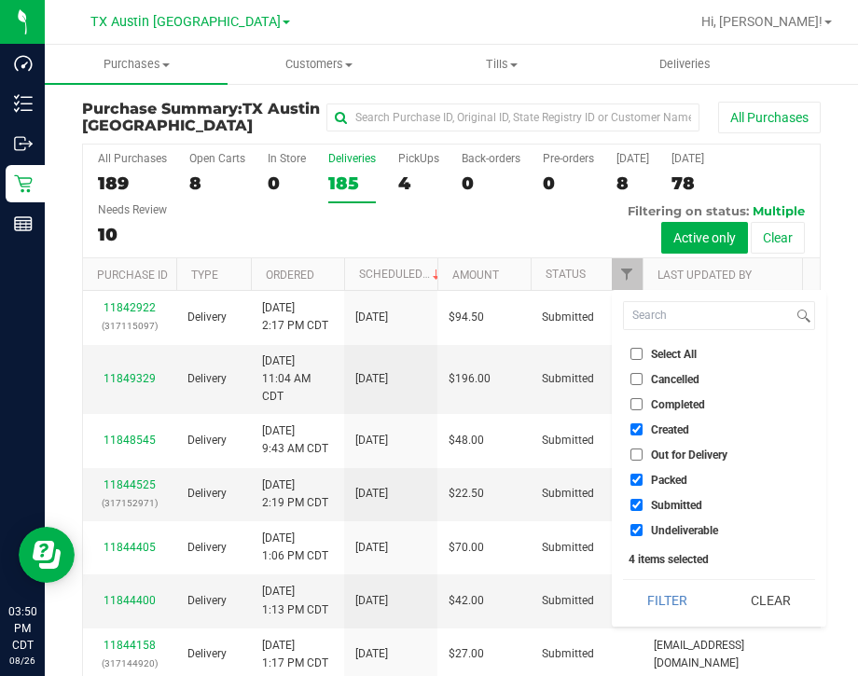
checkbox input "false"
click at [667, 500] on span "Submitted" at bounding box center [676, 505] width 51 height 11
click at [642, 499] on input "Submitted" at bounding box center [636, 505] width 12 height 12
checkbox input "false"
click at [676, 533] on span "Undeliverable" at bounding box center [684, 530] width 67 height 11
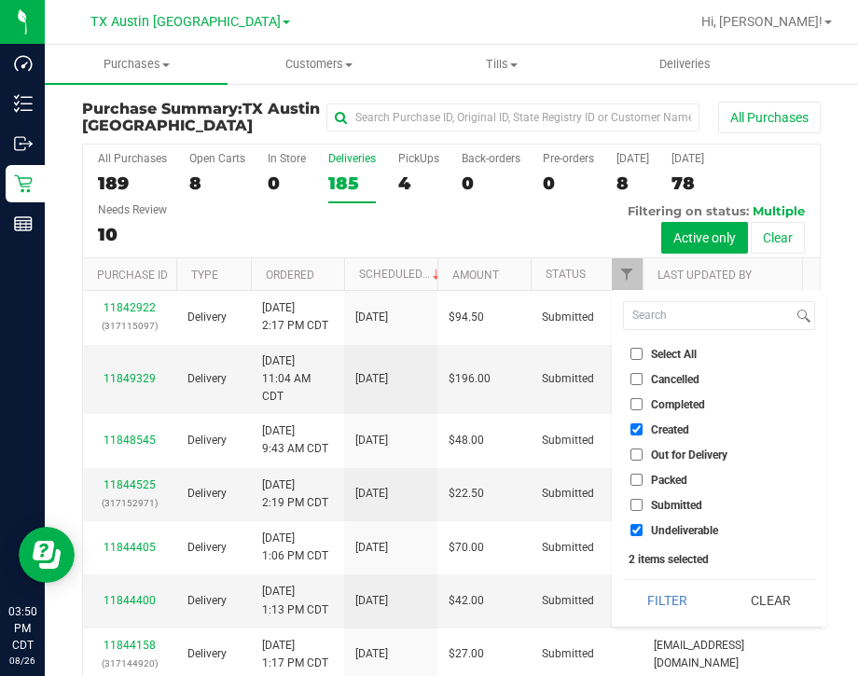
click at [642, 533] on input "Undeliverable" at bounding box center [636, 530] width 12 height 12
checkbox input "false"
click at [676, 606] on button "Filter" at bounding box center [667, 600] width 89 height 41
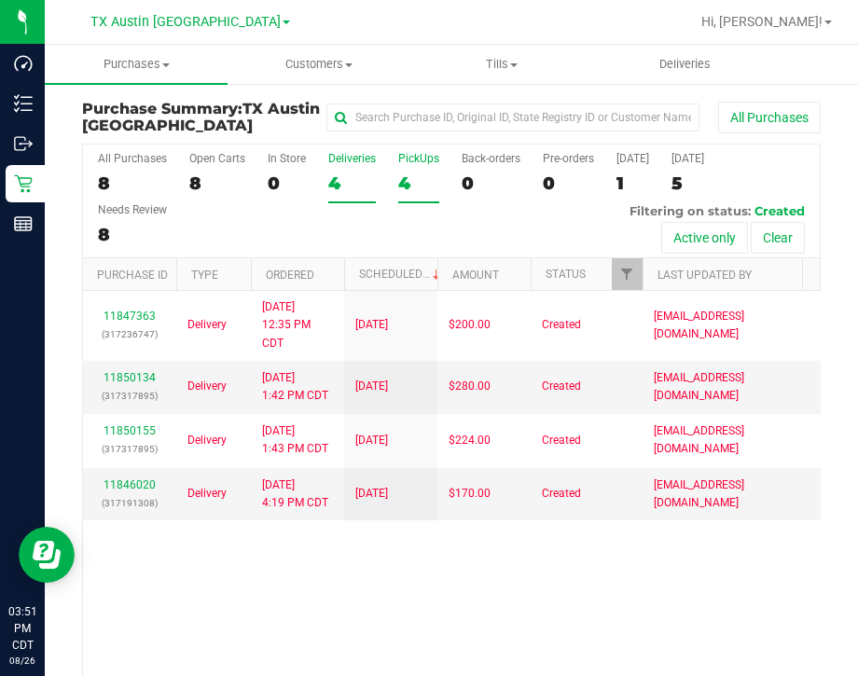
click at [414, 170] on label "PickUps 4" at bounding box center [418, 177] width 41 height 51
click at [0, 0] on input "PickUps 4" at bounding box center [0, 0] width 0 height 0
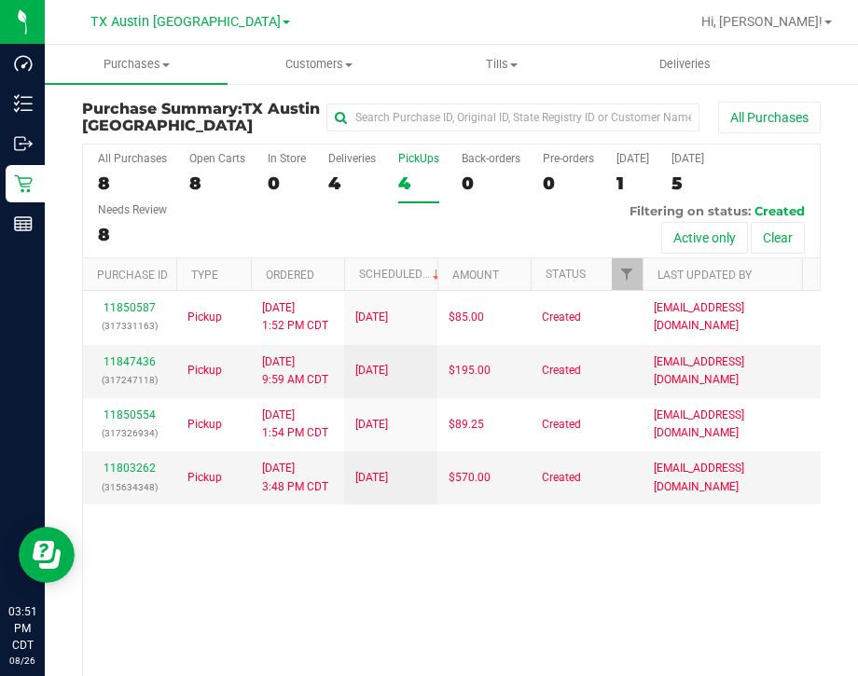
click at [374, 232] on div "All Purchases 8 Open Carts 8 In Store 0 Deliveries 4 PickUps 4 Back-orders 0 Pr…" at bounding box center [451, 201] width 736 height 114
click at [560, 236] on div "All Purchases 8 Open Carts 8 In Store 0 Deliveries 4 PickUps 4 Back-orders 0 Pr…" at bounding box center [451, 201] width 736 height 114
click at [203, 27] on span "TX Austin [GEOGRAPHIC_DATA]" at bounding box center [185, 22] width 190 height 17
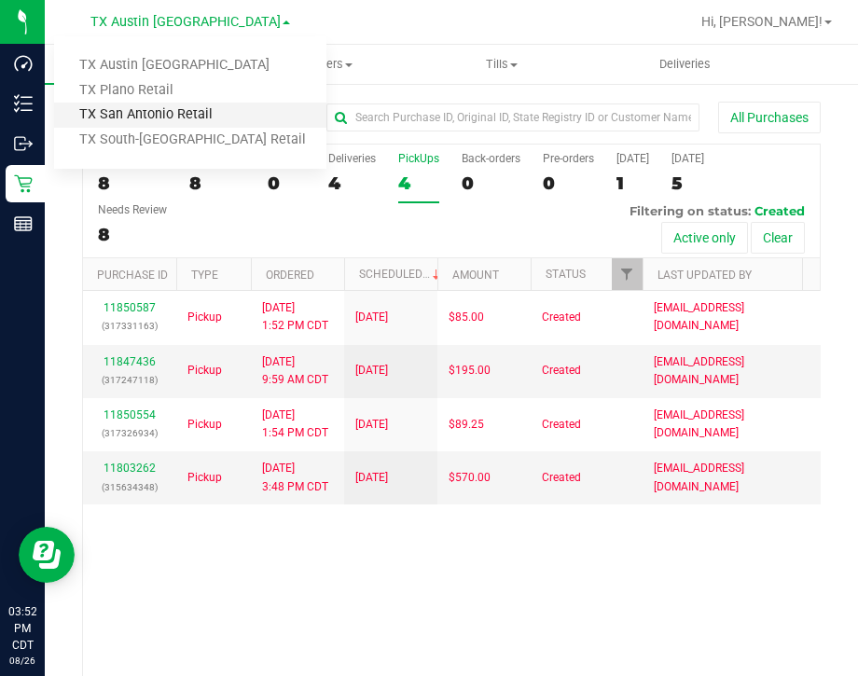
click at [213, 119] on link "TX San Antonio Retail" at bounding box center [190, 115] width 272 height 25
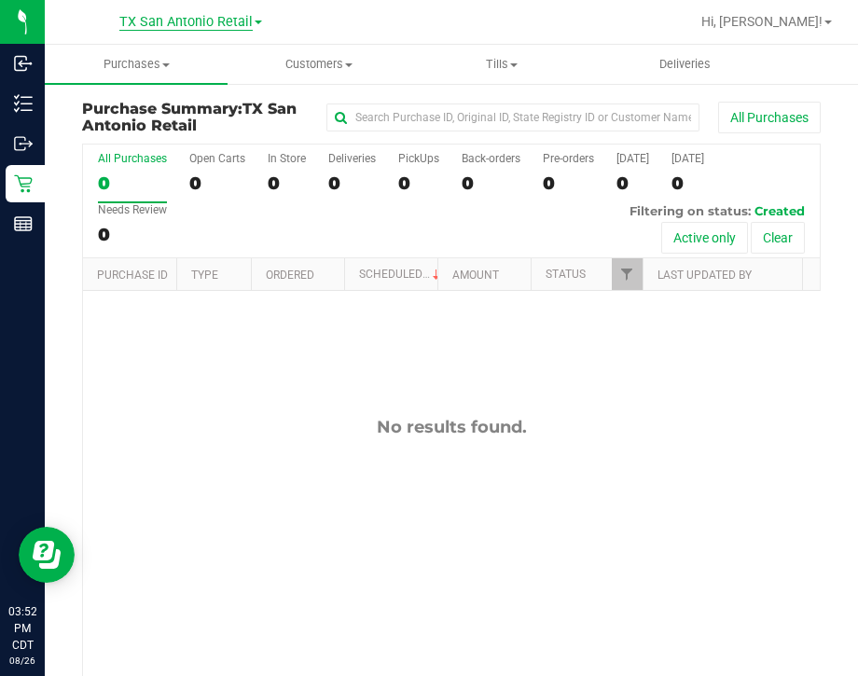
click at [175, 26] on span "TX San Antonio Retail" at bounding box center [185, 22] width 133 height 17
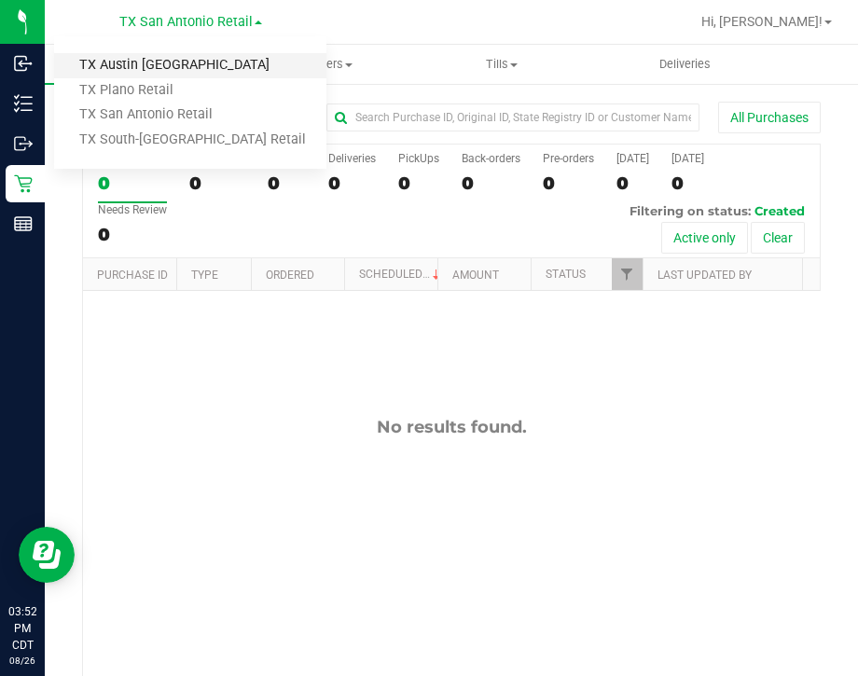
click at [183, 62] on link "TX Austin [GEOGRAPHIC_DATA]" at bounding box center [190, 65] width 272 height 25
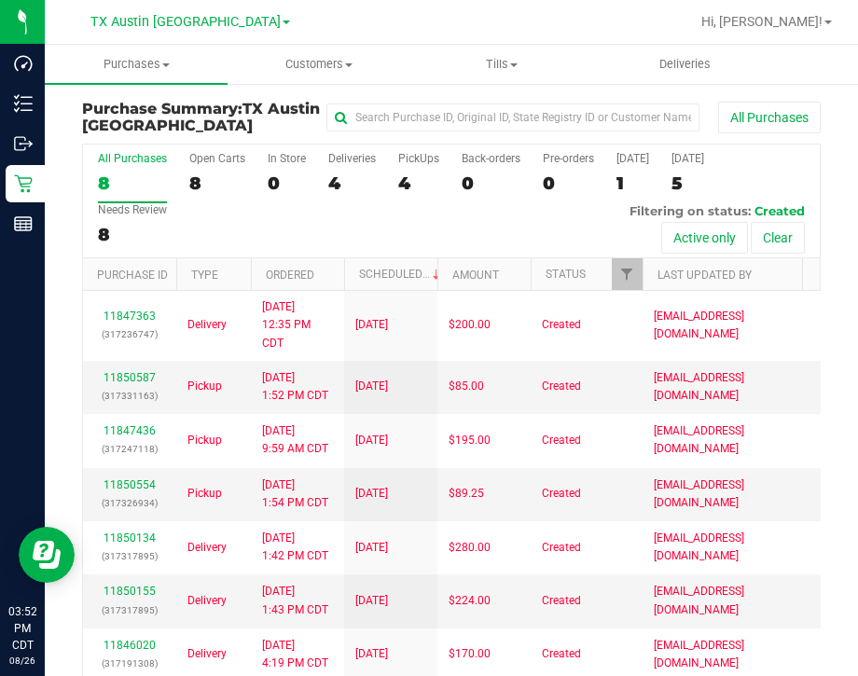
click at [302, 240] on div "All Purchases 8 Open Carts 8 In Store 0 Deliveries 4 PickUps 4 Back-orders 0 Pr…" at bounding box center [451, 201] width 736 height 114
click at [370, 67] on span "Customers" at bounding box center [318, 64] width 181 height 17
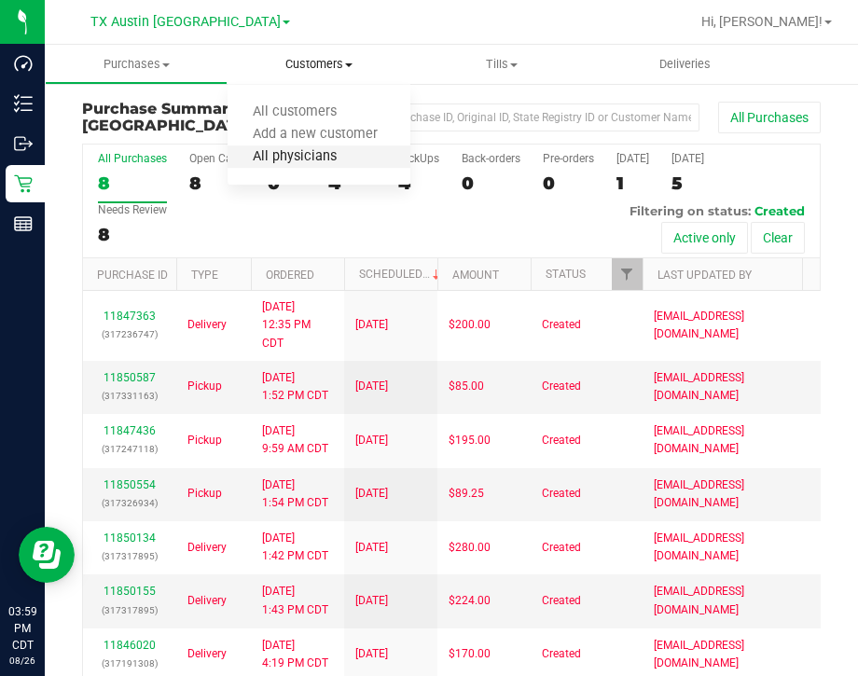
click at [329, 152] on span "All physicians" at bounding box center [294, 157] width 134 height 16
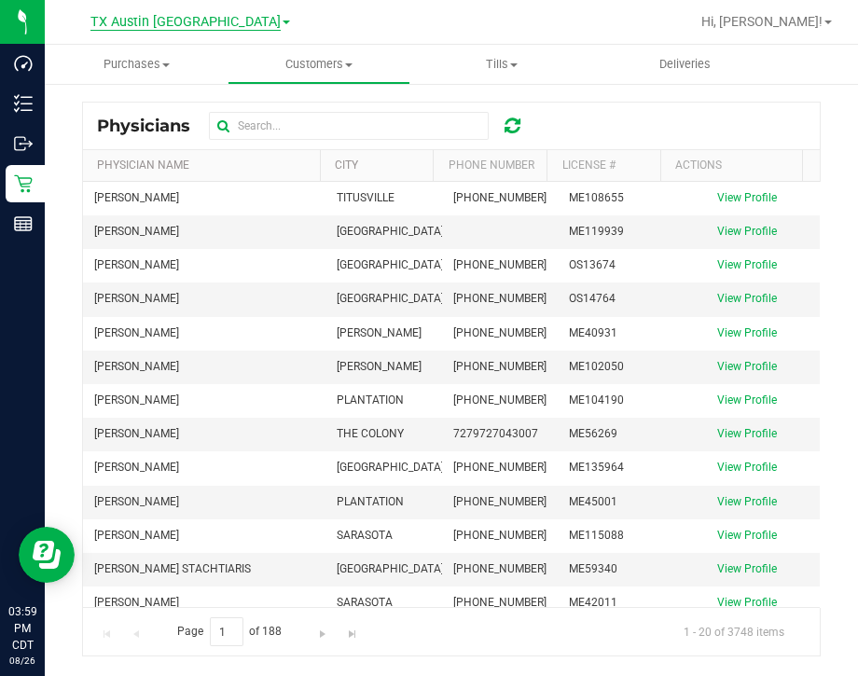
click at [195, 28] on span "TX Austin [GEOGRAPHIC_DATA]" at bounding box center [185, 22] width 190 height 17
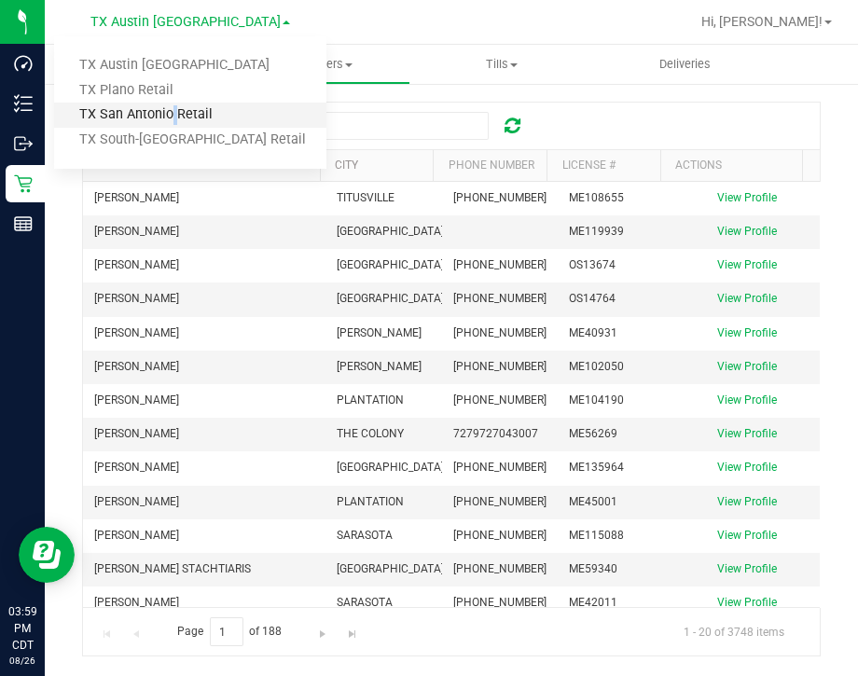
click at [165, 111] on link "TX San Antonio Retail" at bounding box center [190, 115] width 272 height 25
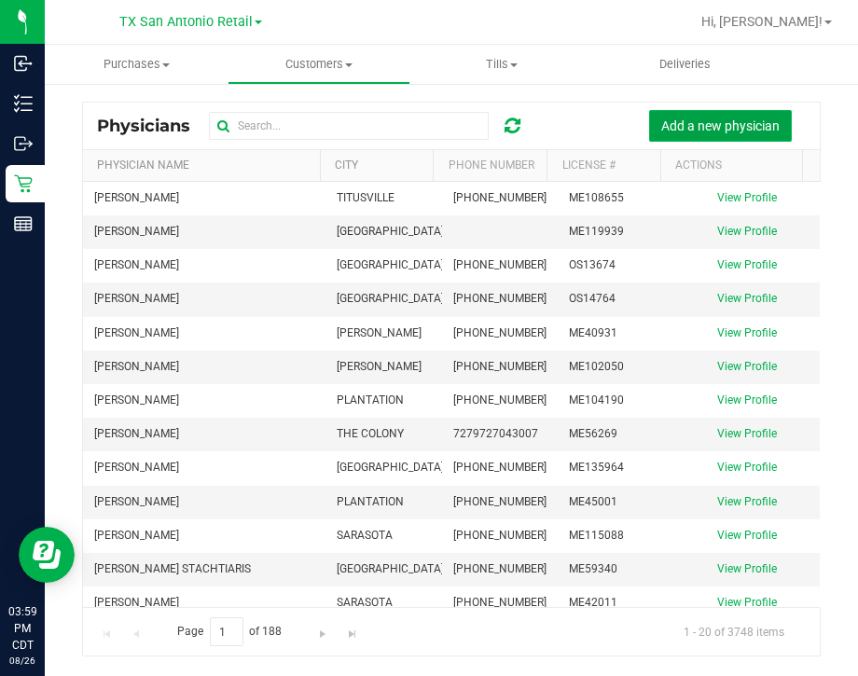
click at [681, 123] on span "Add a new physician" at bounding box center [720, 125] width 118 height 15
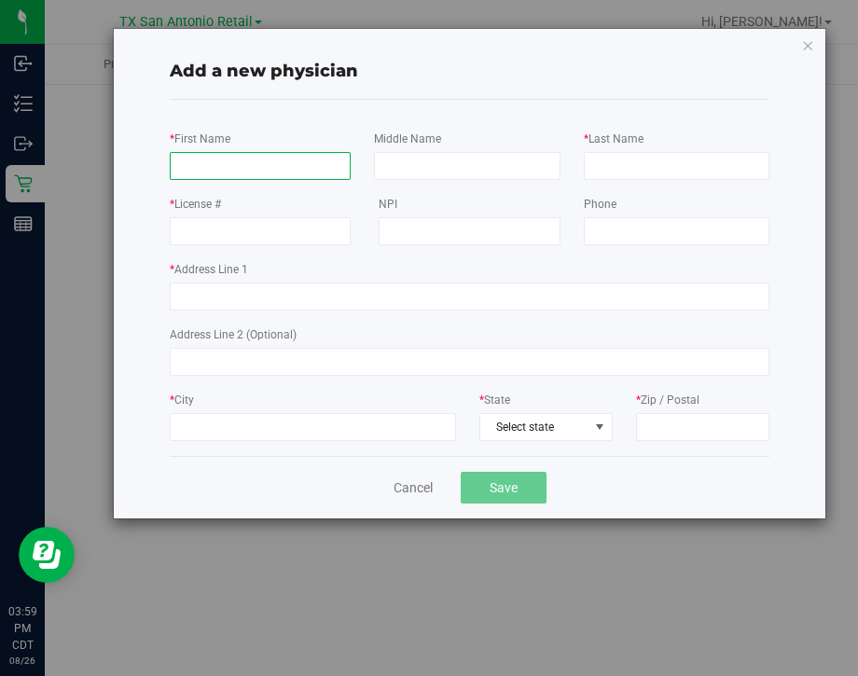
click at [236, 170] on input "* First Name" at bounding box center [260, 166] width 181 height 28
type input "[PERSON_NAME]"
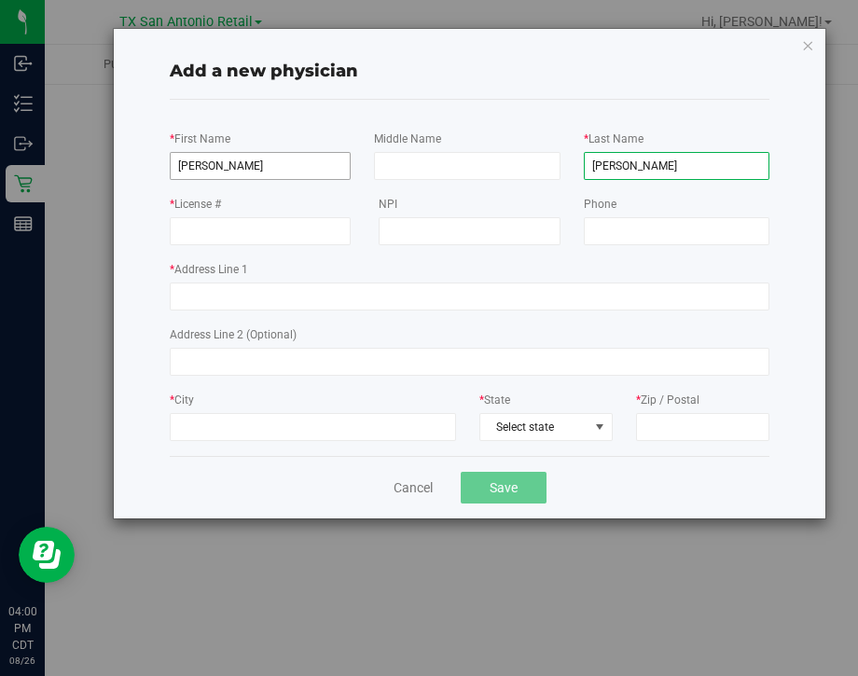
type input "[PERSON_NAME]"
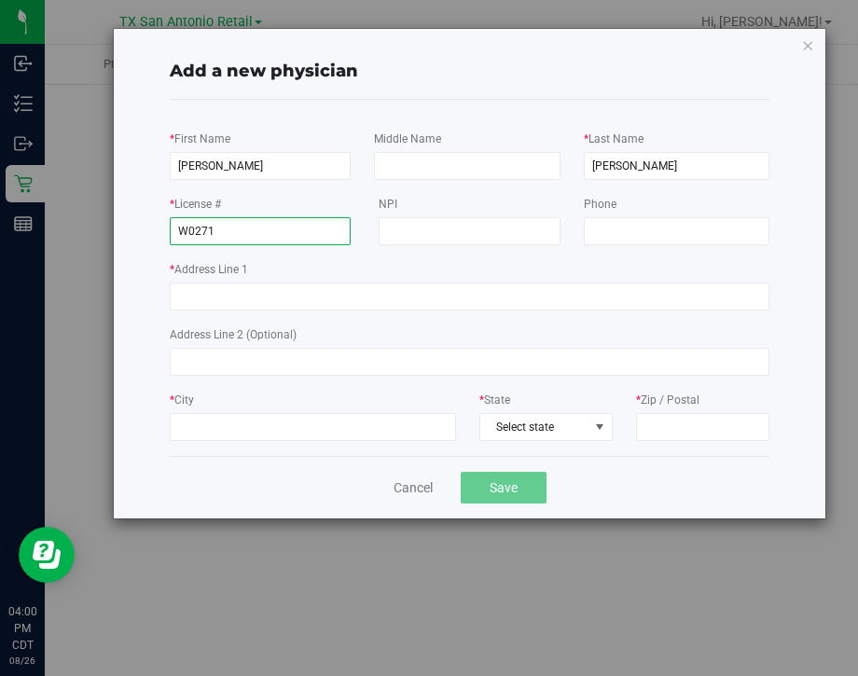
type input "W0271"
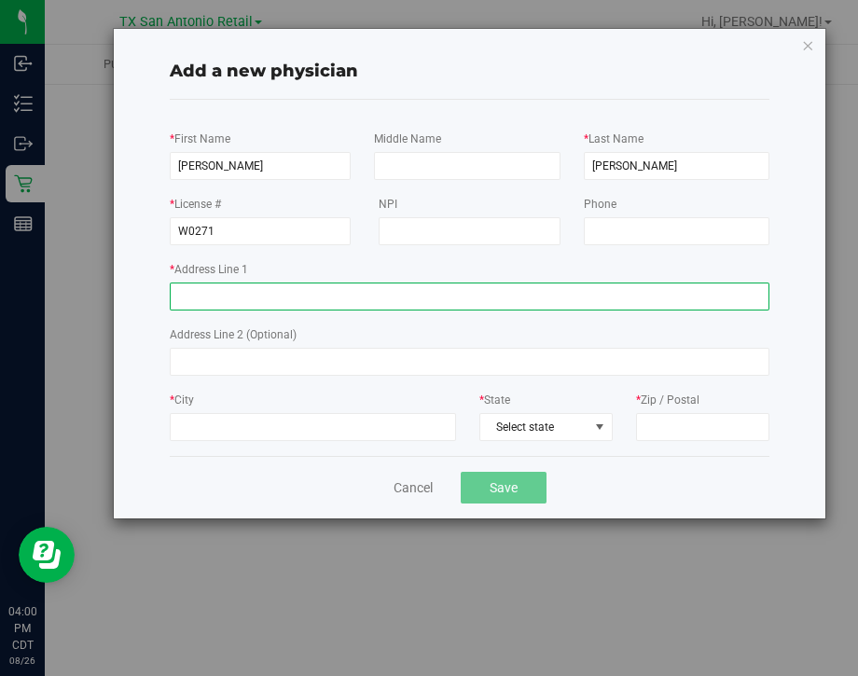
click at [527, 305] on input "* Address Line 1" at bounding box center [469, 296] width 599 height 28
paste input "520 [GEOGRAPHIC_DATA]"
type input "520 [GEOGRAPHIC_DATA]"
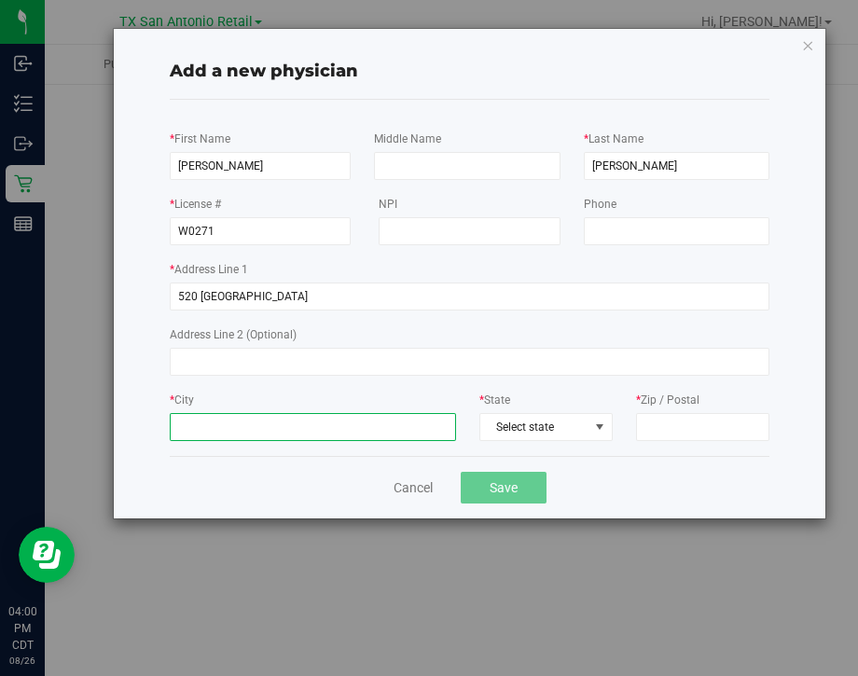
click at [410, 432] on input "* City" at bounding box center [313, 427] width 286 height 28
paste input "SAN ANTONIO"
type input "SAN ANTONIO"
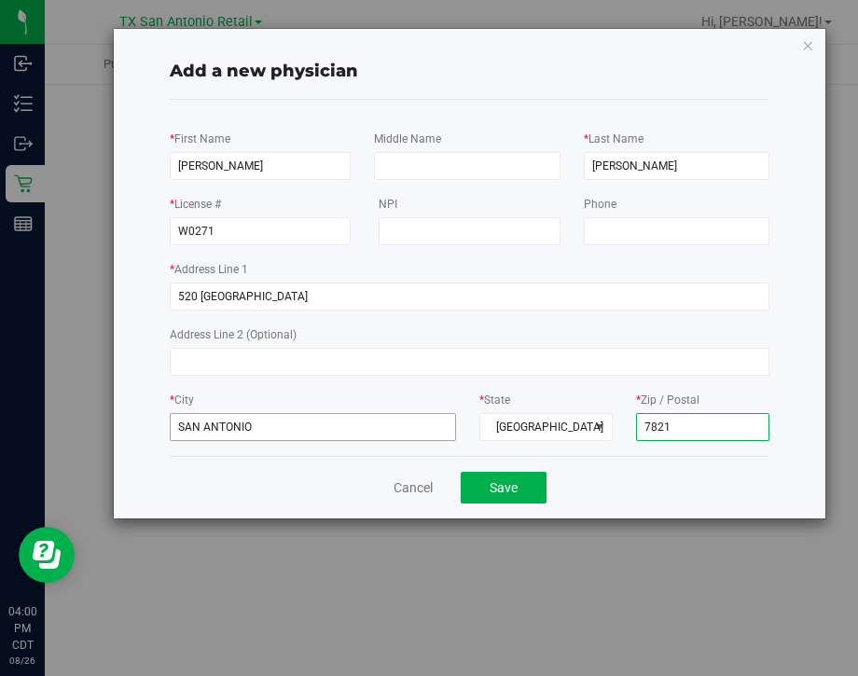
type input "78215"
click at [460, 472] on button "Save" at bounding box center [503, 488] width 86 height 32
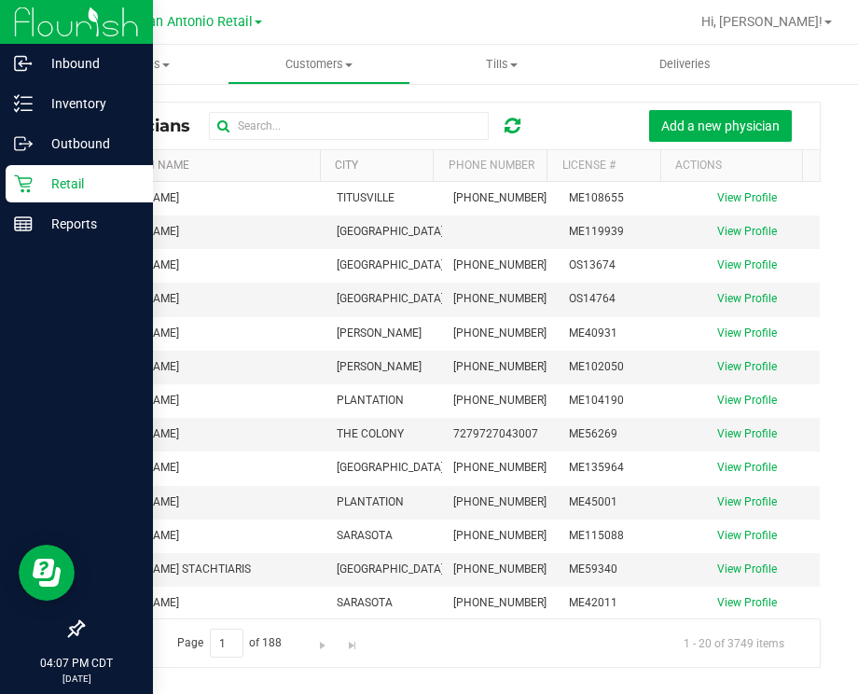
click at [33, 193] on p "Retail" at bounding box center [89, 183] width 112 height 22
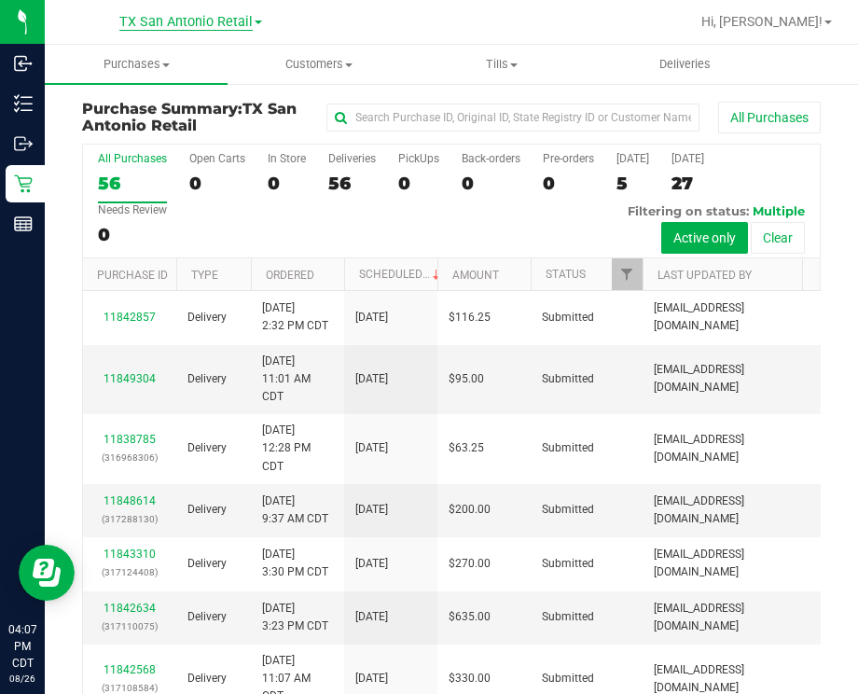
click at [245, 16] on span "TX San Antonio Retail" at bounding box center [185, 22] width 133 height 17
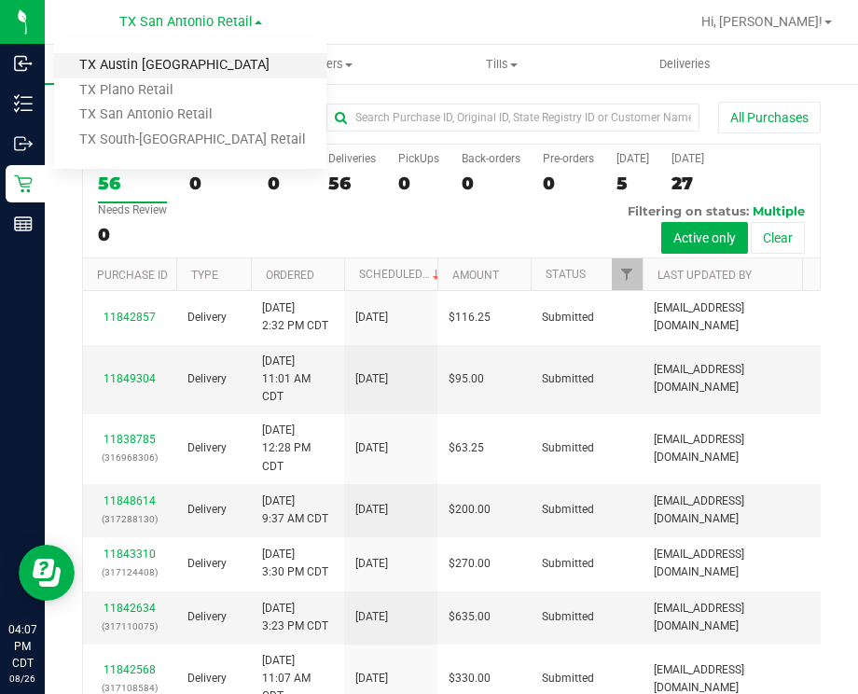
click at [155, 73] on link "TX Austin [GEOGRAPHIC_DATA]" at bounding box center [190, 65] width 272 height 25
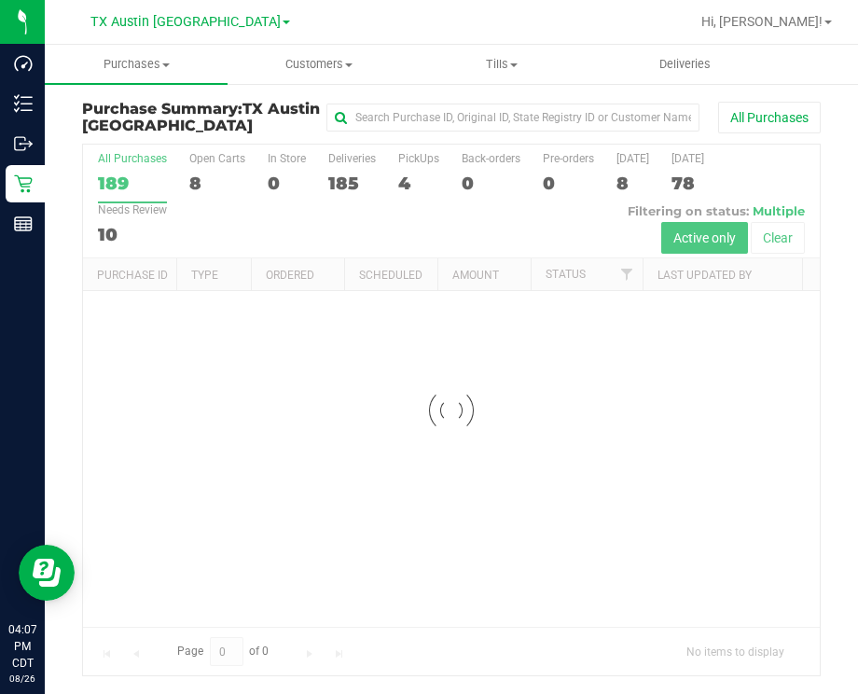
click at [409, 180] on div at bounding box center [451, 409] width 736 height 530
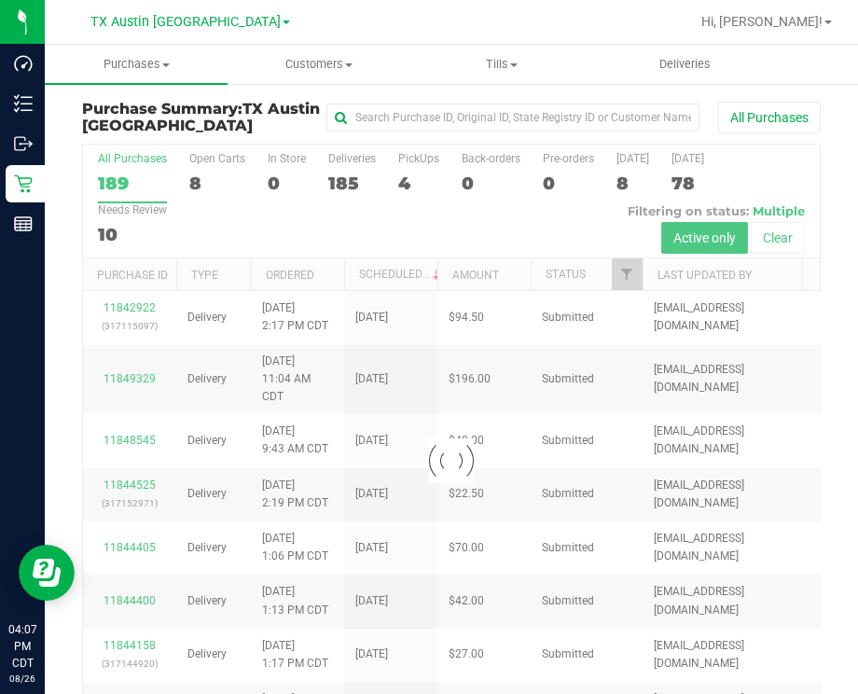
click at [417, 214] on div at bounding box center [451, 460] width 736 height 632
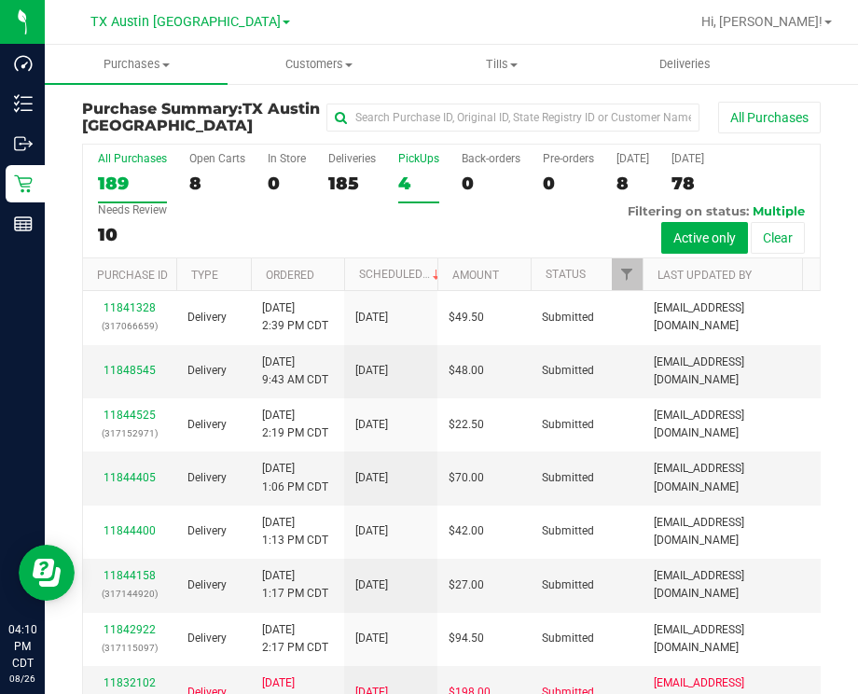
click at [425, 170] on label "PickUps 4" at bounding box center [418, 177] width 41 height 51
click at [0, 0] on input "PickUps 4" at bounding box center [0, 0] width 0 height 0
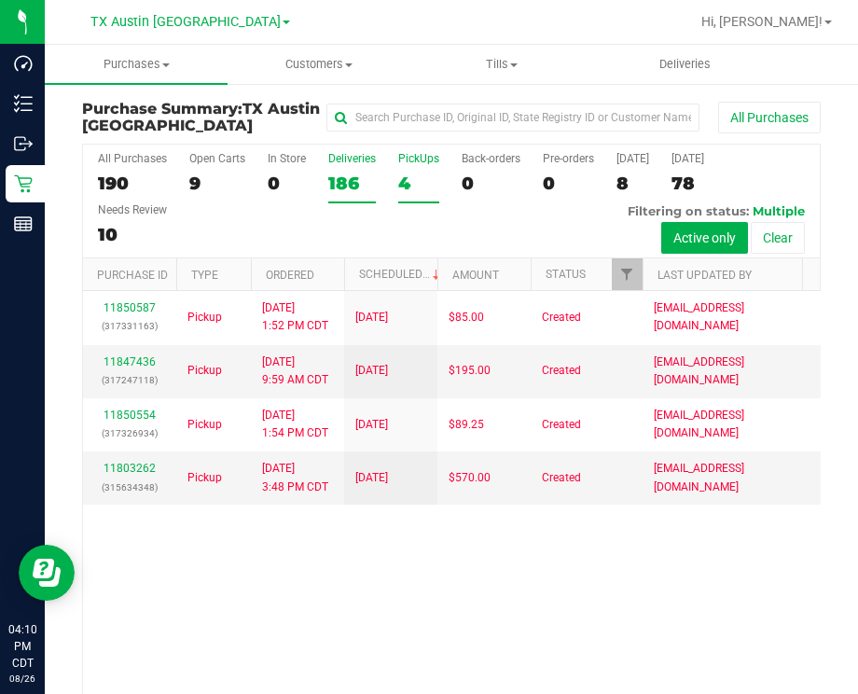
click at [337, 187] on div "186" at bounding box center [352, 182] width 48 height 21
click at [0, 0] on input "Deliveries 186" at bounding box center [0, 0] width 0 height 0
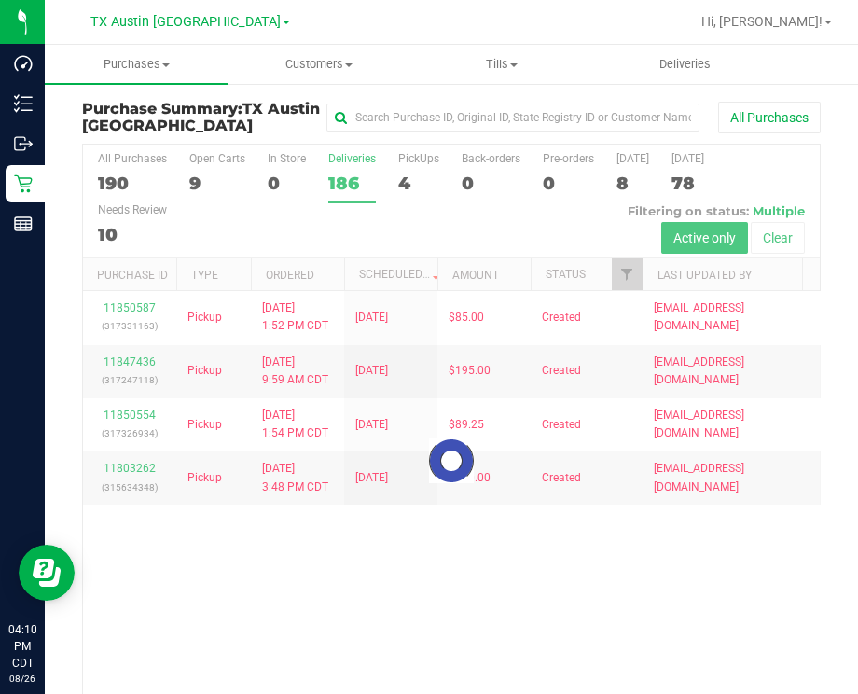
click at [626, 284] on div at bounding box center [451, 460] width 736 height 632
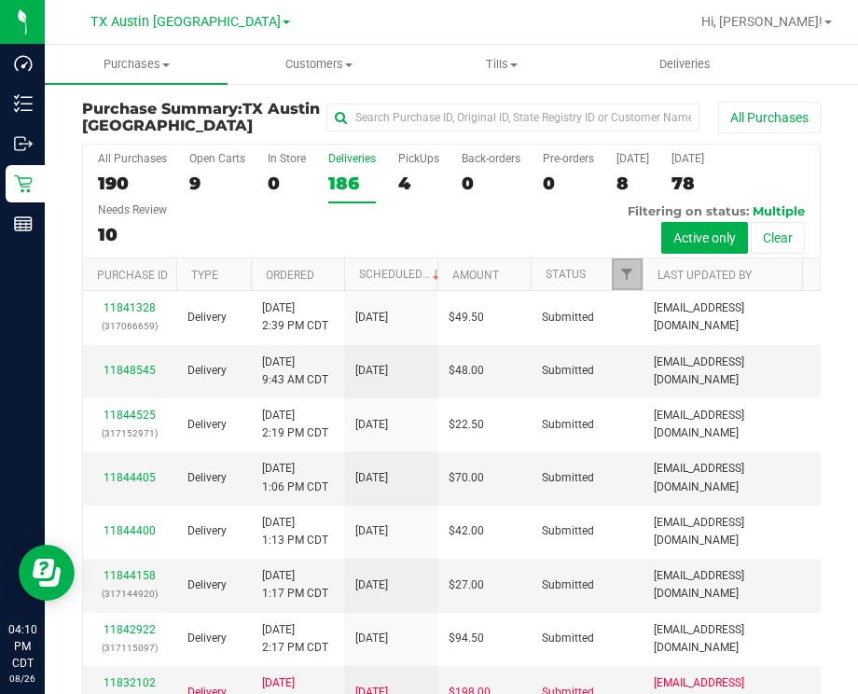
click at [626, 284] on link "Filter" at bounding box center [626, 274] width 31 height 32
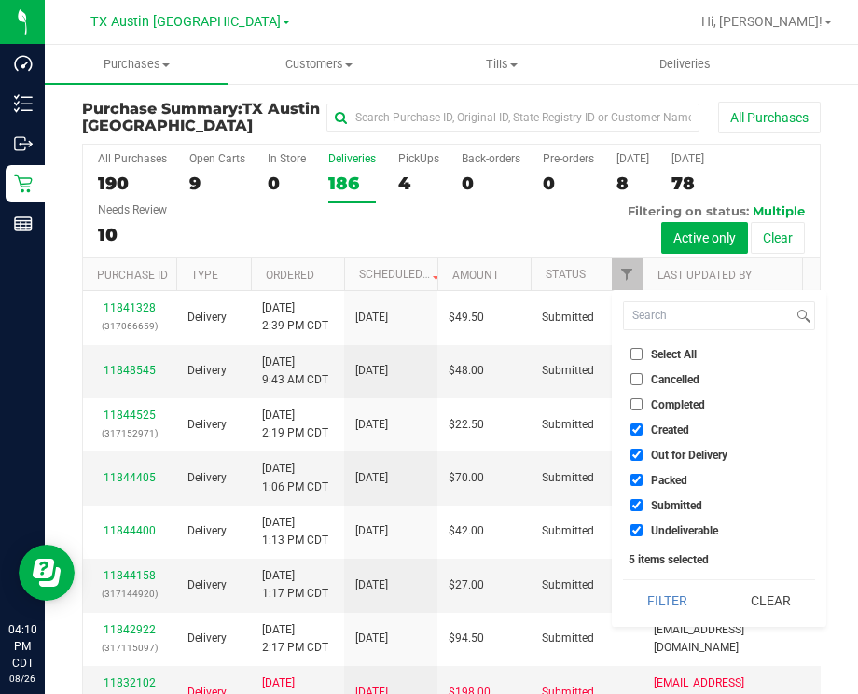
click at [664, 457] on span "Out for Delivery" at bounding box center [689, 454] width 76 height 11
click at [642, 457] on input "Out for Delivery" at bounding box center [636, 454] width 12 height 12
checkbox input "false"
click at [657, 480] on span "Packed" at bounding box center [669, 479] width 36 height 11
click at [642, 480] on input "Packed" at bounding box center [636, 480] width 12 height 12
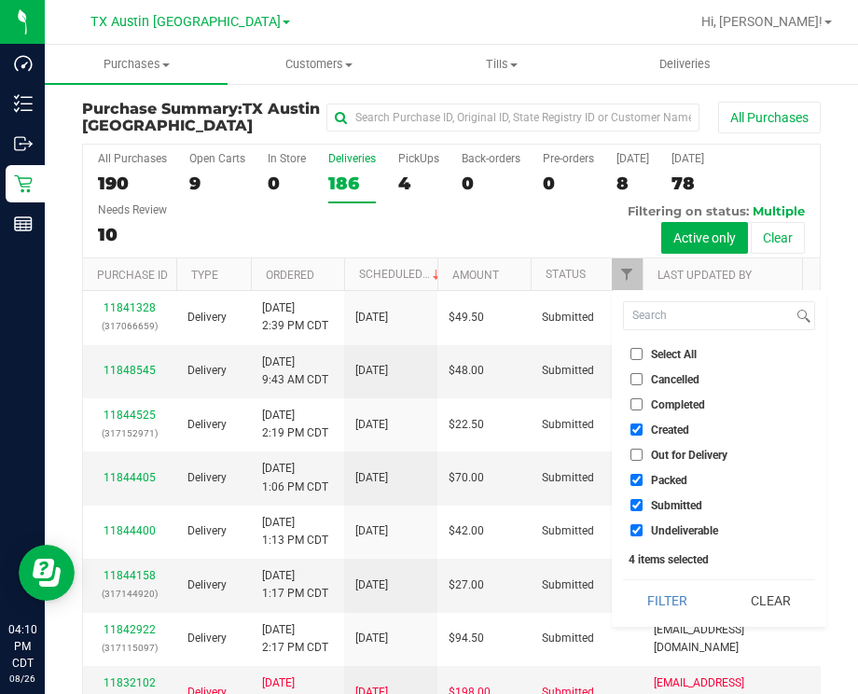
checkbox input "false"
click at [657, 504] on span "Submitted" at bounding box center [676, 505] width 51 height 11
click at [642, 504] on input "Submitted" at bounding box center [636, 505] width 12 height 12
checkbox input "false"
click at [656, 532] on span "Undeliverable" at bounding box center [684, 530] width 67 height 11
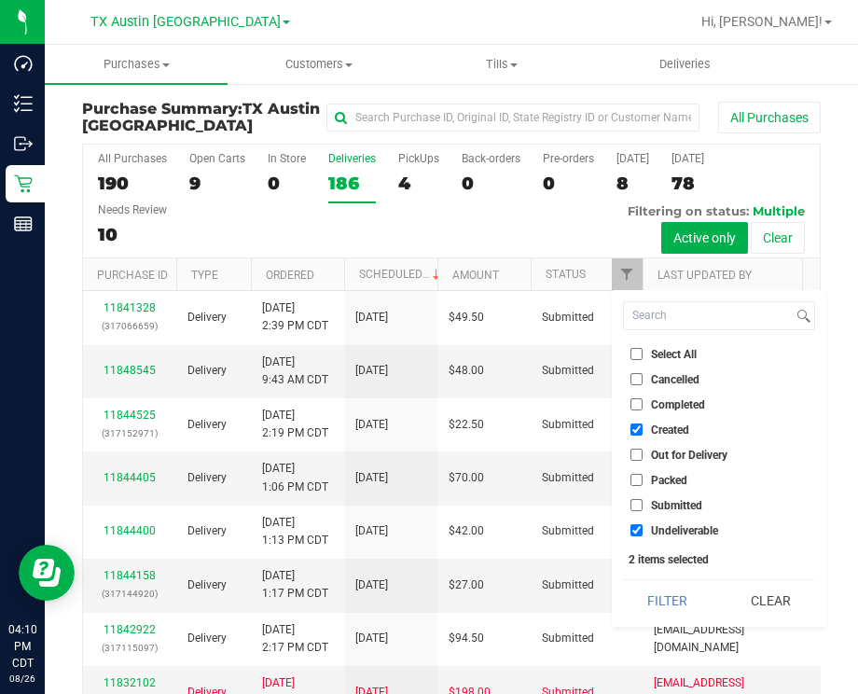
click at [642, 532] on input "Undeliverable" at bounding box center [636, 530] width 12 height 12
checkbox input "false"
click at [660, 605] on button "Filter" at bounding box center [667, 600] width 89 height 41
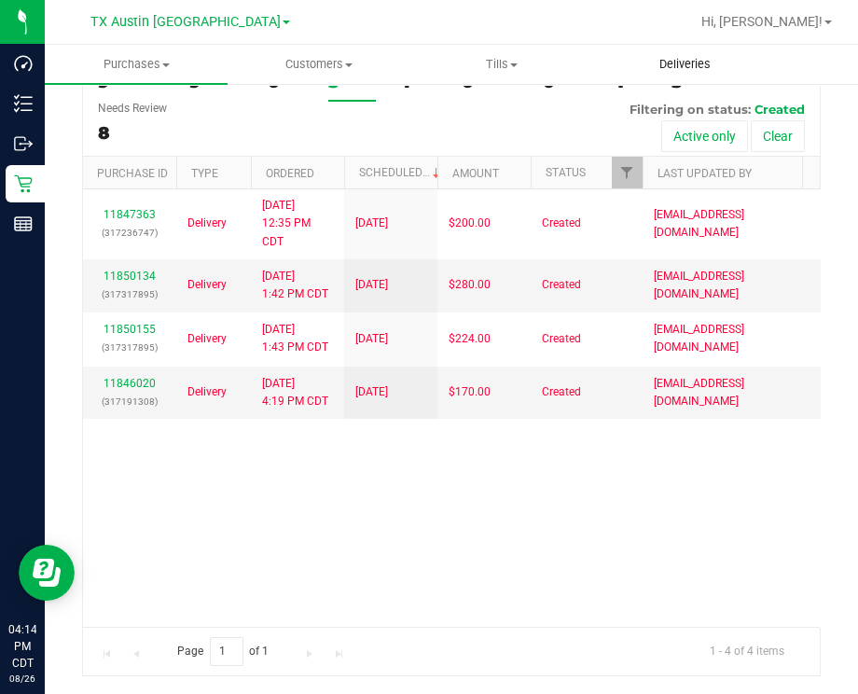
click at [714, 54] on uib-tab-heading "Deliveries" at bounding box center [685, 64] width 181 height 37
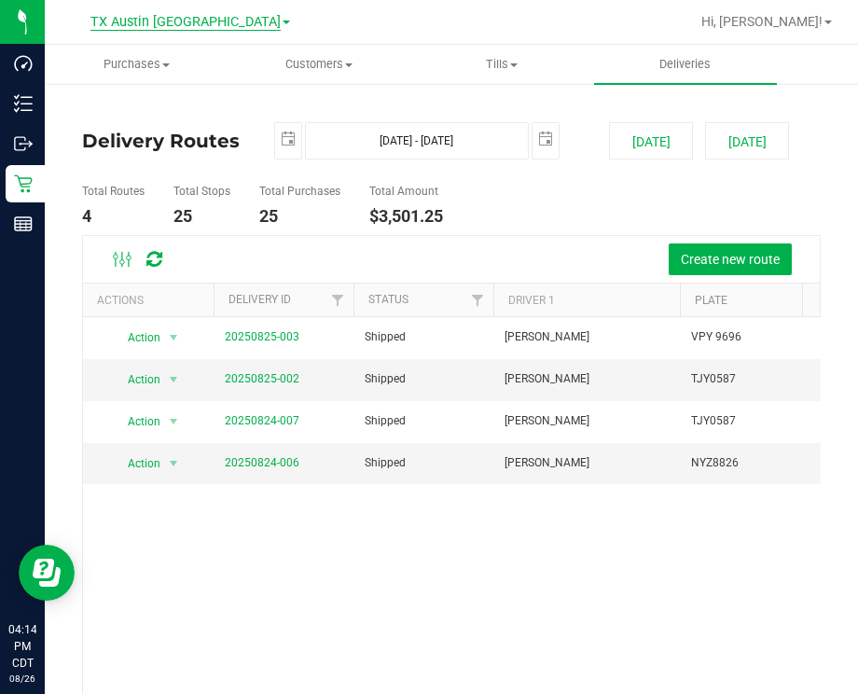
click at [161, 26] on span "TX Austin [GEOGRAPHIC_DATA]" at bounding box center [185, 22] width 190 height 17
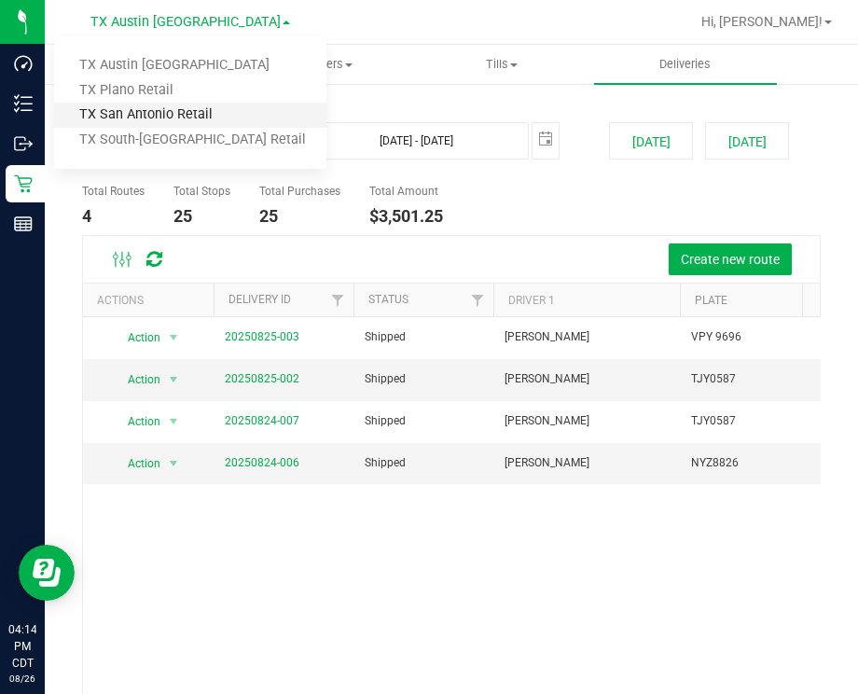
click at [172, 117] on link "TX San Antonio Retail" at bounding box center [190, 115] width 272 height 25
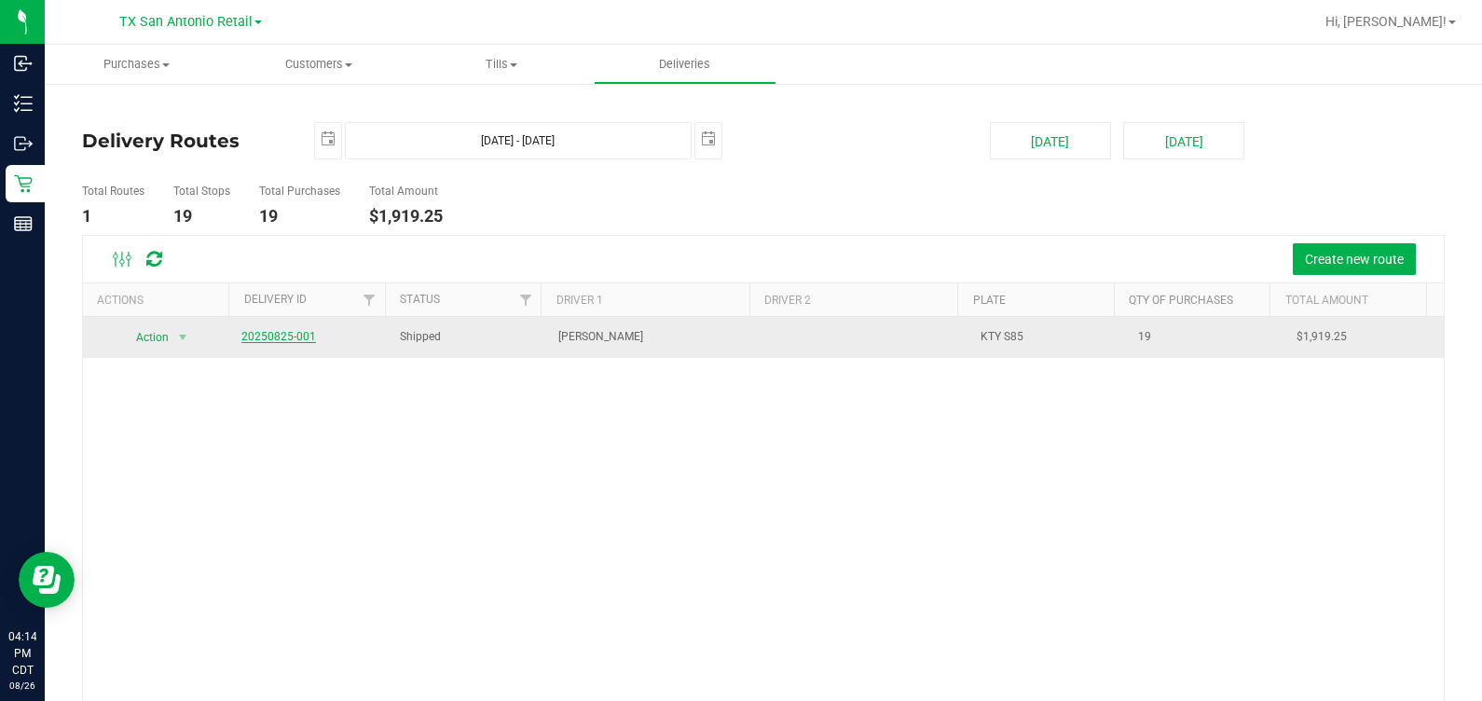
click at [266, 332] on link "20250825-001" at bounding box center [278, 336] width 75 height 13
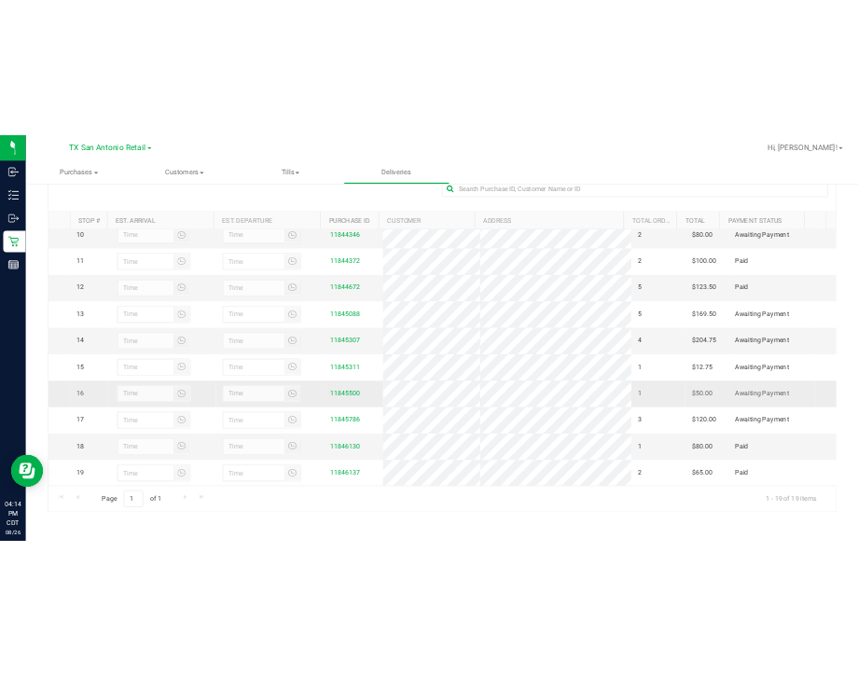
scroll to position [553, 0]
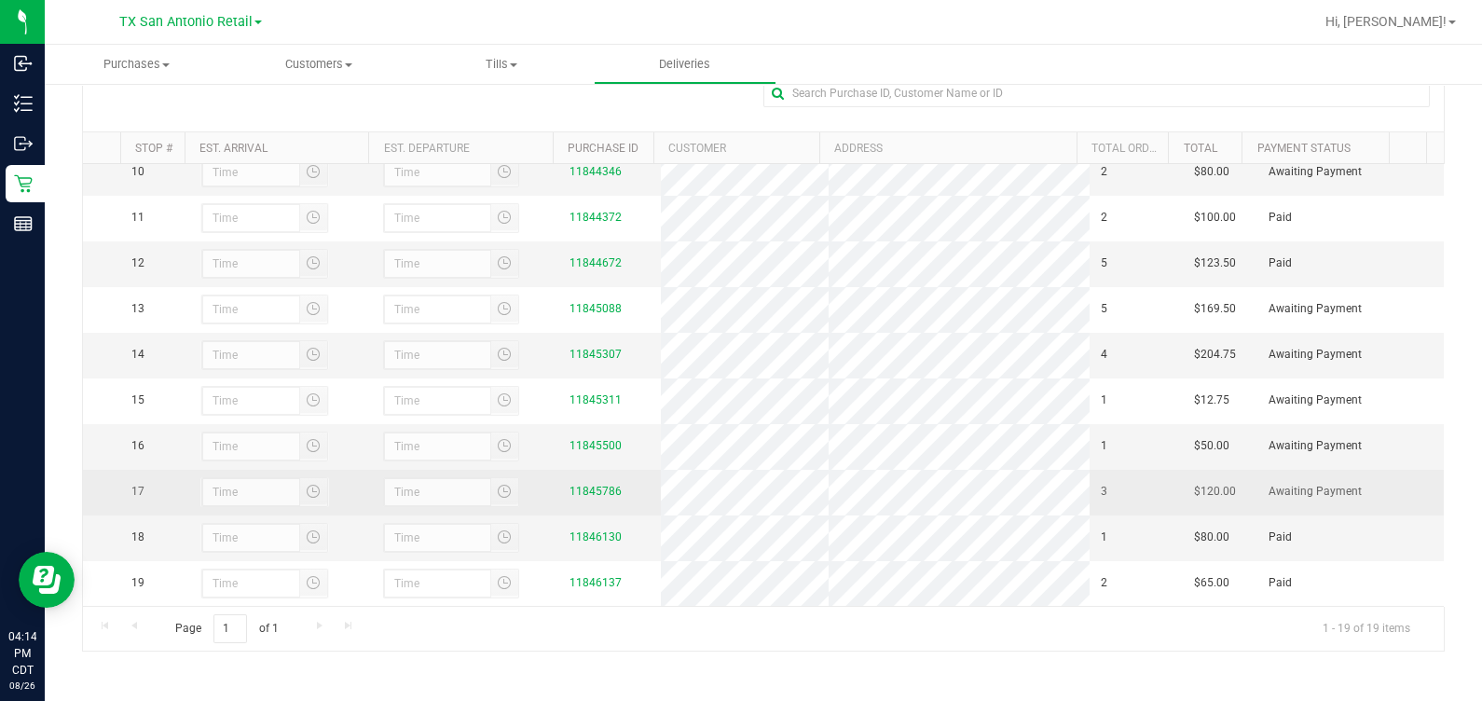
click at [591, 488] on td "11845786" at bounding box center [609, 493] width 103 height 46
click at [588, 485] on link "11845786" at bounding box center [596, 491] width 52 height 13
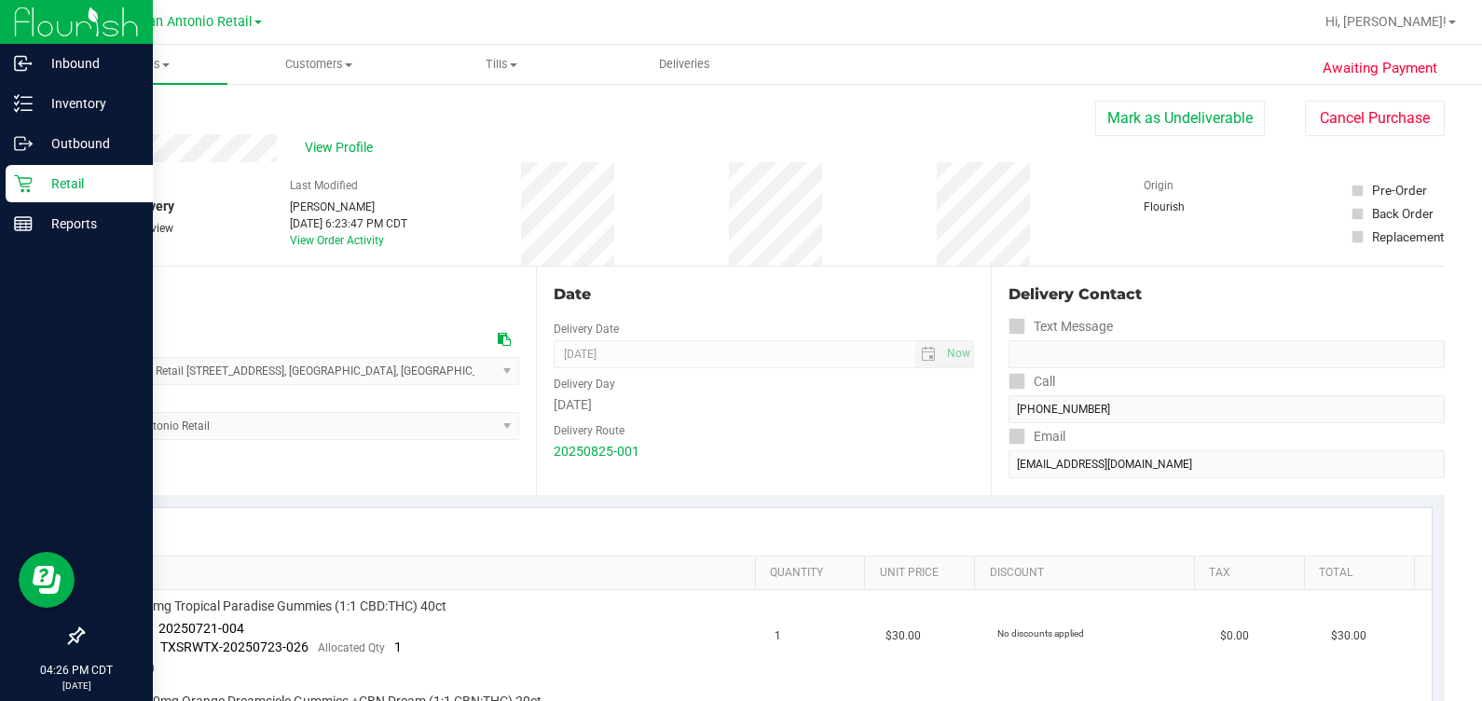
click at [51, 188] on p "Retail" at bounding box center [89, 183] width 112 height 22
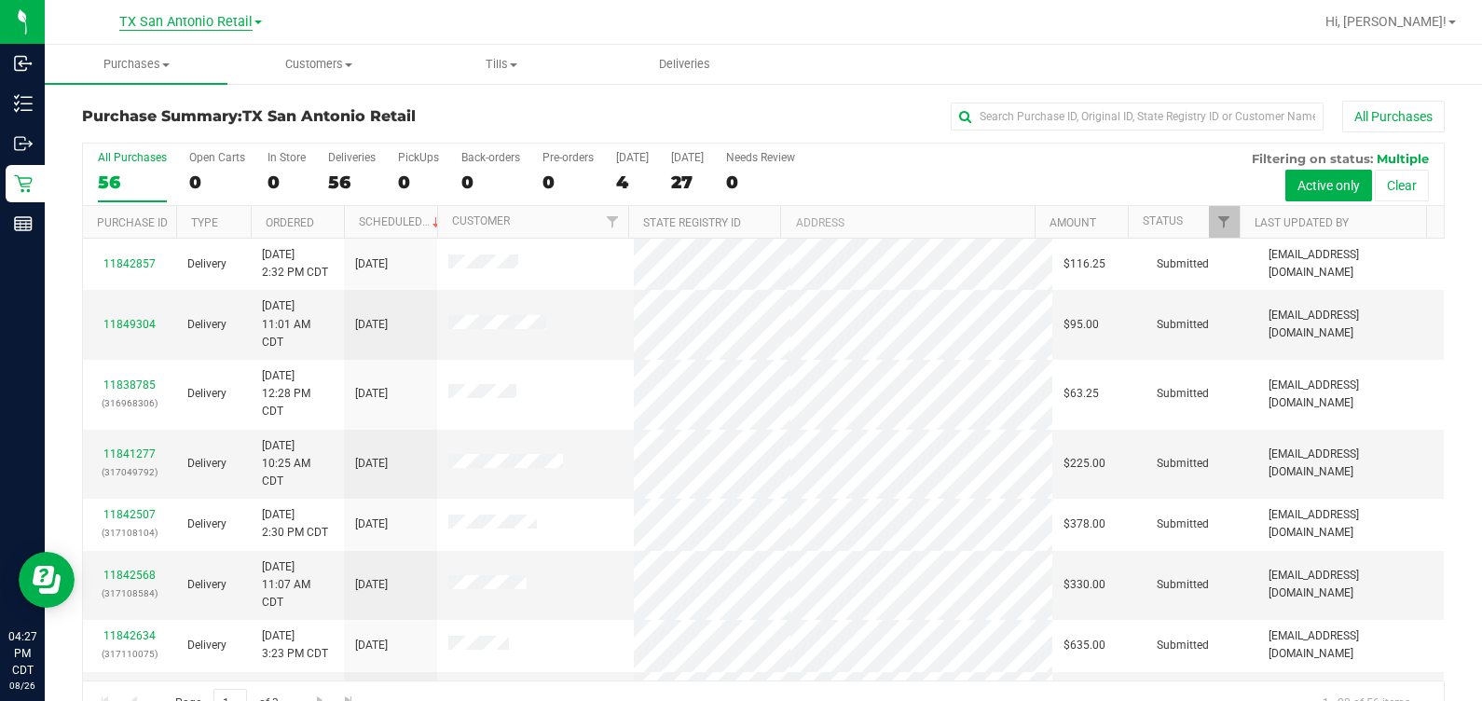
click at [196, 21] on span "TX San Antonio Retail" at bounding box center [185, 22] width 133 height 17
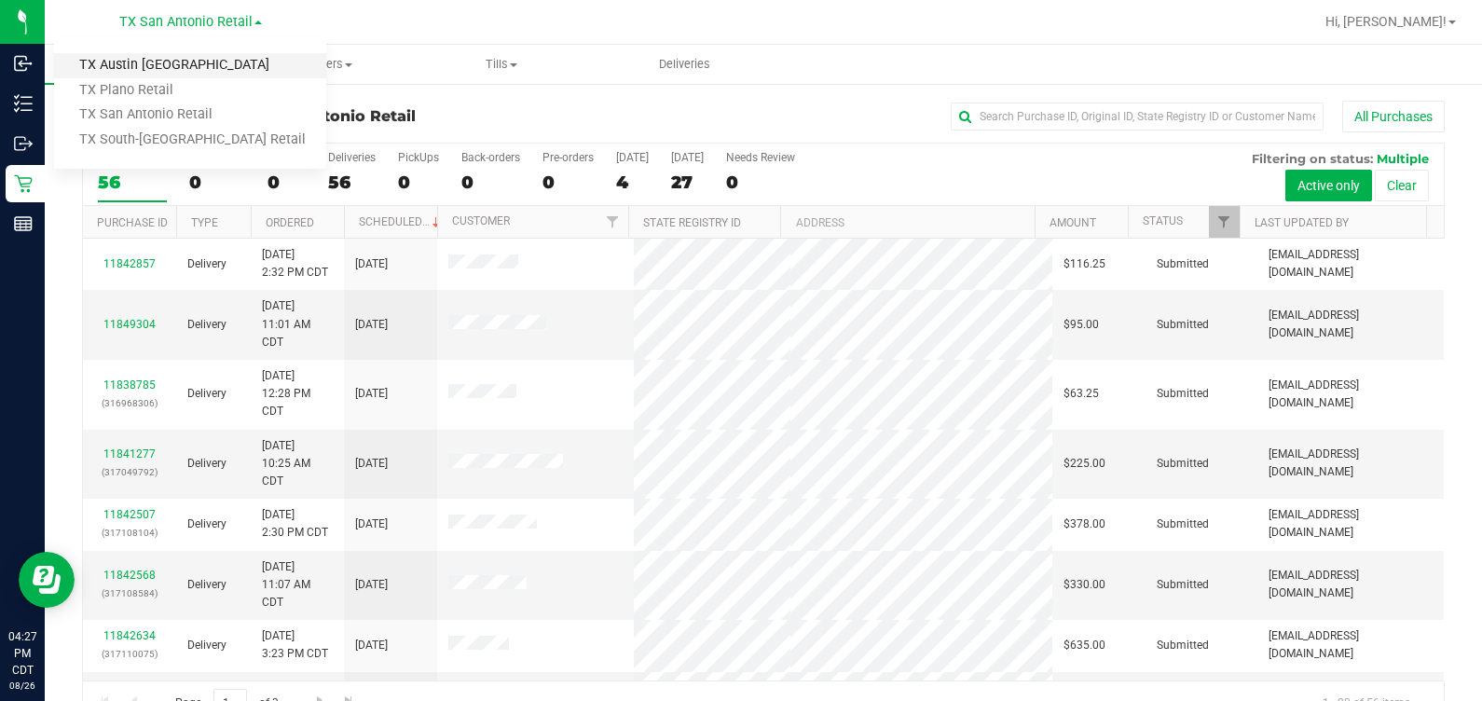
click at [182, 64] on link "TX Austin [GEOGRAPHIC_DATA]" at bounding box center [190, 65] width 272 height 25
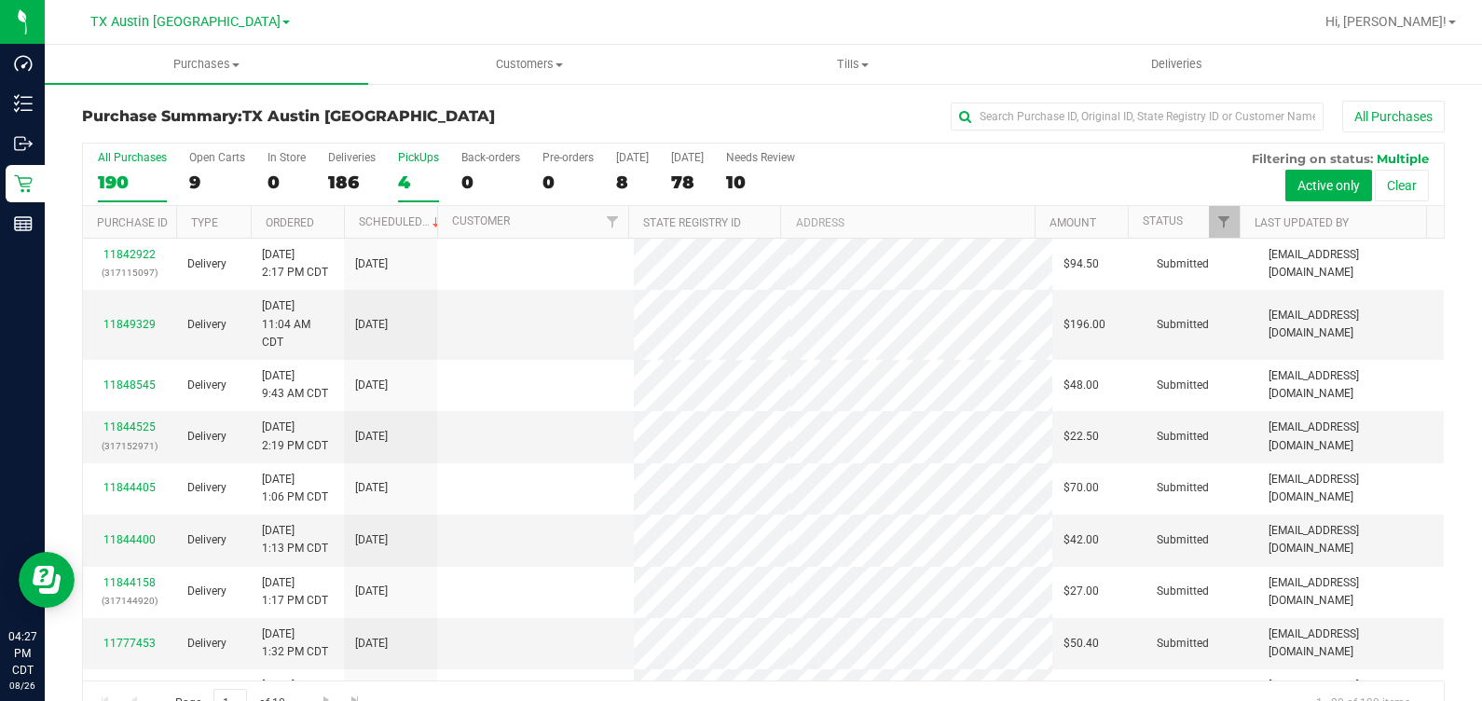
click at [406, 177] on div "4" at bounding box center [418, 182] width 41 height 21
click at [0, 0] on input "PickUps 4" at bounding box center [0, 0] width 0 height 0
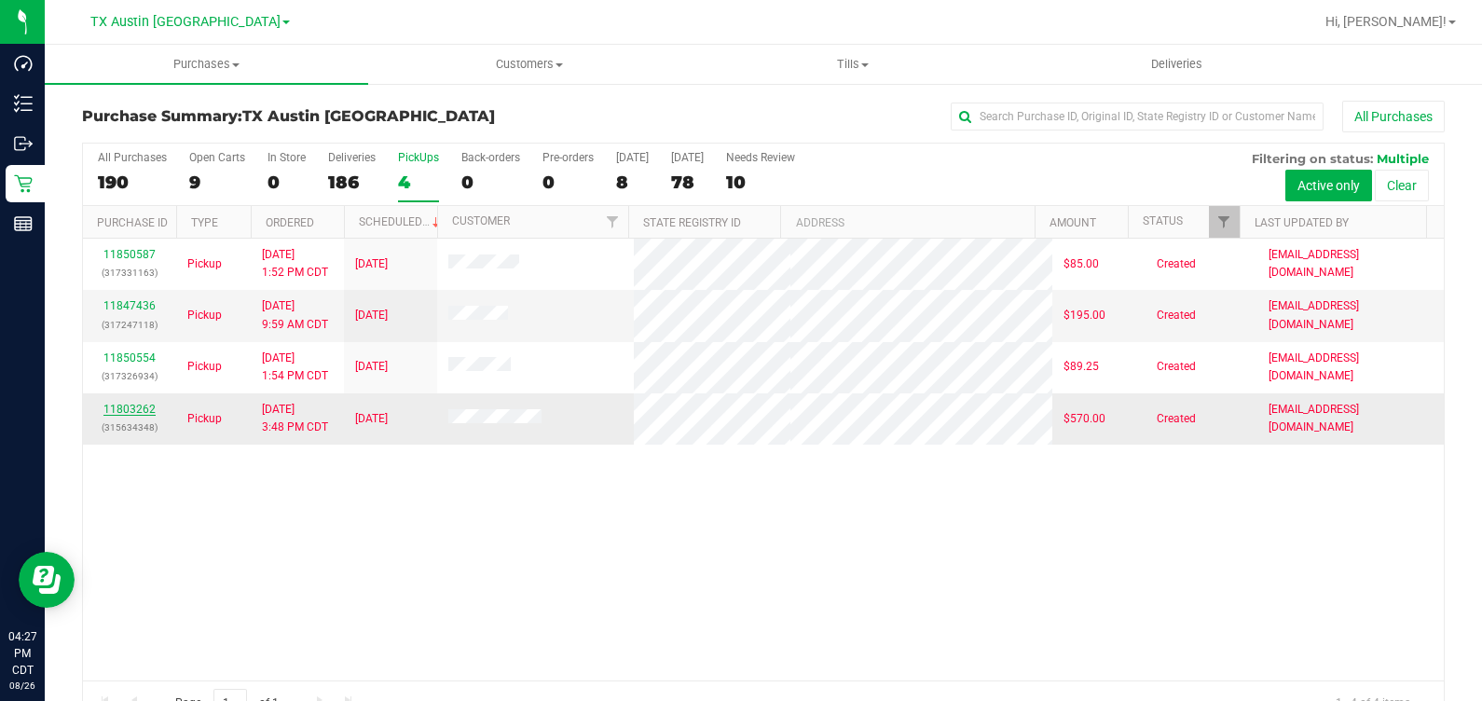
click at [135, 414] on link "11803262" at bounding box center [129, 409] width 52 height 13
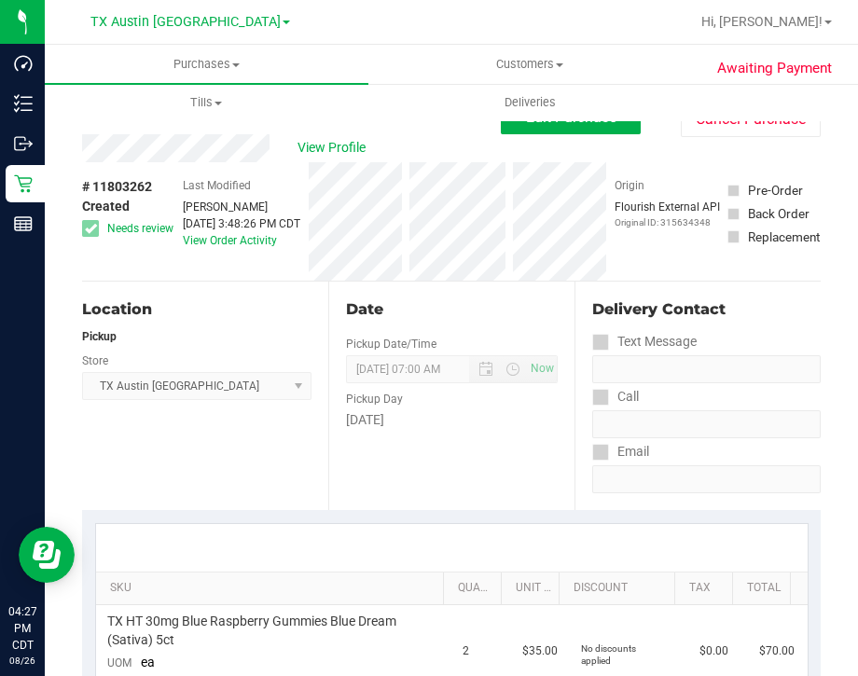
click at [273, 145] on div "View Profile" at bounding box center [291, 148] width 419 height 28
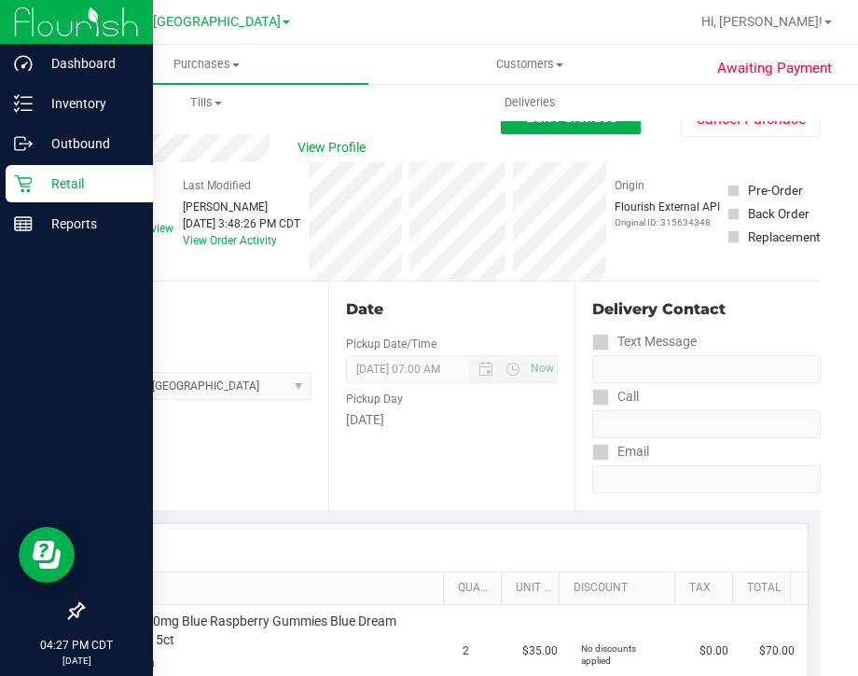
click at [33, 193] on p "Retail" at bounding box center [89, 183] width 112 height 22
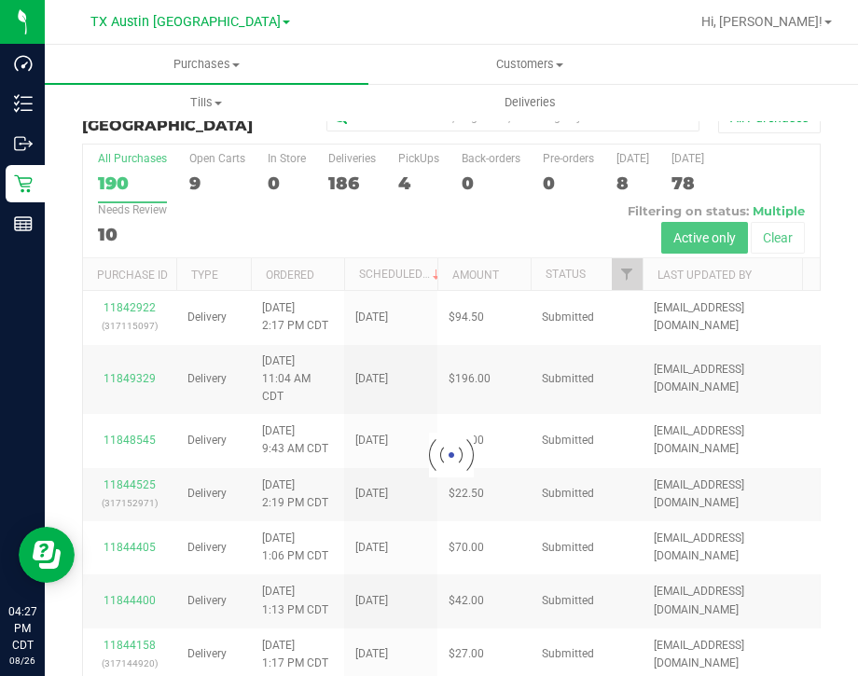
click at [615, 275] on div at bounding box center [451, 454] width 736 height 621
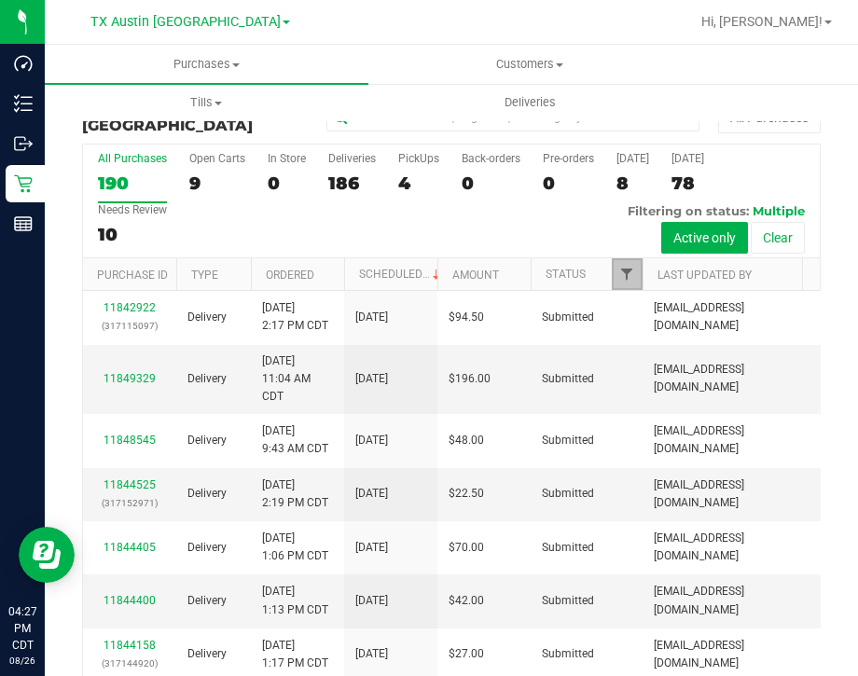
click at [624, 281] on span "Filter" at bounding box center [626, 274] width 15 height 15
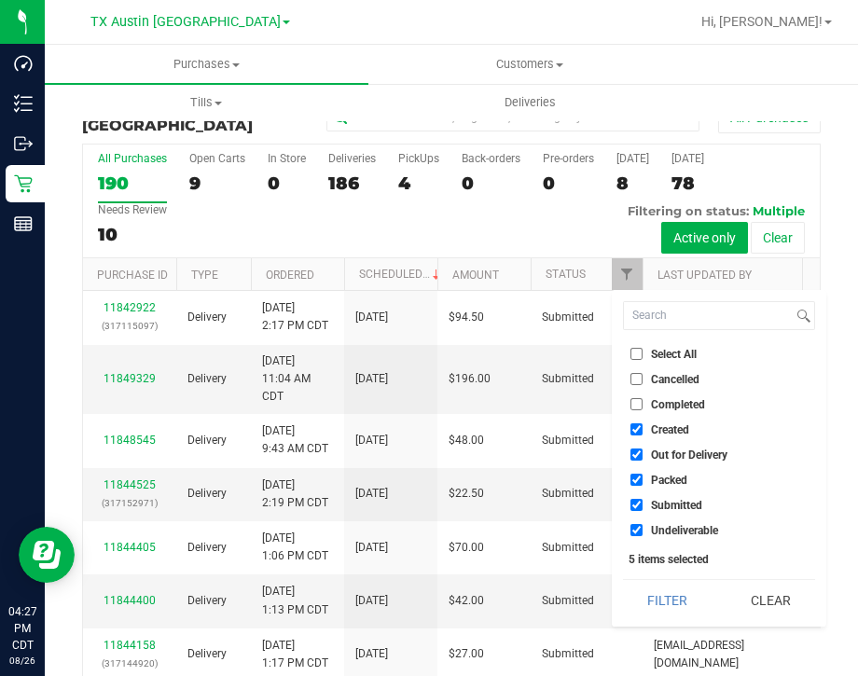
click at [646, 452] on label "Out for Delivery" at bounding box center [678, 454] width 97 height 12
click at [642, 452] on input "Out for Delivery" at bounding box center [636, 454] width 12 height 12
checkbox input "false"
click at [641, 477] on input "Packed" at bounding box center [636, 480] width 12 height 12
checkbox input "false"
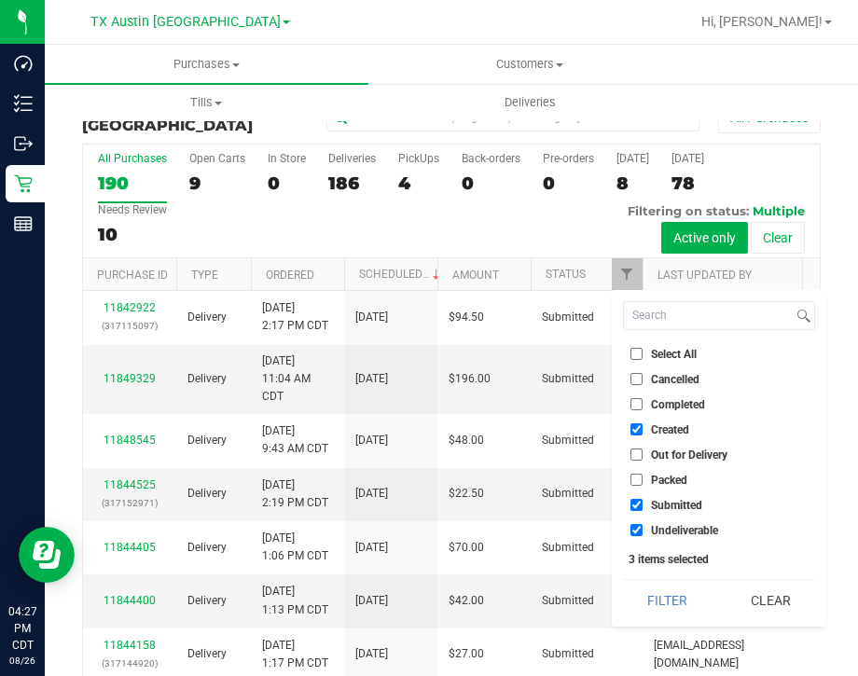
click at [637, 502] on input "Submitted" at bounding box center [636, 505] width 12 height 12
checkbox input "false"
click at [642, 526] on label "Undeliverable" at bounding box center [674, 530] width 88 height 12
click at [642, 526] on input "Undeliverable" at bounding box center [636, 530] width 12 height 12
checkbox input "false"
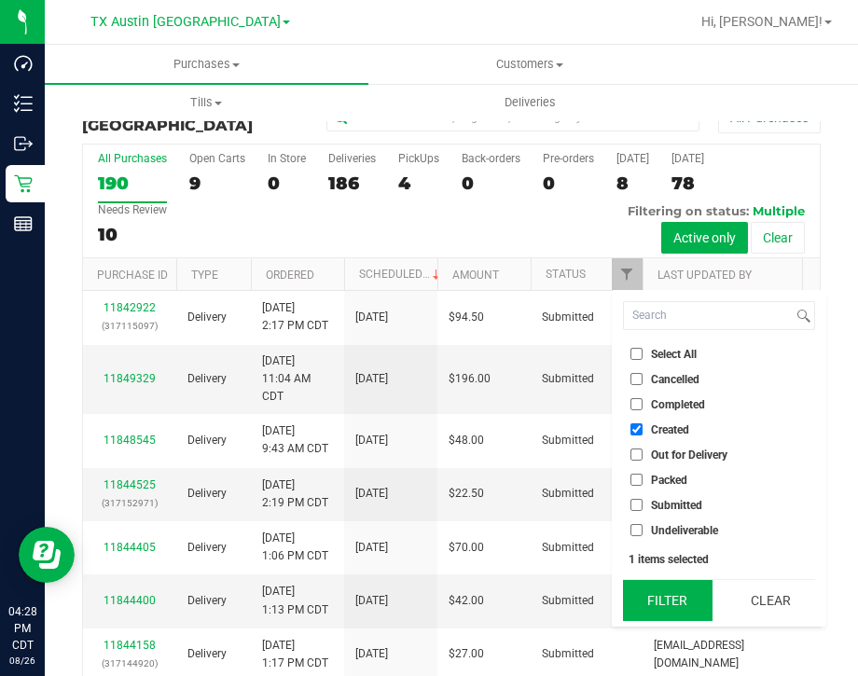
click at [682, 591] on button "Filter" at bounding box center [667, 600] width 89 height 41
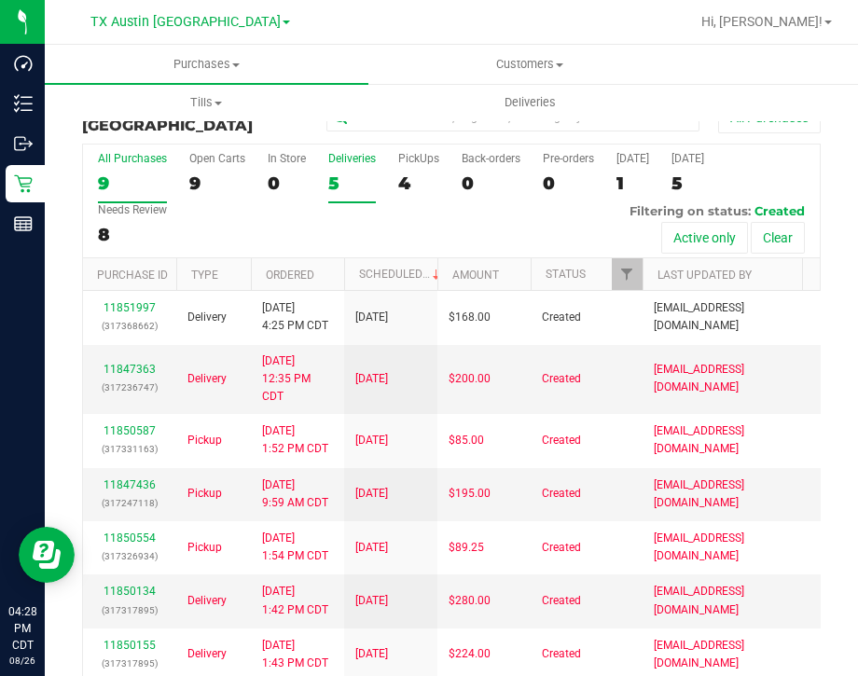
drag, startPoint x: 318, startPoint y: 178, endPoint x: 340, endPoint y: 177, distance: 22.4
click at [326, 178] on div "All Purchases 9 Open Carts 9 In Store 0 Deliveries 5 PickUps 4 Back-orders 0 Pr…" at bounding box center [451, 201] width 736 height 114
drag, startPoint x: 340, startPoint y: 177, endPoint x: 405, endPoint y: 186, distance: 65.0
click at [405, 186] on div "4" at bounding box center [418, 182] width 41 height 21
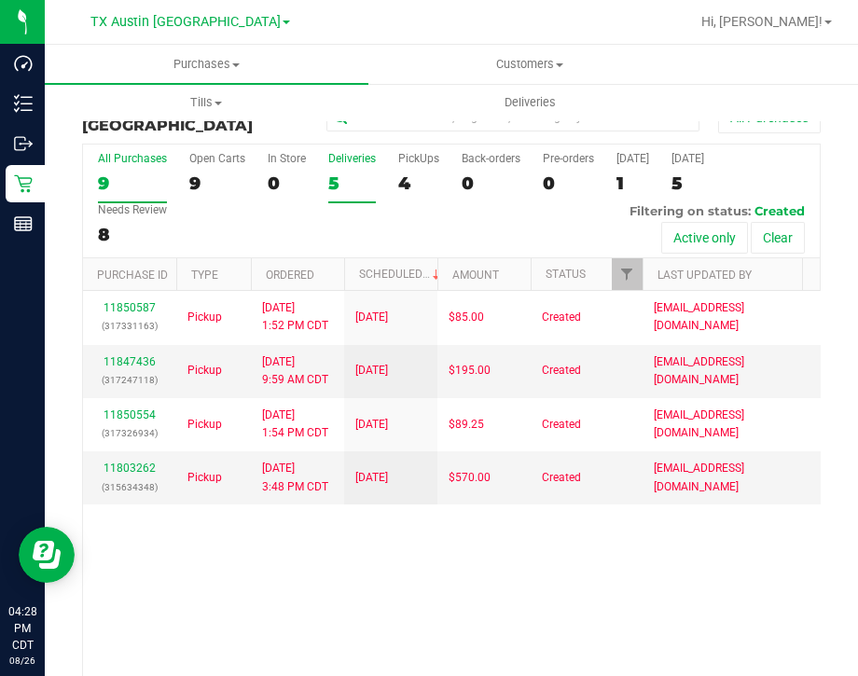
click at [339, 174] on label "Deliveries 5" at bounding box center [352, 177] width 48 height 51
click at [0, 0] on input "Deliveries 5" at bounding box center [0, 0] width 0 height 0
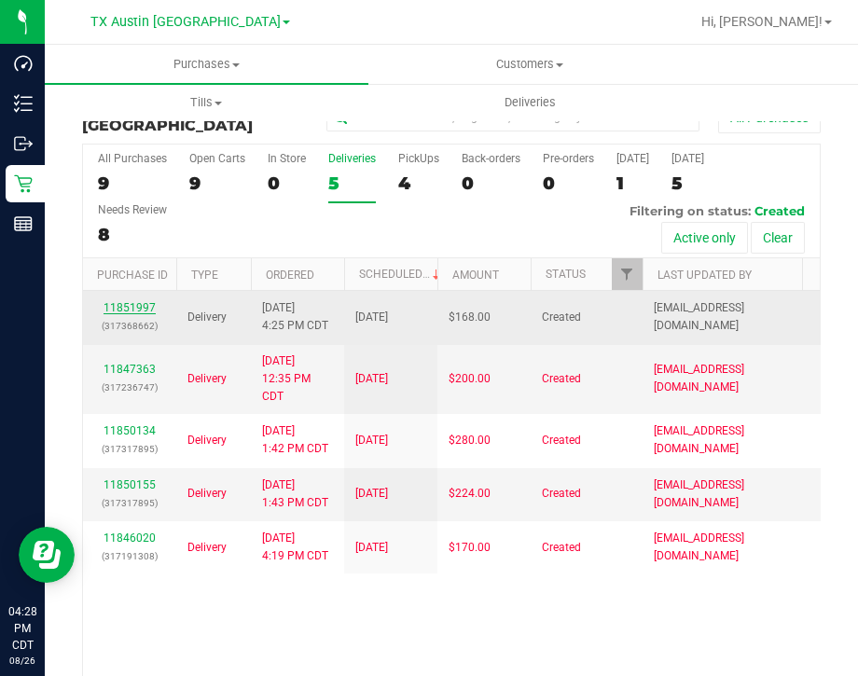
click at [120, 314] on link "11851997" at bounding box center [129, 307] width 52 height 13
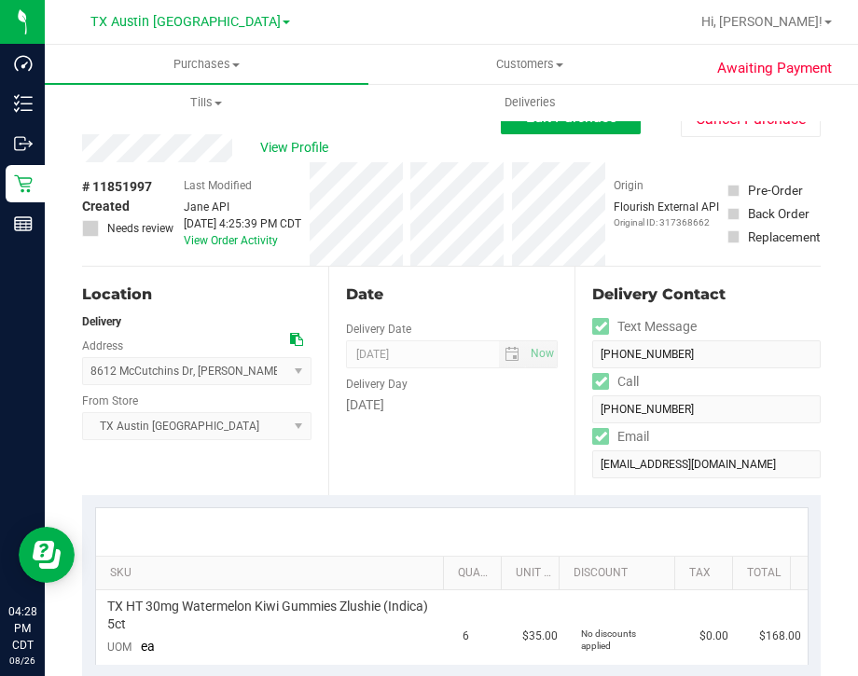
click at [355, 675] on html "Dashboard Inventory Outbound Retail Reports 04:28 PM CDT [DATE] 08/26 [GEOGRAPH…" at bounding box center [429, 338] width 858 height 676
drag, startPoint x: 452, startPoint y: 458, endPoint x: 465, endPoint y: 472, distance: 19.1
click at [463, 468] on div "Date Delivery Date [DATE] Now [DATE] 04:00 PM Now Delivery Day [DATE]" at bounding box center [451, 381] width 246 height 228
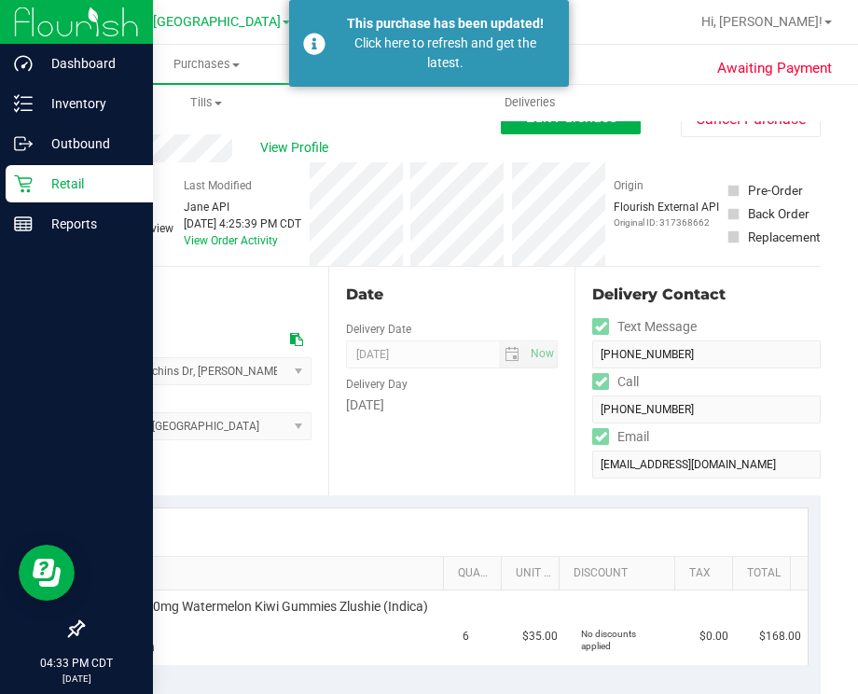
click at [56, 181] on p "Retail" at bounding box center [89, 183] width 112 height 22
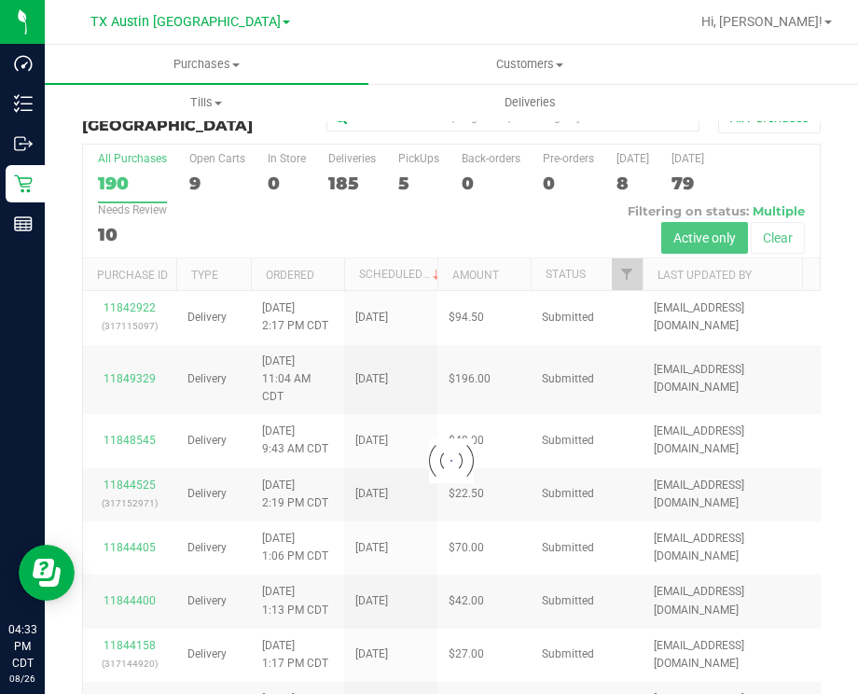
click at [404, 178] on div at bounding box center [451, 460] width 736 height 632
click at [405, 180] on div at bounding box center [451, 460] width 736 height 632
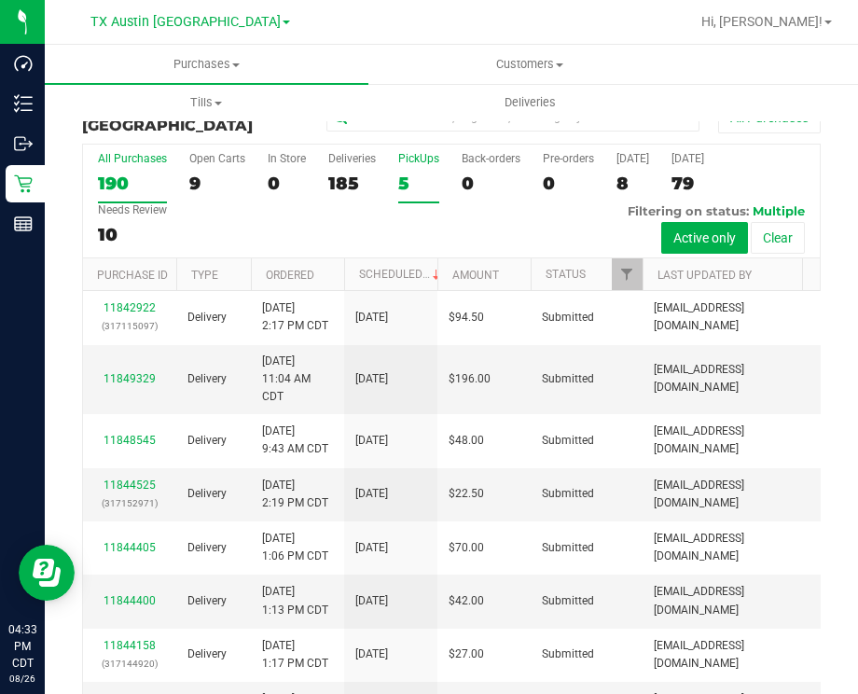
click at [414, 180] on div "5" at bounding box center [418, 182] width 41 height 21
click at [0, 0] on input "PickUps 5" at bounding box center [0, 0] width 0 height 0
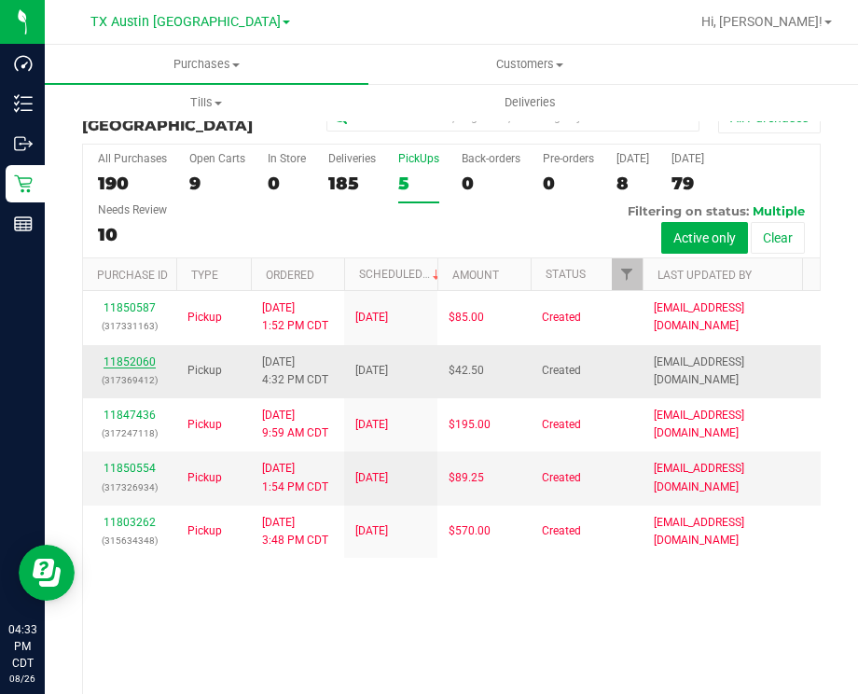
click at [133, 359] on link "11852060" at bounding box center [129, 361] width 52 height 13
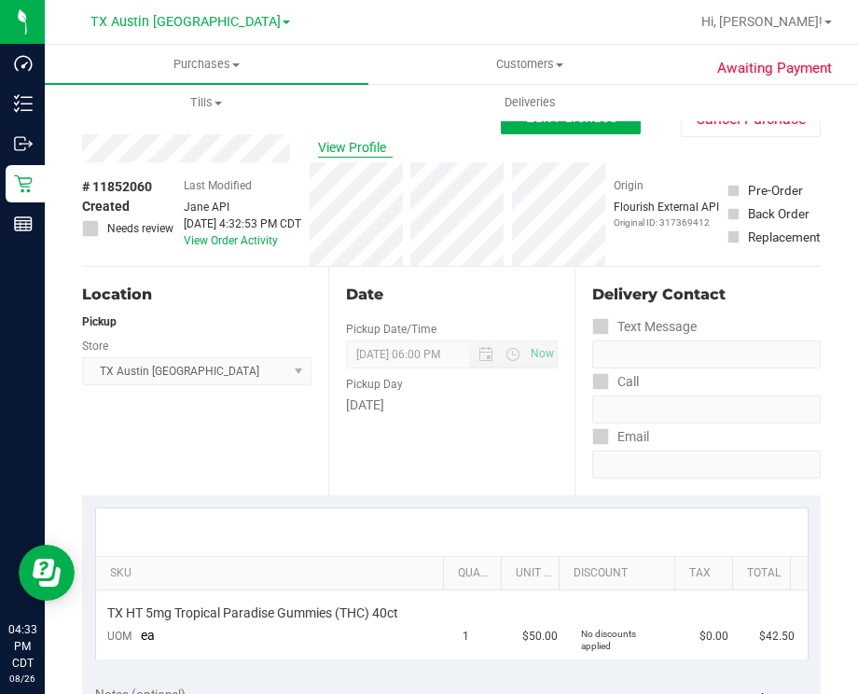
click at [336, 142] on span "View Profile" at bounding box center [355, 148] width 75 height 20
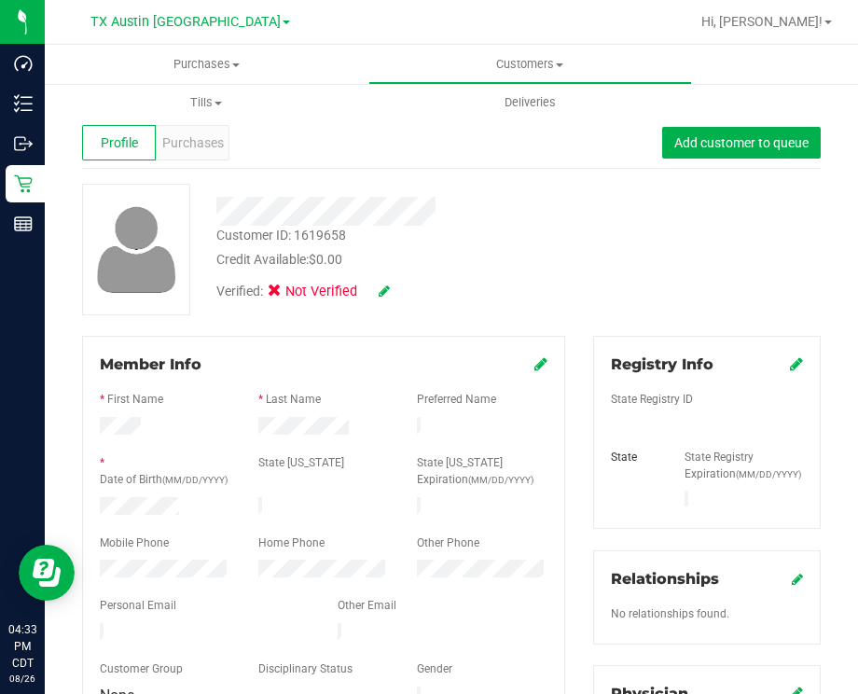
click at [381, 286] on icon at bounding box center [383, 290] width 11 height 13
click at [317, 279] on div "Verified: Medical" at bounding box center [393, 292] width 383 height 46
click at [318, 295] on span "Medical" at bounding box center [322, 294] width 53 height 20
click at [0, 0] on input "Medical" at bounding box center [0, 0] width 0 height 0
click at [400, 292] on span at bounding box center [392, 292] width 48 height 20
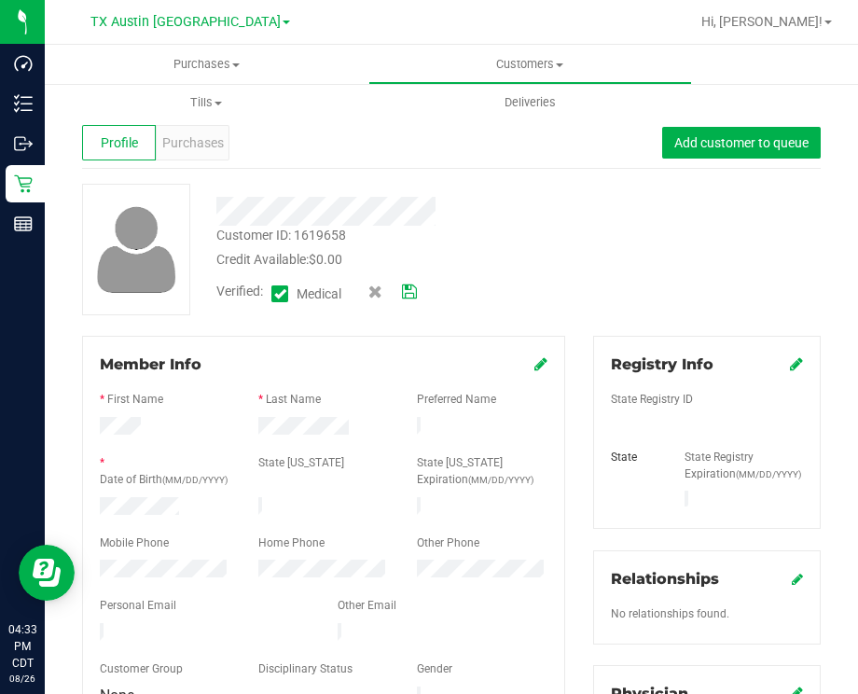
click at [408, 292] on icon at bounding box center [409, 291] width 15 height 13
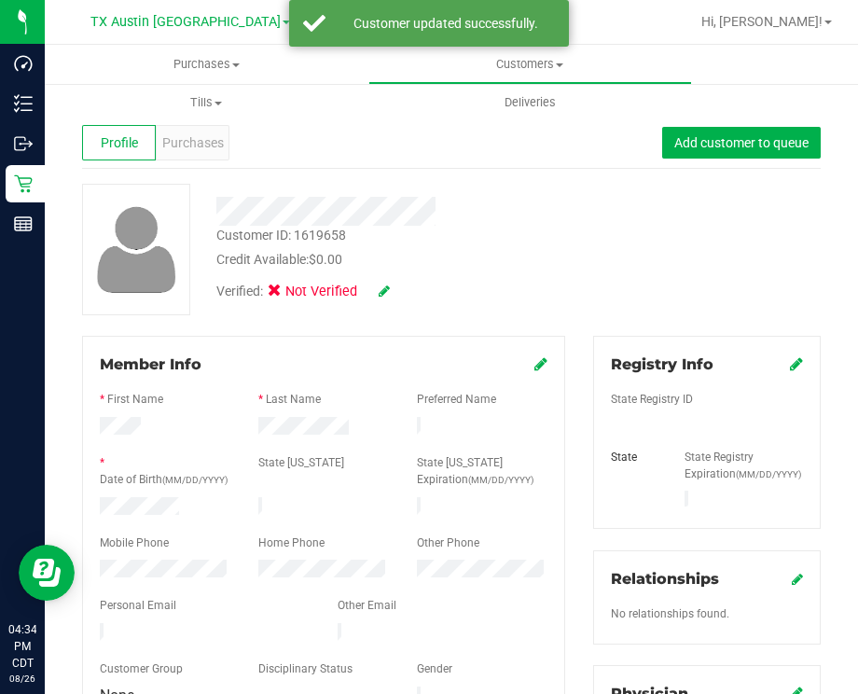
click at [790, 365] on icon at bounding box center [796, 363] width 13 height 15
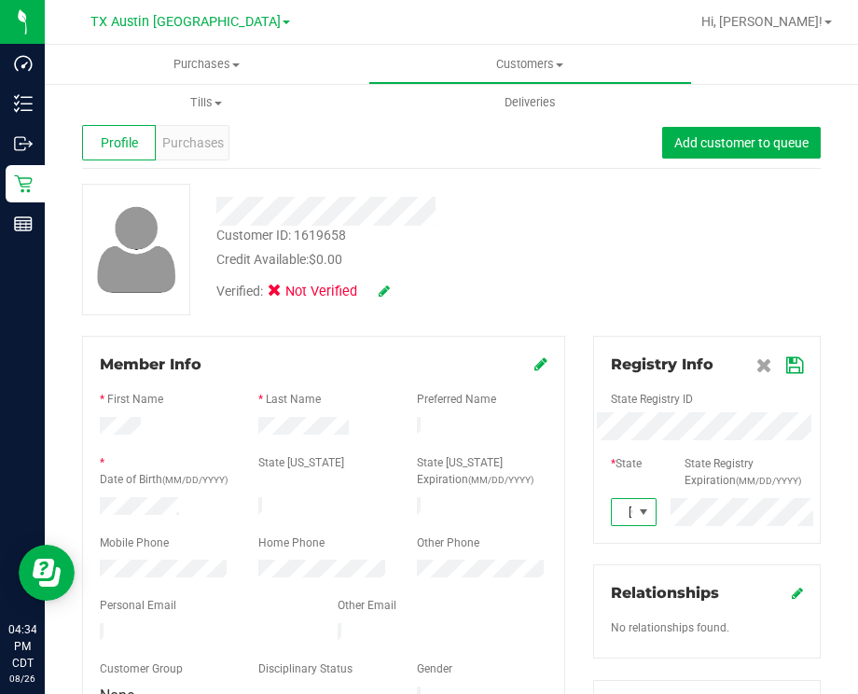
click at [786, 365] on icon at bounding box center [794, 365] width 17 height 15
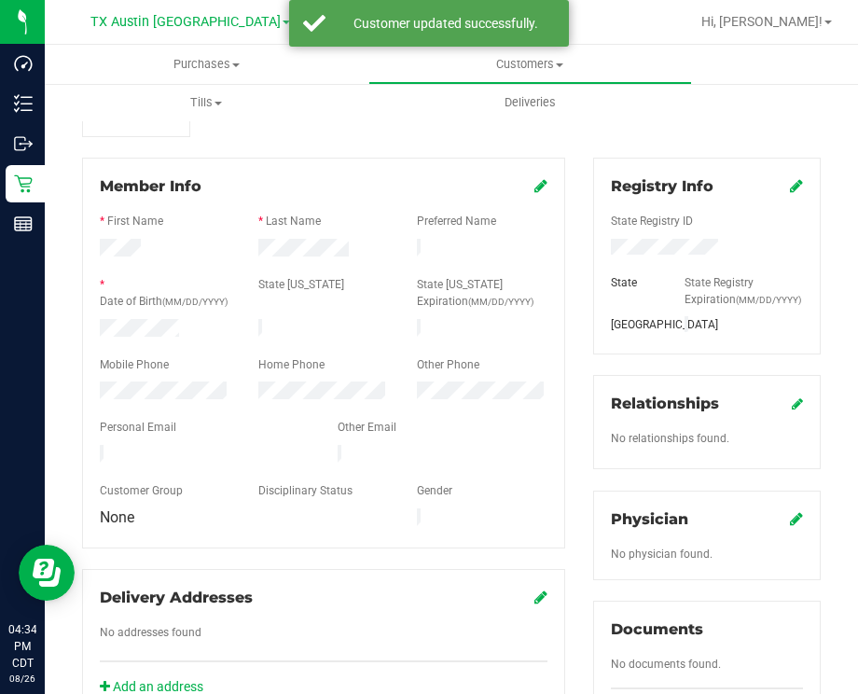
scroll to position [232, 0]
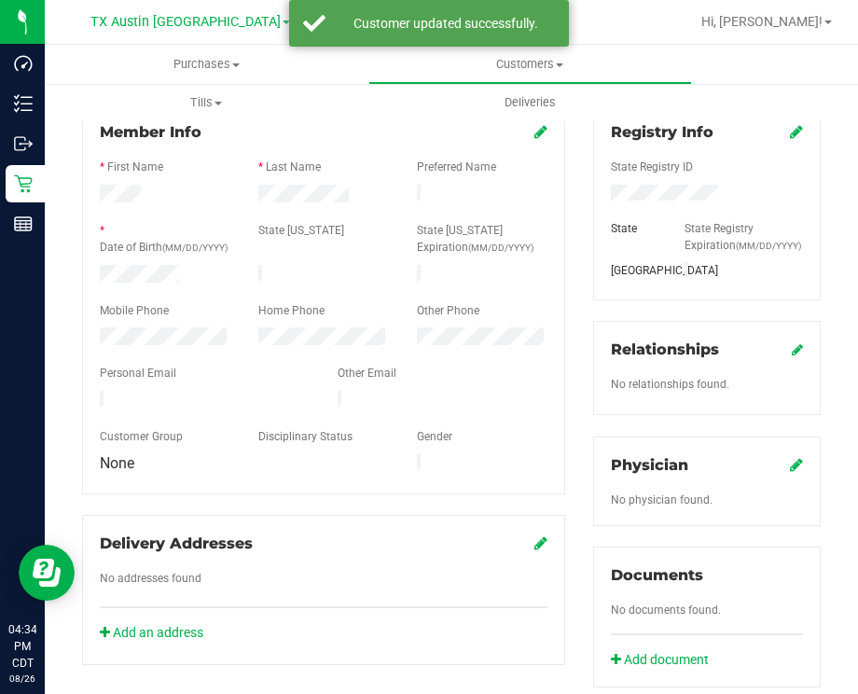
click at [790, 472] on icon at bounding box center [796, 464] width 13 height 15
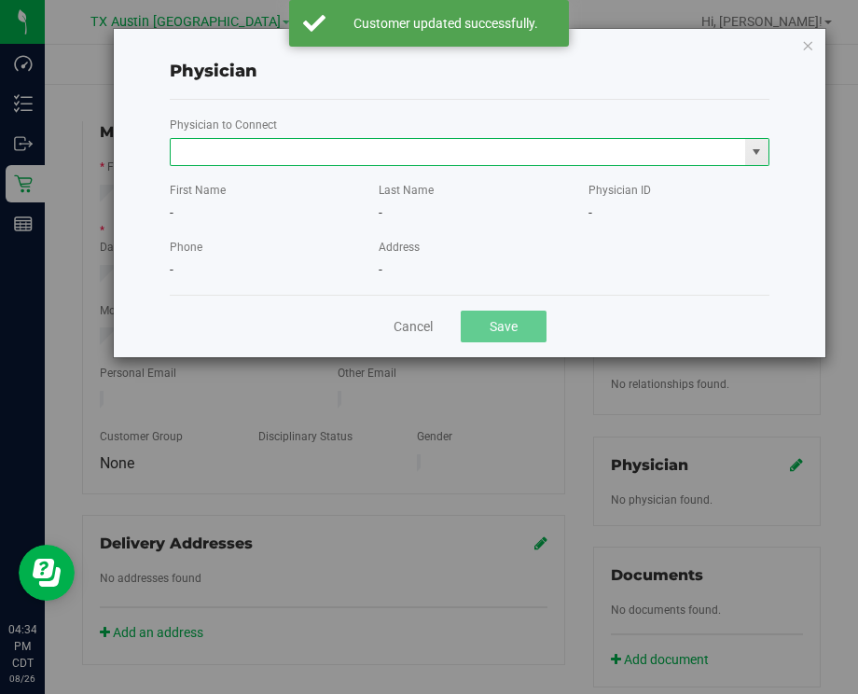
click at [371, 155] on input "text" at bounding box center [458, 152] width 574 height 26
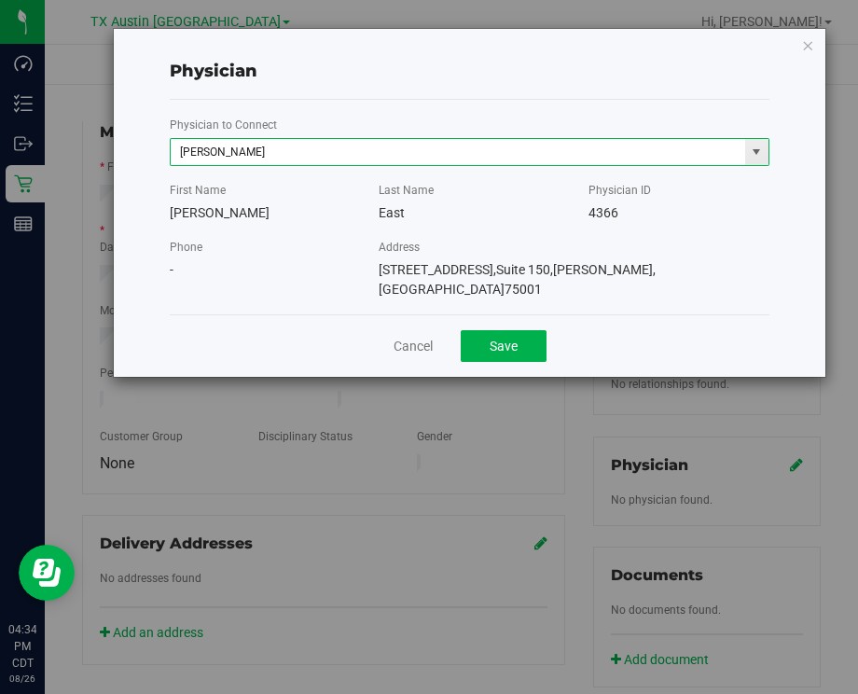
type input "John East"
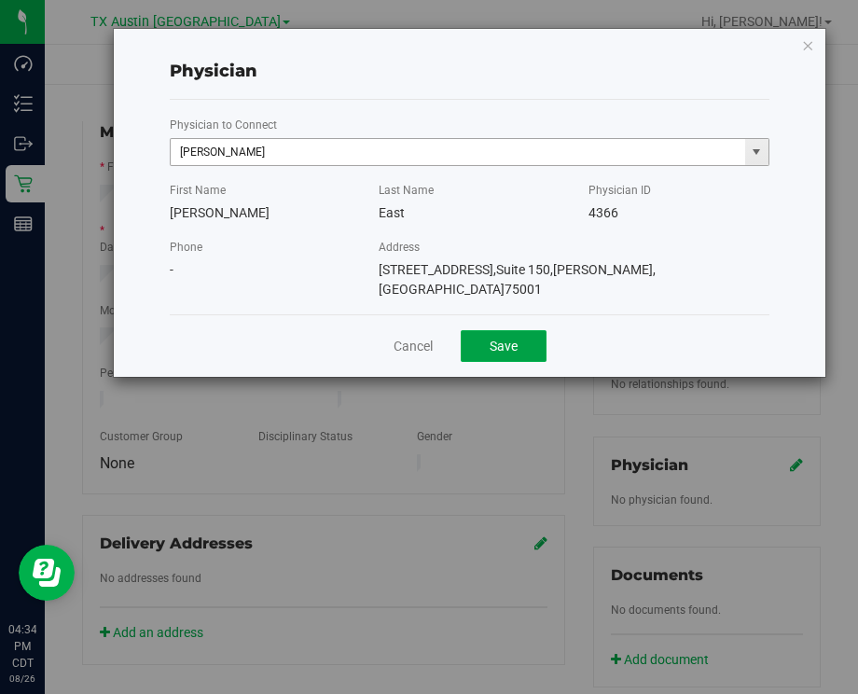
click at [460, 330] on button "Save" at bounding box center [503, 346] width 86 height 32
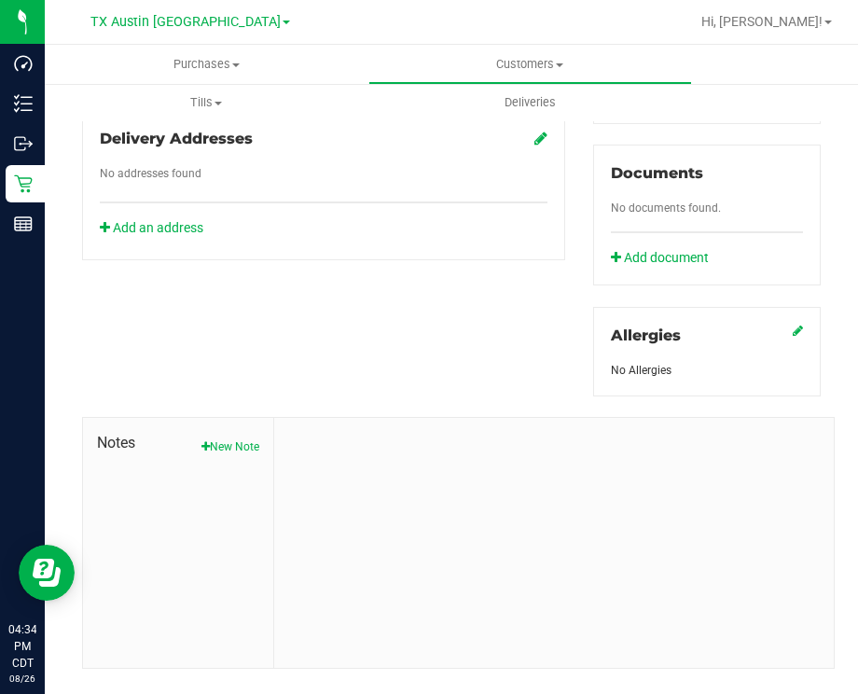
scroll to position [685, 0]
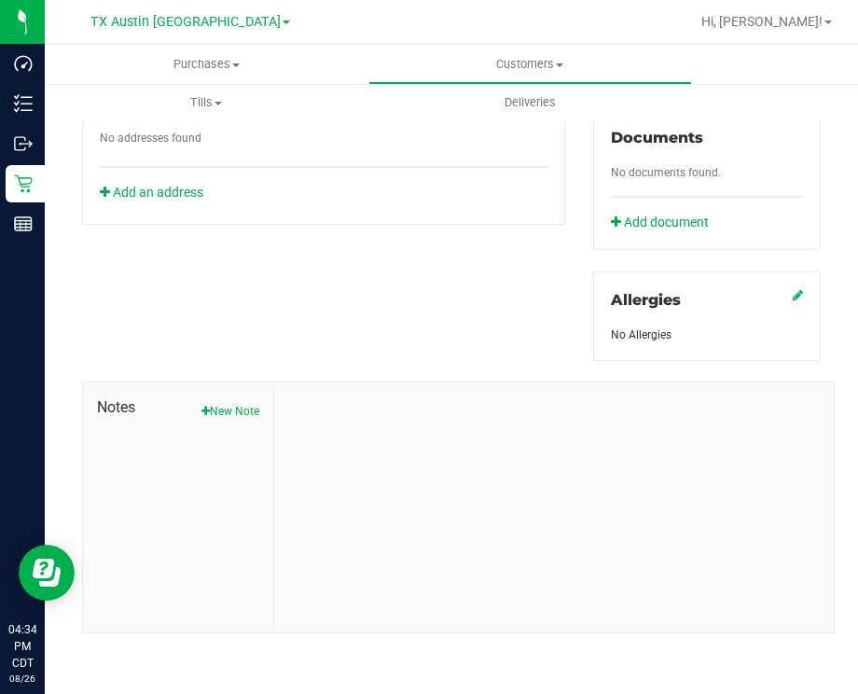
click at [250, 401] on span "Notes" at bounding box center [178, 407] width 162 height 22
click at [229, 418] on button "New Note" at bounding box center [230, 411] width 58 height 17
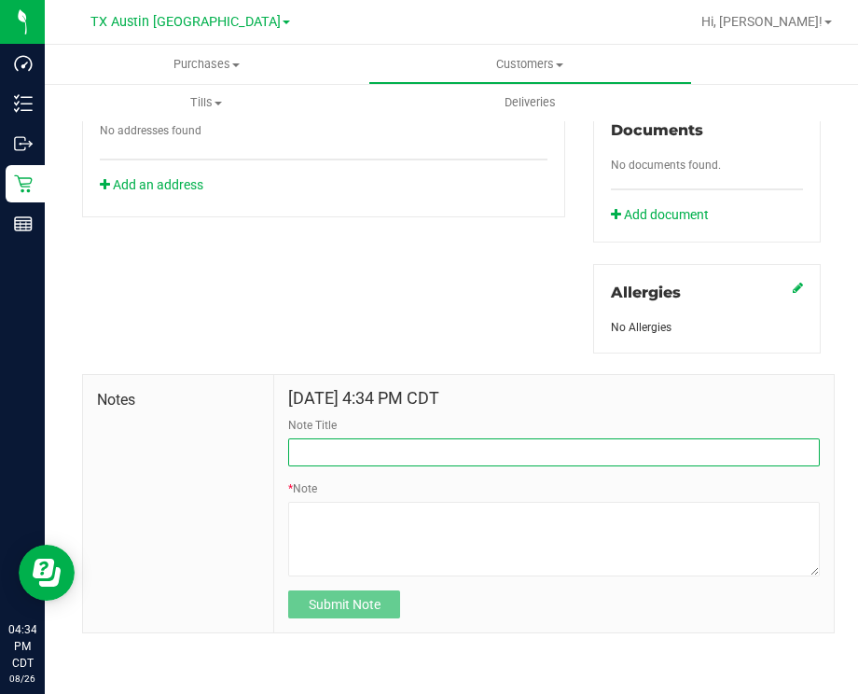
click at [309, 447] on input "Note Title" at bounding box center [553, 452] width 531 height 28
type input "[PERSON_NAME] Info"
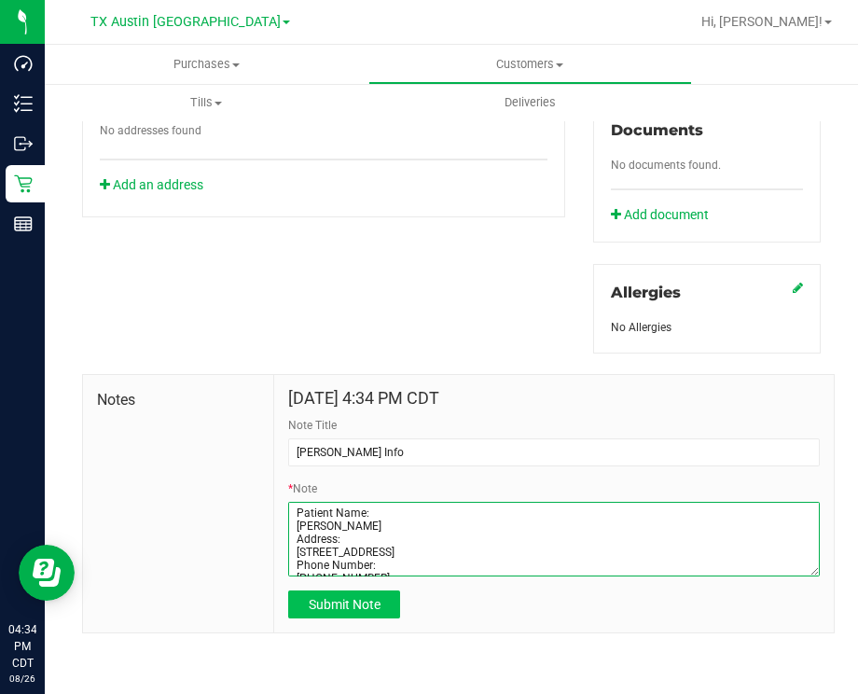
type textarea "Patient Name: [PERSON_NAME] Address: [STREET_ADDRESS] Phone Number: [PHONE_NUMB…"
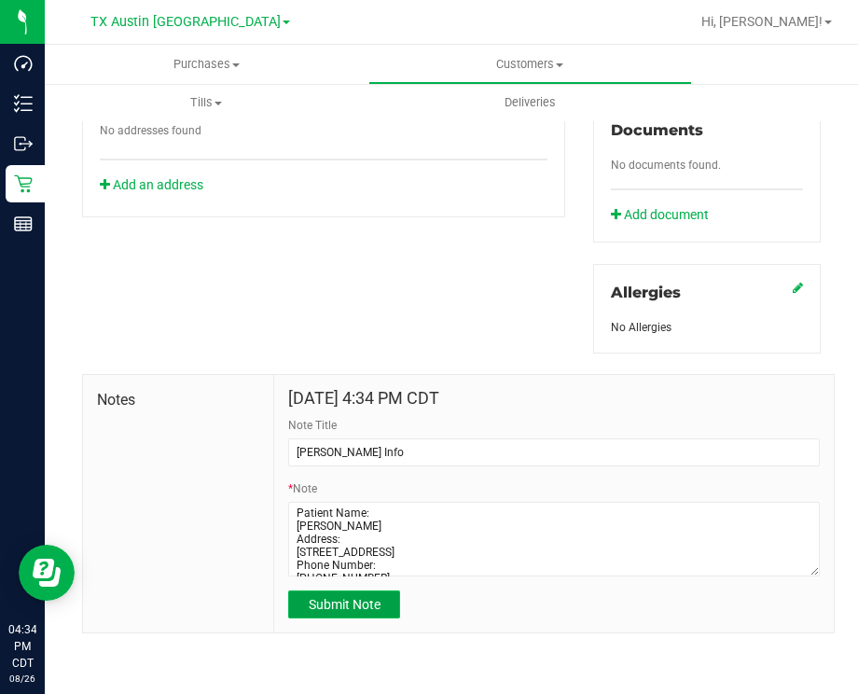
click at [347, 611] on span "Submit Note" at bounding box center [345, 604] width 72 height 15
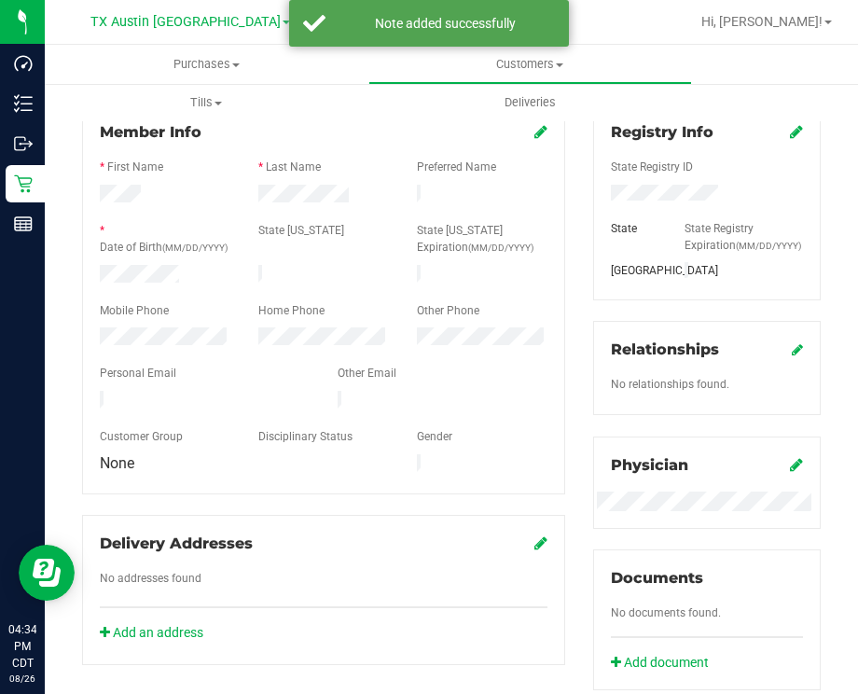
scroll to position [0, 0]
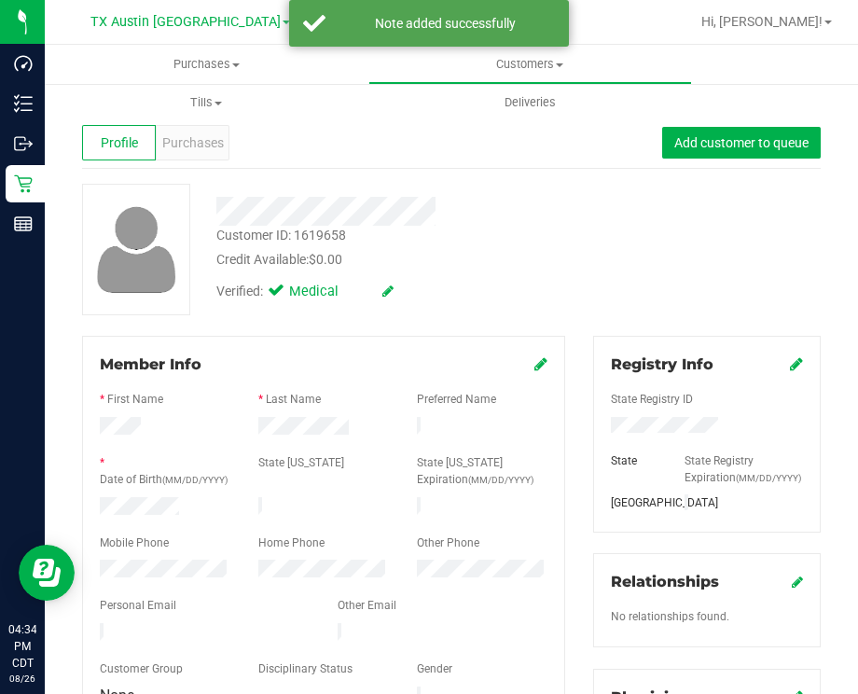
click at [282, 162] on div "Profile Purchases Add customer to queue" at bounding box center [451, 142] width 738 height 51
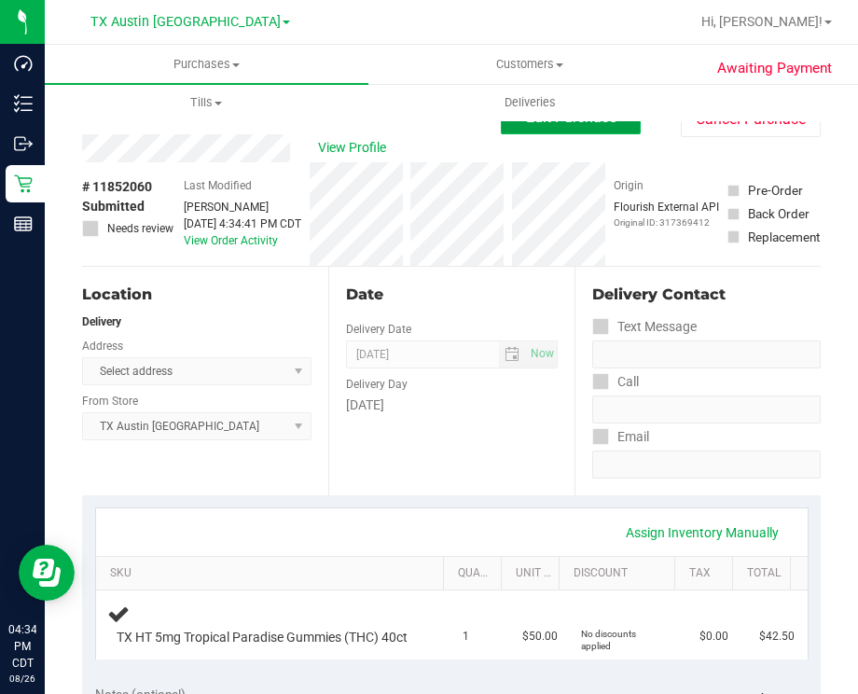
click at [512, 131] on button "Edit Purchase" at bounding box center [571, 118] width 140 height 34
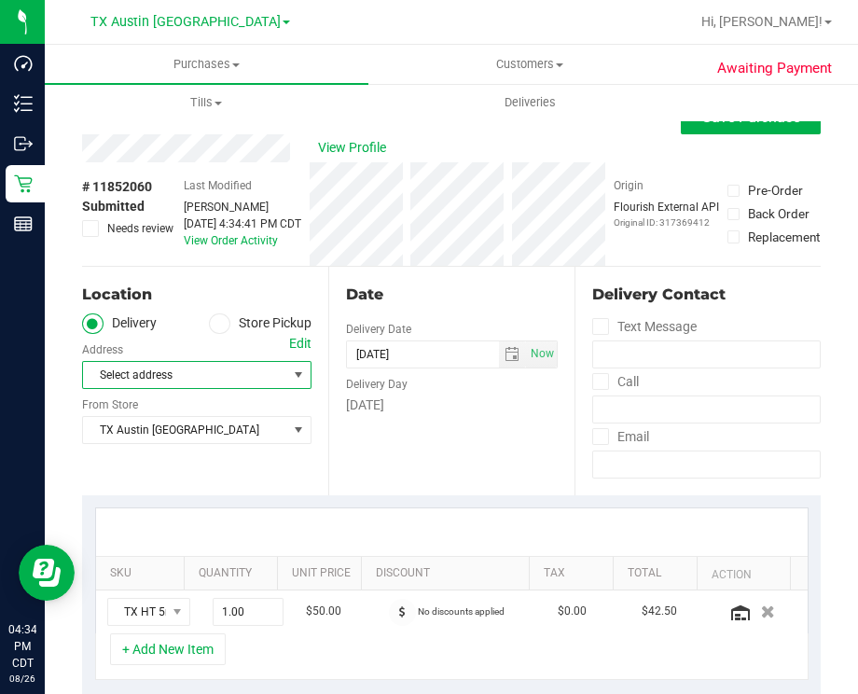
click at [202, 376] on span "Select address" at bounding box center [180, 375] width 194 height 26
drag, startPoint x: 342, startPoint y: 454, endPoint x: 164, endPoint y: 429, distance: 179.8
click at [342, 456] on div "Date Delivery Date 08/27/2025 Now 08/27/2025 07:00 AM Now Delivery Day Wednesday" at bounding box center [451, 381] width 246 height 228
click at [167, 439] on span "TX Austin [GEOGRAPHIC_DATA]" at bounding box center [185, 430] width 204 height 26
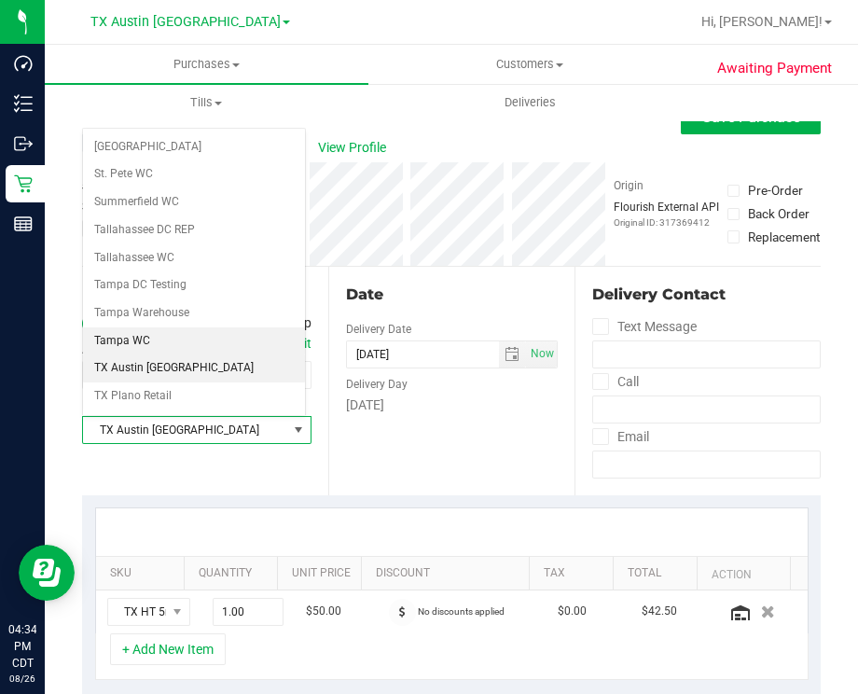
scroll to position [1258, 0]
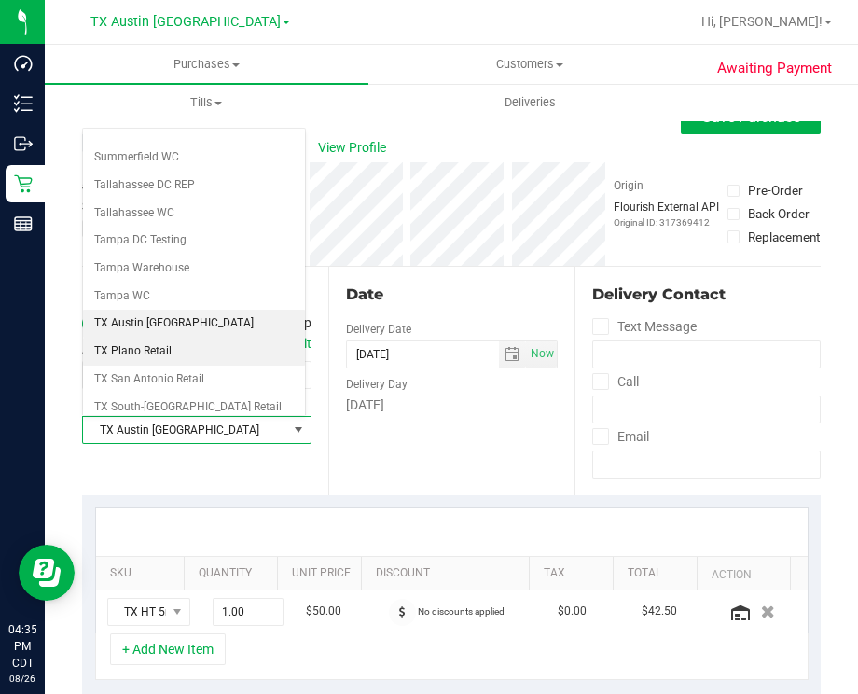
click at [160, 337] on li "TX Plano Retail" at bounding box center [194, 351] width 222 height 28
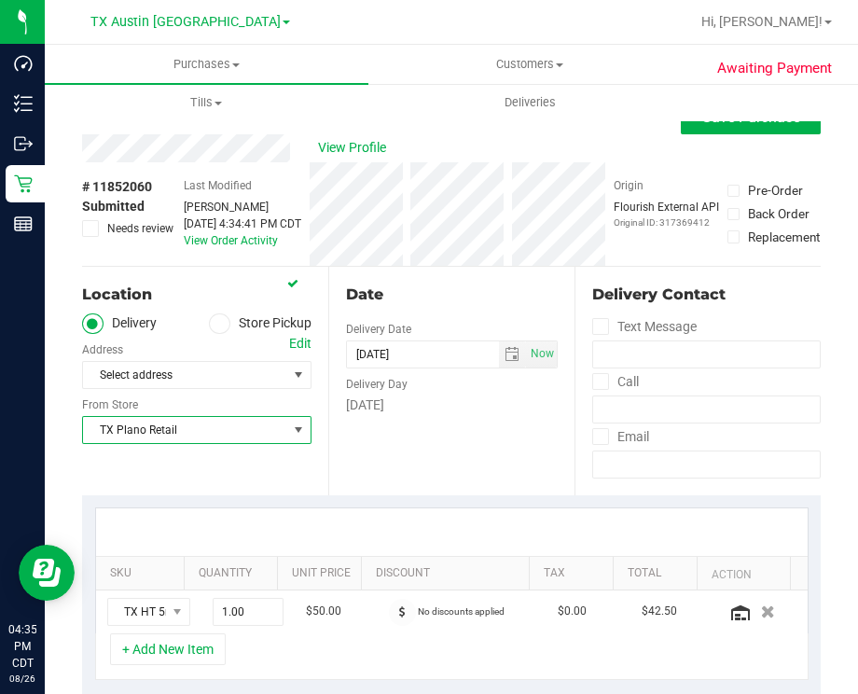
click at [293, 348] on div "Edit" at bounding box center [300, 344] width 22 height 20
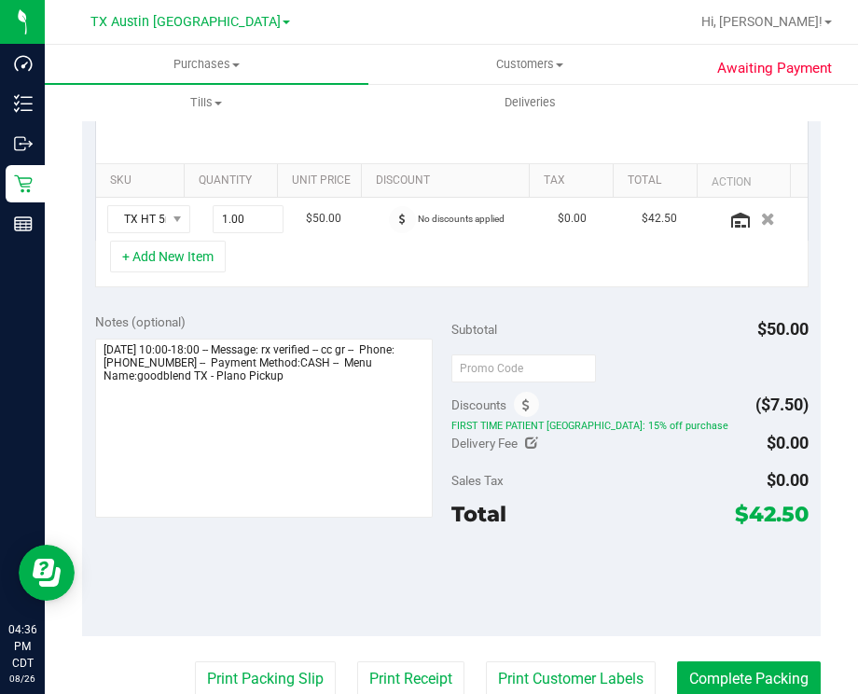
scroll to position [398, 0]
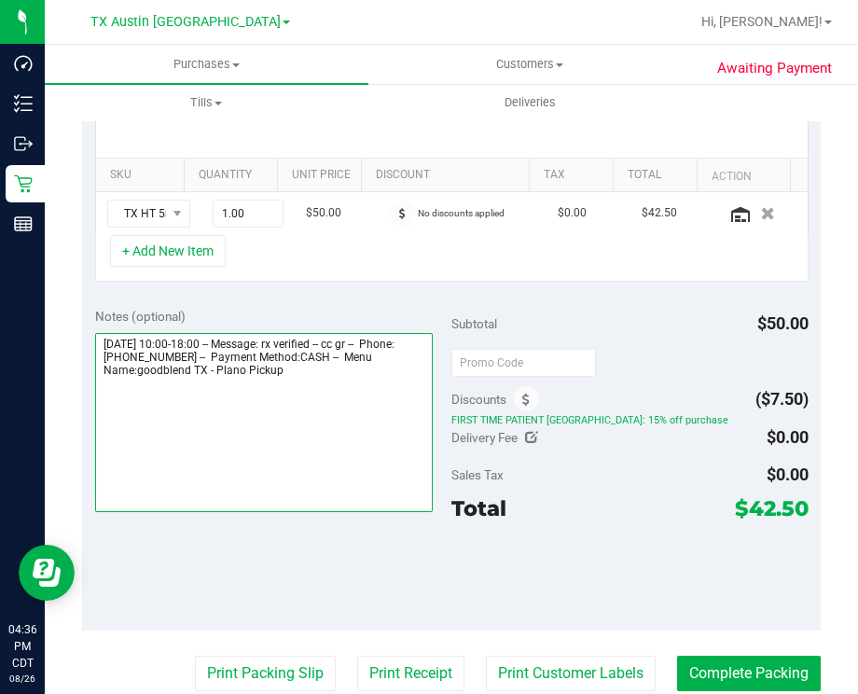
click at [364, 399] on textarea at bounding box center [264, 422] width 338 height 179
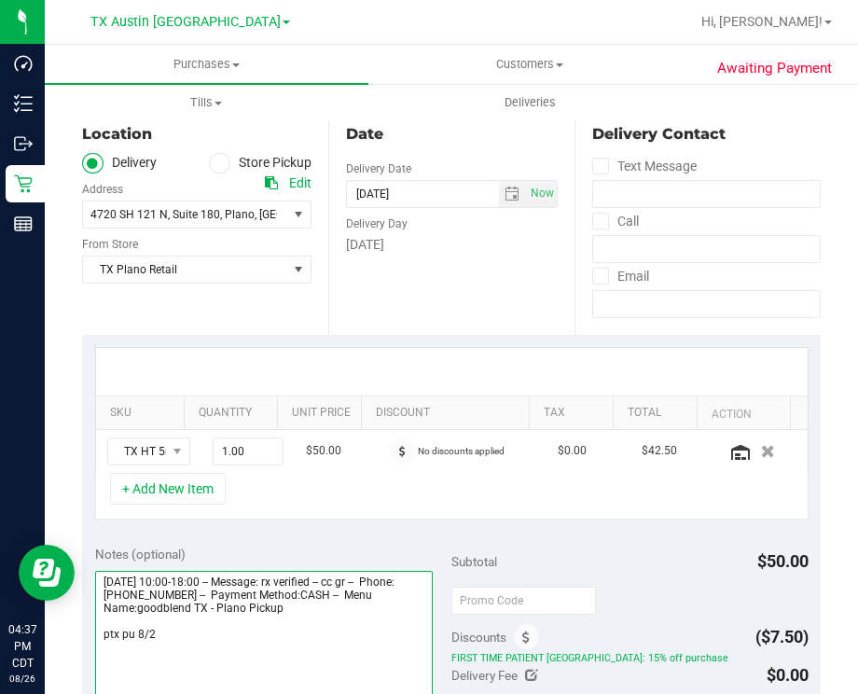
scroll to position [154, 0]
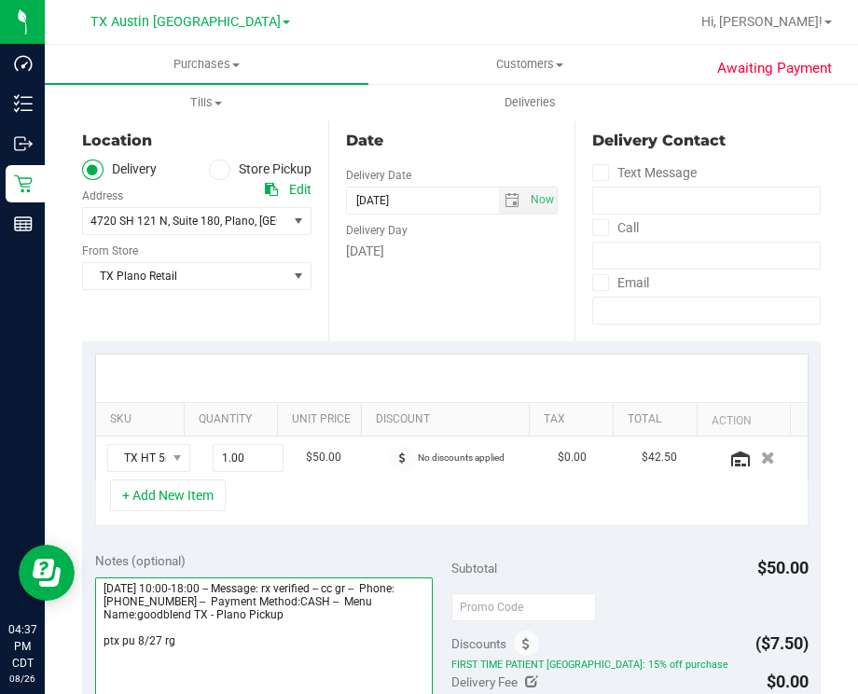
type textarea "[DATE] 10:00-18:00 -- Message: rx verified -- cc gr -- Phone:[PHONE_NUMBER] -- …"
drag, startPoint x: 364, startPoint y: 399, endPoint x: 433, endPoint y: 370, distance: 75.6
click at [433, 370] on div at bounding box center [451, 378] width 711 height 48
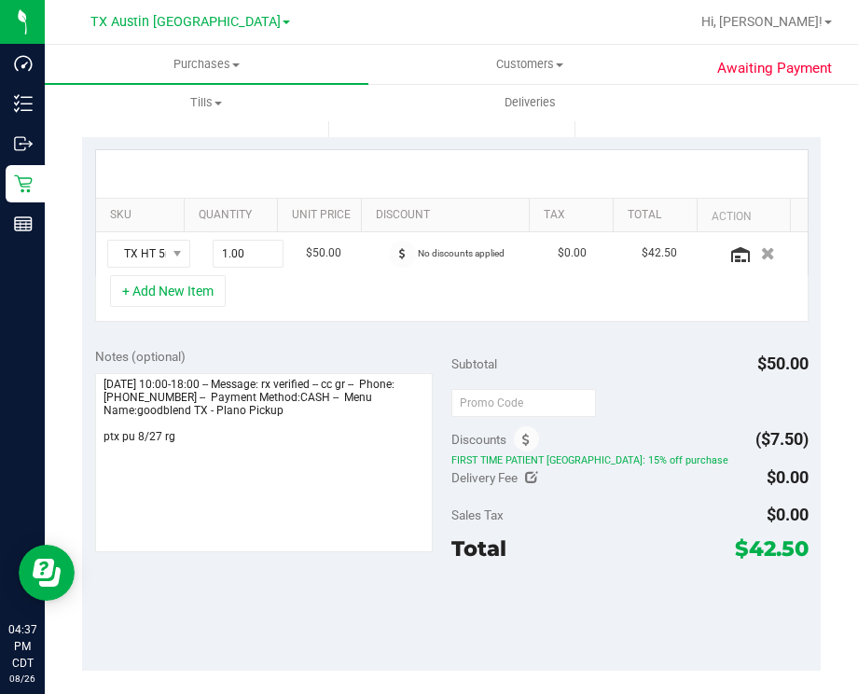
scroll to position [0, 0]
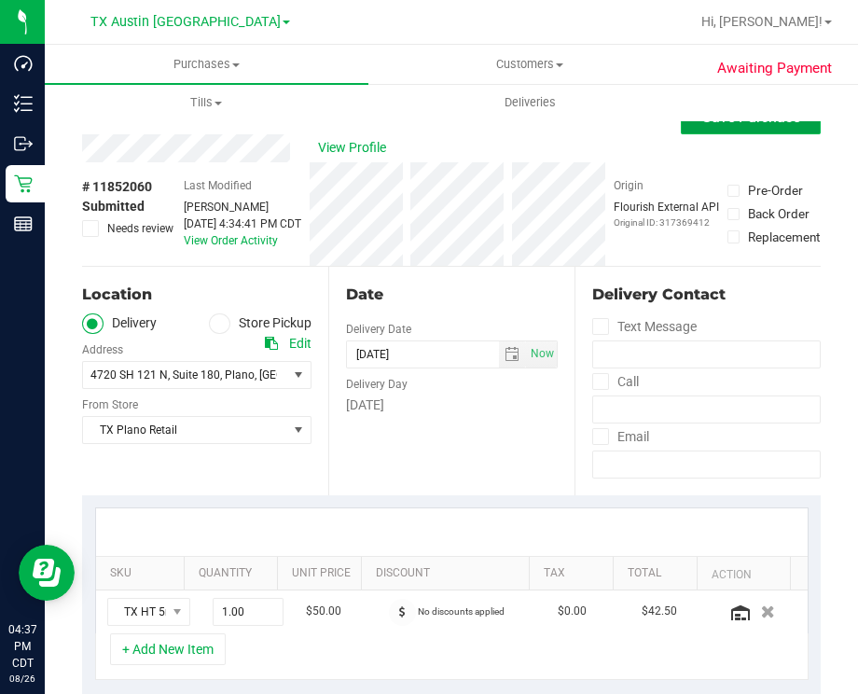
click at [735, 127] on button "Save Purchase" at bounding box center [750, 118] width 140 height 34
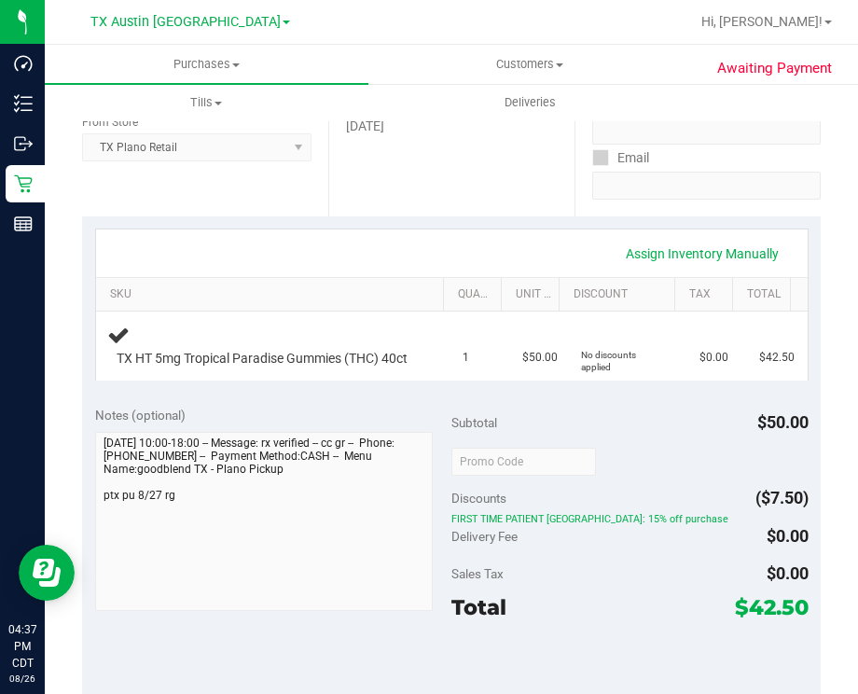
scroll to position [277, 0]
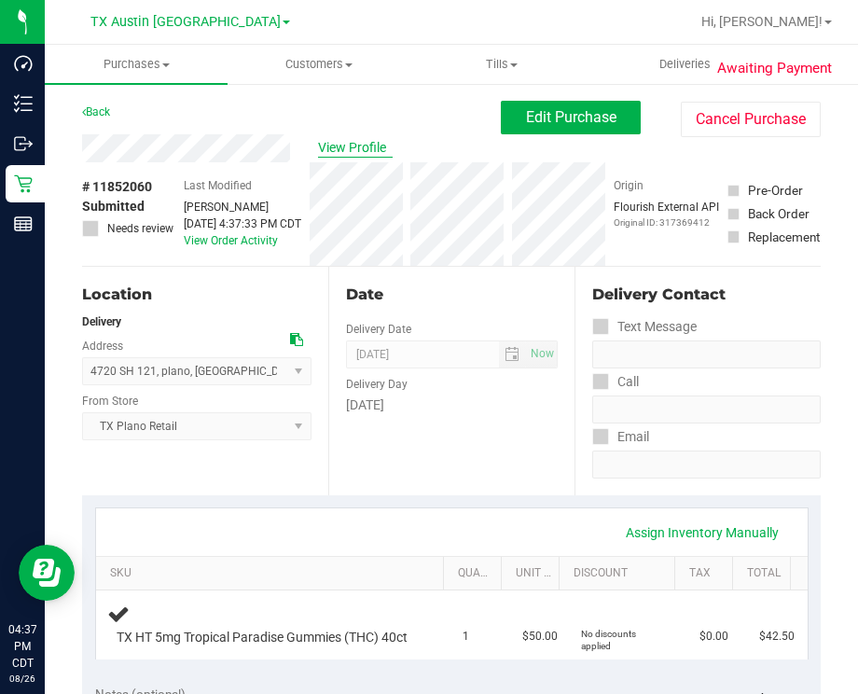
click at [379, 156] on span "View Profile" at bounding box center [355, 148] width 75 height 20
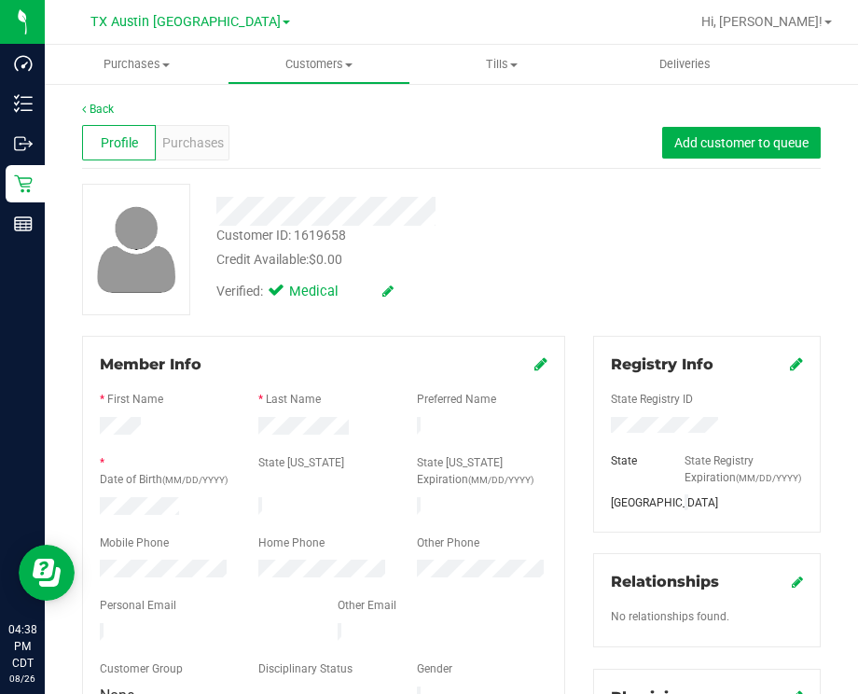
click at [472, 131] on div "Profile Purchases Add customer to queue" at bounding box center [451, 142] width 738 height 51
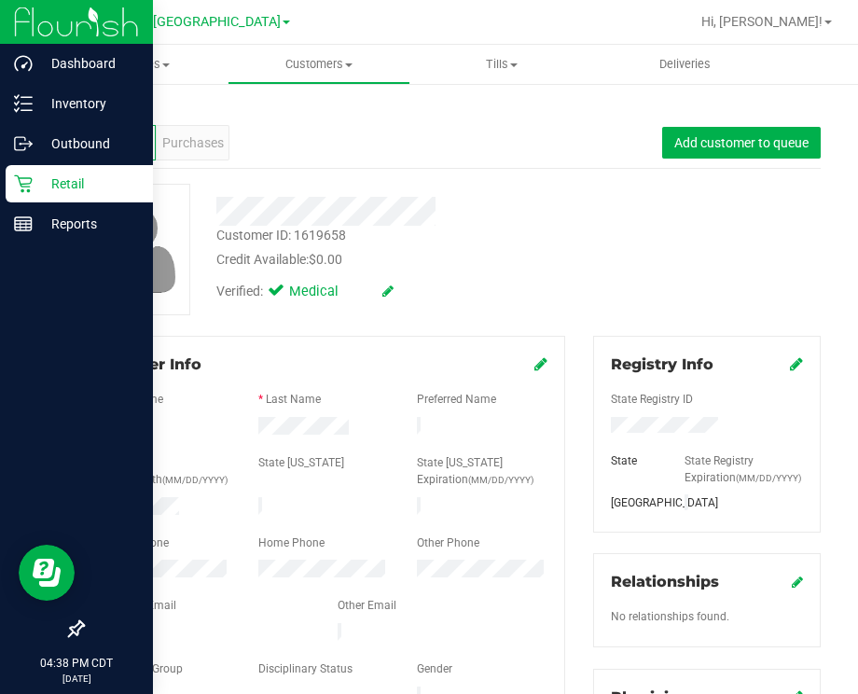
click at [38, 190] on p "Retail" at bounding box center [89, 183] width 112 height 22
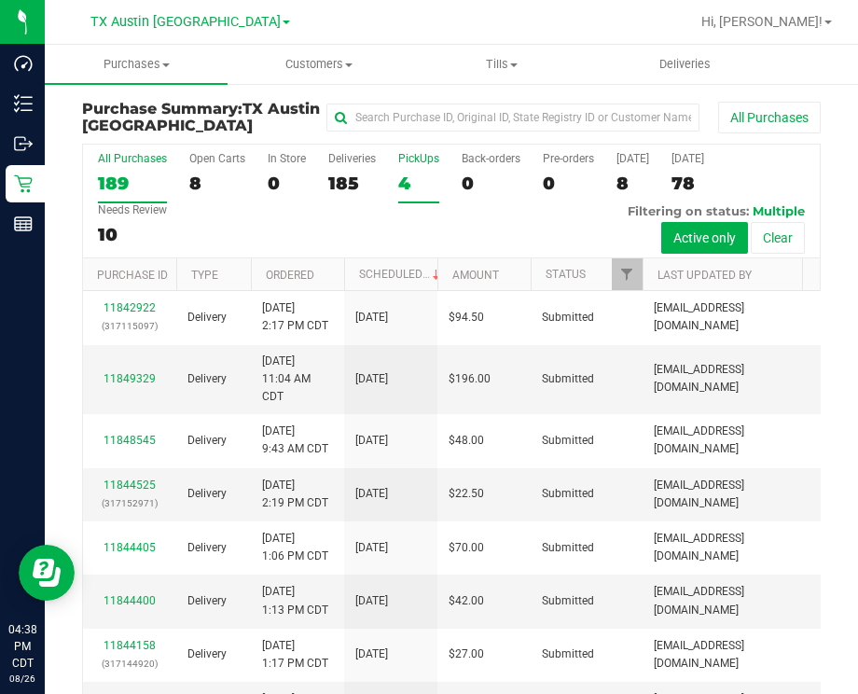
click at [423, 173] on div "4" at bounding box center [418, 182] width 41 height 21
click at [0, 0] on input "PickUps 4" at bounding box center [0, 0] width 0 height 0
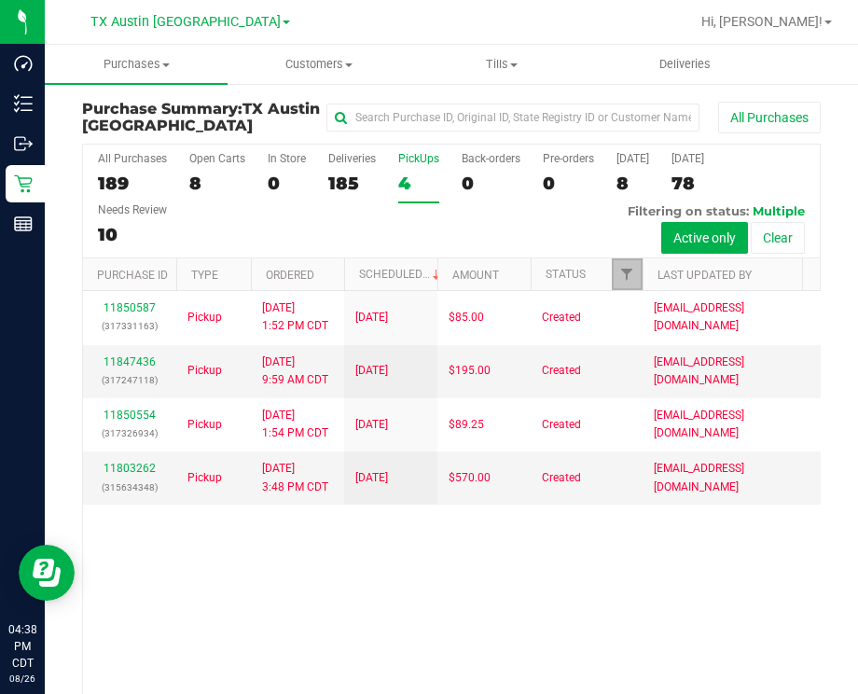
click at [630, 284] on link "Filter" at bounding box center [626, 274] width 31 height 32
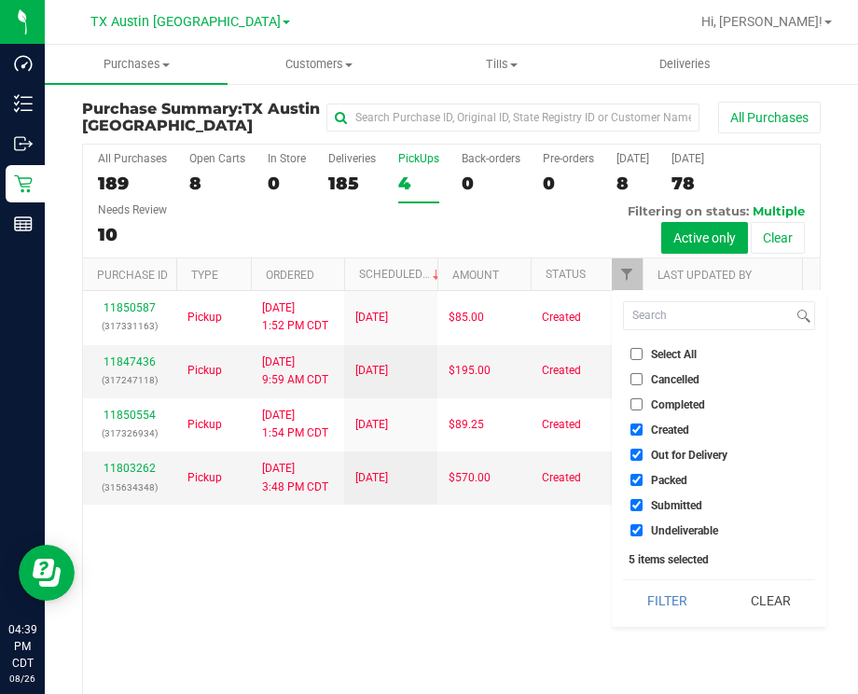
click at [665, 449] on span "Out for Delivery" at bounding box center [689, 454] width 76 height 11
click at [642, 449] on input "Out for Delivery" at bounding box center [636, 454] width 12 height 12
checkbox input "false"
click at [663, 477] on span "Packed" at bounding box center [669, 479] width 36 height 11
click at [642, 477] on input "Packed" at bounding box center [636, 480] width 12 height 12
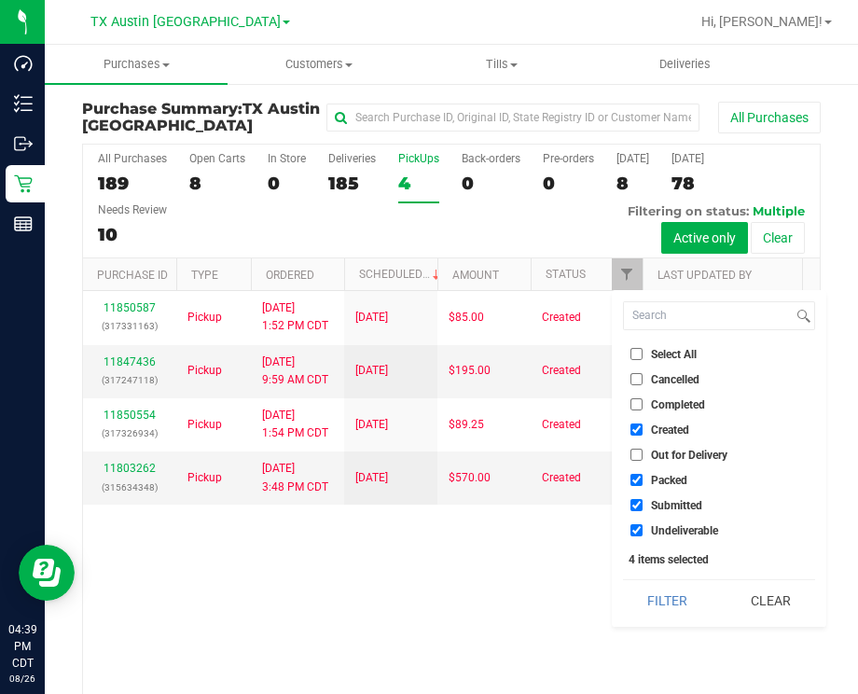
checkbox input "false"
click at [662, 503] on span "Submitted" at bounding box center [676, 505] width 51 height 11
click at [642, 503] on input "Submitted" at bounding box center [636, 505] width 12 height 12
checkbox input "false"
click at [658, 515] on ul "Select All Cancelled Completed Created Out for Delivery Packed Submitted Undeli…" at bounding box center [719, 442] width 192 height 196
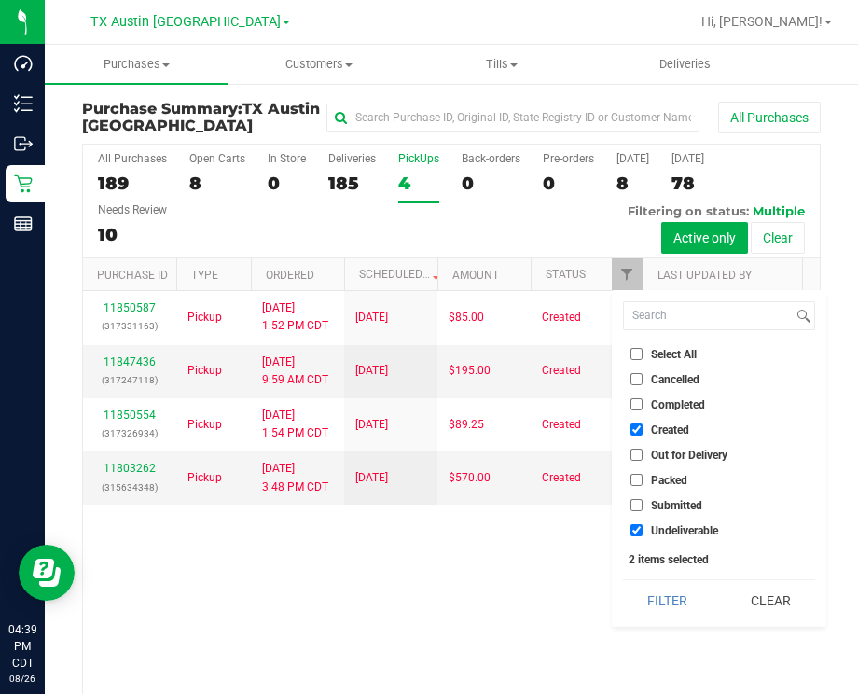
click at [657, 529] on span "Undeliverable" at bounding box center [684, 530] width 67 height 11
click at [642, 529] on input "Undeliverable" at bounding box center [636, 530] width 12 height 12
checkbox input "false"
click at [672, 613] on button "Filter" at bounding box center [667, 600] width 89 height 41
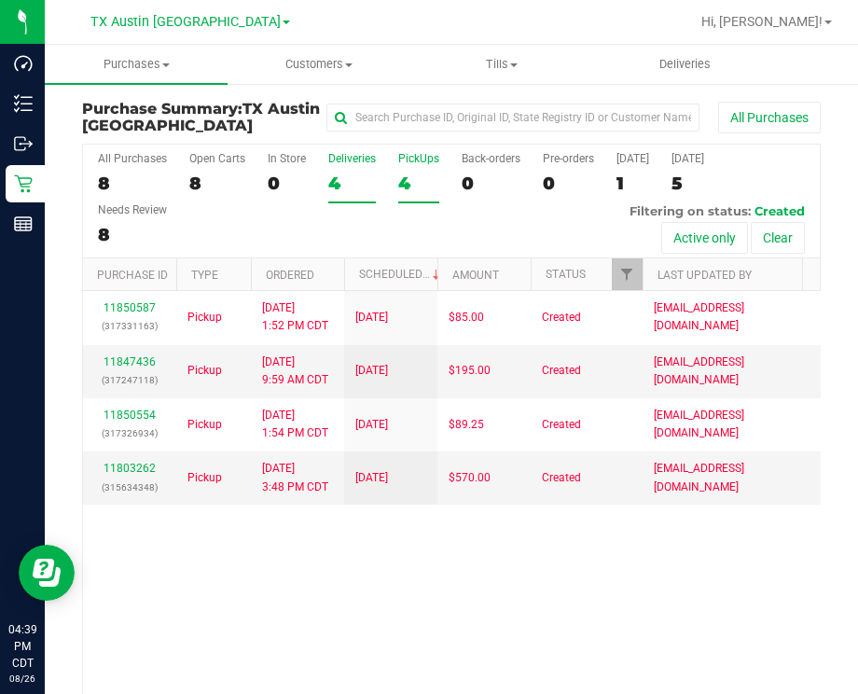
click at [330, 174] on div "4" at bounding box center [352, 182] width 48 height 21
click at [0, 0] on input "Deliveries 4" at bounding box center [0, 0] width 0 height 0
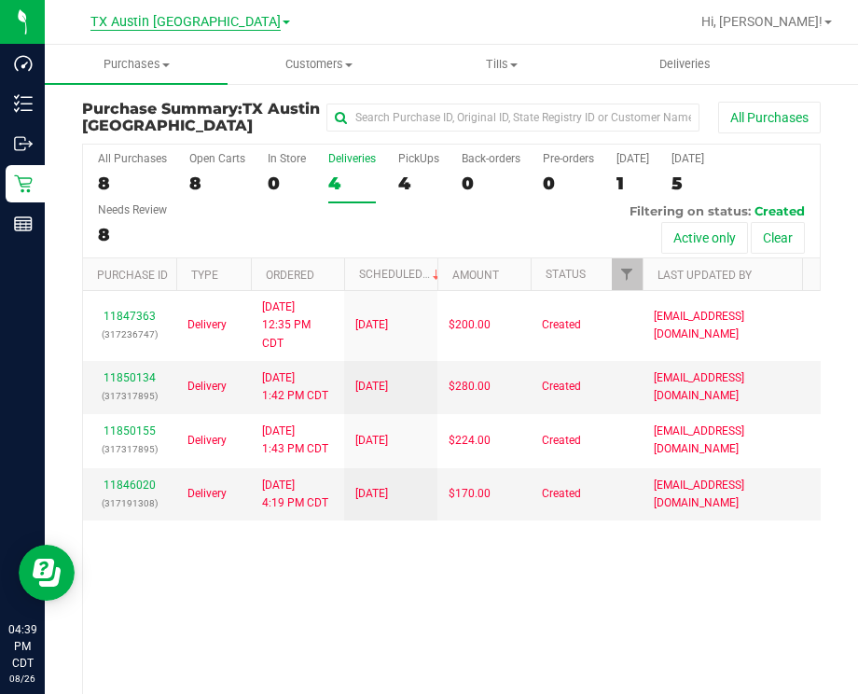
click at [193, 23] on span "TX Austin [GEOGRAPHIC_DATA]" at bounding box center [185, 22] width 190 height 17
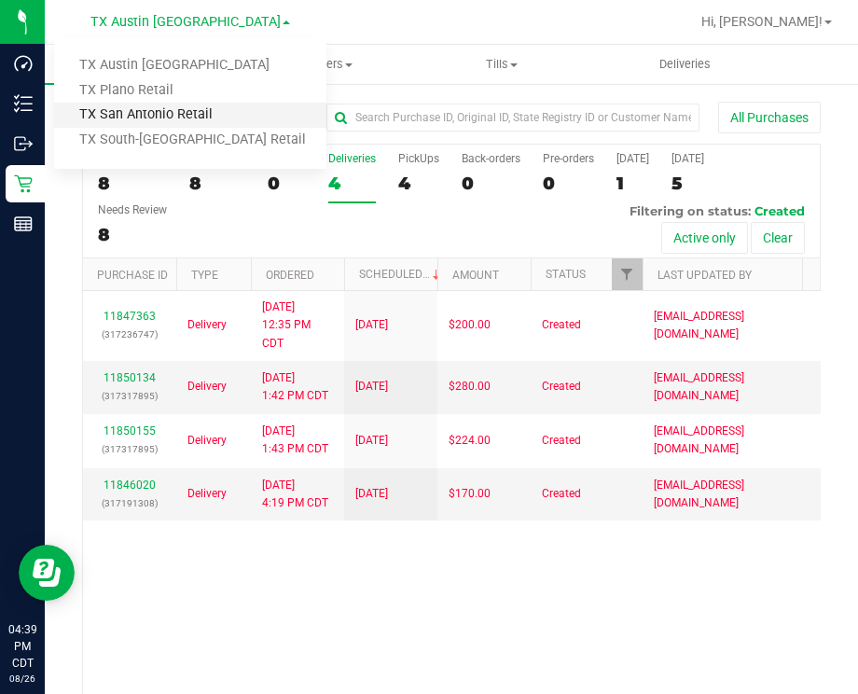
click at [220, 108] on link "TX San Antonio Retail" at bounding box center [190, 115] width 272 height 25
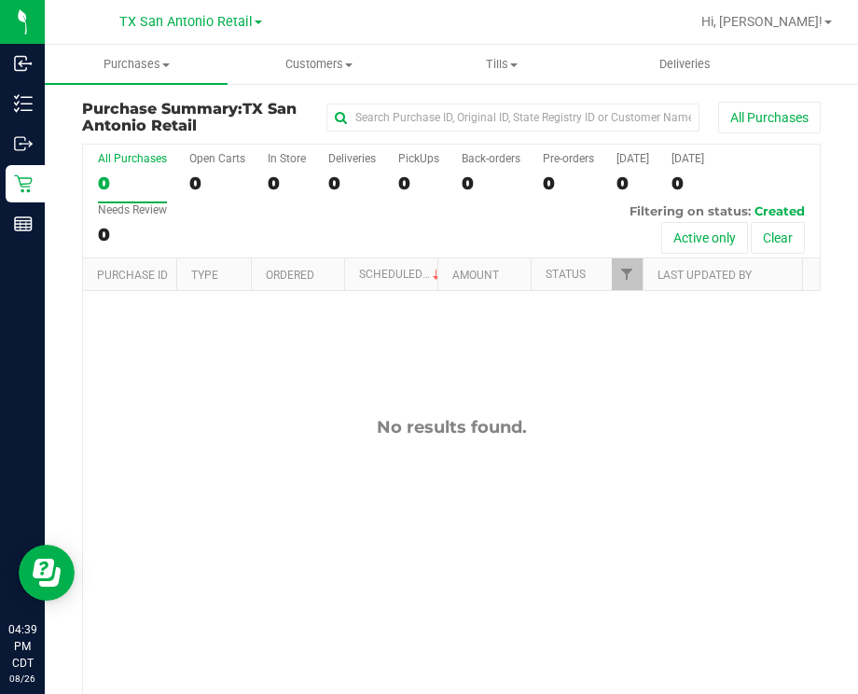
click at [495, 547] on div "No results found." at bounding box center [451, 572] width 736 height 563
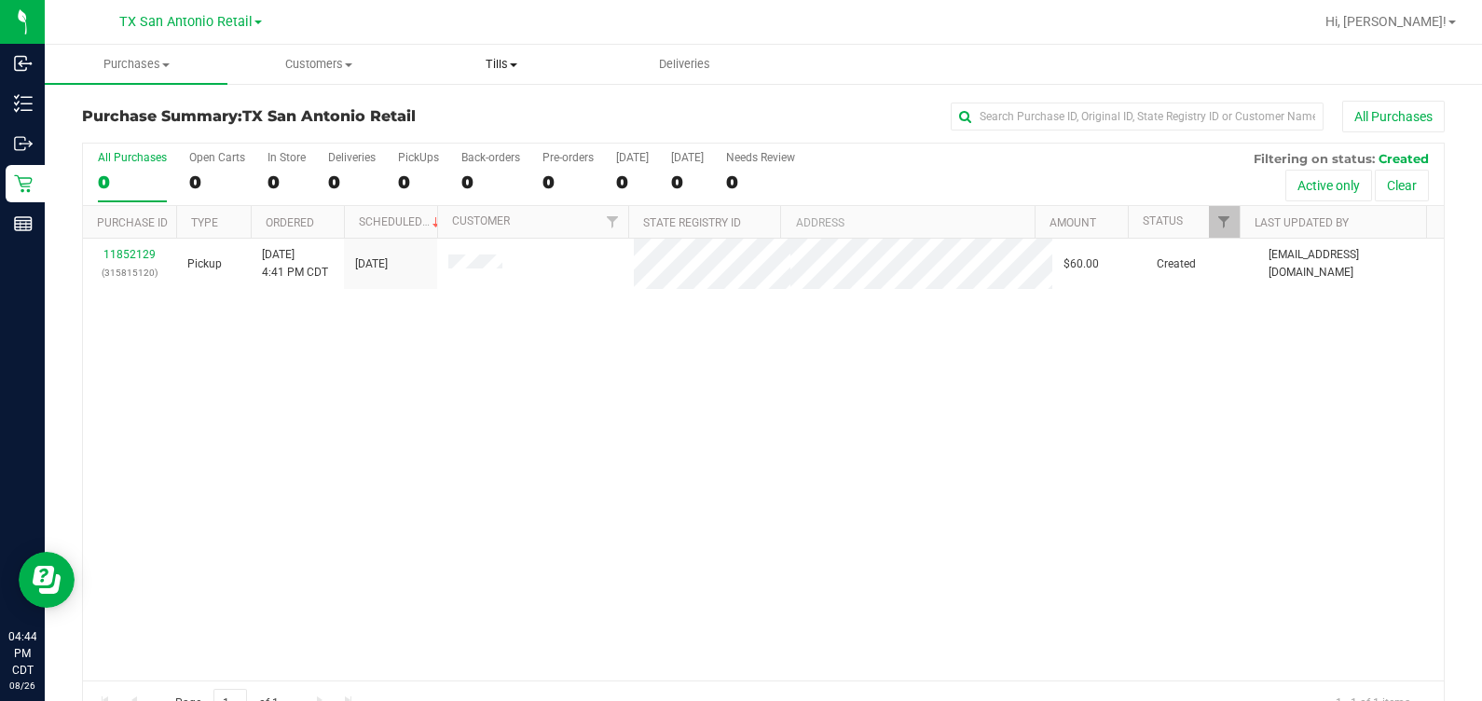
click at [508, 65] on span "Tills" at bounding box center [501, 64] width 181 height 17
click at [510, 104] on span "Manage tills" at bounding box center [473, 112] width 126 height 16
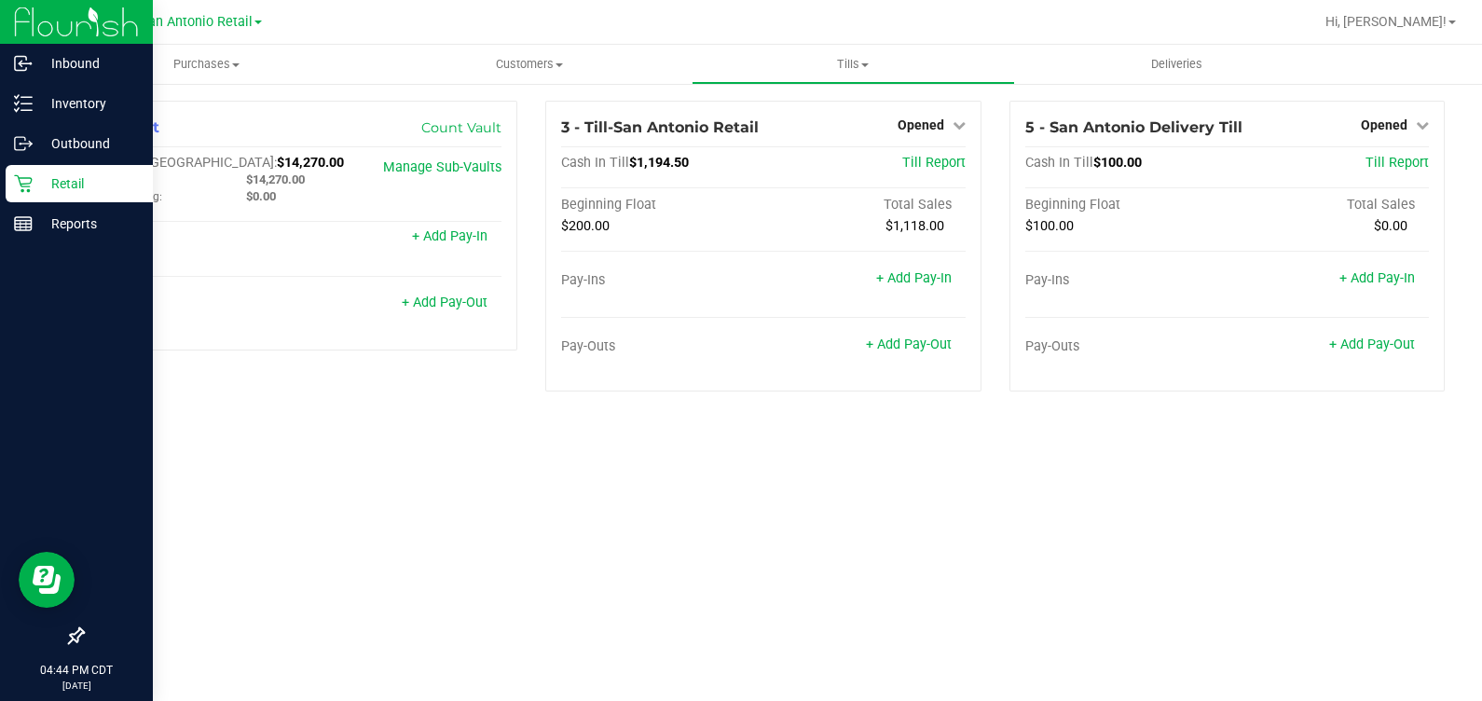
click at [25, 172] on div "Retail" at bounding box center [79, 183] width 147 height 37
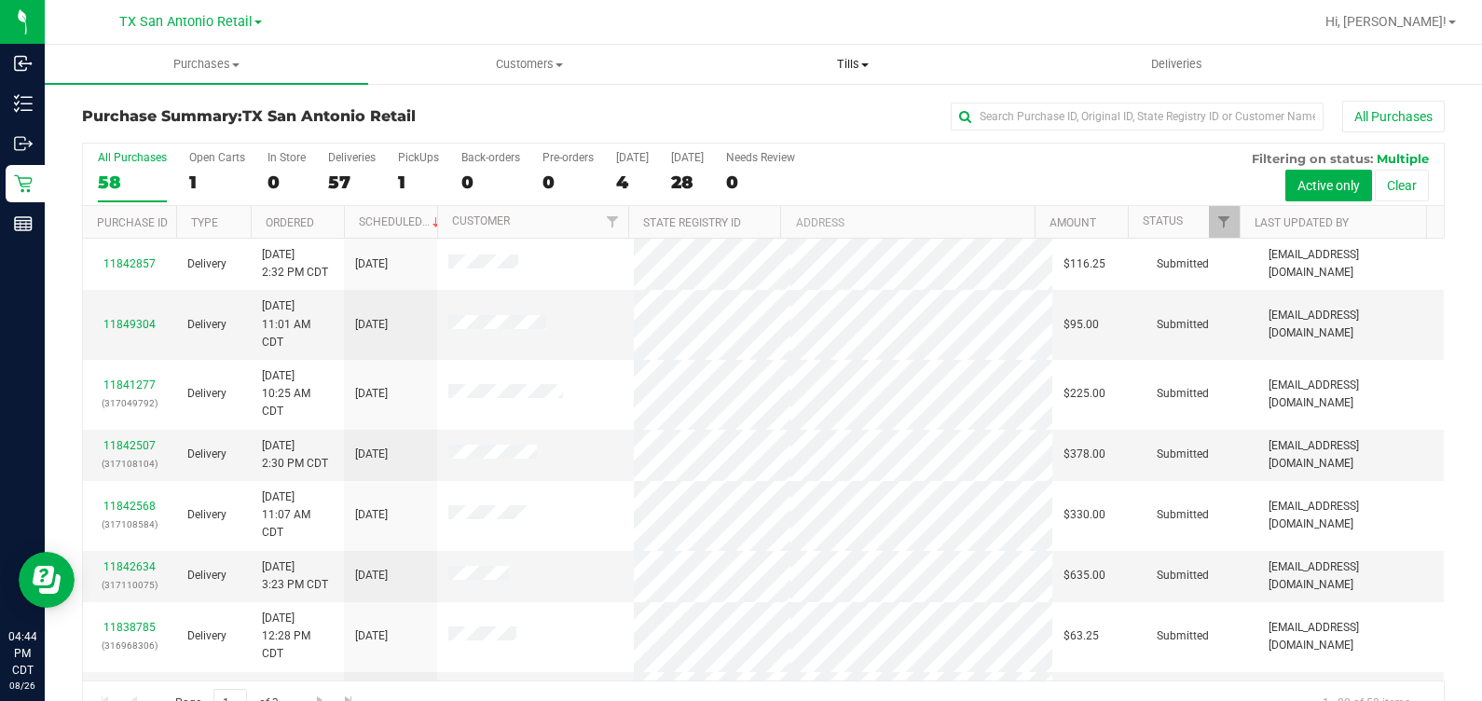
click at [857, 61] on span "Tills" at bounding box center [854, 64] width 322 height 17
click at [740, 117] on span "Manage tills" at bounding box center [755, 112] width 126 height 16
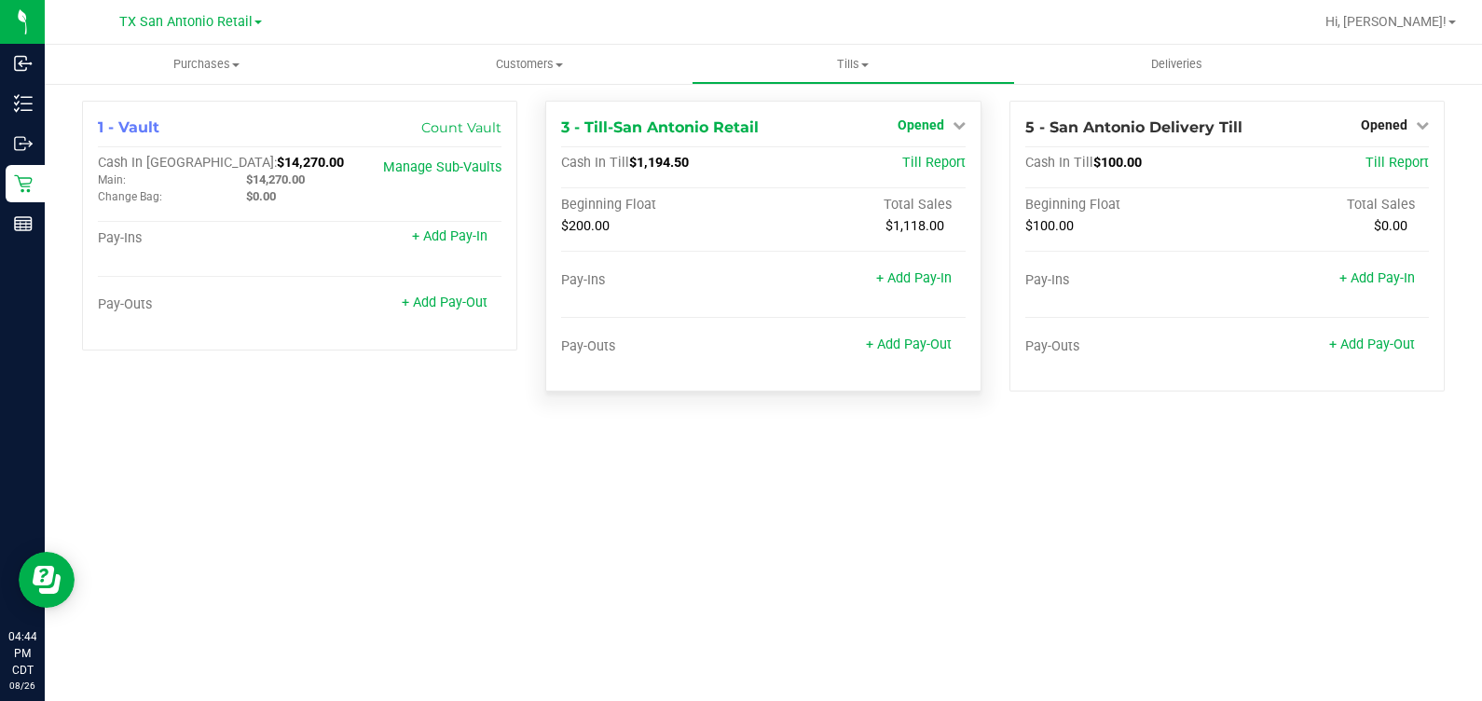
click at [857, 126] on link "Opened" at bounding box center [932, 124] width 68 height 15
click at [857, 157] on link "Close Till" at bounding box center [923, 164] width 50 height 15
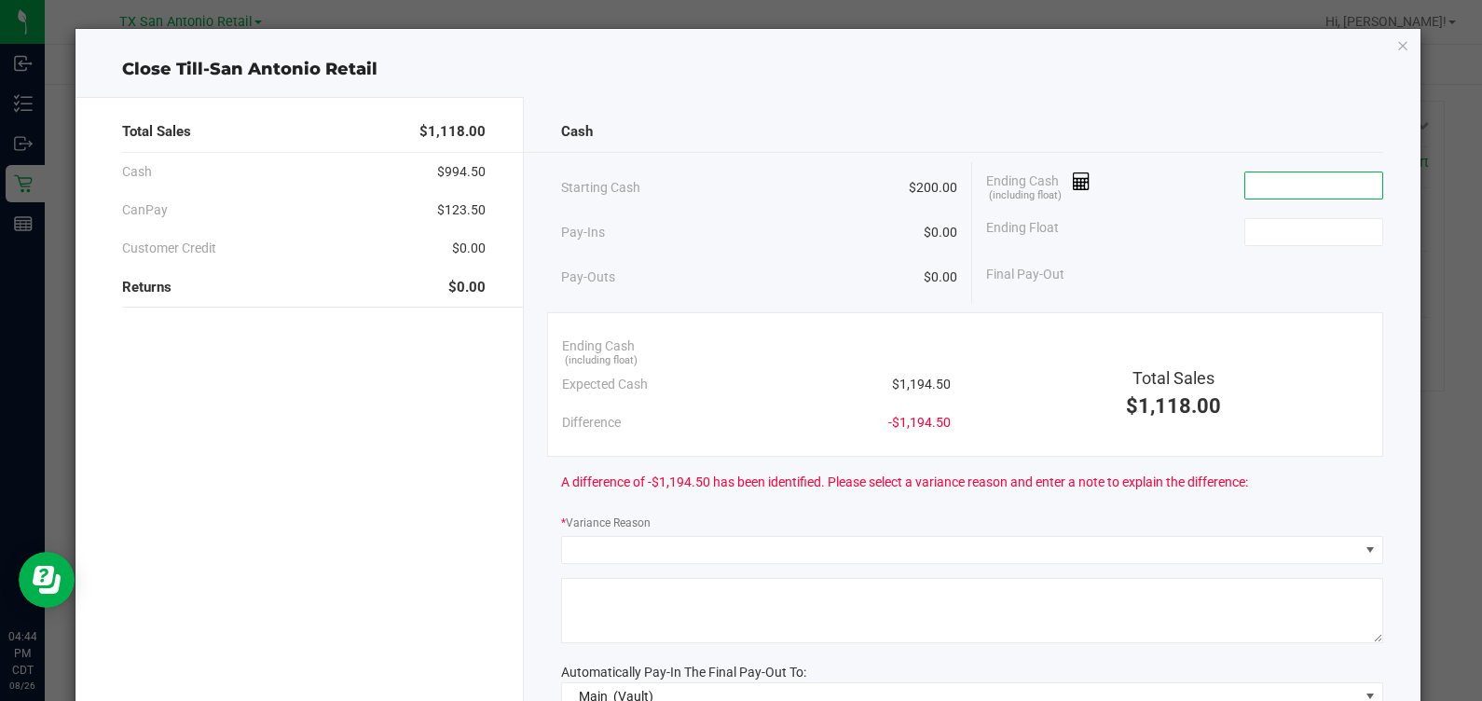
click at [857, 183] on input at bounding box center [1313, 185] width 137 height 26
type input "$1,404.75"
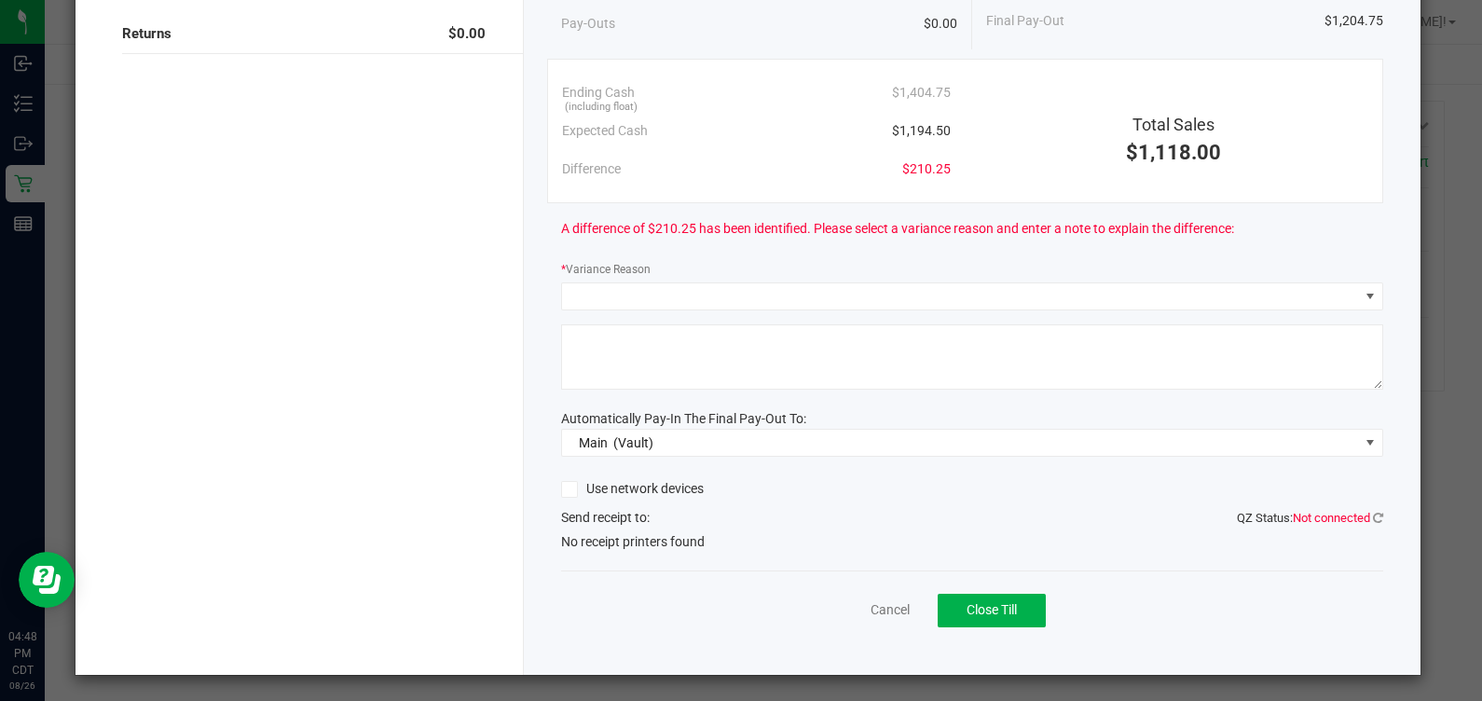
type input "$200.00"
click at [857, 611] on div "Cancel Close Till" at bounding box center [972, 606] width 822 height 72
click at [857, 609] on link "Cancel" at bounding box center [890, 610] width 39 height 20
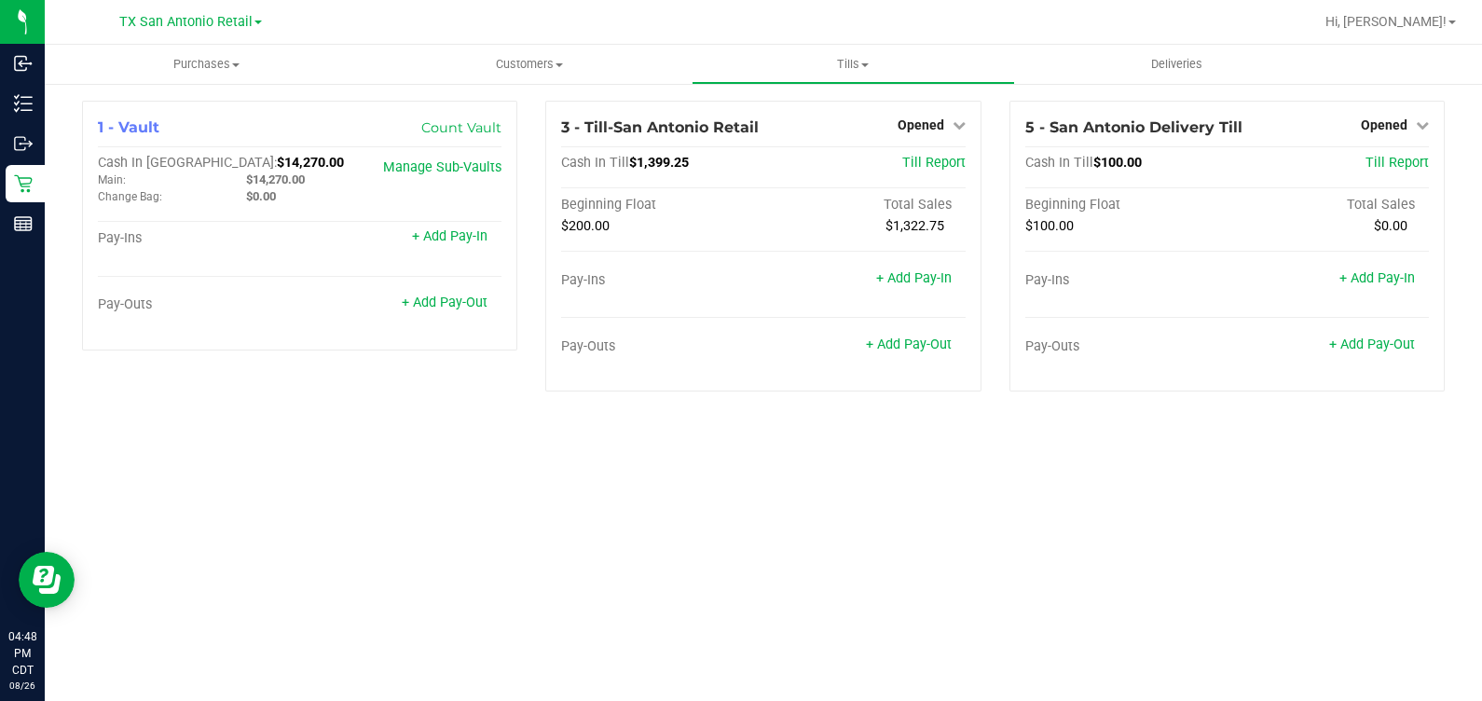
click at [718, 447] on div "Purchases Summary of purchases Fulfillment All purchases Customers All customer…" at bounding box center [763, 373] width 1437 height 656
click at [716, 461] on div "Purchases Summary of purchases Fulfillment All purchases Customers All customer…" at bounding box center [763, 373] width 1437 height 656
click at [934, 135] on div "Opened" at bounding box center [932, 125] width 68 height 22
click at [923, 123] on span "Opened" at bounding box center [921, 124] width 47 height 15
click at [924, 157] on link "Close Till" at bounding box center [923, 164] width 50 height 15
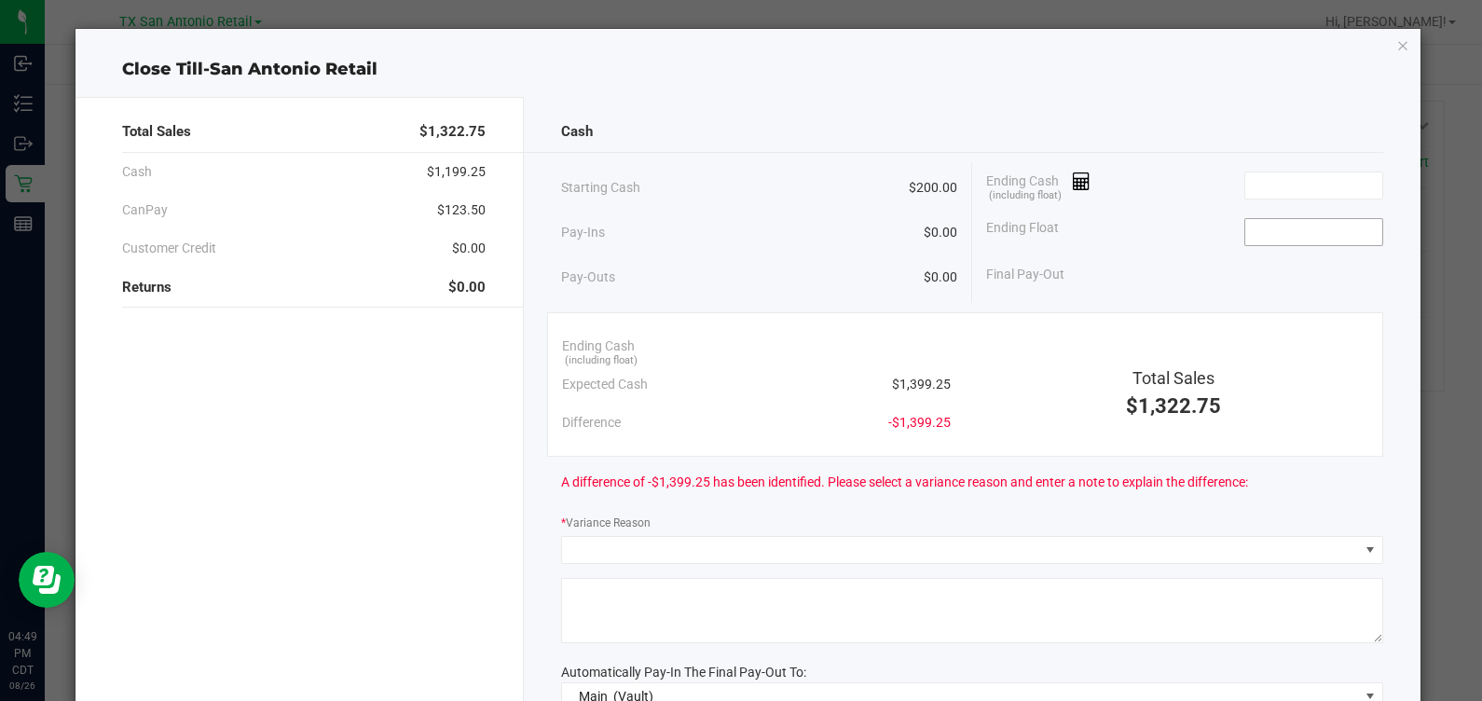
click at [1323, 219] on input at bounding box center [1313, 232] width 137 height 26
type input "$200.00"
click at [1279, 188] on input at bounding box center [1313, 185] width 137 height 26
type input "$1,404.75"
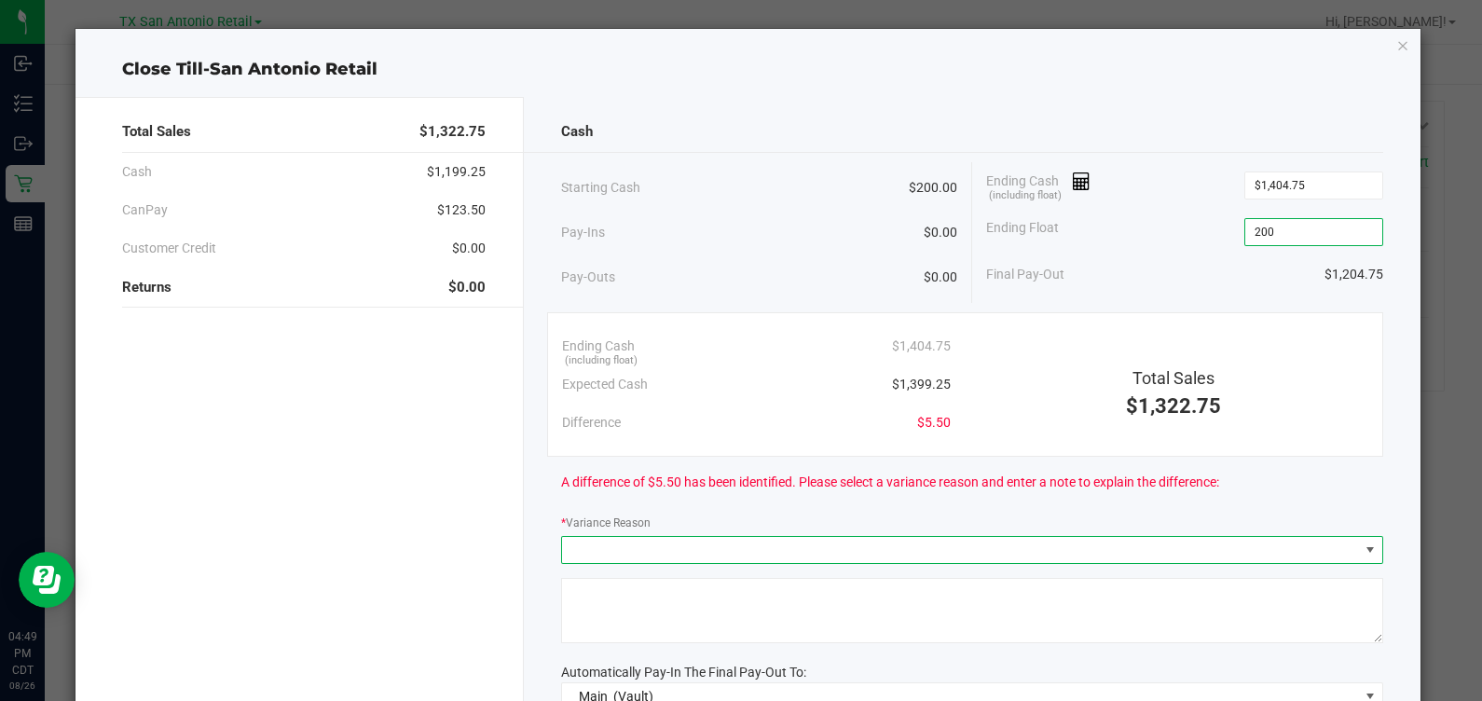
type input "$200.00"
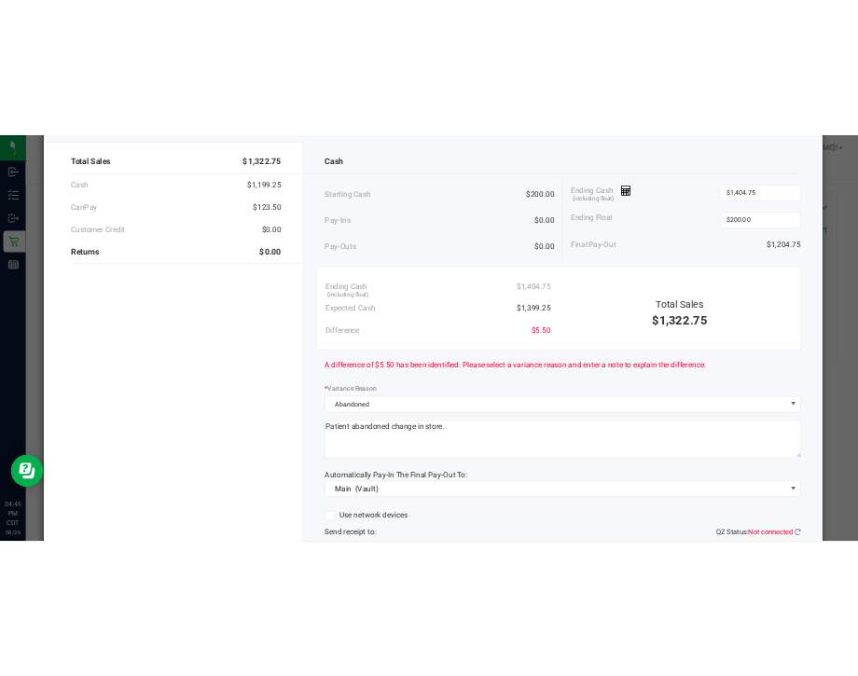
scroll to position [84, 0]
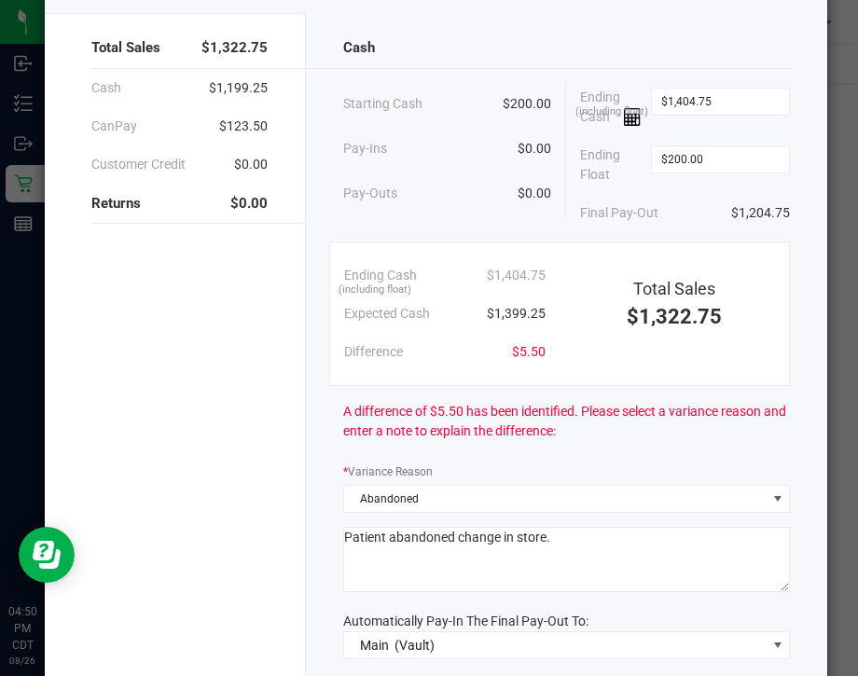
type textarea "Patient abandoned change in store."
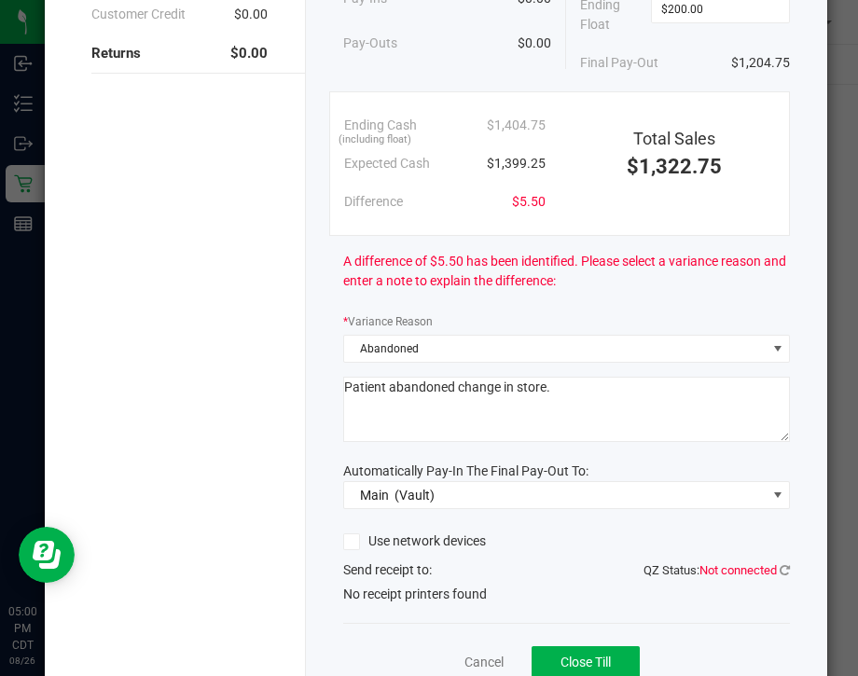
scroll to position [234, 0]
click at [549, 487] on span "Main (Vault)" at bounding box center [555, 495] width 422 height 26
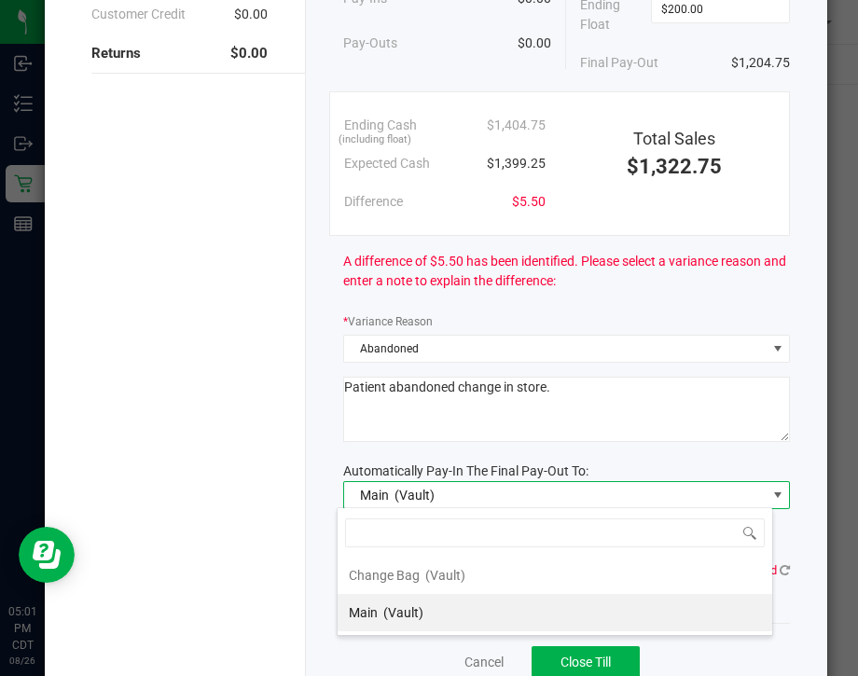
scroll to position [27, 436]
click at [373, 613] on span "Main" at bounding box center [363, 612] width 29 height 15
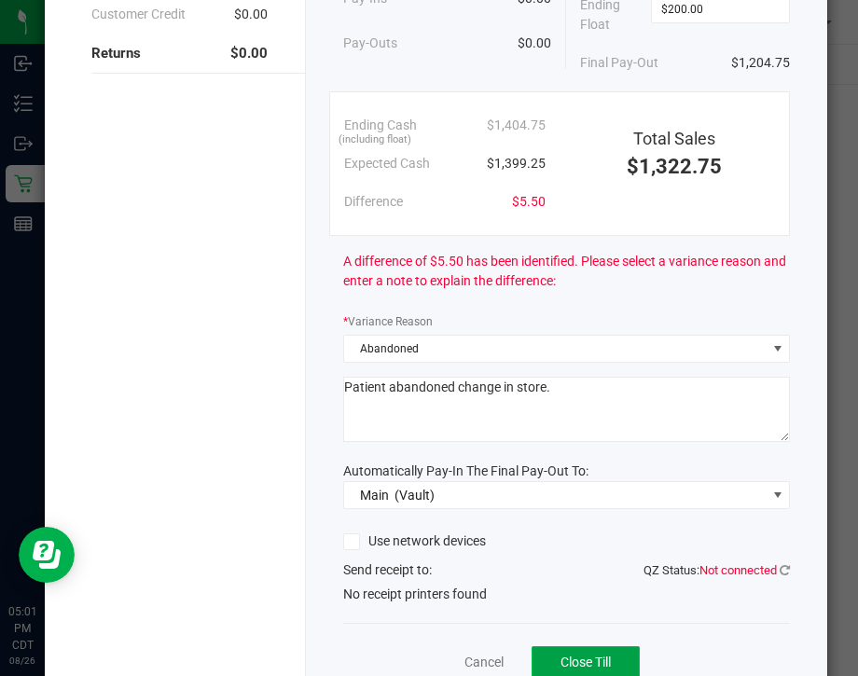
click at [544, 649] on button "Close Till" at bounding box center [585, 663] width 108 height 34
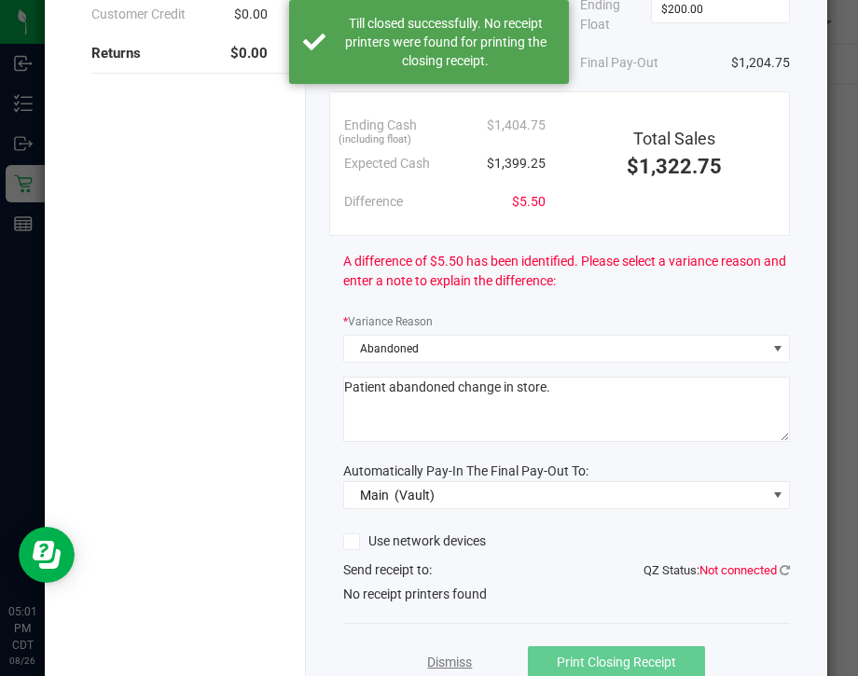
click at [441, 653] on link "Dismiss" at bounding box center [449, 663] width 45 height 20
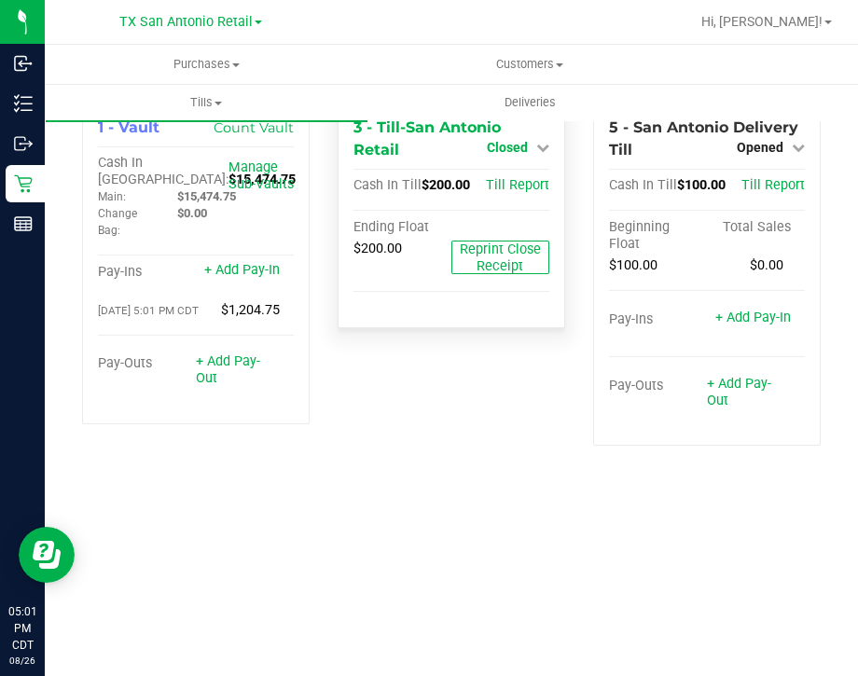
click at [499, 147] on span "Closed" at bounding box center [507, 147] width 41 height 15
click at [504, 179] on link "Open Till" at bounding box center [506, 186] width 49 height 15
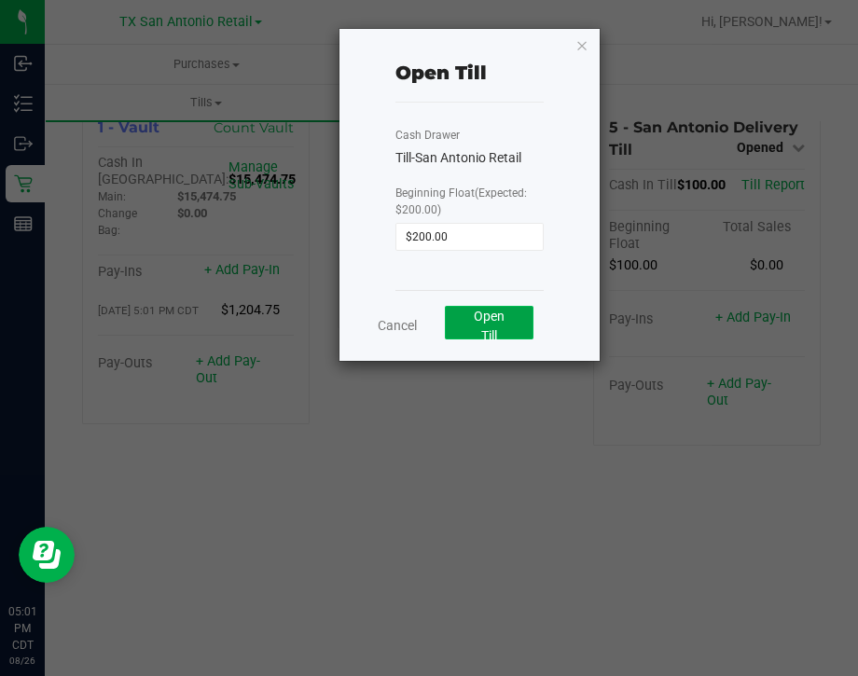
click at [497, 318] on span "Open Till" at bounding box center [489, 326] width 31 height 34
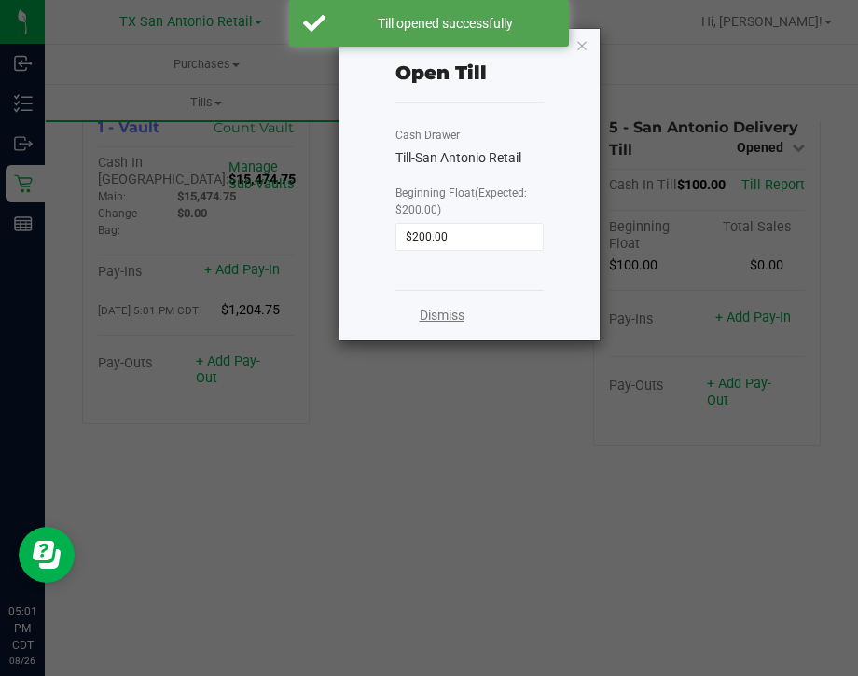
click at [440, 316] on link "Dismiss" at bounding box center [441, 316] width 45 height 20
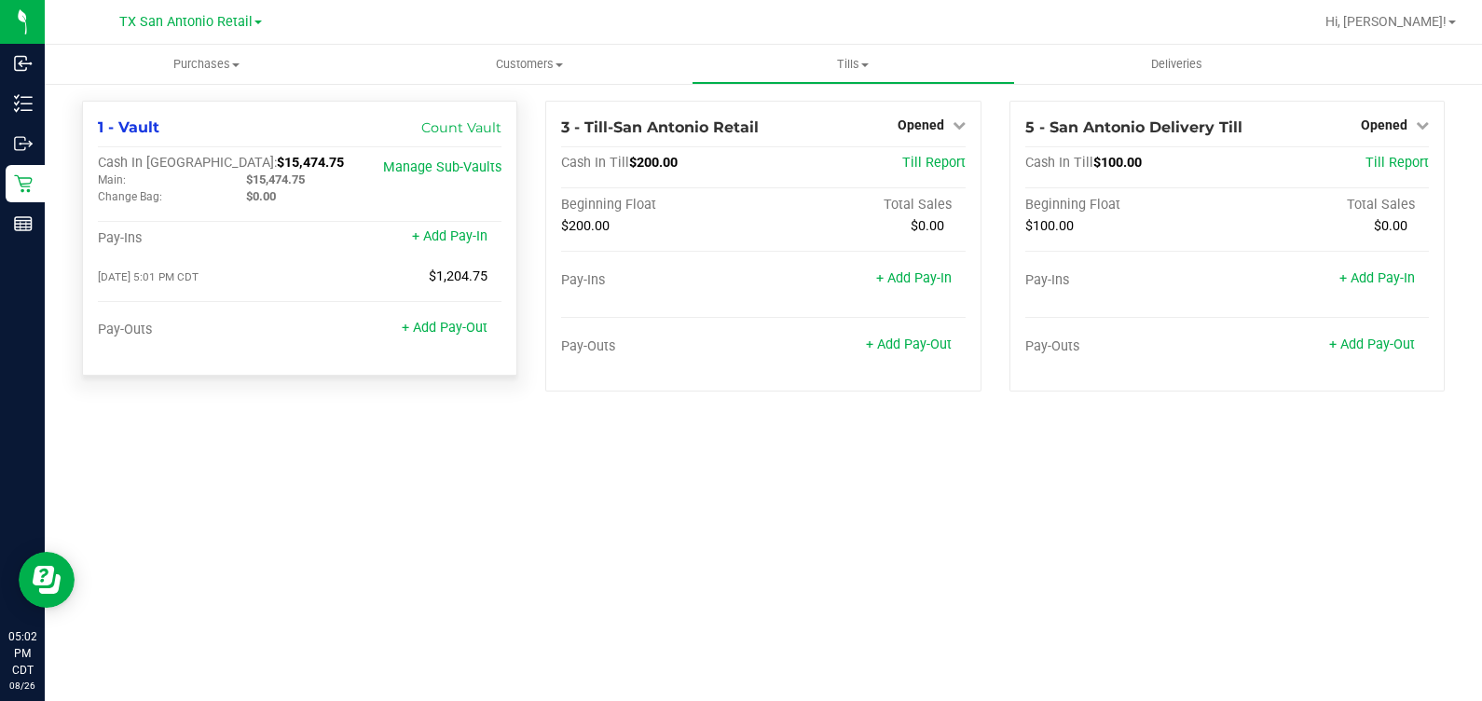
drag, startPoint x: 274, startPoint y: 170, endPoint x: 169, endPoint y: 158, distance: 105.9
click at [169, 158] on div "Cash In Vault: $15,474.75" at bounding box center [232, 163] width 269 height 17
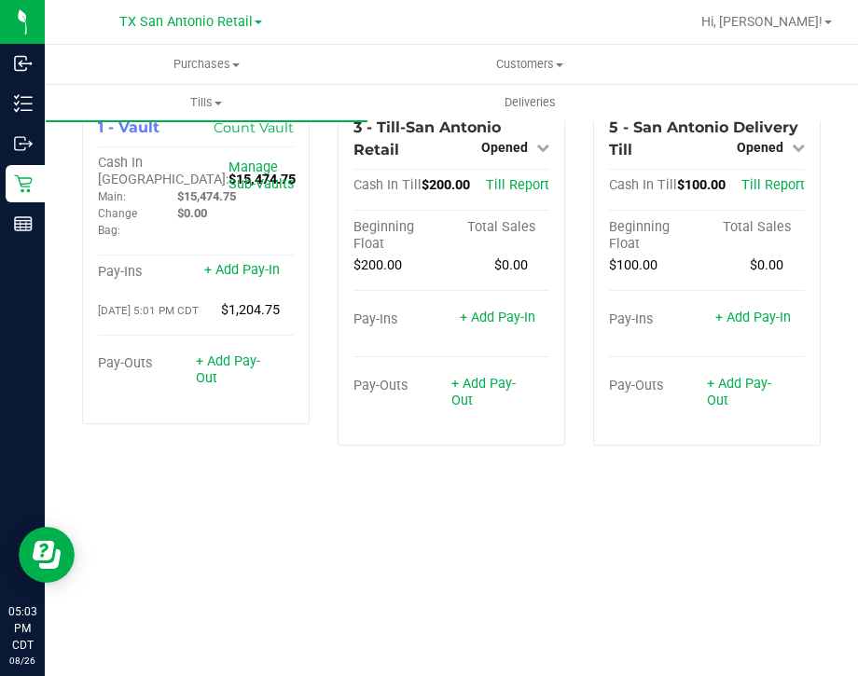
click at [467, 522] on div "Purchases Summary of purchases Fulfillment All purchases Customers All customer…" at bounding box center [451, 360] width 813 height 631
